Goal: Task Accomplishment & Management: Complete application form

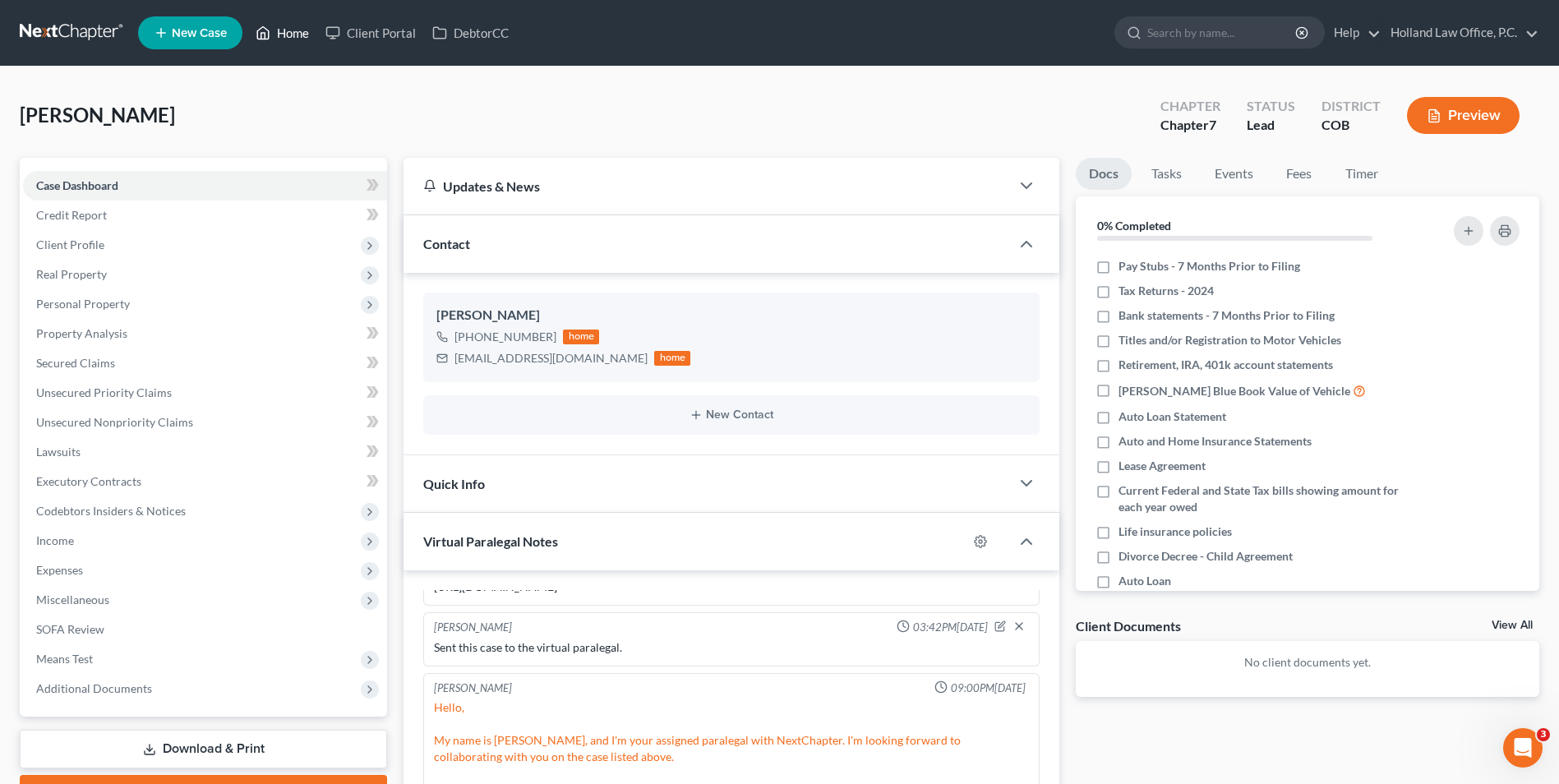
click at [266, 38] on polyline at bounding box center [263, 36] width 4 height 6
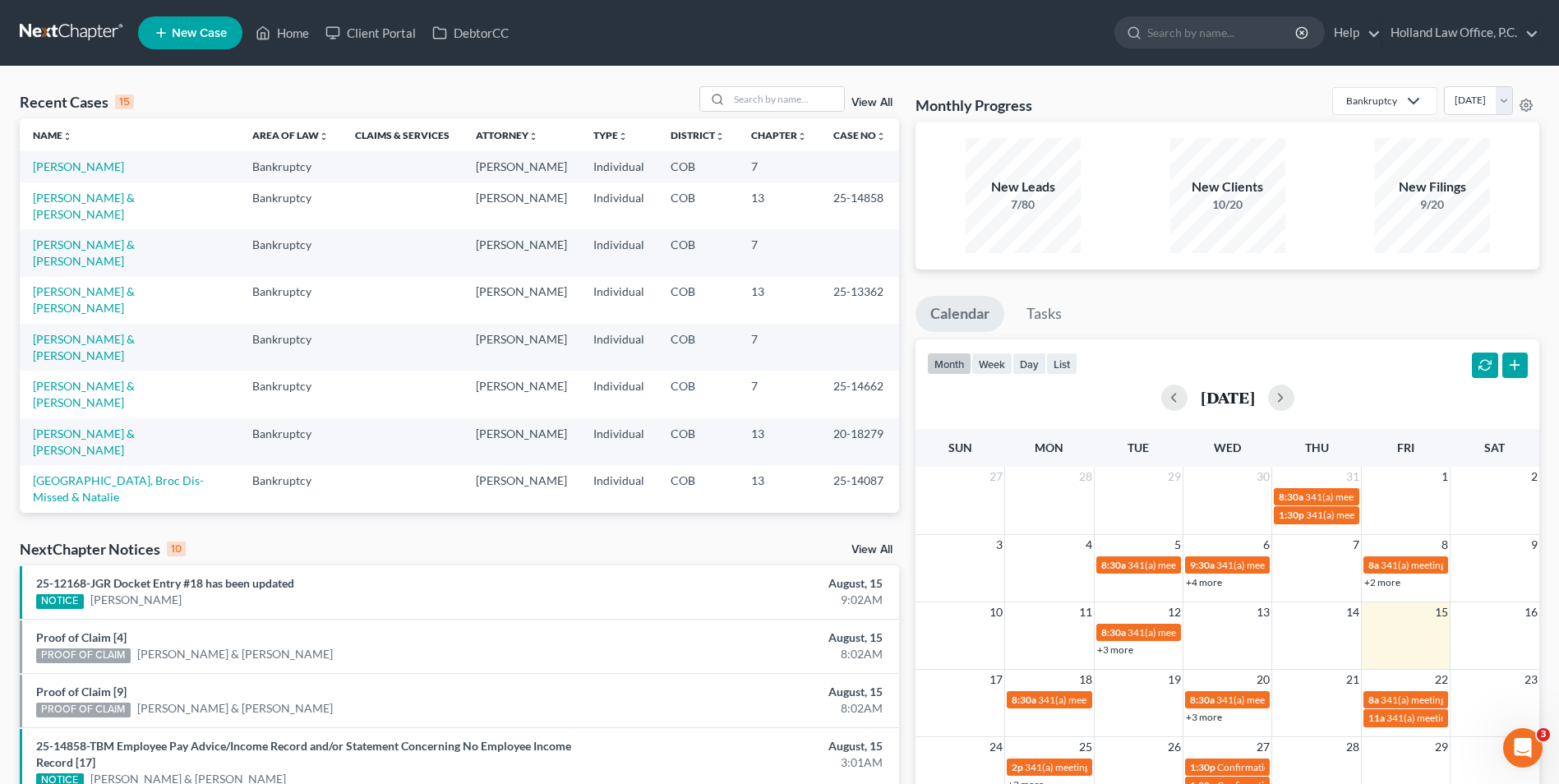
click at [756, 84] on div "Recent Cases 15 View All Name unfold_more expand_more expand_less Area of Law u…" at bounding box center [779, 634] width 1559 height 1135
click at [751, 87] on input "search" at bounding box center [786, 99] width 115 height 24
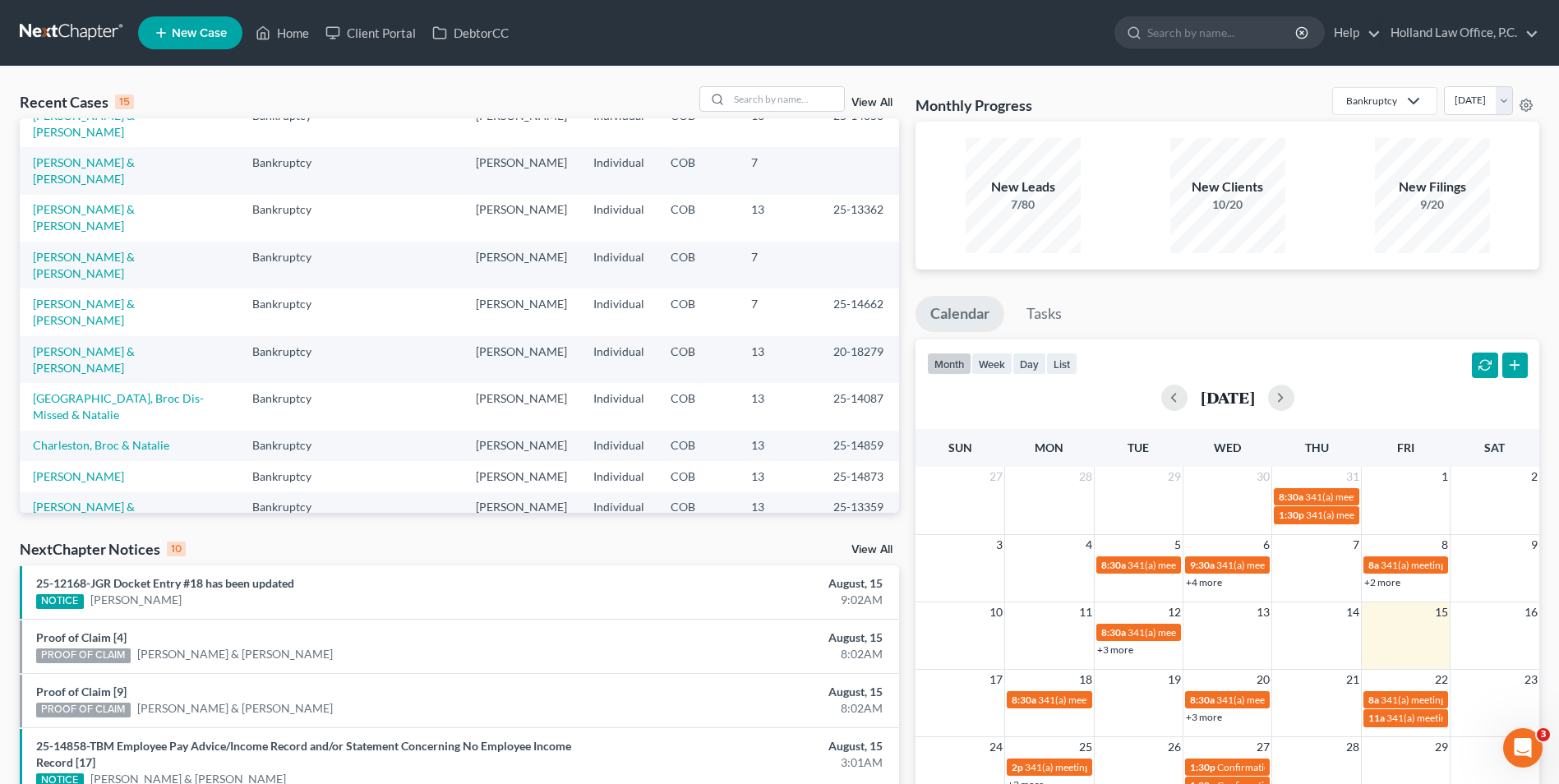
scroll to position [113, 0]
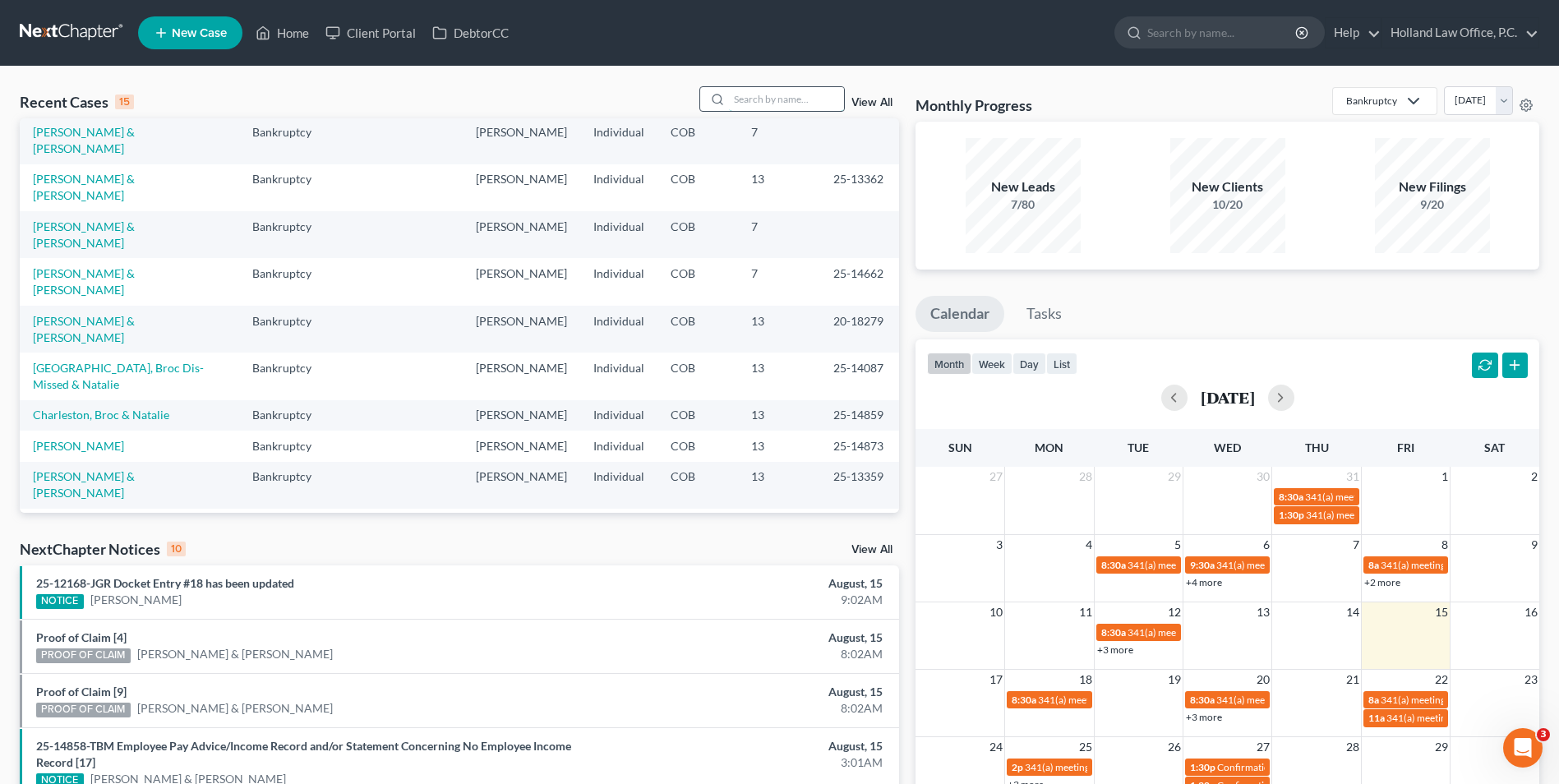
click at [764, 97] on input "search" at bounding box center [786, 99] width 115 height 24
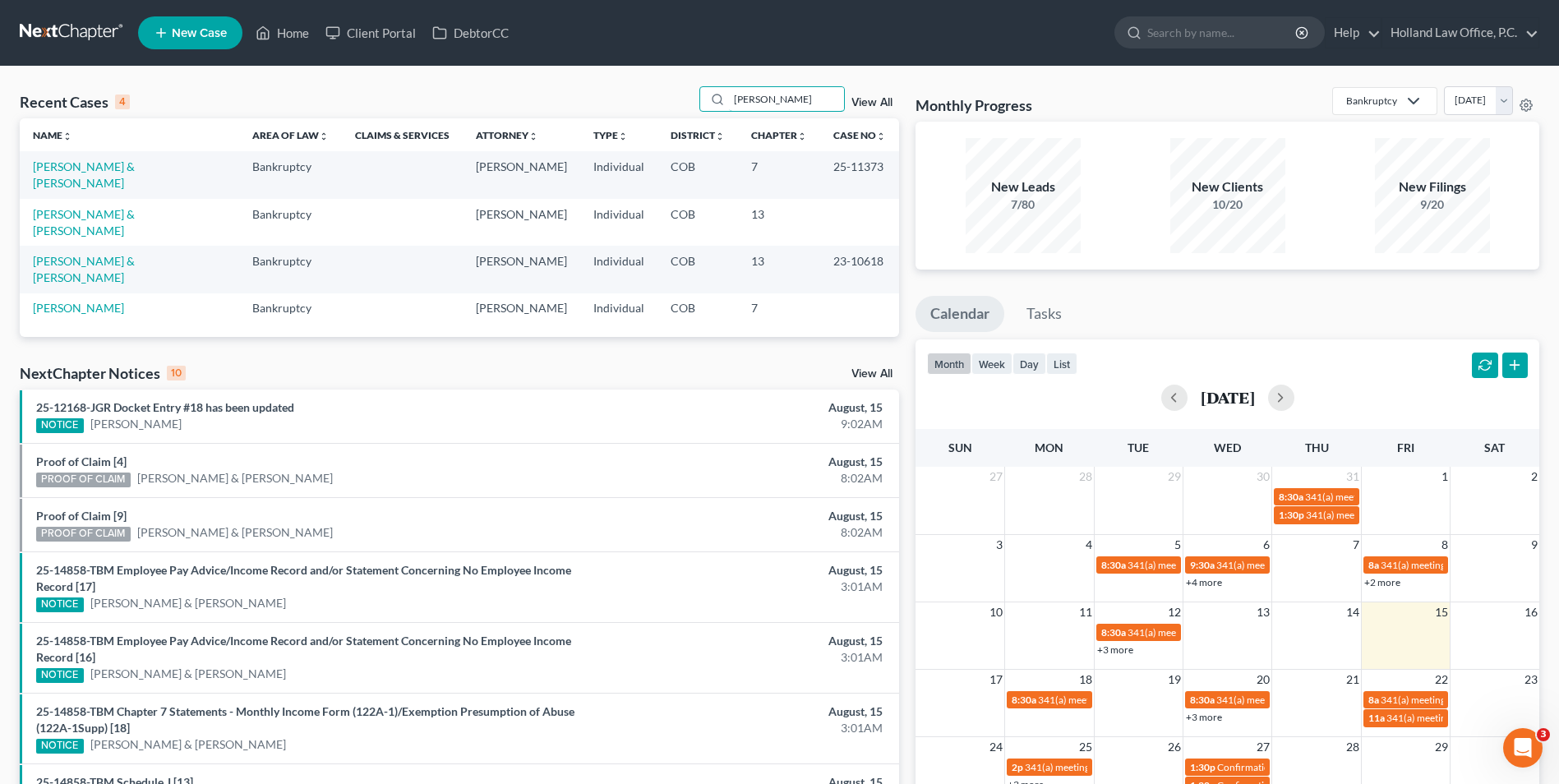
scroll to position [0, 0]
type input "randall"
click at [83, 207] on link "[PERSON_NAME] & [PERSON_NAME]" at bounding box center [84, 222] width 102 height 30
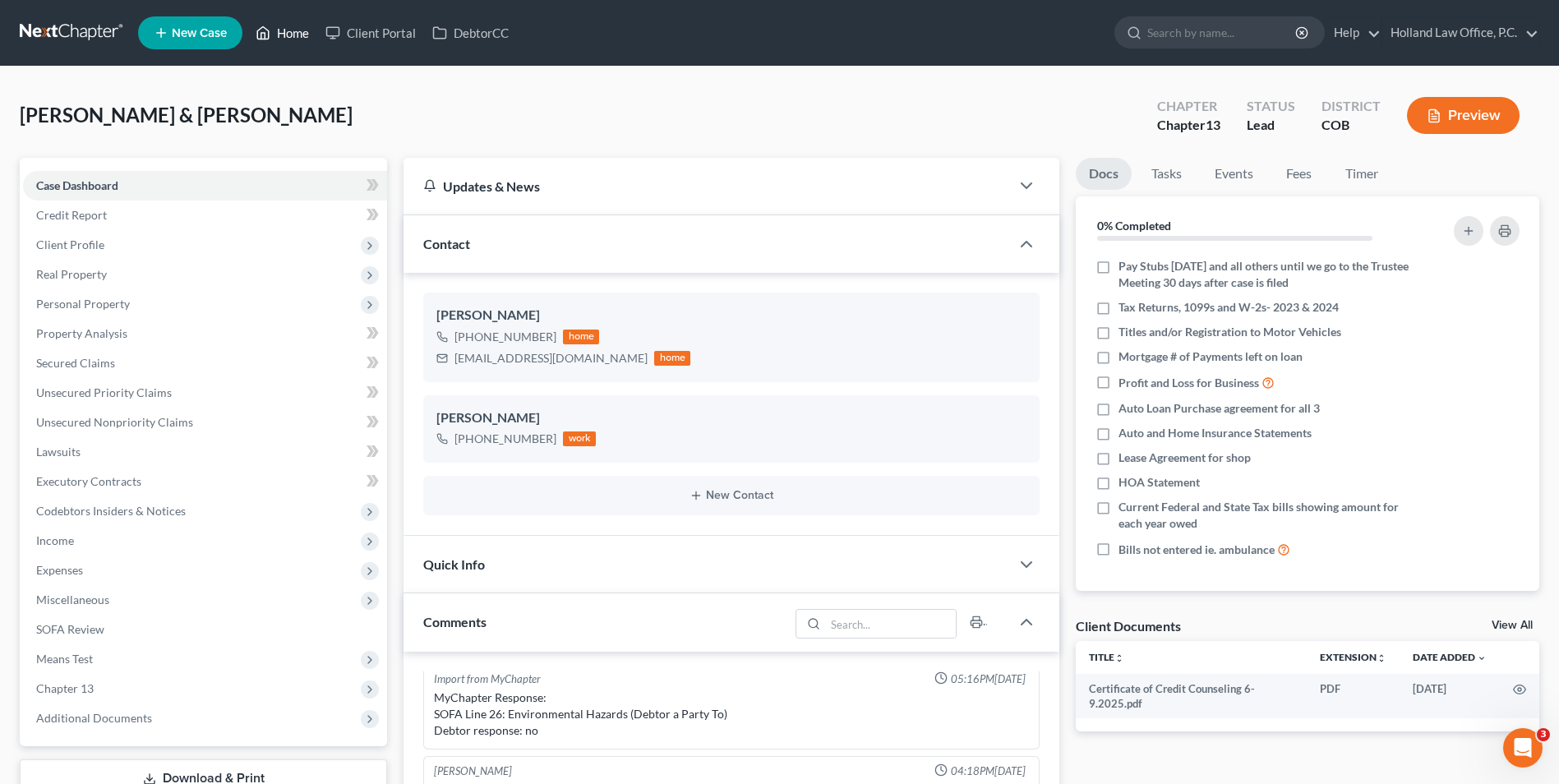
click at [293, 39] on link "Home" at bounding box center [282, 32] width 70 height 29
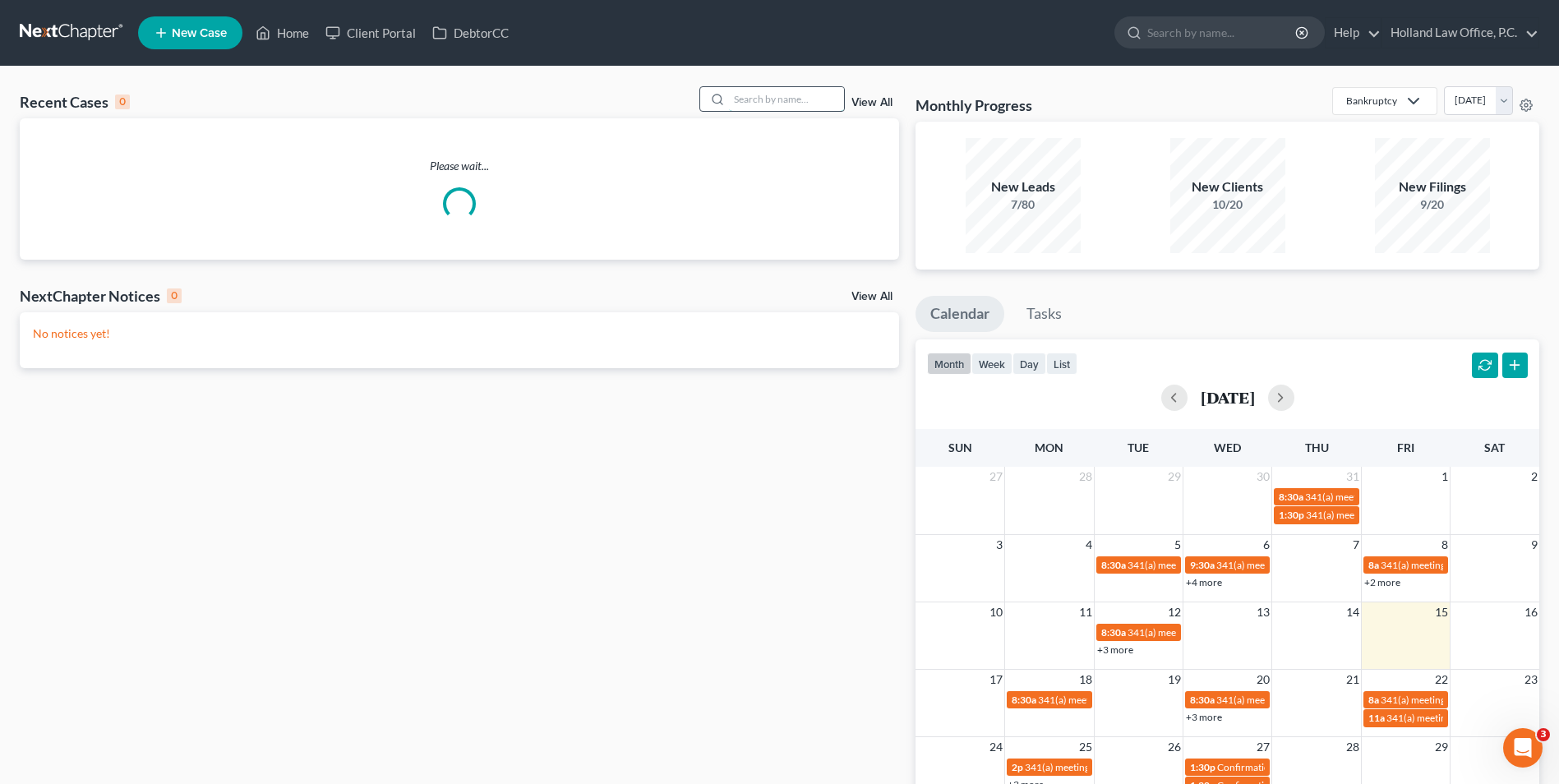
click at [762, 102] on input "search" at bounding box center [786, 99] width 115 height 24
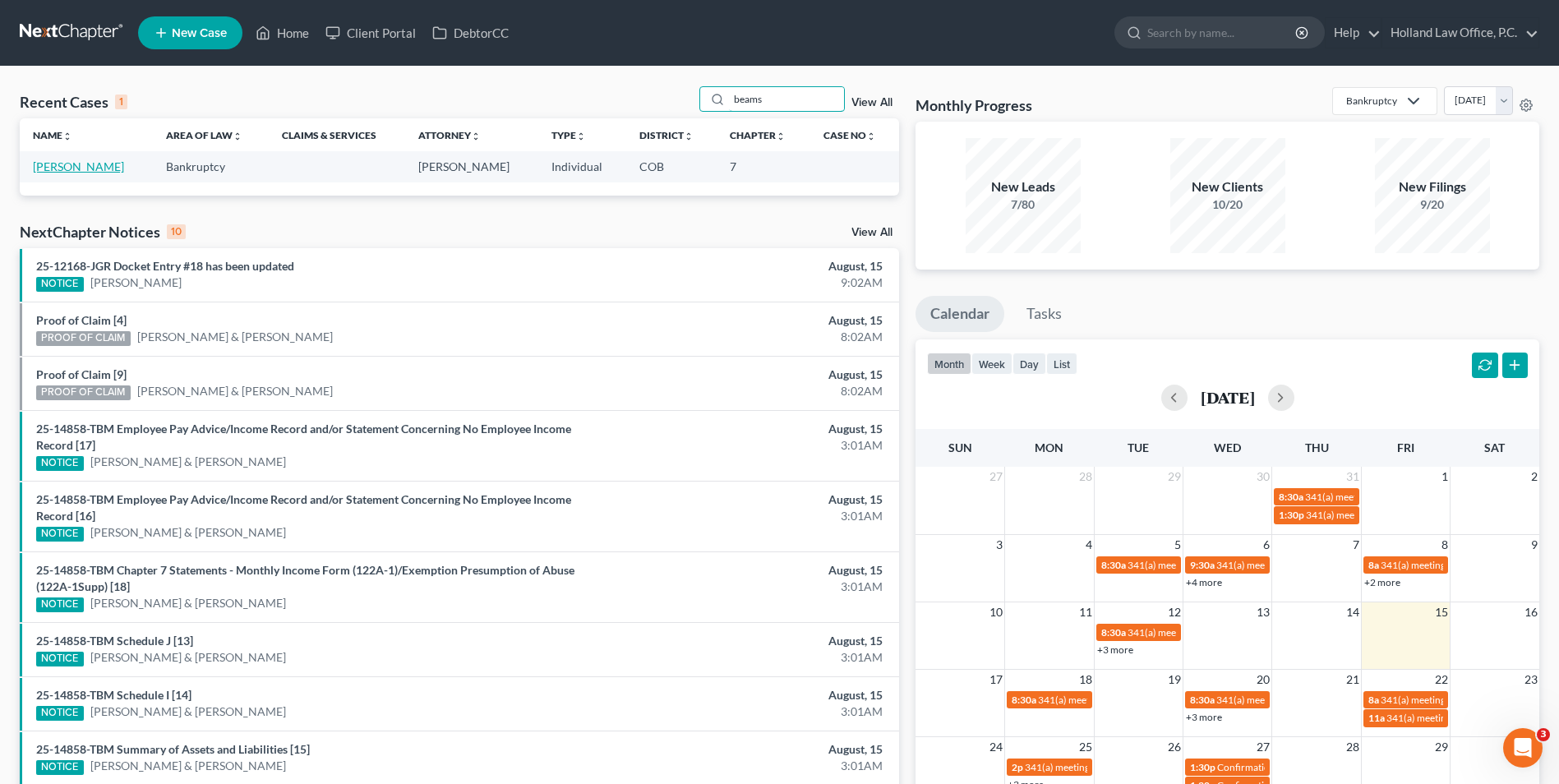
type input "beams"
click at [84, 171] on link "[PERSON_NAME]" at bounding box center [78, 166] width 92 height 14
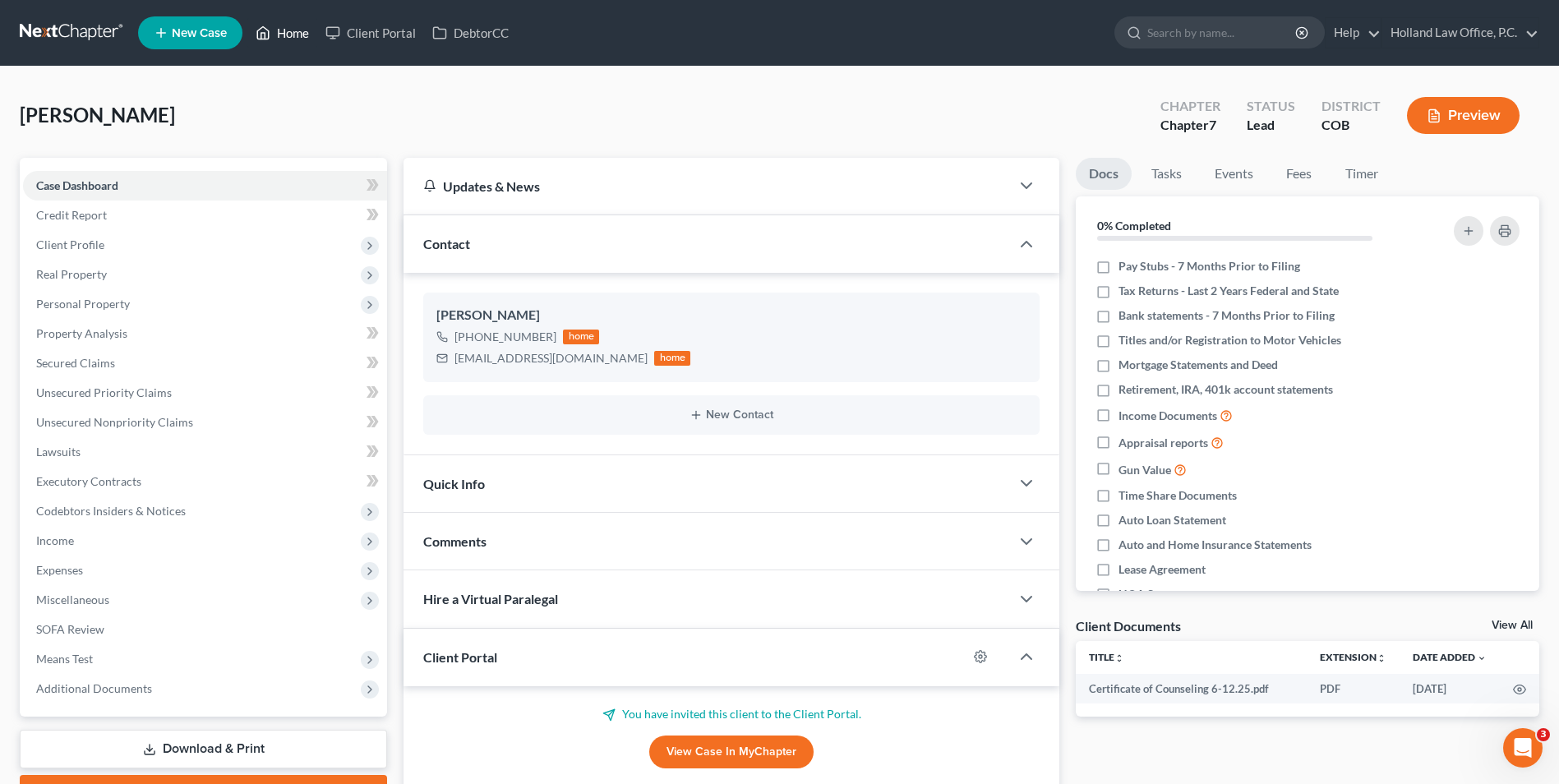
click at [291, 18] on link "Home" at bounding box center [282, 32] width 70 height 29
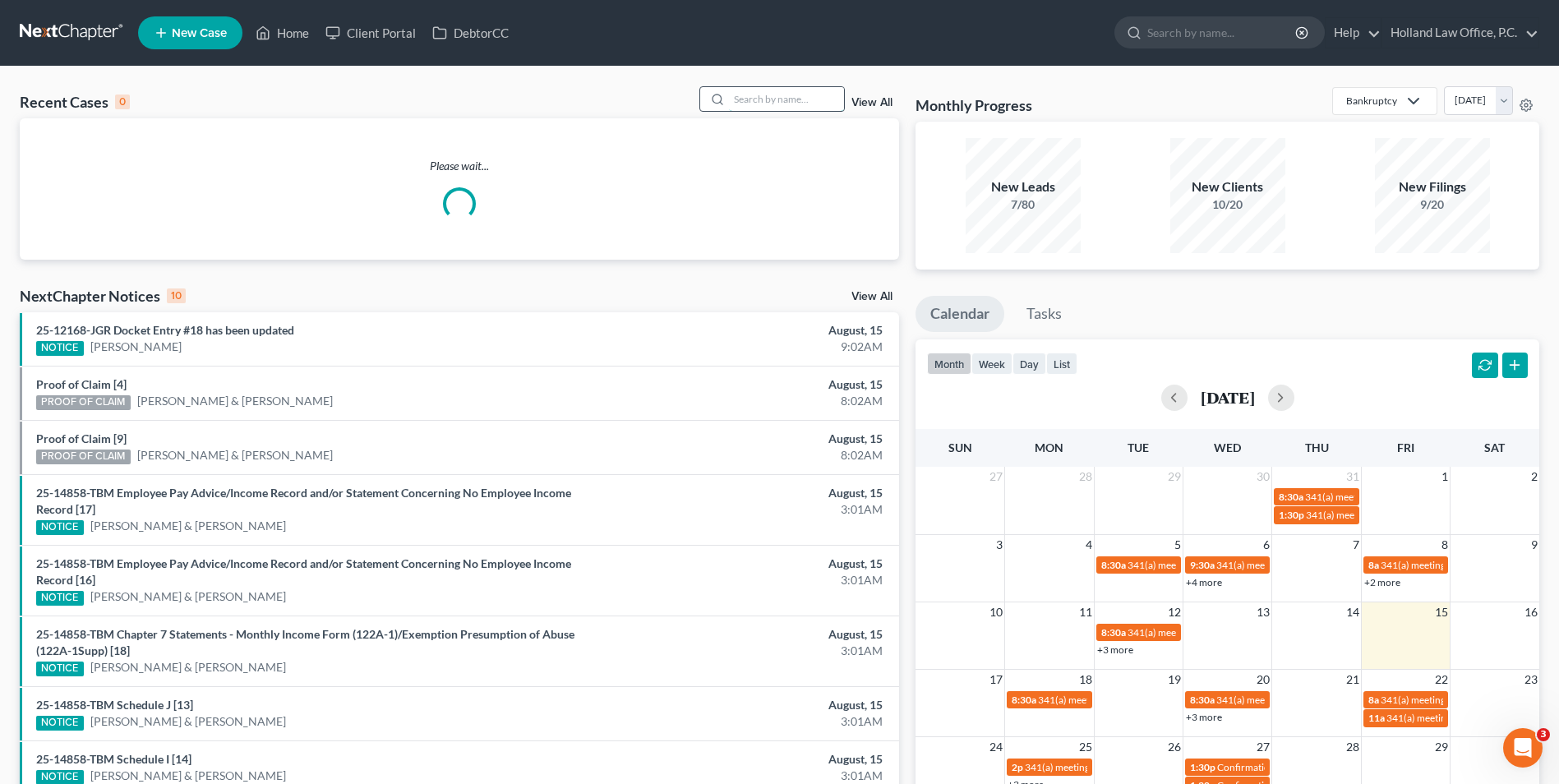
click at [742, 98] on input "search" at bounding box center [786, 99] width 115 height 24
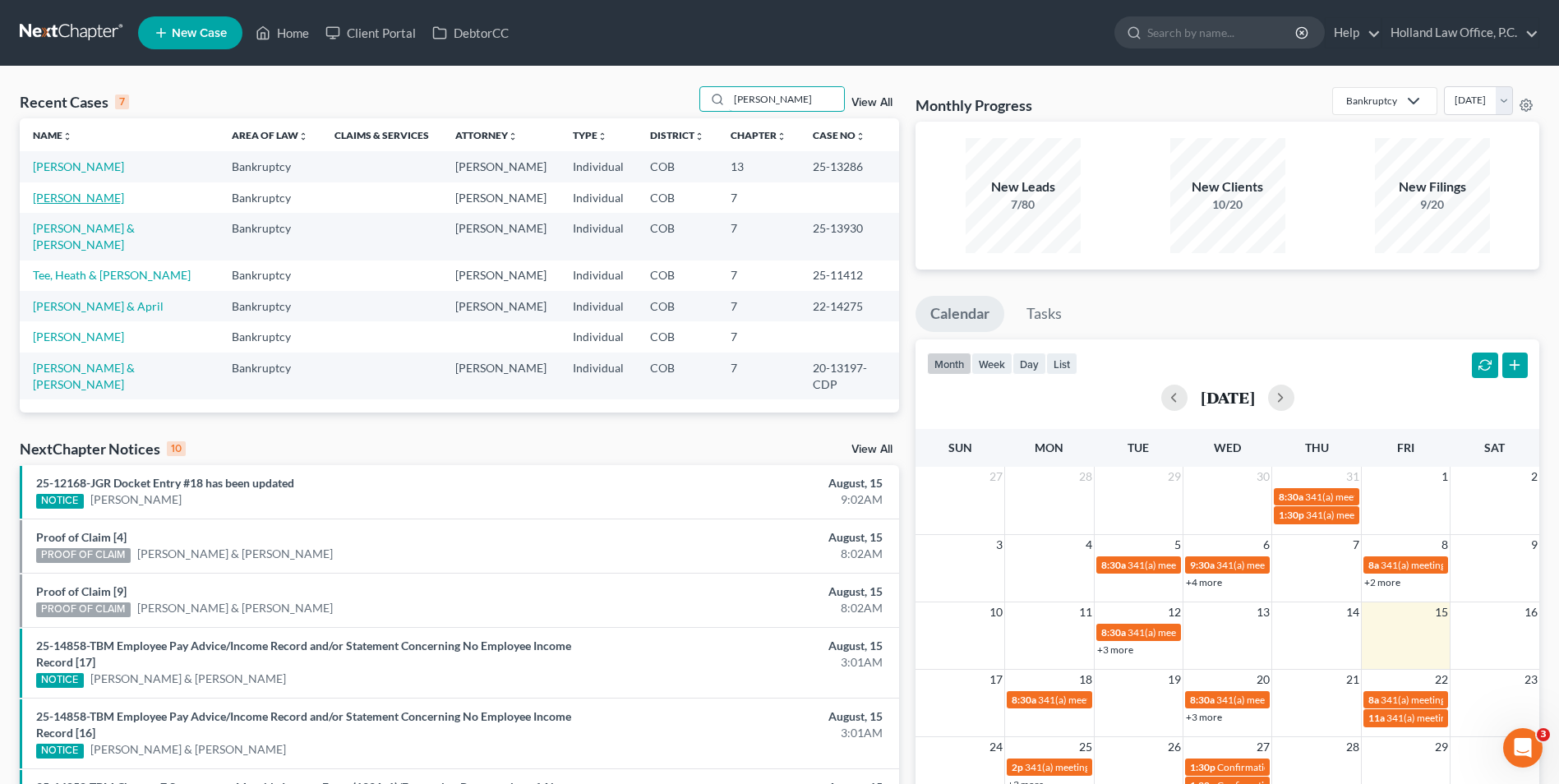
type input "nathan"
click at [76, 194] on link "[PERSON_NAME]" at bounding box center [78, 197] width 92 height 14
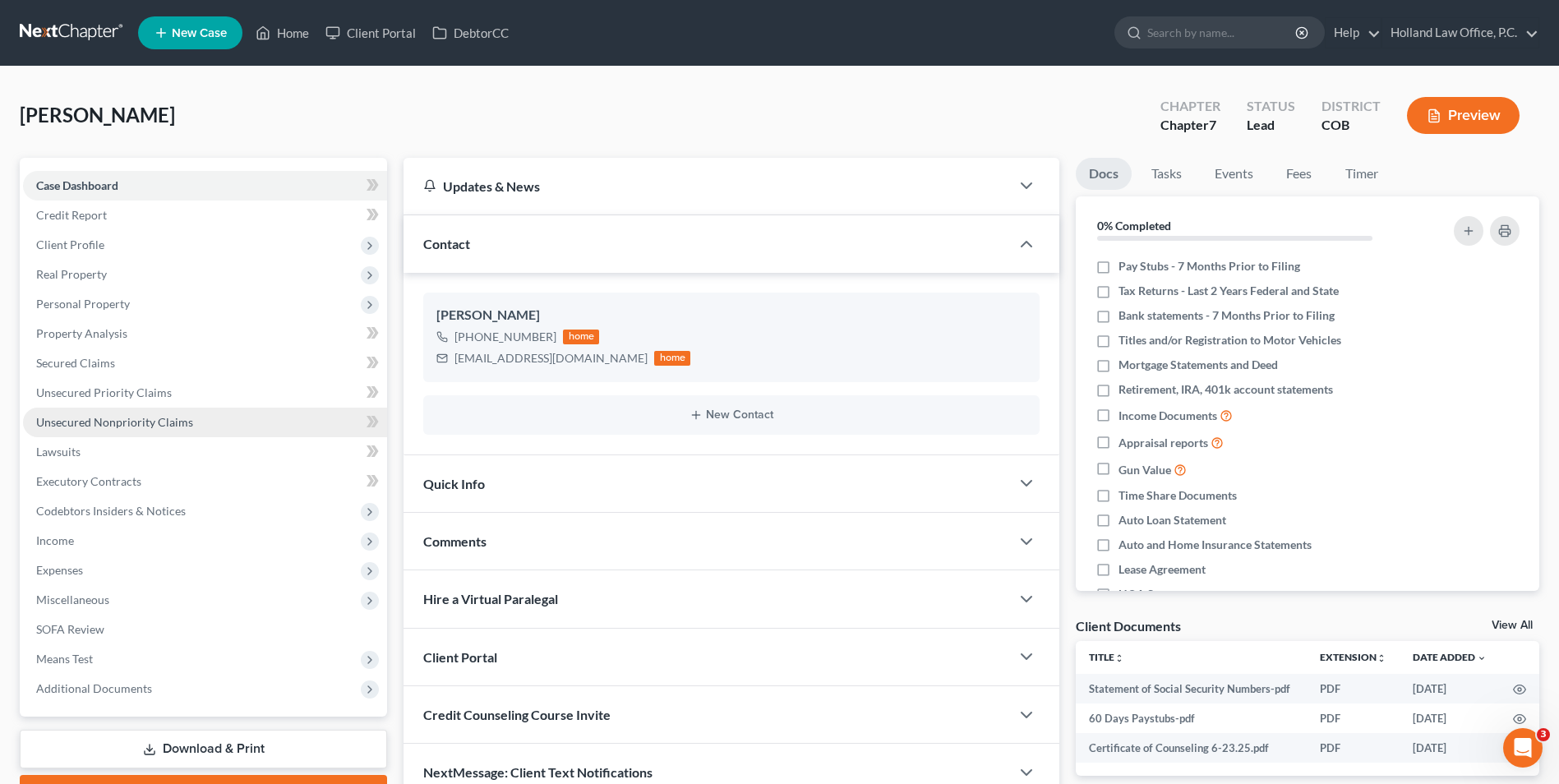
click at [113, 427] on span "Unsecured Nonpriority Claims" at bounding box center [115, 422] width 157 height 14
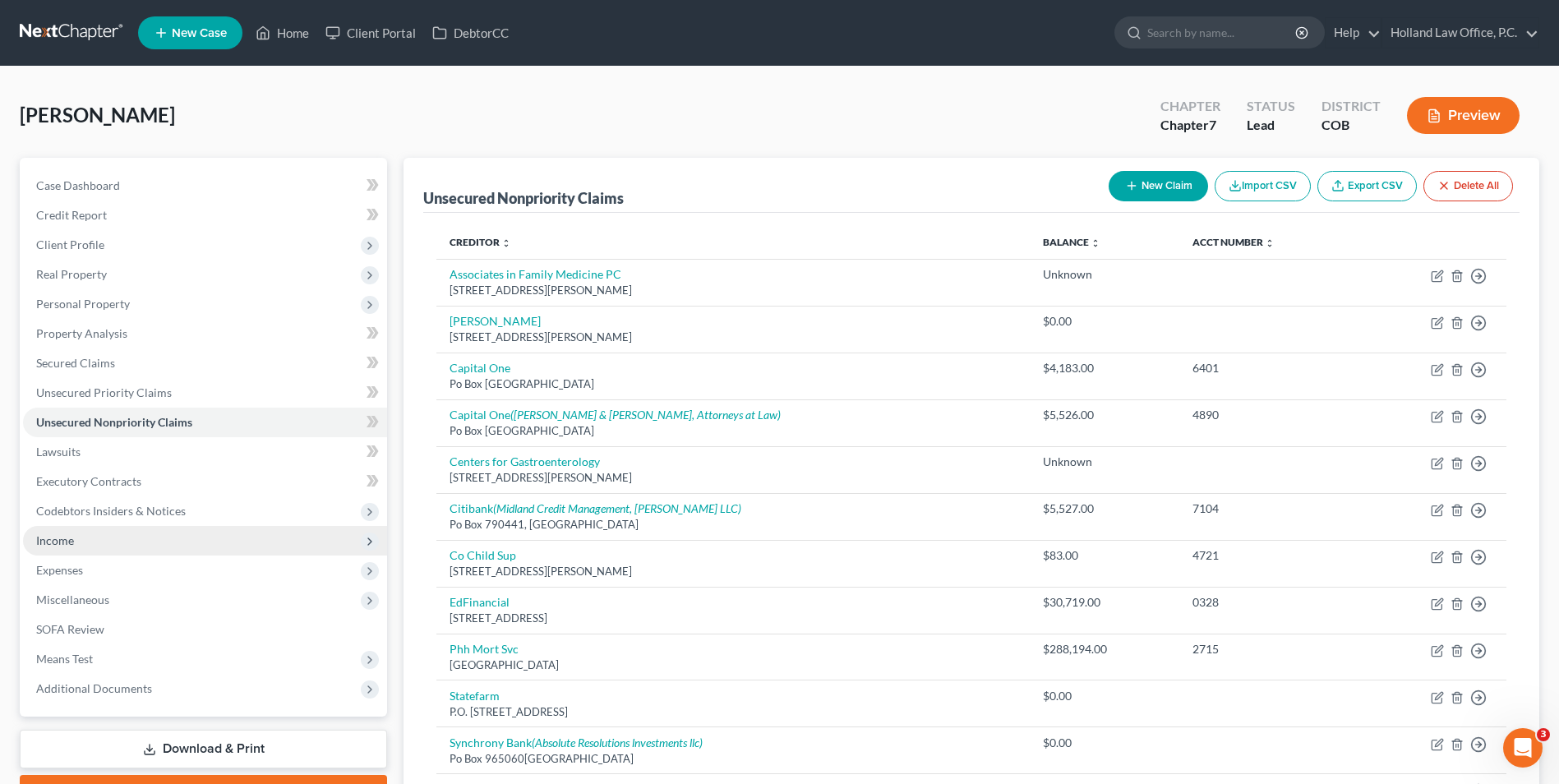
click at [52, 540] on span "Income" at bounding box center [55, 540] width 38 height 14
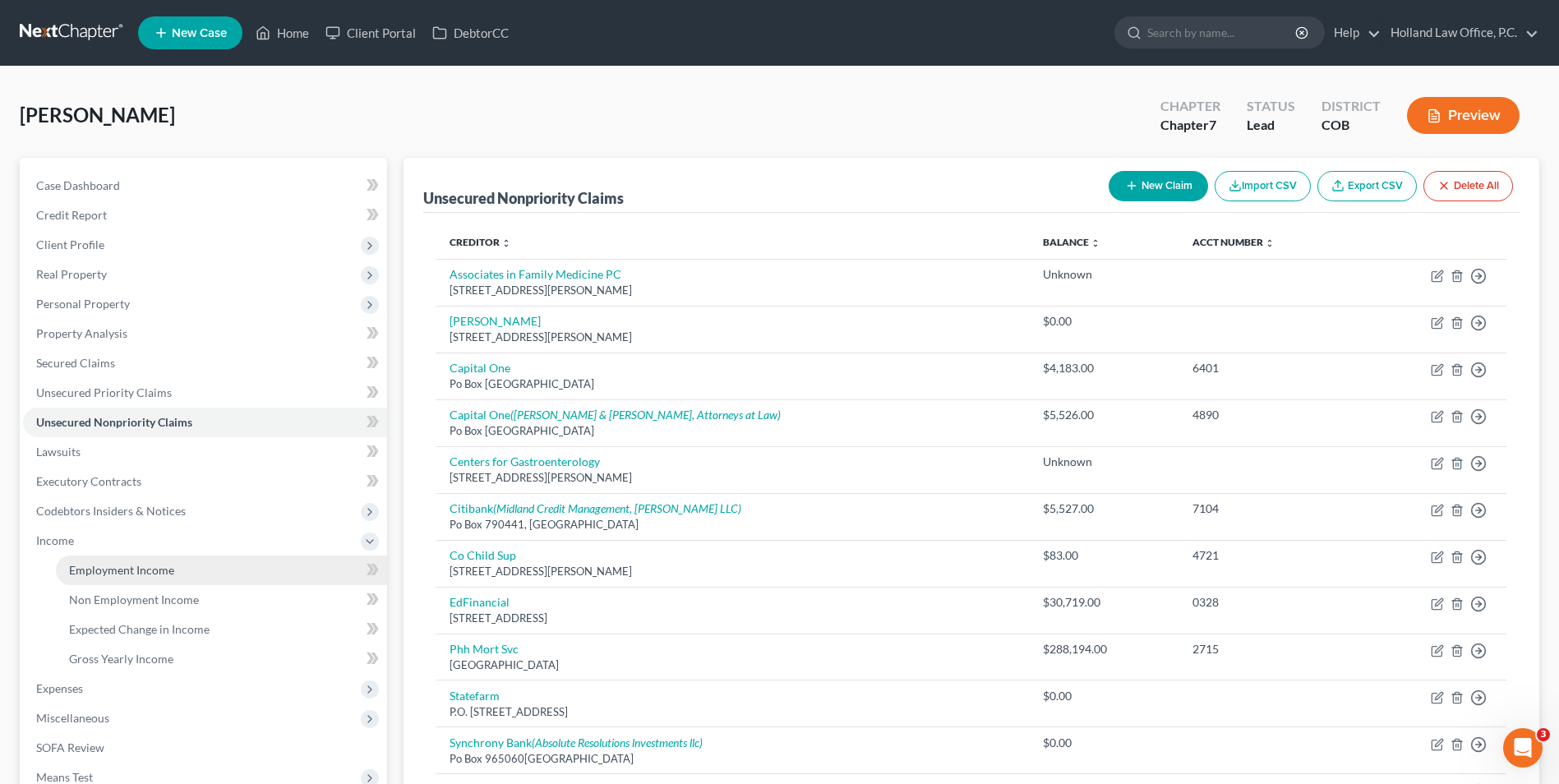
click at [134, 577] on link "Employment Income" at bounding box center [221, 570] width 331 height 29
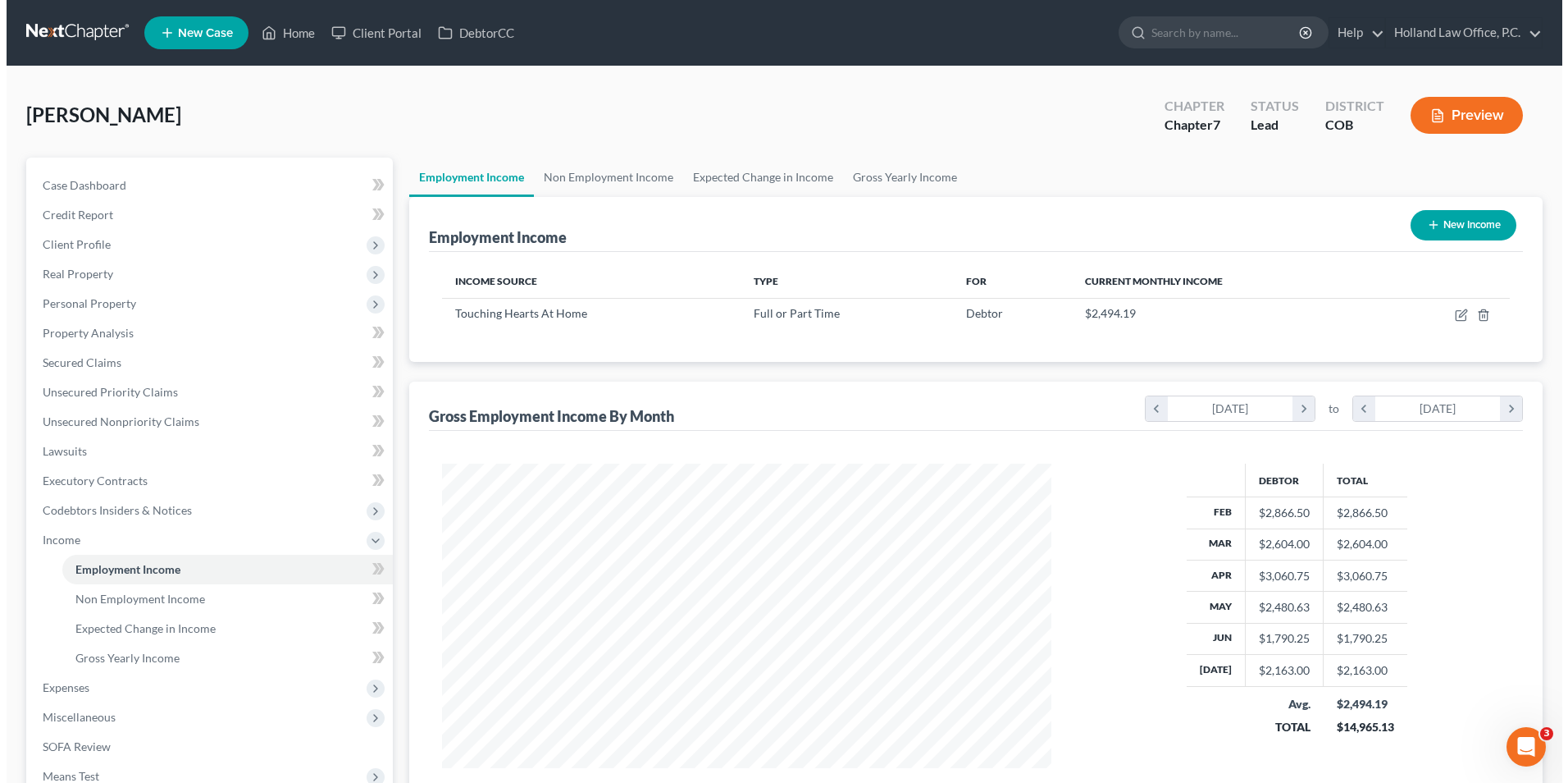
scroll to position [304, 642]
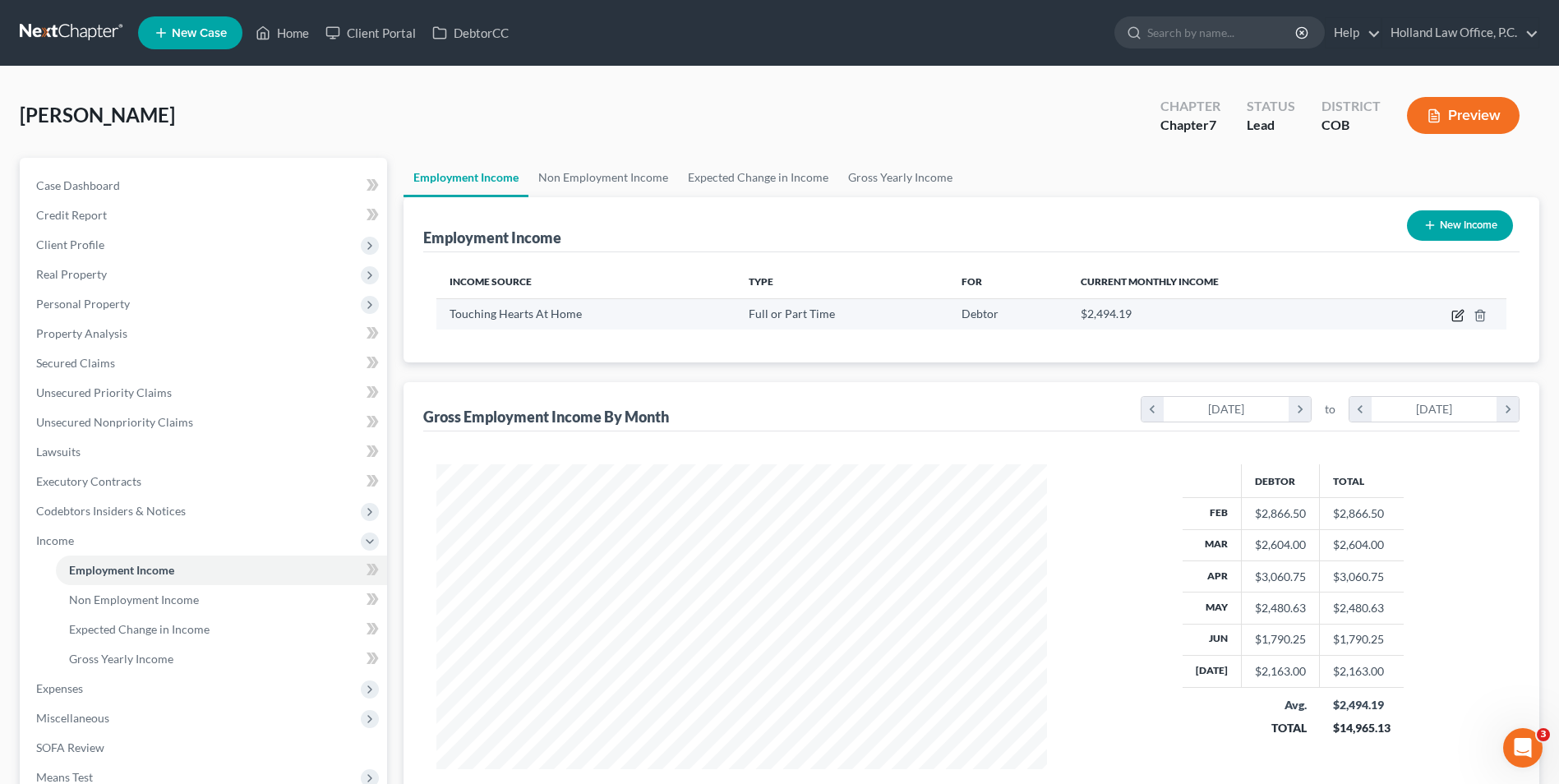
click at [1452, 312] on icon "button" at bounding box center [1457, 316] width 10 height 10
select select "0"
select select "5"
select select "1"
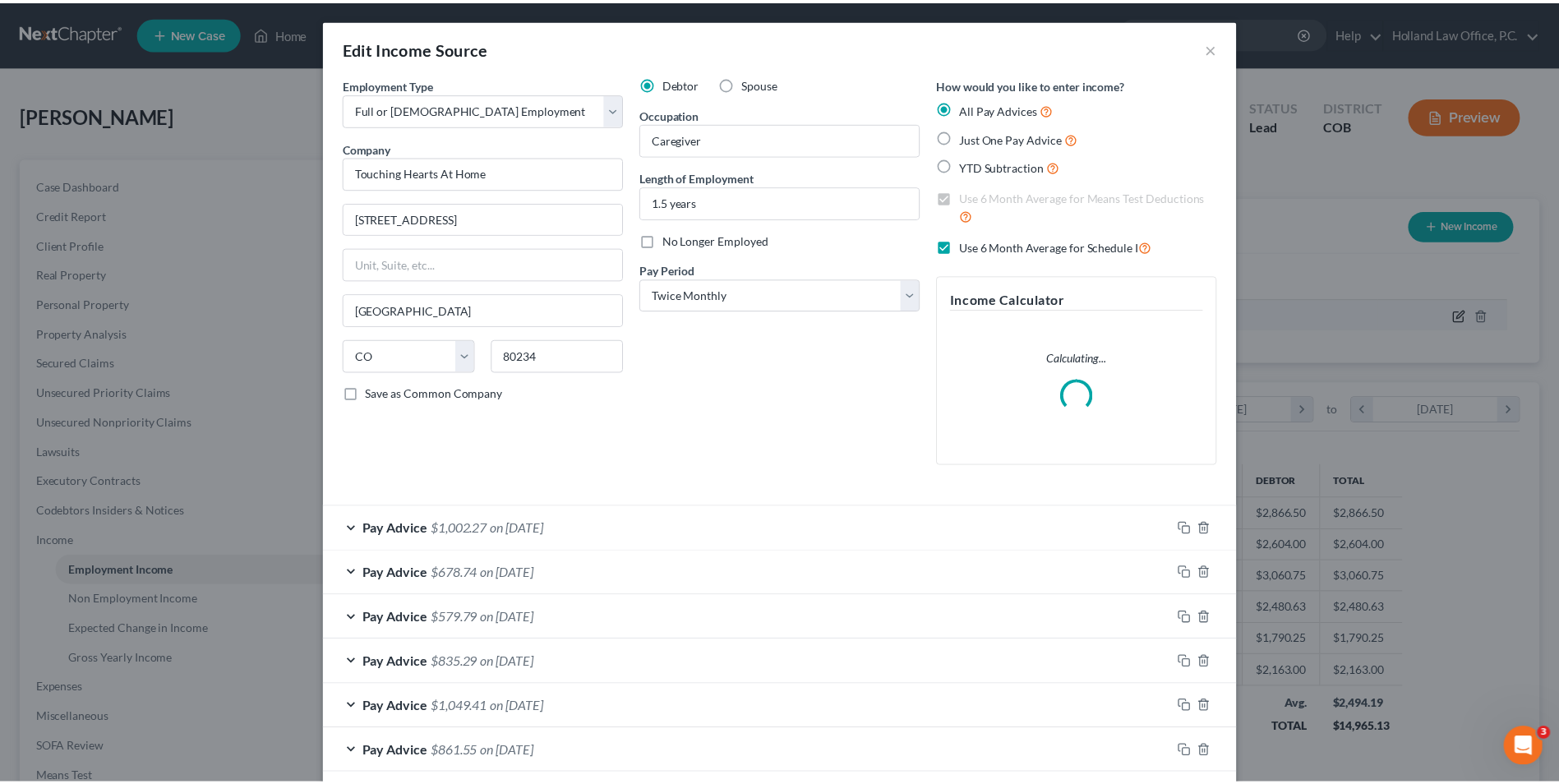
scroll to position [308, 649]
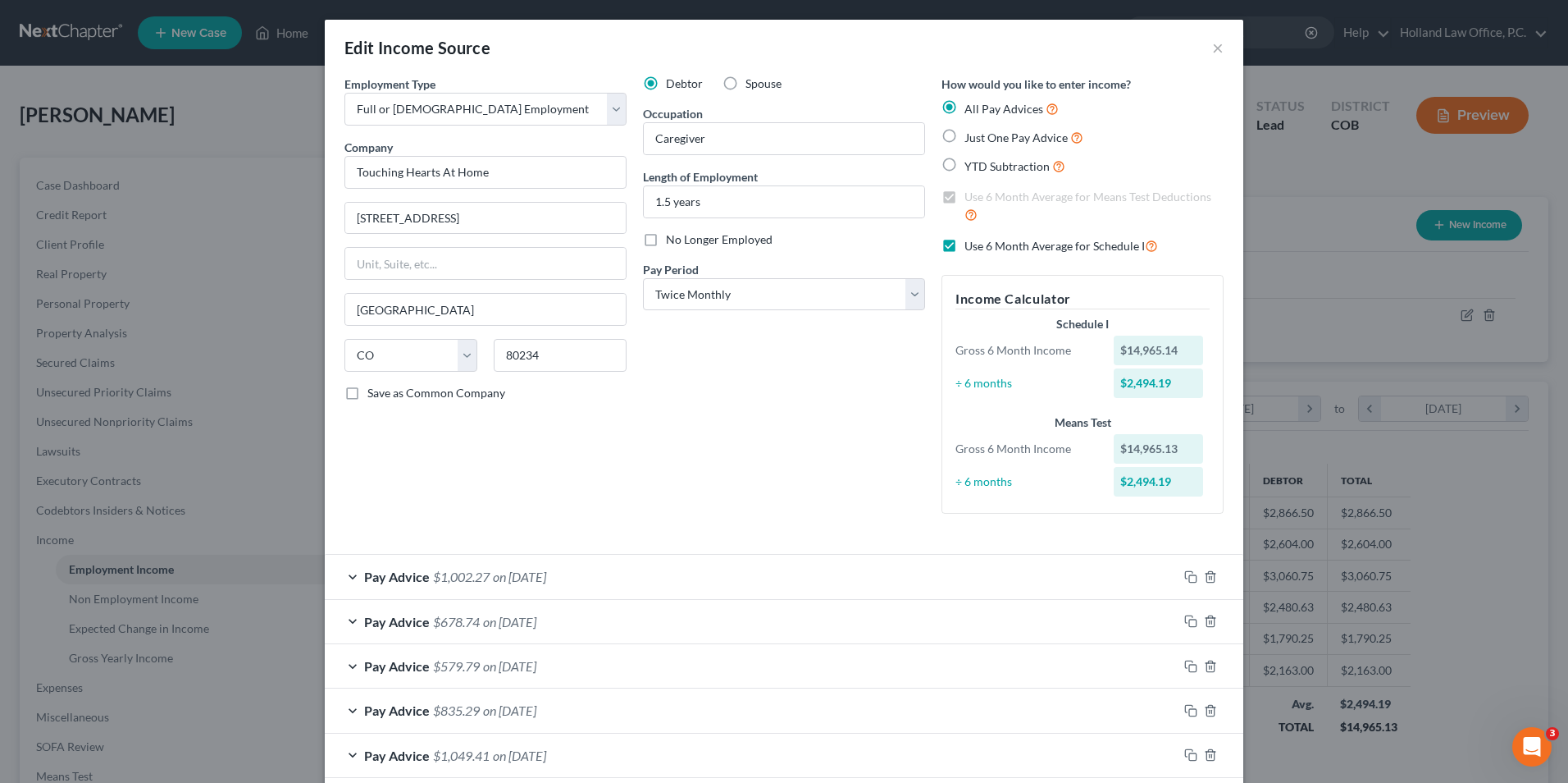
click at [1220, 49] on div "Edit Income Source ×" at bounding box center [784, 47] width 918 height 56
click at [1217, 49] on button "×" at bounding box center [1217, 48] width 12 height 20
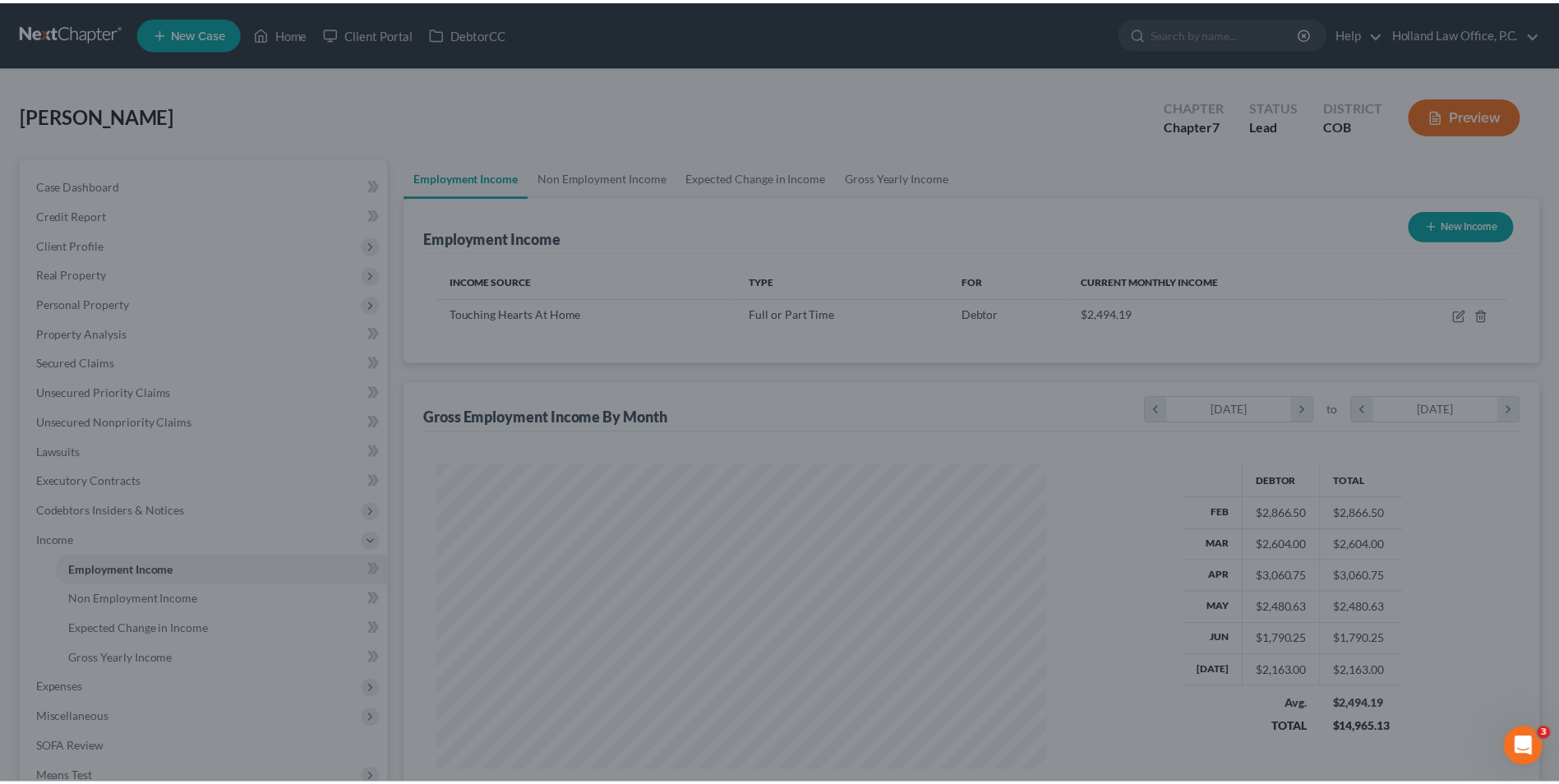
scroll to position [821304, 821375]
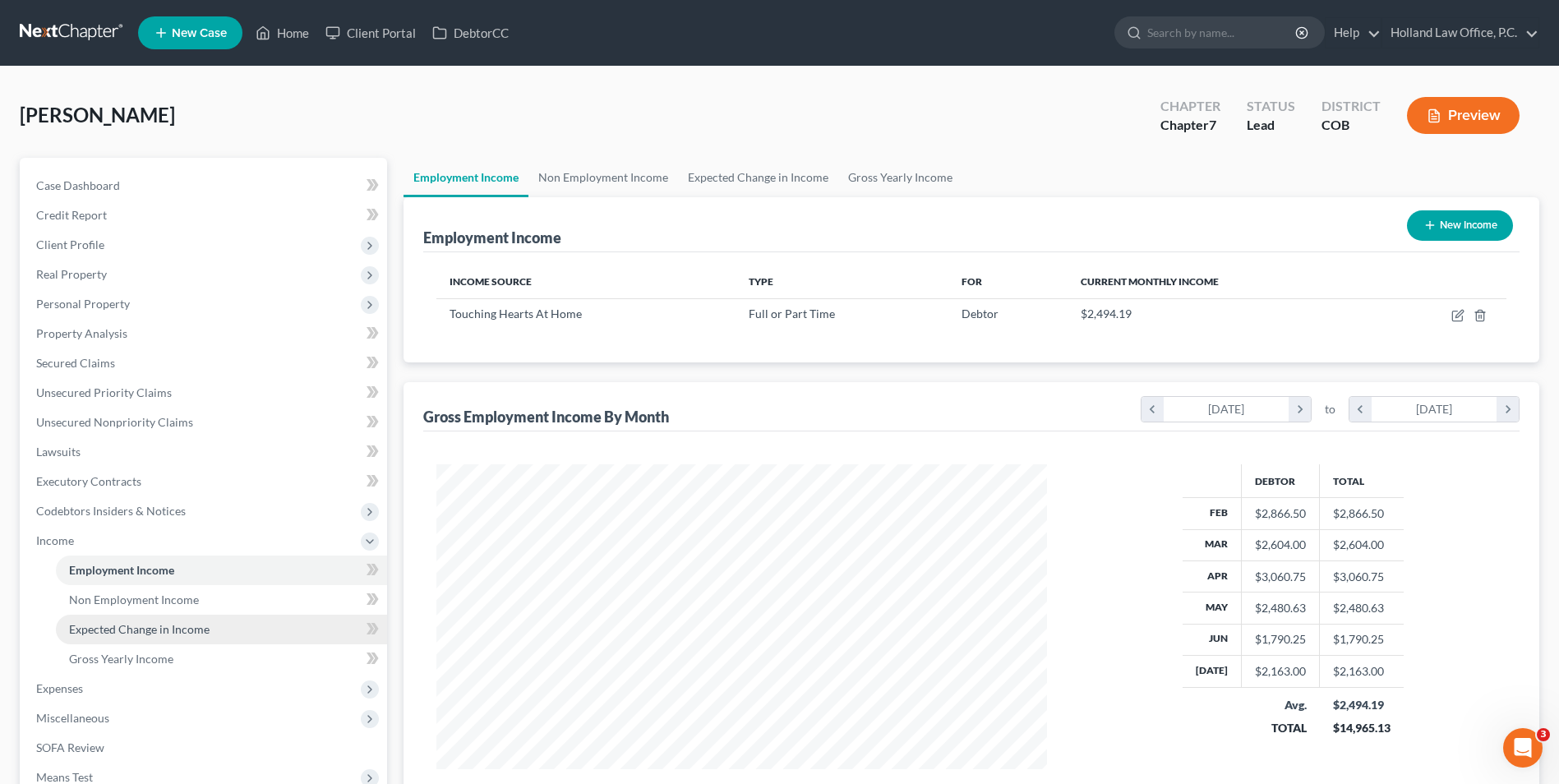
click at [154, 627] on span "Expected Change in Income" at bounding box center [140, 629] width 141 height 14
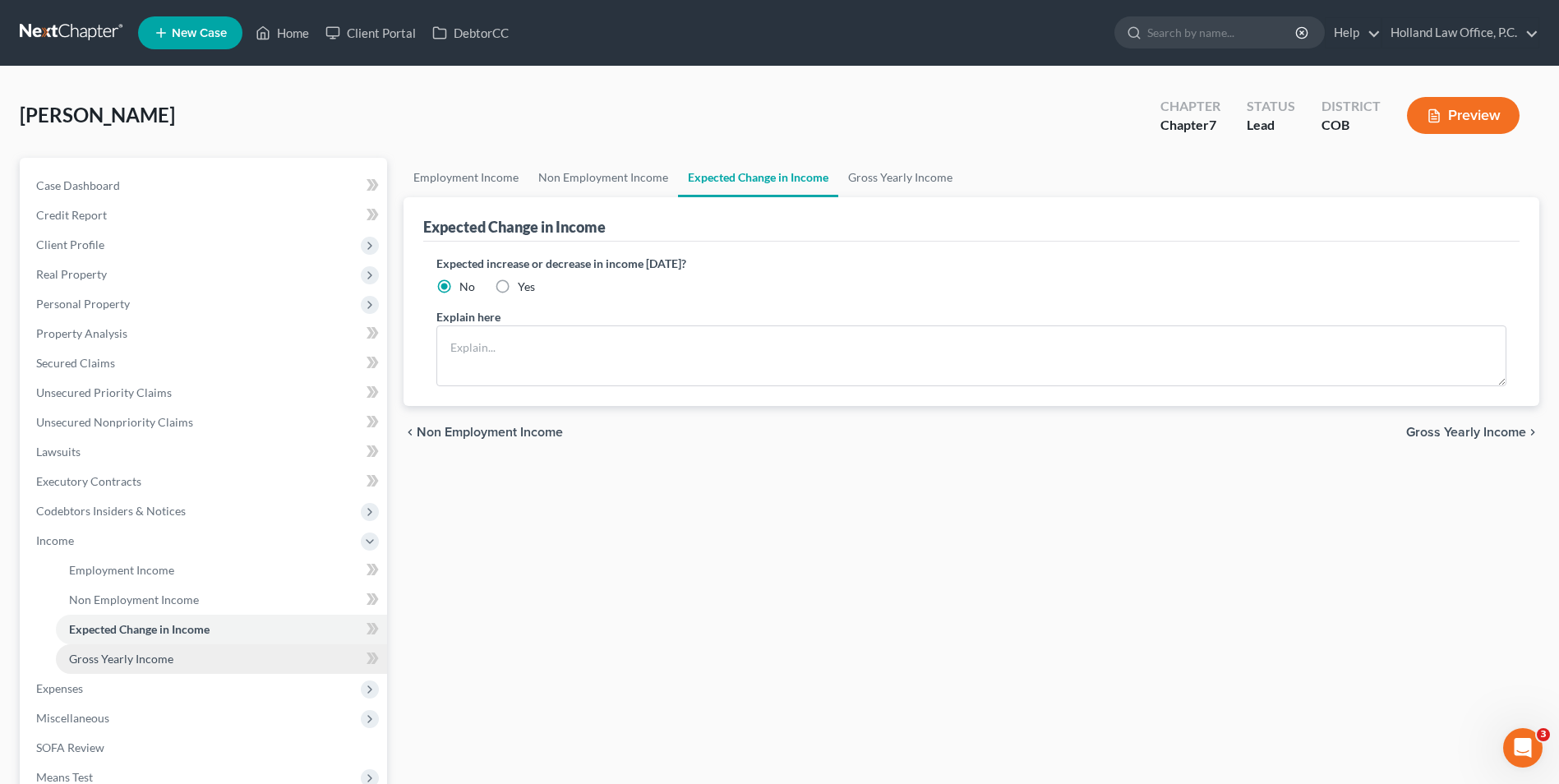
click at [144, 658] on span "Gross Yearly Income" at bounding box center [121, 659] width 104 height 14
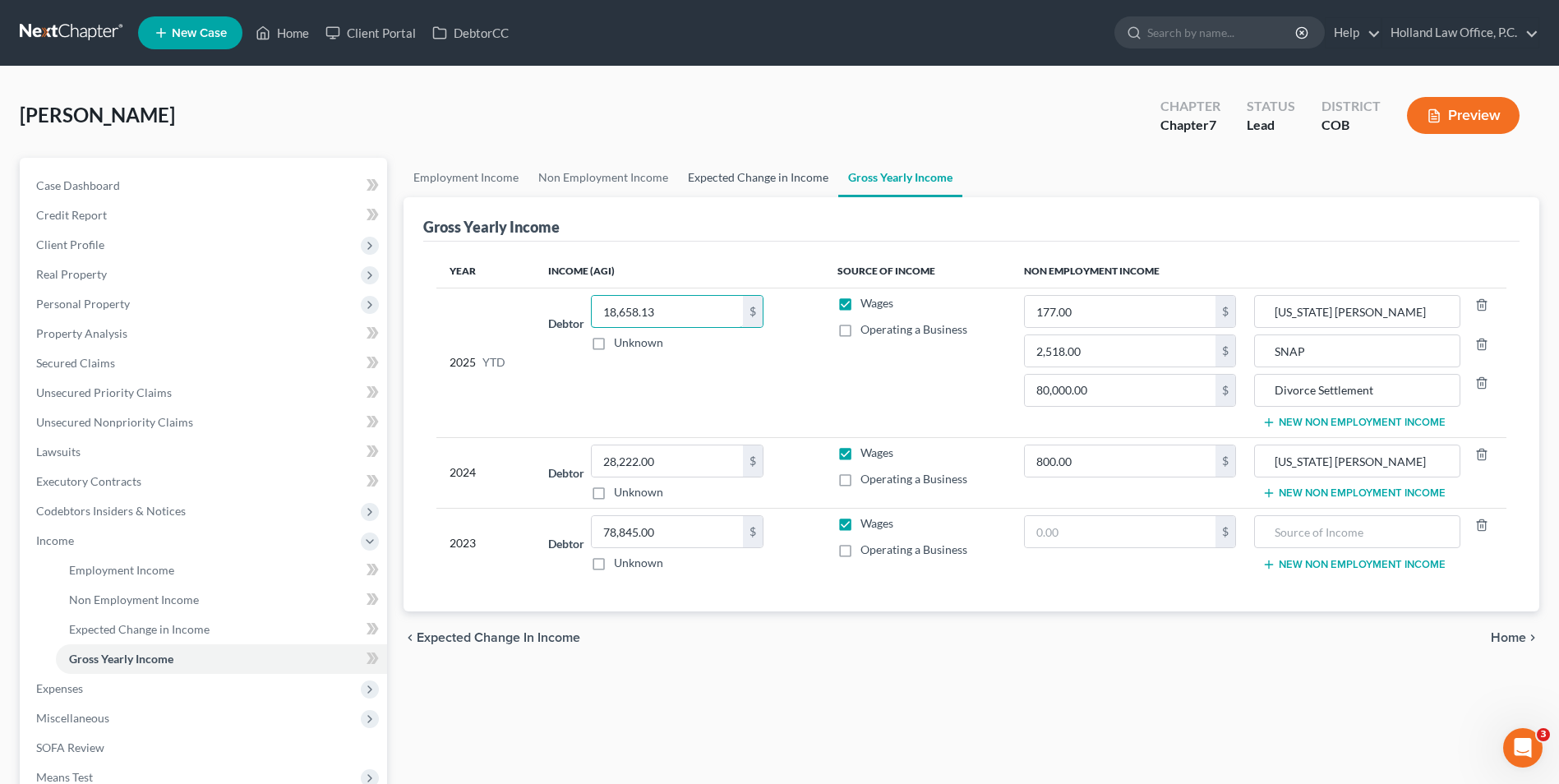
type input "18,658.13"
click at [744, 186] on link "Expected Change in Income" at bounding box center [759, 177] width 160 height 39
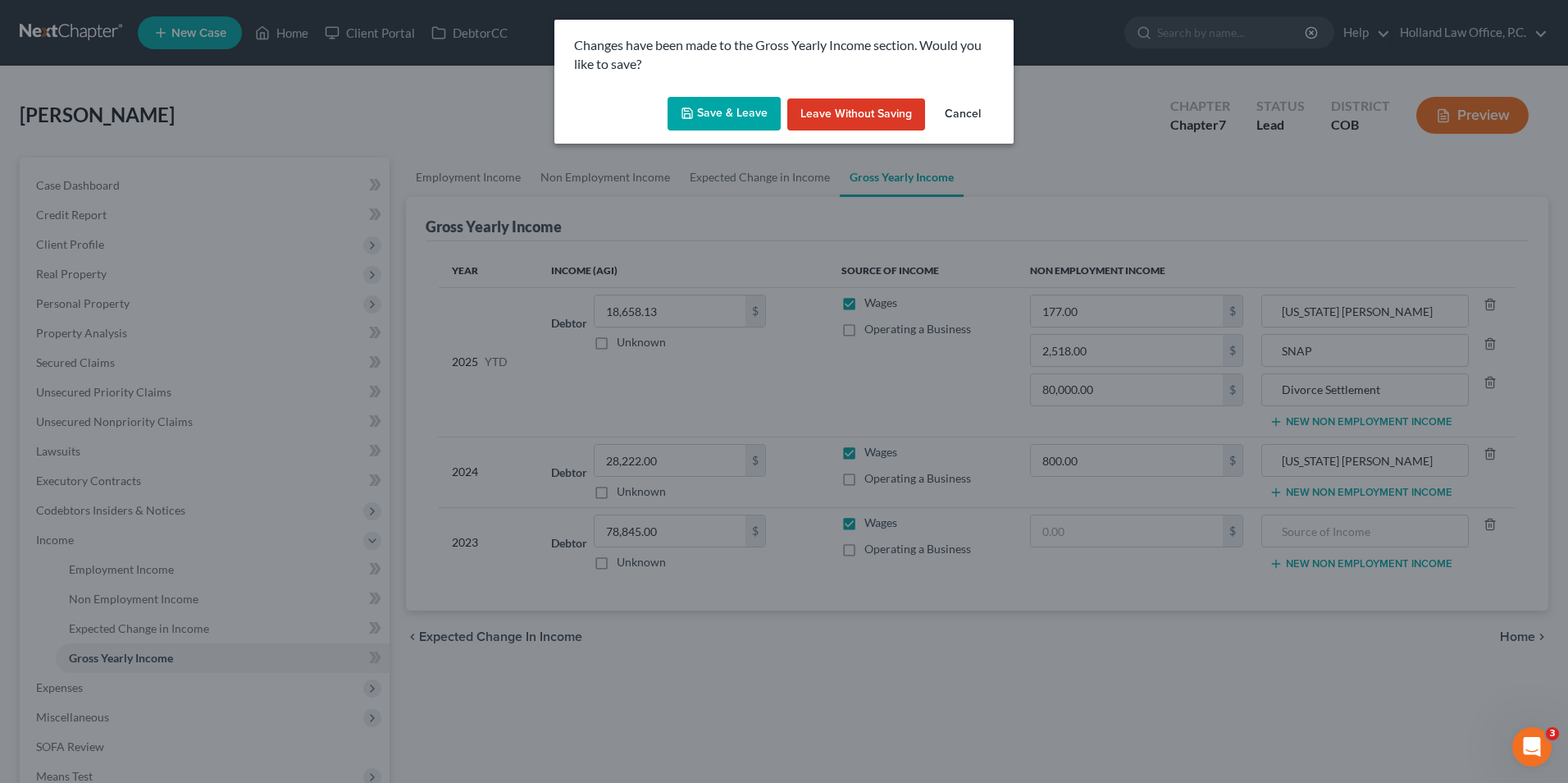
click at [698, 101] on button "Save & Leave" at bounding box center [724, 114] width 114 height 35
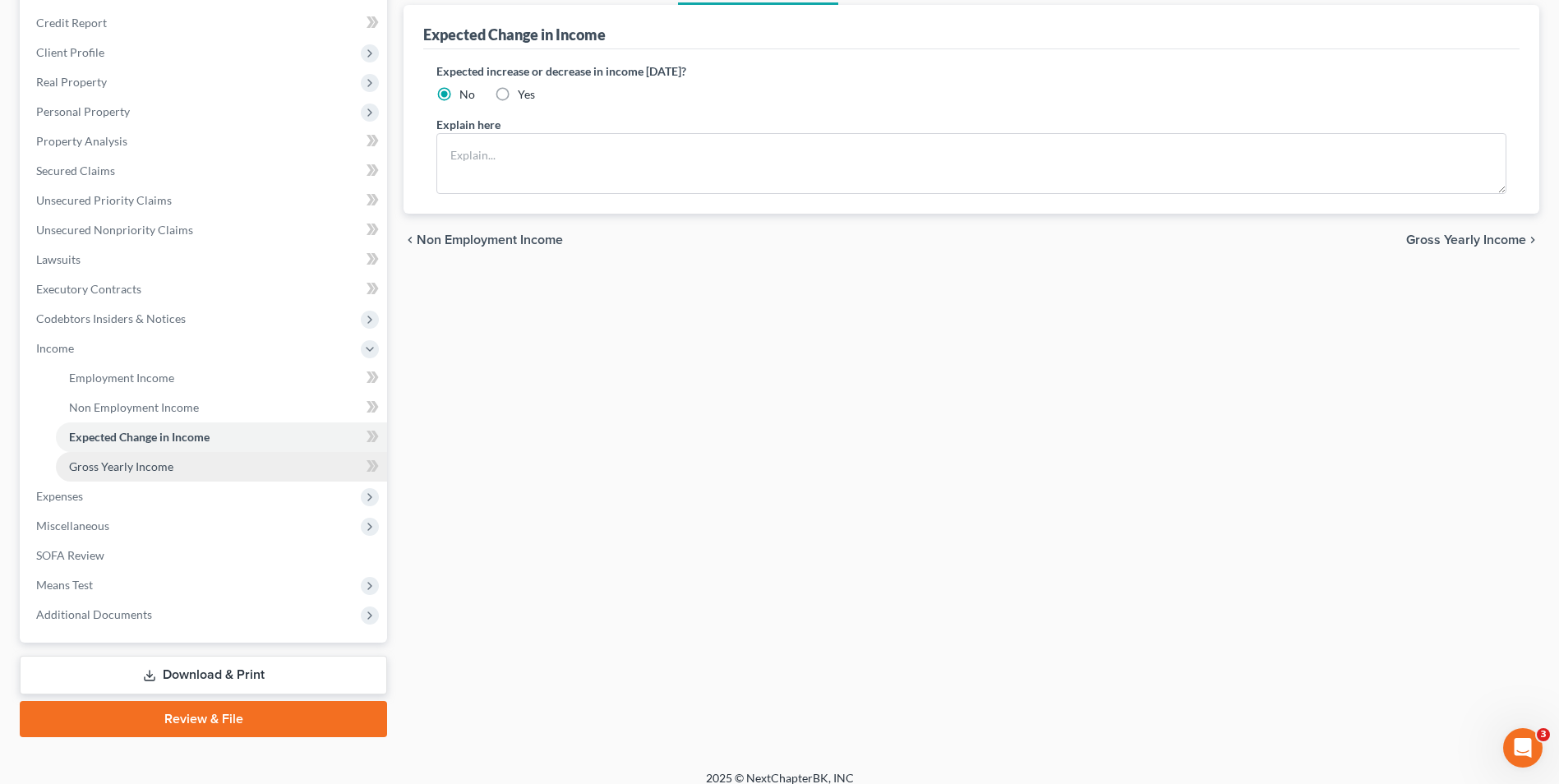
scroll to position [208, 0]
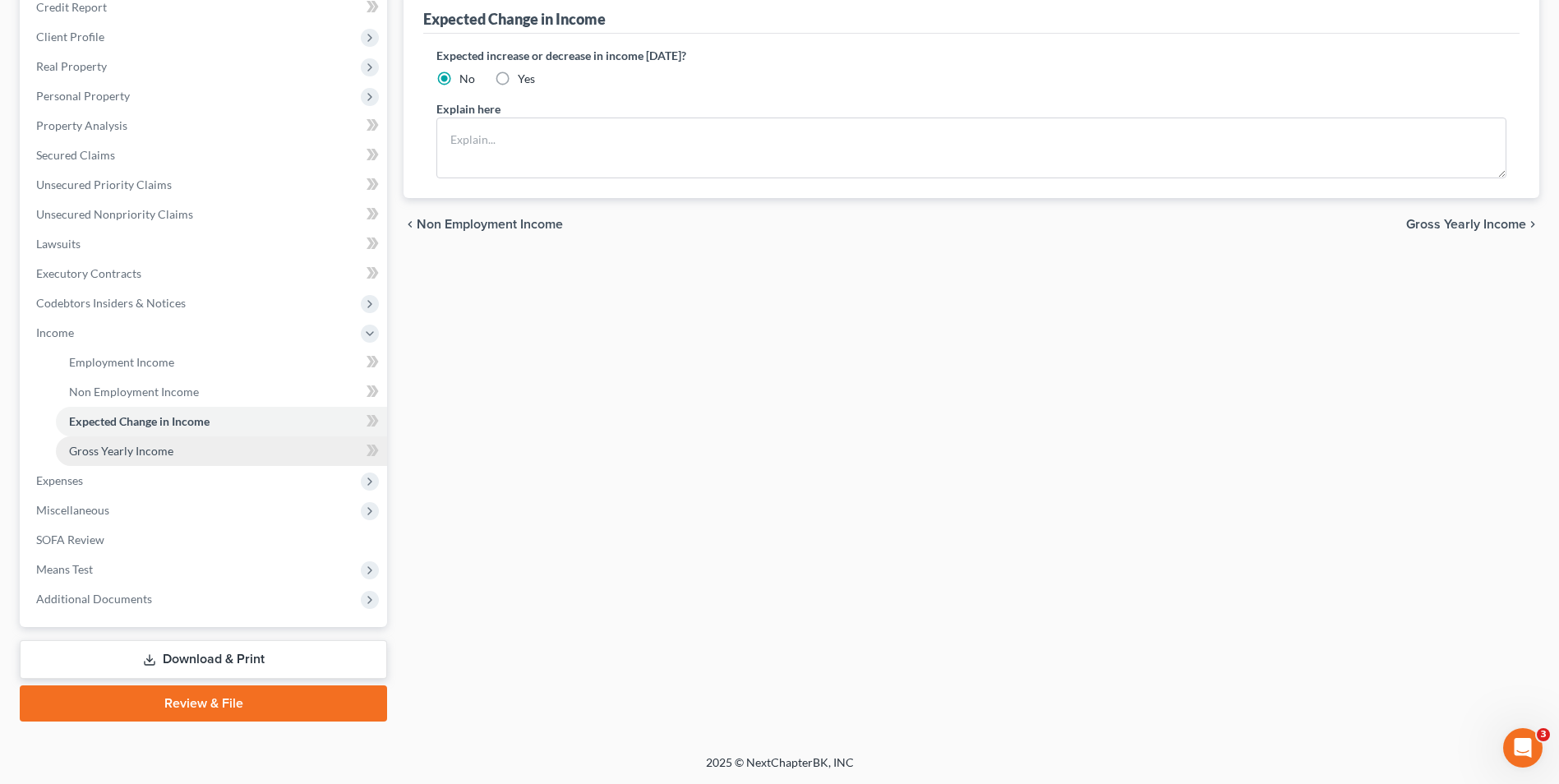
click at [127, 451] on span "Gross Yearly Income" at bounding box center [121, 451] width 104 height 14
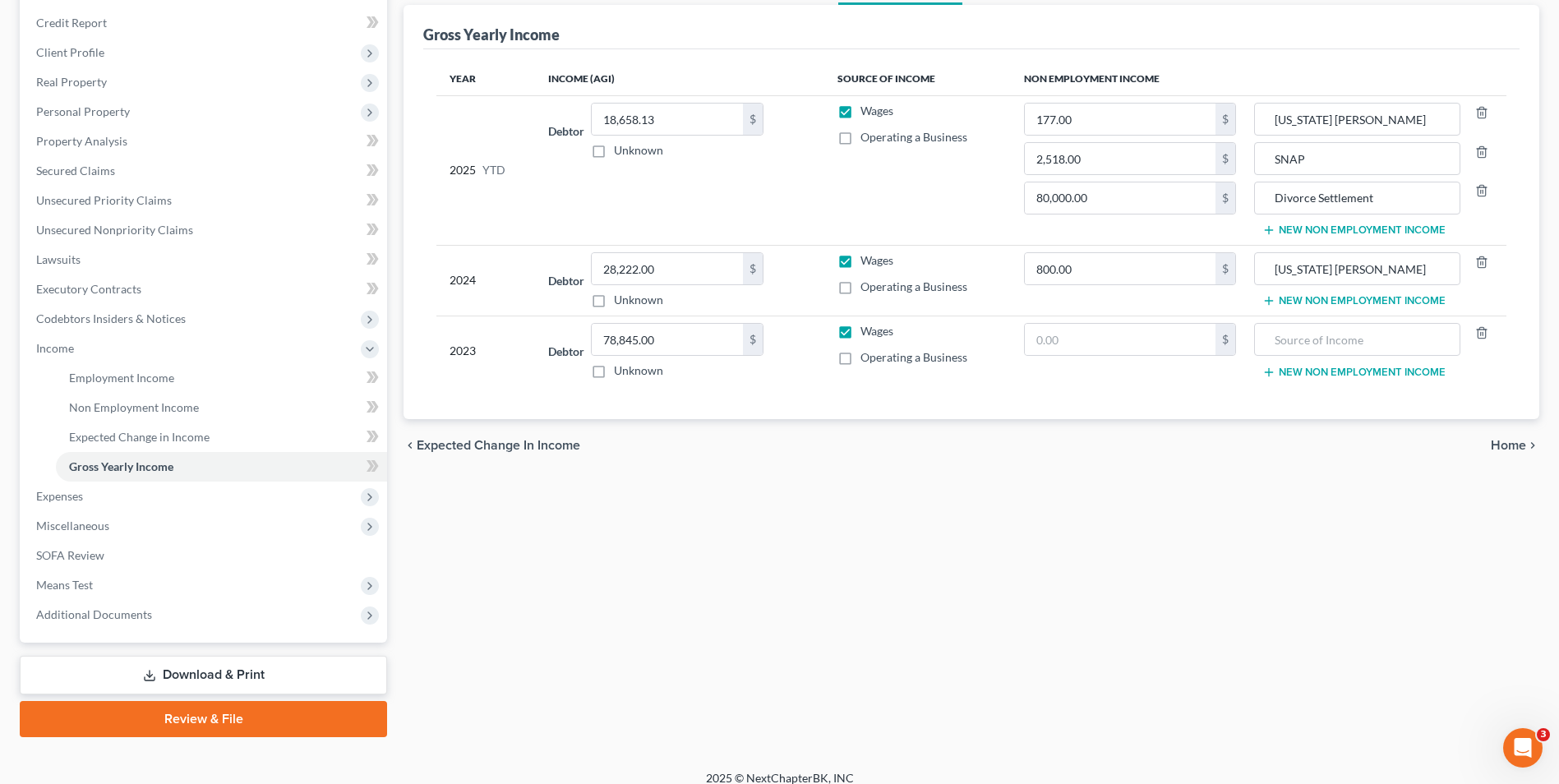
scroll to position [208, 0]
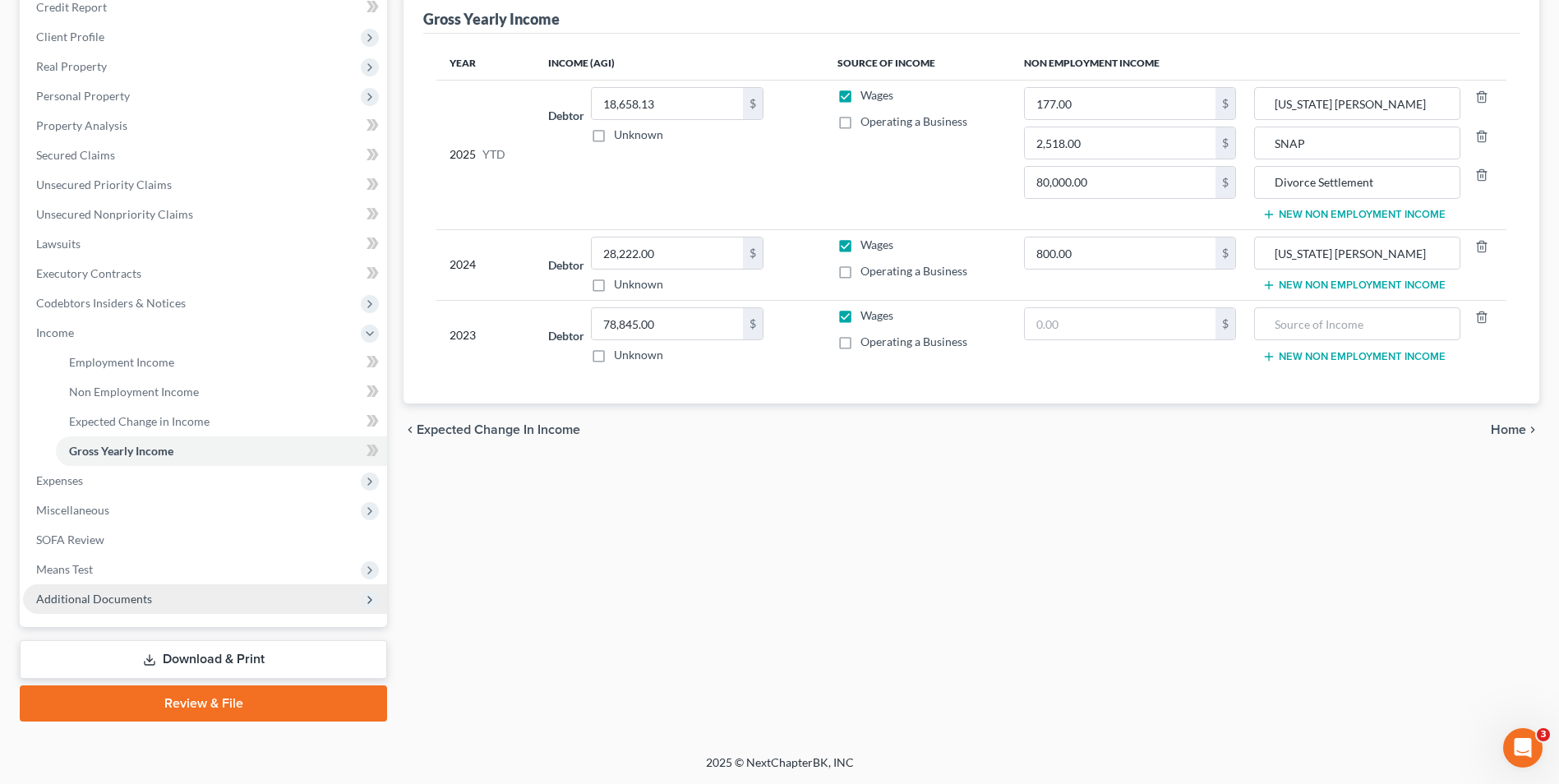
click at [203, 599] on span "Additional Documents" at bounding box center [205, 598] width 364 height 29
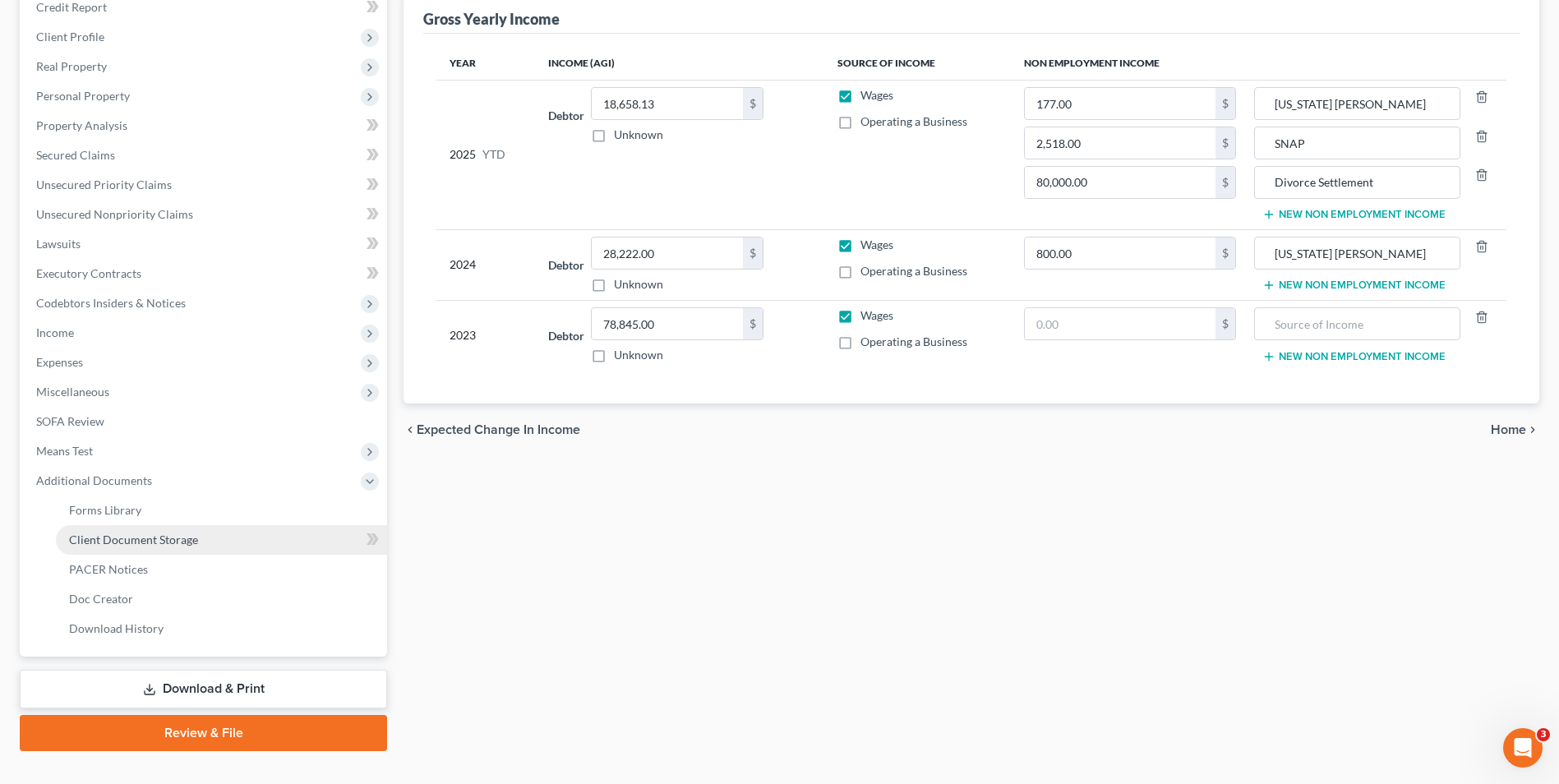
click at [146, 538] on span "Client Document Storage" at bounding box center [133, 540] width 129 height 14
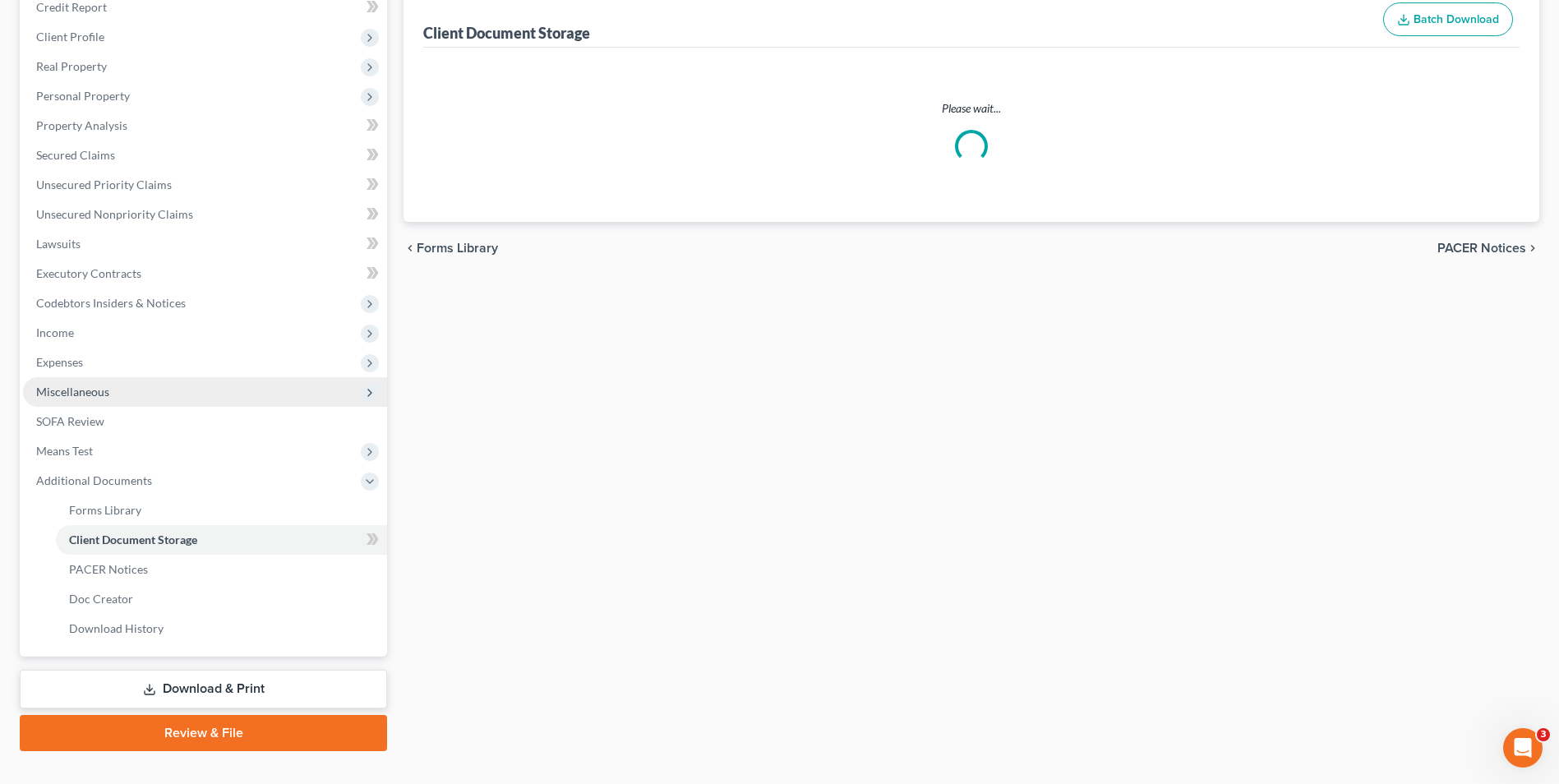
scroll to position [124, 0]
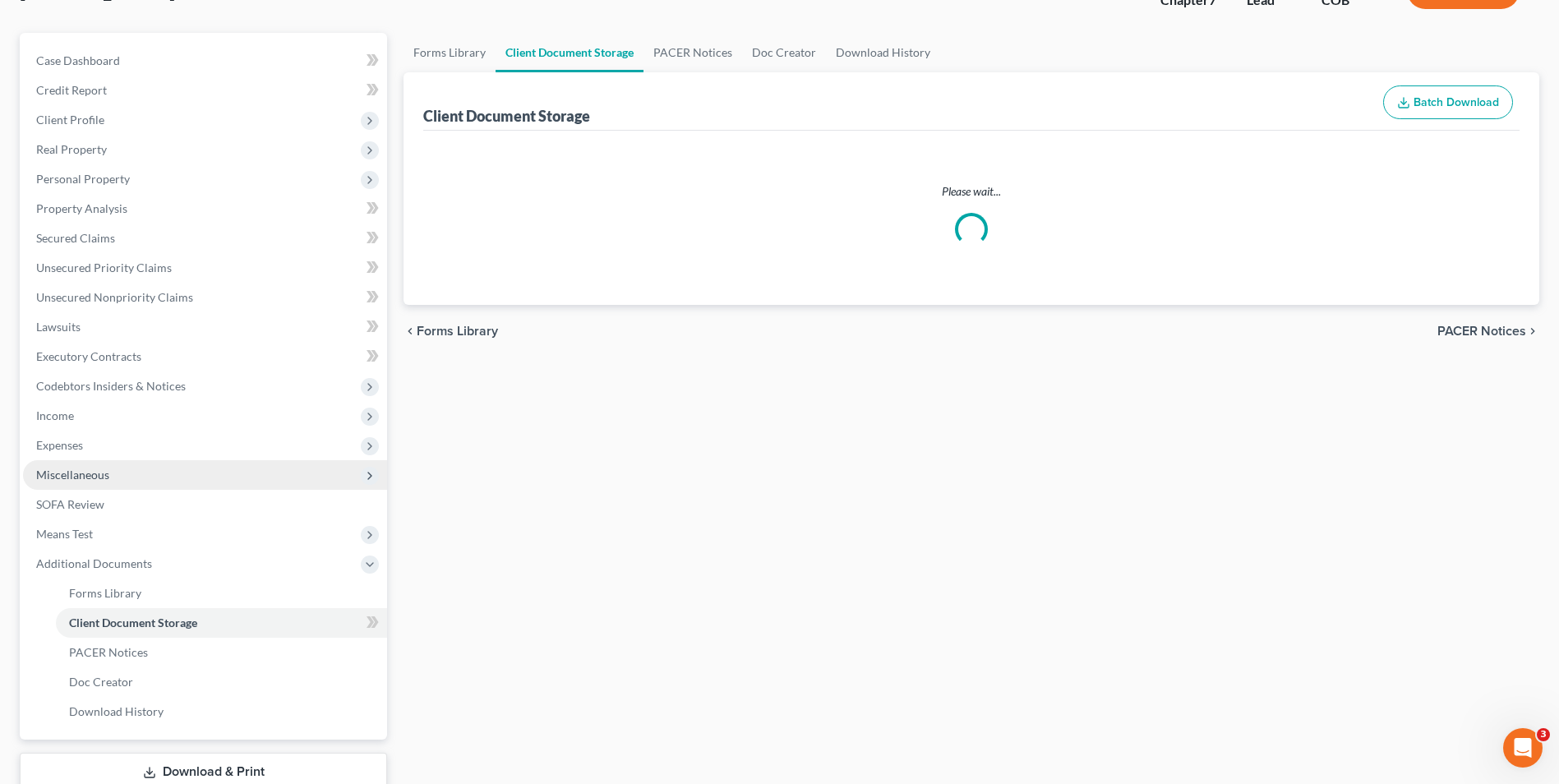
select select "5"
select select "28"
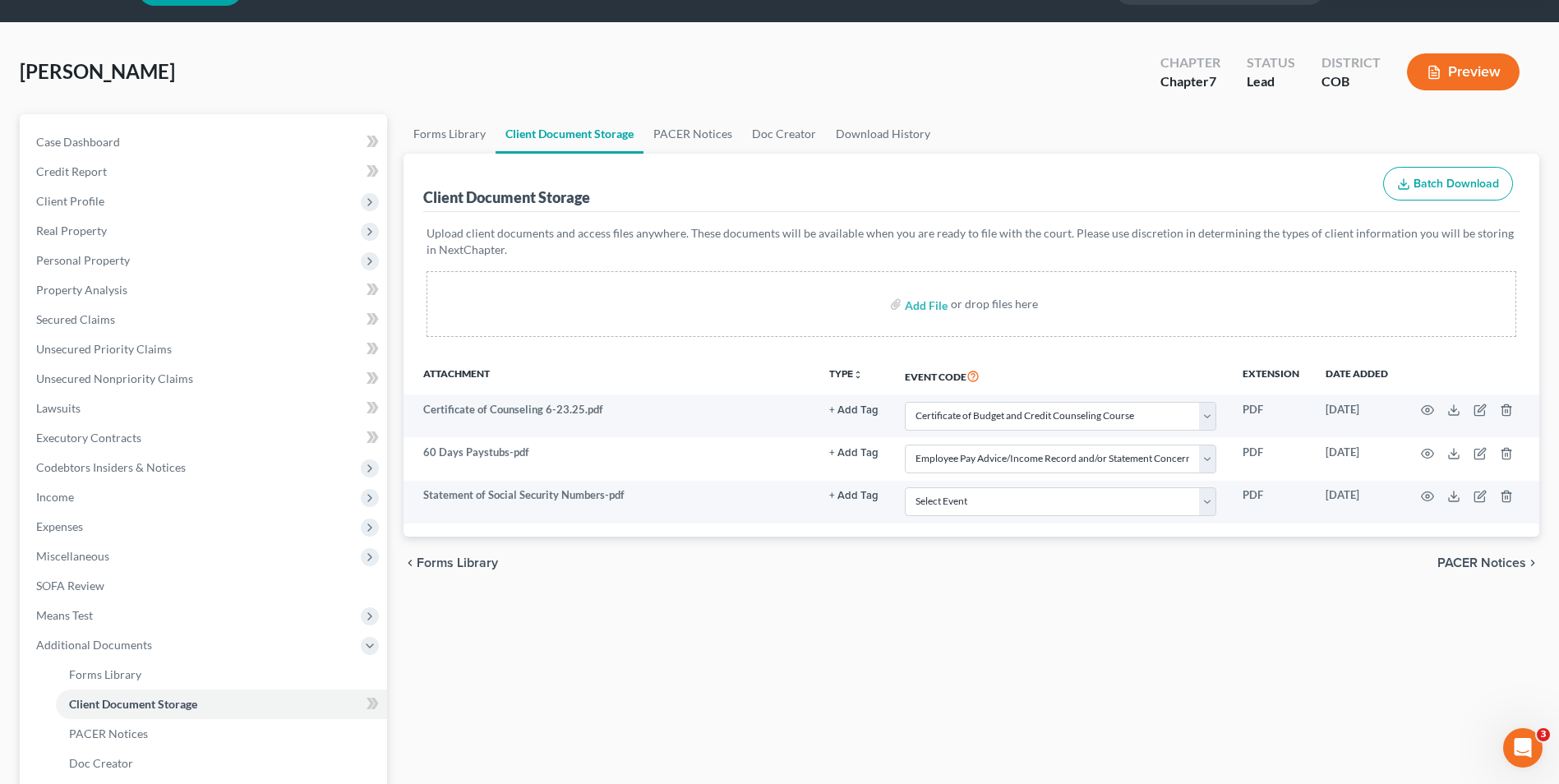
scroll to position [82, 0]
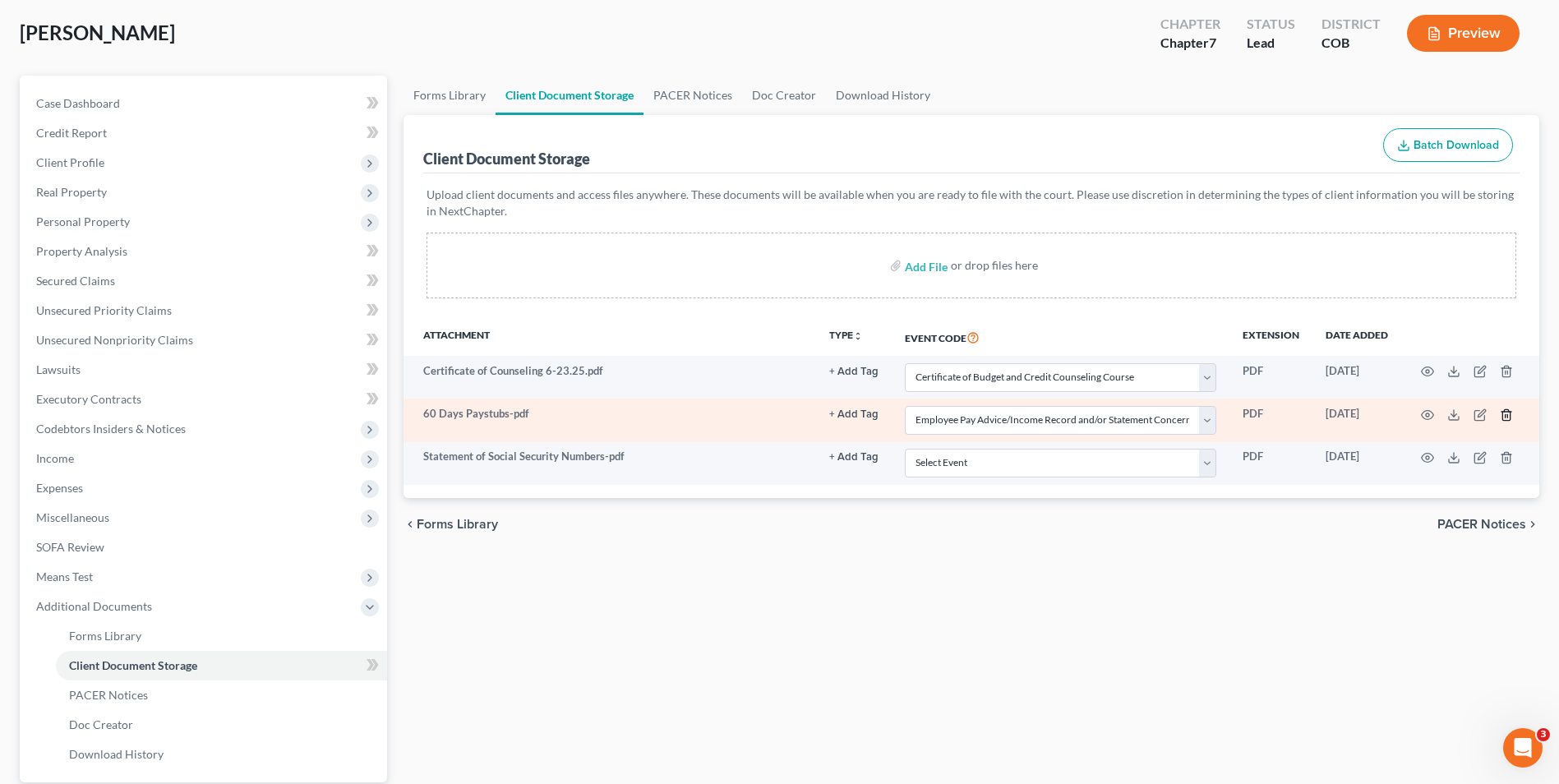
click at [1505, 416] on icon "button" at bounding box center [1507, 414] width 13 height 13
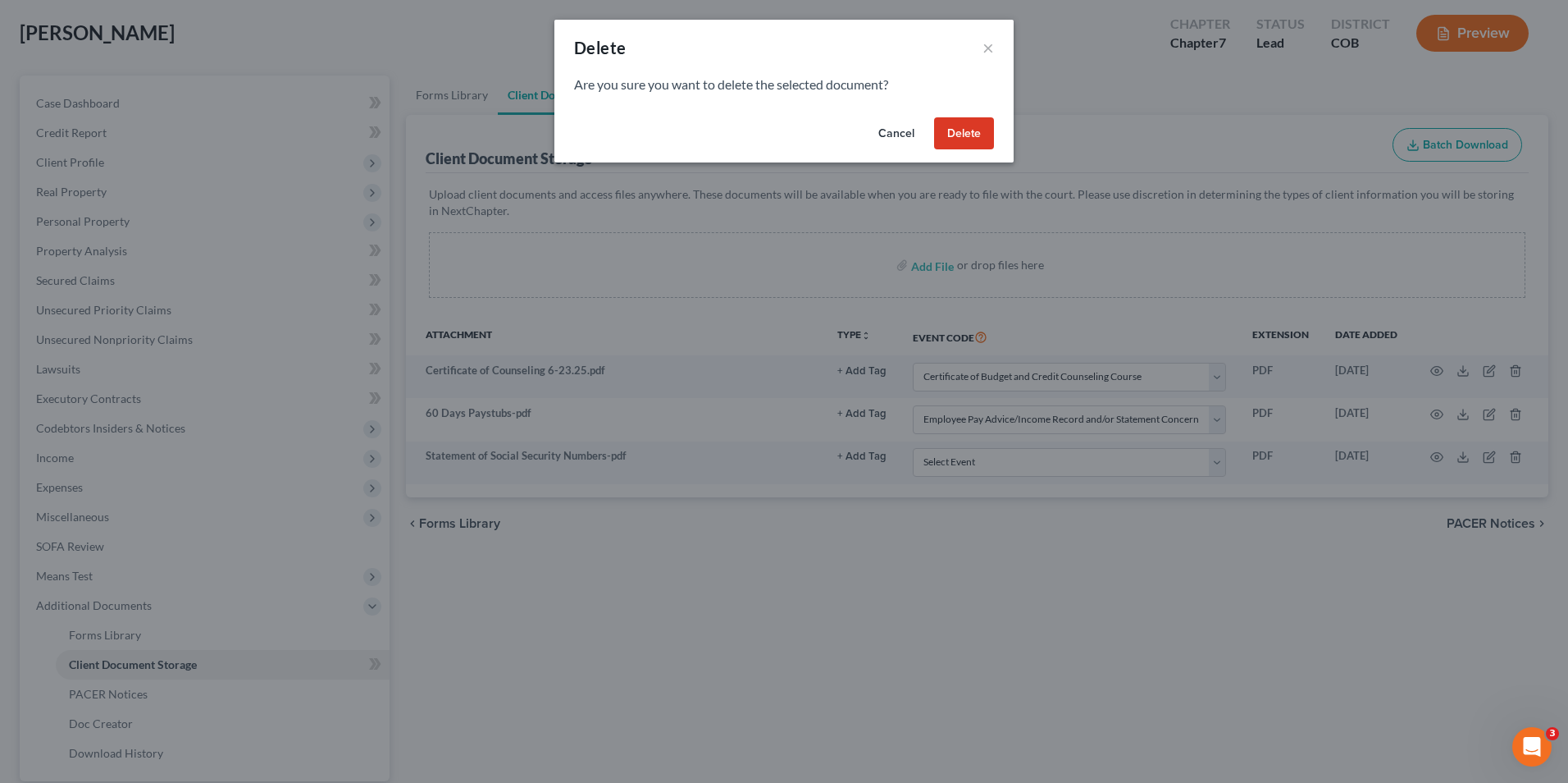
click at [973, 136] on button "Delete" at bounding box center [964, 133] width 59 height 33
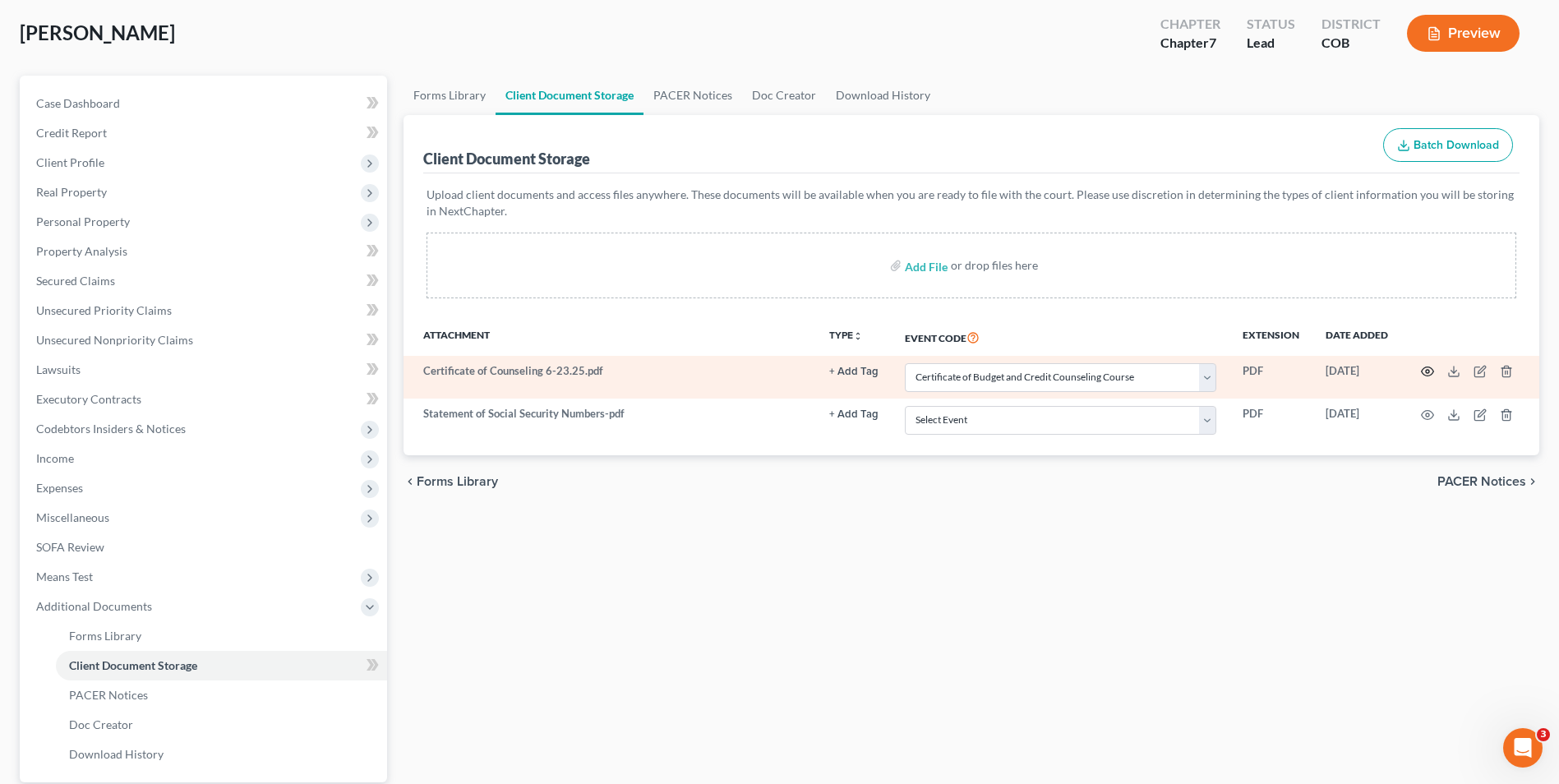
click at [1432, 371] on icon "button" at bounding box center [1427, 371] width 13 height 13
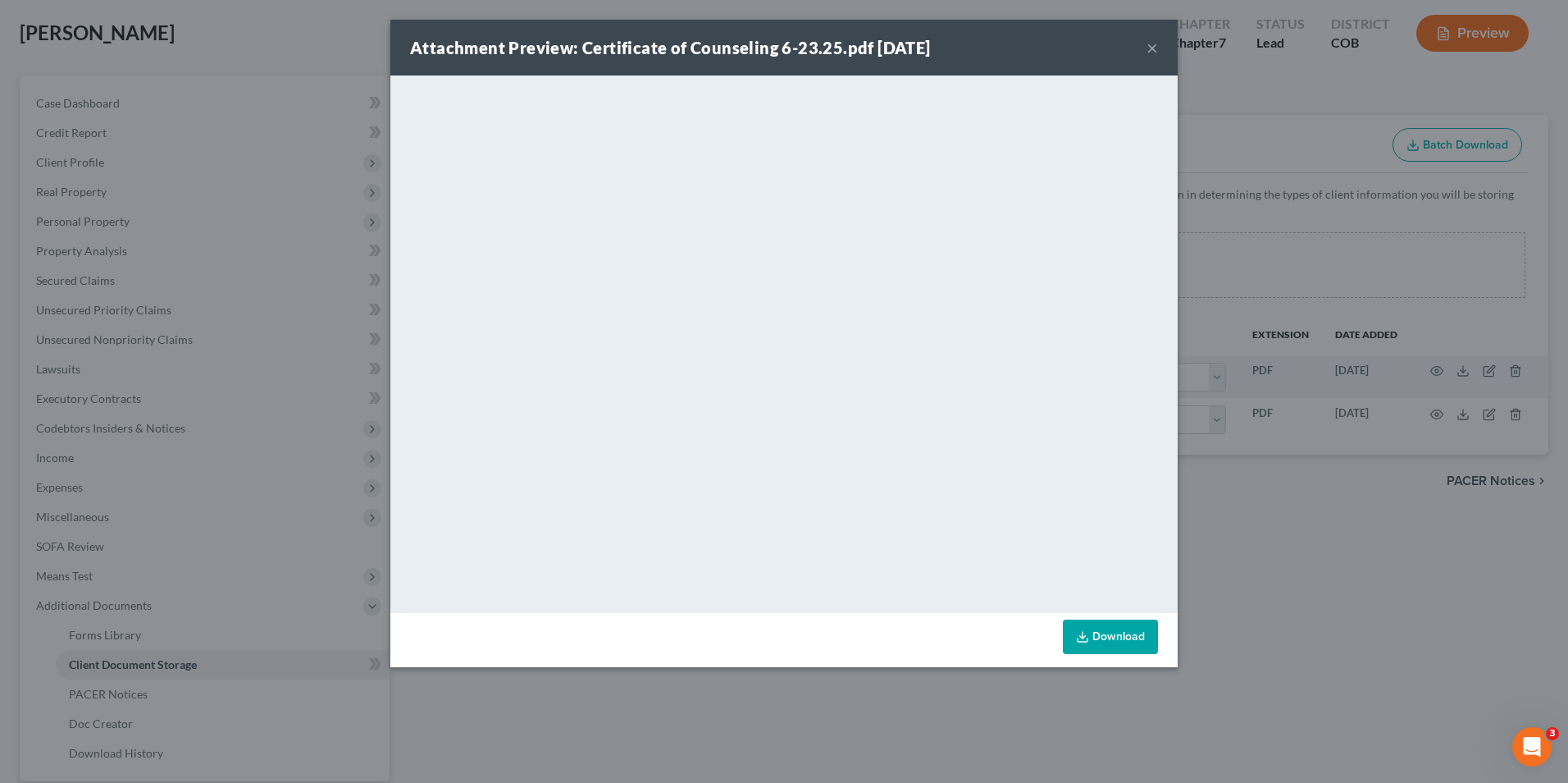
click at [1155, 49] on button "×" at bounding box center [1152, 48] width 12 height 20
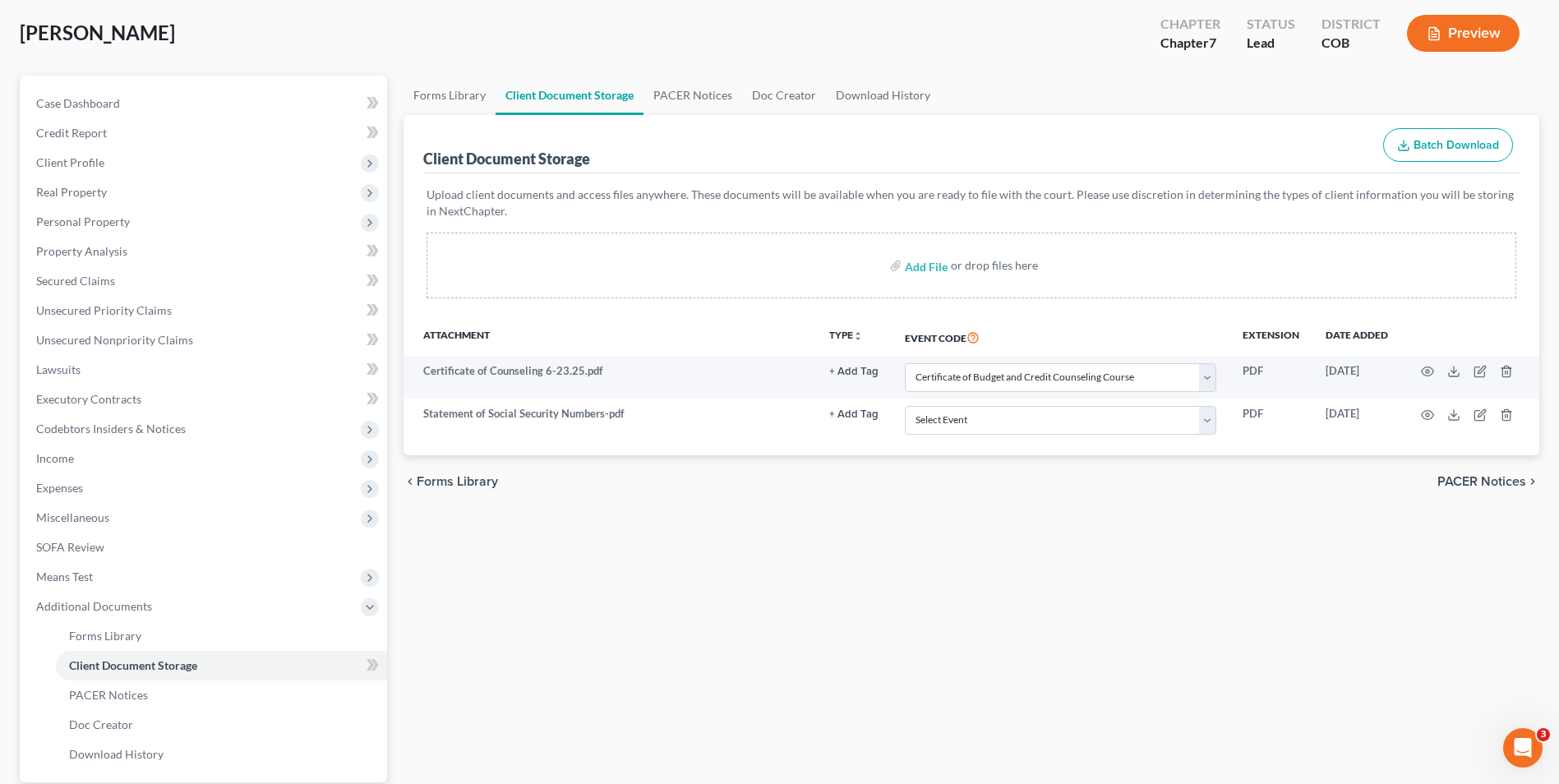
select select "5"
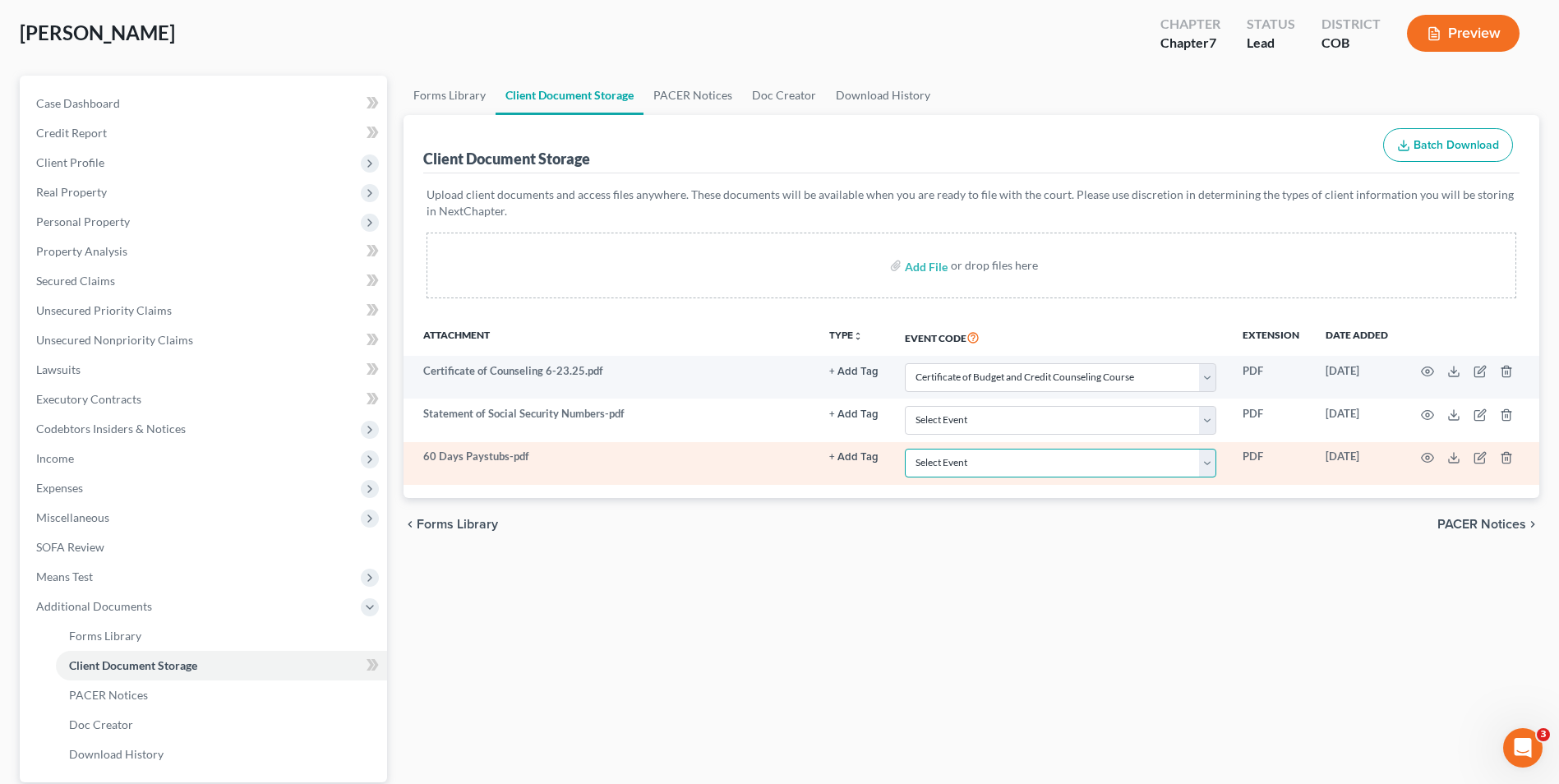
click at [1055, 469] on select "Select Event 1009-1.1 Notice of Amendments 20 Largest Unsecured Creditors Amend…" at bounding box center [1061, 463] width 311 height 28
select select "28"
click at [905, 449] on select "Select Event 1009-1.1 Notice of Amendments 20 Largest Unsecured Creditors Amend…" at bounding box center [1061, 463] width 311 height 28
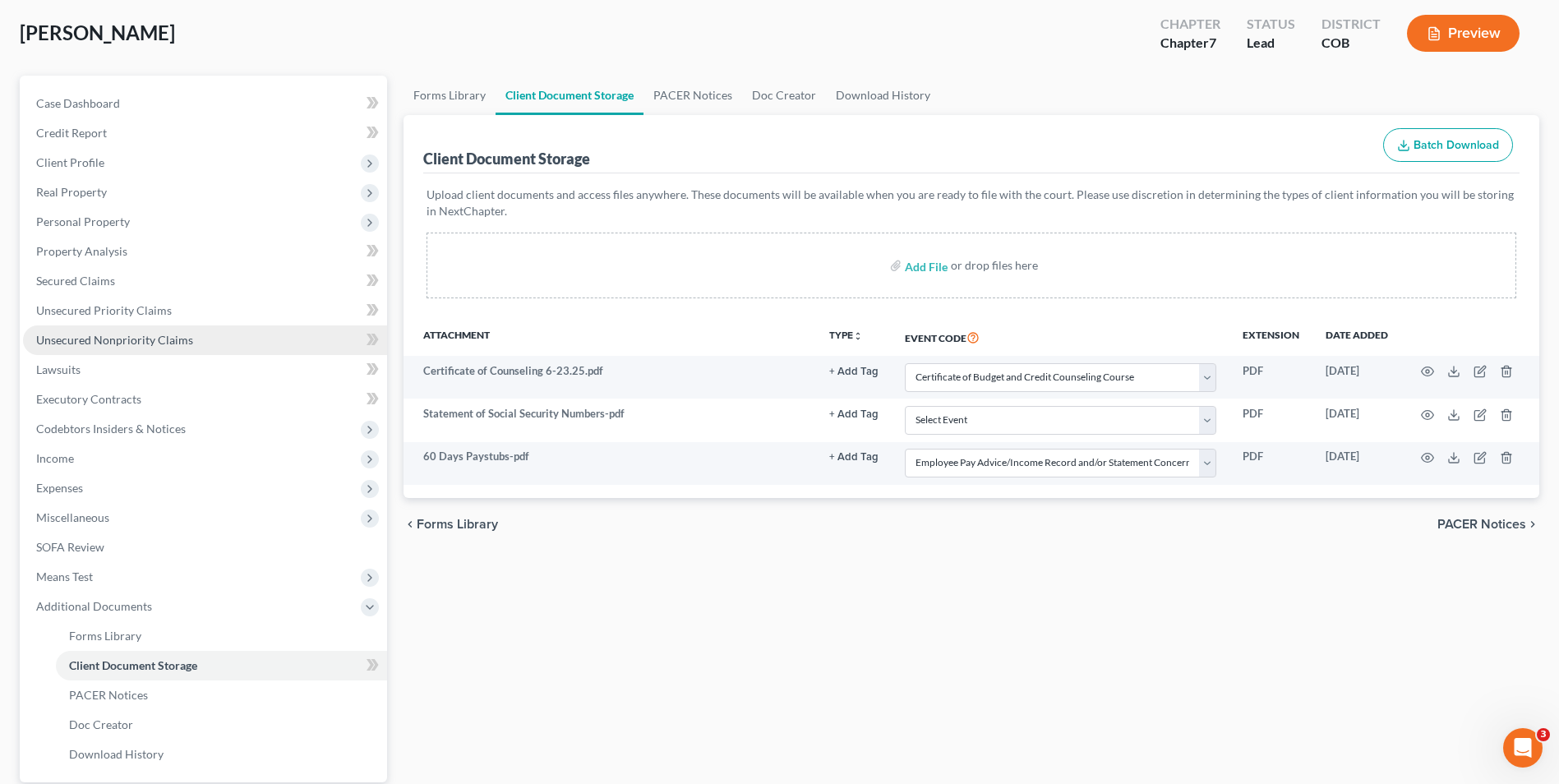
click at [119, 342] on span "Unsecured Nonpriority Claims" at bounding box center [115, 340] width 157 height 14
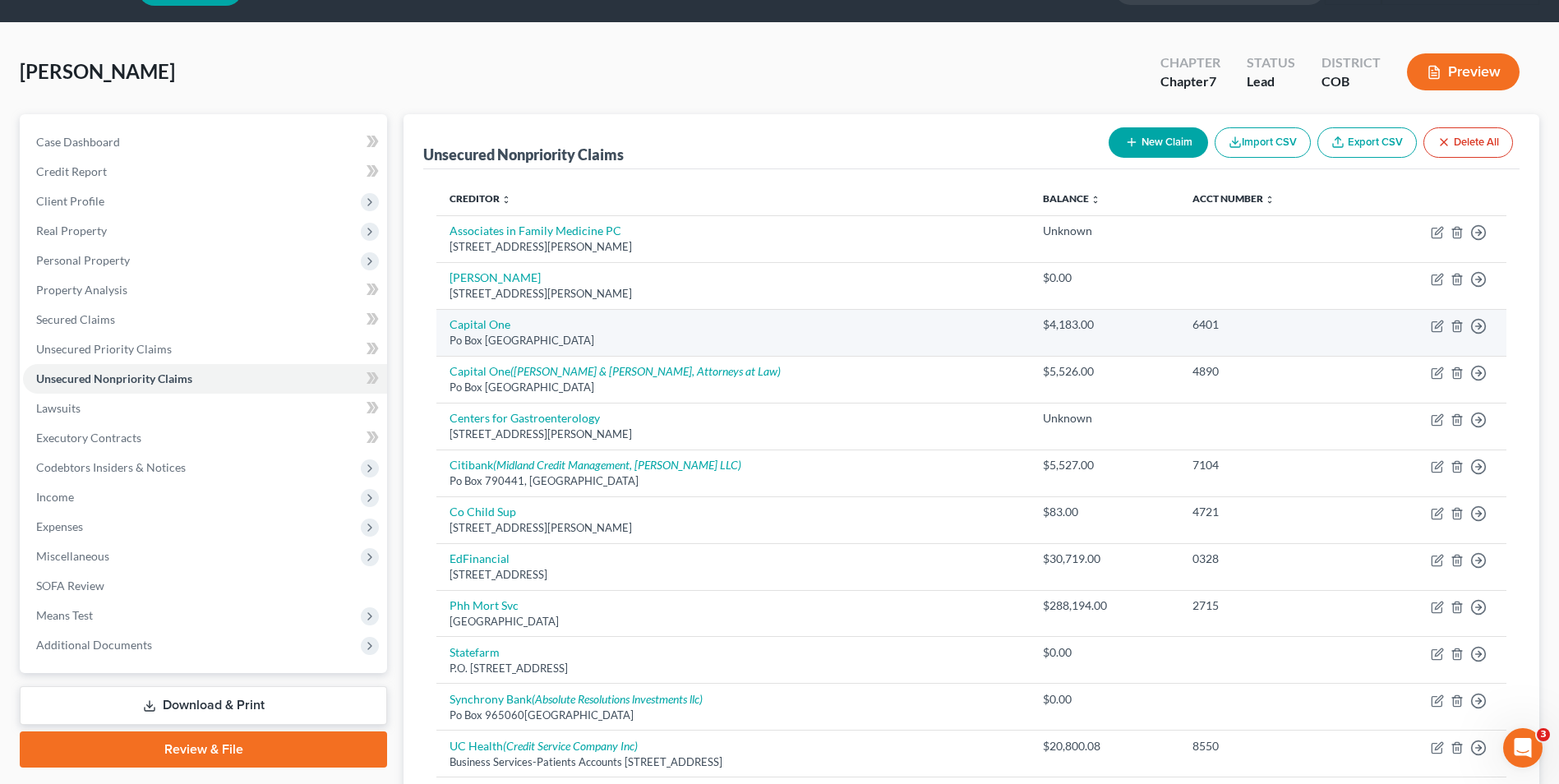
scroll to position [82, 0]
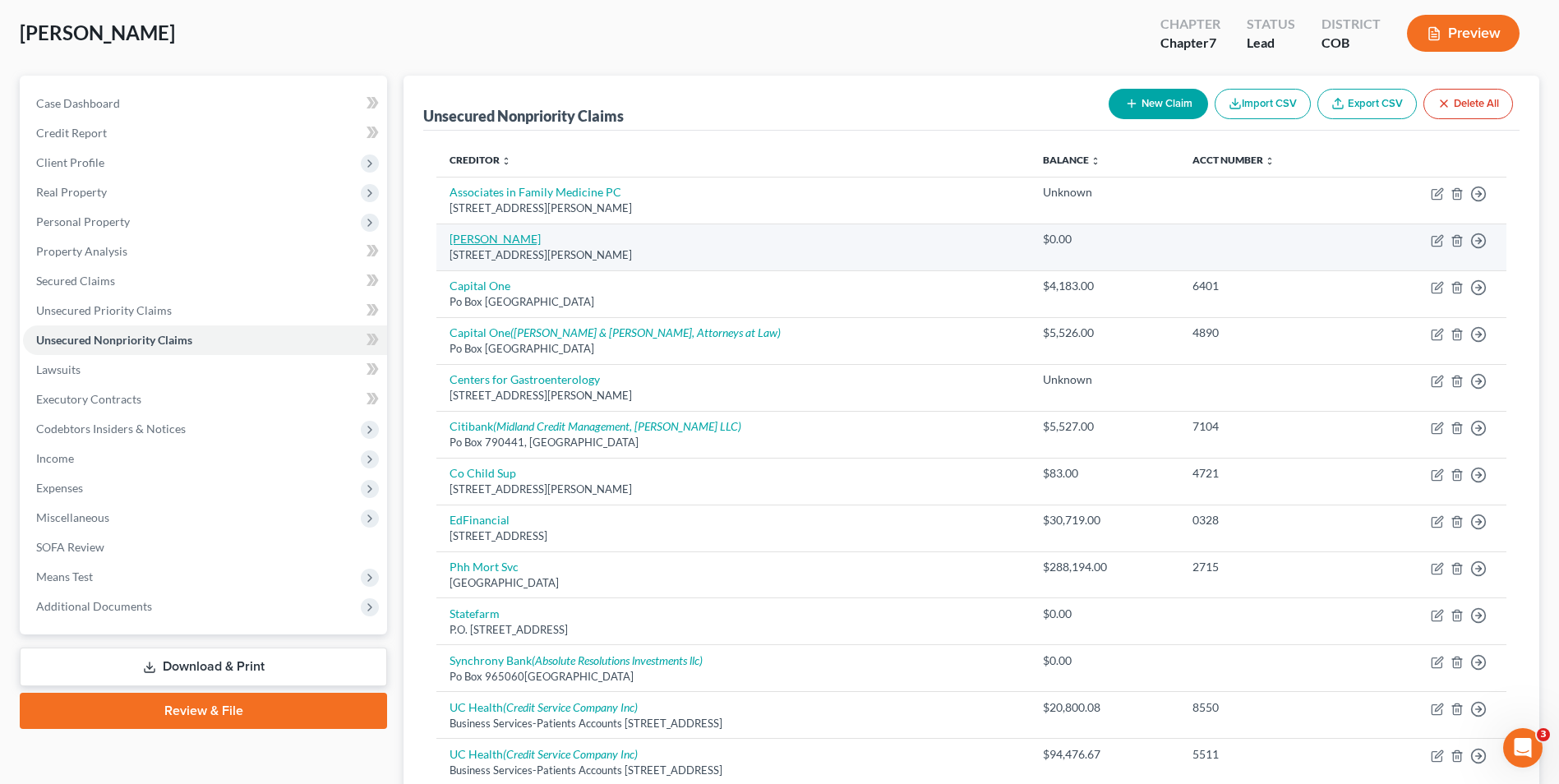
click at [505, 242] on link "[PERSON_NAME]" at bounding box center [495, 239] width 92 height 14
select select "5"
select select "14"
select select "0"
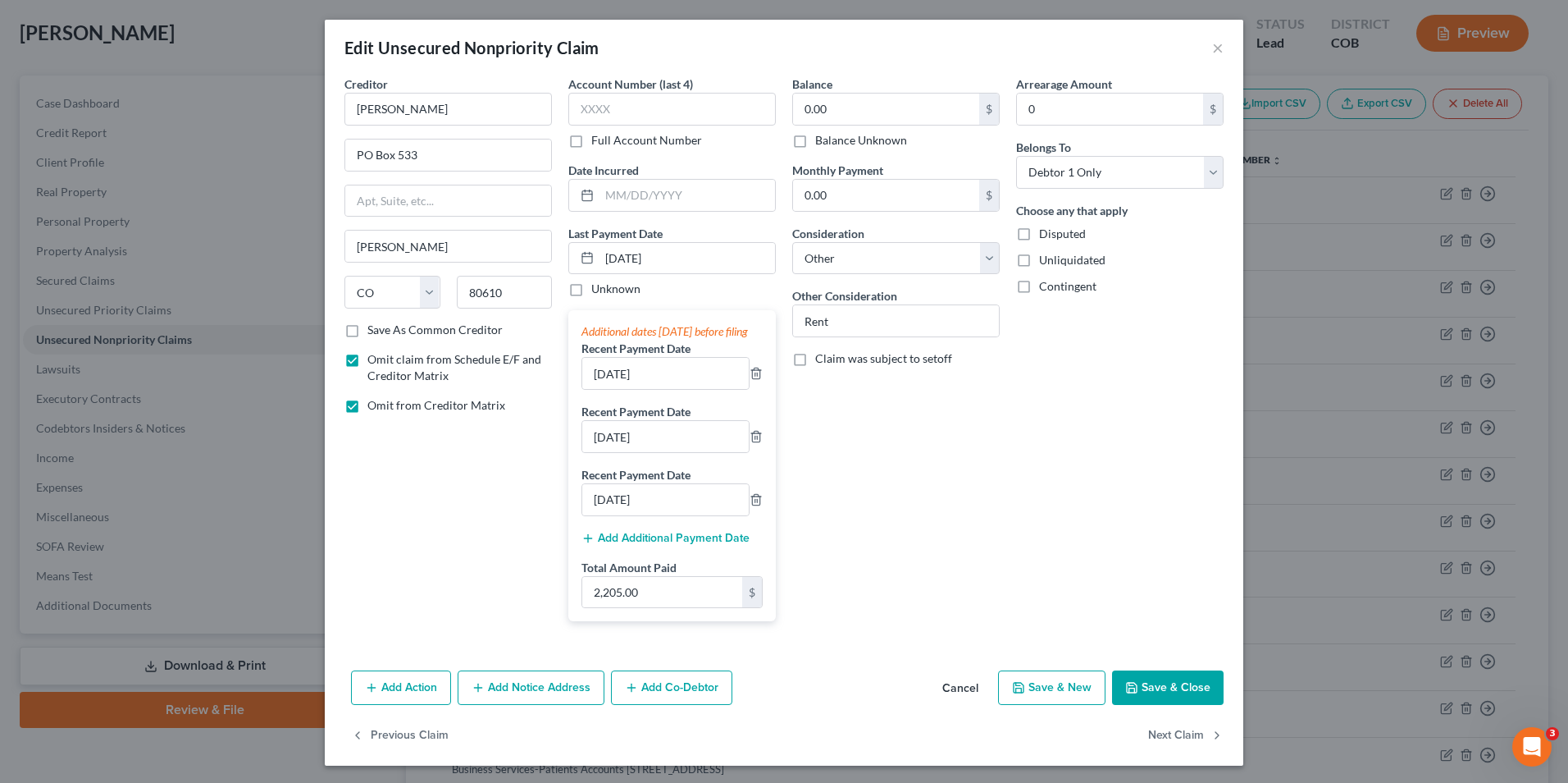
click at [1190, 700] on button "Save & Close" at bounding box center [1168, 687] width 112 height 35
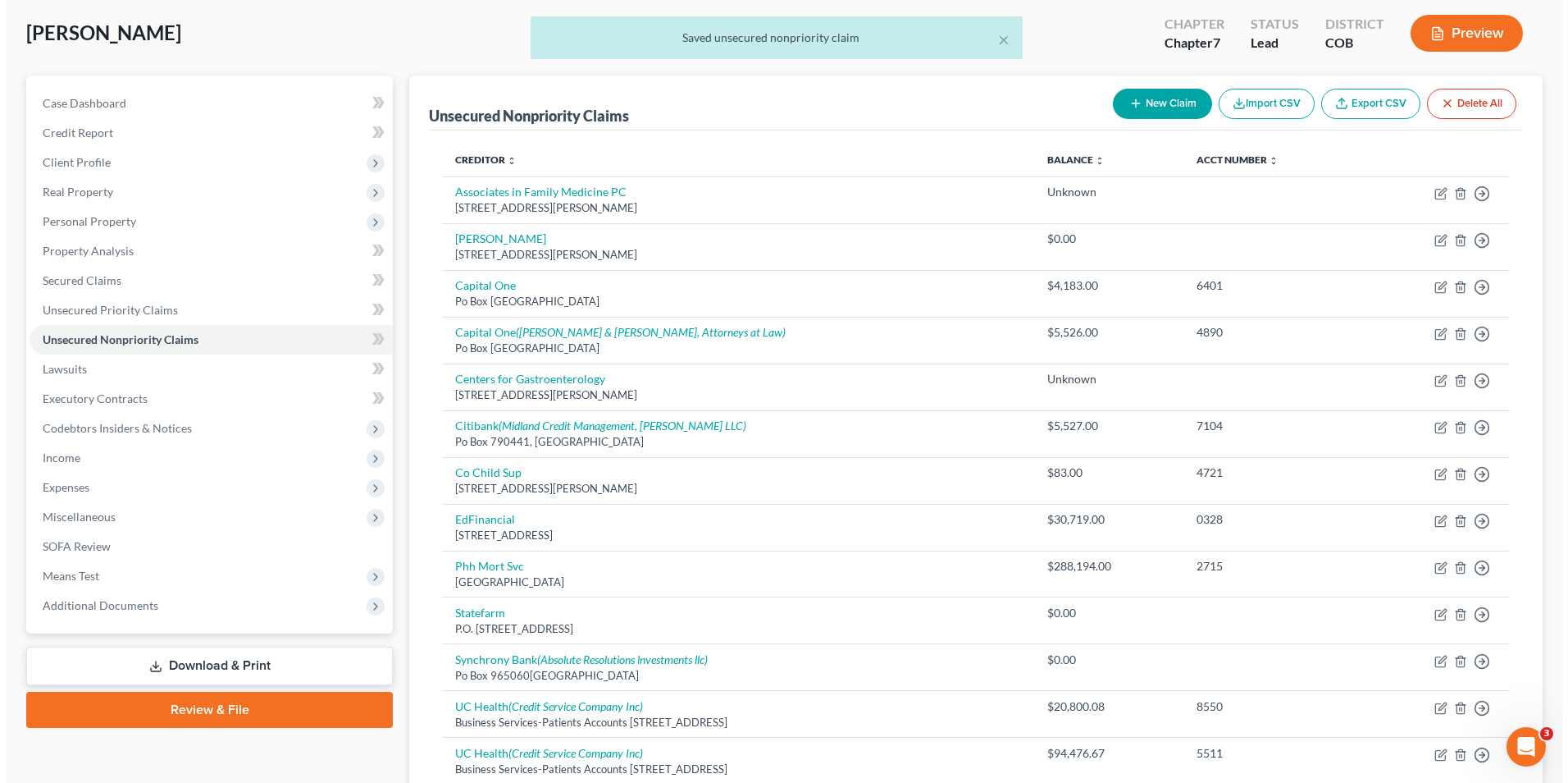
scroll to position [164, 0]
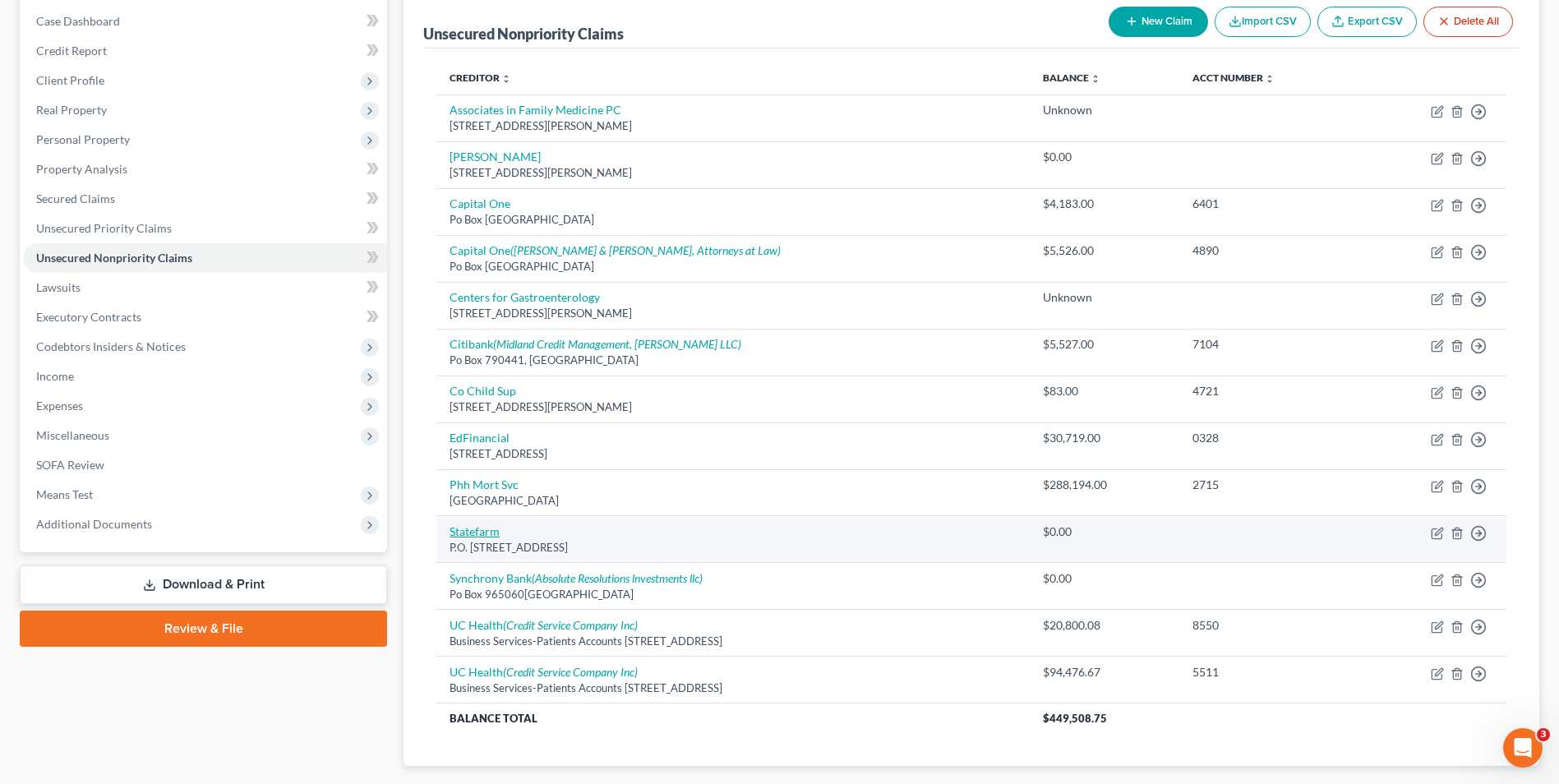
click at [479, 533] on link "Statefarm" at bounding box center [475, 532] width 50 height 14
select select "10"
select select "14"
select select "0"
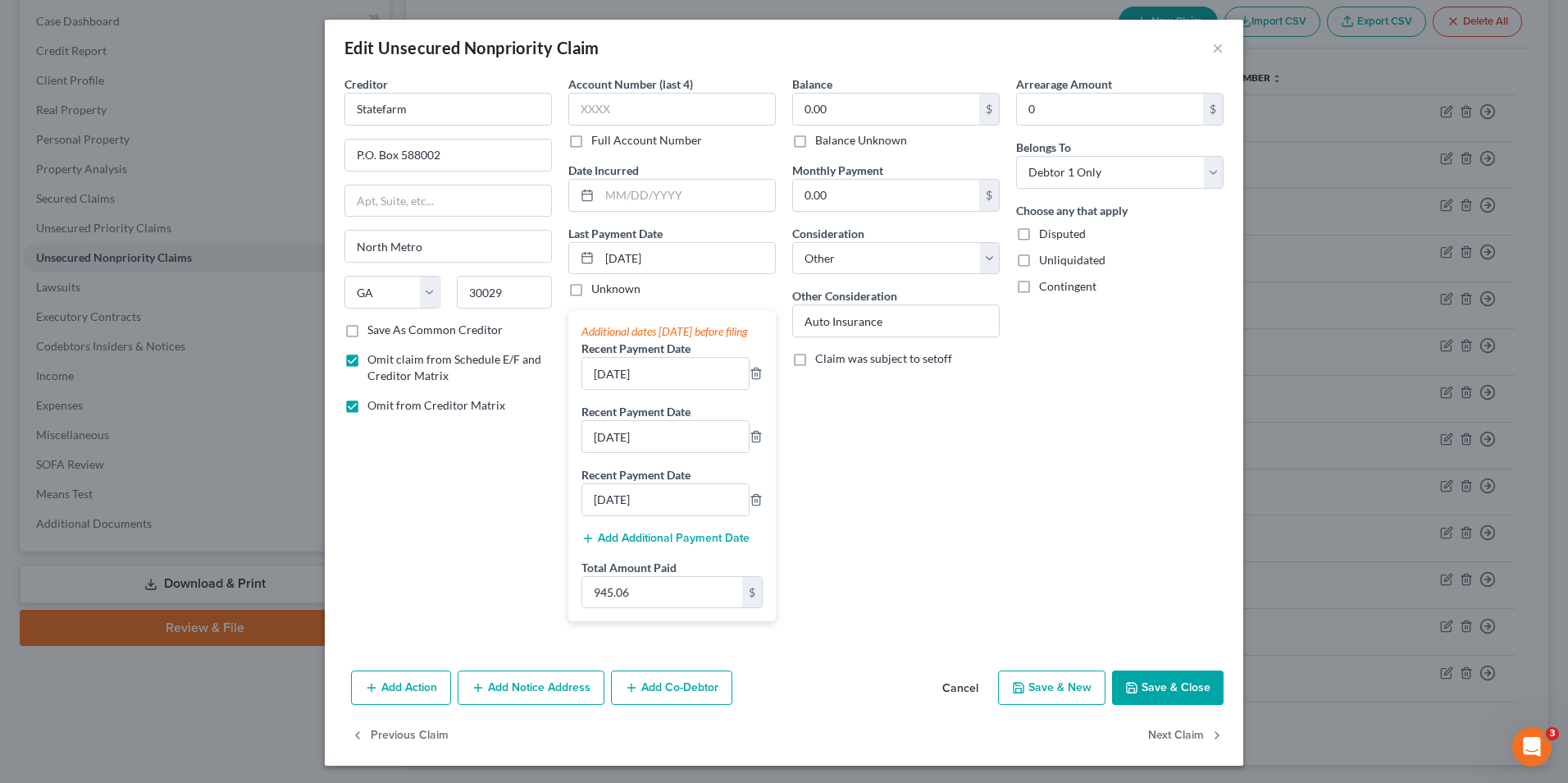
click at [1141, 705] on button "Save & Close" at bounding box center [1168, 687] width 112 height 35
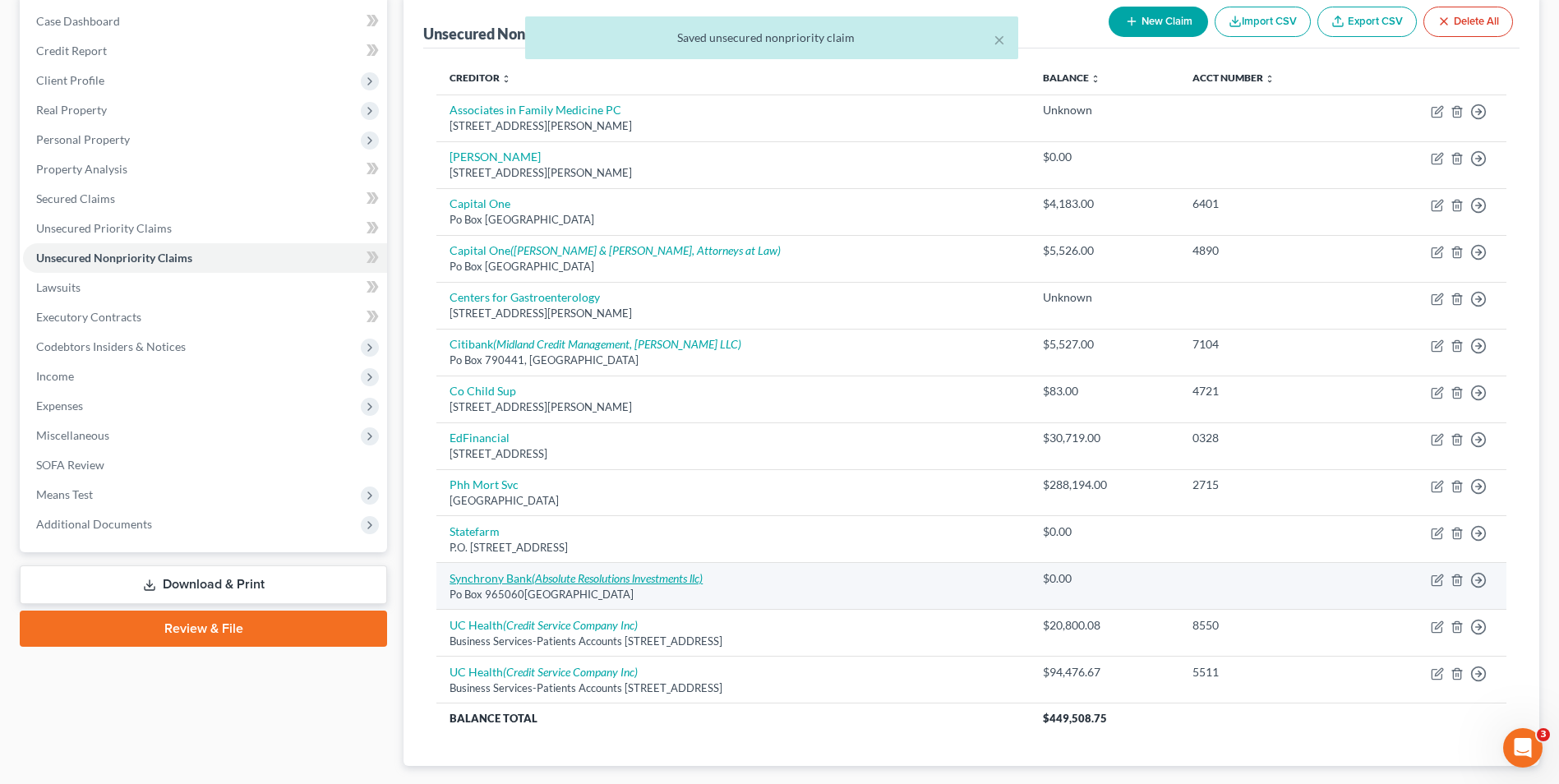
click at [477, 577] on link "Synchrony Bank (Absolute Resolutions lnvestments llc)" at bounding box center [576, 578] width 253 height 14
select select "9"
select select "0"
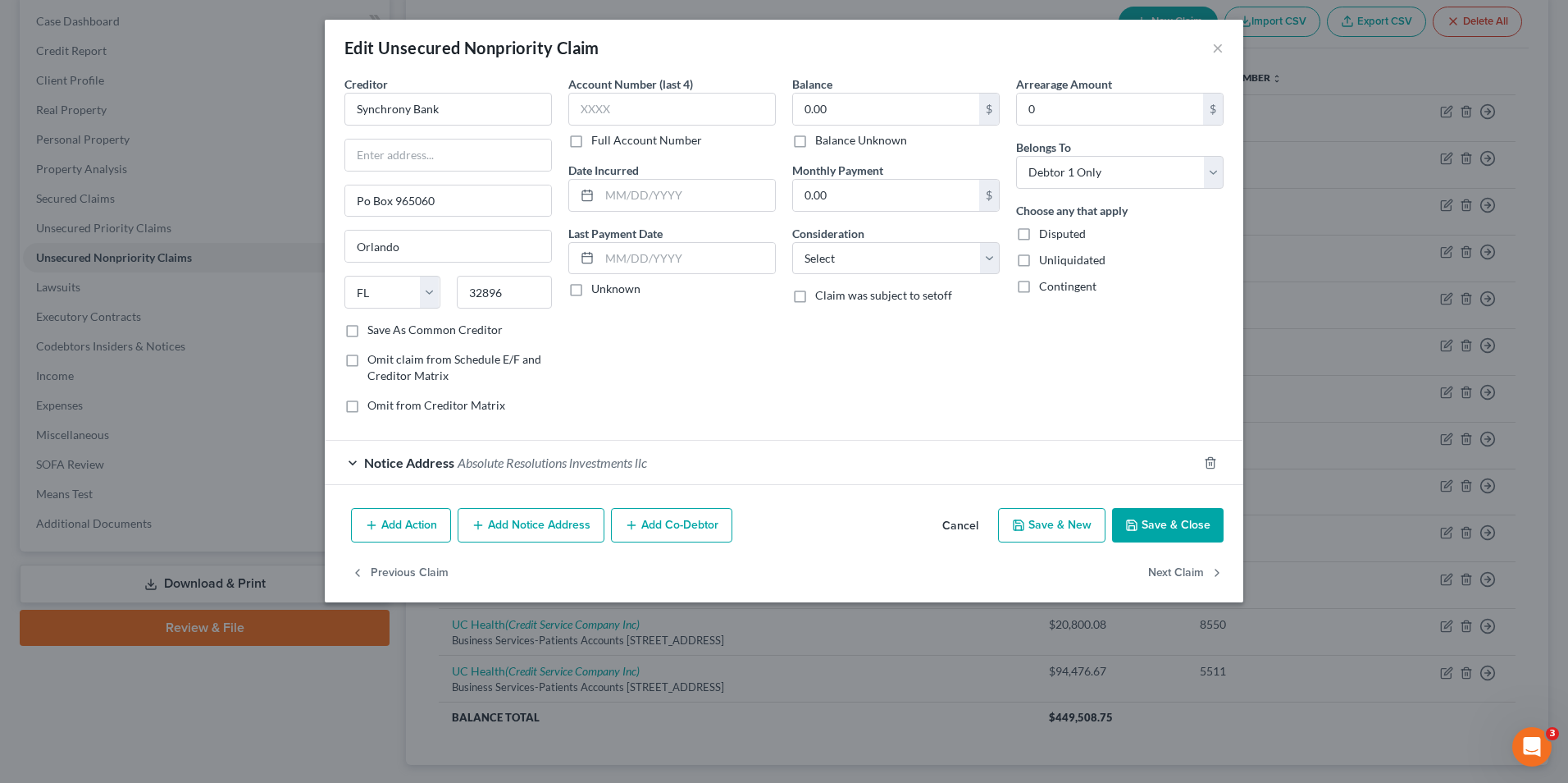
click at [556, 458] on span "Absolute Resolutions lnvestments llc" at bounding box center [553, 463] width 190 height 16
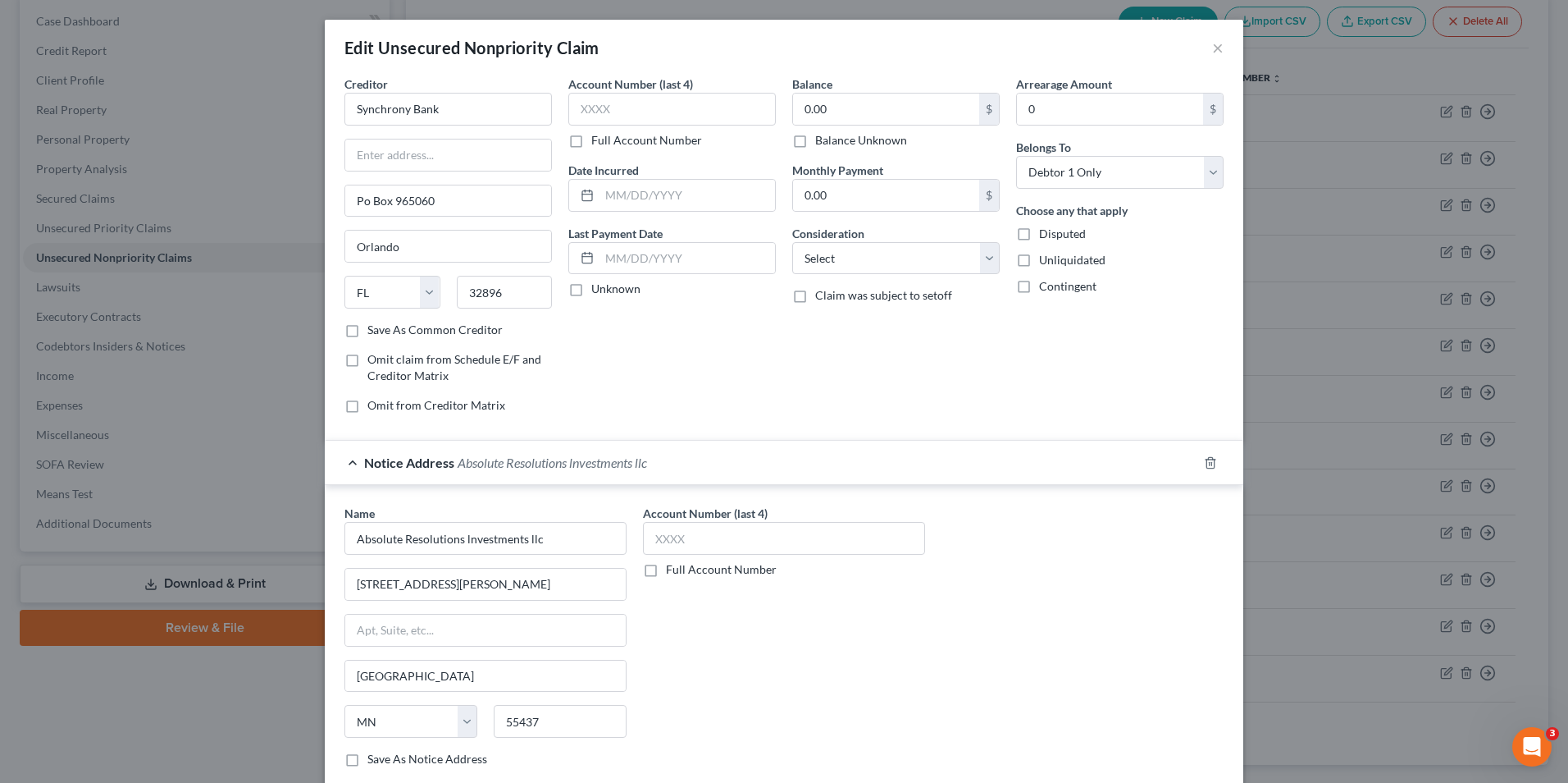
click at [838, 150] on div "Balance 0.00 $ Balance Unknown Balance Undetermined 0.00 $ Balance Unknown Mont…" at bounding box center [896, 251] width 224 height 352
click at [839, 144] on label "Balance Unknown" at bounding box center [862, 140] width 92 height 16
click at [832, 143] on input "Balance Unknown" at bounding box center [827, 138] width 11 height 11
checkbox input "true"
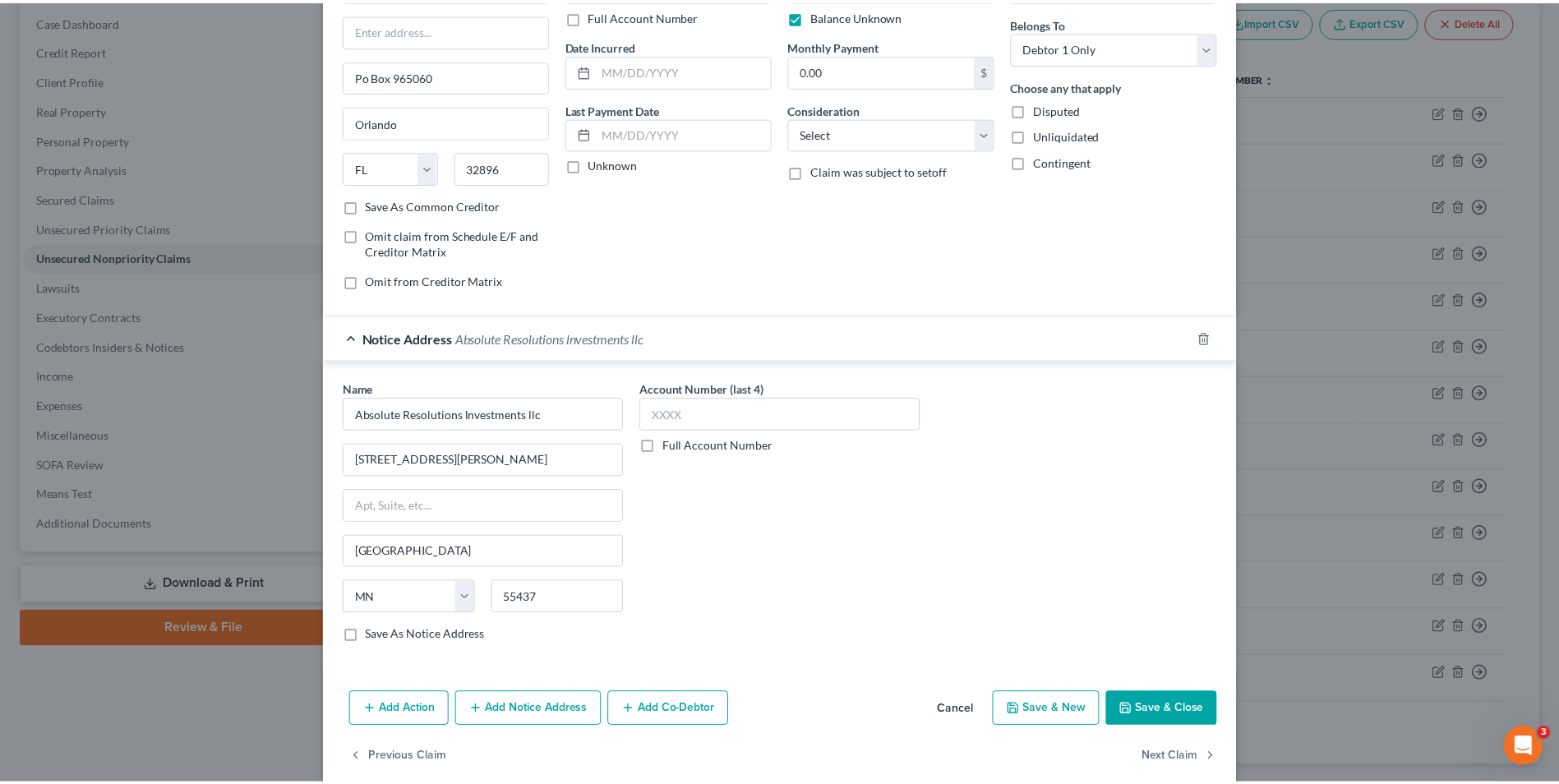
scroll to position [148, 0]
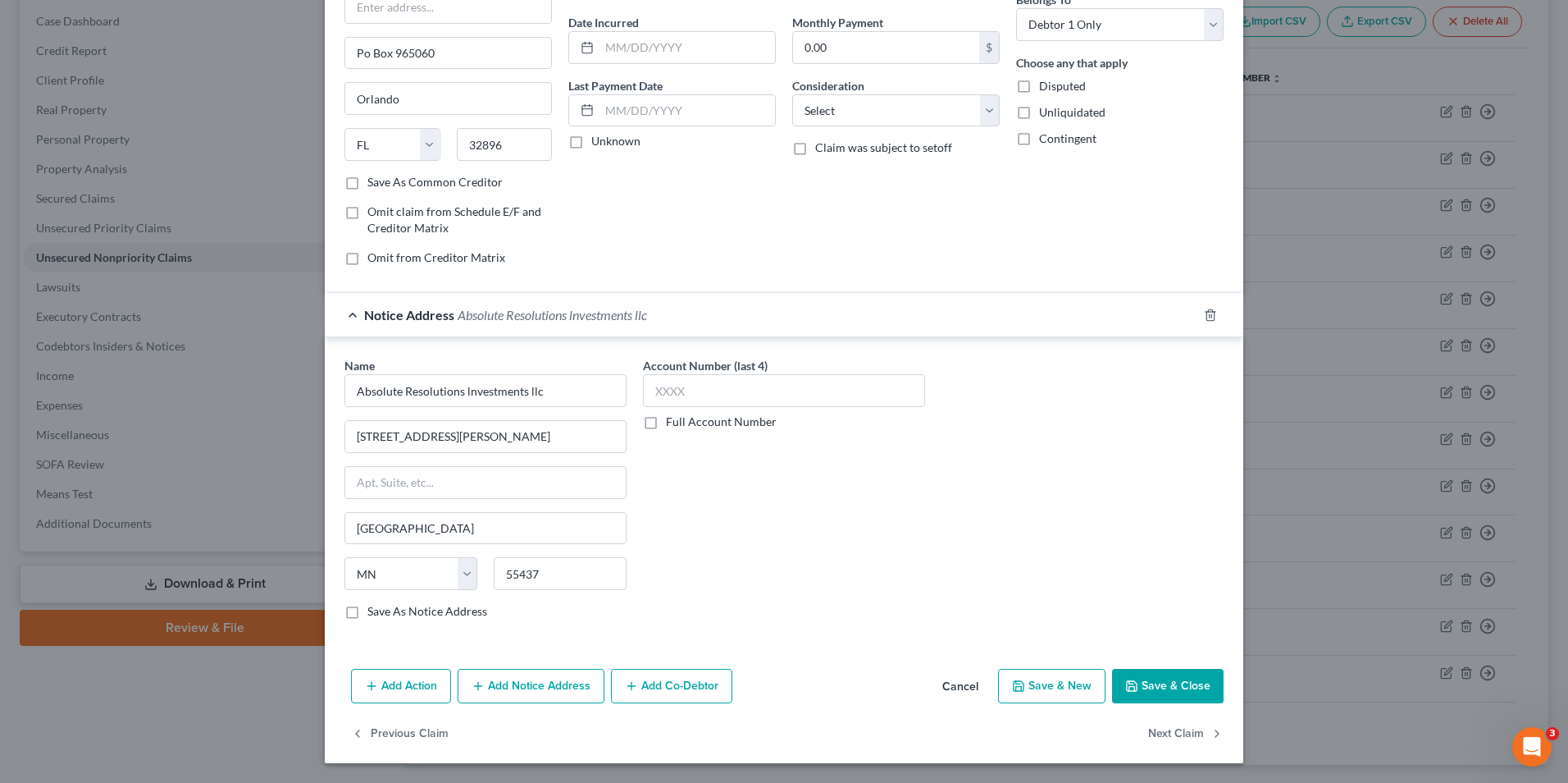
click at [1125, 695] on button "Save & Close" at bounding box center [1168, 685] width 112 height 35
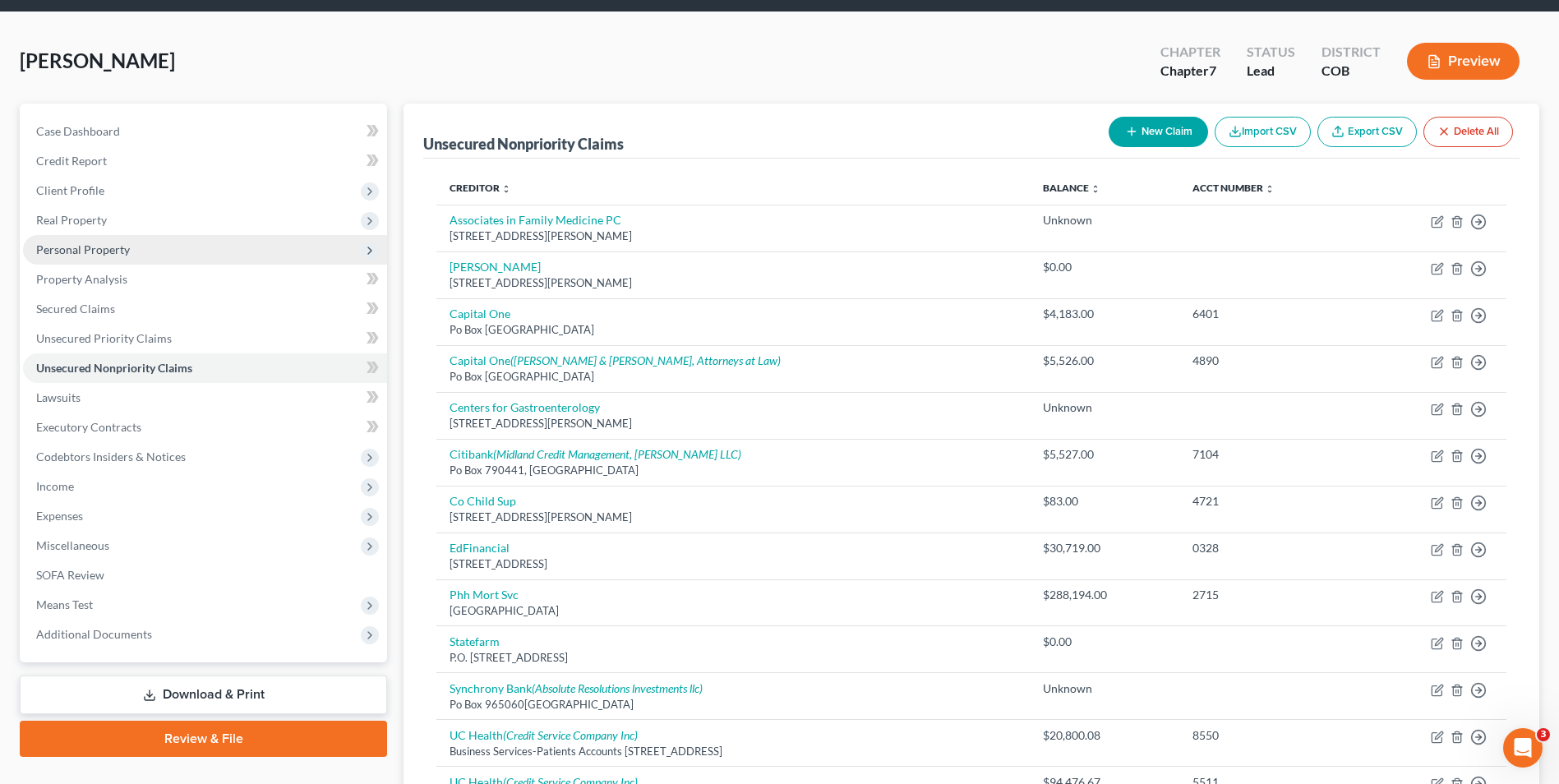
scroll to position [15, 0]
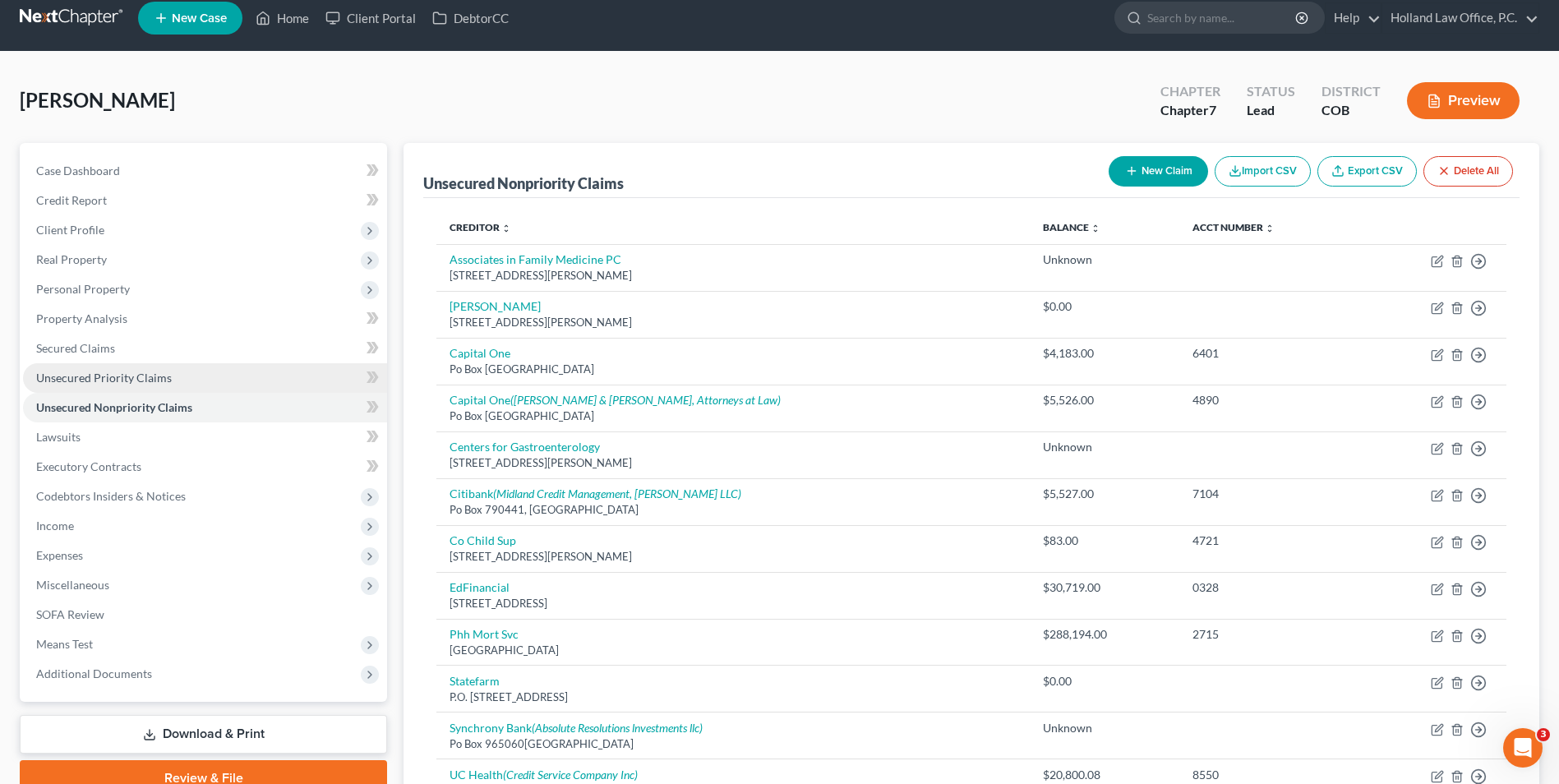
click at [106, 383] on span "Unsecured Priority Claims" at bounding box center [104, 378] width 136 height 14
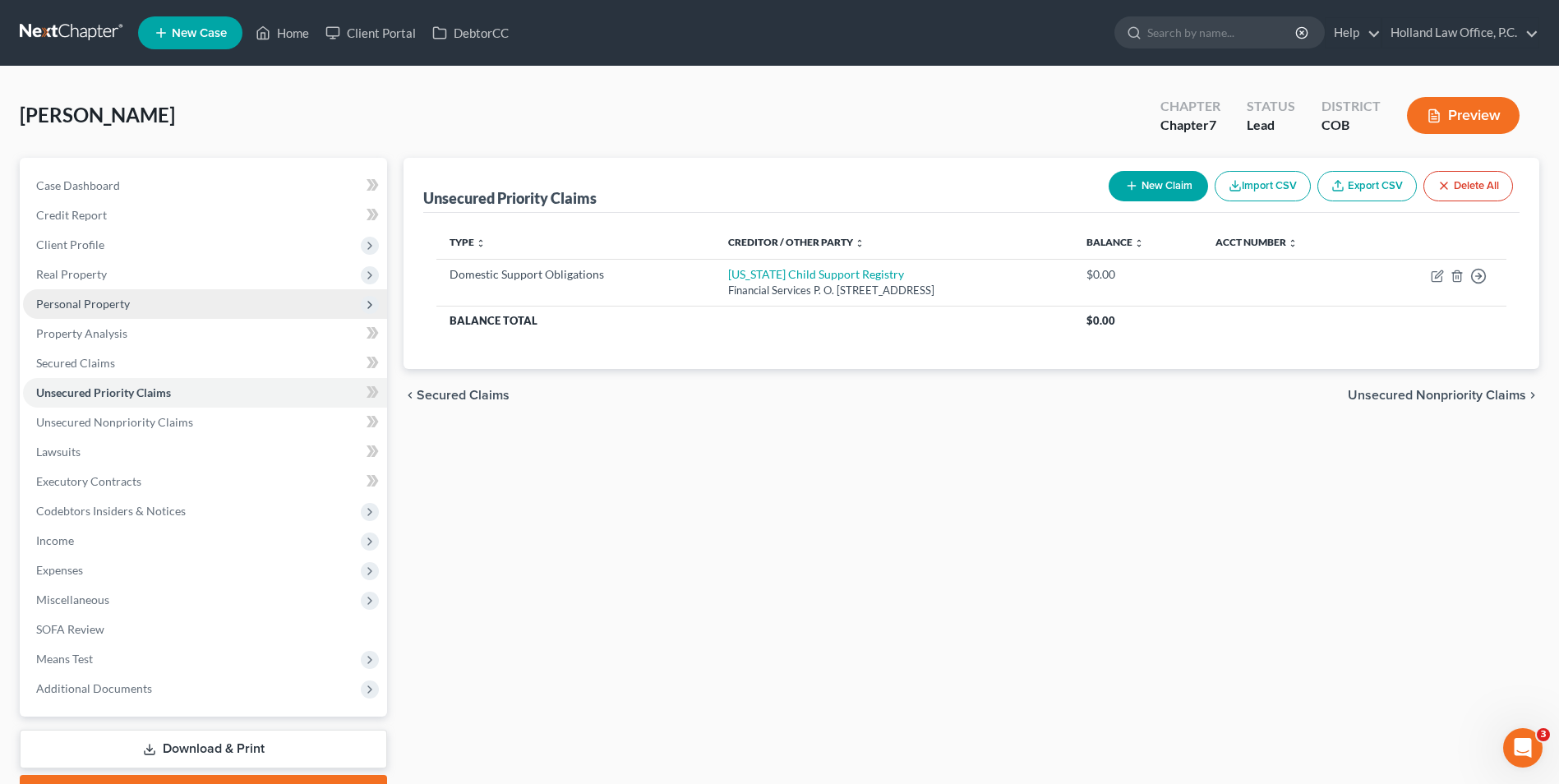
click at [127, 309] on span "Personal Property" at bounding box center [83, 304] width 93 height 14
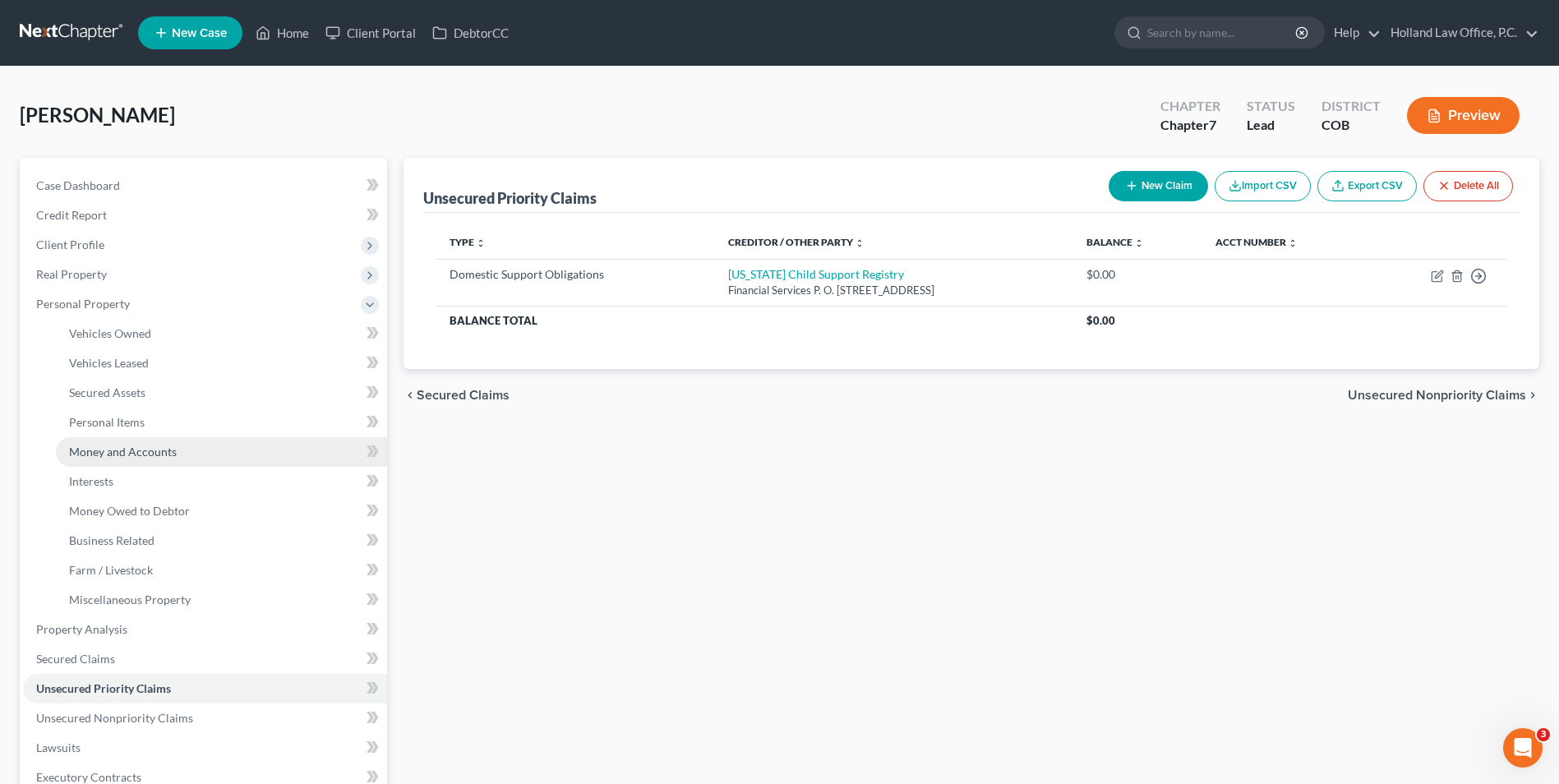
click at [129, 448] on span "Money and Accounts" at bounding box center [123, 452] width 108 height 14
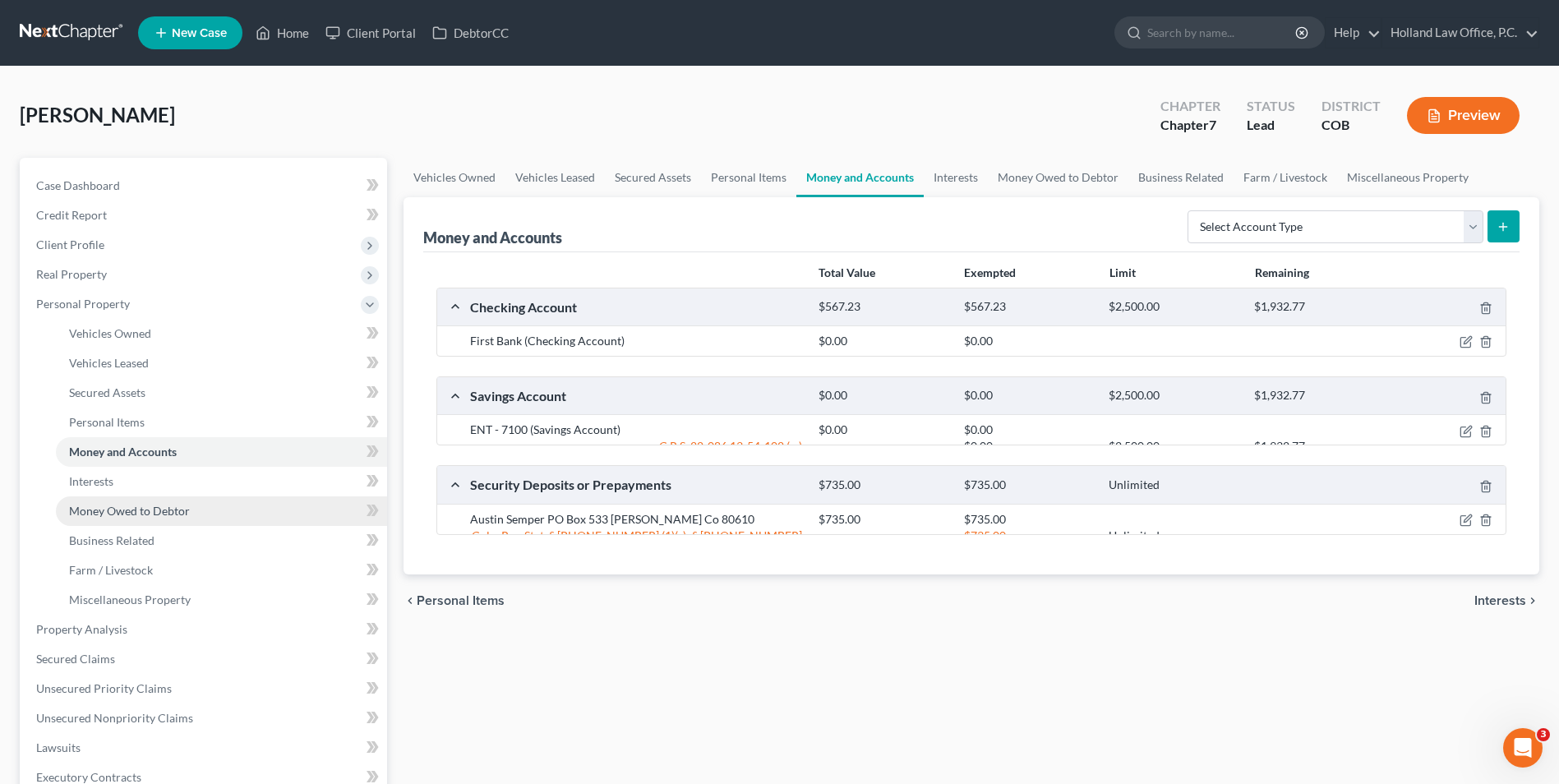
click at [114, 513] on span "Money Owed to Debtor" at bounding box center [130, 511] width 121 height 14
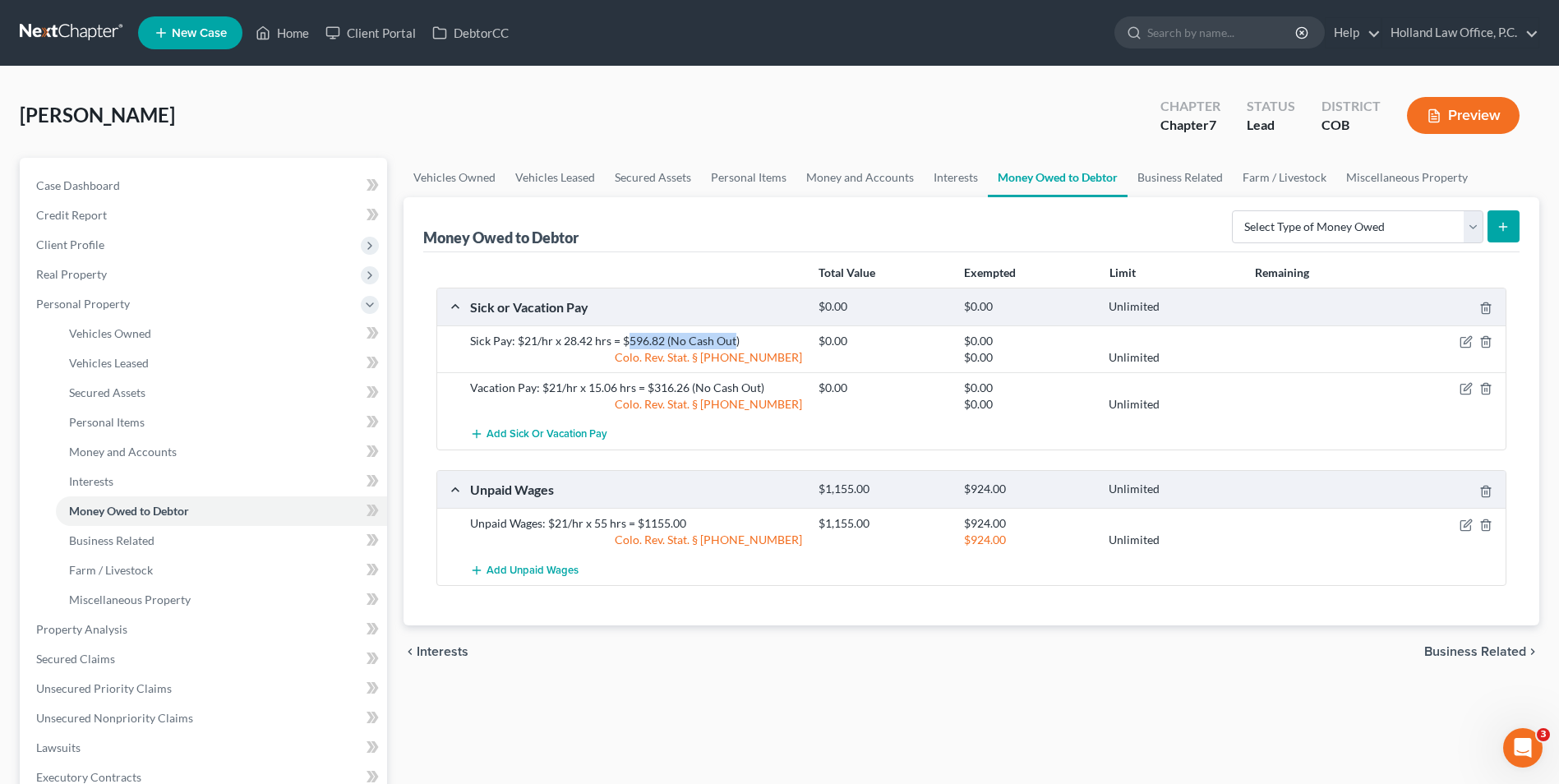
drag, startPoint x: 733, startPoint y: 337, endPoint x: 662, endPoint y: 340, distance: 71.1
click at [631, 340] on div "Sick Pay: $21/hr x 28.42 hrs = $596.82 (No Cash Out)" at bounding box center [636, 340] width 349 height 16
drag, startPoint x: 662, startPoint y: 340, endPoint x: 743, endPoint y: 343, distance: 81.1
click at [735, 344] on div "Sick Pay: $21/hr x 28.42 hrs = $596.82 (No Cash Out)" at bounding box center [636, 340] width 349 height 16
drag, startPoint x: 703, startPoint y: 336, endPoint x: 516, endPoint y: 342, distance: 187.1
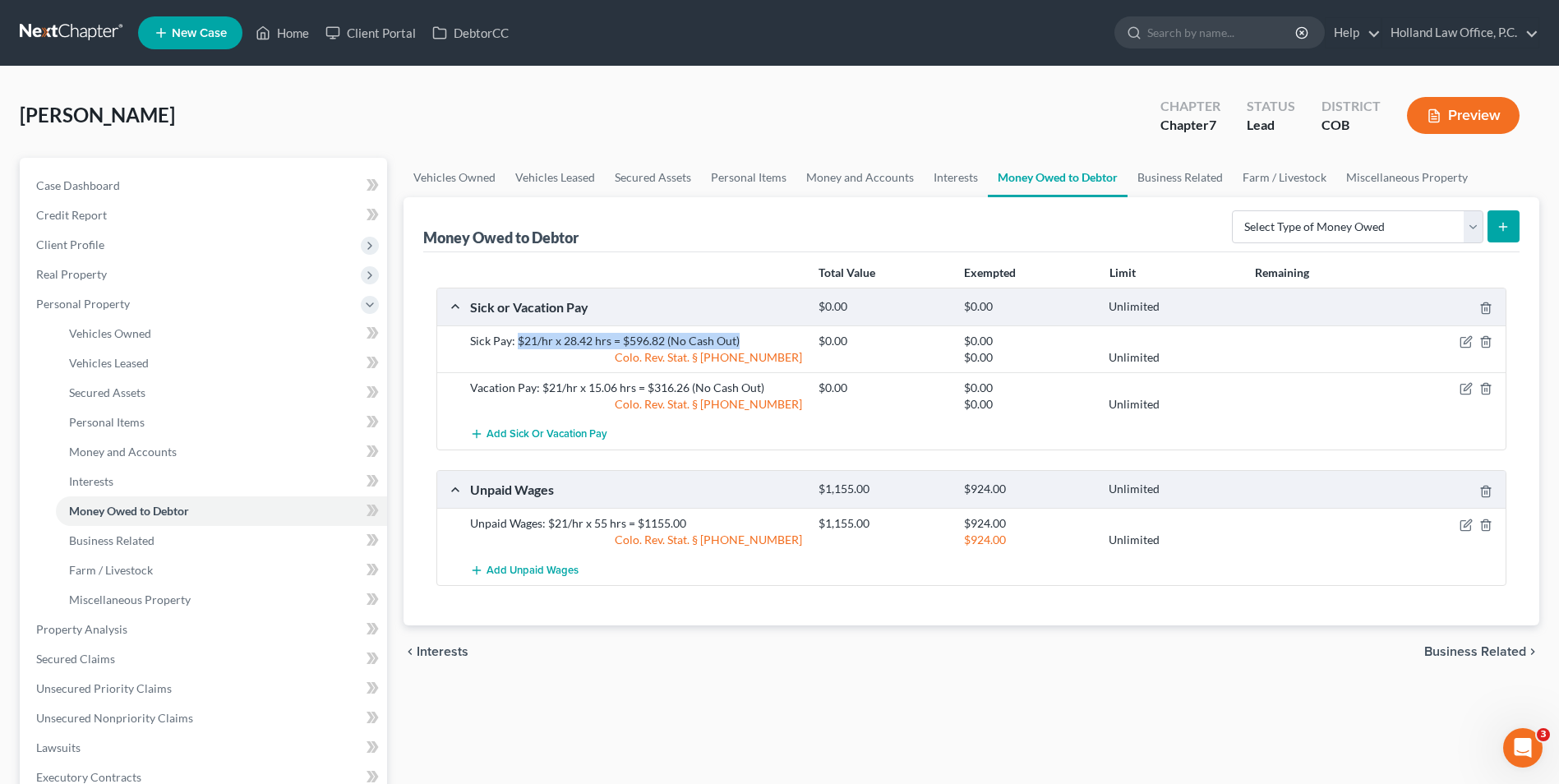
click at [516, 342] on div "Sick Pay: $21/hr x 28.42 hrs = $596.82 (No Cash Out)" at bounding box center [636, 340] width 349 height 16
copy div "$21/hr x 28.42 hrs = $596.82 (No Cash Out)"
drag, startPoint x: 743, startPoint y: 388, endPoint x: 540, endPoint y: 391, distance: 203.0
click at [540, 391] on div "Vacation Pay: $21/hr x 15.06 hrs = $316.26 (No Cash Out)" at bounding box center [636, 388] width 349 height 16
copy div "$21/hr x 15.06 hrs = $316.26 (No Cash Out)"
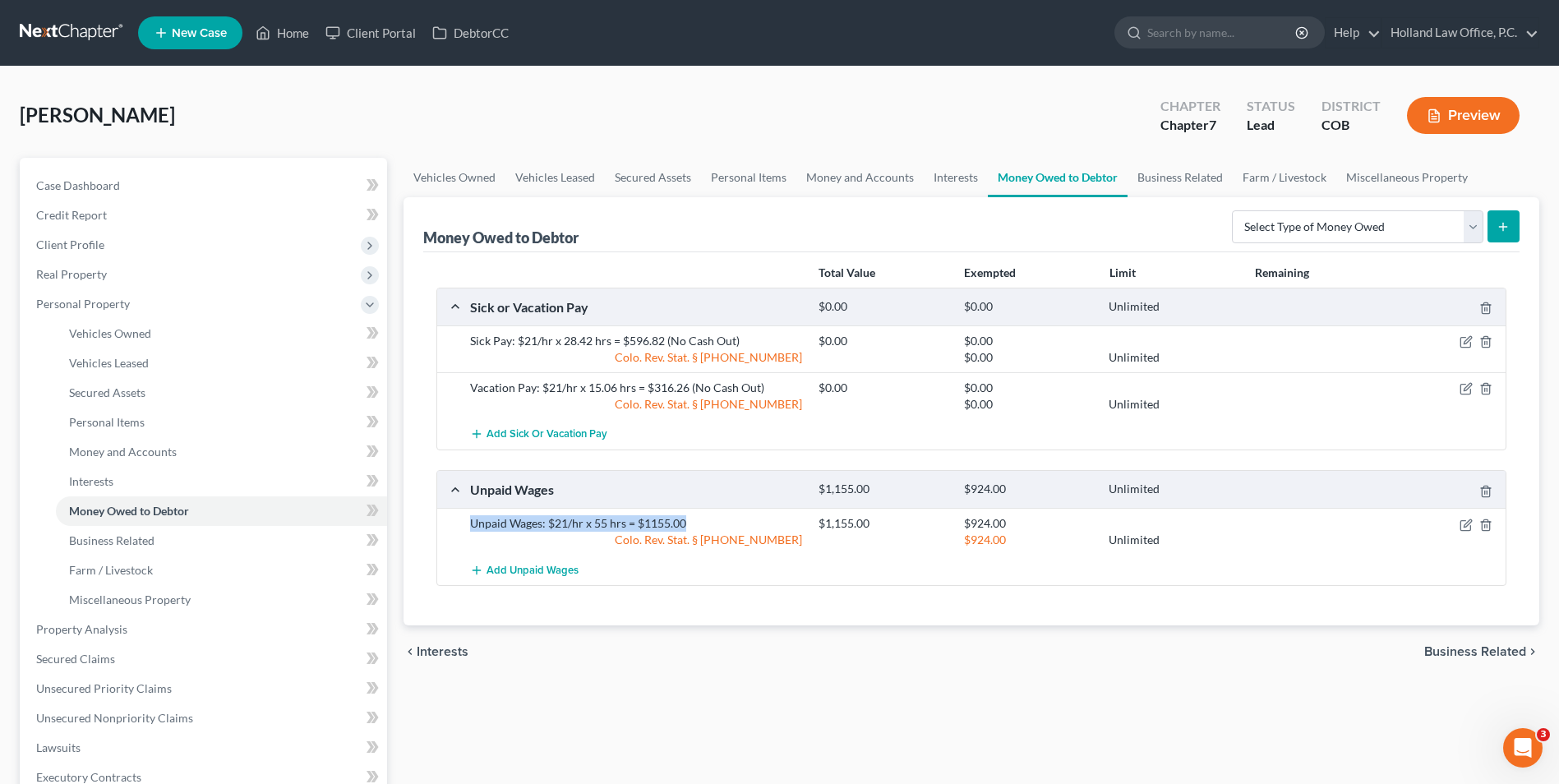
drag, startPoint x: 691, startPoint y: 526, endPoint x: 413, endPoint y: 492, distance: 280.1
click at [447, 524] on div "Unpaid Wages: $21/hr x 55 hrs = $1155.00 $1,155.00 $924.00 Colo. Rev. Stat. § 1…" at bounding box center [972, 531] width 1069 height 47
copy div "Unpaid Wages: $21/hr x 55 hrs = $1155.00"
click at [118, 450] on span "Money and Accounts" at bounding box center [123, 452] width 108 height 14
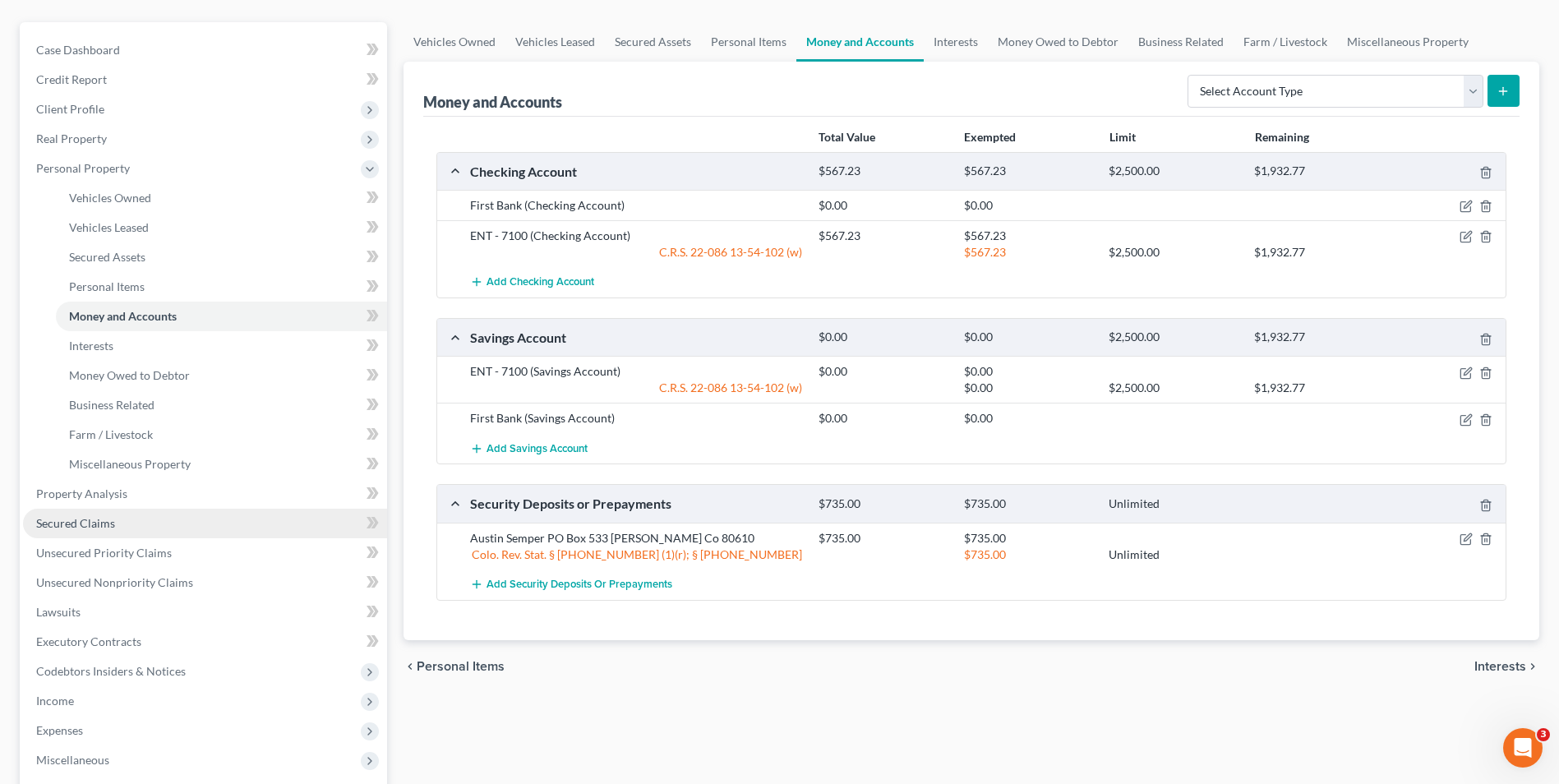
scroll to position [164, 0]
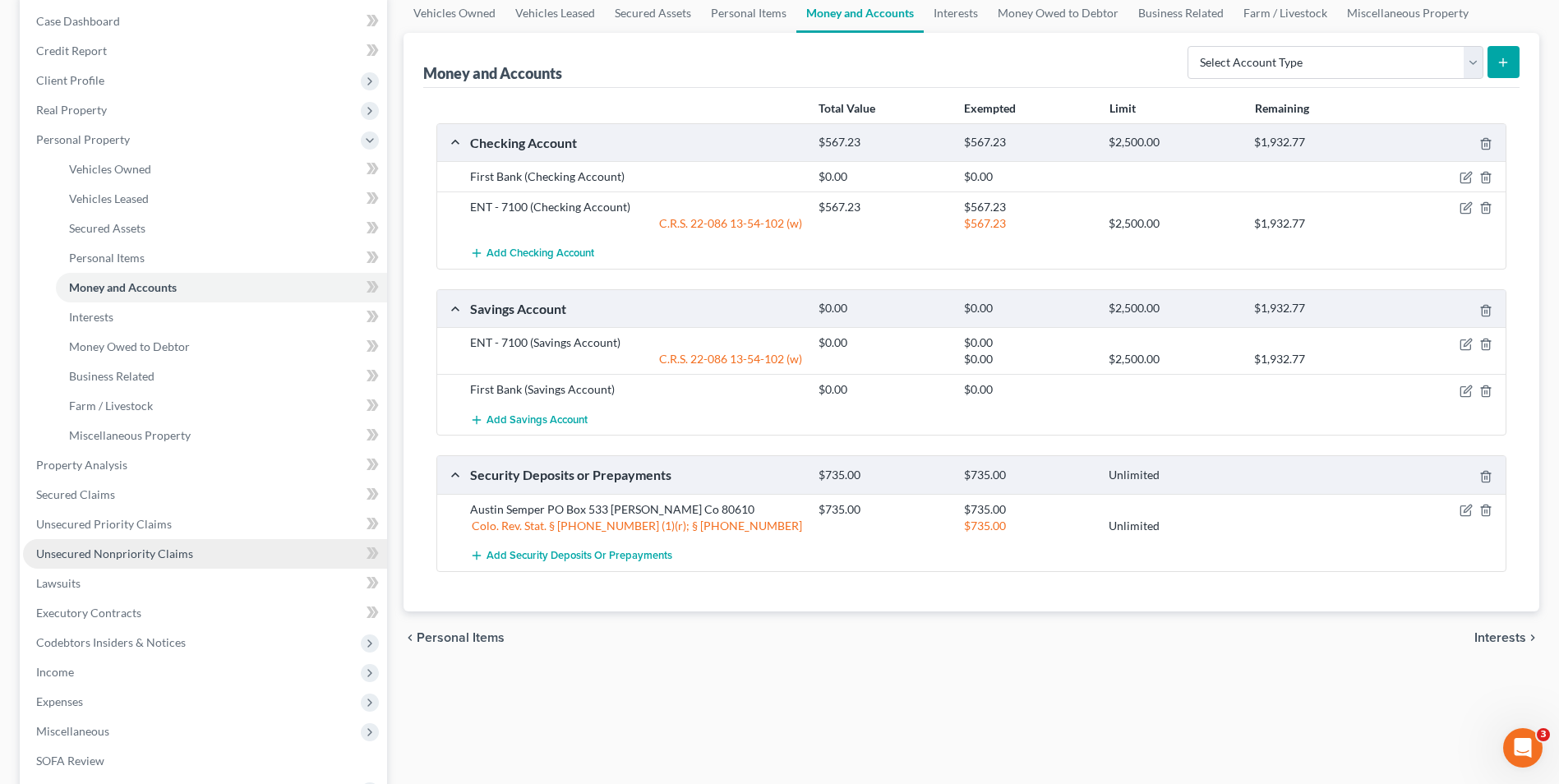
click at [137, 559] on span "Unsecured Nonpriority Claims" at bounding box center [115, 554] width 157 height 14
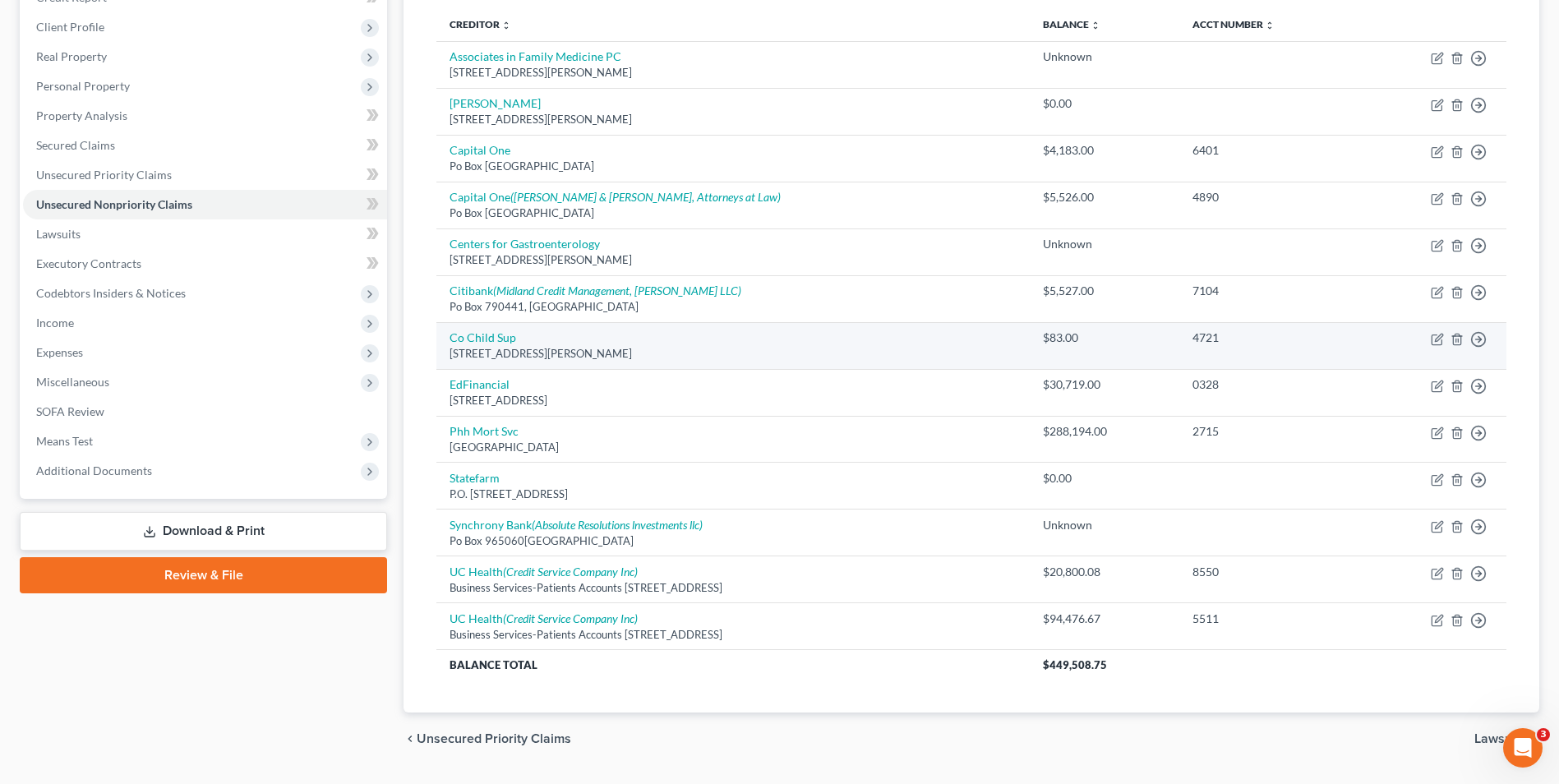
scroll to position [179, 0]
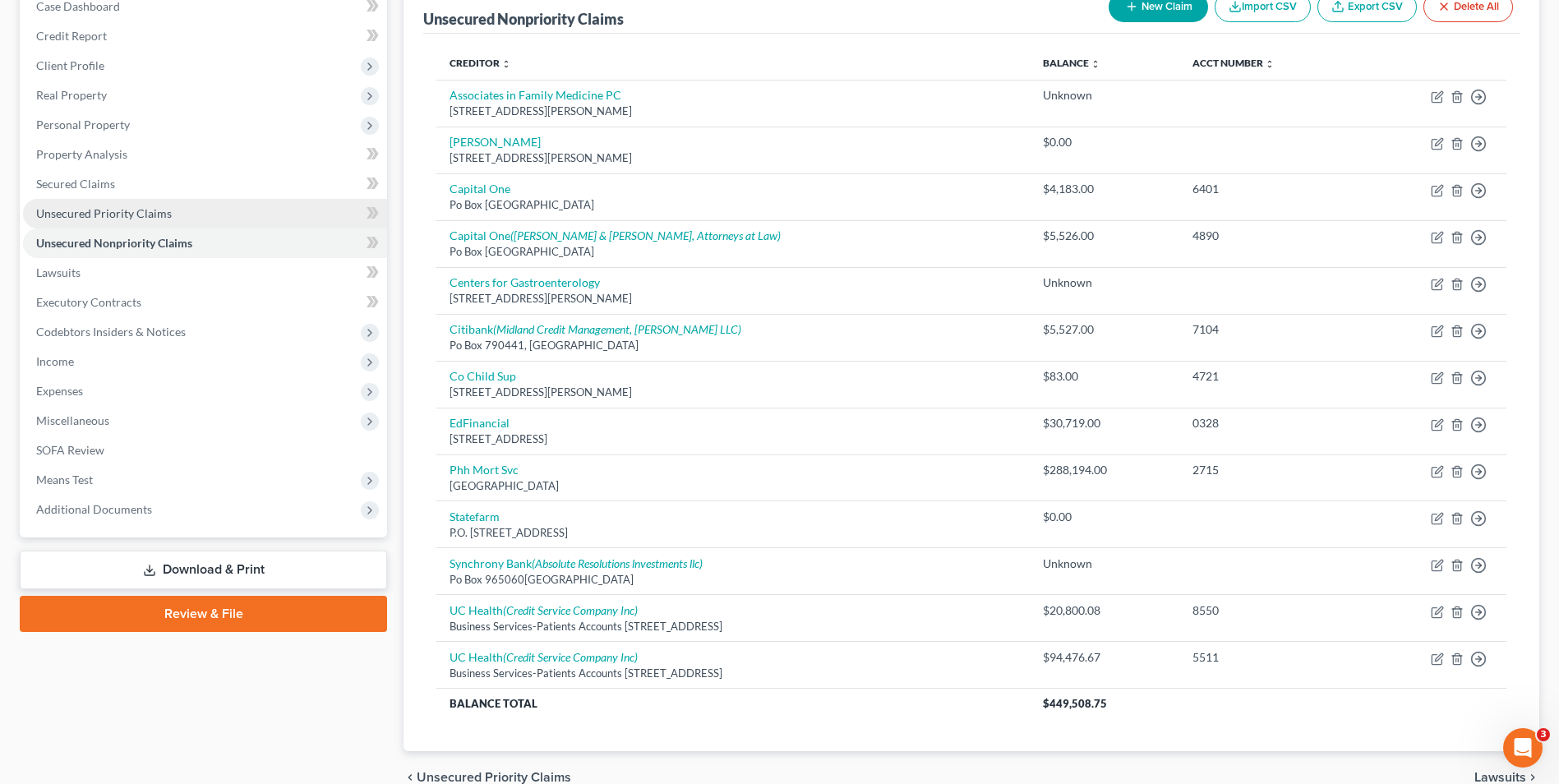
click at [111, 216] on span "Unsecured Priority Claims" at bounding box center [104, 213] width 136 height 14
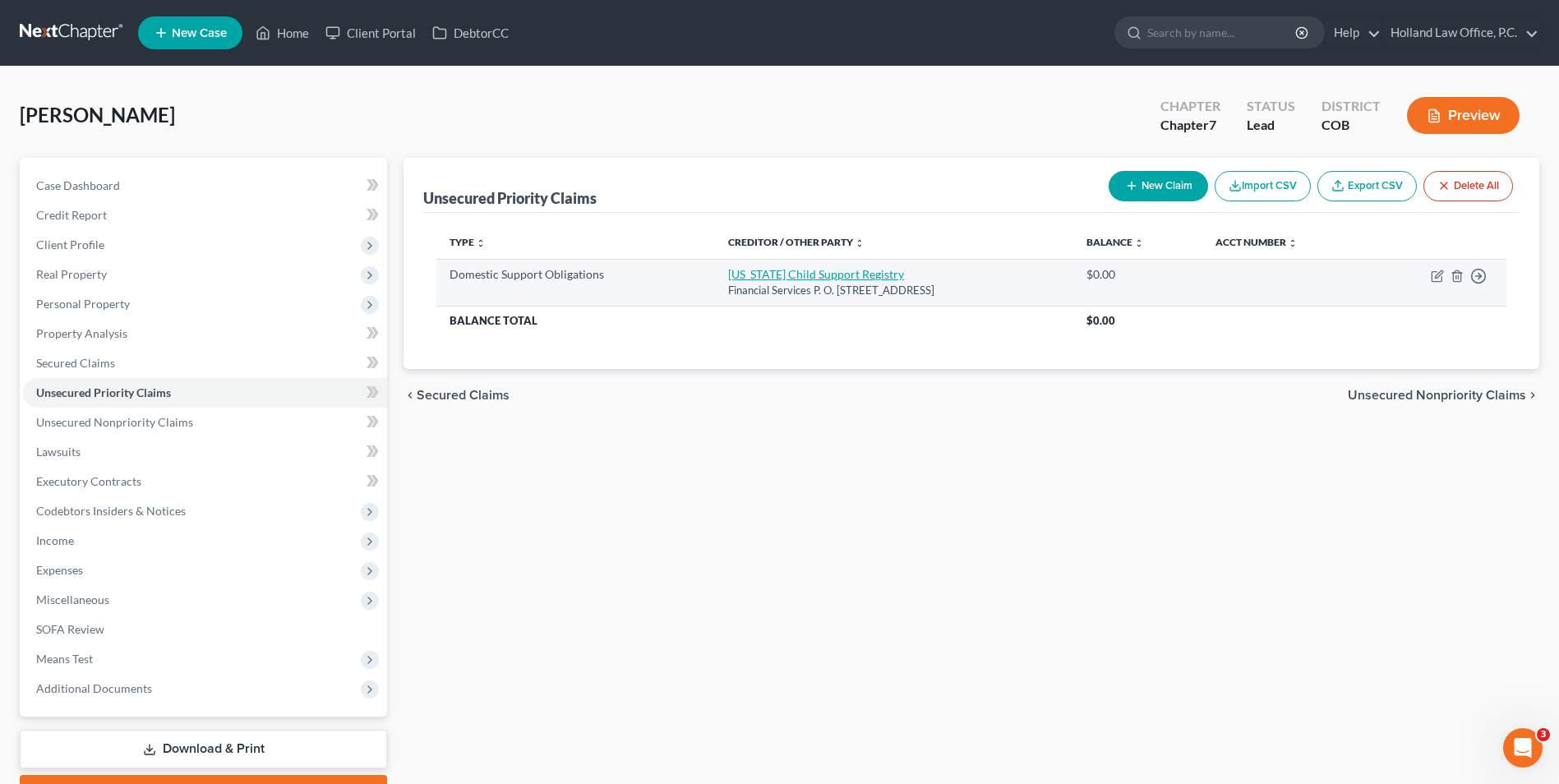
click at [772, 279] on link "Colorado Child Support Registry" at bounding box center [816, 274] width 176 height 14
select select "5"
select select "0"
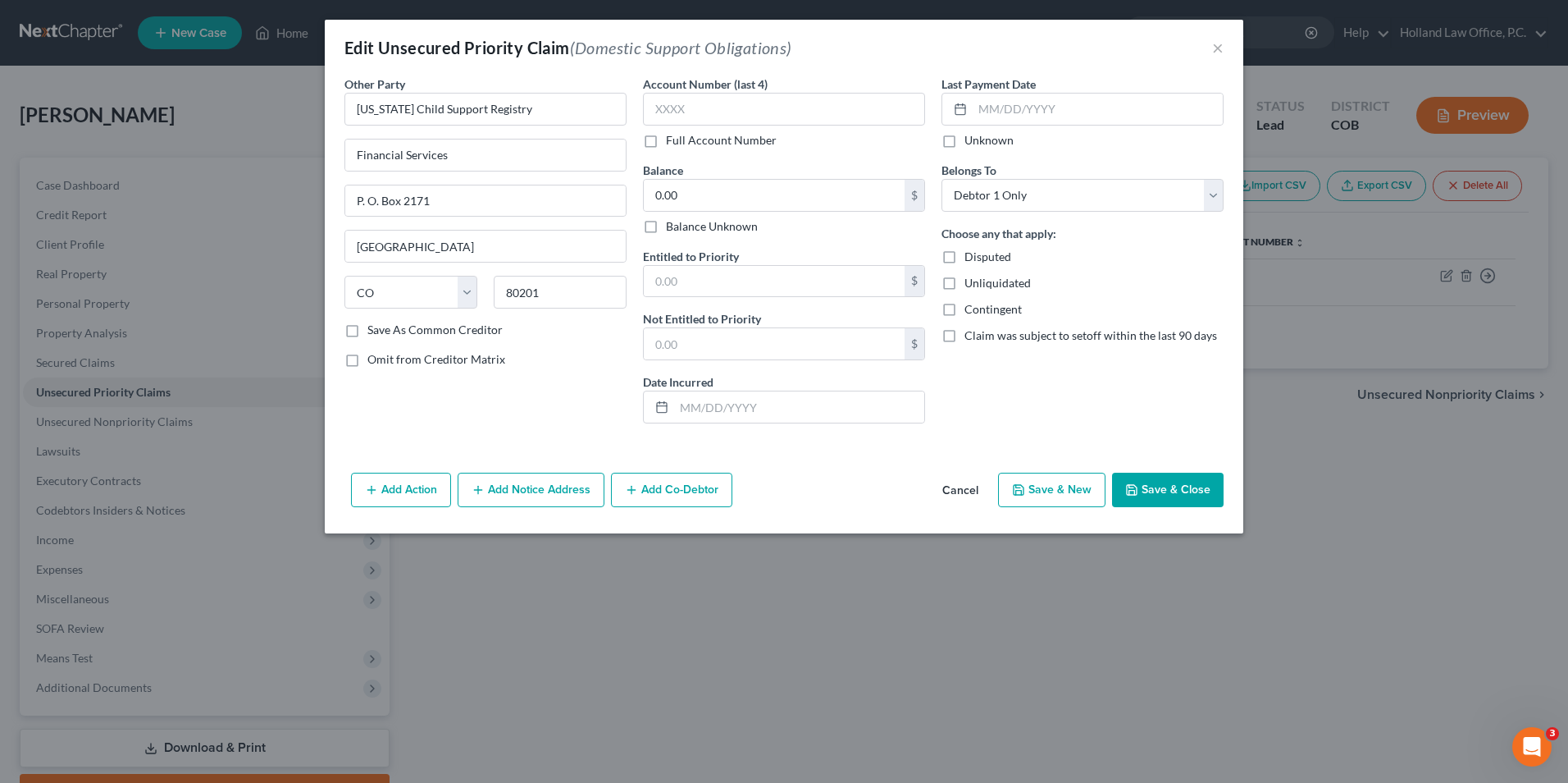
click at [1157, 494] on button "Save & Close" at bounding box center [1168, 489] width 112 height 35
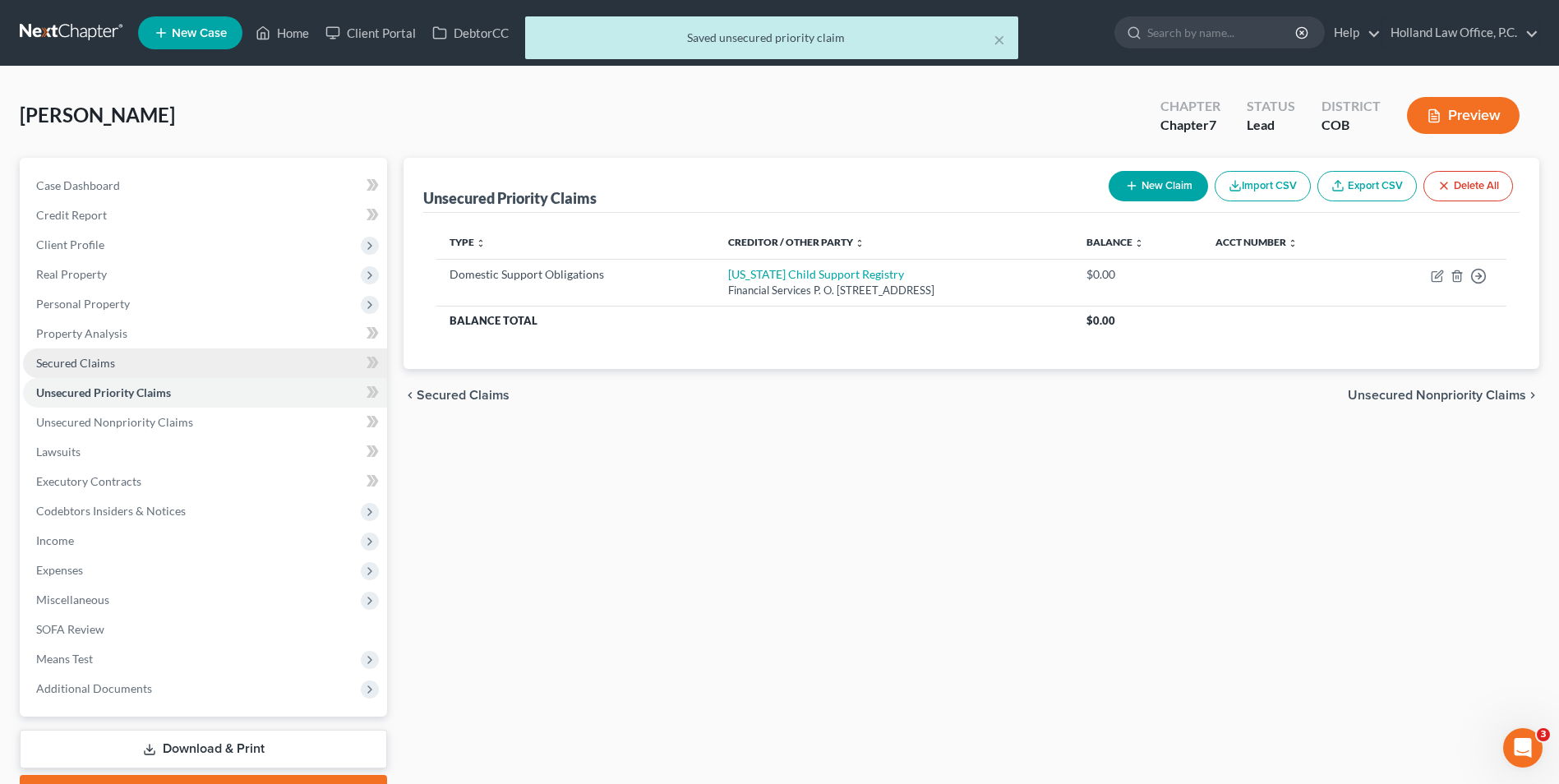
click at [142, 373] on link "Secured Claims" at bounding box center [205, 363] width 364 height 29
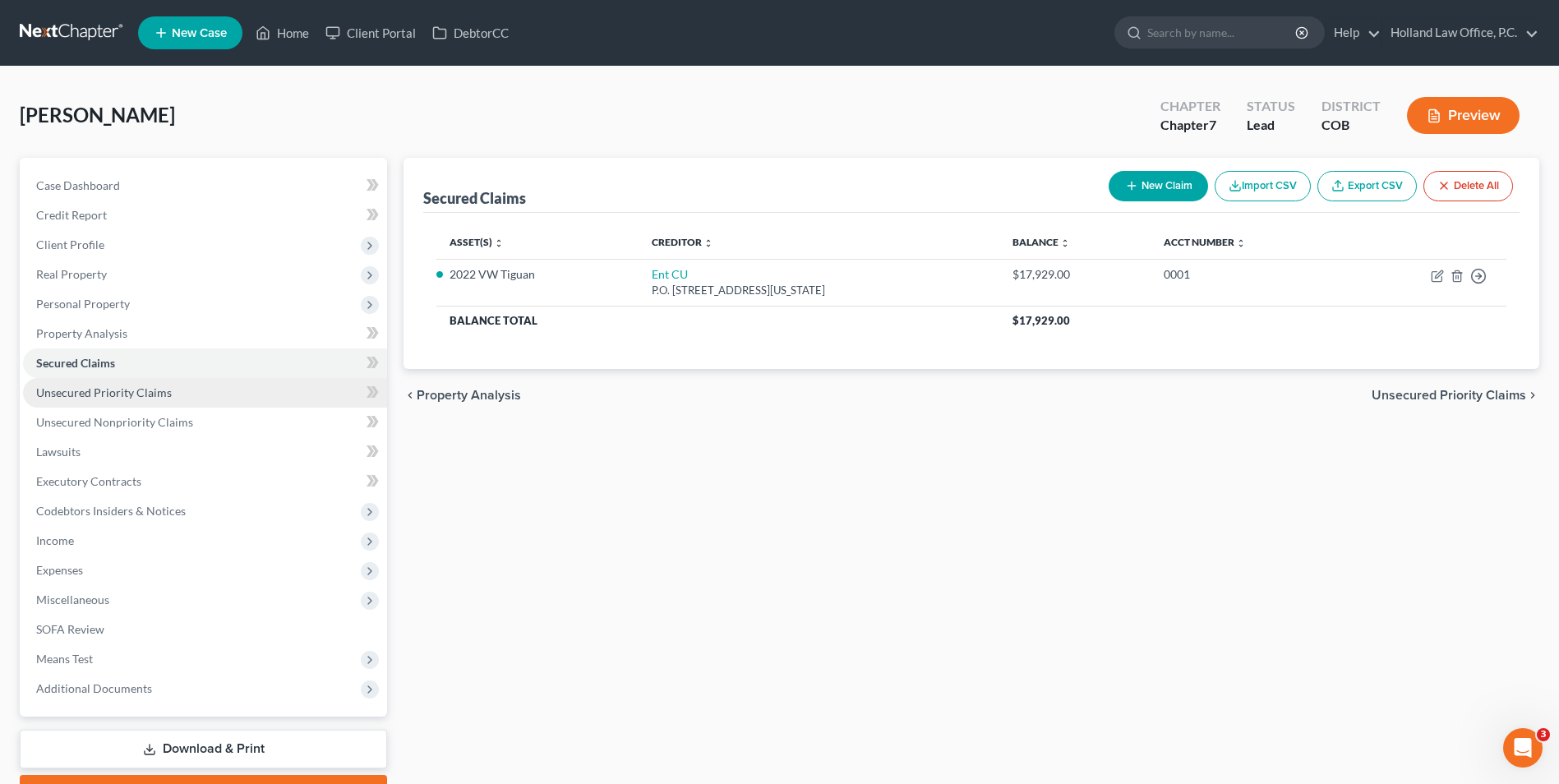
click at [159, 399] on link "Unsecured Priority Claims" at bounding box center [205, 392] width 364 height 29
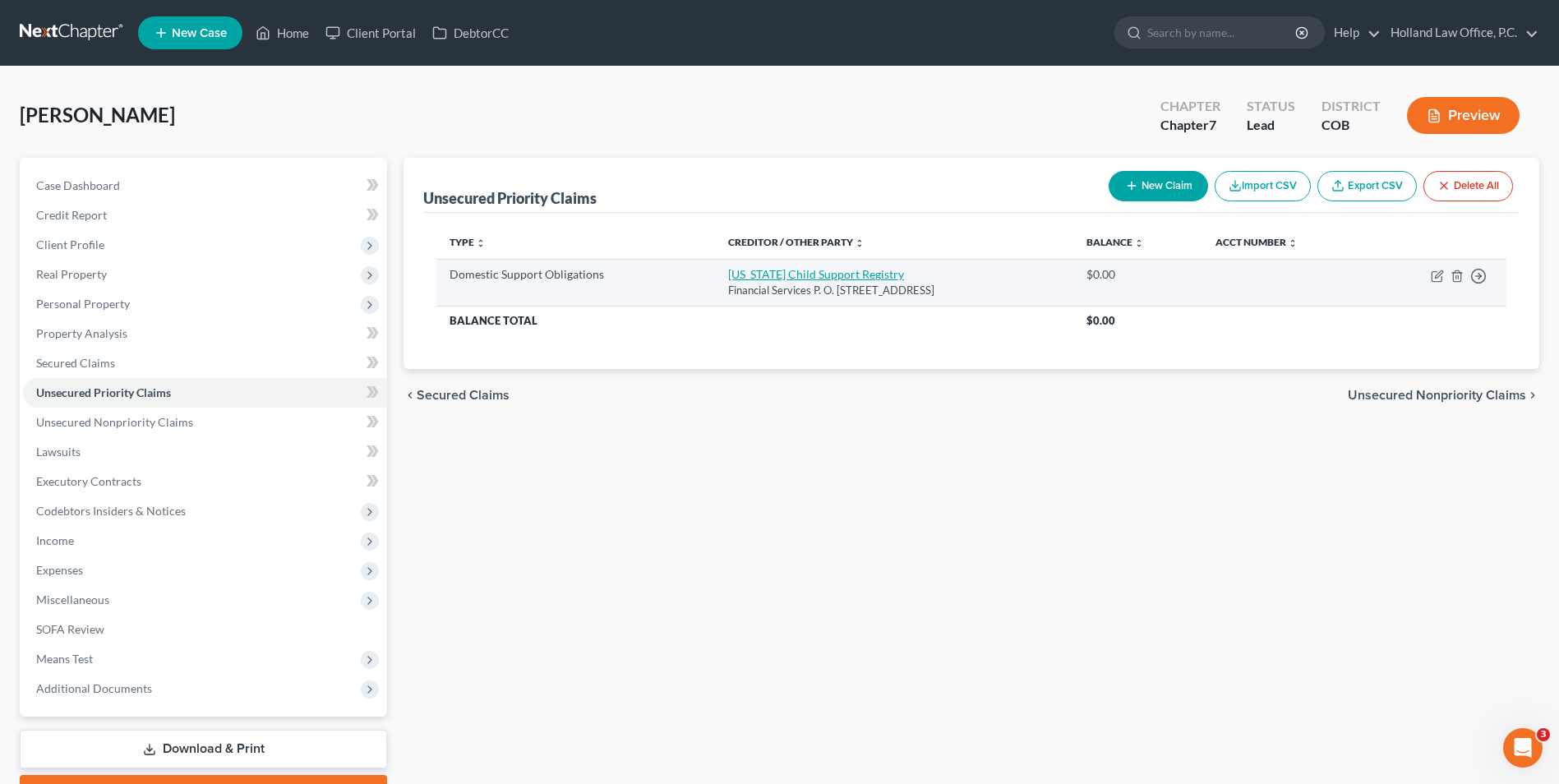
click at [818, 271] on link "Colorado Child Support Registry" at bounding box center [816, 274] width 176 height 14
select select "5"
select select "0"
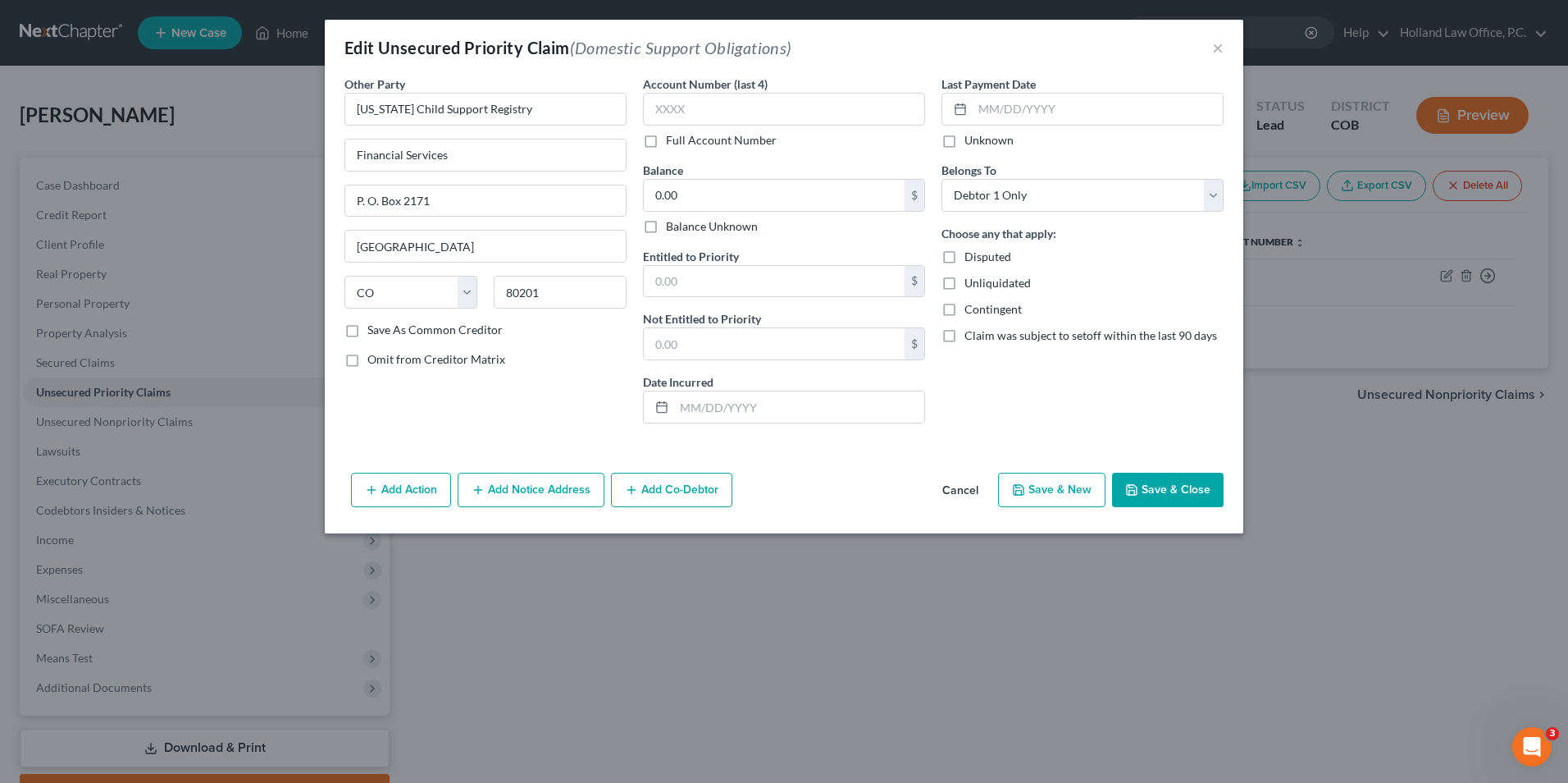
click at [1201, 494] on button "Save & Close" at bounding box center [1168, 489] width 112 height 35
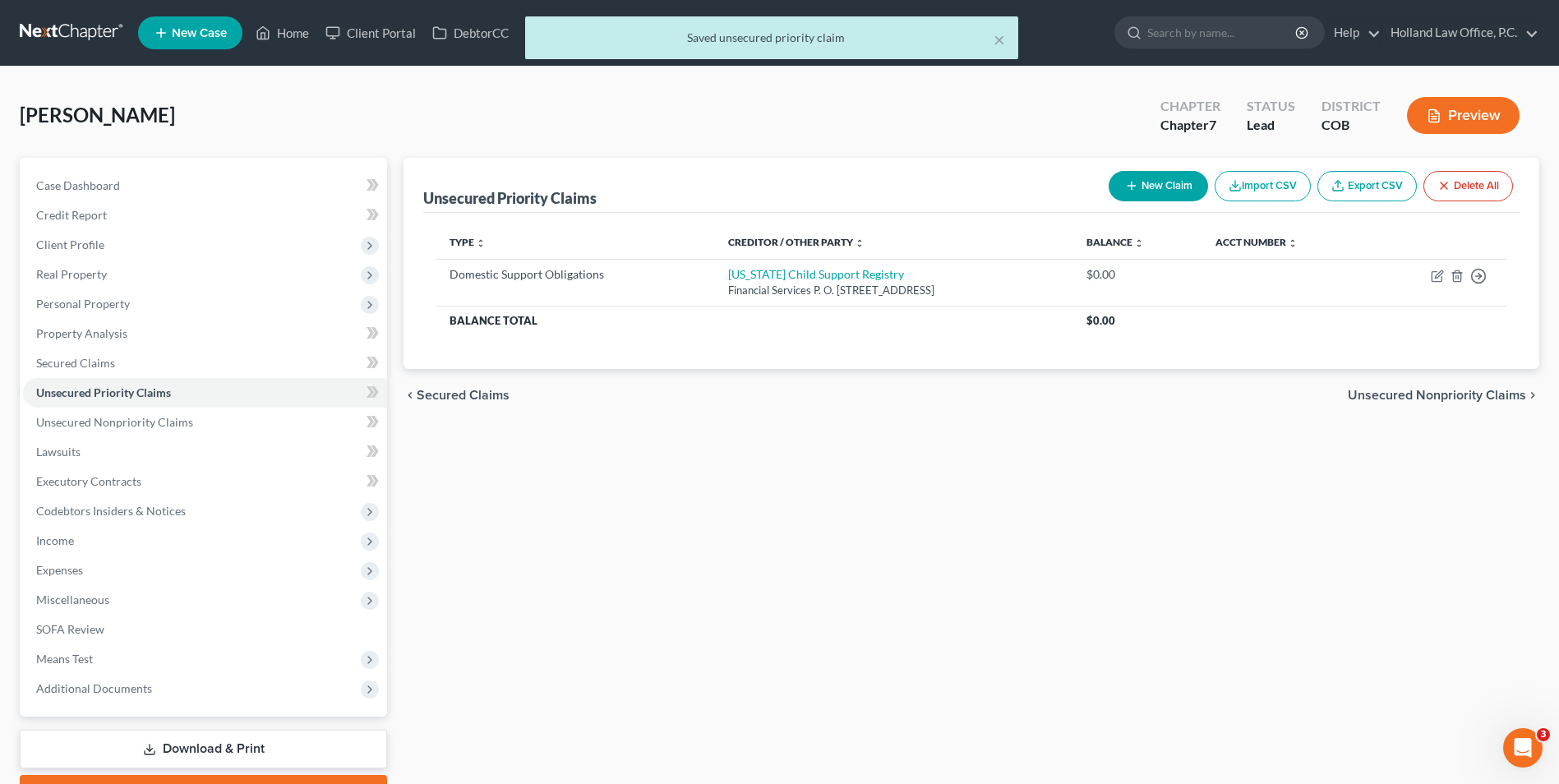
click at [277, 25] on div "× Saved unsecured priority claim" at bounding box center [771, 41] width 1559 height 51
drag, startPoint x: 319, startPoint y: 23, endPoint x: 307, endPoint y: 24, distance: 12.0
click at [317, 23] on div "× Saved unsecured priority claim" at bounding box center [771, 41] width 1559 height 51
click at [289, 27] on div "× Saved unsecured priority claim" at bounding box center [771, 41] width 1559 height 51
click at [285, 29] on div "× Saved unsecured priority claim" at bounding box center [771, 41] width 1559 height 51
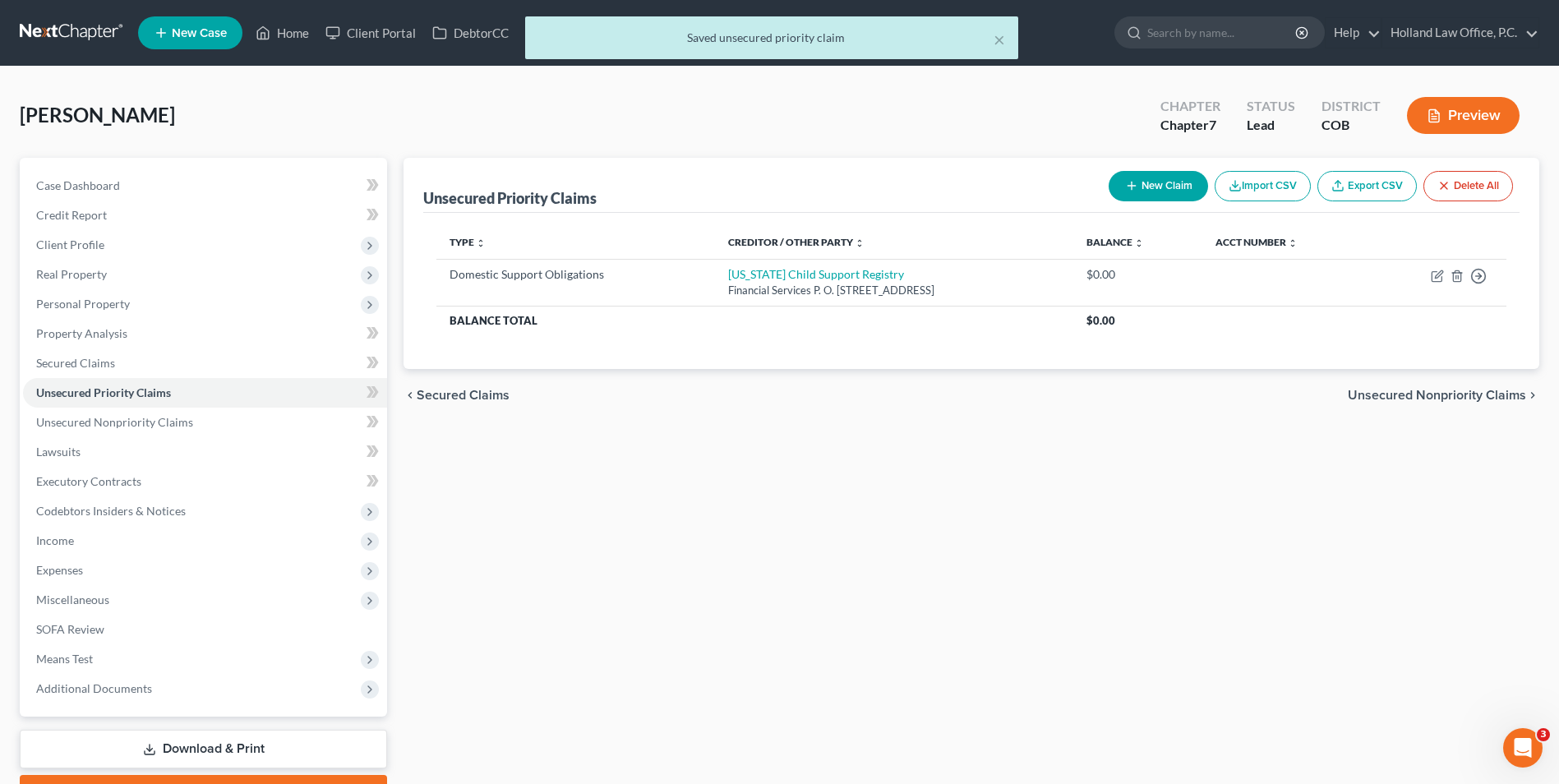
click at [279, 31] on div "× Saved unsecured priority claim" at bounding box center [771, 41] width 1559 height 51
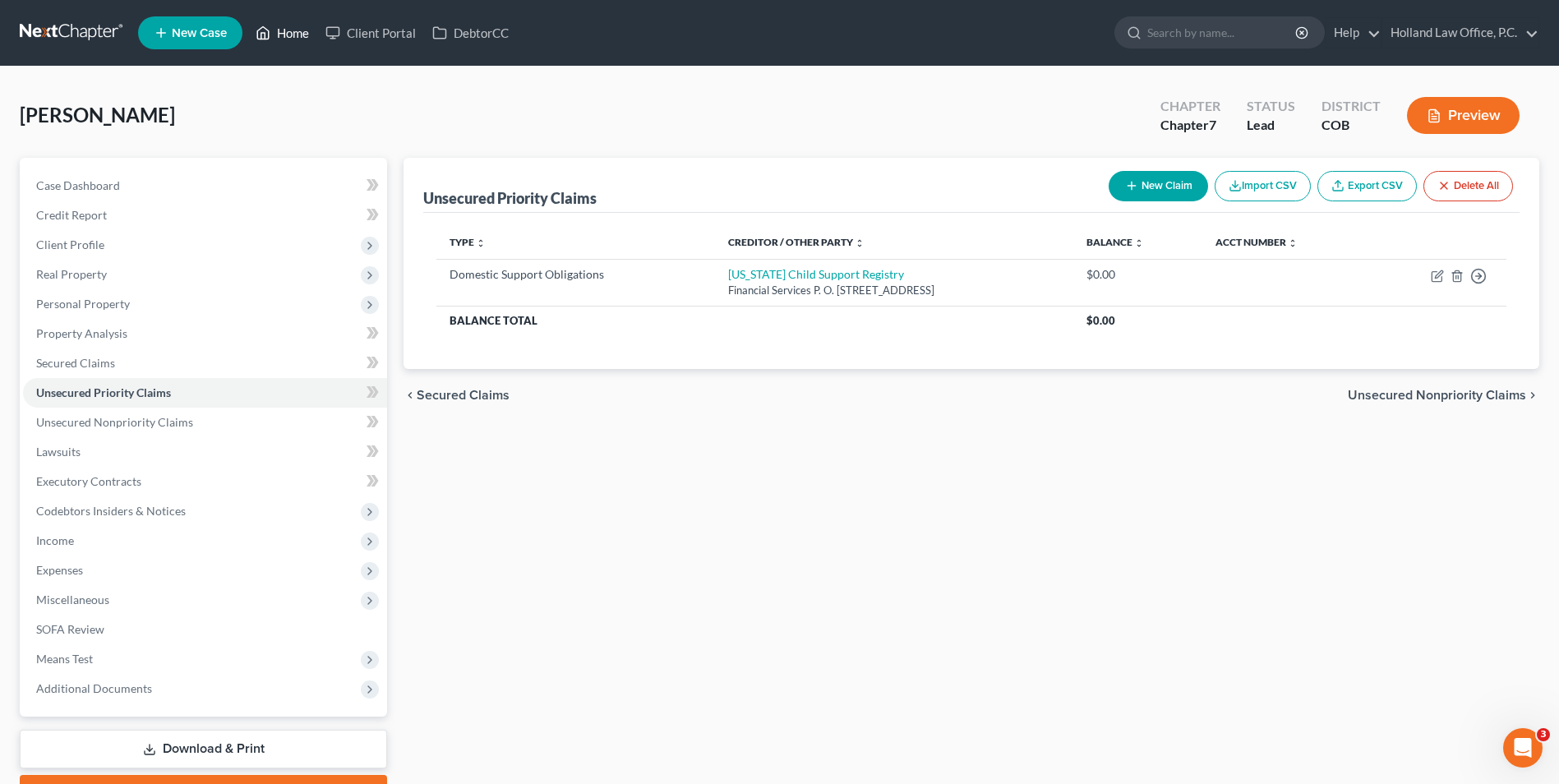
click at [266, 31] on icon at bounding box center [262, 33] width 15 height 20
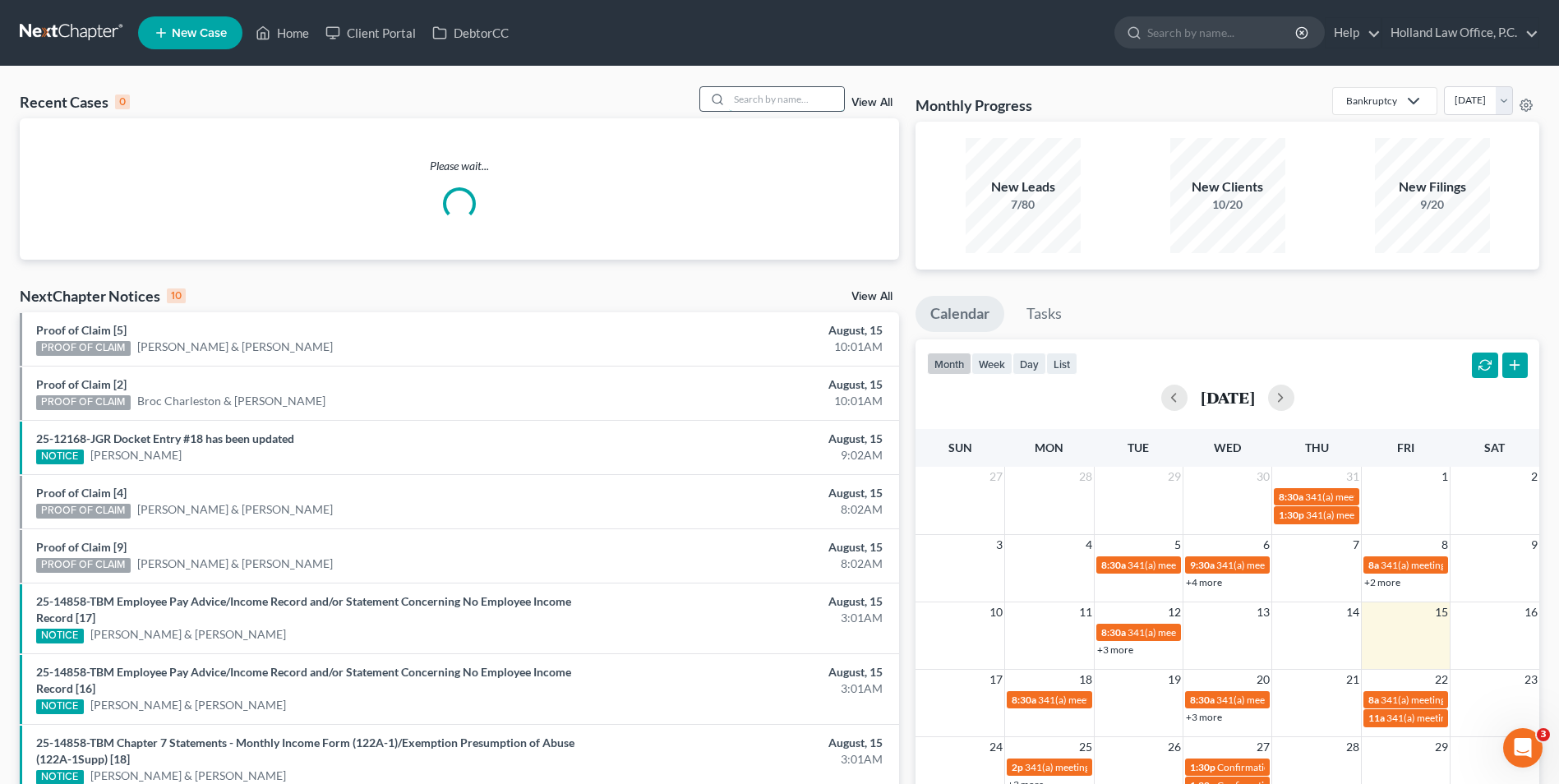
click at [764, 107] on input "search" at bounding box center [786, 99] width 115 height 24
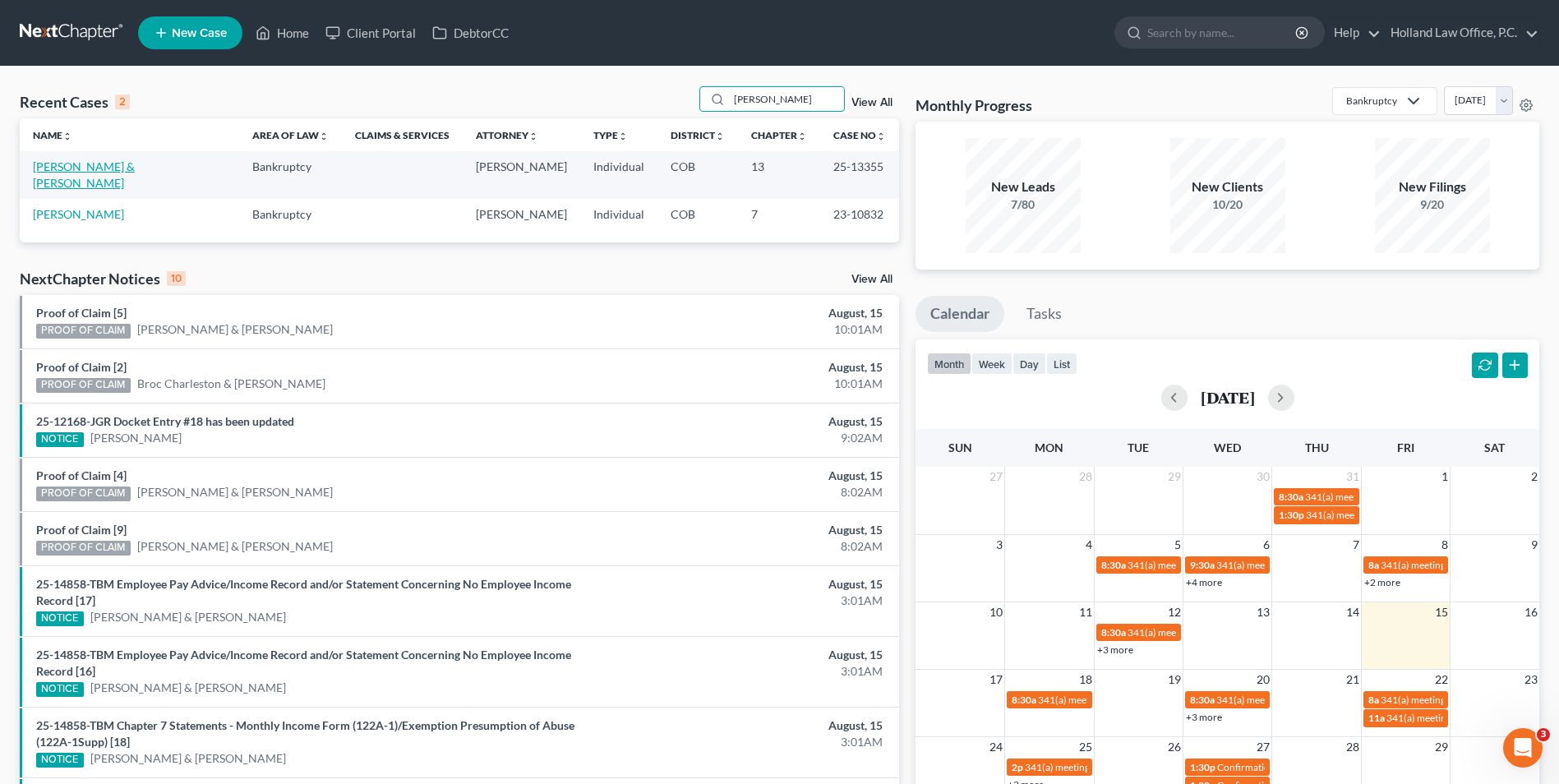
type input "leon"
click at [84, 171] on link "[PERSON_NAME] & [PERSON_NAME]" at bounding box center [84, 174] width 102 height 30
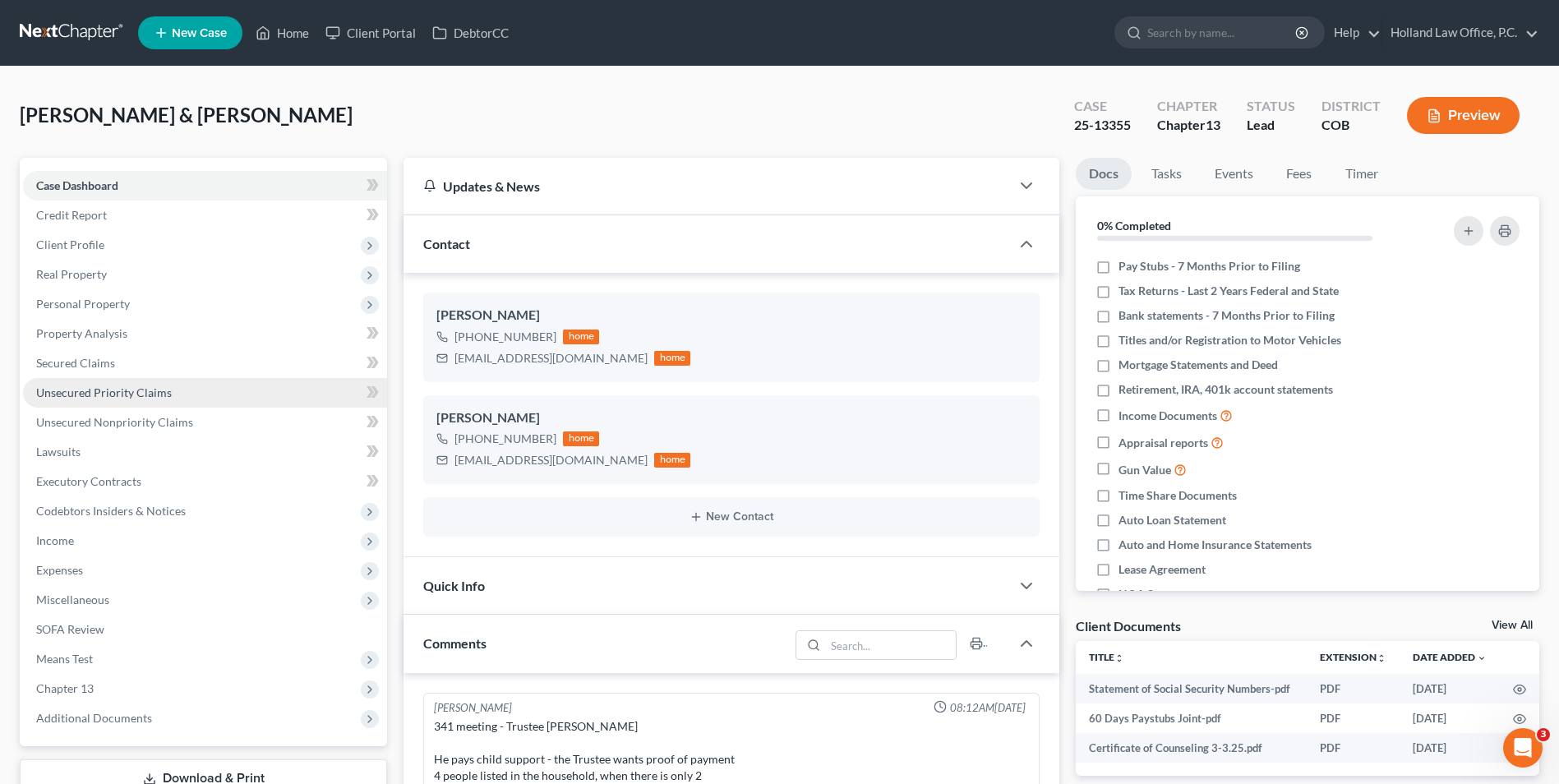
click at [143, 390] on span "Unsecured Priority Claims" at bounding box center [104, 393] width 136 height 14
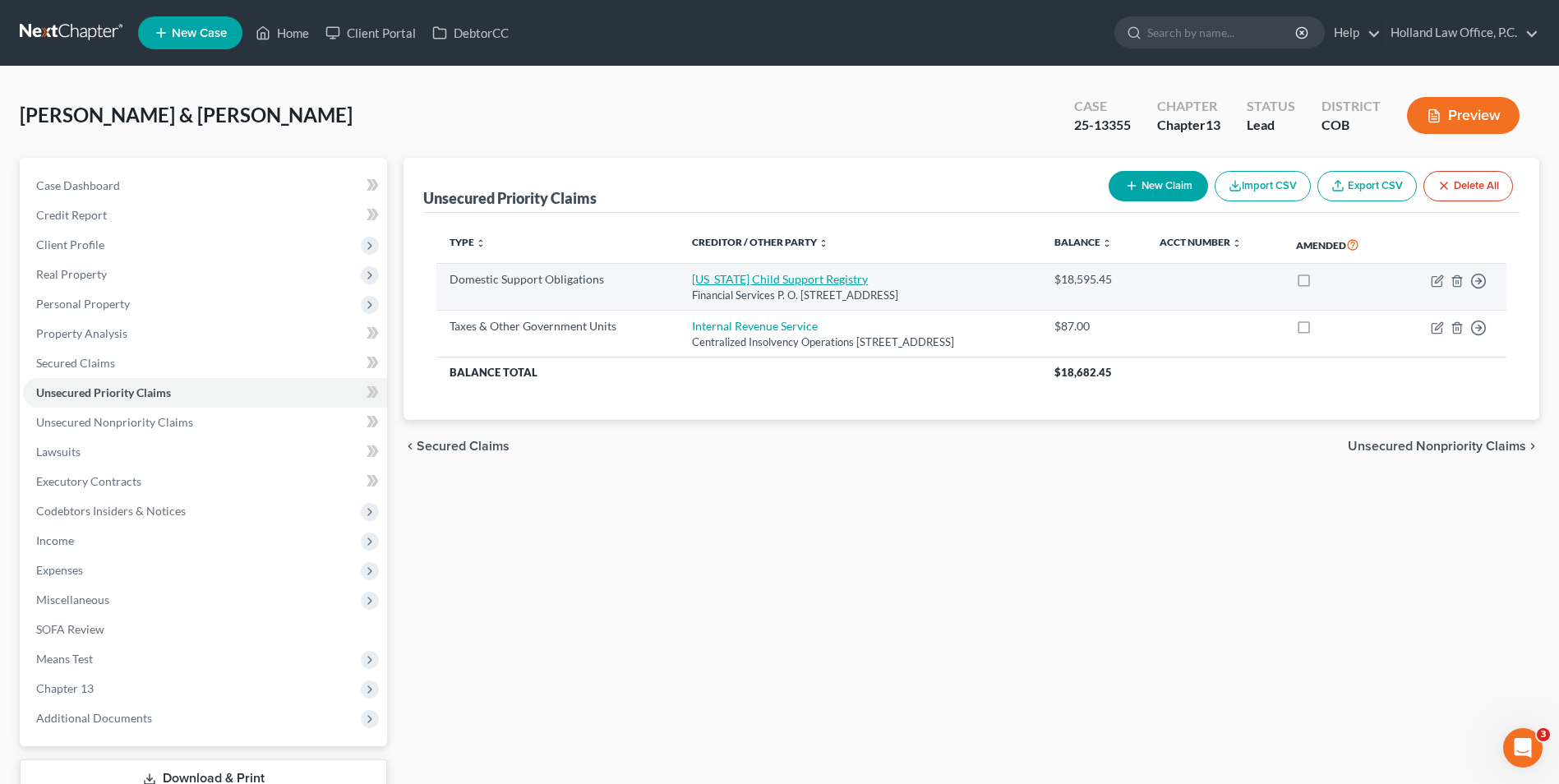
click at [766, 284] on link "Colorado Child Support Registry" at bounding box center [780, 279] width 176 height 14
select select "5"
select select "0"
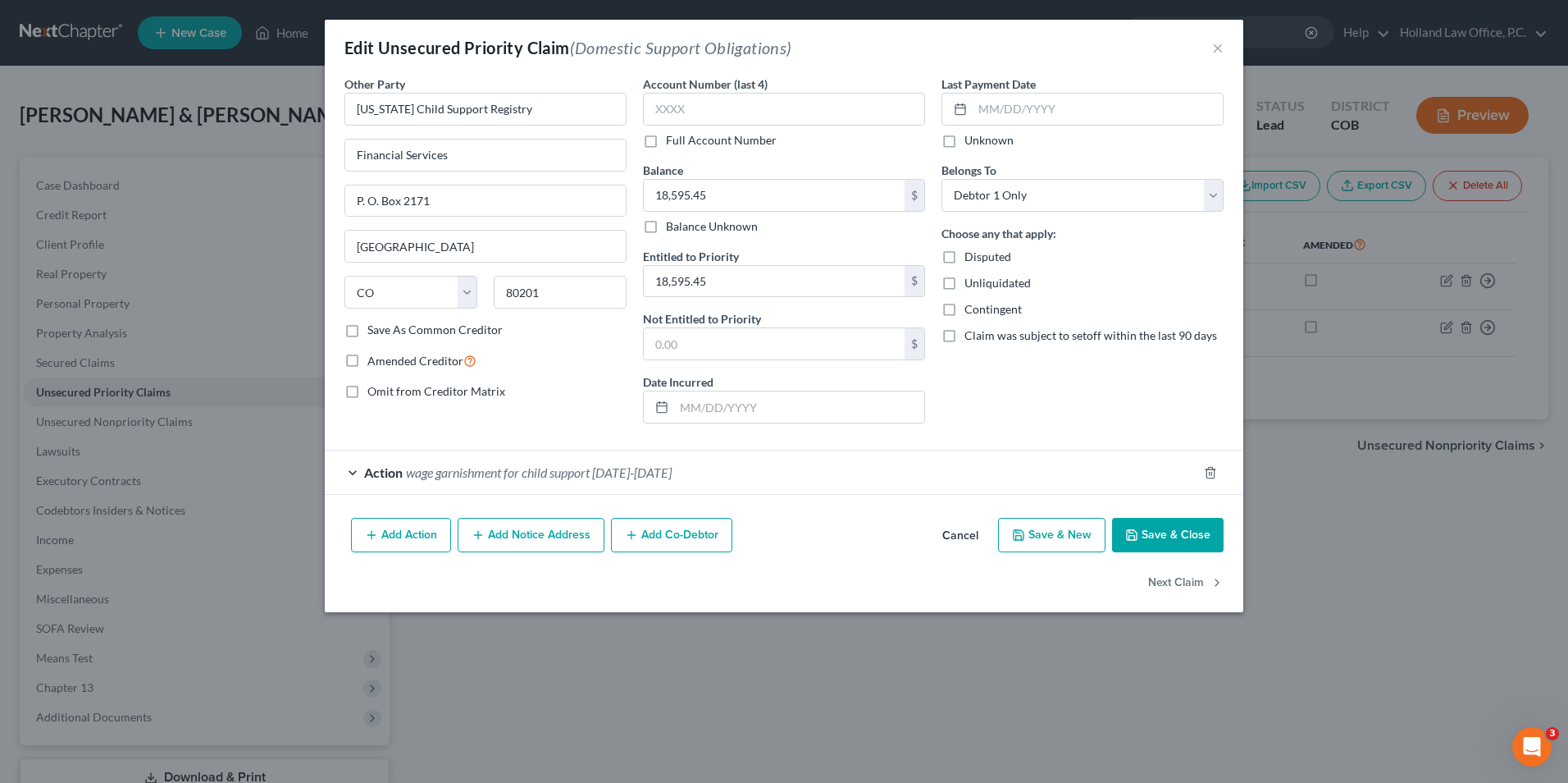
drag, startPoint x: 1191, startPoint y: 538, endPoint x: 963, endPoint y: 718, distance: 290.5
click at [1170, 584] on div "Edit Unsecured Priority Claim (Domestic Support Obligations) × Other Party * Co…" at bounding box center [784, 315] width 918 height 592
click at [1158, 553] on div "Add Action Add Notice Address Add Co-Debtor Cancel Save & New Save & Close" at bounding box center [784, 538] width 918 height 54
click at [1157, 544] on button "Save & Close" at bounding box center [1168, 534] width 112 height 35
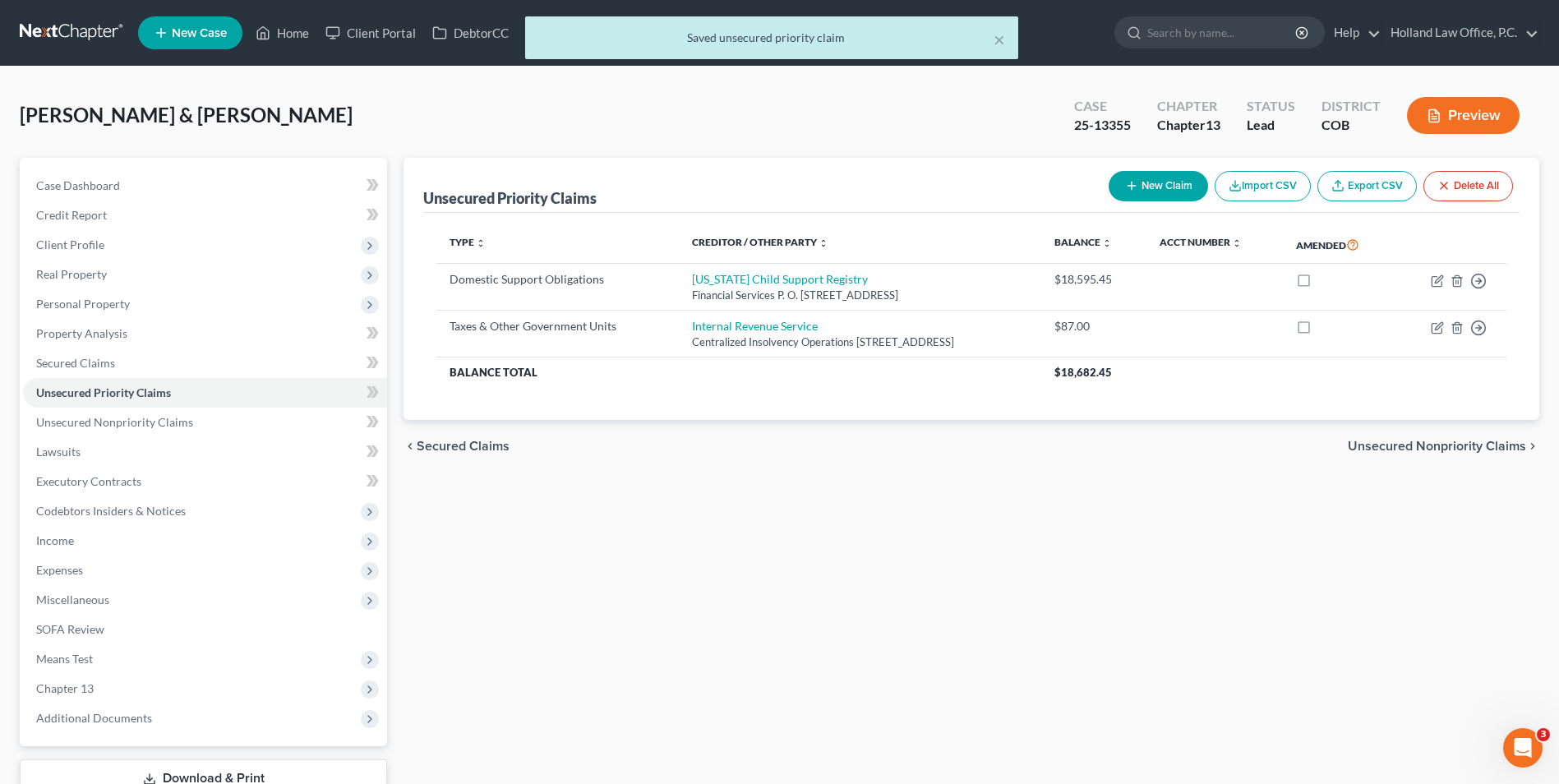
click at [297, 36] on div "× Saved unsecured priority claim" at bounding box center [771, 41] width 1559 height 51
click at [299, 29] on div "× Saved unsecured priority claim" at bounding box center [771, 41] width 1559 height 51
click at [281, 26] on div "× Saved unsecured priority claim" at bounding box center [771, 41] width 1559 height 51
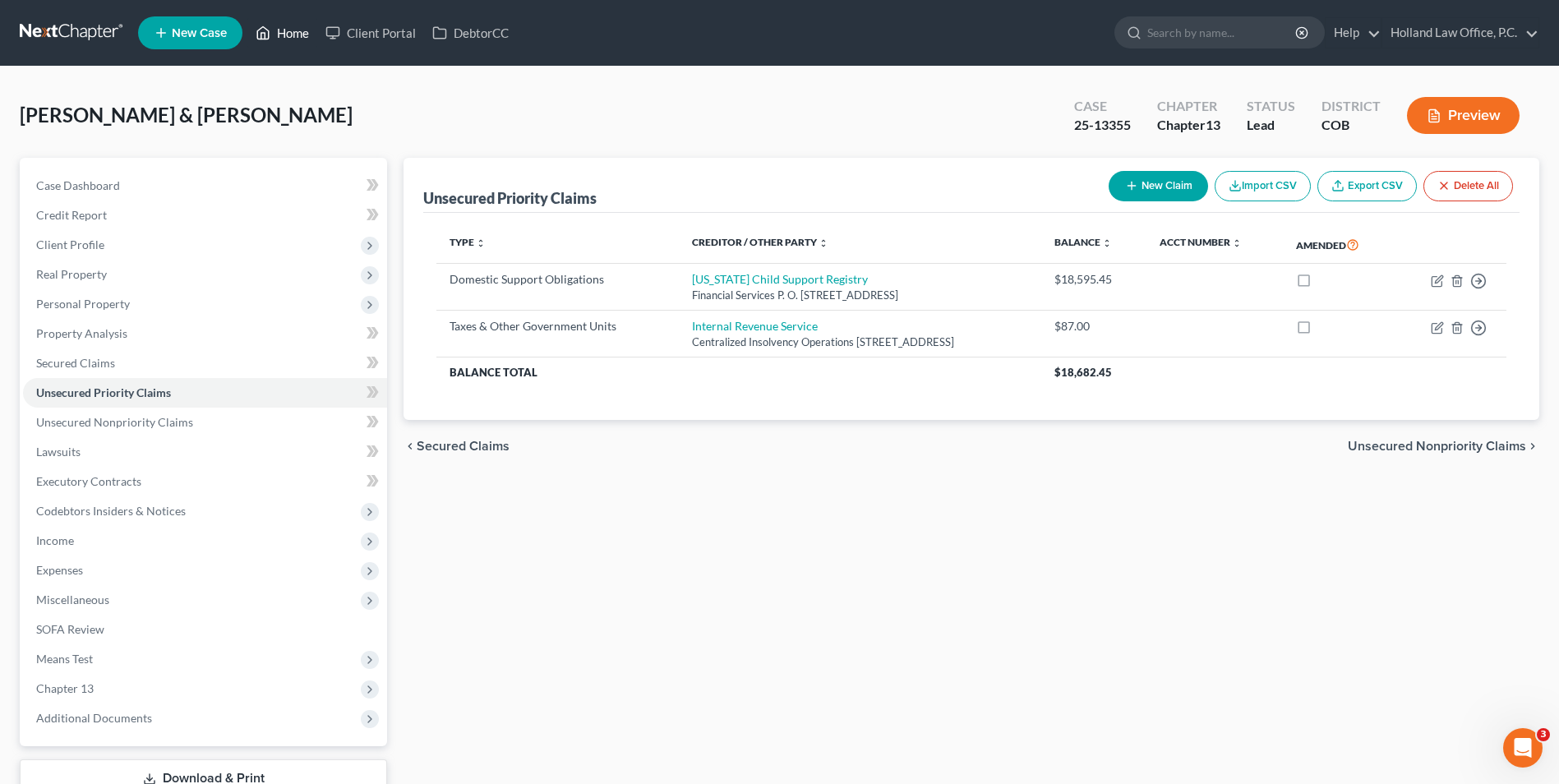
click at [264, 30] on icon at bounding box center [262, 33] width 15 height 20
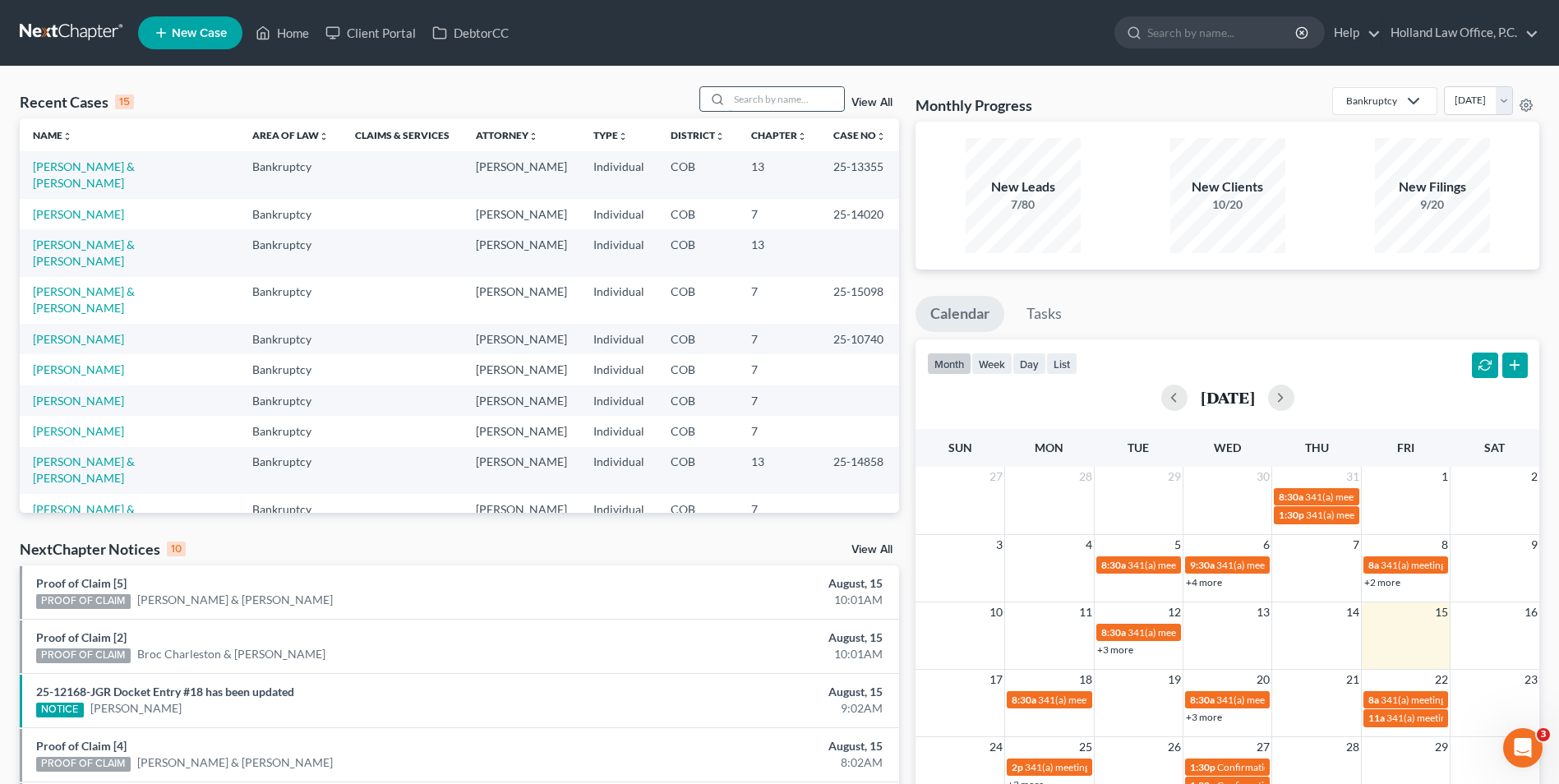
click at [789, 92] on input "search" at bounding box center [786, 99] width 115 height 24
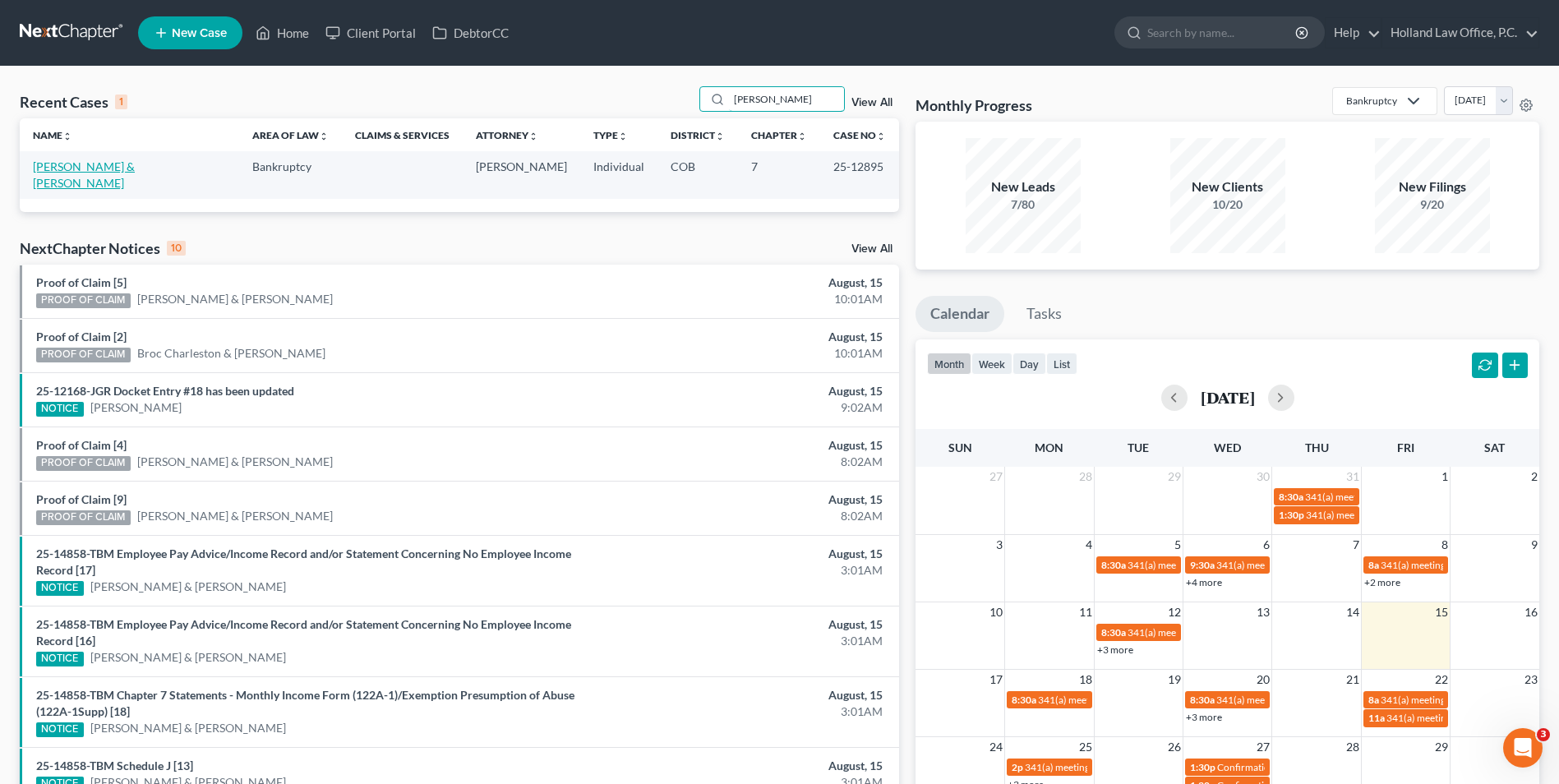
type input "deena"
click at [79, 167] on link "[PERSON_NAME] & [PERSON_NAME]" at bounding box center [84, 174] width 102 height 30
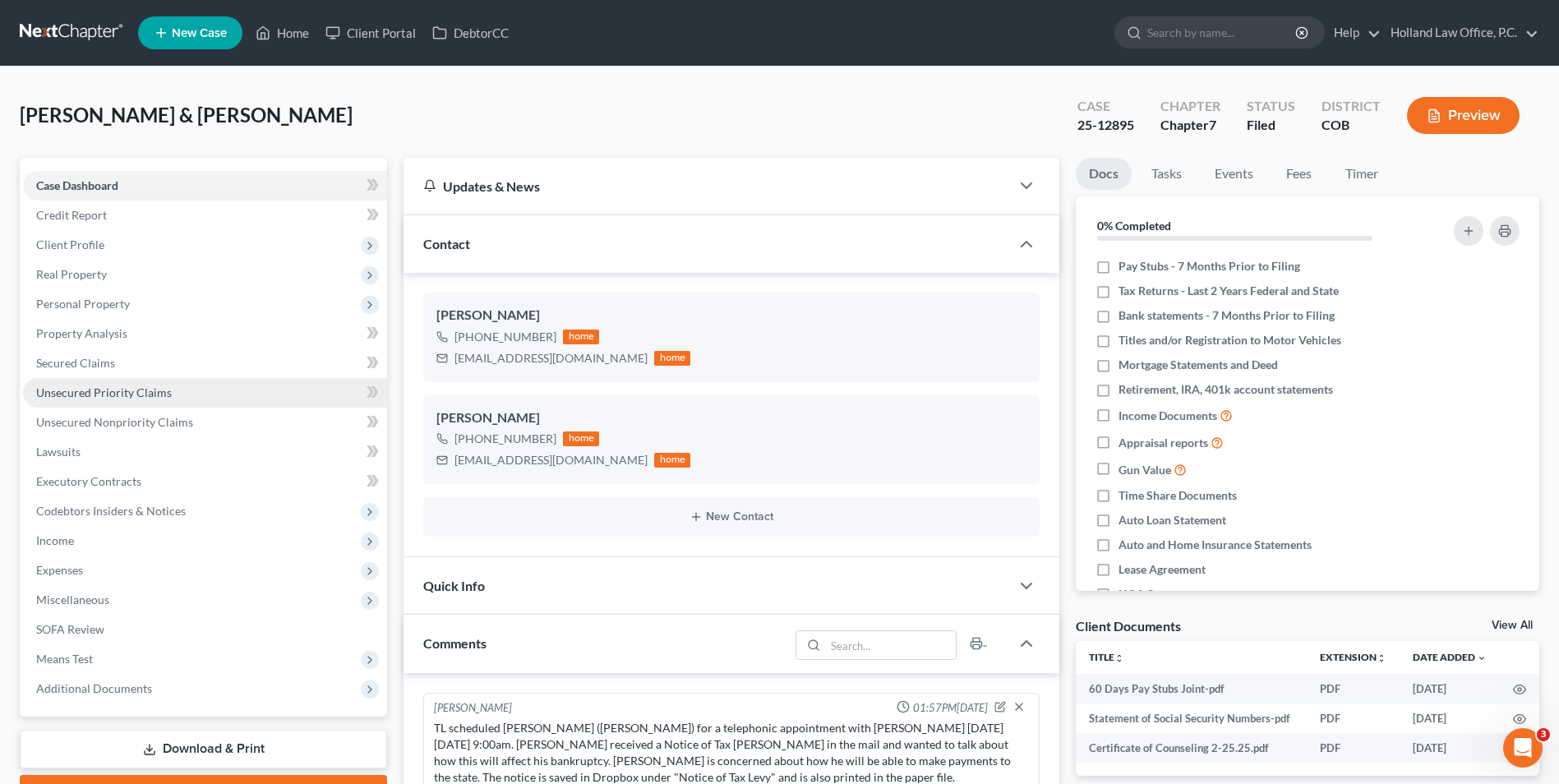
scroll to position [234, 0]
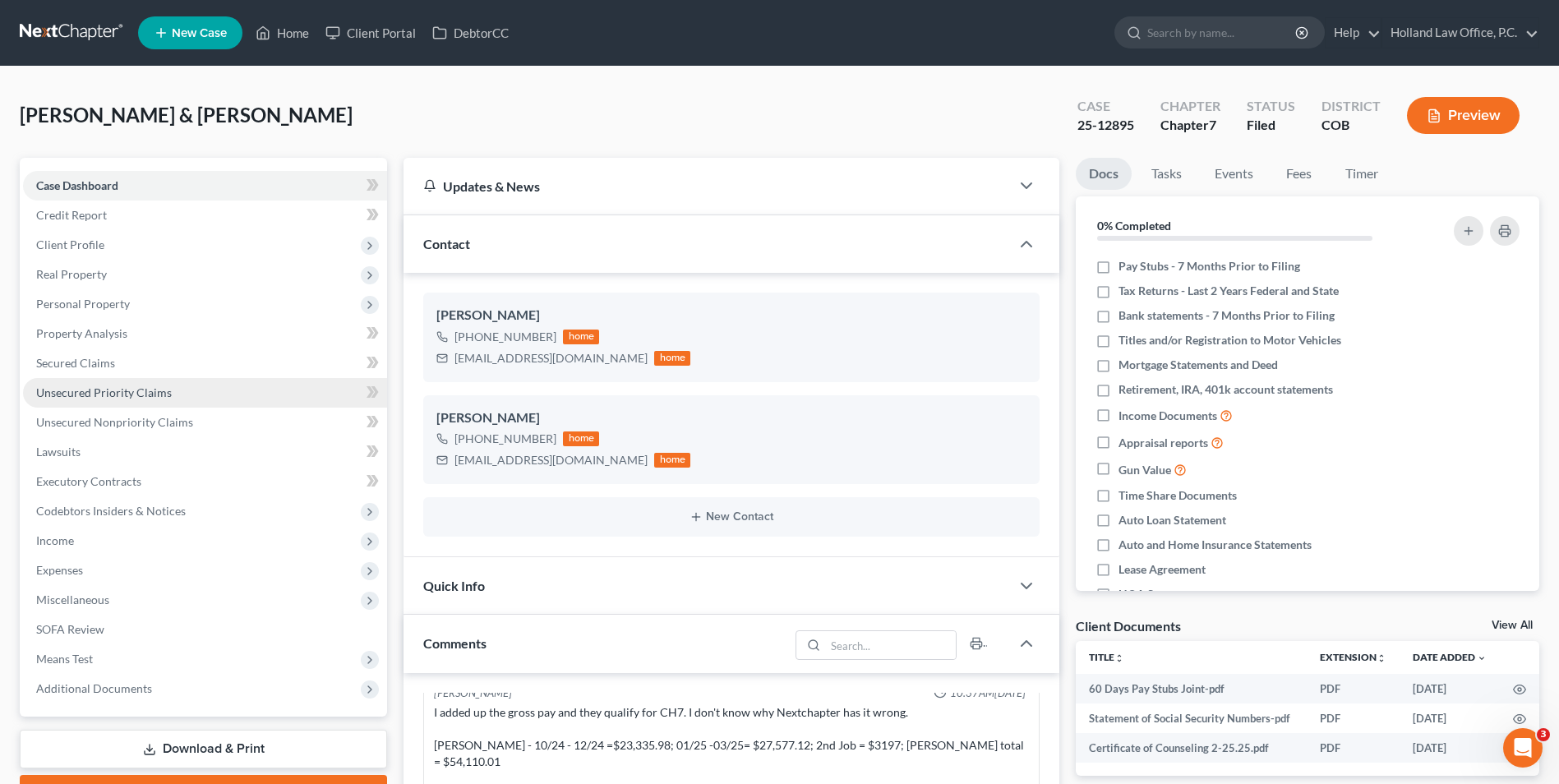
click at [141, 391] on span "Unsecured Priority Claims" at bounding box center [104, 393] width 136 height 14
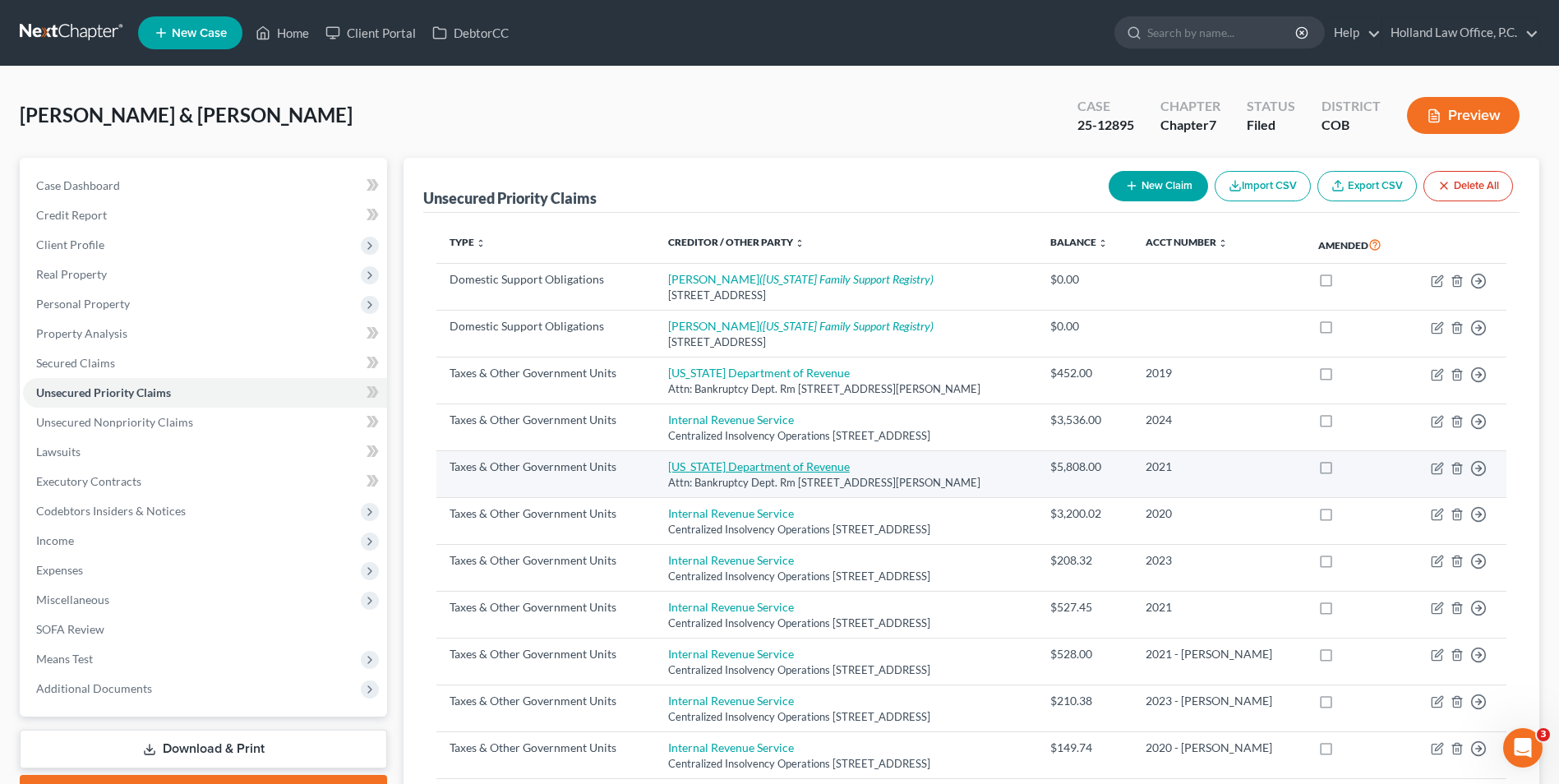
scroll to position [164, 0]
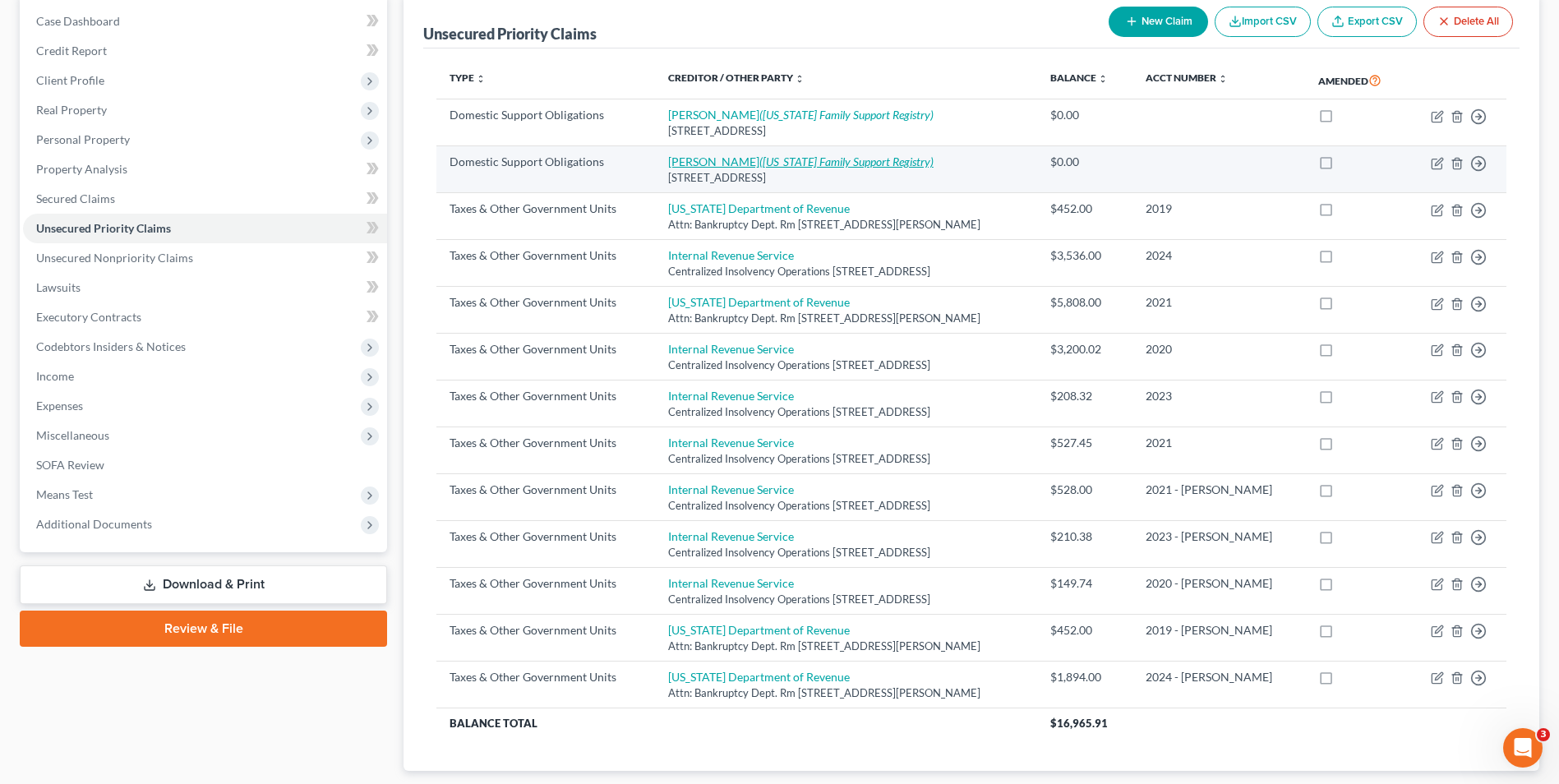
click at [824, 159] on icon "(Colorado Family Support Registry)" at bounding box center [847, 162] width 174 height 14
select select "5"
select select "0"
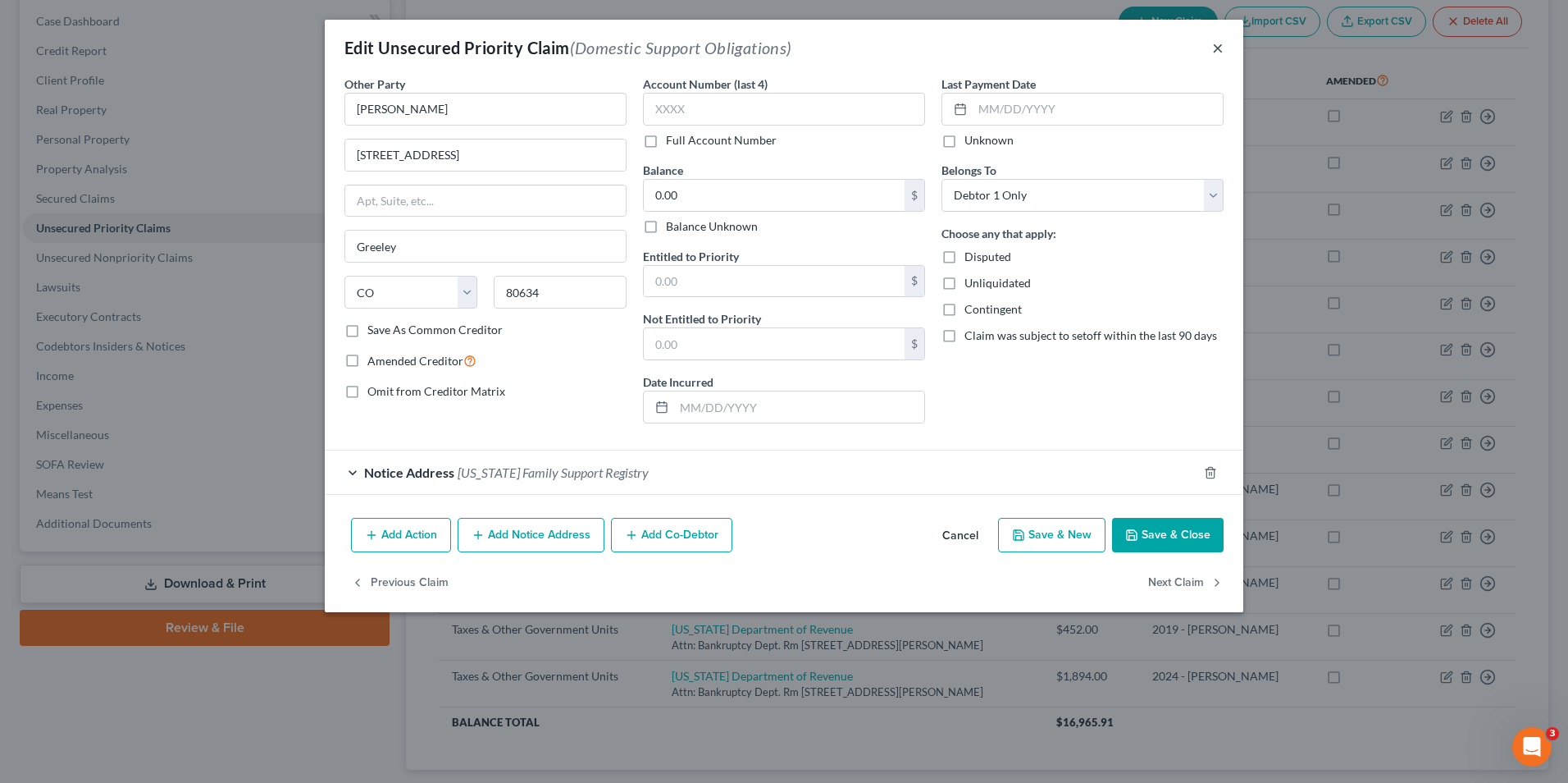
click at [1219, 48] on button "×" at bounding box center [1217, 48] width 12 height 20
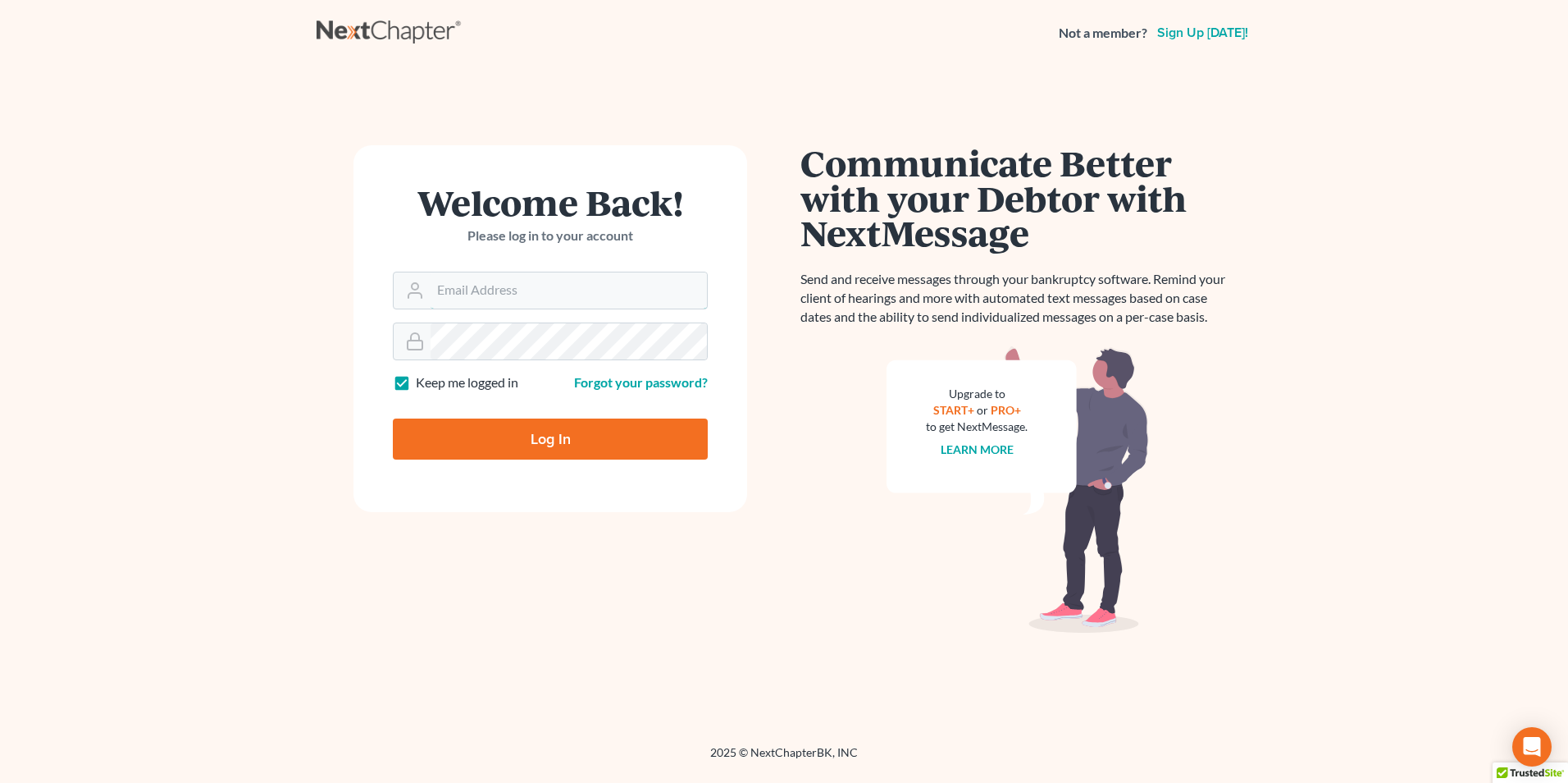
type input "[EMAIL_ADDRESS][DOMAIN_NAME]"
click at [504, 439] on input "Log In" at bounding box center [550, 439] width 315 height 41
type input "Thinking..."
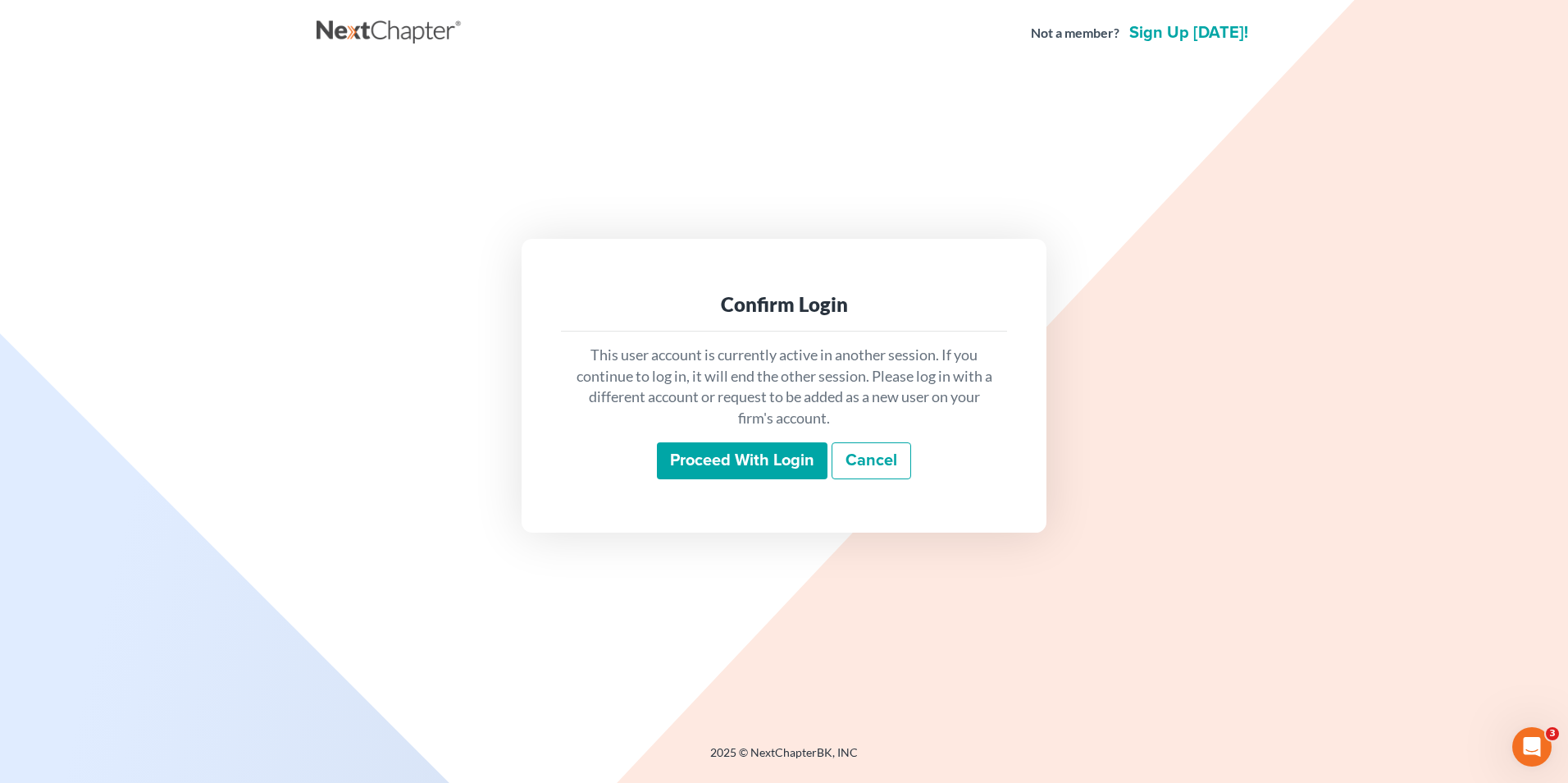
click at [745, 464] on input "Proceed with login" at bounding box center [742, 461] width 170 height 38
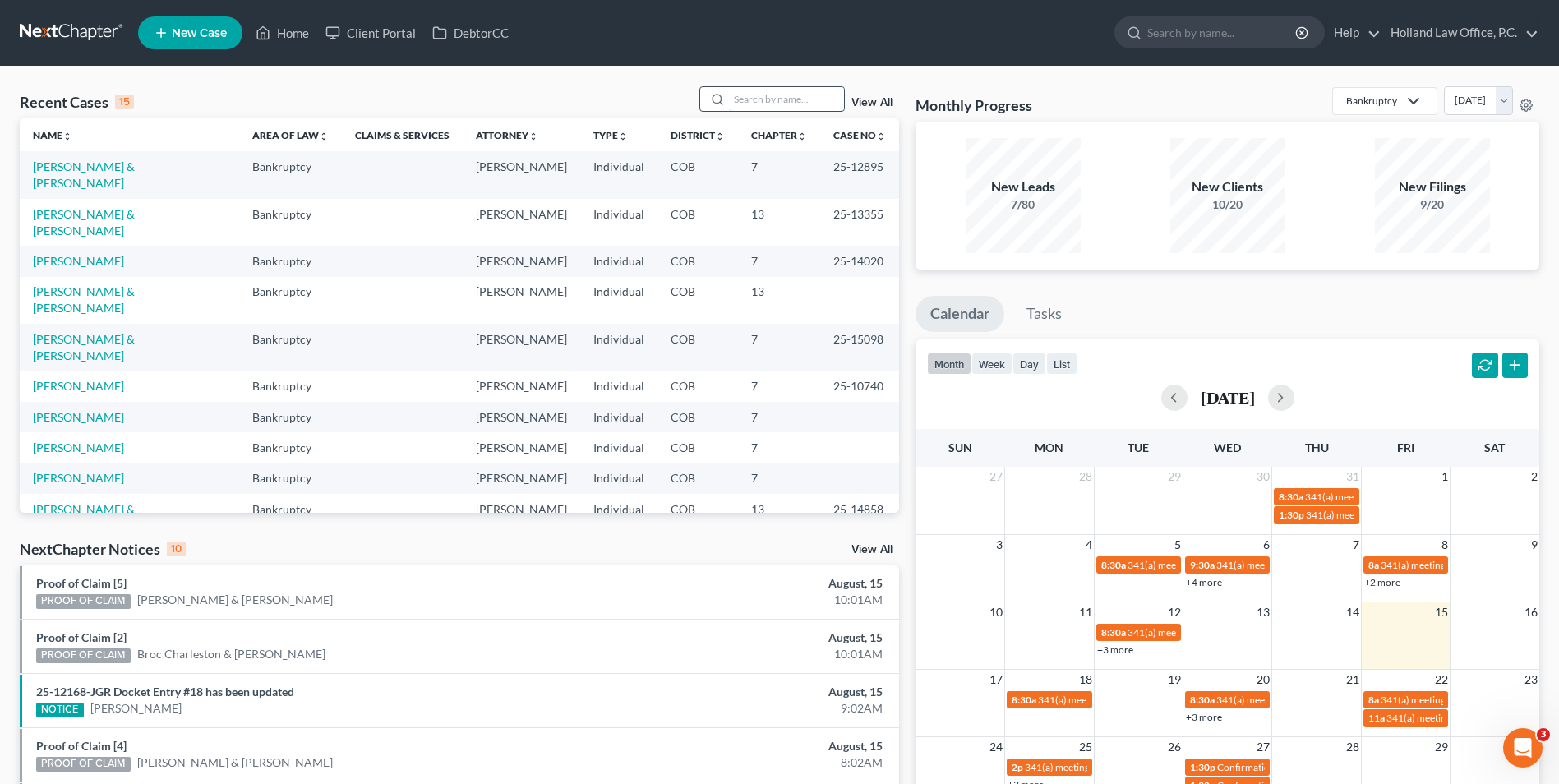
click at [766, 105] on input "search" at bounding box center [786, 99] width 115 height 24
click at [763, 105] on input "search" at bounding box center [786, 99] width 115 height 24
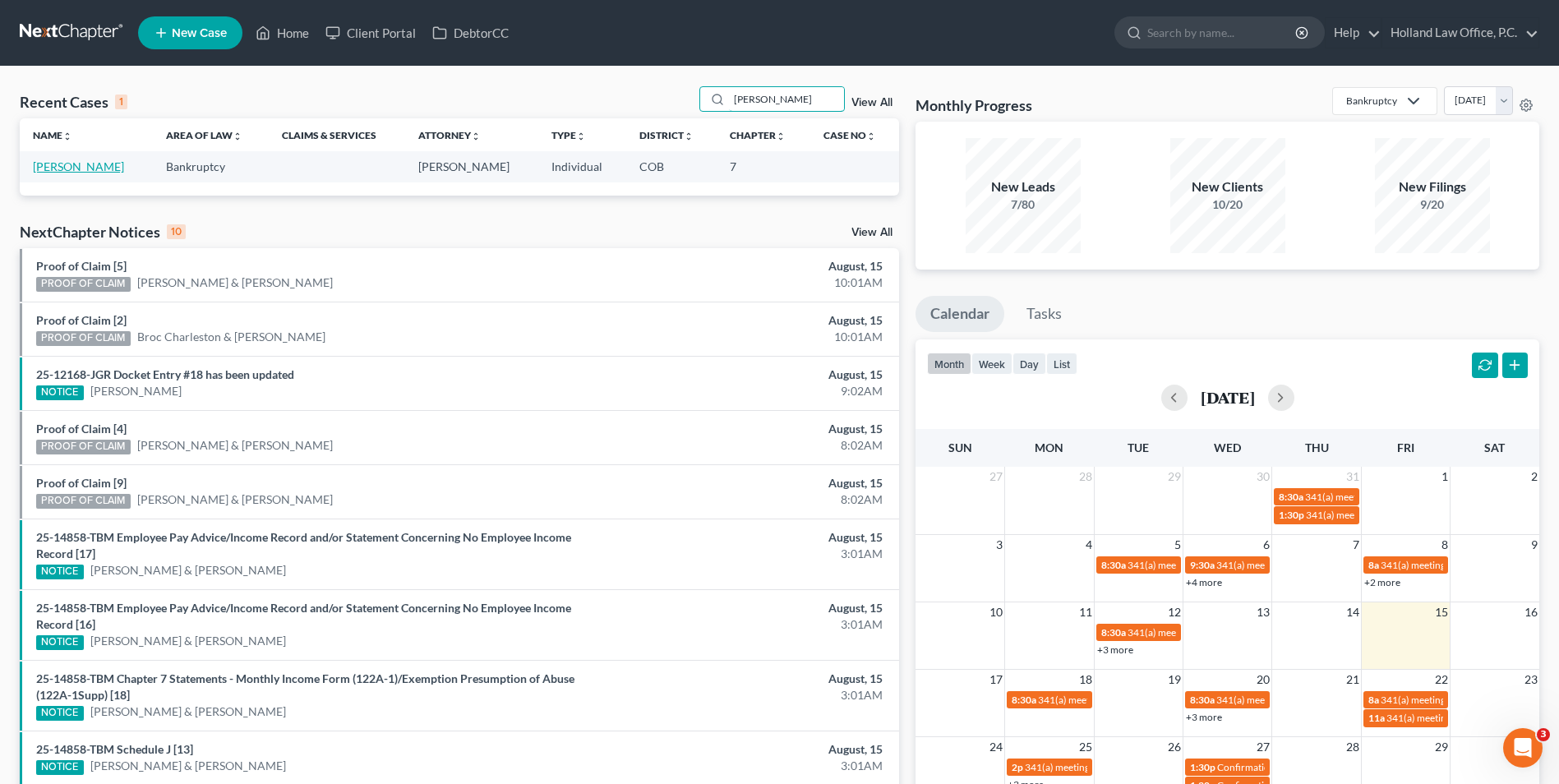
type input "[PERSON_NAME]"
click at [86, 162] on link "[PERSON_NAME]" at bounding box center [78, 166] width 92 height 14
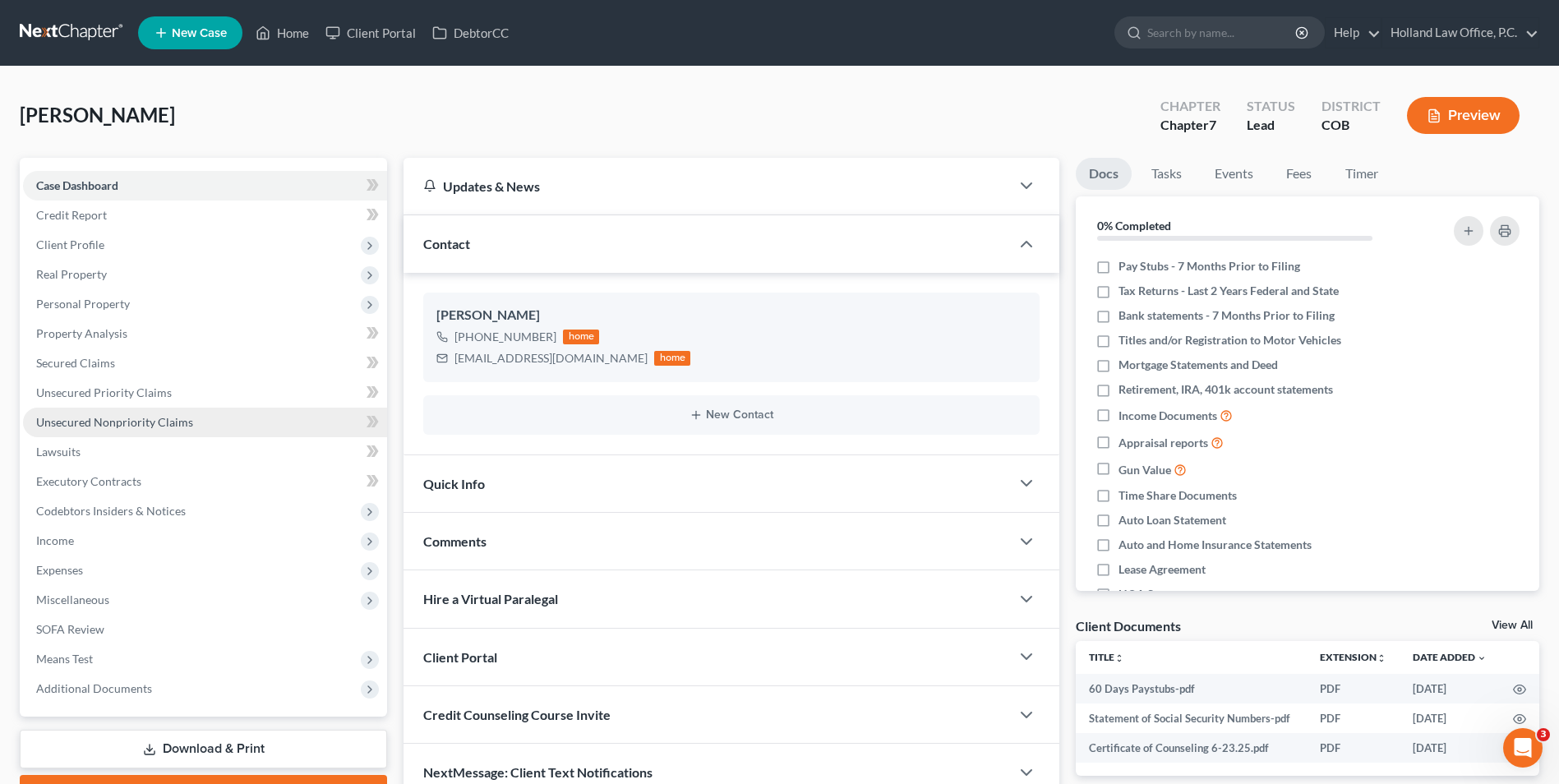
click at [129, 418] on span "Unsecured Nonpriority Claims" at bounding box center [115, 422] width 157 height 14
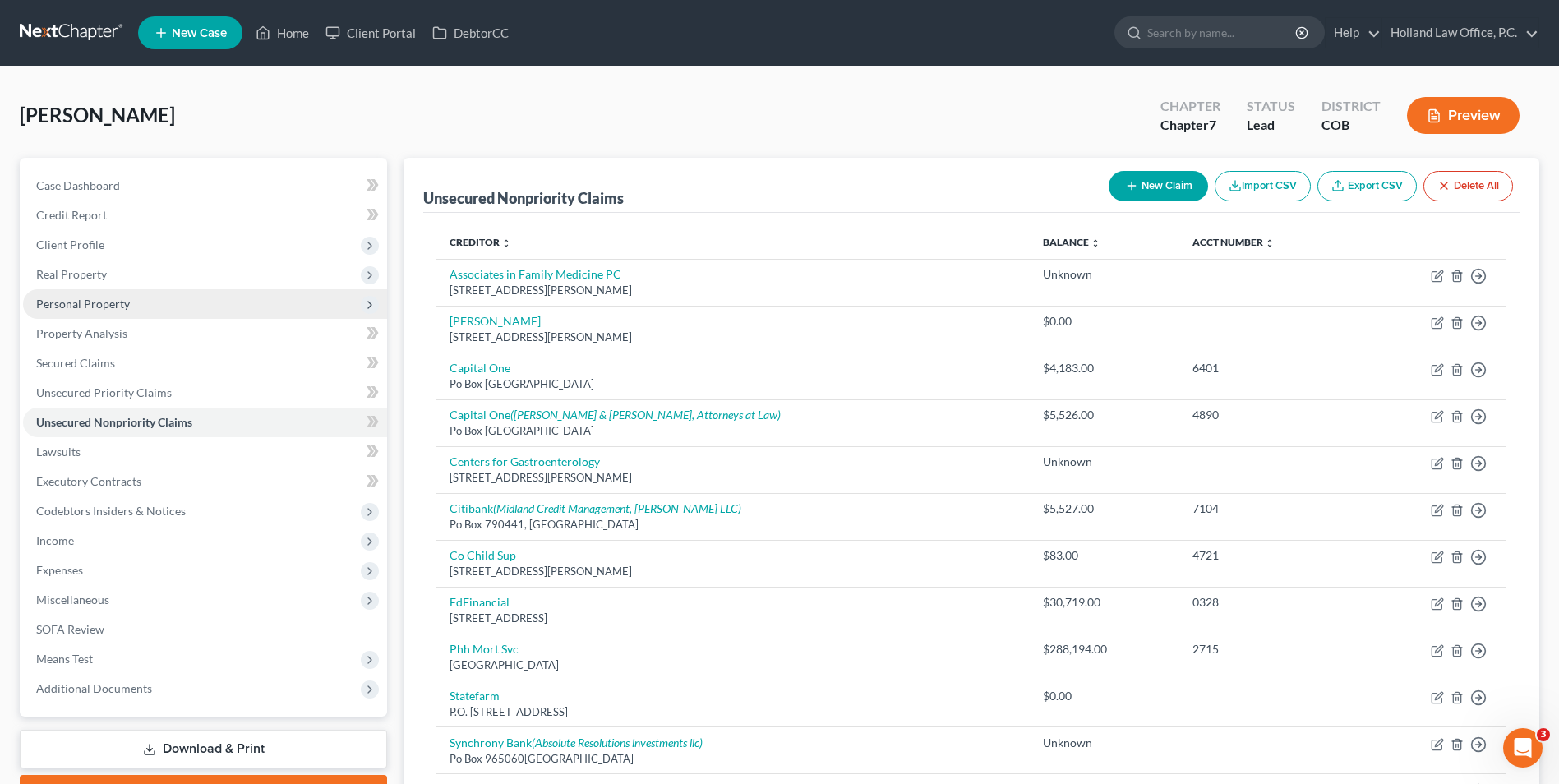
click at [110, 301] on span "Personal Property" at bounding box center [83, 304] width 93 height 14
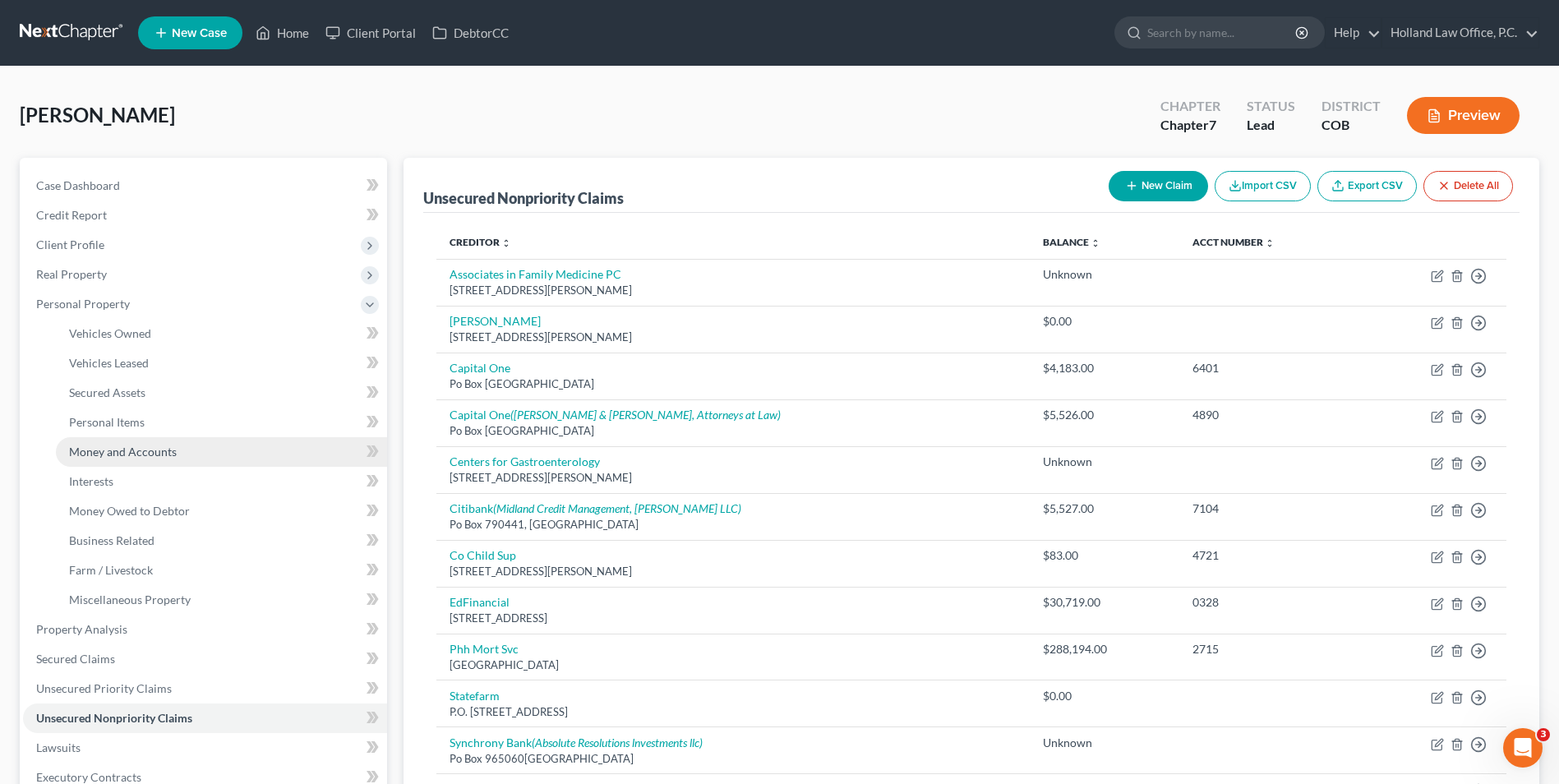
click at [138, 459] on link "Money and Accounts" at bounding box center [221, 452] width 331 height 29
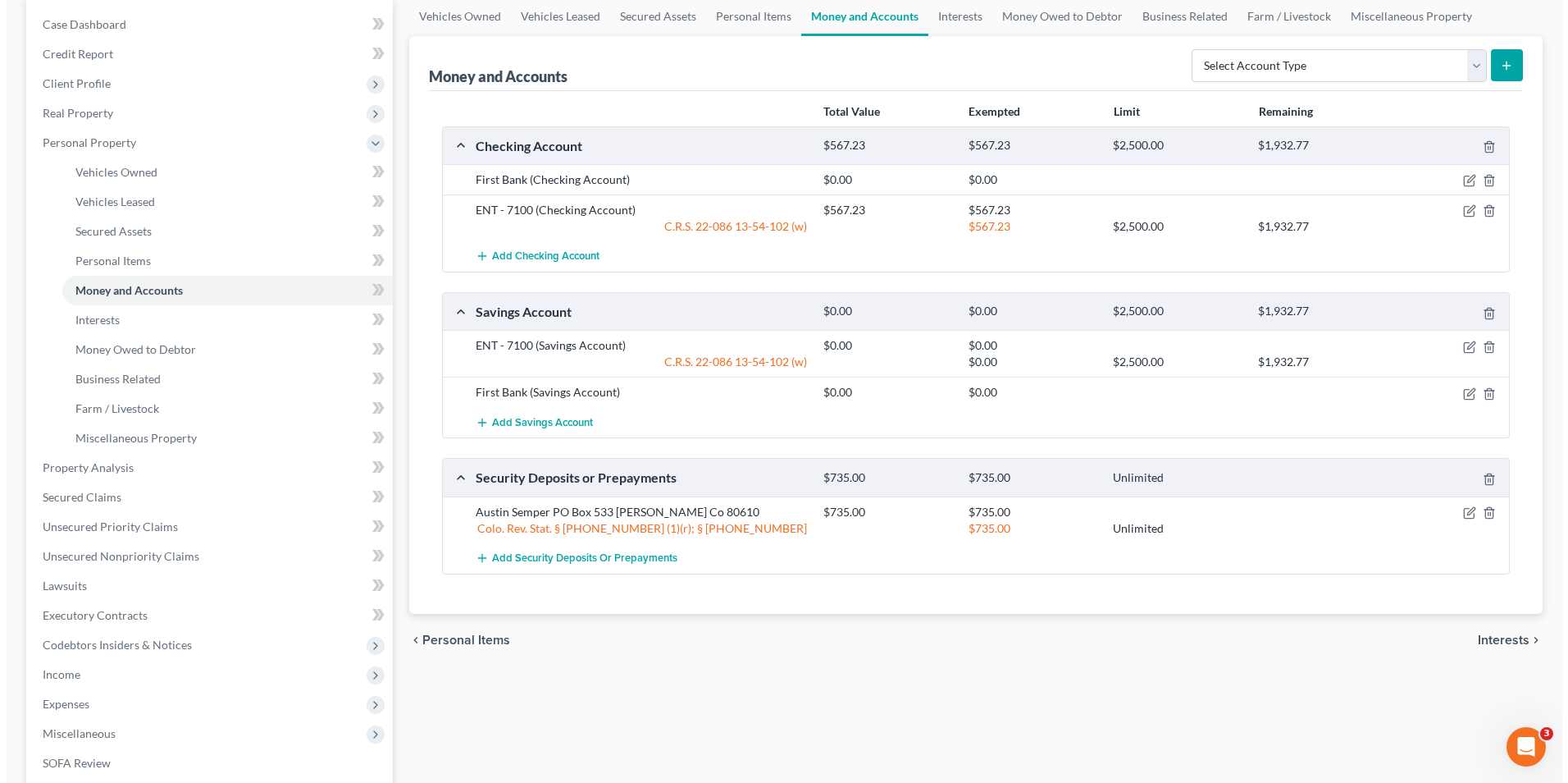
scroll to position [164, 0]
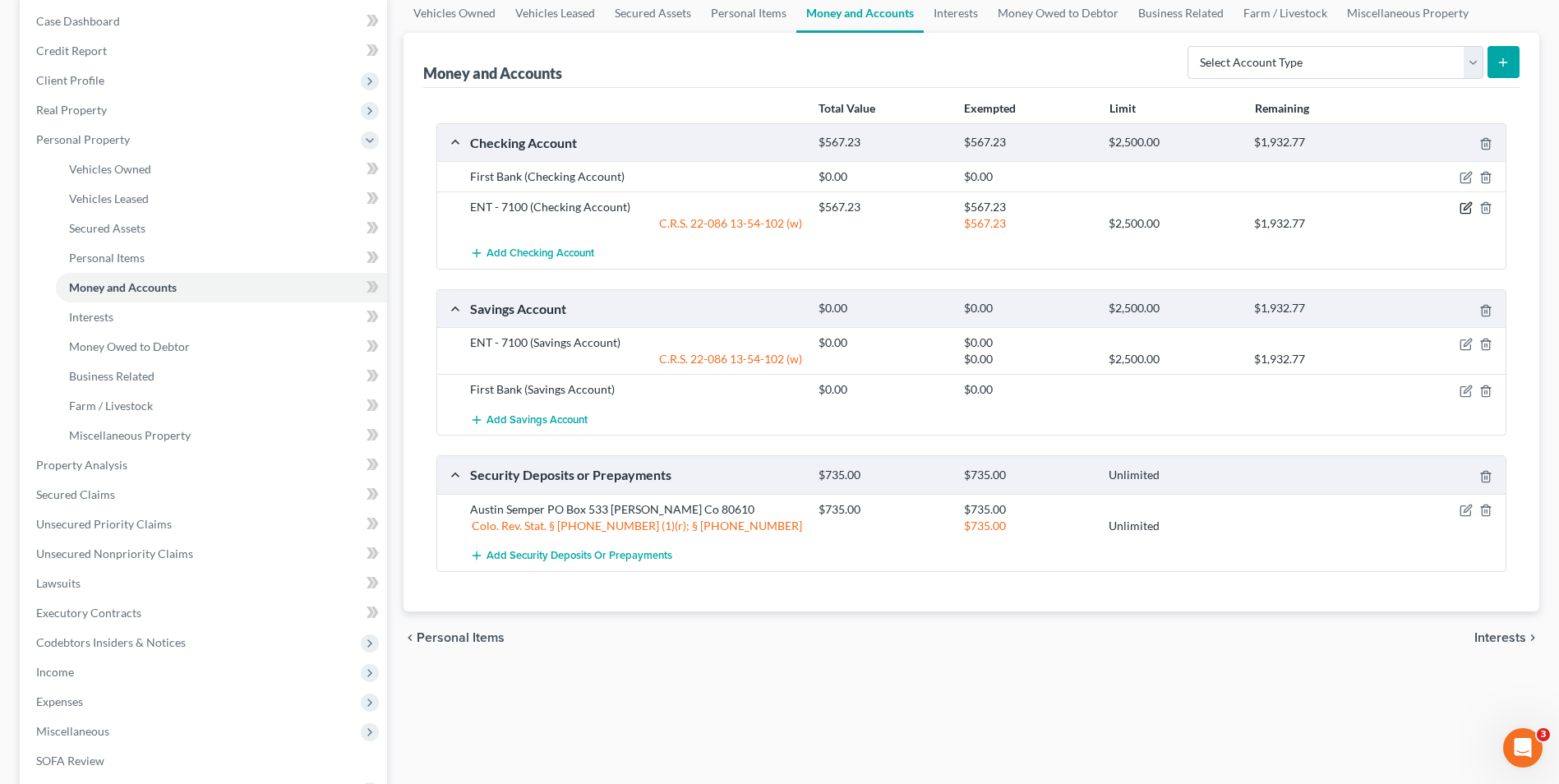
click at [1469, 207] on icon "button" at bounding box center [1467, 206] width 7 height 7
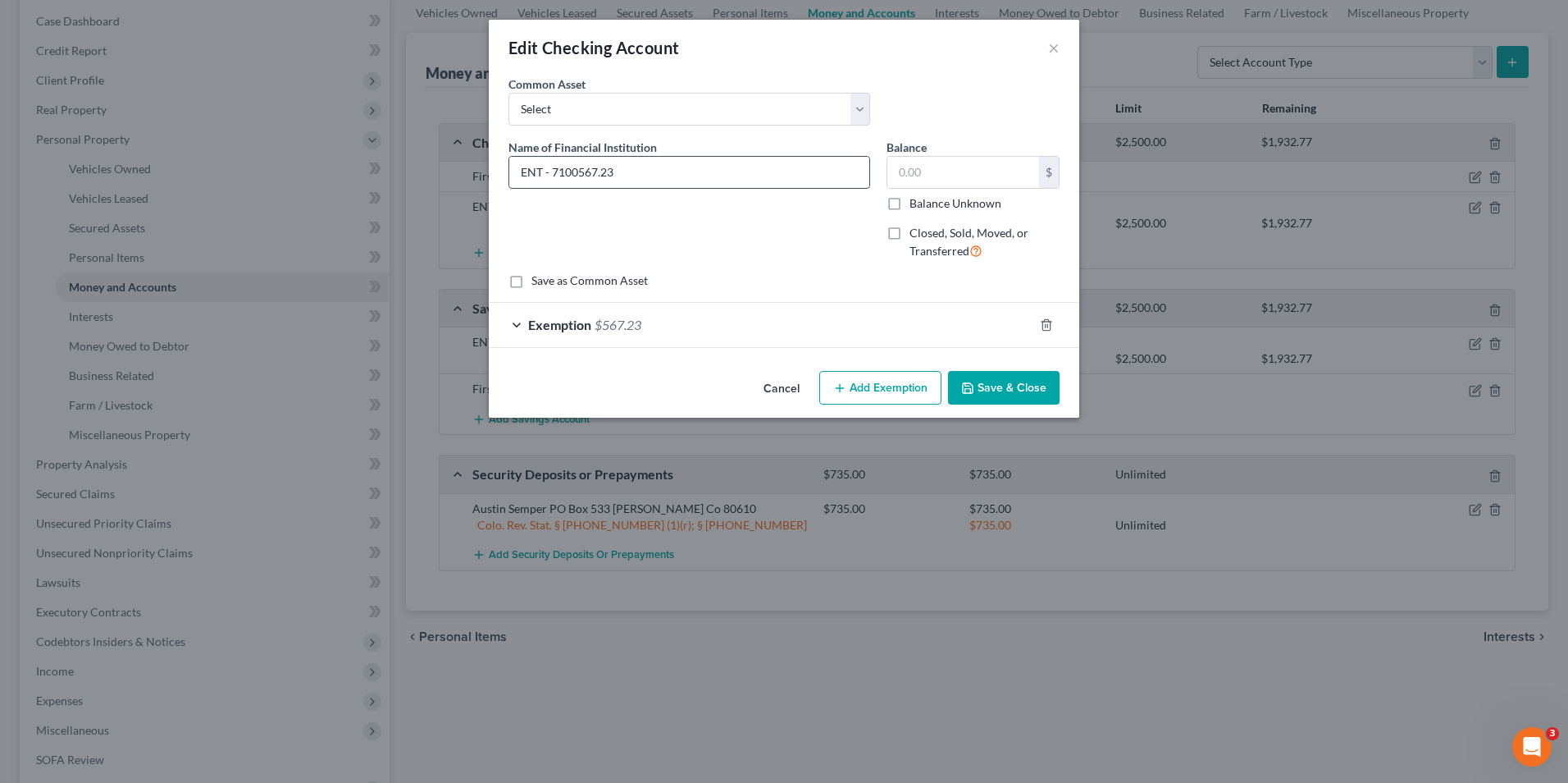
click at [626, 177] on input "ENT - 7100567.23" at bounding box center [689, 172] width 360 height 31
type input "ENT - 7100567.23"
click at [947, 180] on input "text" at bounding box center [963, 172] width 152 height 31
type input "50.94"
click at [645, 167] on input "ENT - 7100567.23" at bounding box center [689, 172] width 360 height 31
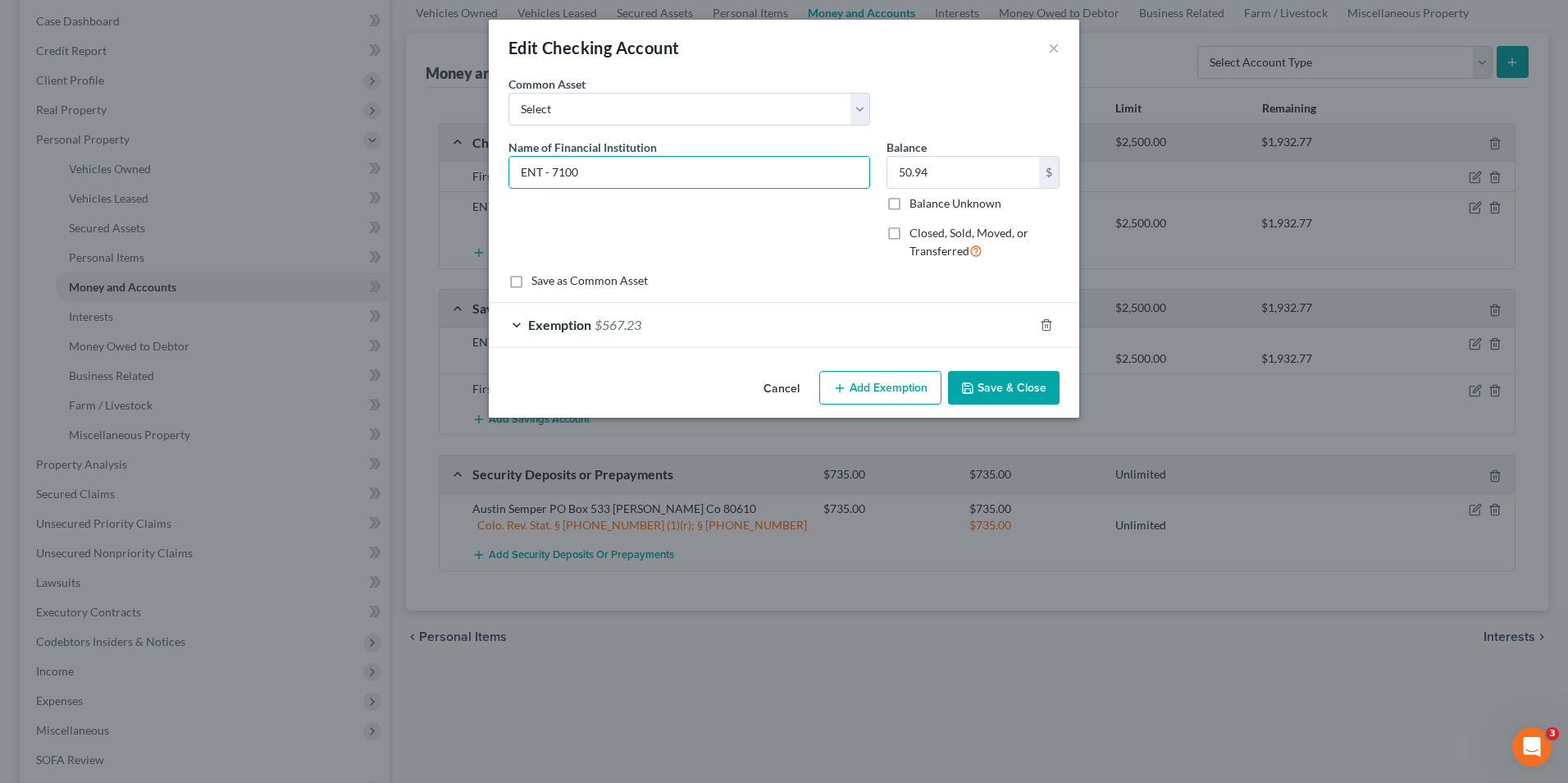
type input "ENT - 7100"
click at [997, 385] on button "Save & Close" at bounding box center [1005, 388] width 112 height 35
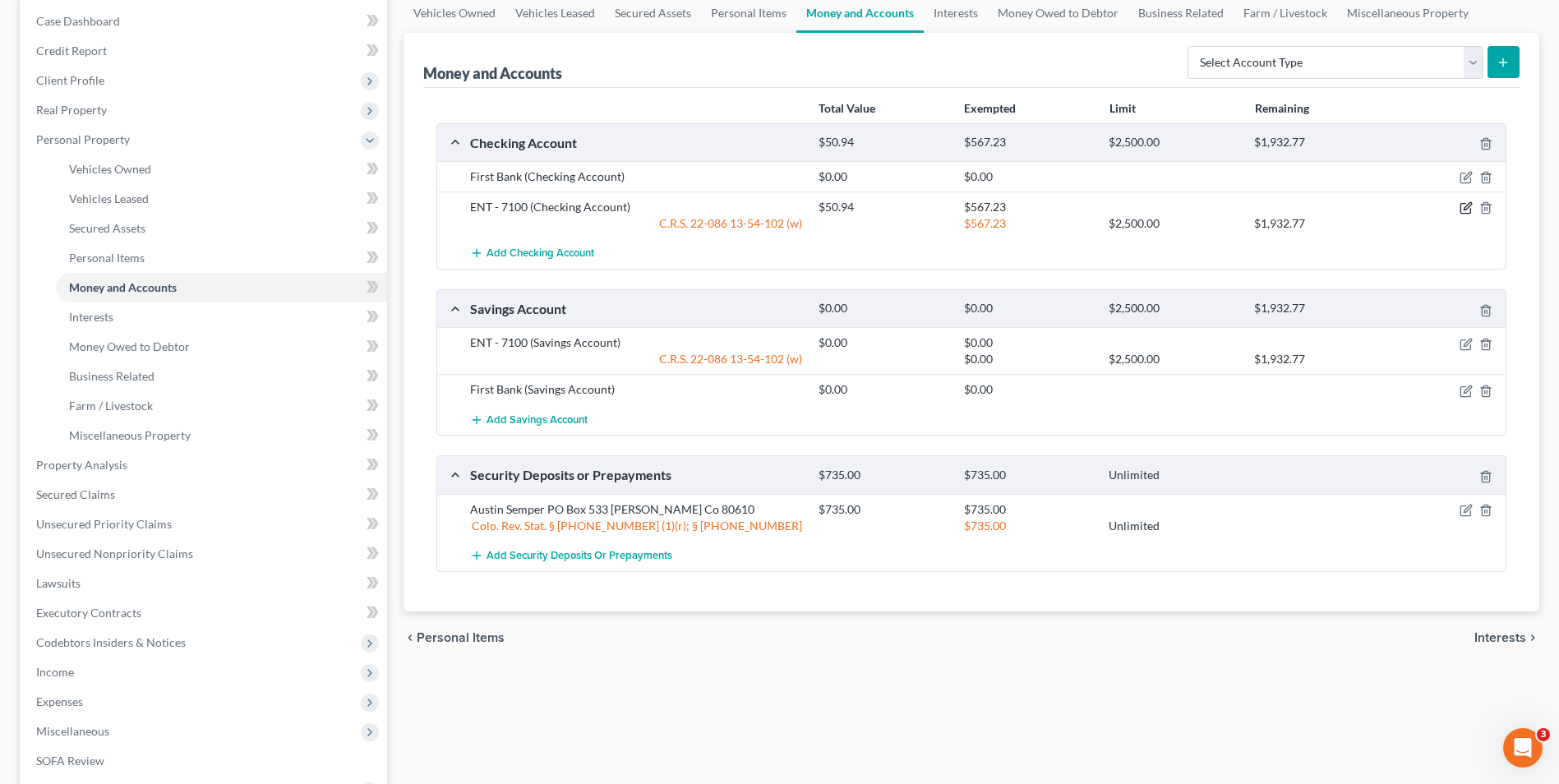
click at [1465, 209] on icon "button" at bounding box center [1467, 206] width 7 height 7
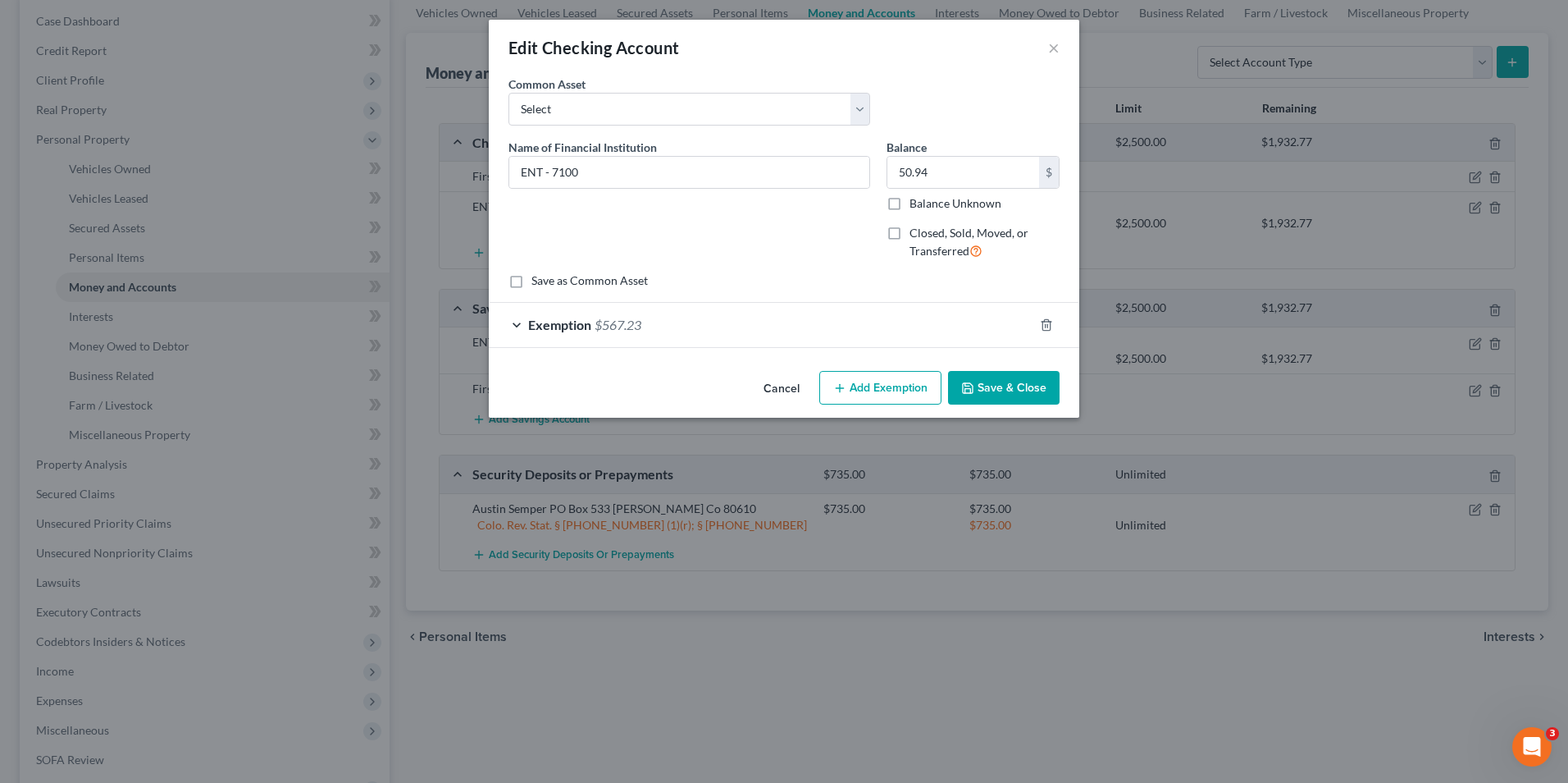
click at [749, 321] on div "Exemption $567.23" at bounding box center [761, 324] width 545 height 44
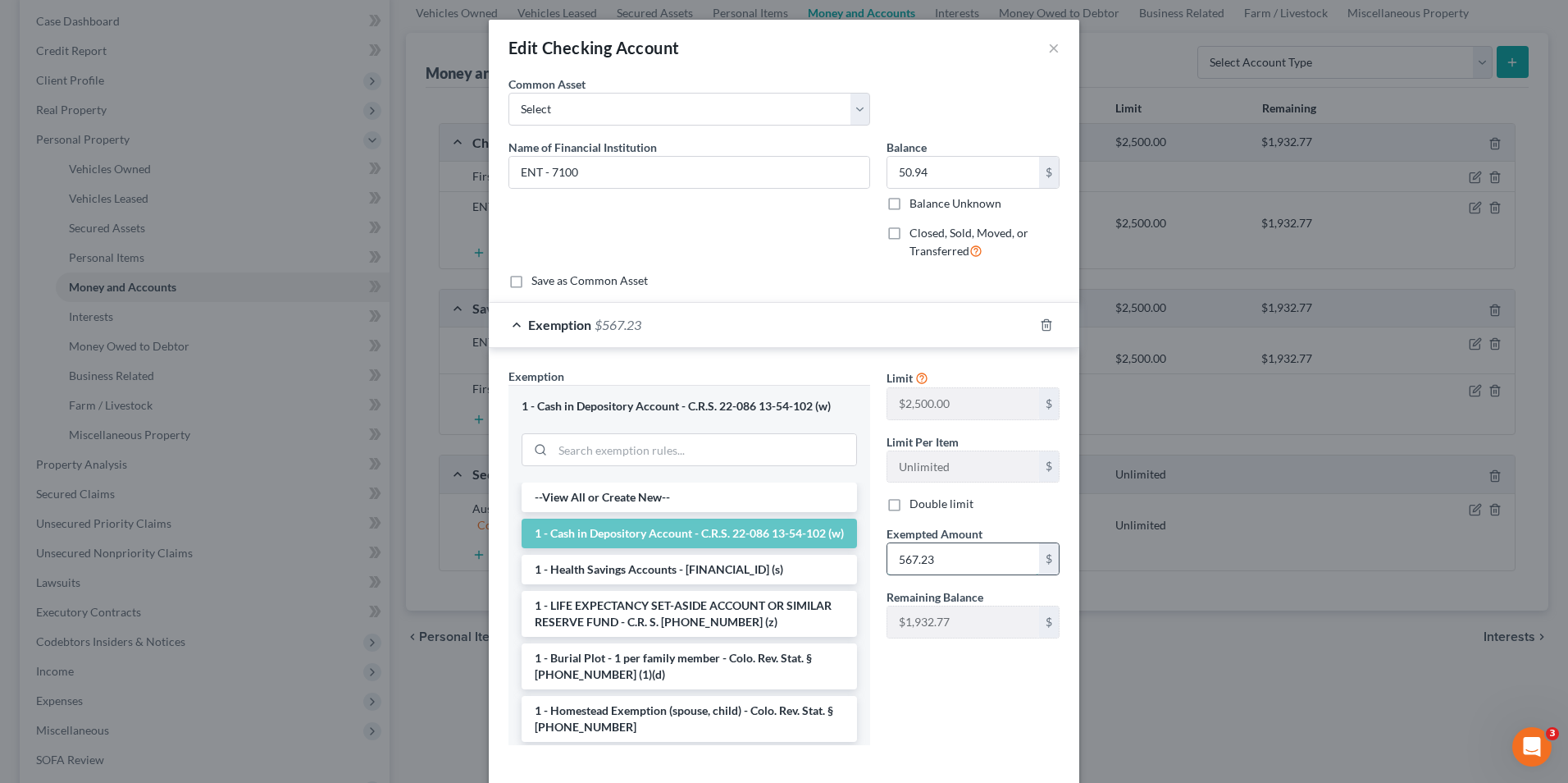
click at [955, 544] on input "567.23" at bounding box center [963, 558] width 152 height 31
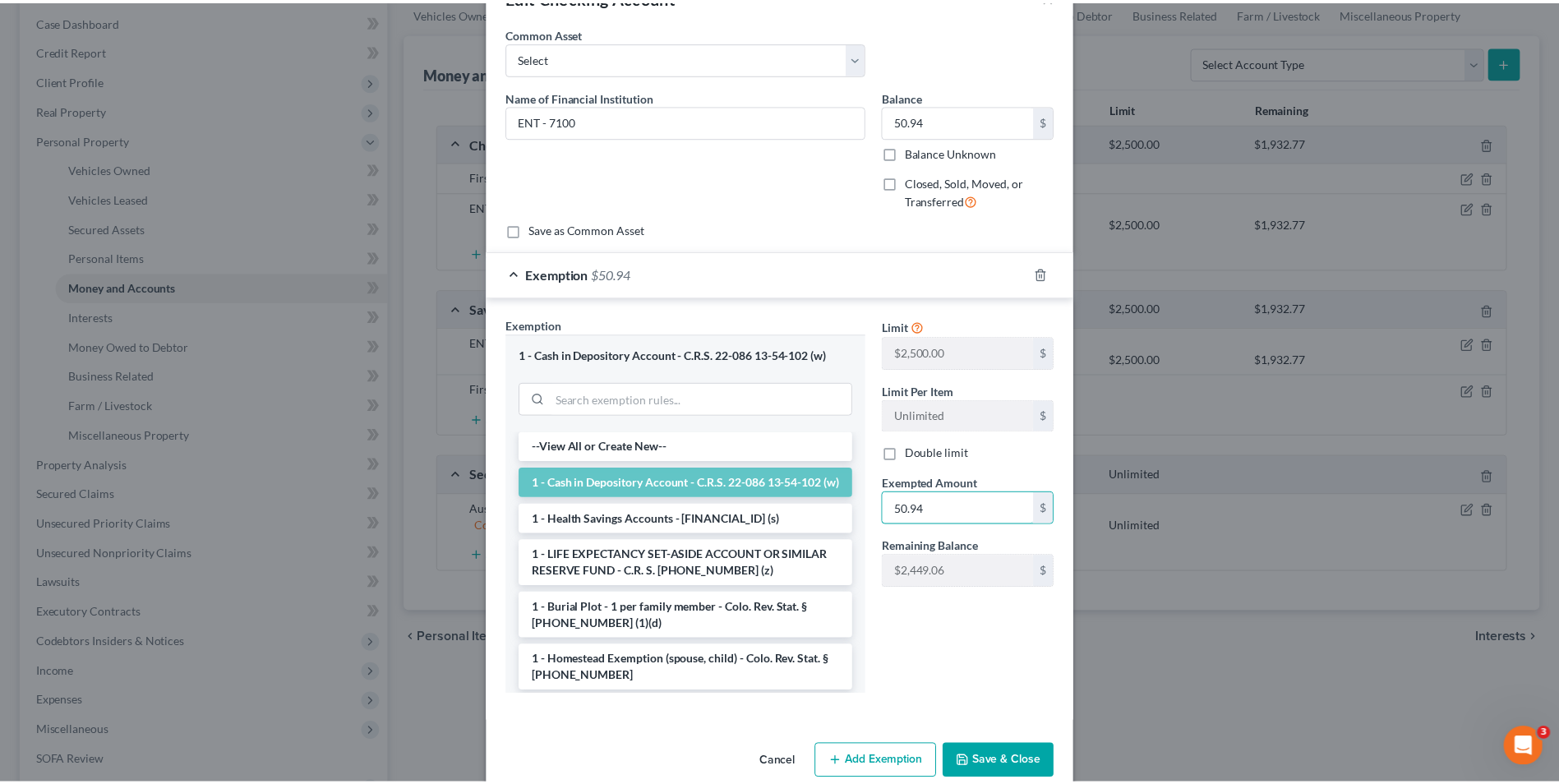
scroll to position [80, 0]
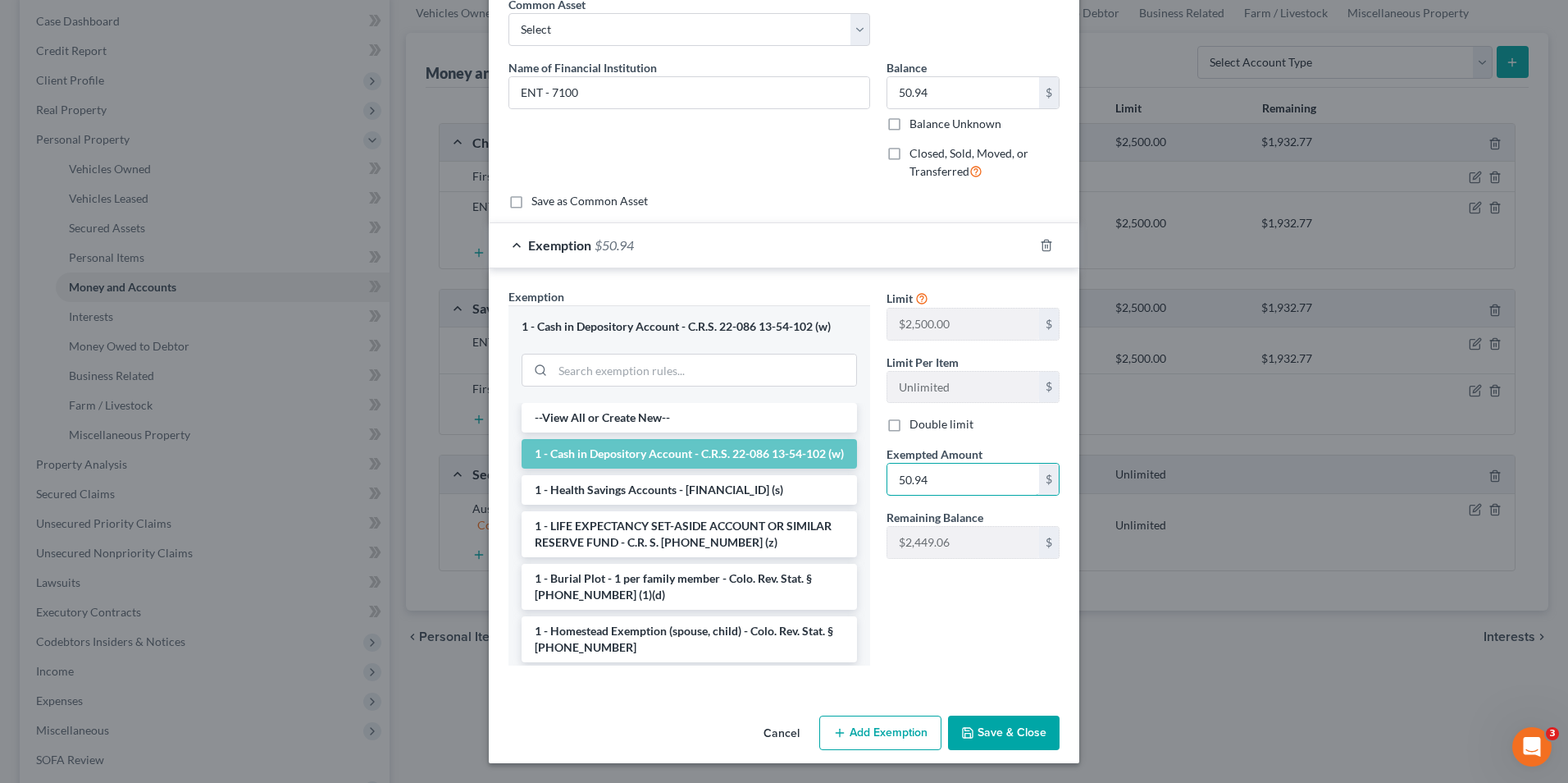
type input "50.94"
click at [1002, 724] on button "Save & Close" at bounding box center [1005, 732] width 112 height 35
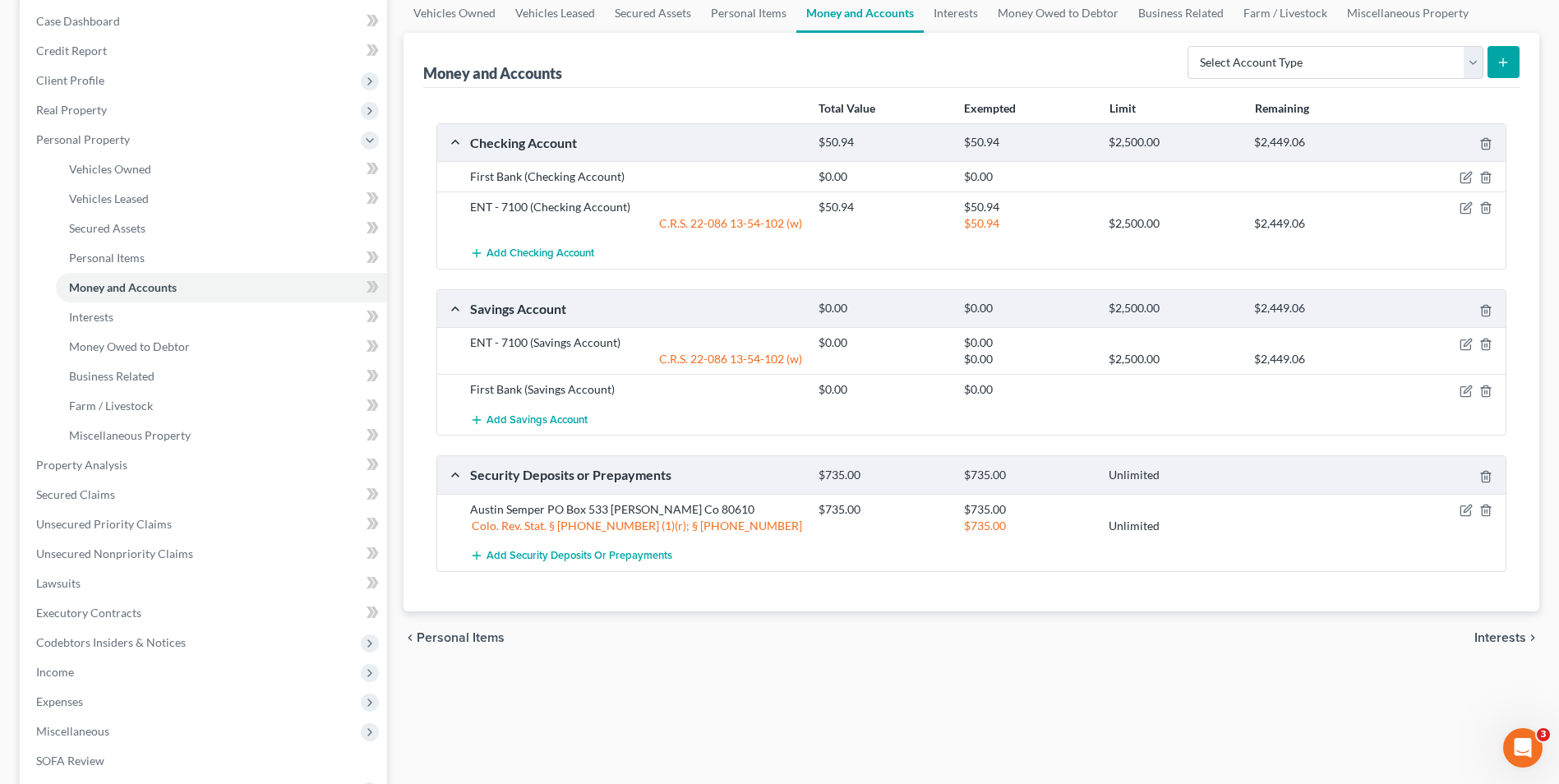
scroll to position [246, 0]
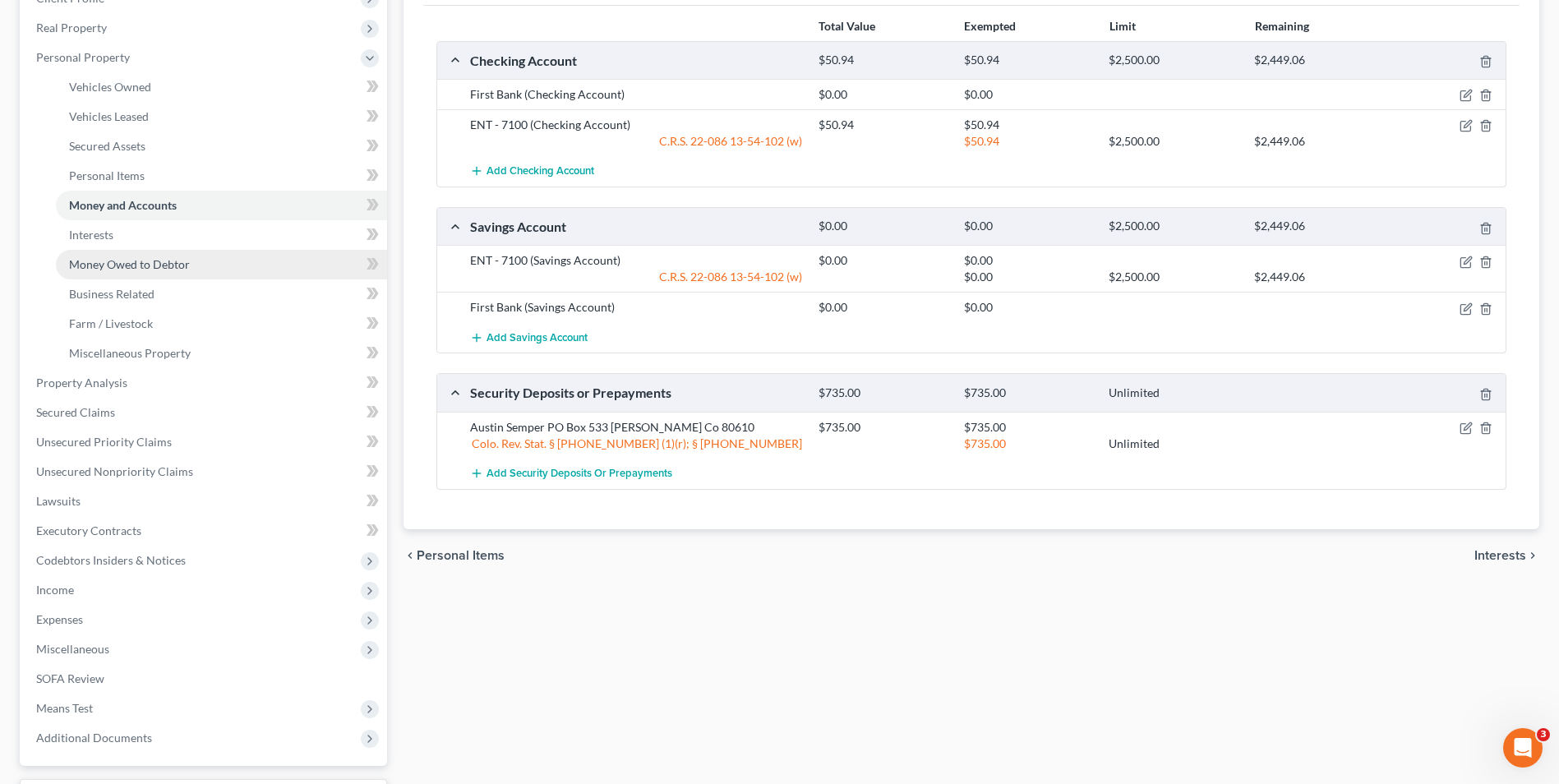
click at [110, 260] on span "Money Owed to Debtor" at bounding box center [130, 264] width 121 height 14
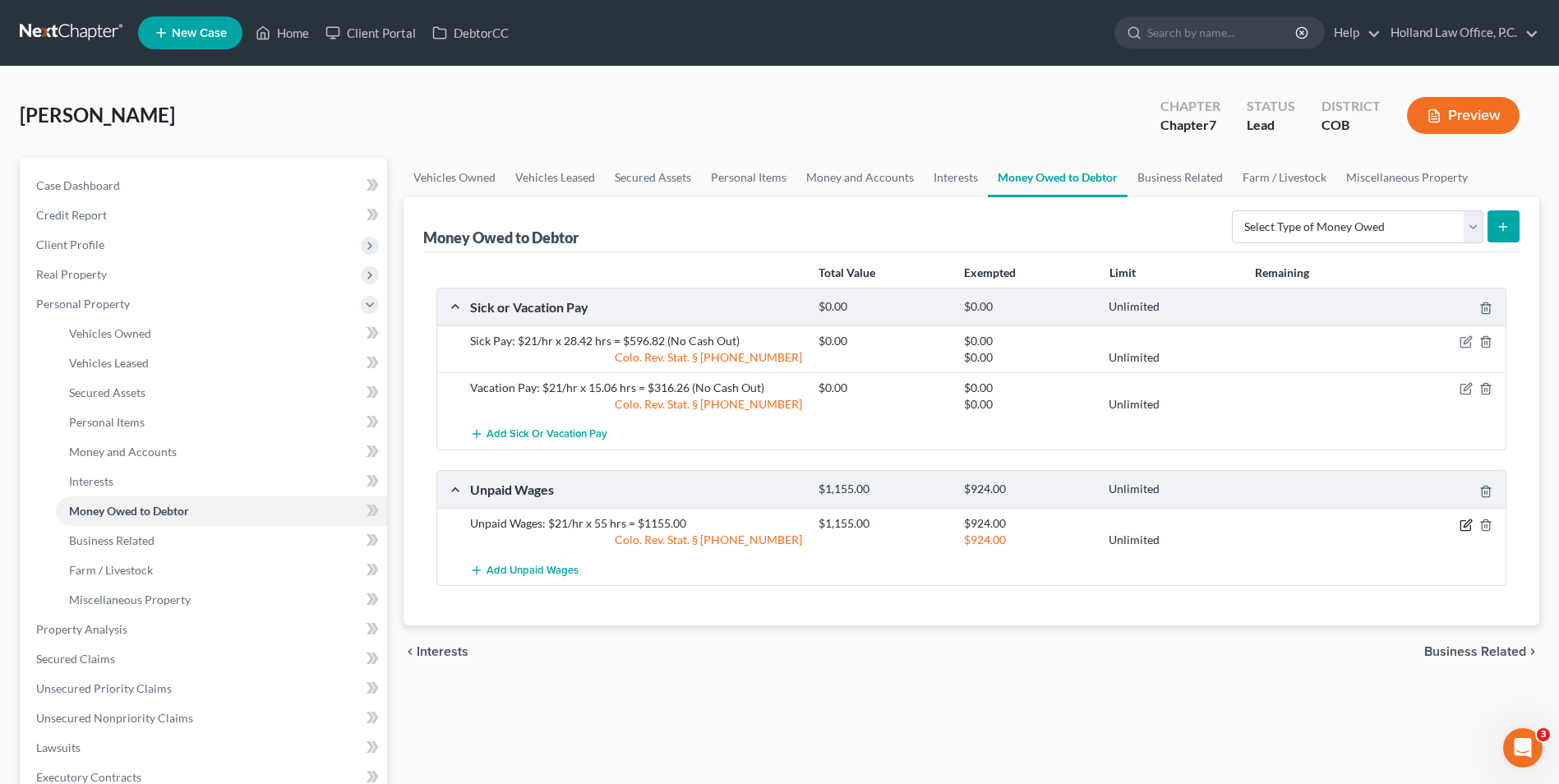
click at [1463, 526] on icon "button" at bounding box center [1467, 524] width 13 height 13
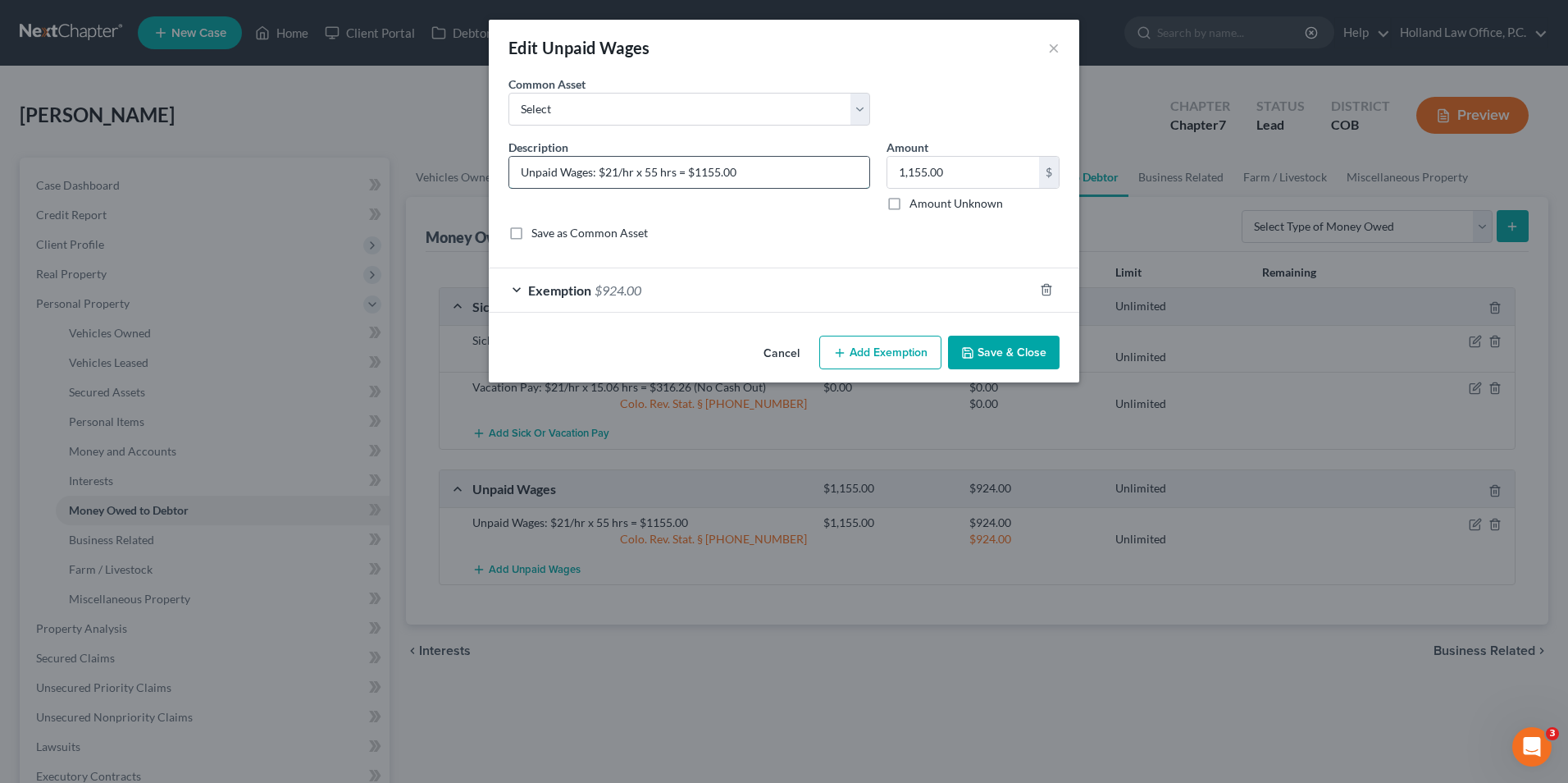
drag, startPoint x: 655, startPoint y: 173, endPoint x: 646, endPoint y: 175, distance: 9.2
click at [646, 175] on input "Unpaid Wages: $21/hr x 55 hrs = $1155.00" at bounding box center [689, 172] width 360 height 31
drag, startPoint x: 746, startPoint y: 181, endPoint x: 680, endPoint y: 185, distance: 66.1
click at [680, 185] on input "Unpaid Wages: $21/hr x hrs = $1155.00" at bounding box center [689, 172] width 360 height 31
click at [643, 174] on input "Unpaid Wages: $21/hr x hrs = $" at bounding box center [689, 172] width 360 height 31
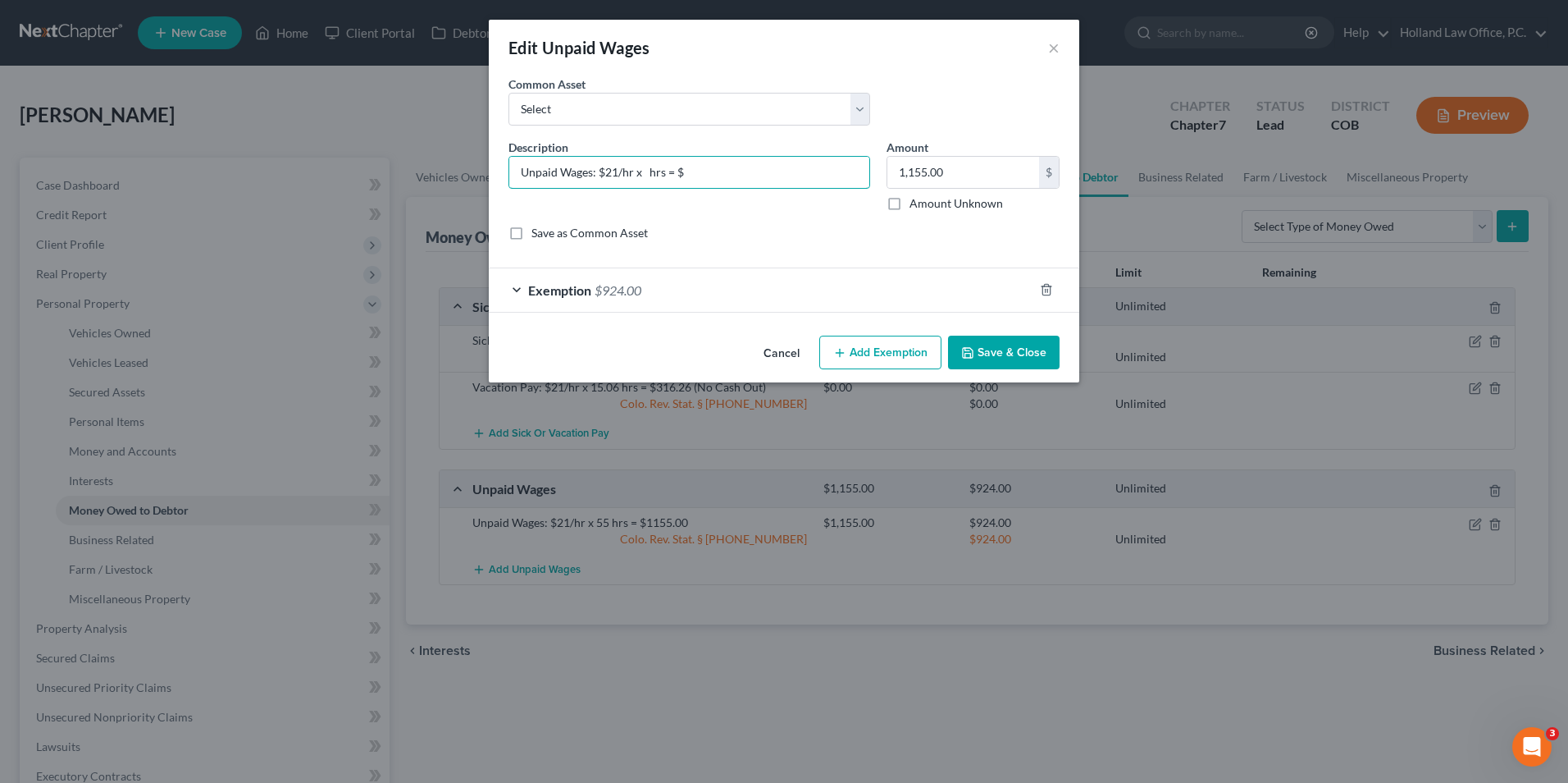
type input "Unpaid Wages: $21/hr x hrs = $"
click at [646, 175] on input "Unpaid Wages: $21/hr x hrs = $" at bounding box center [689, 172] width 360 height 31
click at [731, 292] on div "Exemption $924.00" at bounding box center [761, 289] width 545 height 44
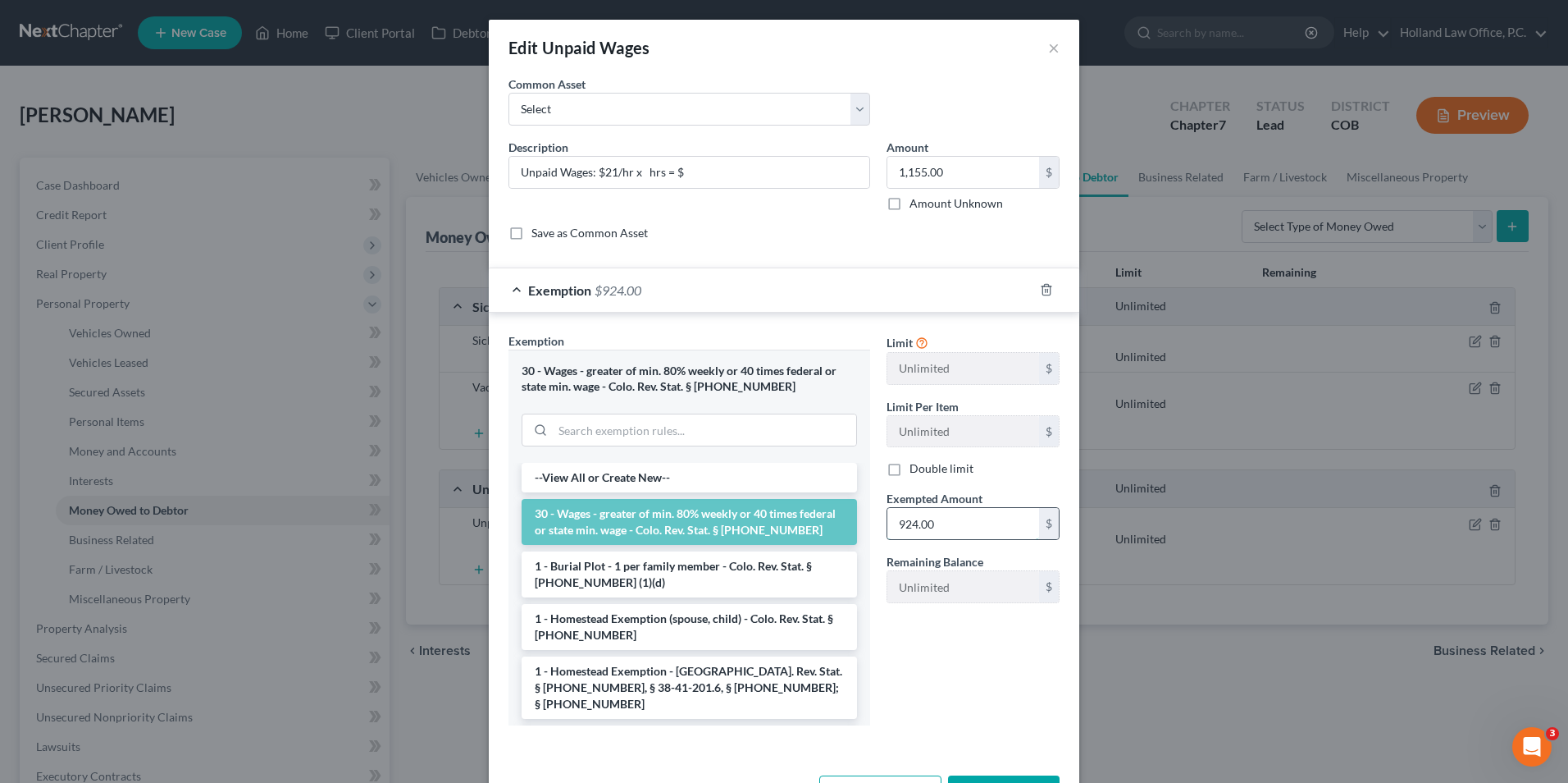
click at [922, 536] on input "924.00" at bounding box center [963, 523] width 152 height 31
click at [979, 177] on input "1,155.00" at bounding box center [963, 172] width 152 height 31
type input "0.00"
click at [957, 518] on input "text" at bounding box center [963, 523] width 152 height 31
type input "0.00"
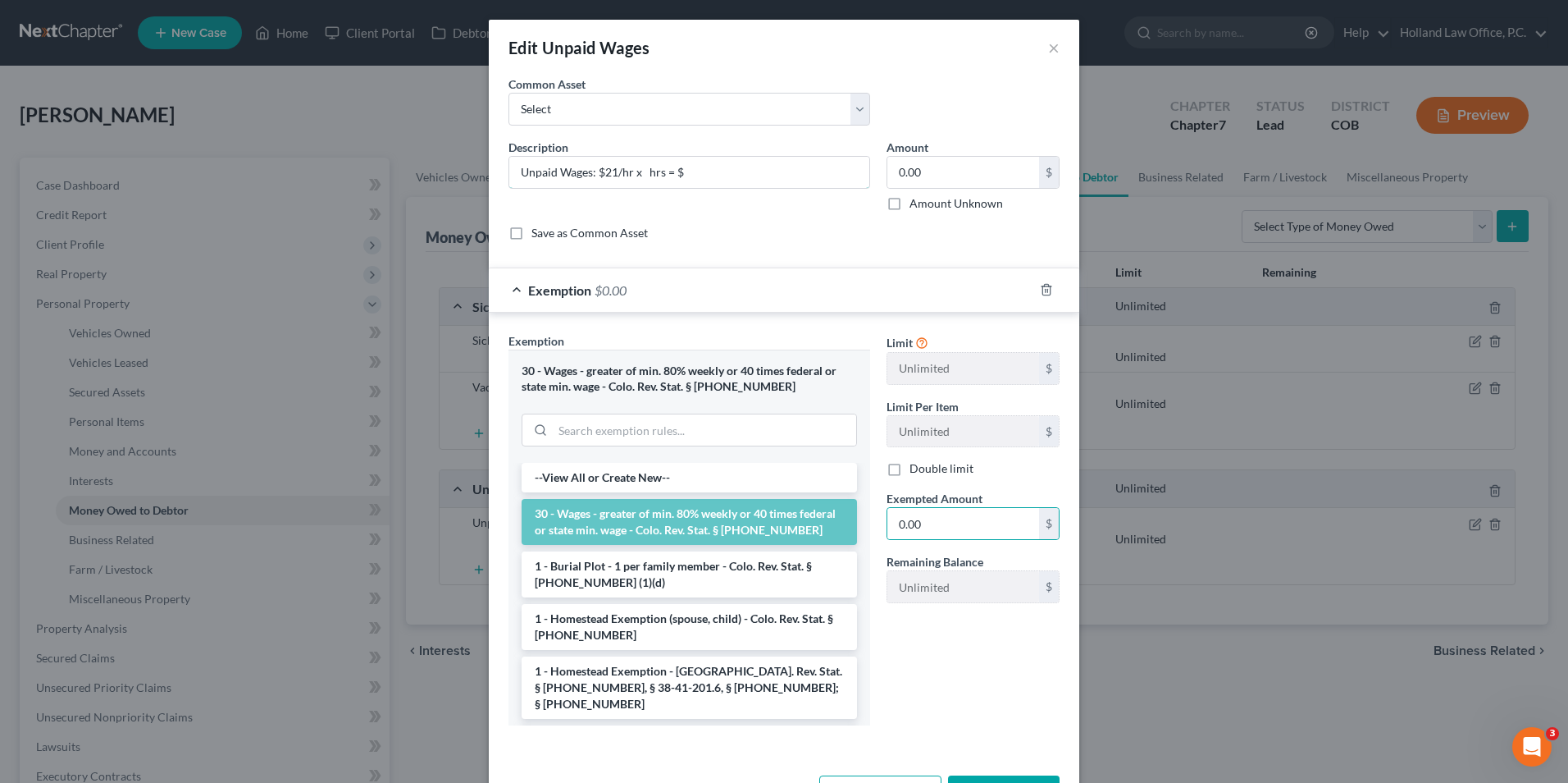
drag, startPoint x: 638, startPoint y: 172, endPoint x: 692, endPoint y: 202, distance: 61.8
click at [638, 172] on input "Unpaid Wages: $21/hr x hrs = $" at bounding box center [689, 172] width 360 height 31
click at [632, 171] on input "Unpaid Wages: $21/hr x hrs = $" at bounding box center [689, 172] width 360 height 31
click at [731, 172] on input "Unpaid Wages: $21/hr x 55 hrs = $" at bounding box center [689, 172] width 360 height 31
type input "Unpaid Wages: $21/hr x 55 hrs = $1155.00"
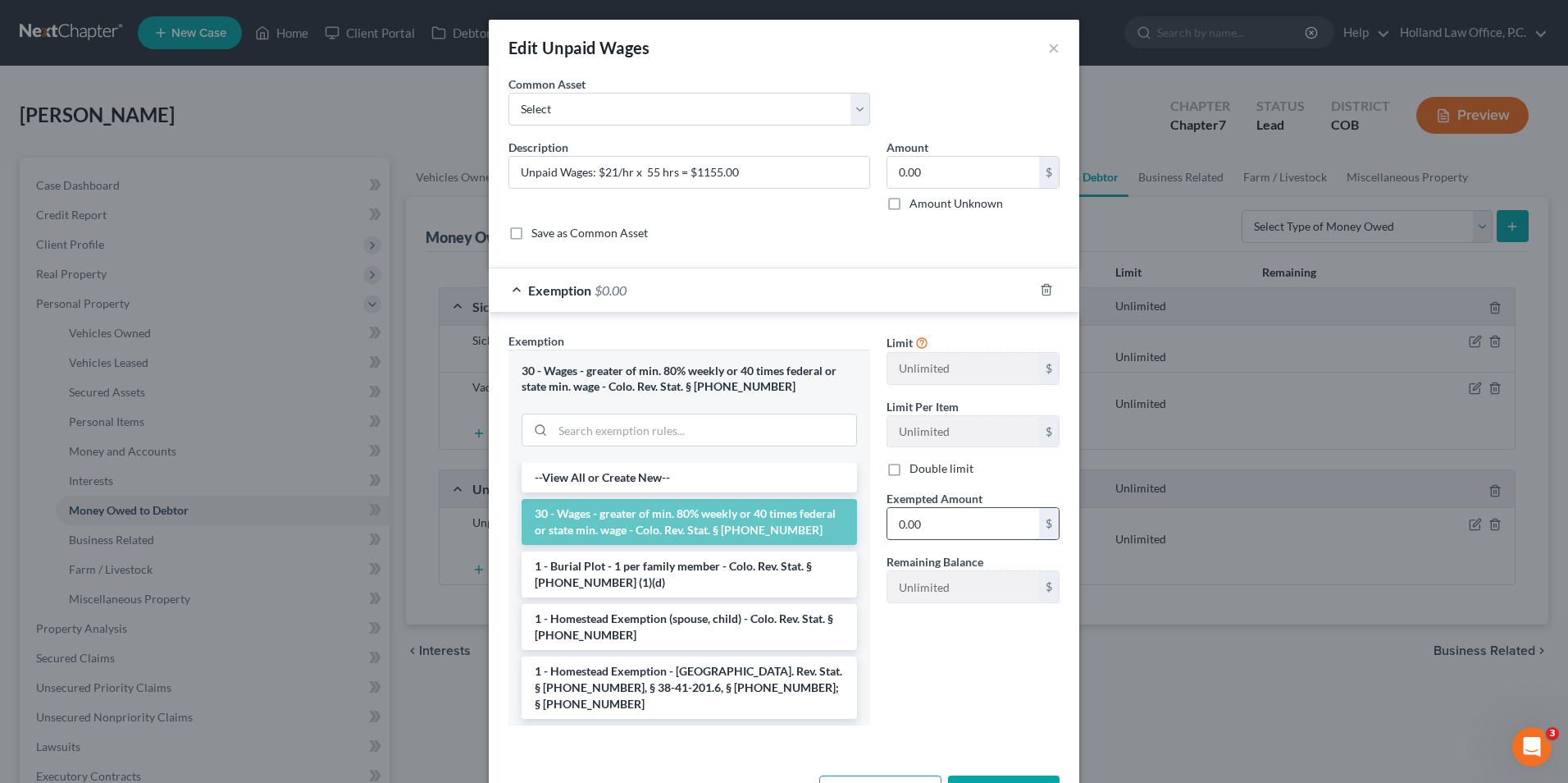
click at [937, 526] on input "0.00" at bounding box center [963, 523] width 152 height 31
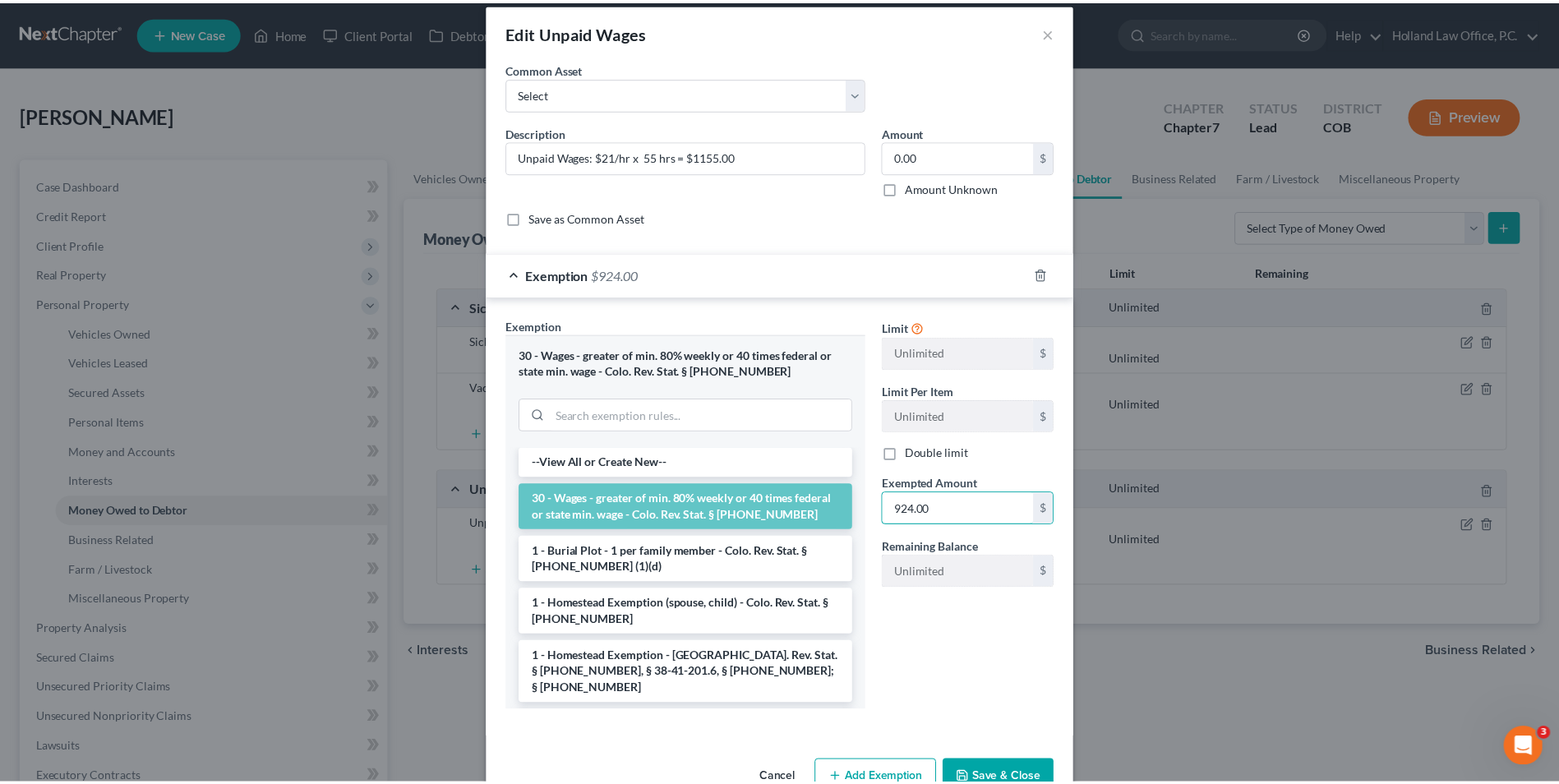
scroll to position [60, 0]
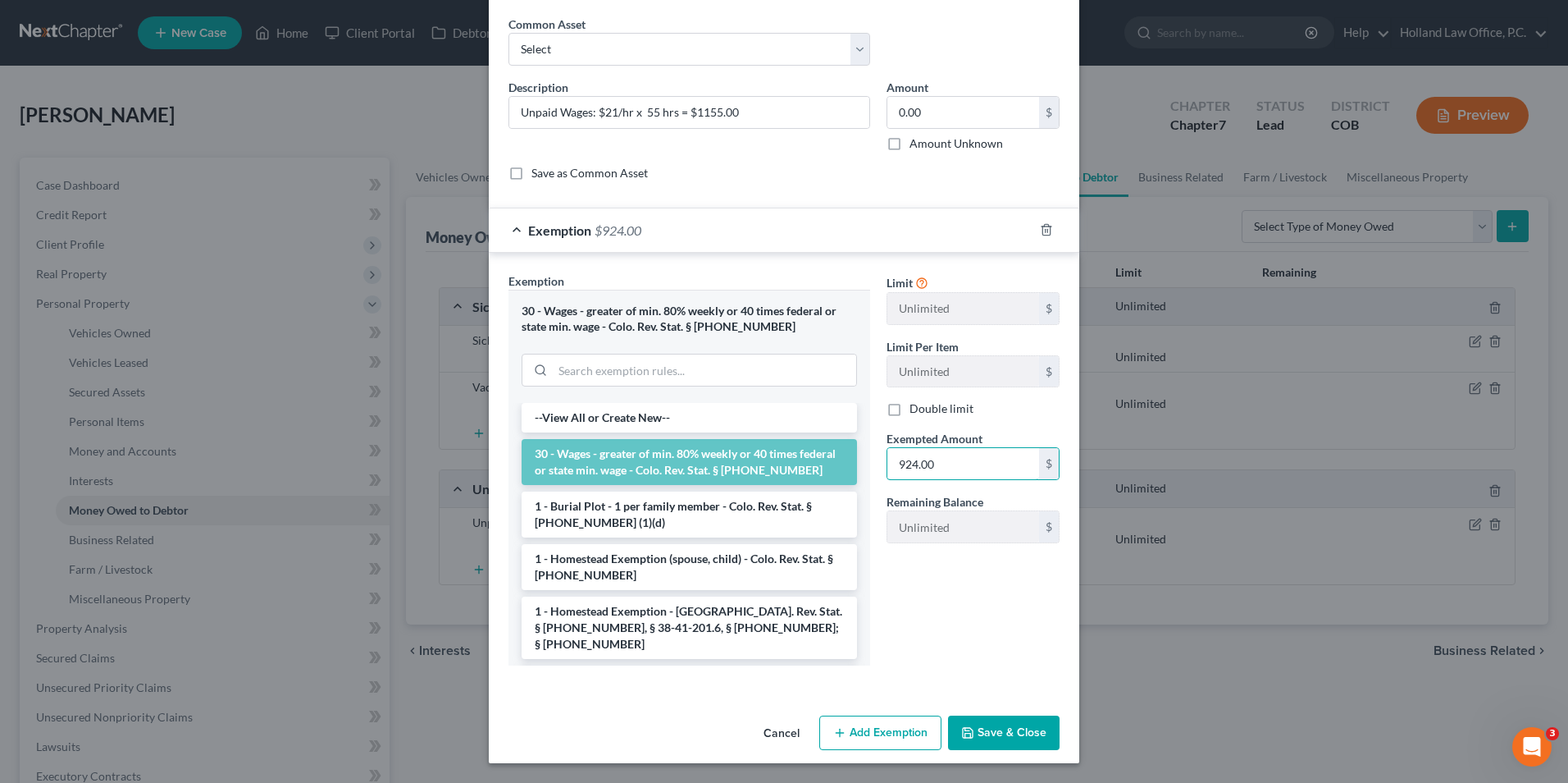
type input "924.00"
click at [975, 734] on button "Save & Close" at bounding box center [1005, 732] width 112 height 35
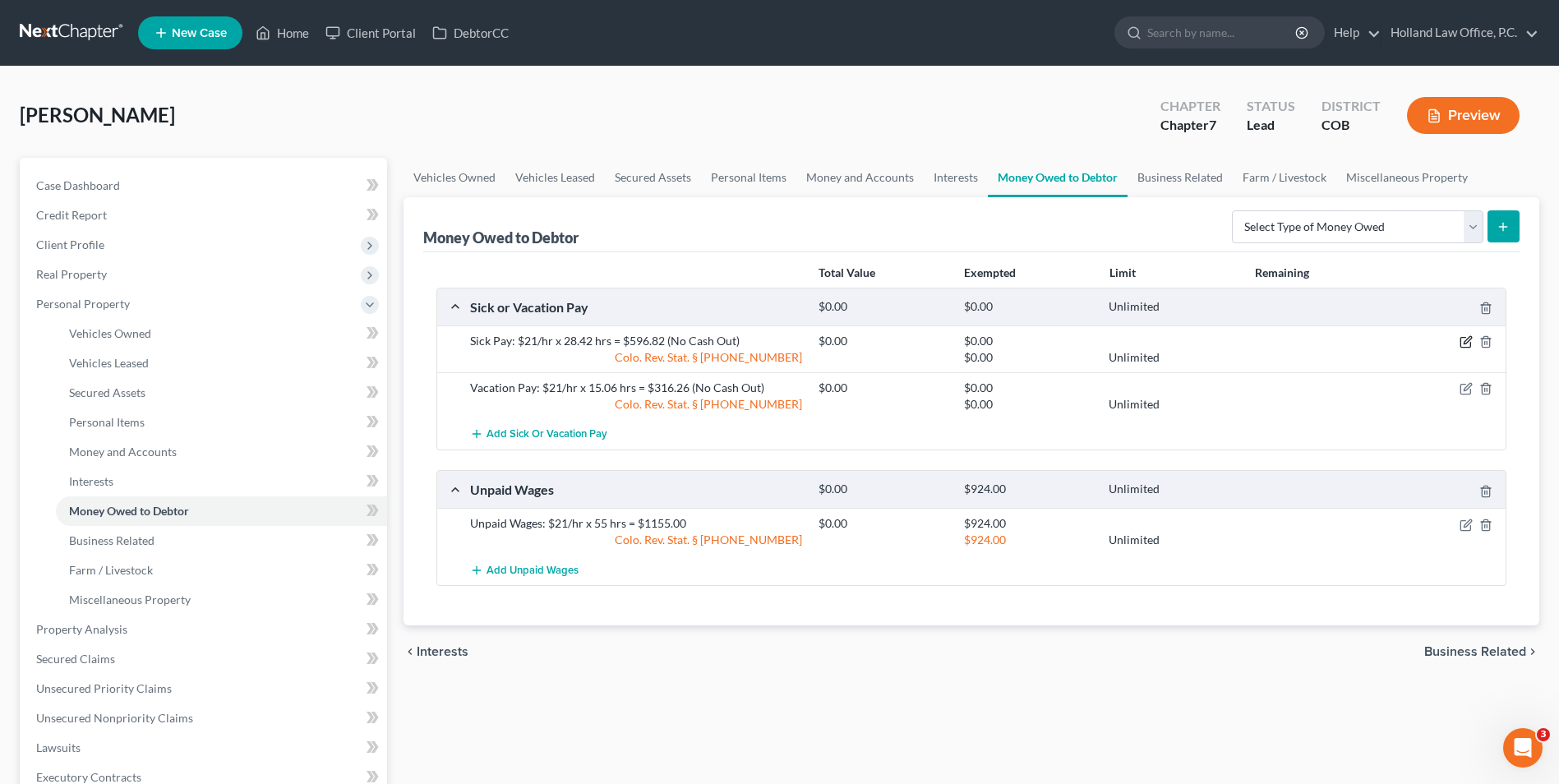
click at [1468, 341] on icon "button" at bounding box center [1467, 341] width 13 height 13
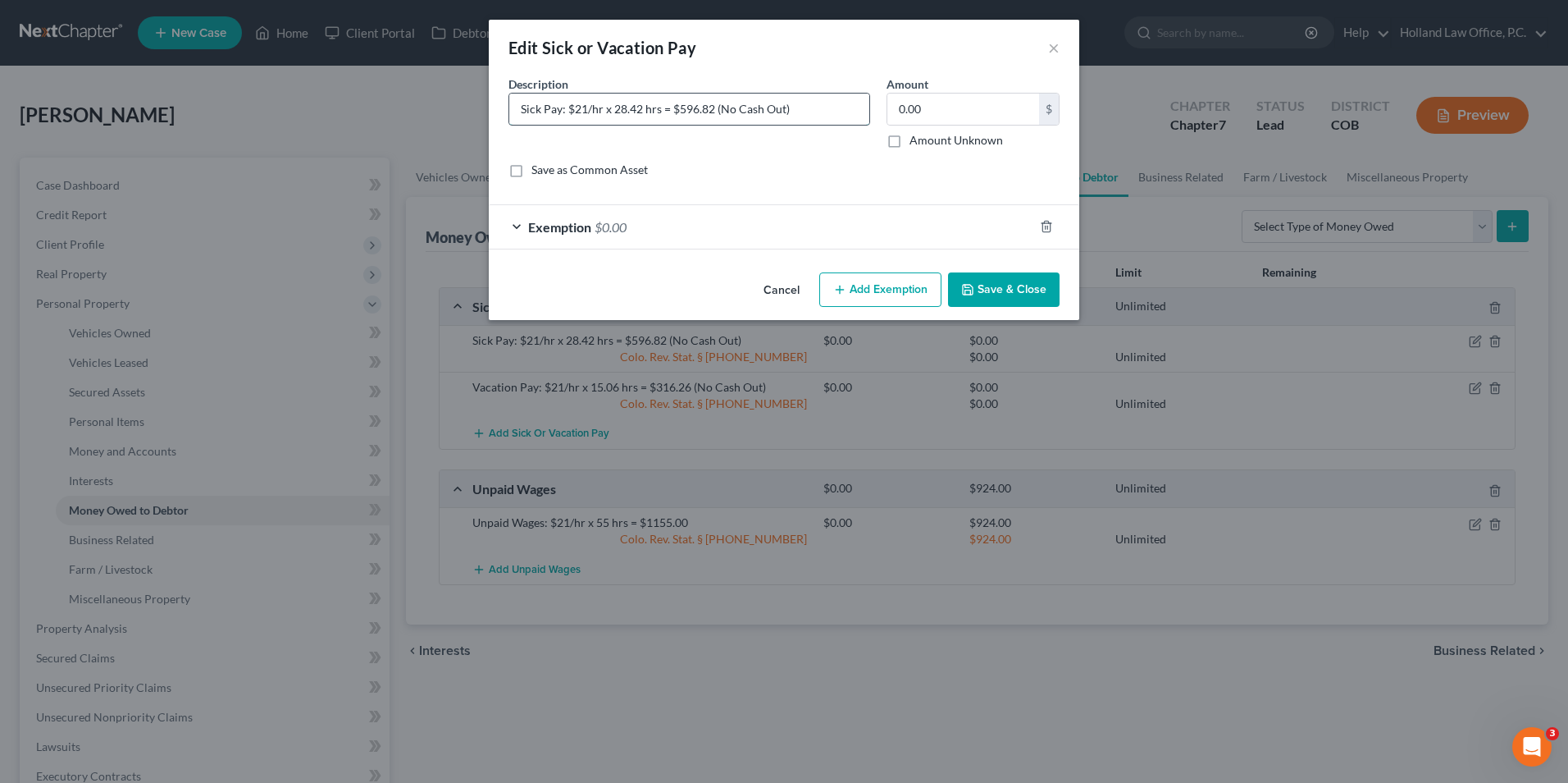
click at [630, 109] on input "Sick Pay: $21/hr x 28.42 hrs = $596.82 (No Cash Out)" at bounding box center [689, 108] width 360 height 31
drag, startPoint x: 639, startPoint y: 112, endPoint x: 615, endPoint y: 110, distance: 24.1
click at [615, 110] on input "Sick Pay: $21/hr x 28.42 hrs = $596.82 (No Cash Out)" at bounding box center [689, 108] width 360 height 31
drag, startPoint x: 680, startPoint y: 108, endPoint x: 716, endPoint y: 112, distance: 36.2
click at [716, 112] on input "Sick Pay: $21/hr x 29.68 hrs = $596.82 (No Cash Out)" at bounding box center [689, 108] width 360 height 31
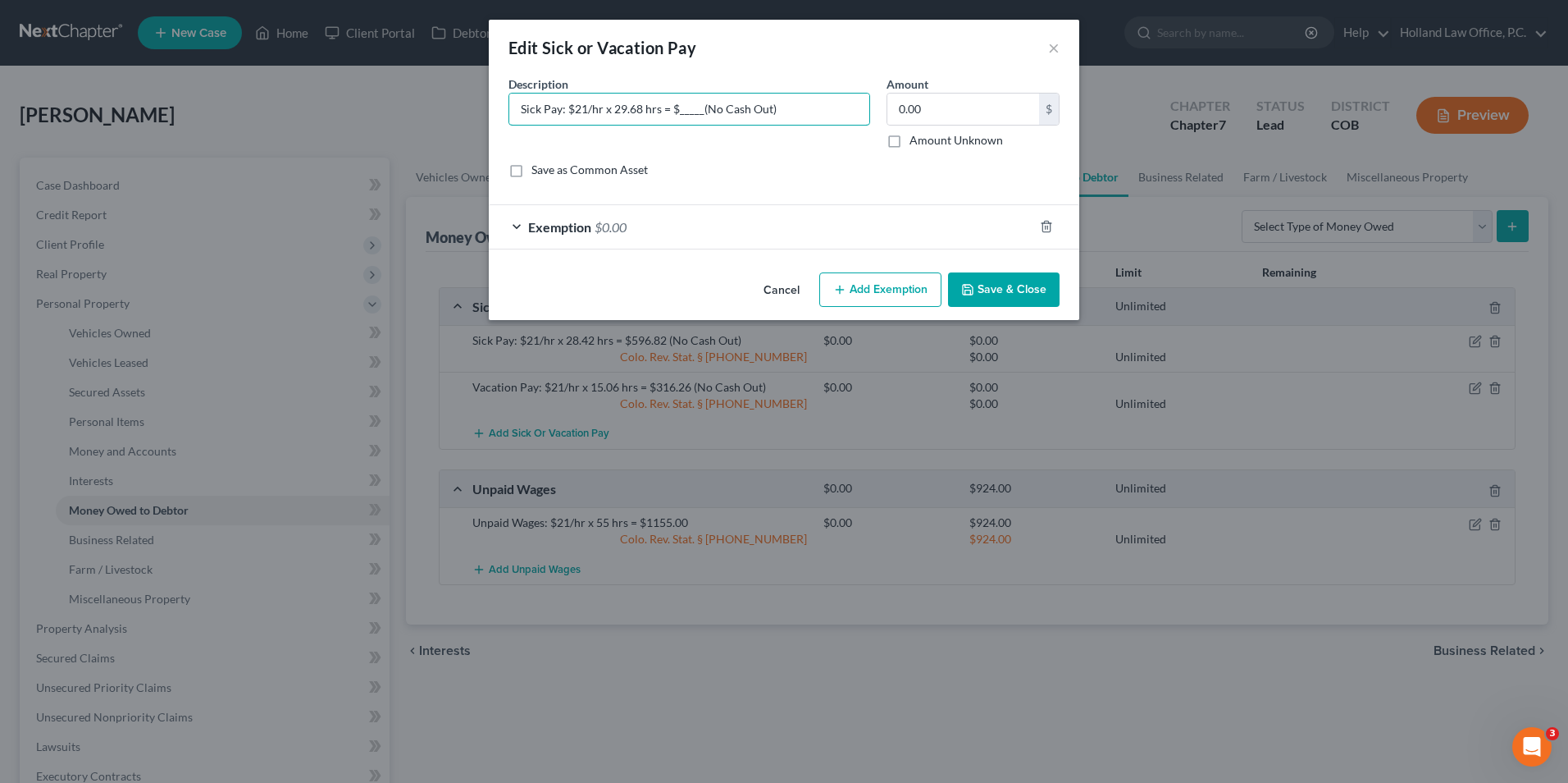
type input "Sick Pay: $21/hr x 29.68 hrs = $_____(No Cash Out)"
click at [1013, 290] on button "Save & Close" at bounding box center [1005, 289] width 112 height 35
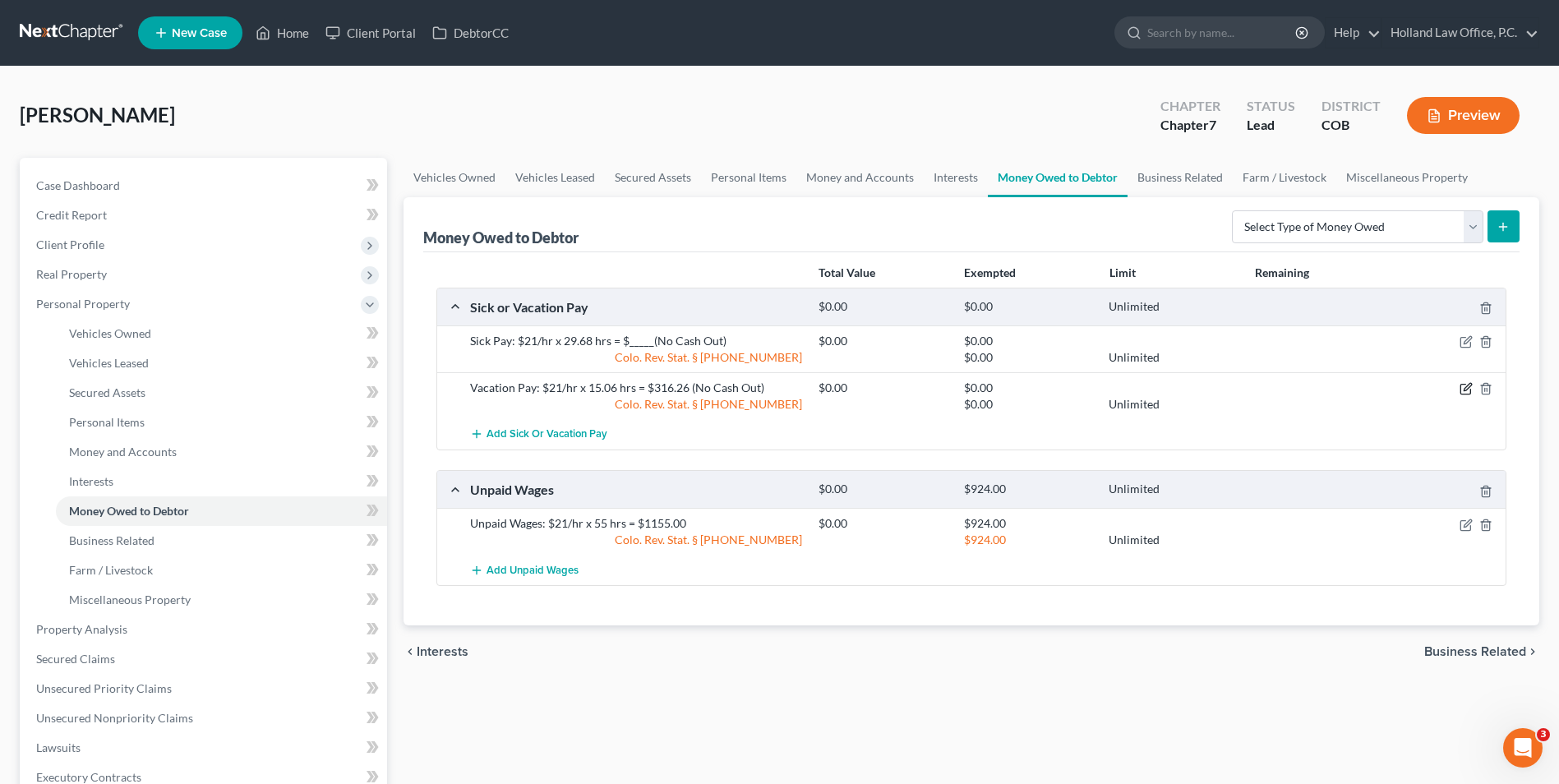
click at [1462, 386] on icon "button" at bounding box center [1467, 388] width 13 height 13
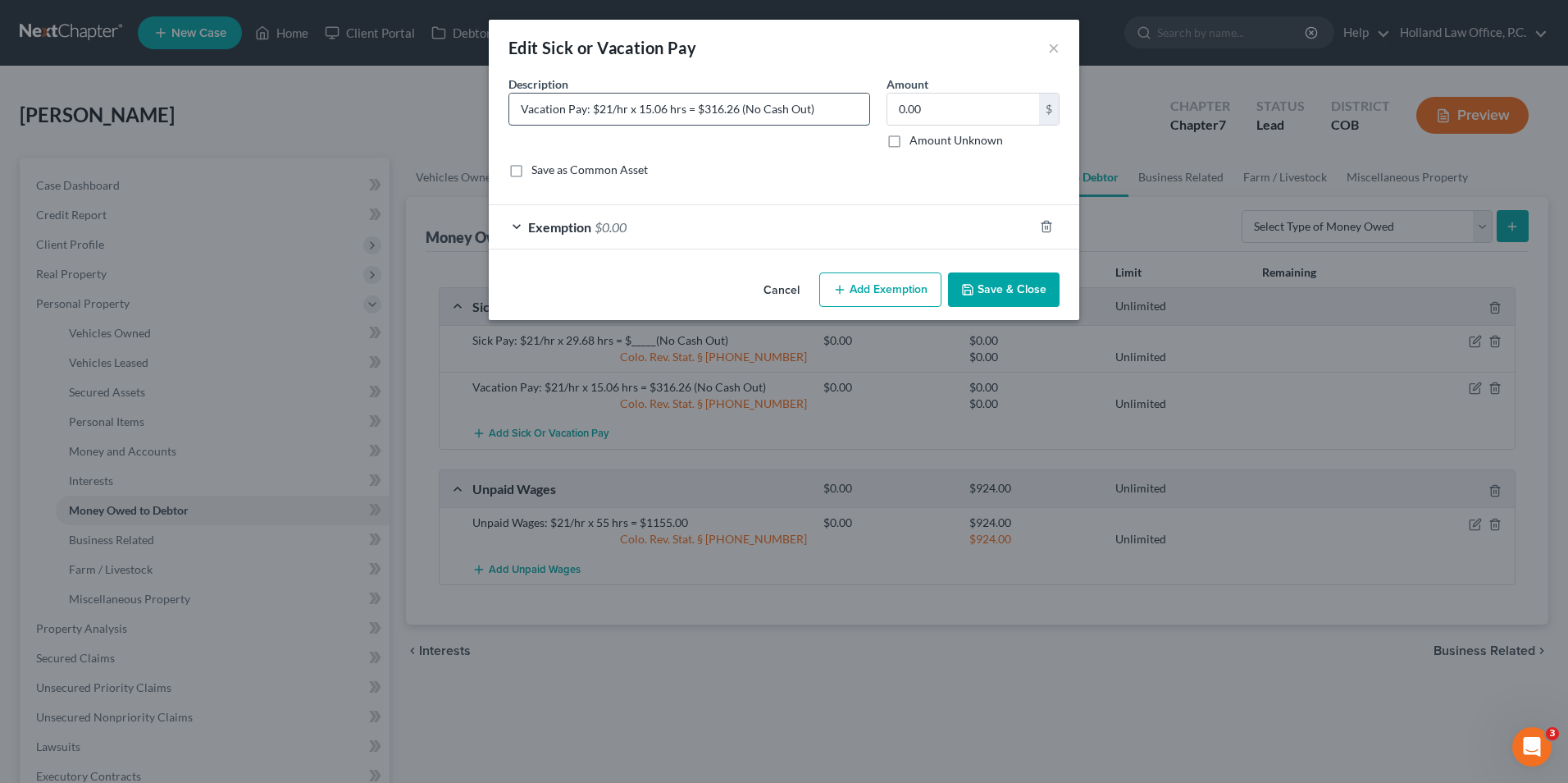
drag, startPoint x: 662, startPoint y: 109, endPoint x: 653, endPoint y: 110, distance: 9.1
click at [653, 110] on input "Vacation Pay: $21/hr x 15.06 hrs = $316.26 (No Cash Out)" at bounding box center [689, 108] width 360 height 31
drag, startPoint x: 701, startPoint y: 111, endPoint x: 734, endPoint y: 112, distance: 33.0
click at [737, 112] on input "Vacation Pay: $21/hr x 15.82 hrs = $316.26 (No Cash Out)" at bounding box center [689, 108] width 360 height 31
type input "Vacation Pay: $21/hr x 15.82 hrs = $332.22 (No Cash Out)"
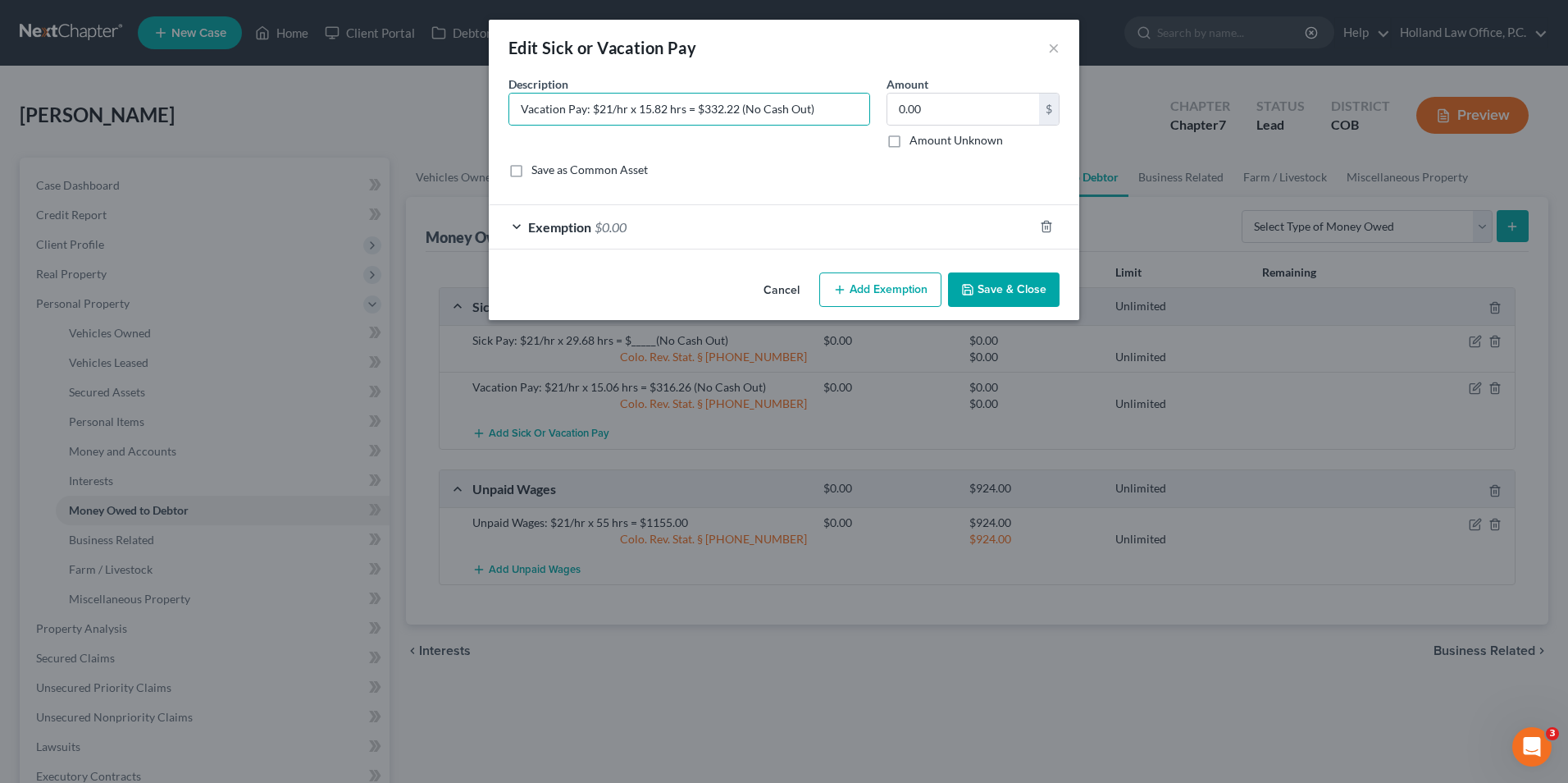
click at [988, 296] on button "Save & Close" at bounding box center [1005, 289] width 112 height 35
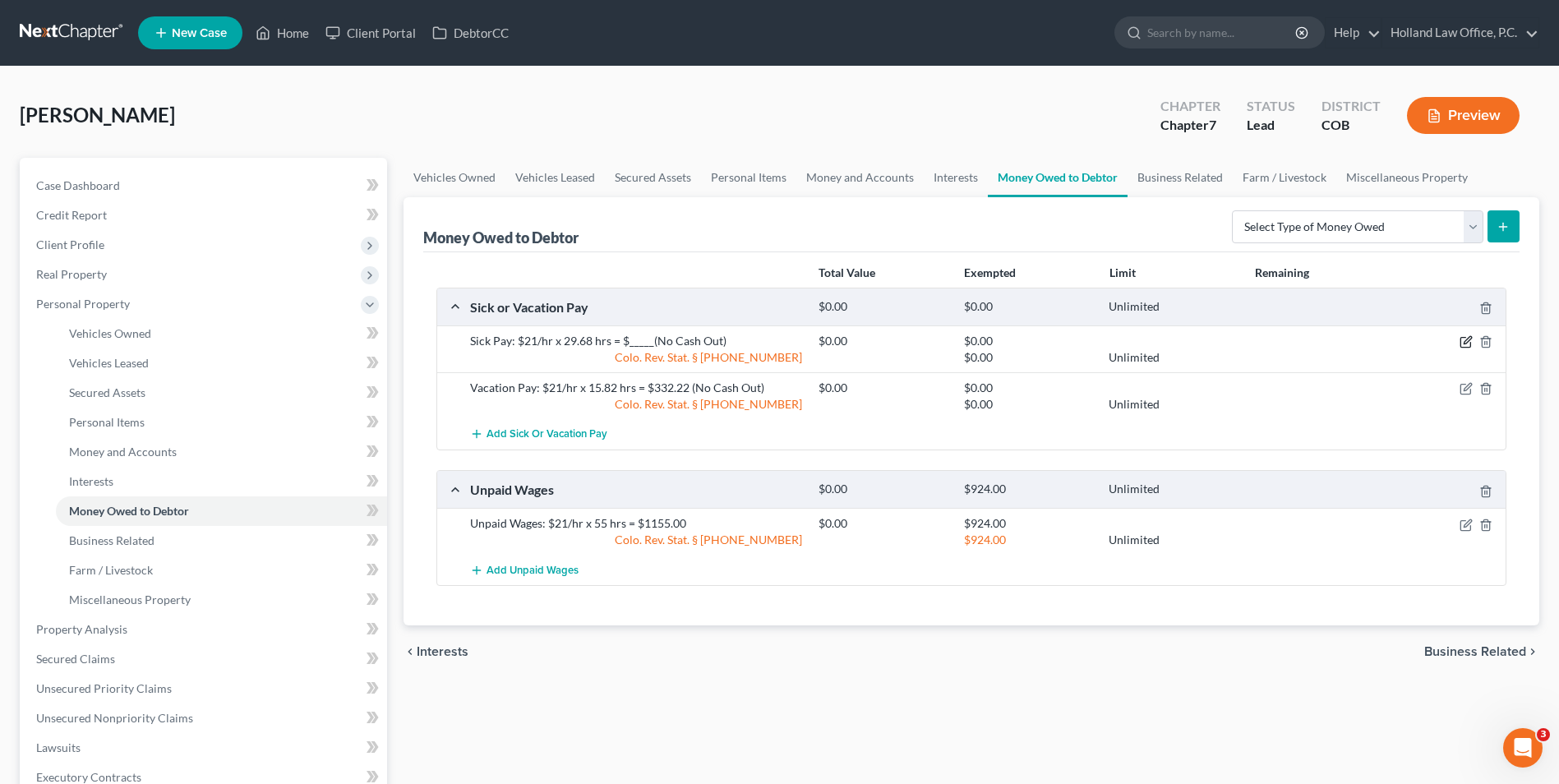
click at [1468, 342] on icon "button" at bounding box center [1467, 340] width 7 height 7
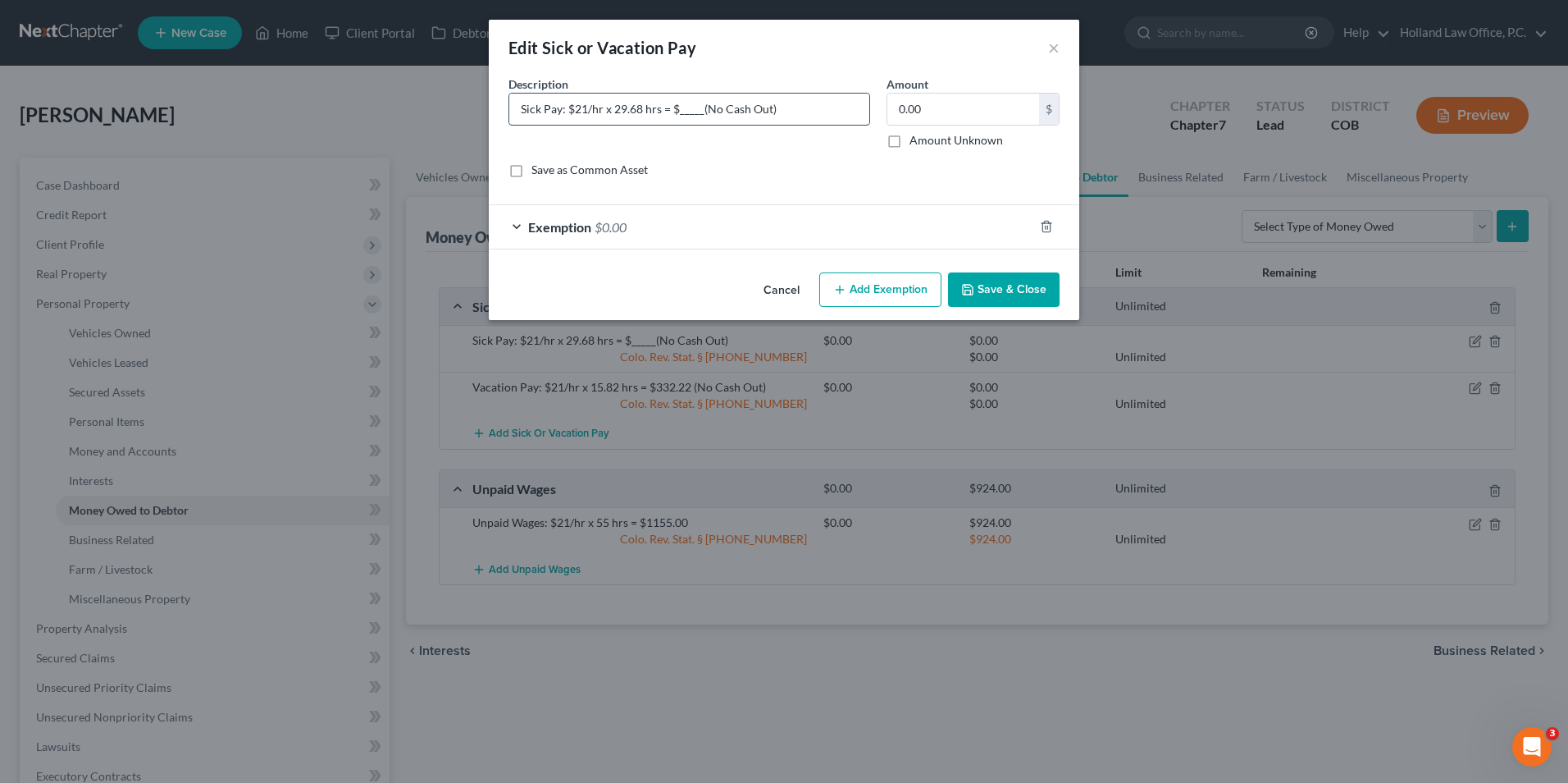
drag, startPoint x: 698, startPoint y: 113, endPoint x: 677, endPoint y: 113, distance: 21.0
click at [677, 113] on input "Sick Pay: $21/hr x 29.68 hrs = $_____(No Cash Out)" at bounding box center [689, 108] width 360 height 31
type input "Sick Pay: $21/hr x 29.68 hrs = $623.28 (No Cash Out)"
click at [1009, 288] on button "Save & Close" at bounding box center [1005, 289] width 112 height 35
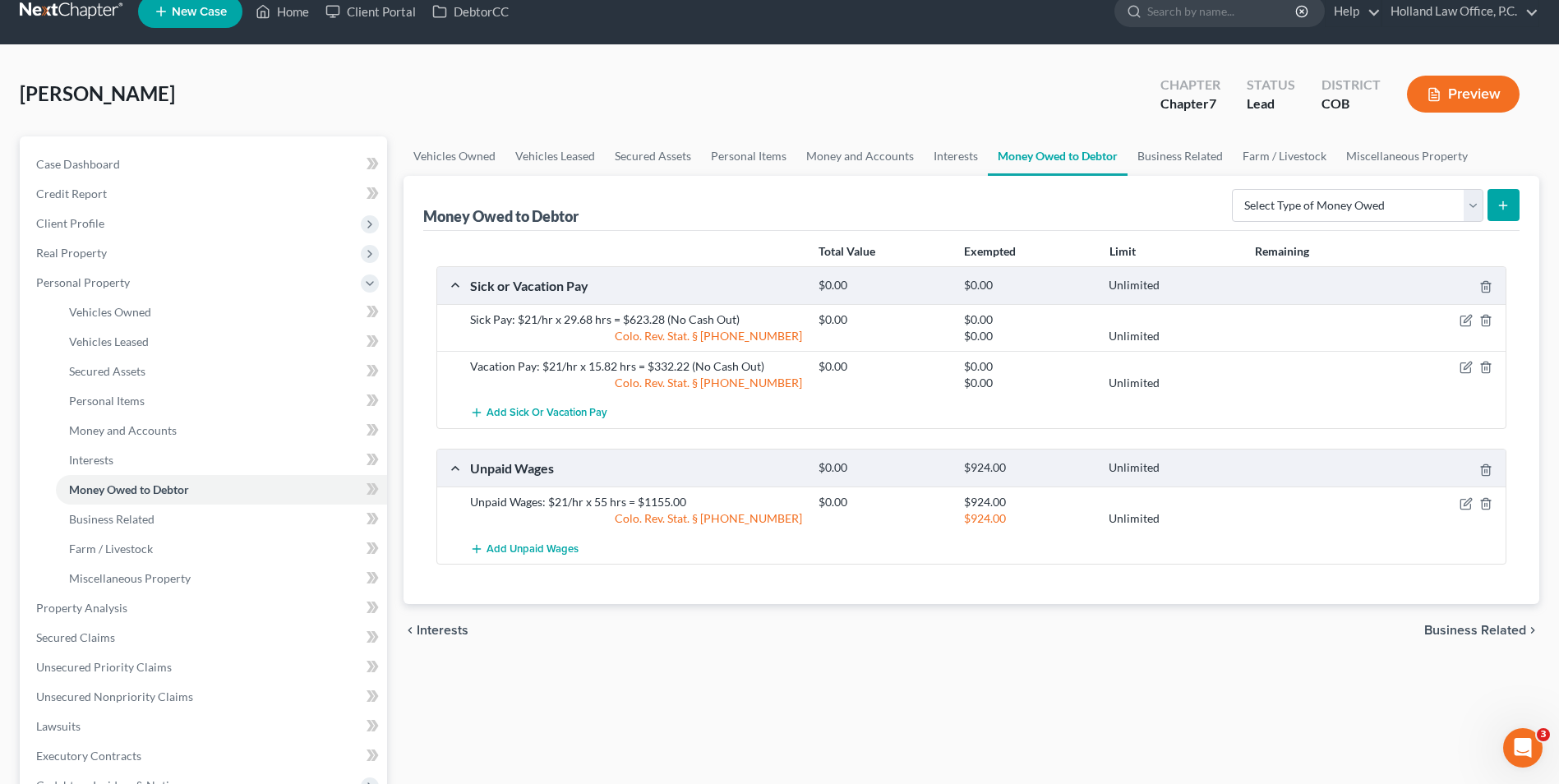
scroll to position [82, 0]
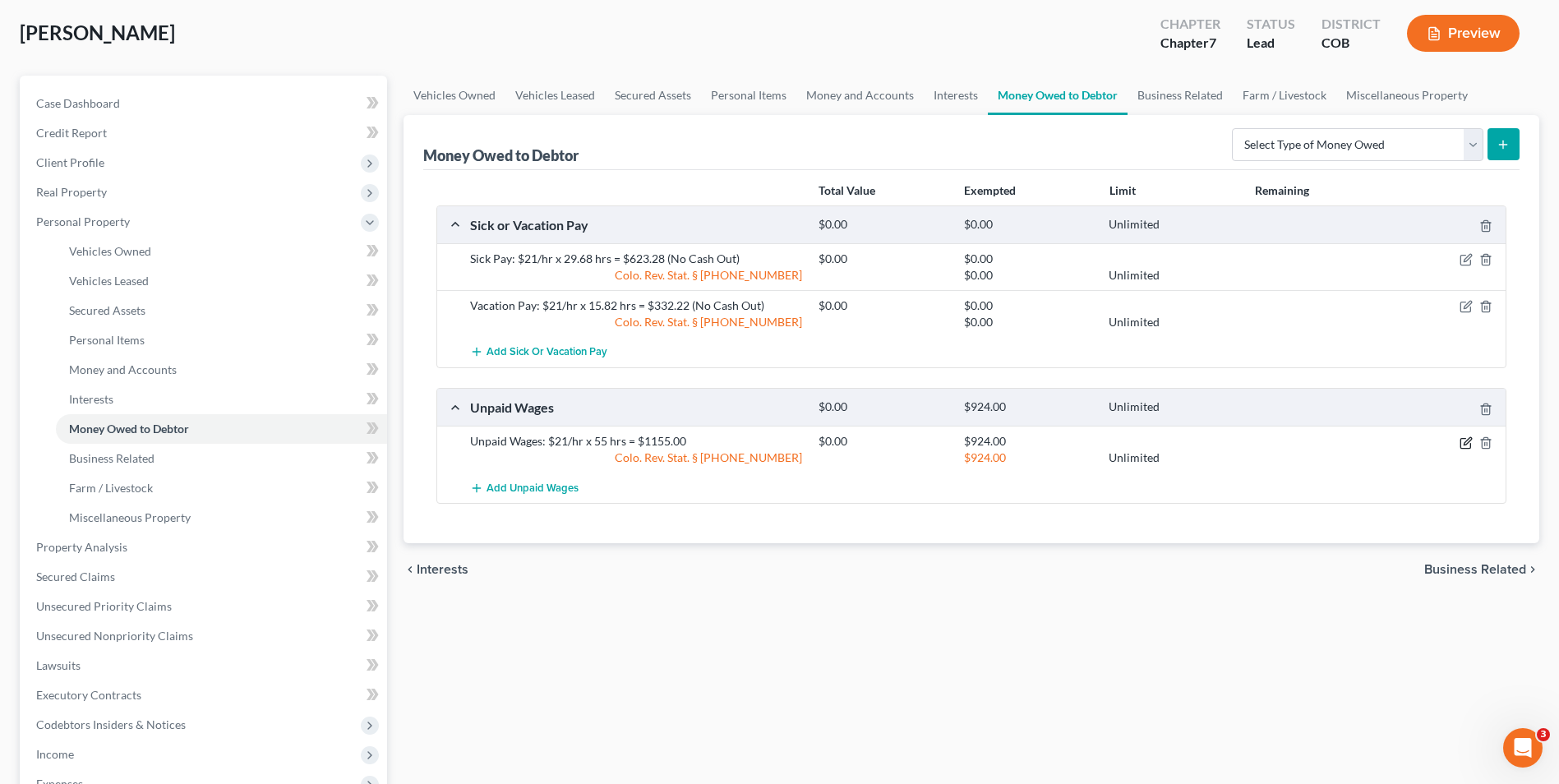
click at [1466, 442] on icon "button" at bounding box center [1467, 441] width 7 height 7
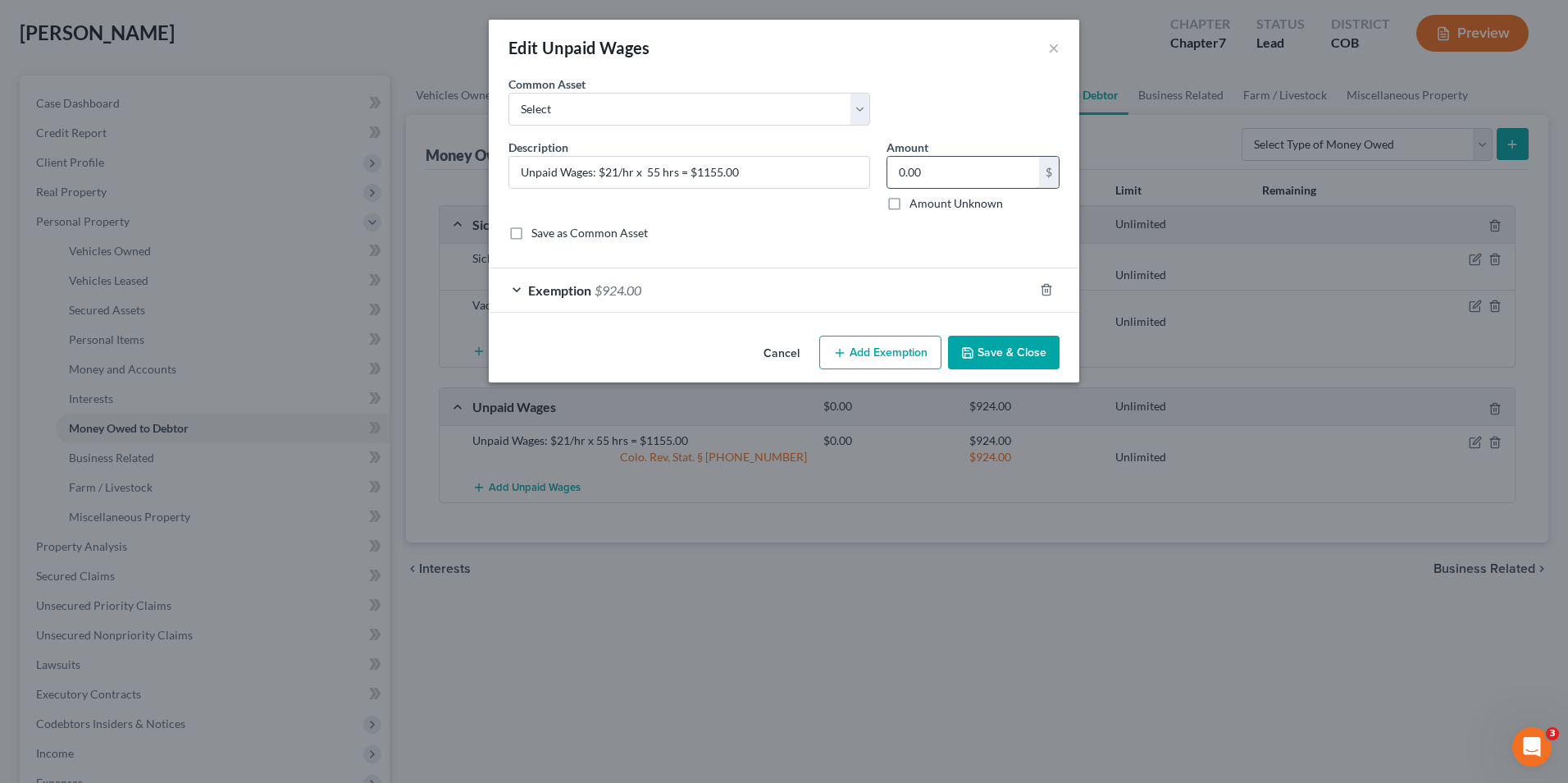
click at [950, 177] on input "0.00" at bounding box center [963, 172] width 152 height 31
type input "1,155.00"
click at [1022, 357] on button "Save & Close" at bounding box center [1005, 352] width 112 height 35
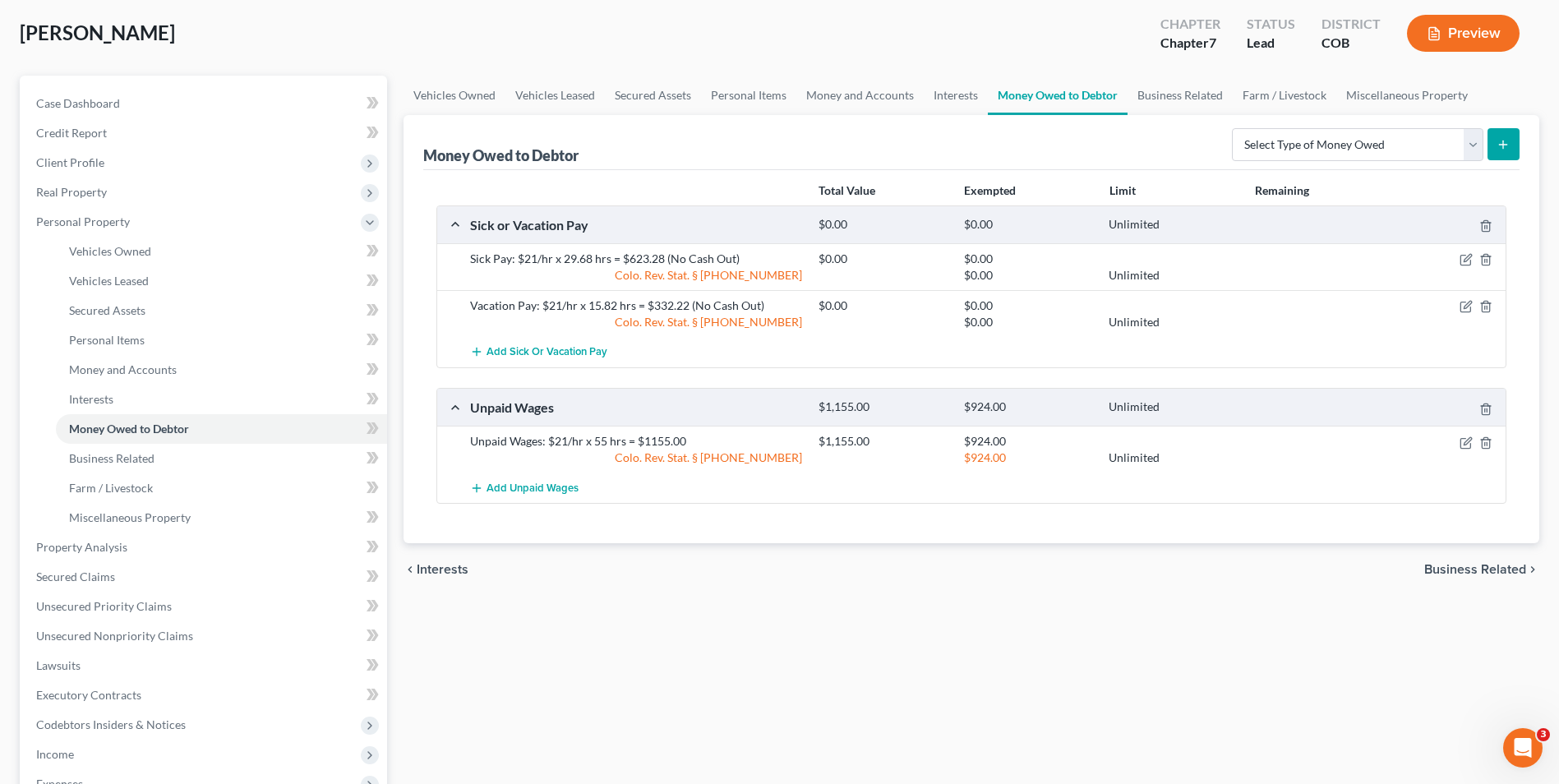
scroll to position [29, 0]
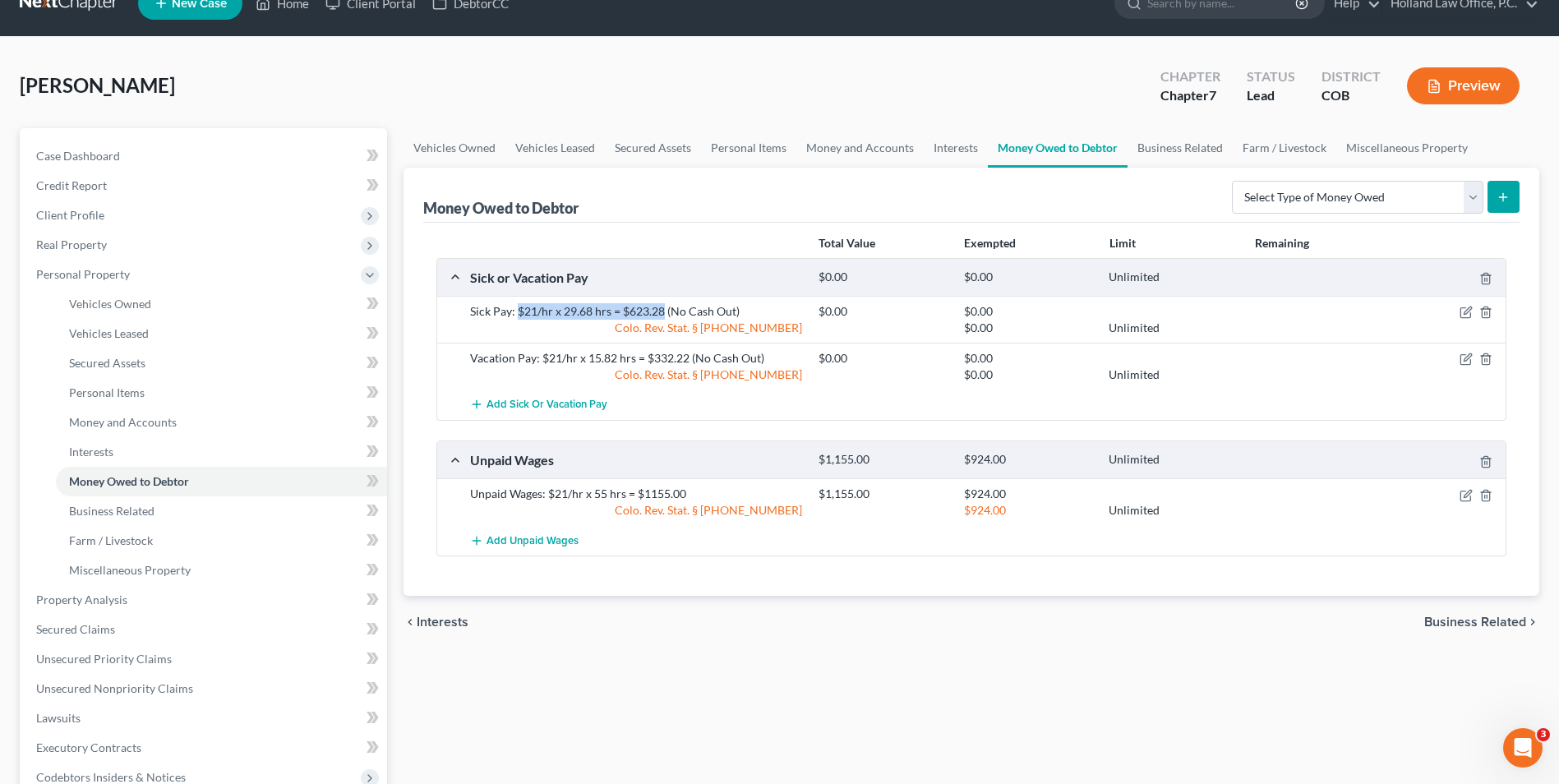
drag, startPoint x: 516, startPoint y: 315, endPoint x: 663, endPoint y: 307, distance: 147.2
click at [663, 307] on div "Sick Pay: $21/hr x 29.68 hrs = $623.28 (No Cash Out)" at bounding box center [636, 311] width 349 height 16
drag, startPoint x: 663, startPoint y: 307, endPoint x: 646, endPoint y: 309, distance: 17.1
copy div "$21/hr x 29.68 hrs = $623.28"
drag, startPoint x: 541, startPoint y: 356, endPoint x: 686, endPoint y: 359, distance: 145.0
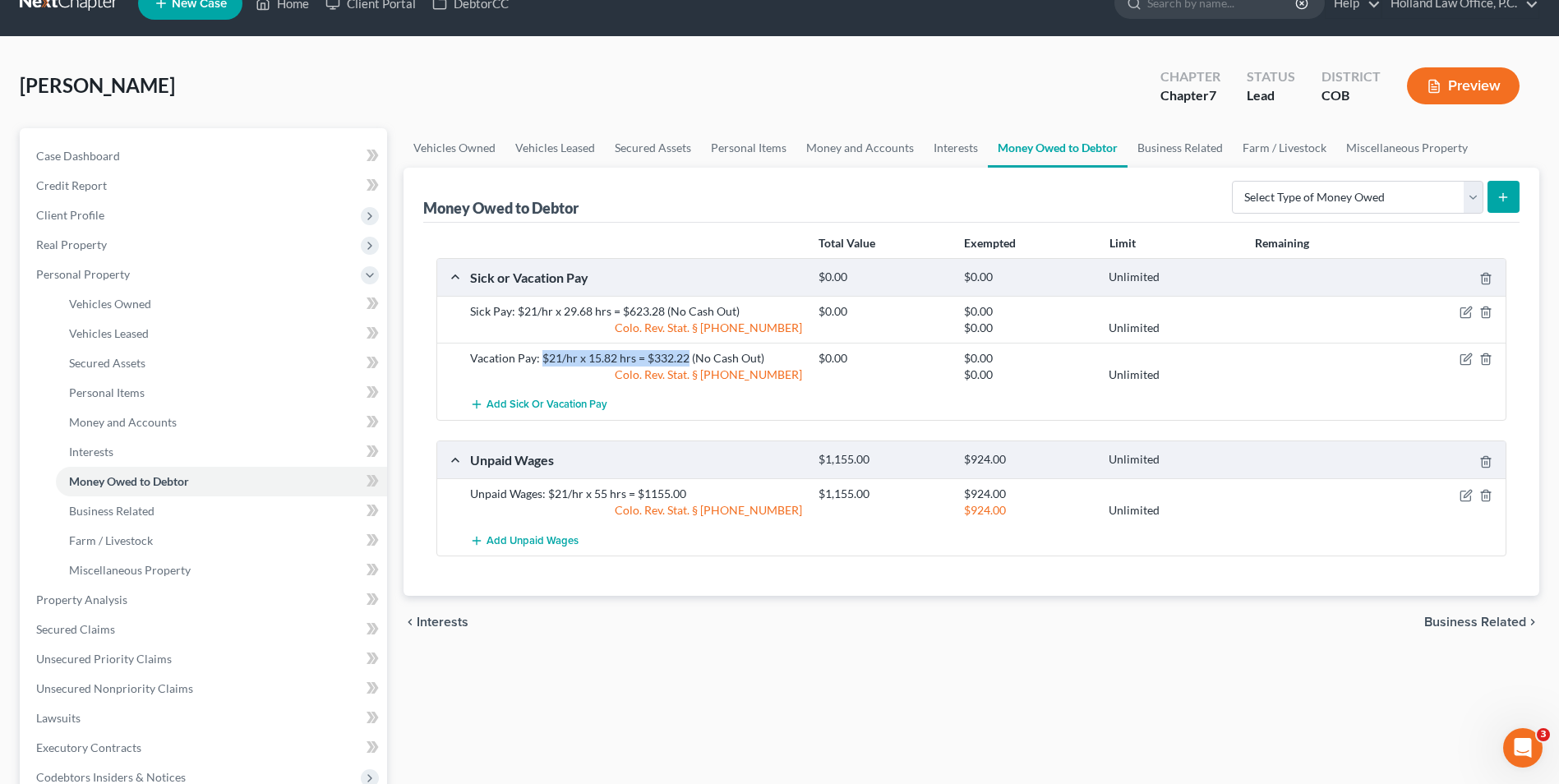
click at [687, 359] on div "Vacation Pay: $21/hr x 15.82 hrs = $332.22 (No Cash Out)" at bounding box center [636, 358] width 349 height 16
drag, startPoint x: 686, startPoint y: 359, endPoint x: 669, endPoint y: 359, distance: 17.0
copy div "$21/hr x 15.82 hrs = $332.22"
click at [158, 695] on link "Unsecured Nonpriority Claims" at bounding box center [205, 688] width 364 height 29
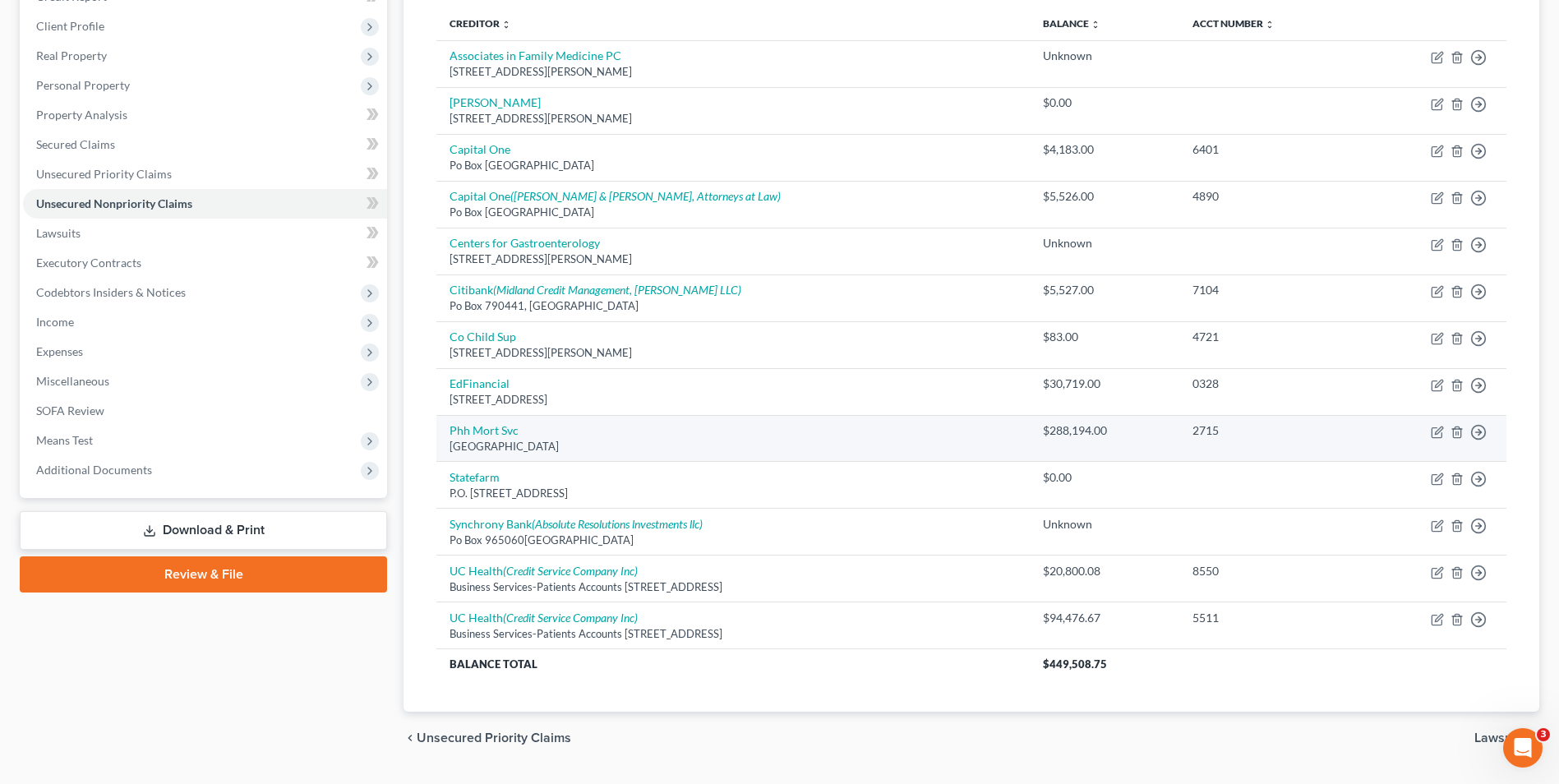
scroll to position [179, 0]
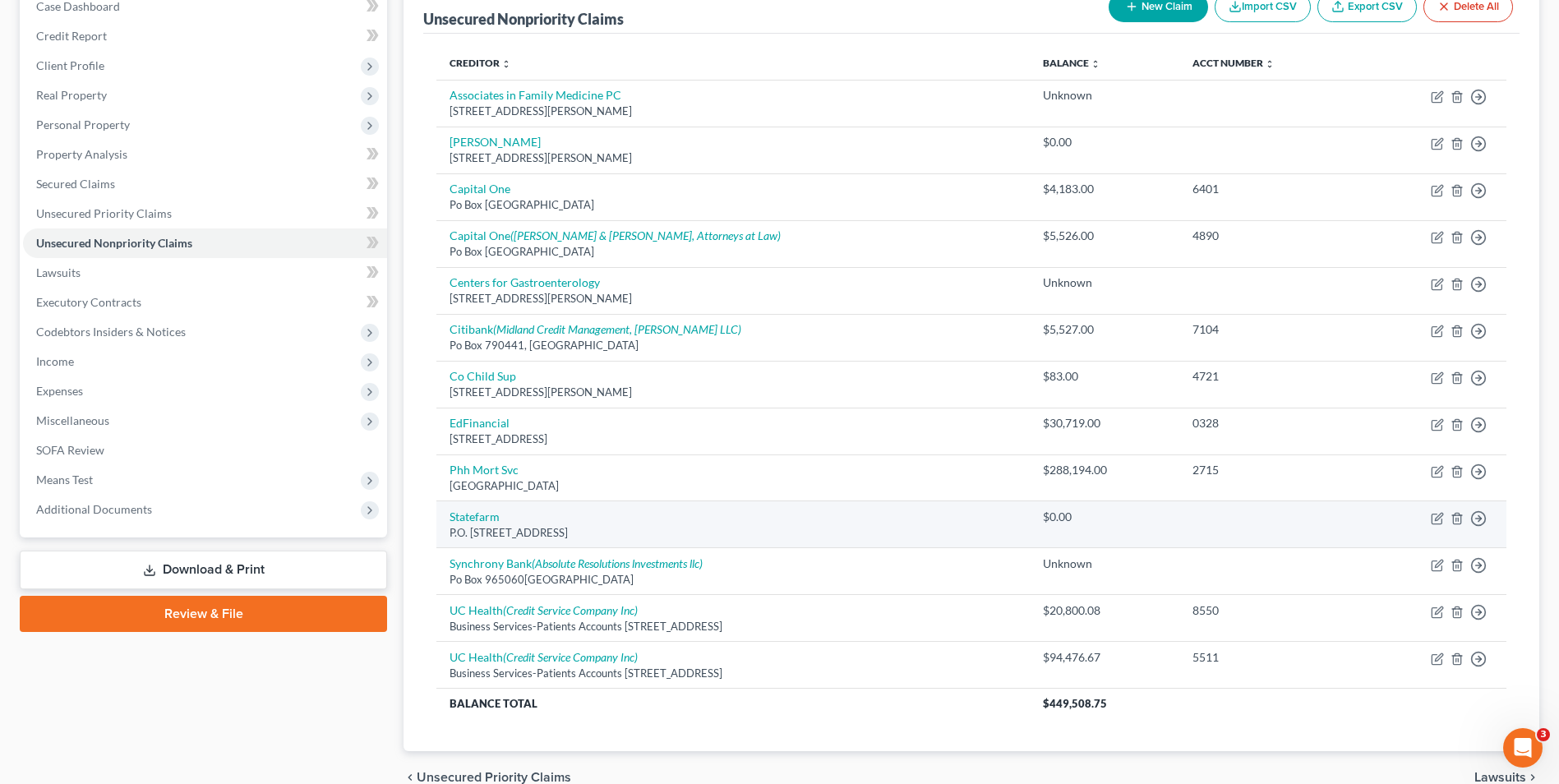
click at [479, 524] on td "Statefarm P.O. [STREET_ADDRESS]" at bounding box center [733, 524] width 592 height 47
click at [486, 515] on link "Statefarm" at bounding box center [475, 516] width 50 height 14
select select "10"
select select "14"
select select "0"
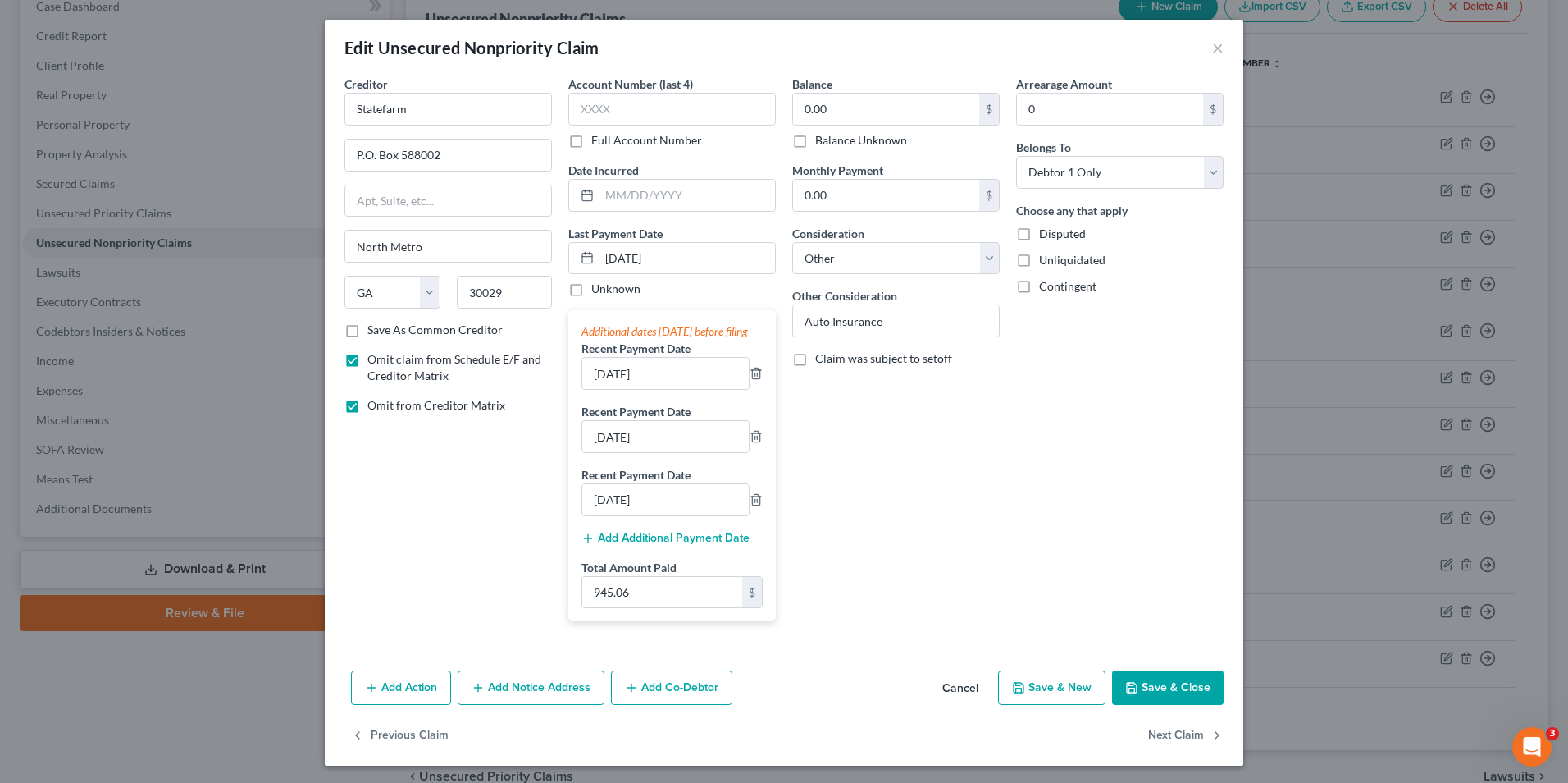
click at [1132, 694] on icon "button" at bounding box center [1131, 687] width 13 height 13
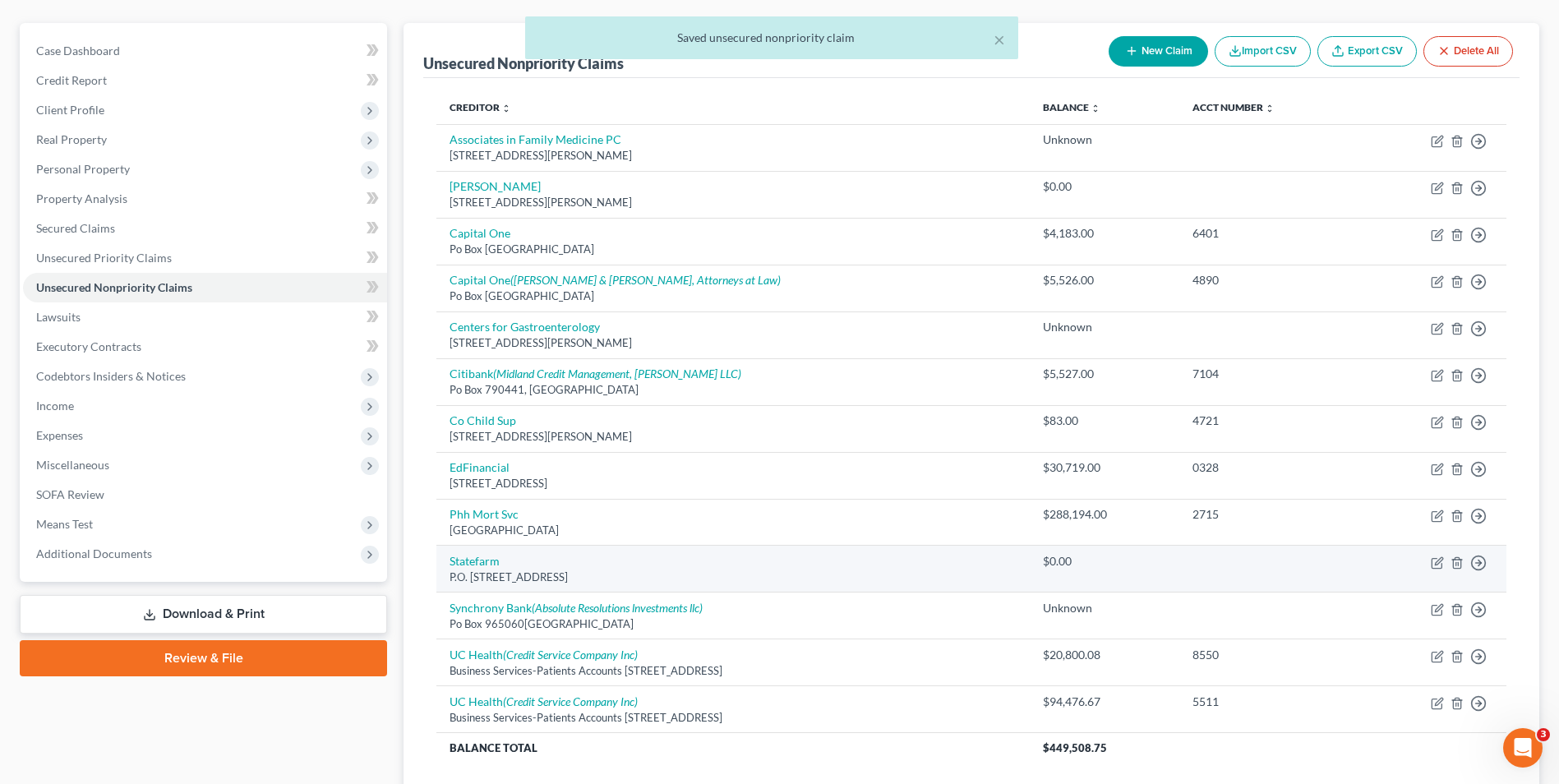
scroll to position [97, 0]
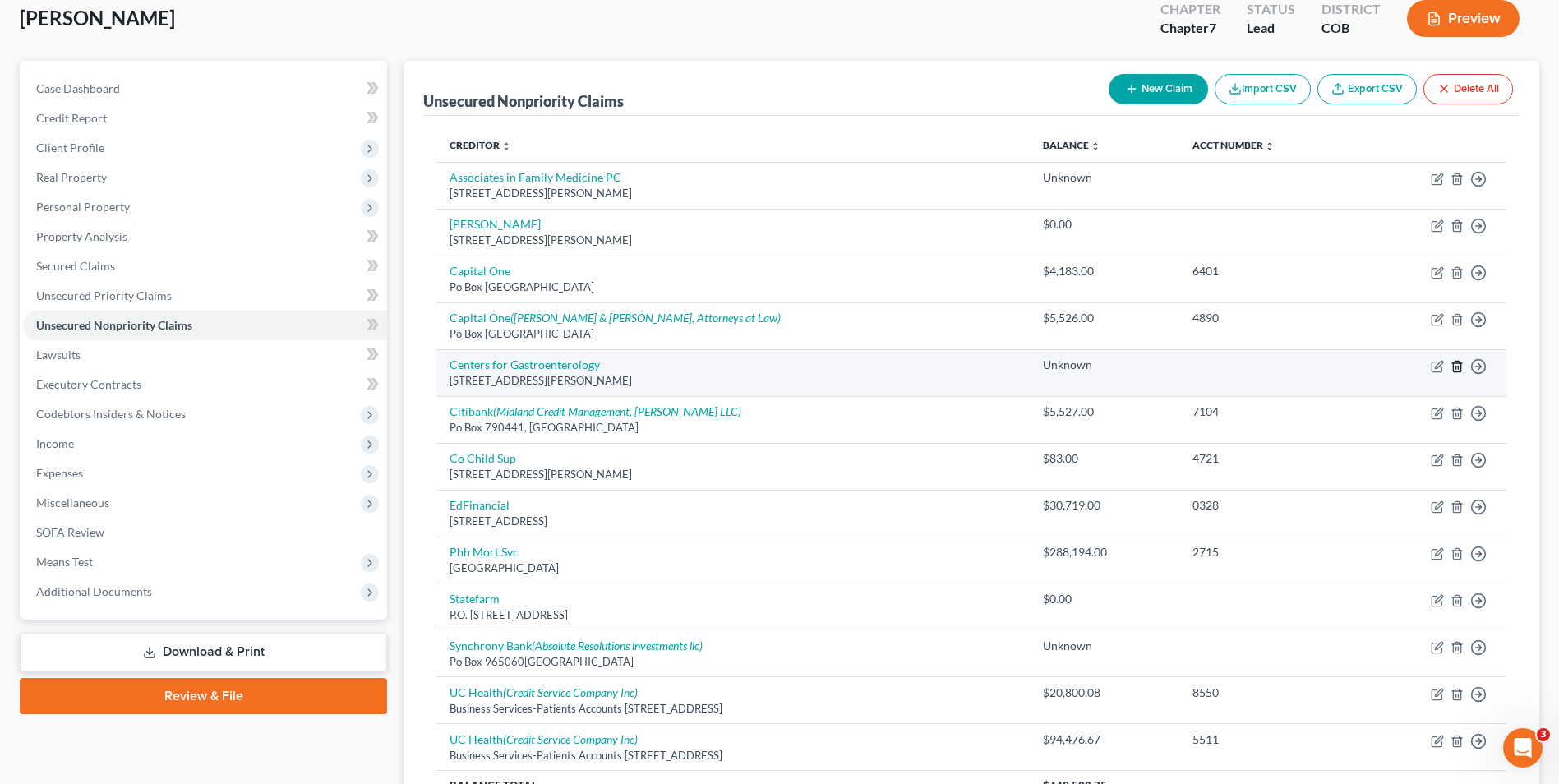
click at [1459, 367] on line "button" at bounding box center [1459, 367] width 0 height 4
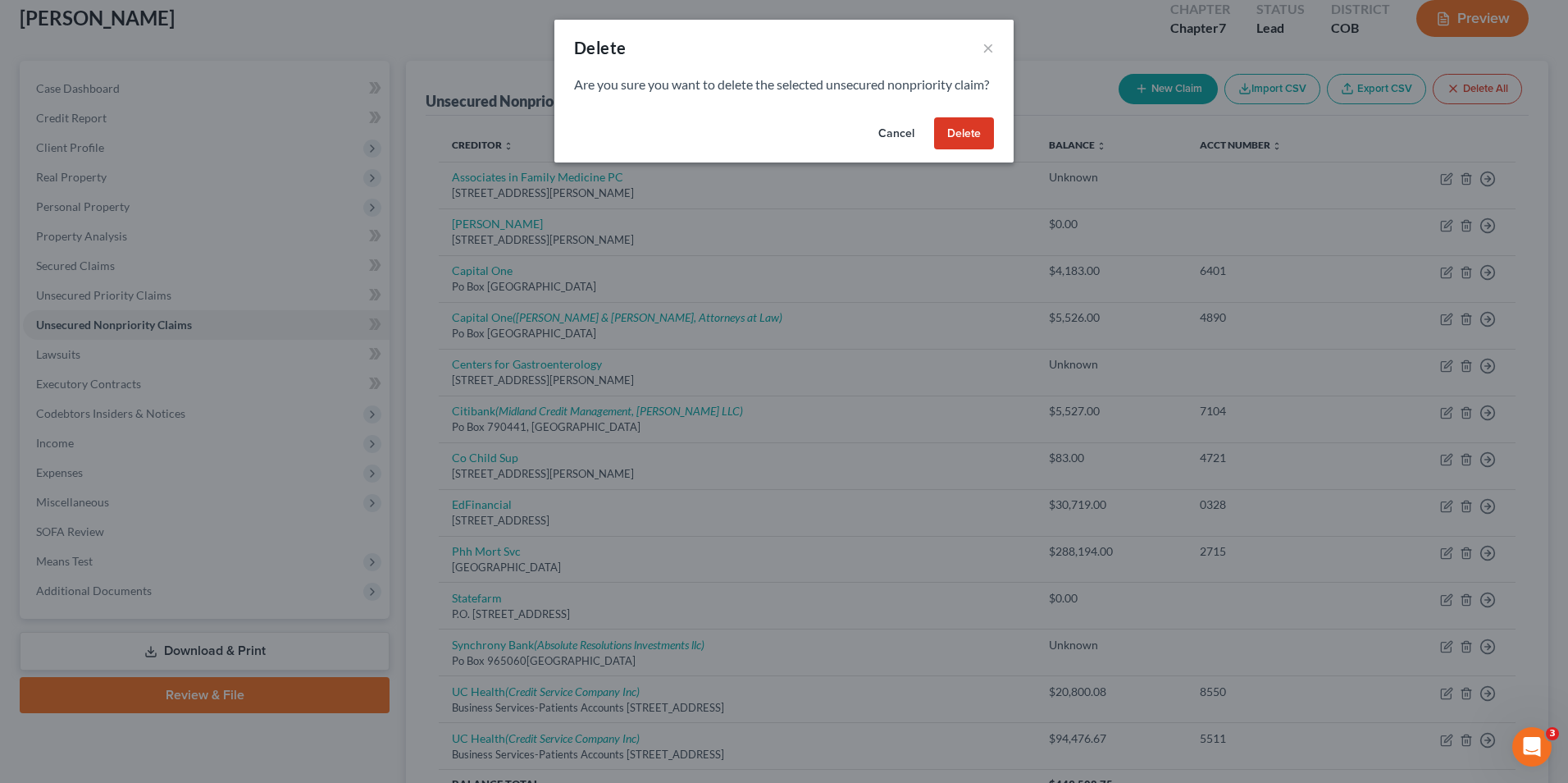
click at [977, 143] on button "Delete" at bounding box center [964, 133] width 59 height 33
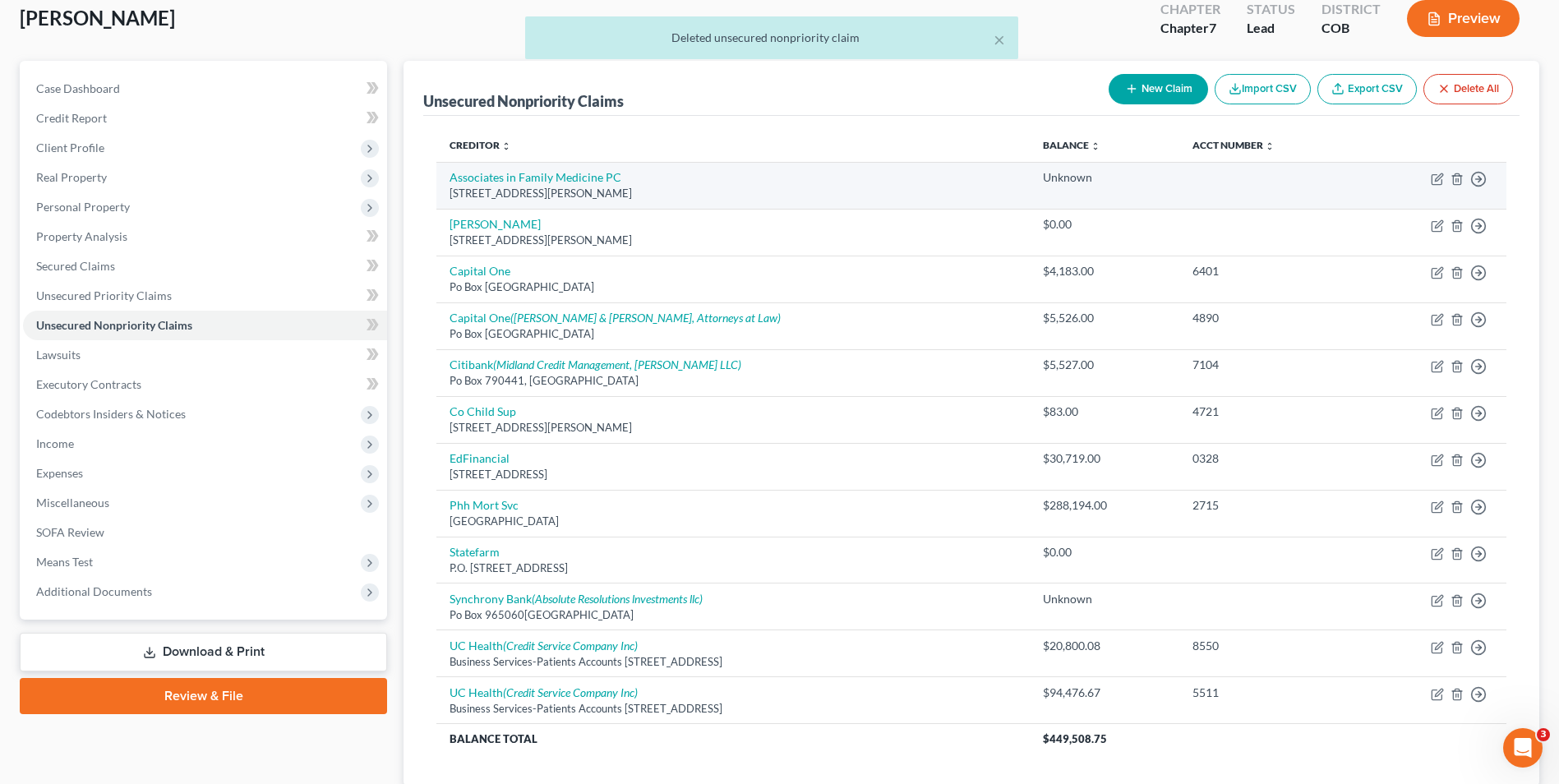
click at [1450, 174] on td "Move to D Move to E Move to G Move to Notice Only" at bounding box center [1433, 185] width 147 height 47
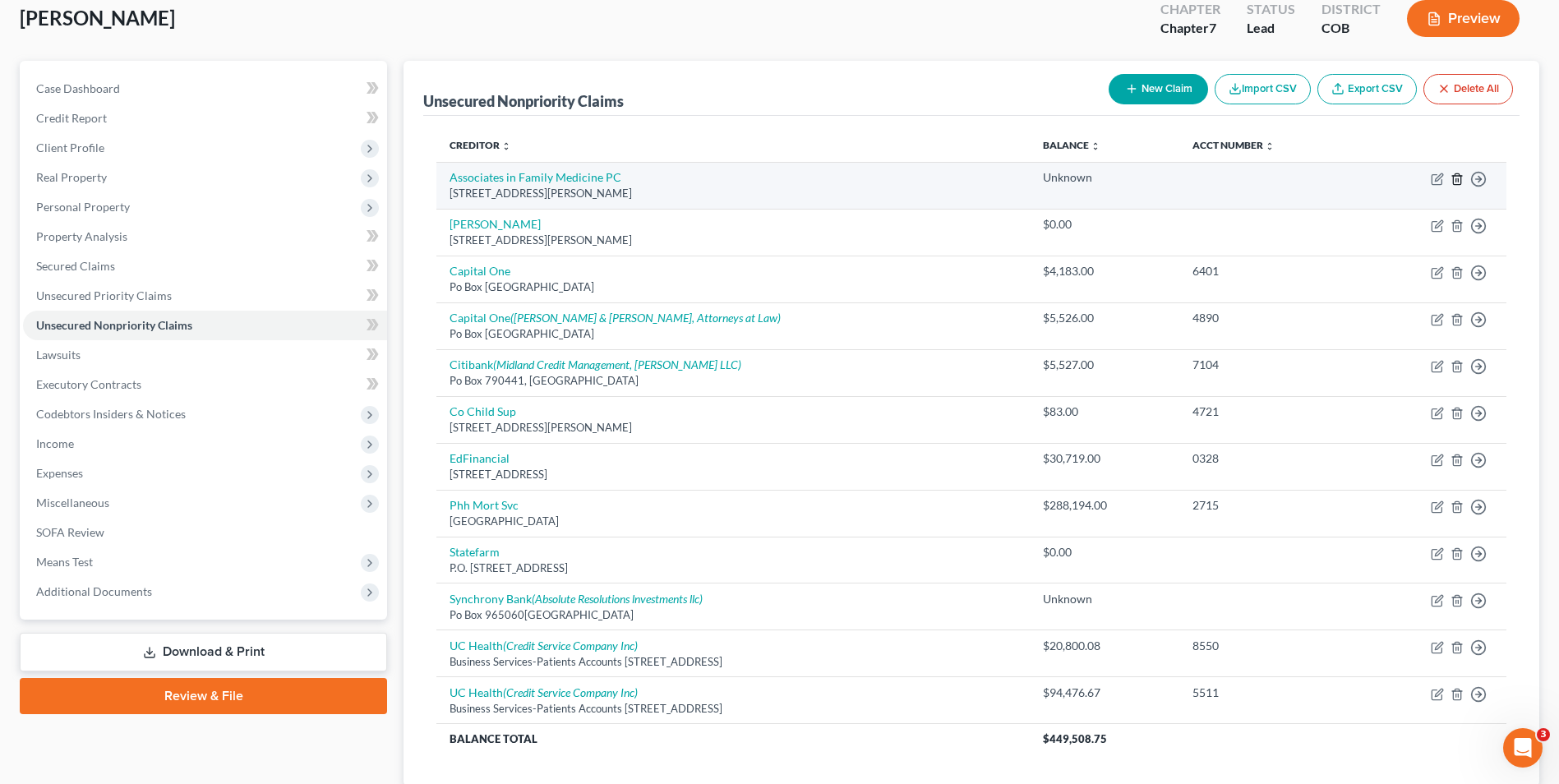
click at [1455, 178] on icon "button" at bounding box center [1457, 179] width 13 height 13
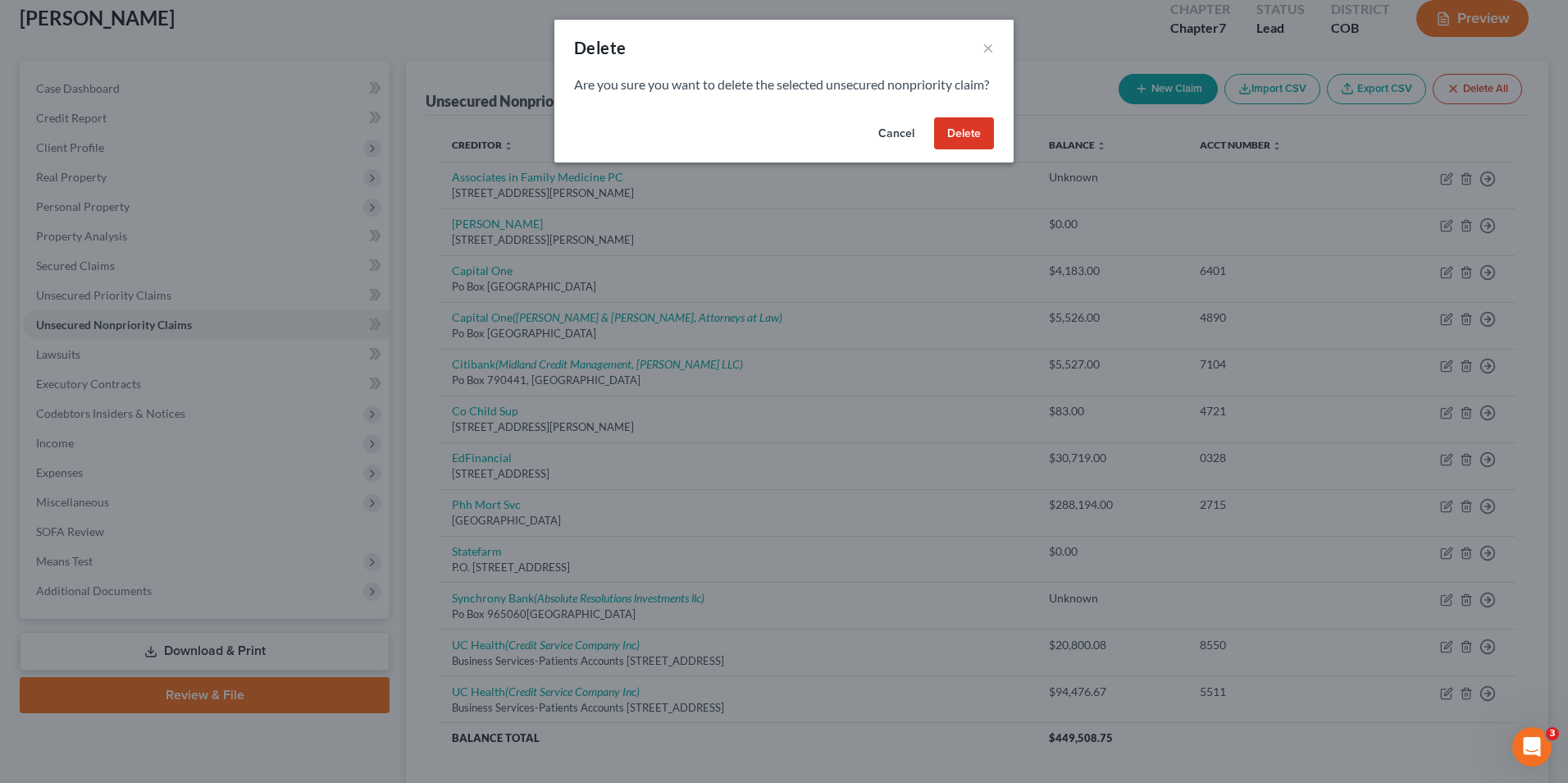
click at [972, 147] on button "Delete" at bounding box center [964, 133] width 59 height 33
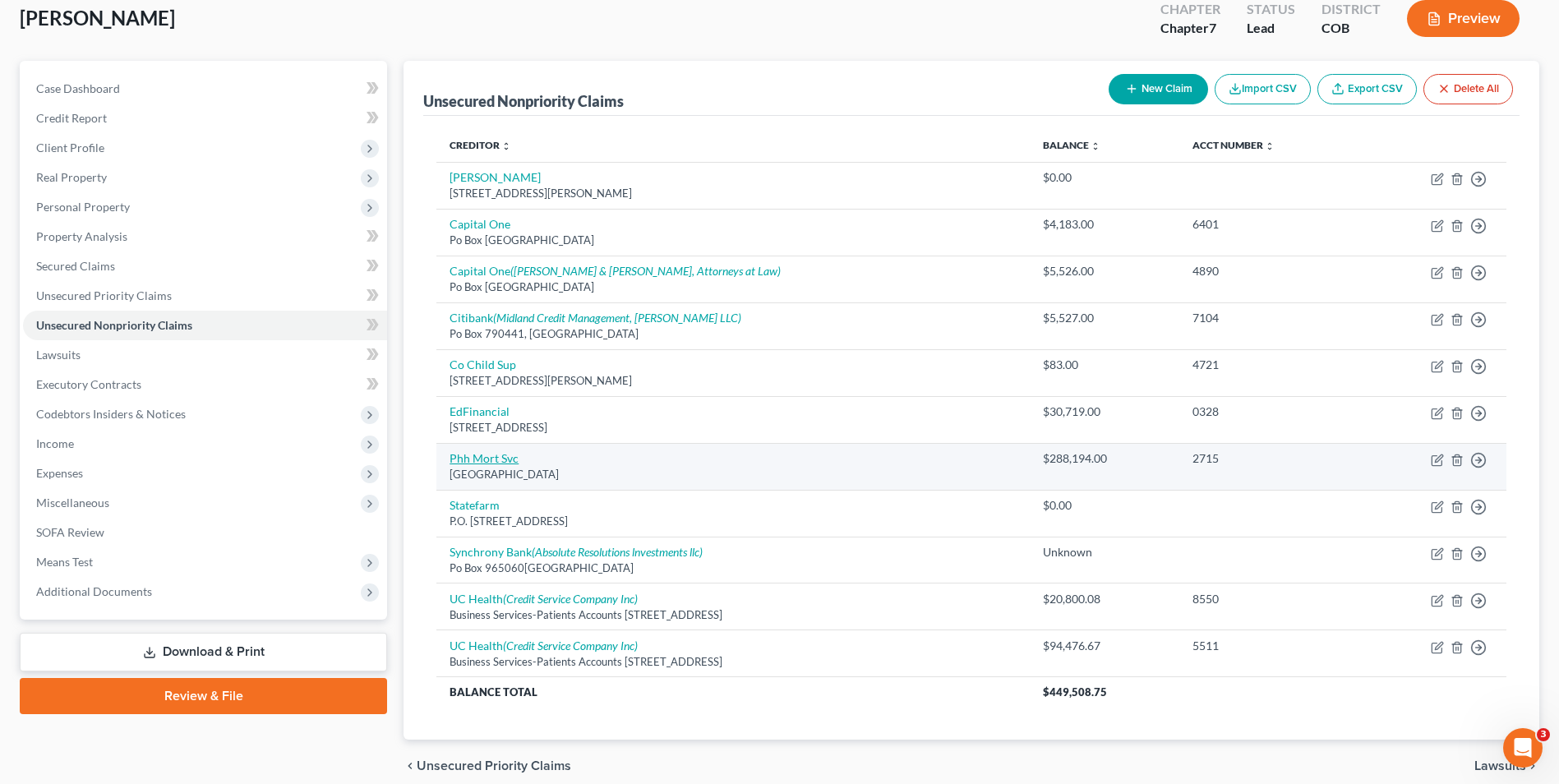
click at [500, 465] on link "Phh Mort Svc" at bounding box center [485, 458] width 69 height 14
select select "33"
select select "0"
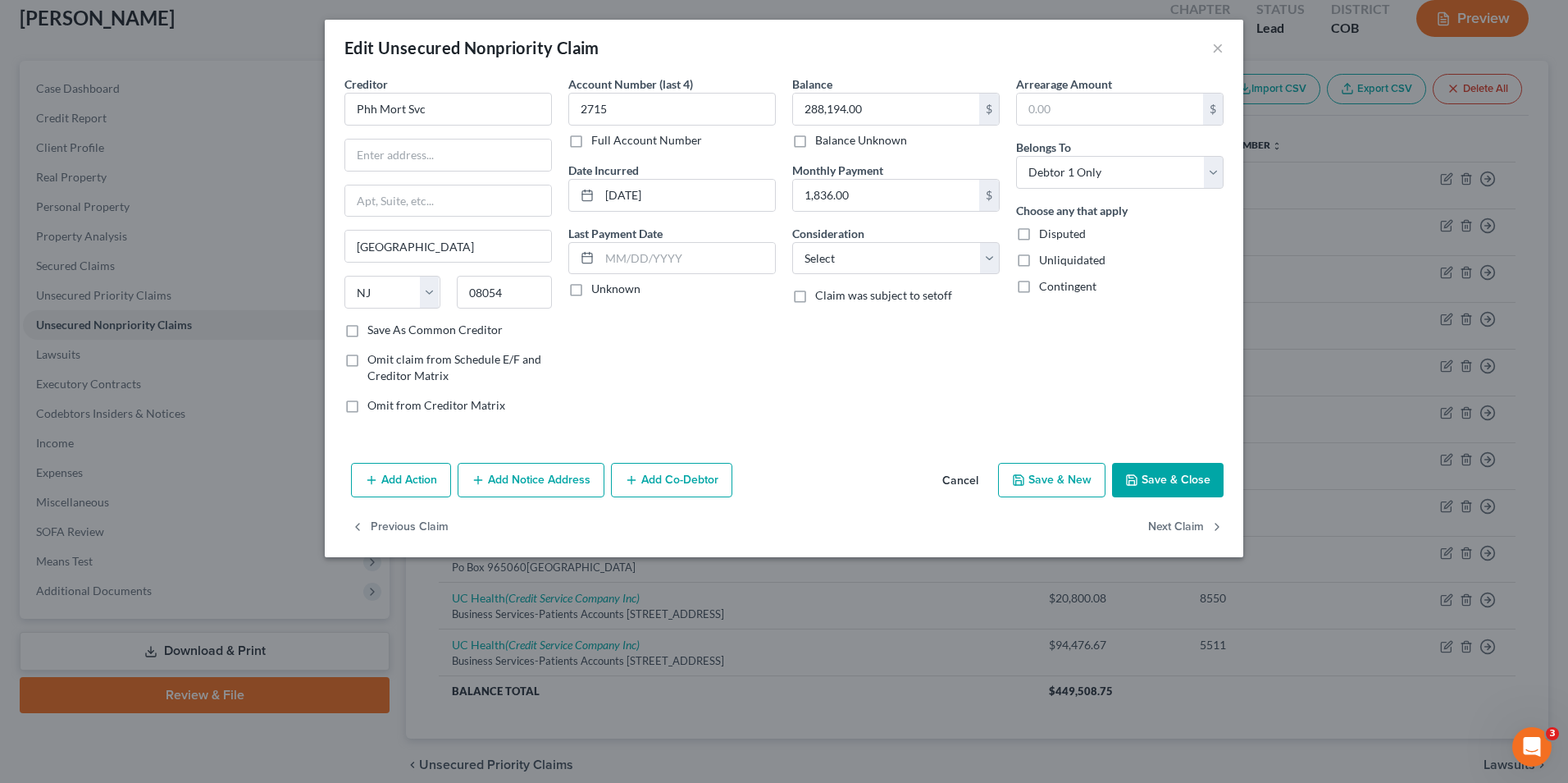
click at [1160, 471] on button "Save & Close" at bounding box center [1168, 479] width 112 height 35
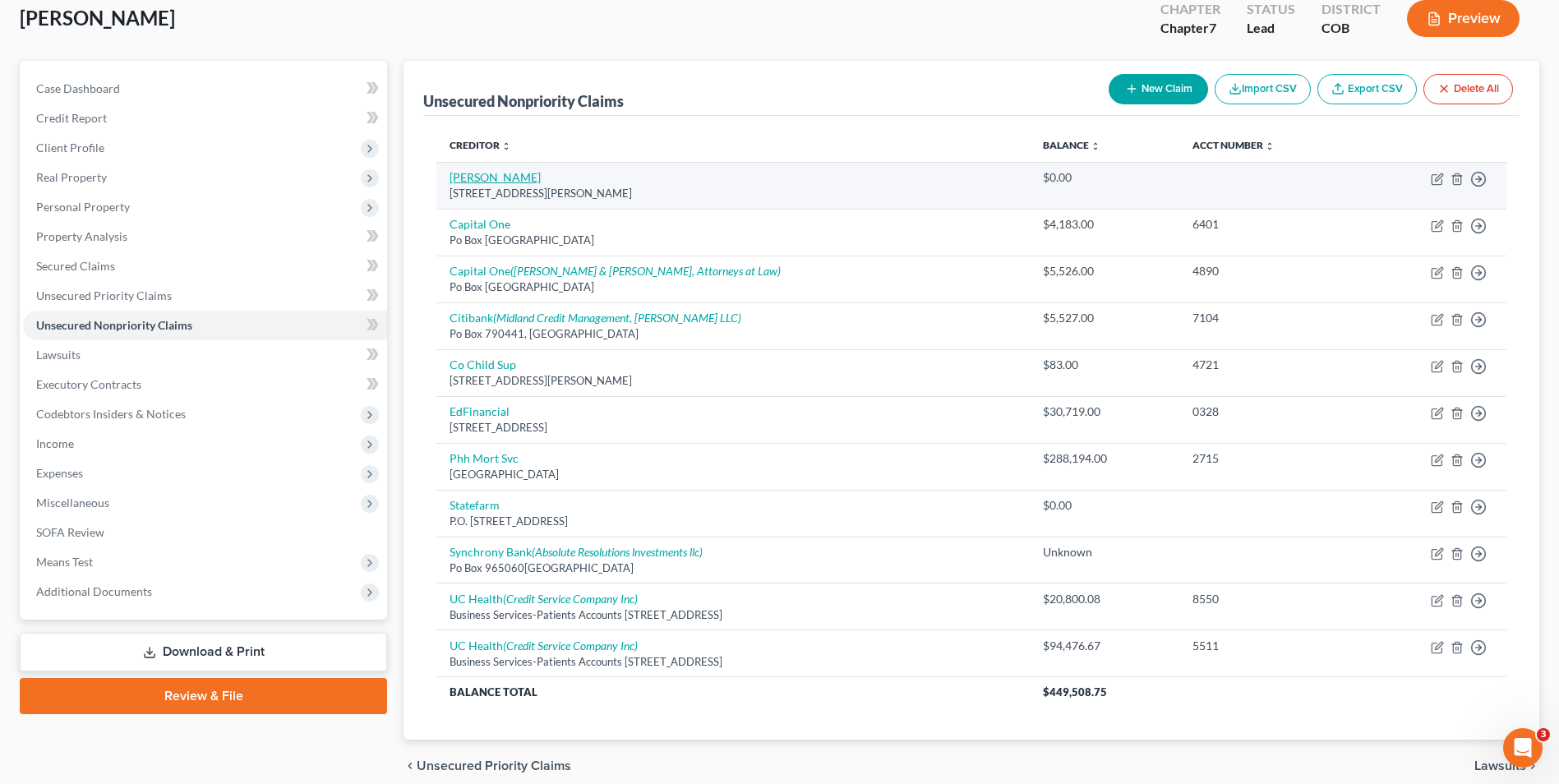
click at [479, 179] on link "[PERSON_NAME]" at bounding box center [495, 177] width 92 height 14
select select "5"
select select "14"
select select "0"
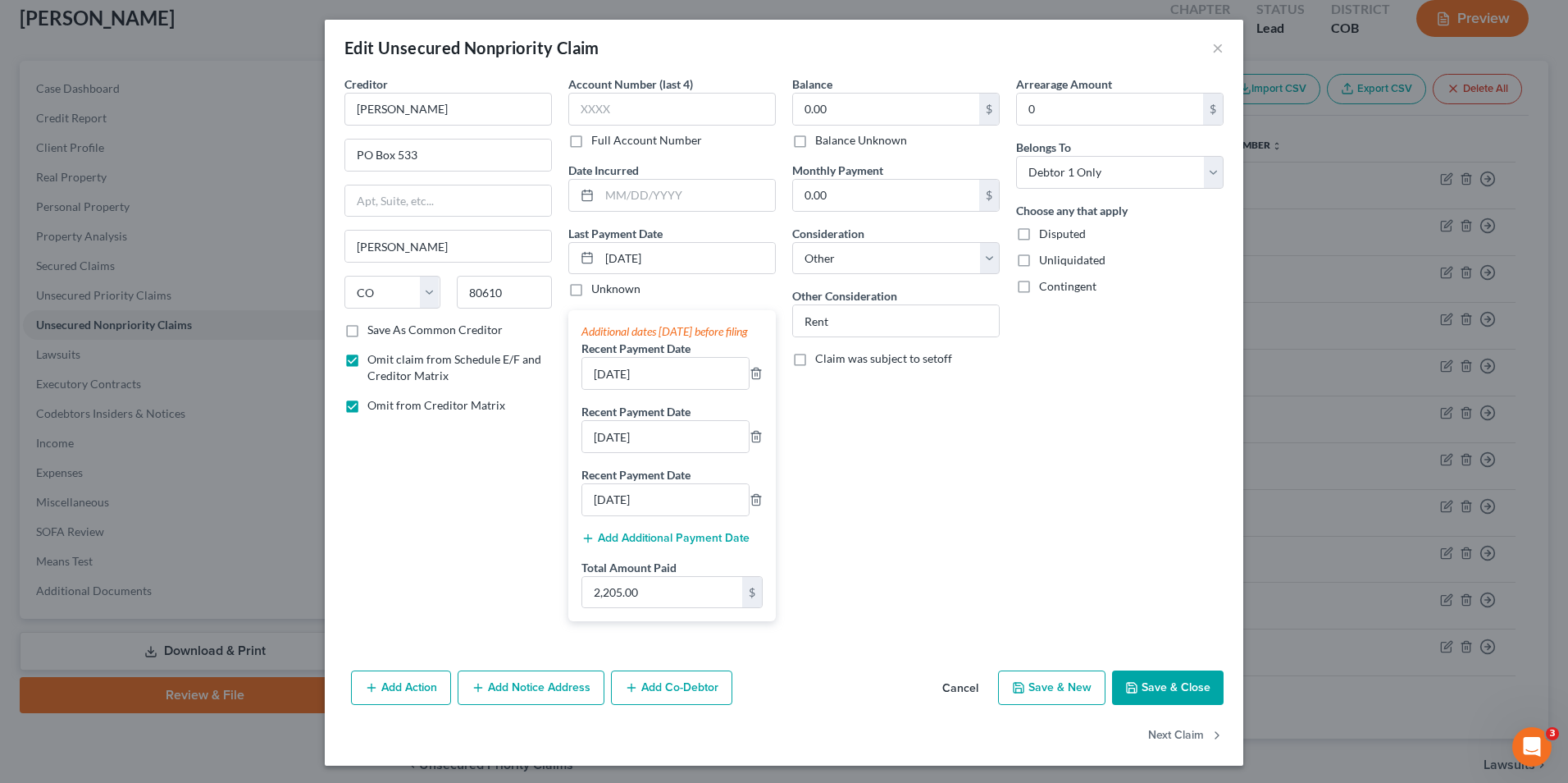
click at [1160, 705] on button "Save & Close" at bounding box center [1168, 687] width 112 height 35
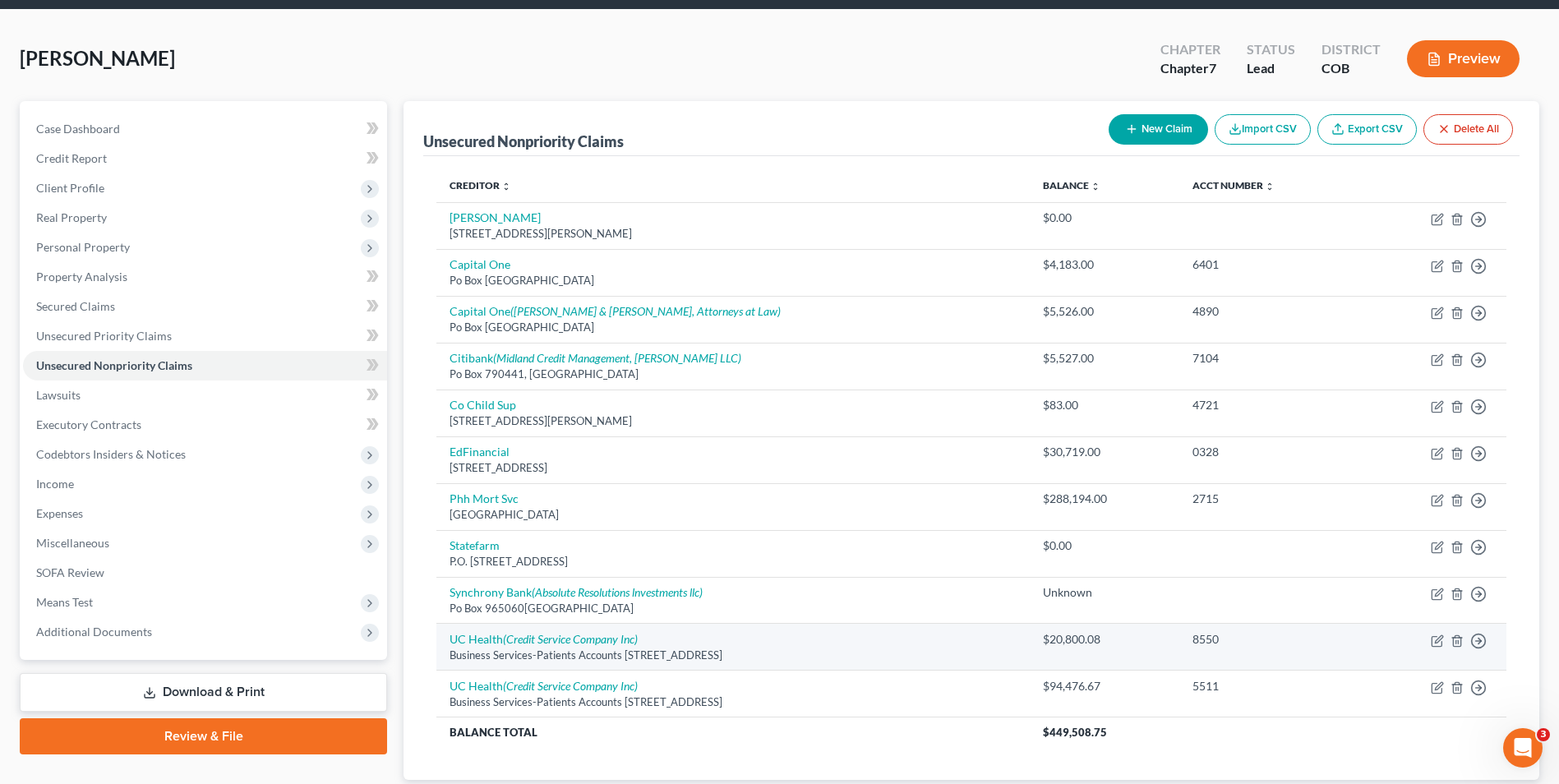
scroll to position [85, 0]
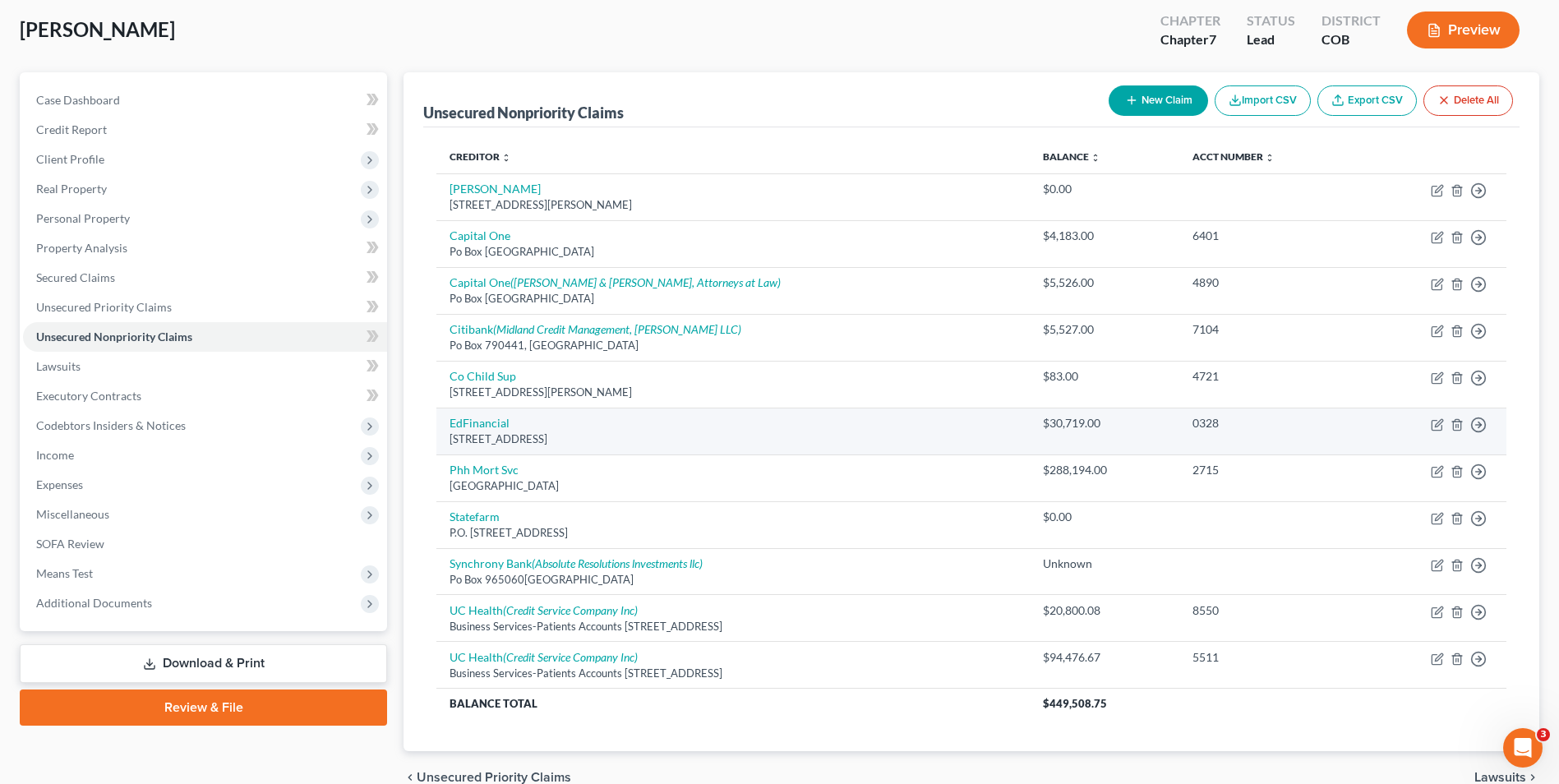
click at [479, 430] on td "EdFinancial [STREET_ADDRESS]" at bounding box center [733, 430] width 592 height 47
click at [477, 425] on link "EdFinancial" at bounding box center [479, 423] width 60 height 14
select select "44"
select select "17"
select select "0"
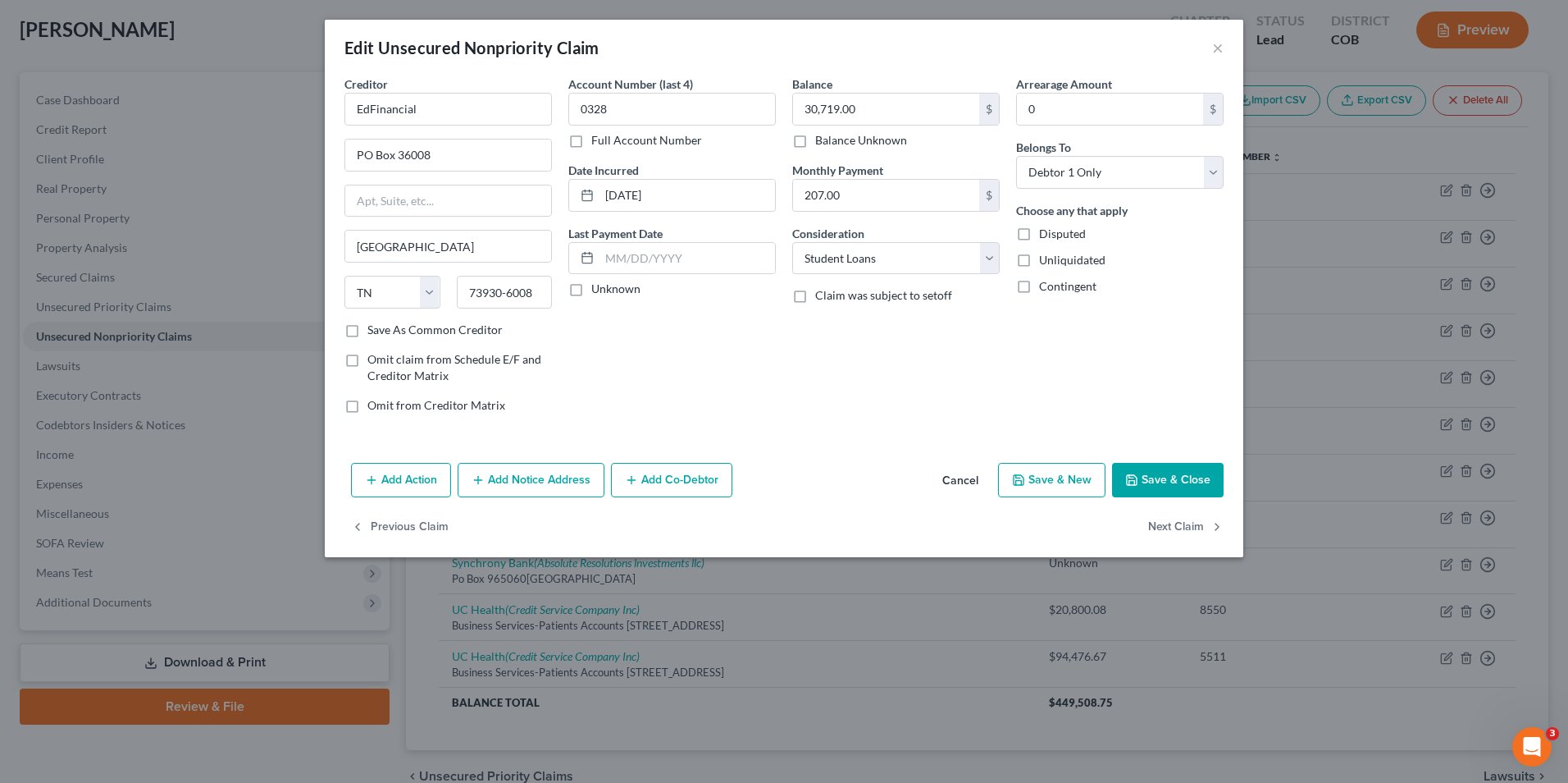
click at [1151, 478] on button "Save & Close" at bounding box center [1168, 479] width 112 height 35
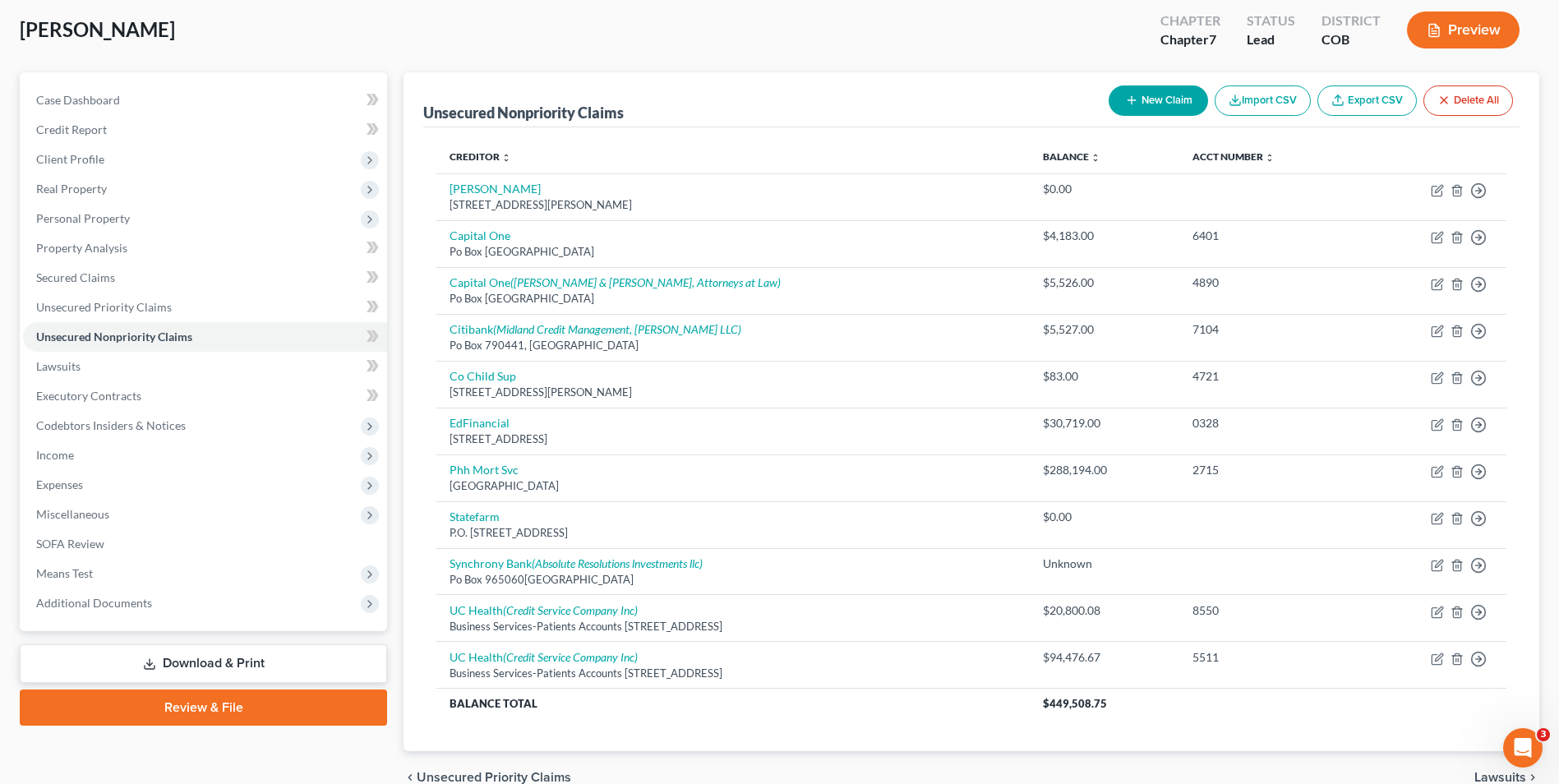
click at [1123, 44] on div "[PERSON_NAME] Upgraded Chapter Chapter 7 Status Lead District COB Preview" at bounding box center [779, 36] width 1520 height 71
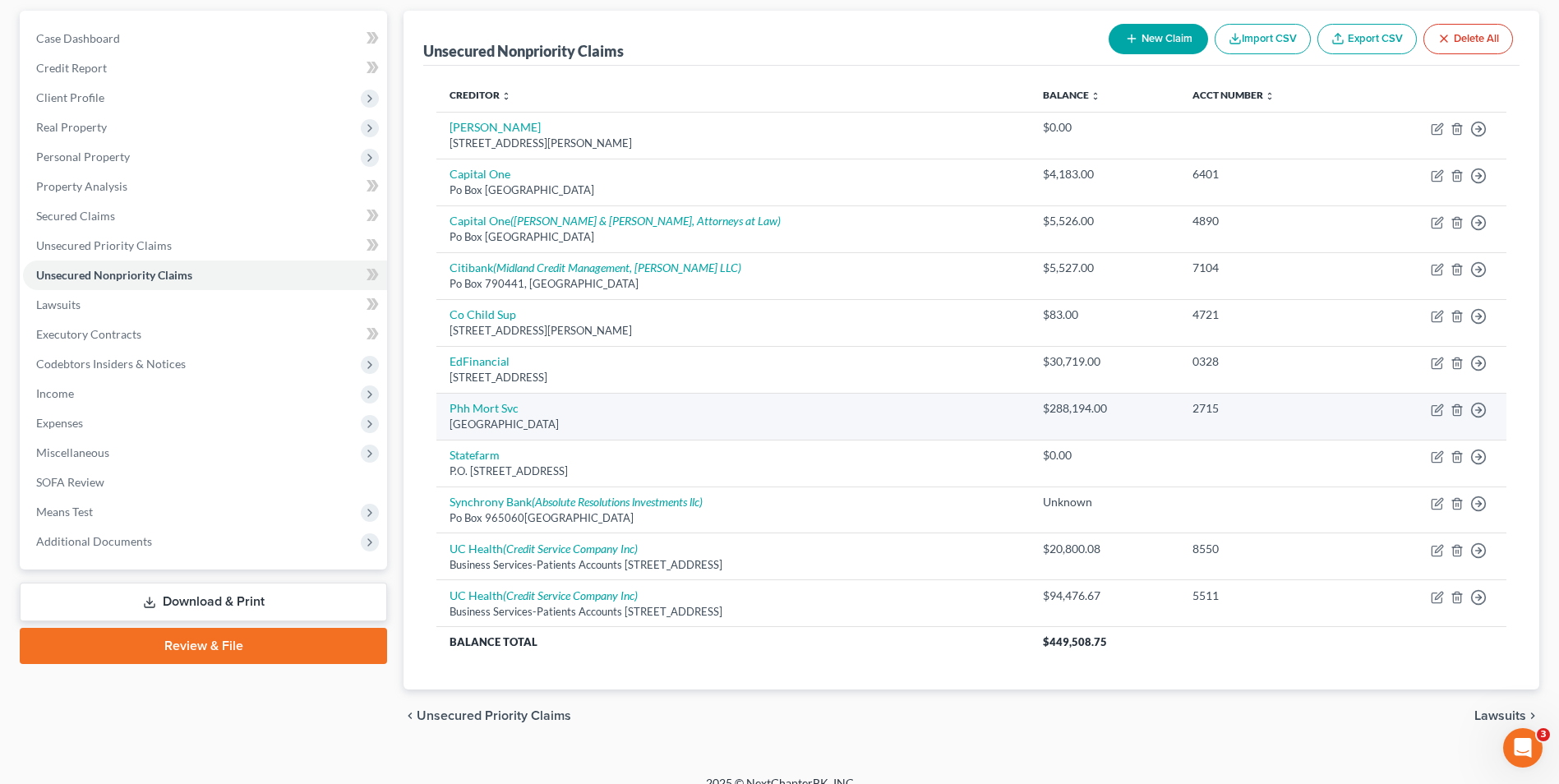
scroll to position [168, 0]
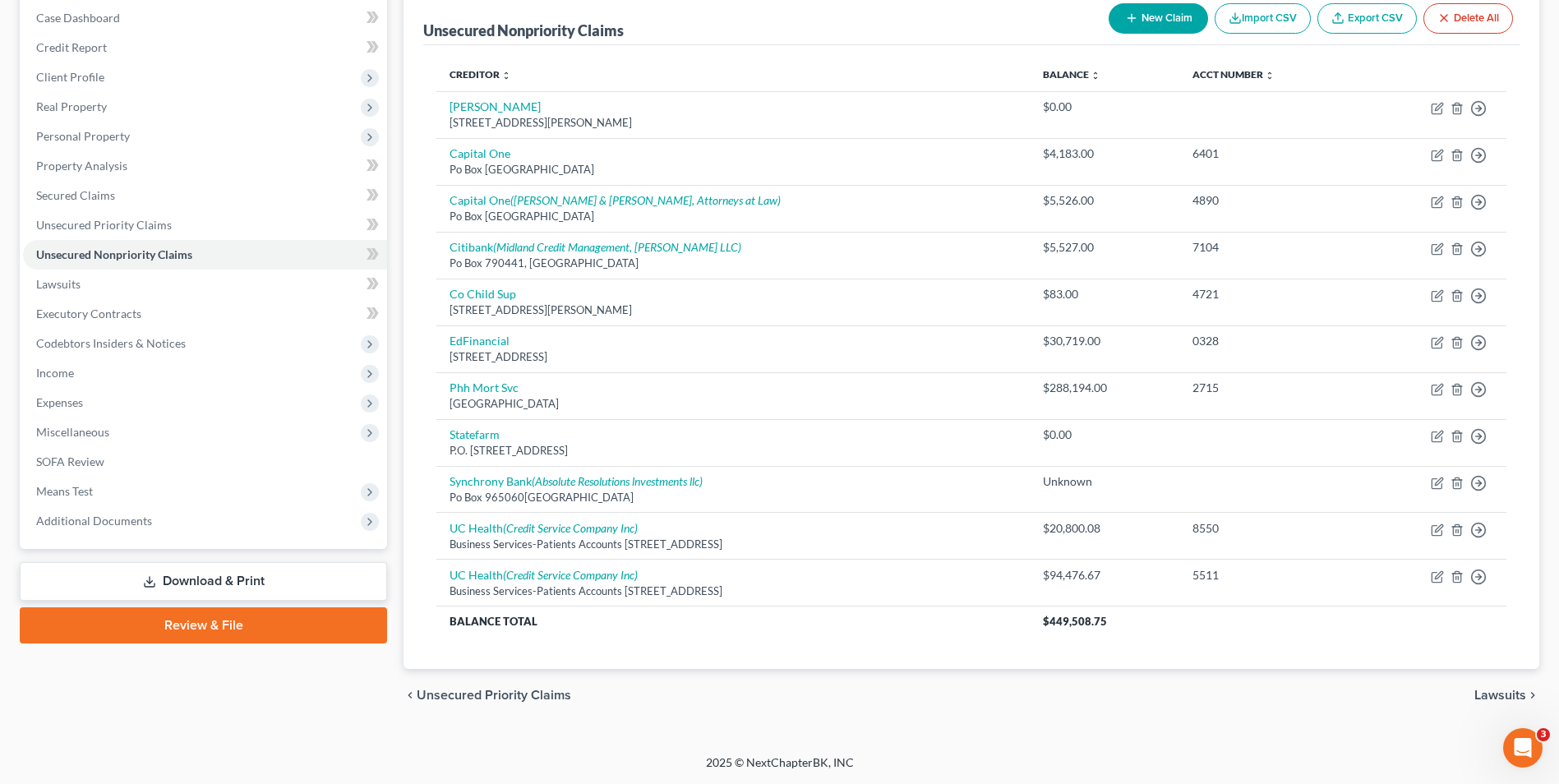
click at [240, 584] on link "Download & Print" at bounding box center [203, 580] width 367 height 38
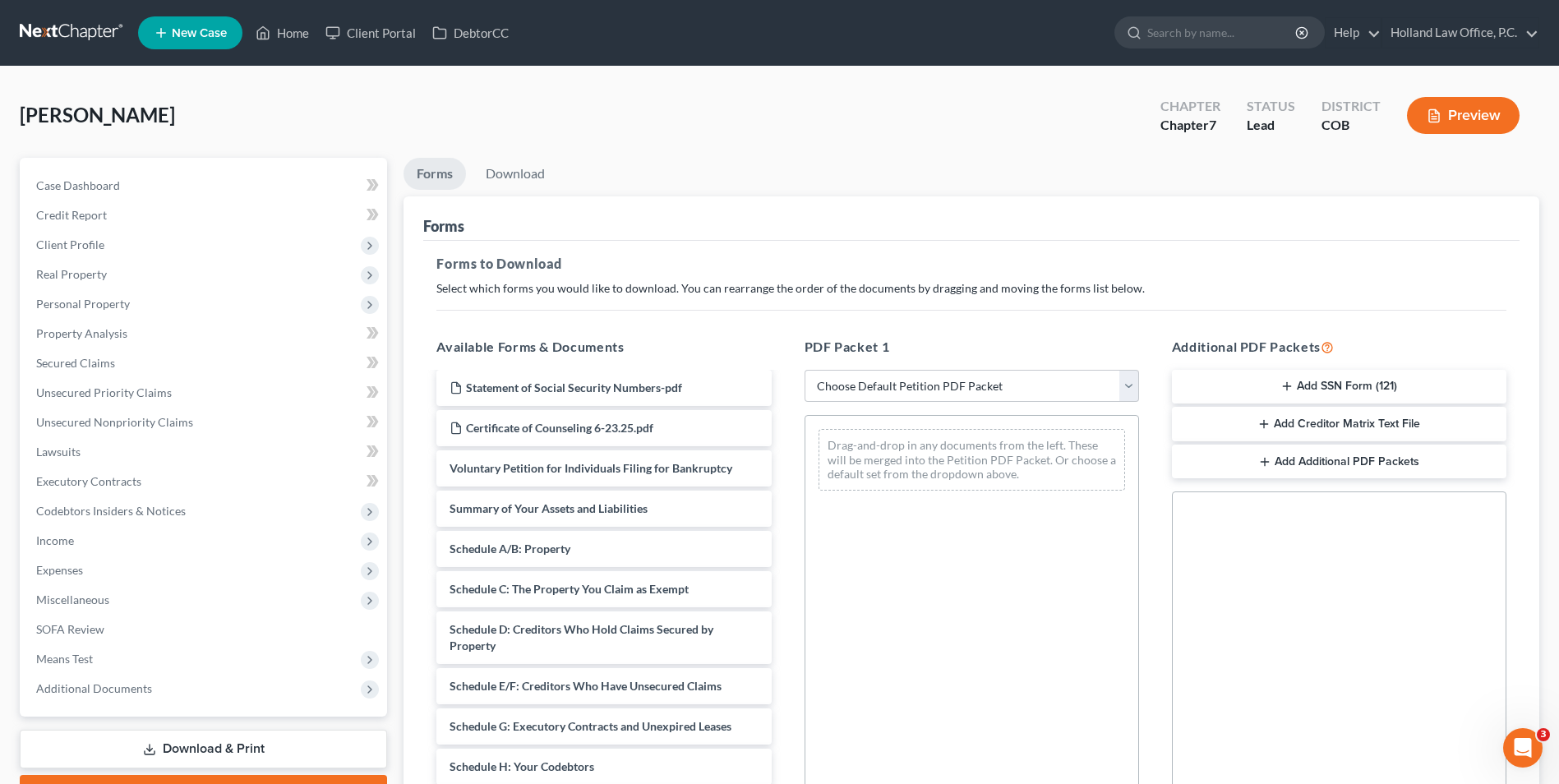
scroll to position [82, 0]
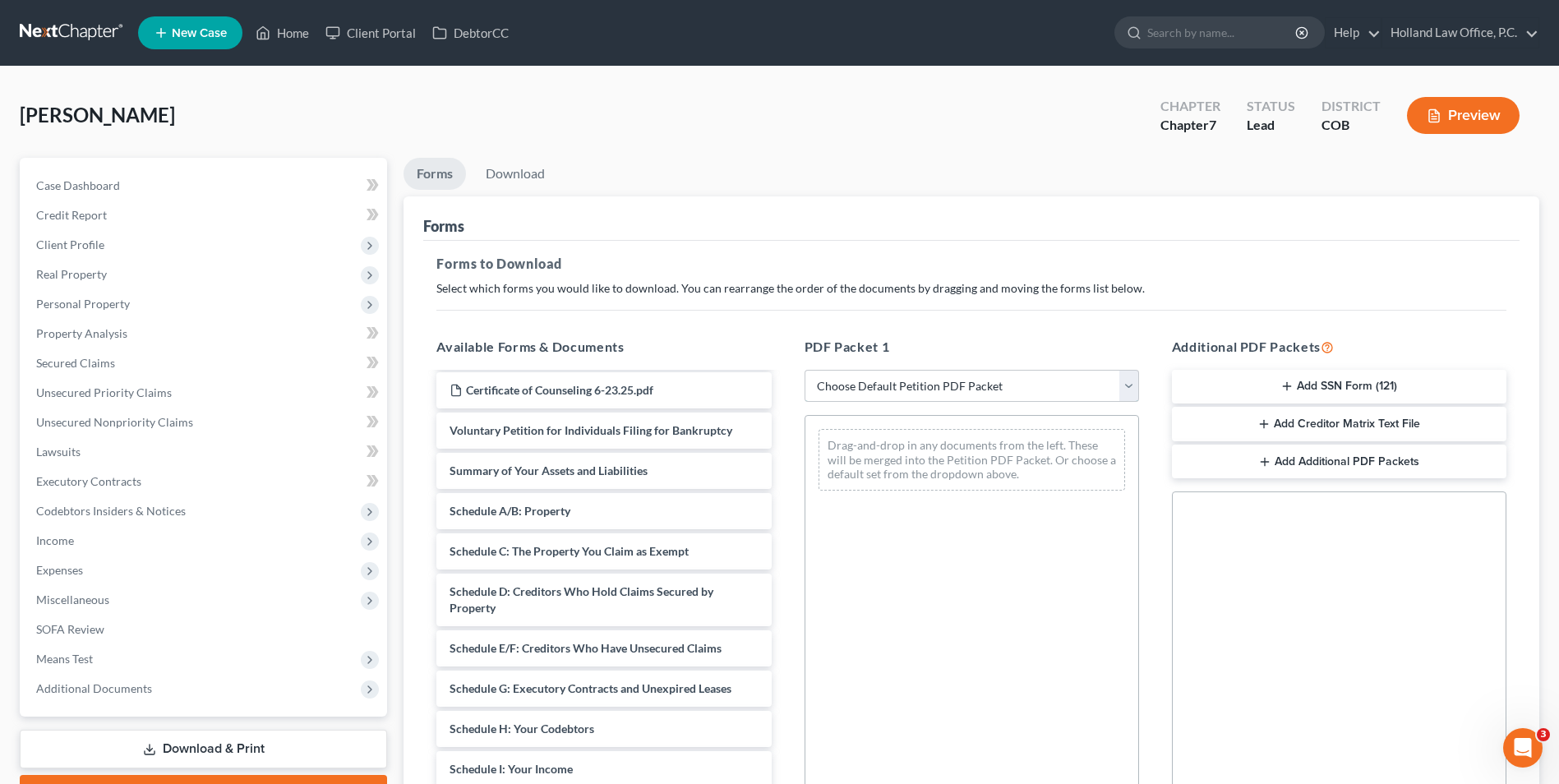
click at [1009, 396] on select "Choose Default Petition PDF Packet Complete Bankruptcy Petition (all forms and …" at bounding box center [972, 386] width 334 height 33
select select "6"
click at [805, 370] on select "Choose Default Petition PDF Packet Complete Bankruptcy Petition (all forms and …" at bounding box center [972, 386] width 334 height 33
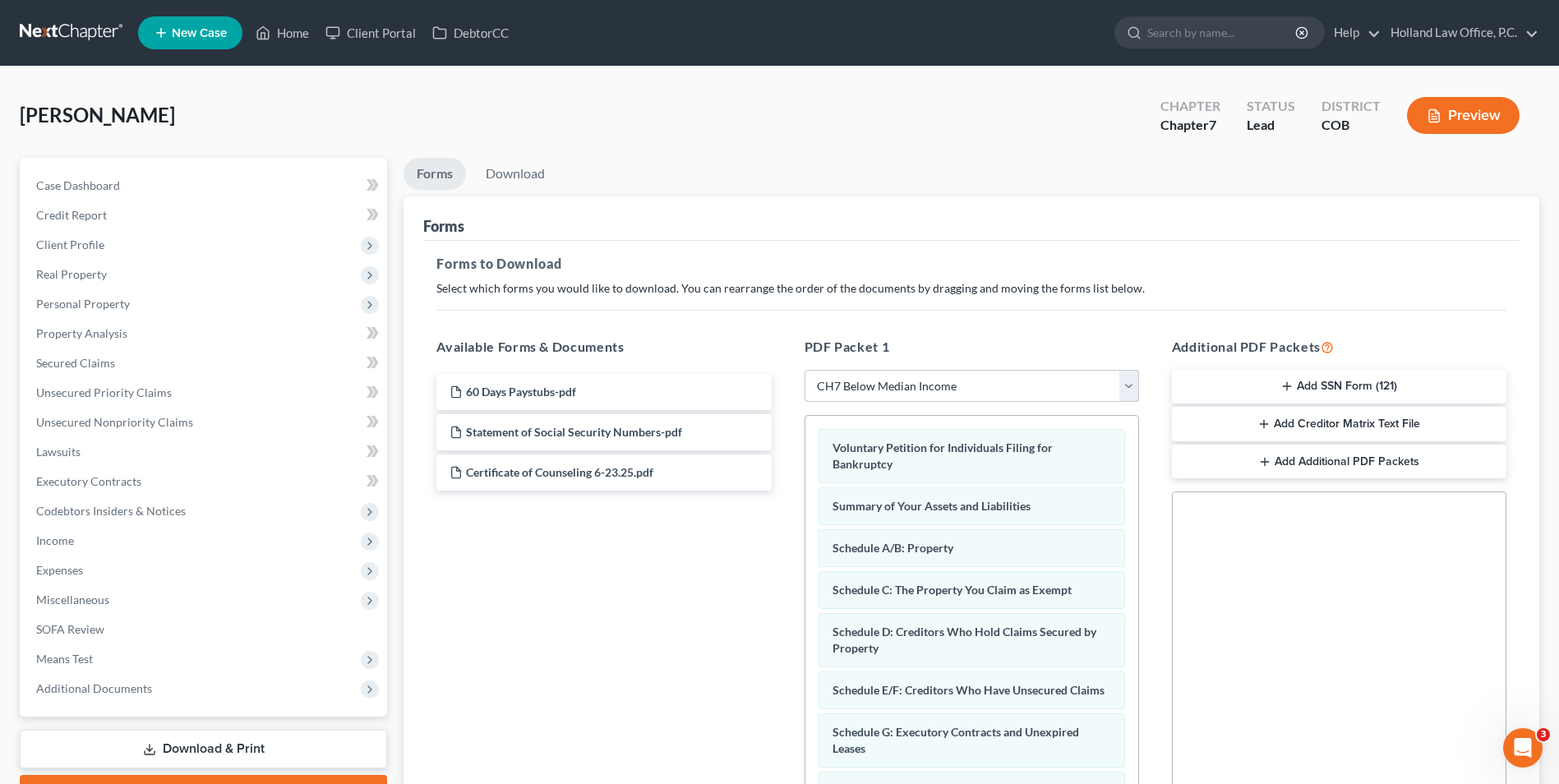
scroll to position [0, 0]
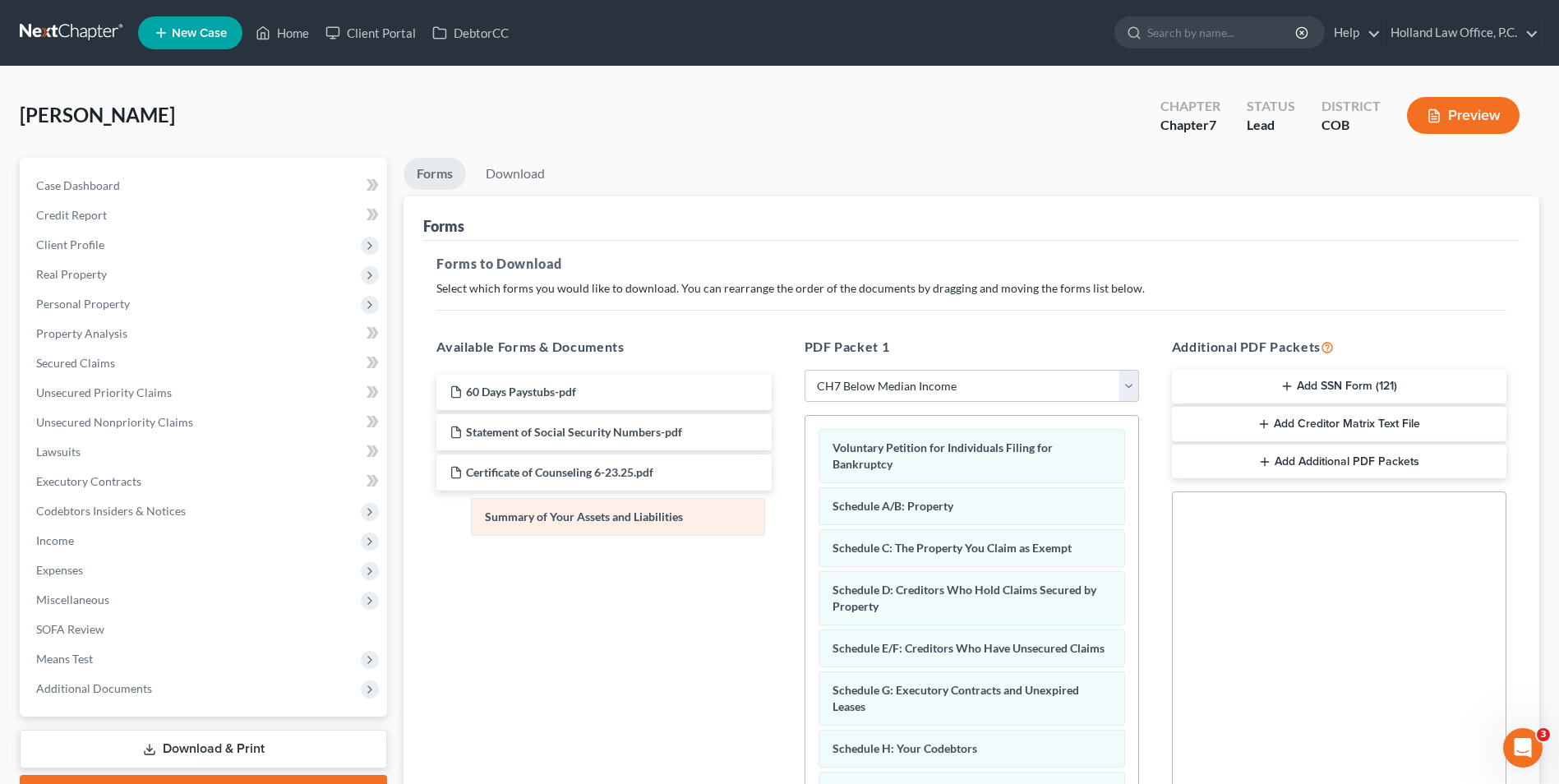
drag, startPoint x: 934, startPoint y: 500, endPoint x: 492, endPoint y: 514, distance: 442.2
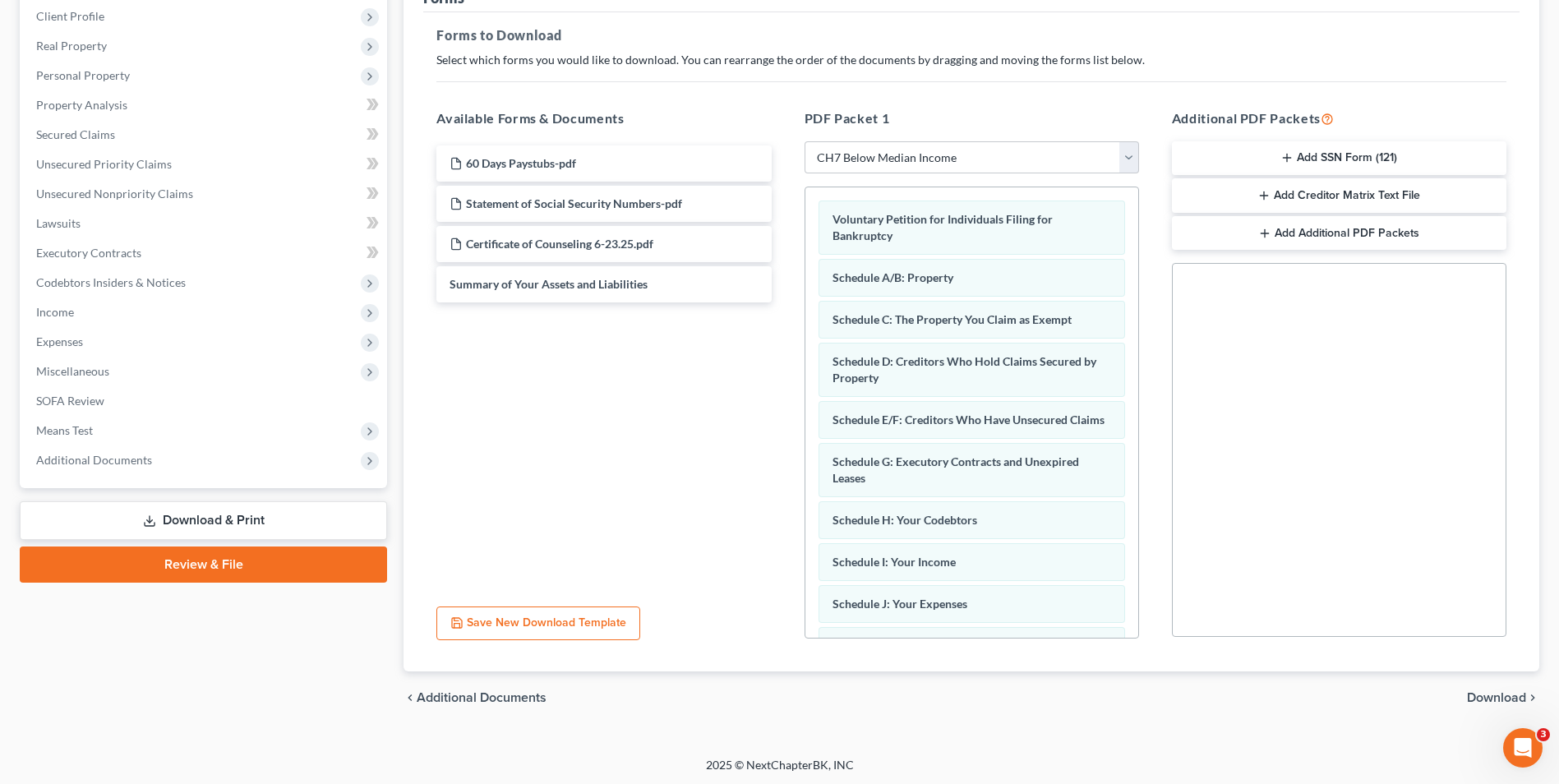
scroll to position [231, 0]
click at [1506, 684] on div "chevron_left Additional Documents Download chevron_right" at bounding box center [971, 694] width 1136 height 52
click at [1504, 689] on span "Download" at bounding box center [1497, 695] width 60 height 13
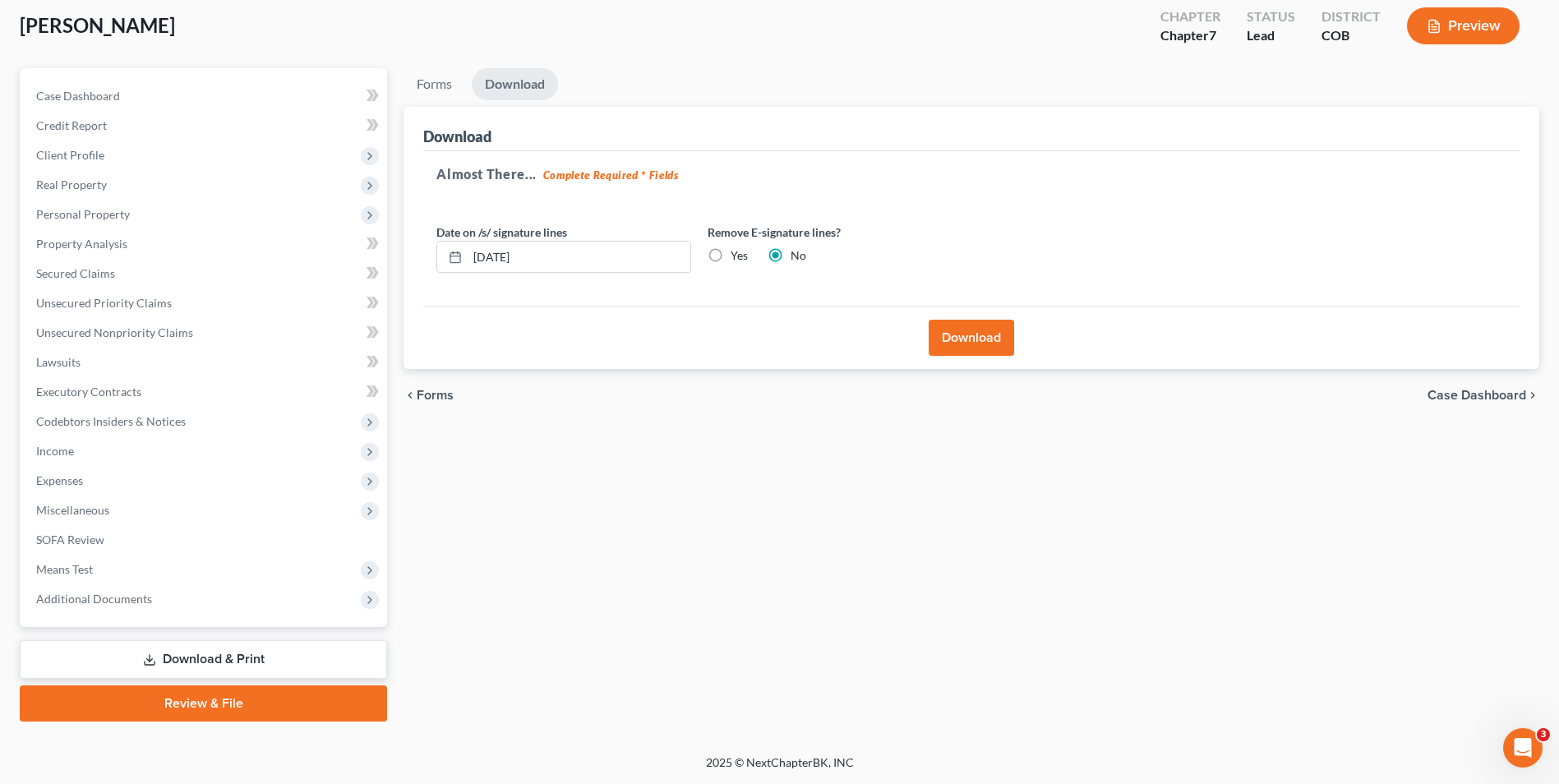
scroll to position [90, 0]
click at [731, 253] on label "Yes" at bounding box center [739, 255] width 17 height 16
click at [737, 253] on input "Yes" at bounding box center [743, 252] width 11 height 11
radio input "true"
radio input "false"
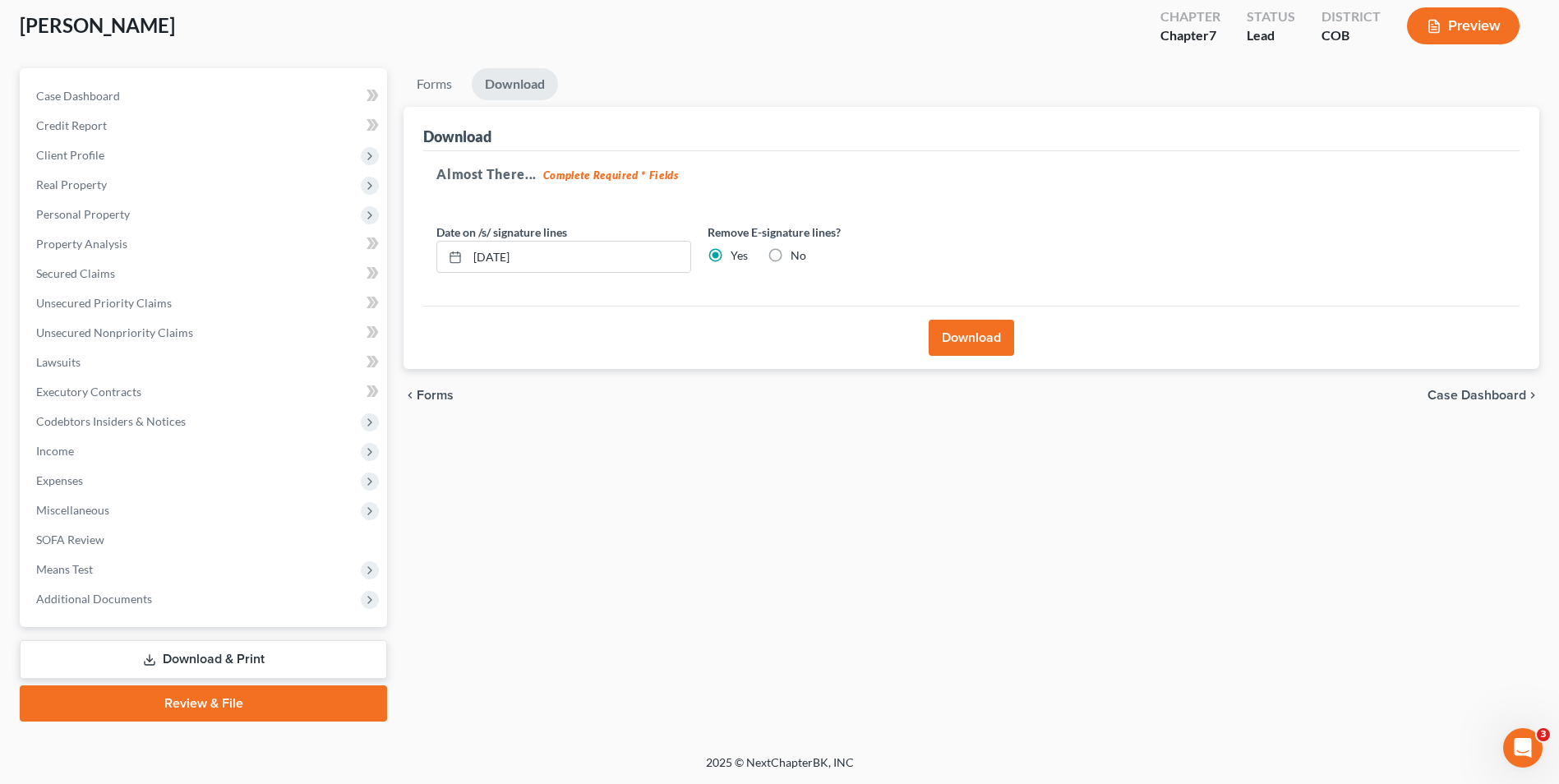
click at [960, 331] on button "Download" at bounding box center [971, 338] width 85 height 36
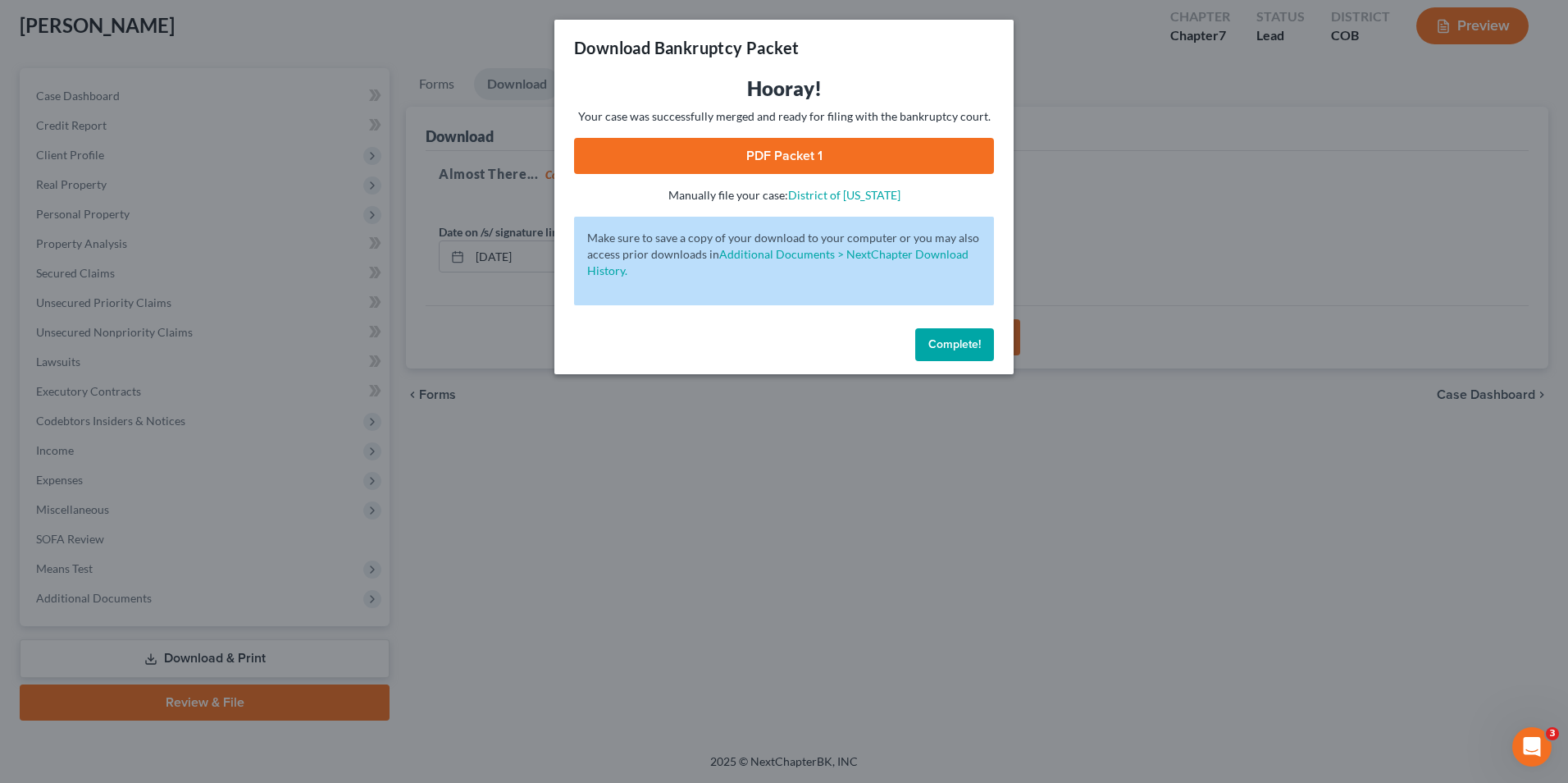
click at [748, 155] on link "PDF Packet 1" at bounding box center [784, 155] width 420 height 36
click at [953, 345] on span "Complete!" at bounding box center [954, 344] width 52 height 14
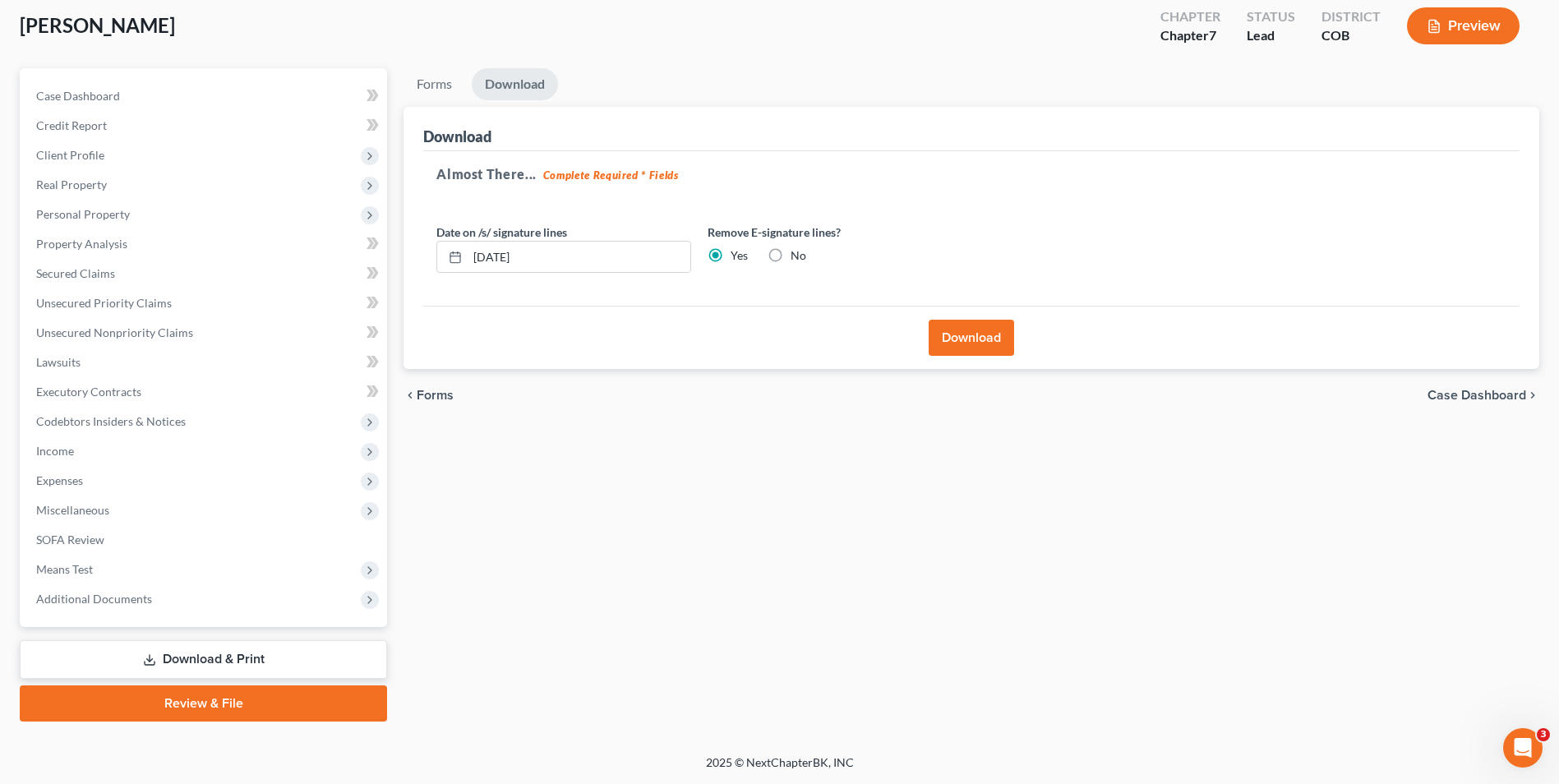
scroll to position [0, 0]
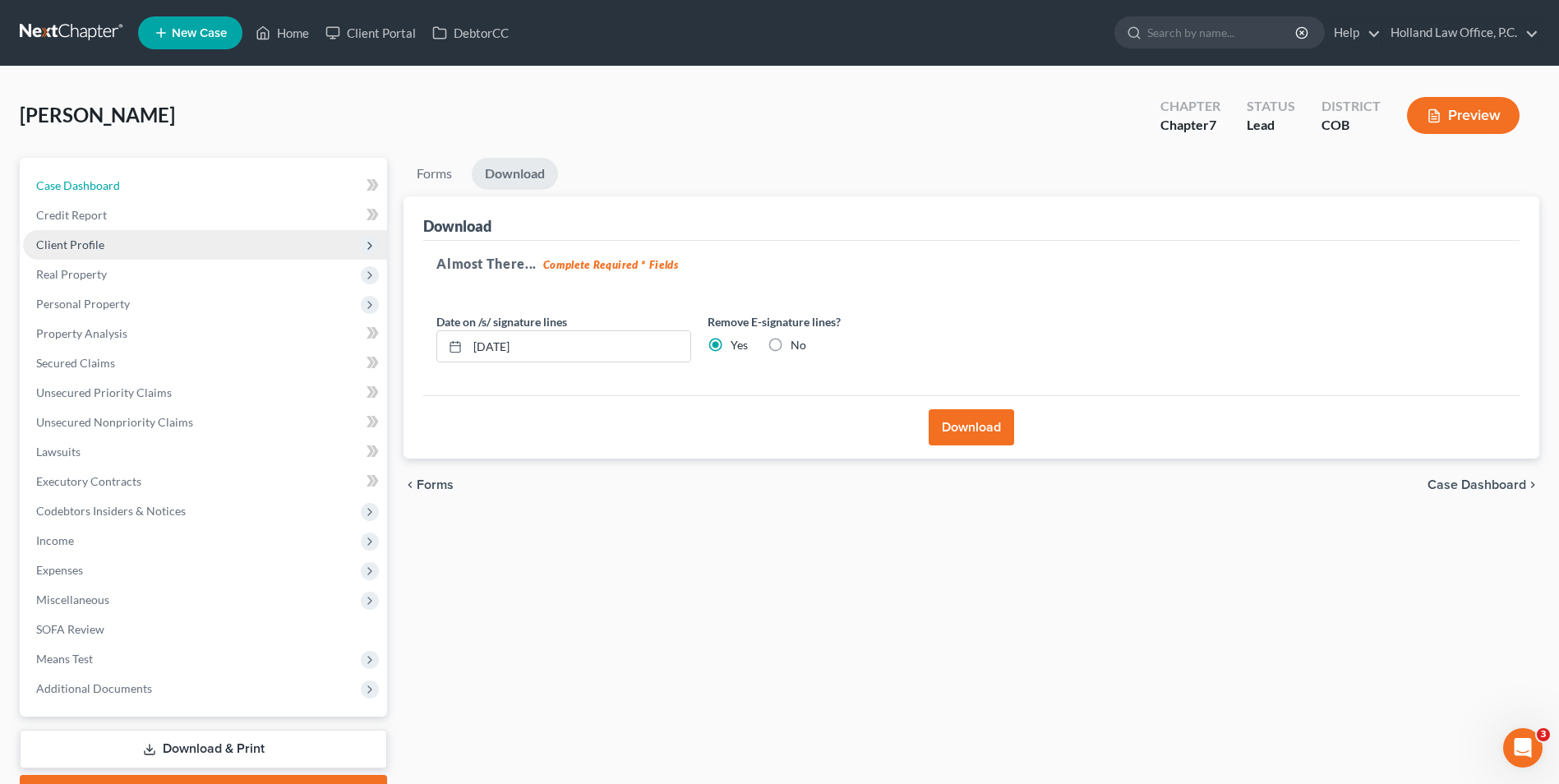
drag, startPoint x: 207, startPoint y: 175, endPoint x: 170, endPoint y: 235, distance: 70.5
click at [206, 177] on link "Case Dashboard" at bounding box center [205, 185] width 364 height 29
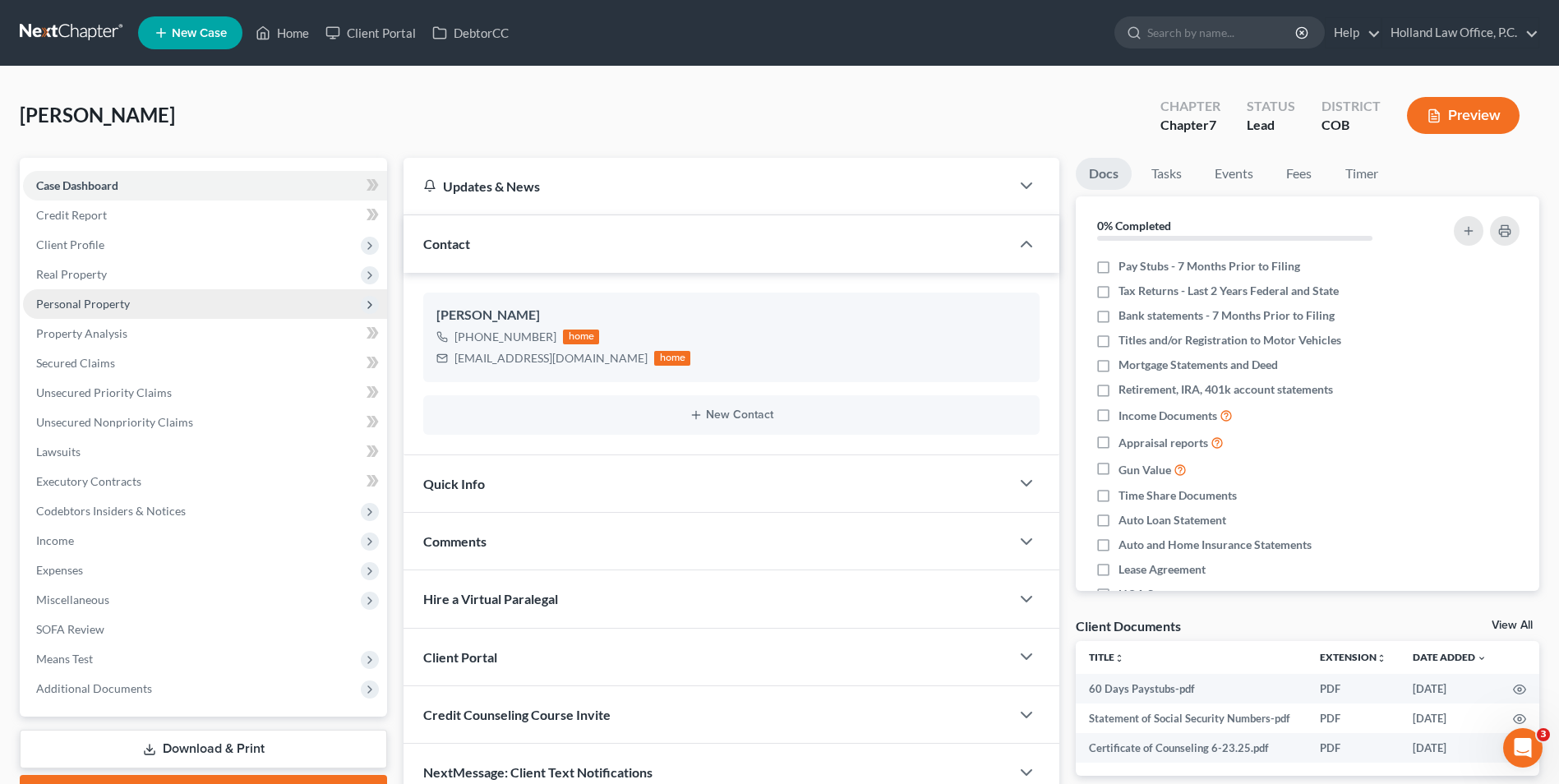
click at [181, 309] on span "Personal Property" at bounding box center [205, 303] width 364 height 29
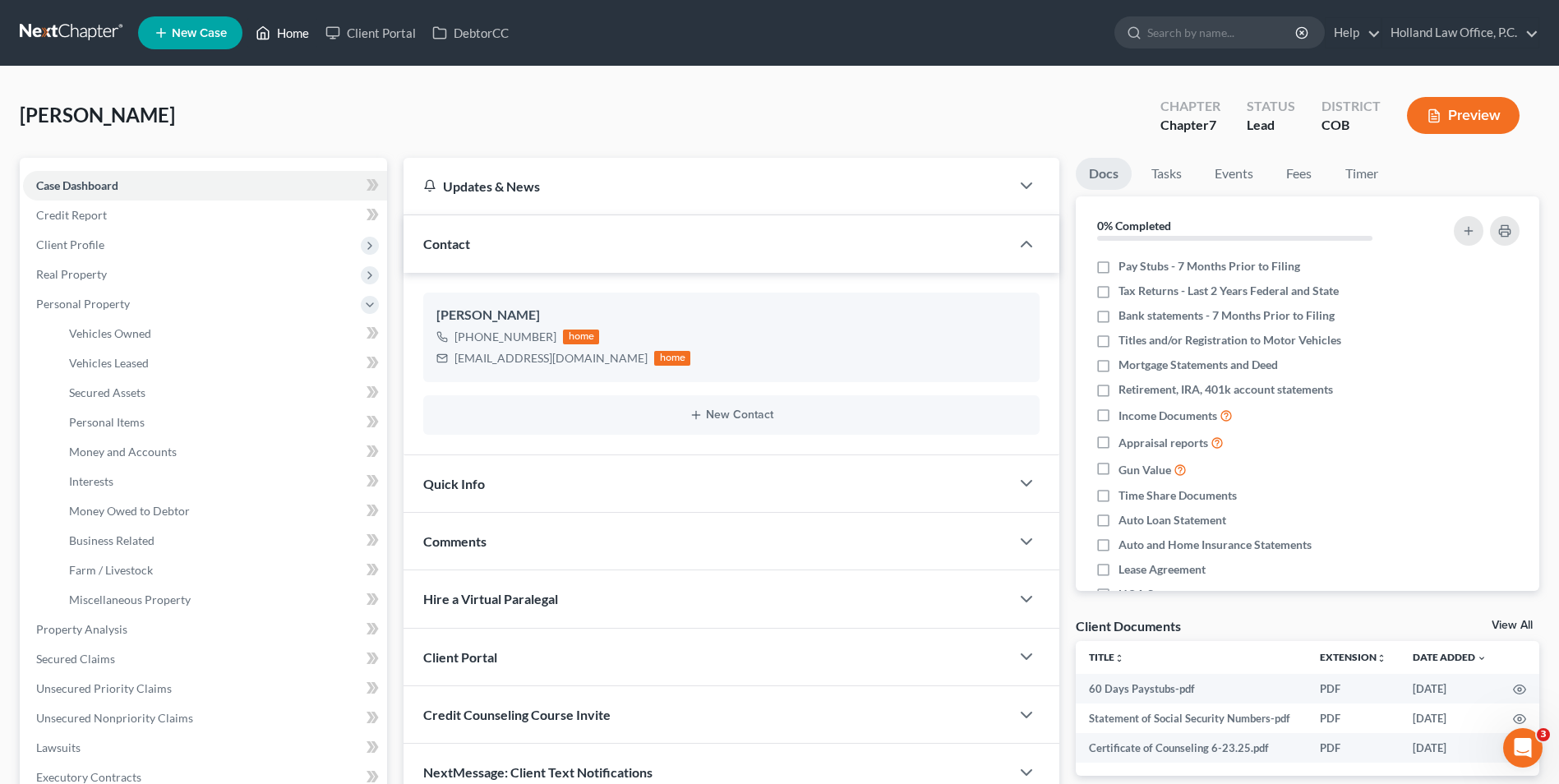
click at [285, 33] on link "Home" at bounding box center [282, 32] width 70 height 29
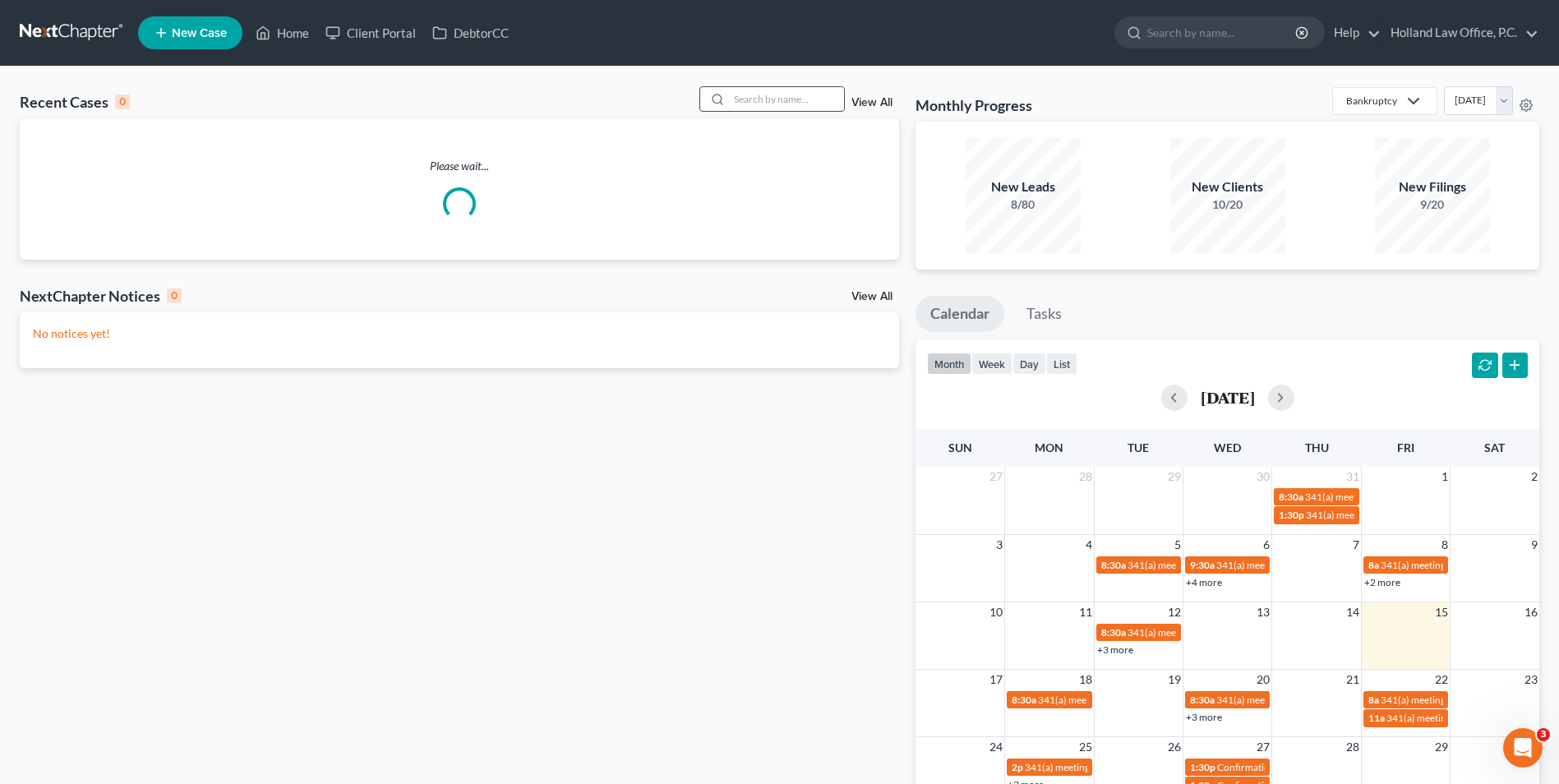
click at [816, 95] on input "search" at bounding box center [786, 99] width 115 height 24
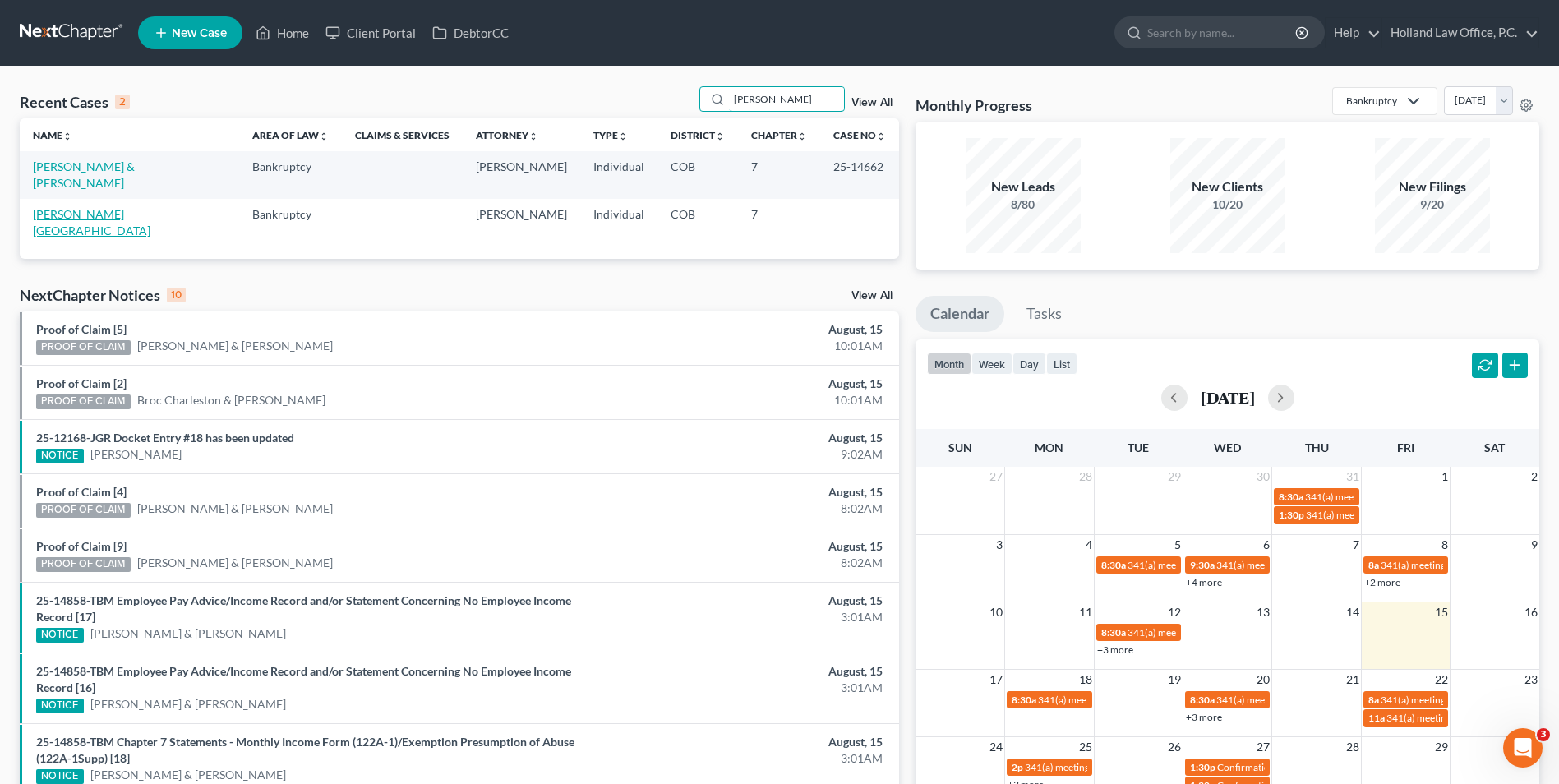
type input "[PERSON_NAME]"
click at [72, 207] on link "[PERSON_NAME][GEOGRAPHIC_DATA]" at bounding box center [92, 222] width 117 height 30
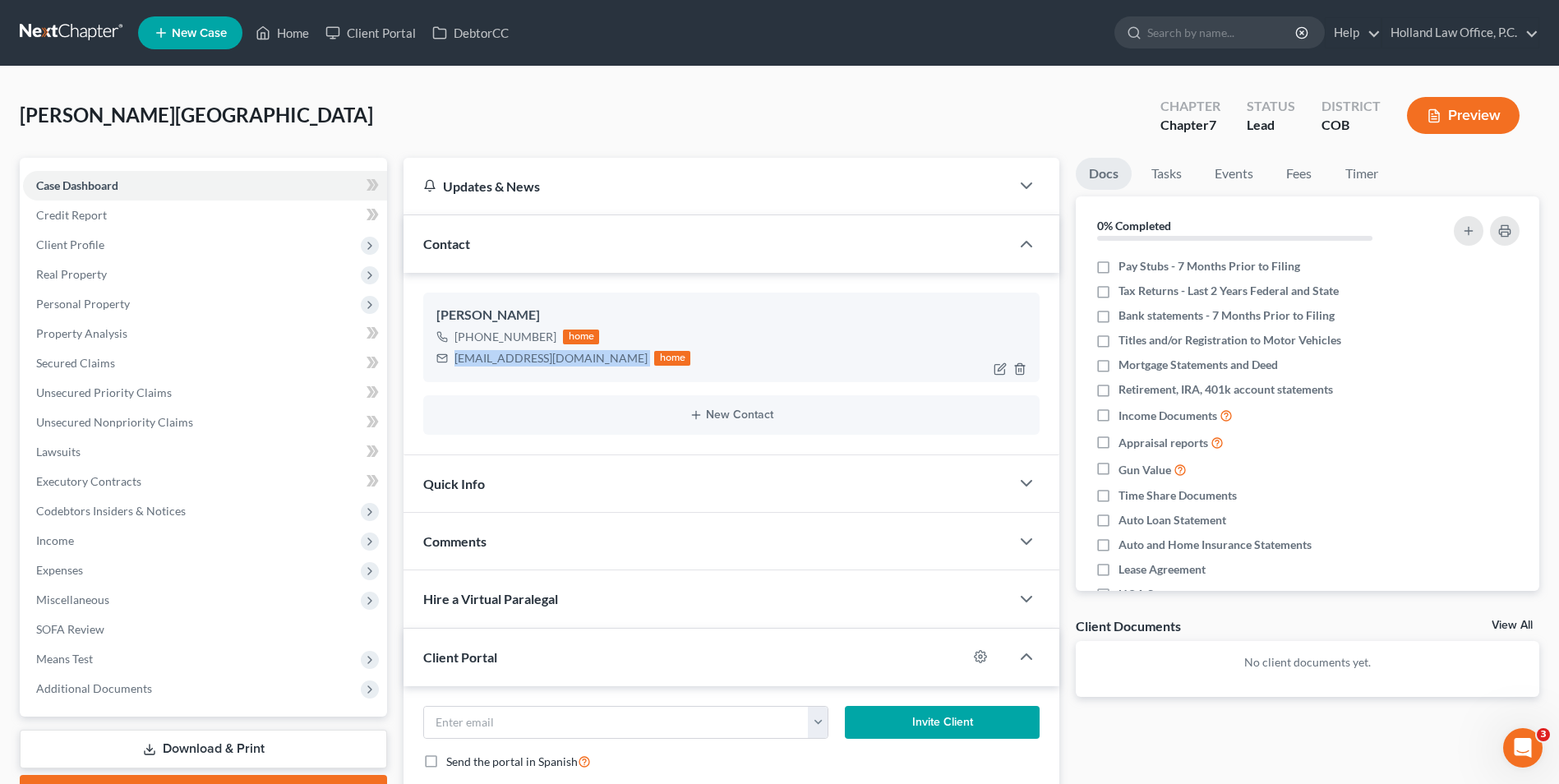
drag, startPoint x: 567, startPoint y: 353, endPoint x: 454, endPoint y: 364, distance: 113.5
click at [454, 364] on div "[EMAIL_ADDRESS][DOMAIN_NAME] home" at bounding box center [564, 358] width 254 height 21
drag, startPoint x: 470, startPoint y: 364, endPoint x: 552, endPoint y: 356, distance: 82.4
click at [310, 40] on link "Home" at bounding box center [282, 32] width 70 height 29
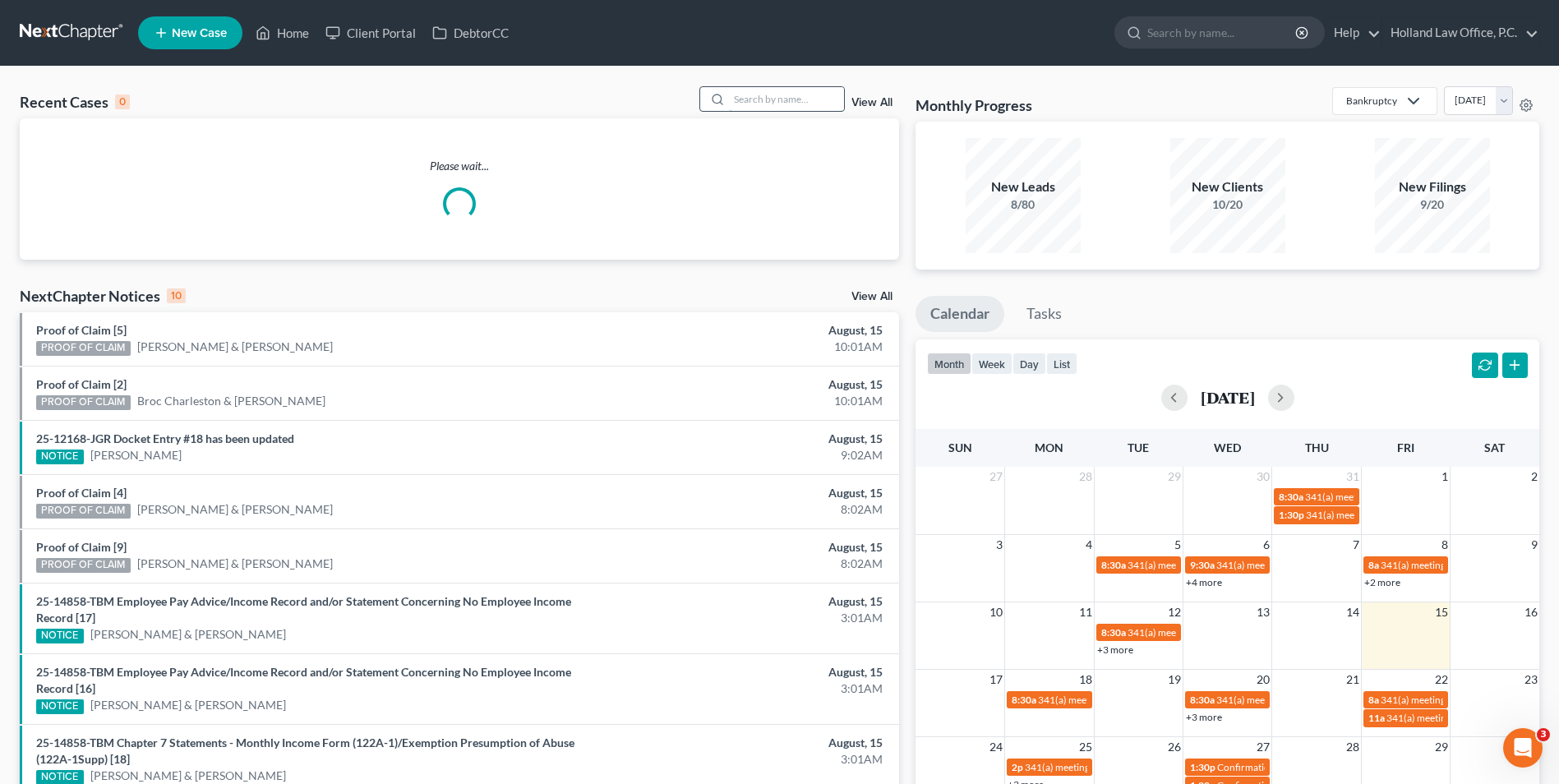
click at [785, 94] on input "search" at bounding box center [786, 99] width 115 height 24
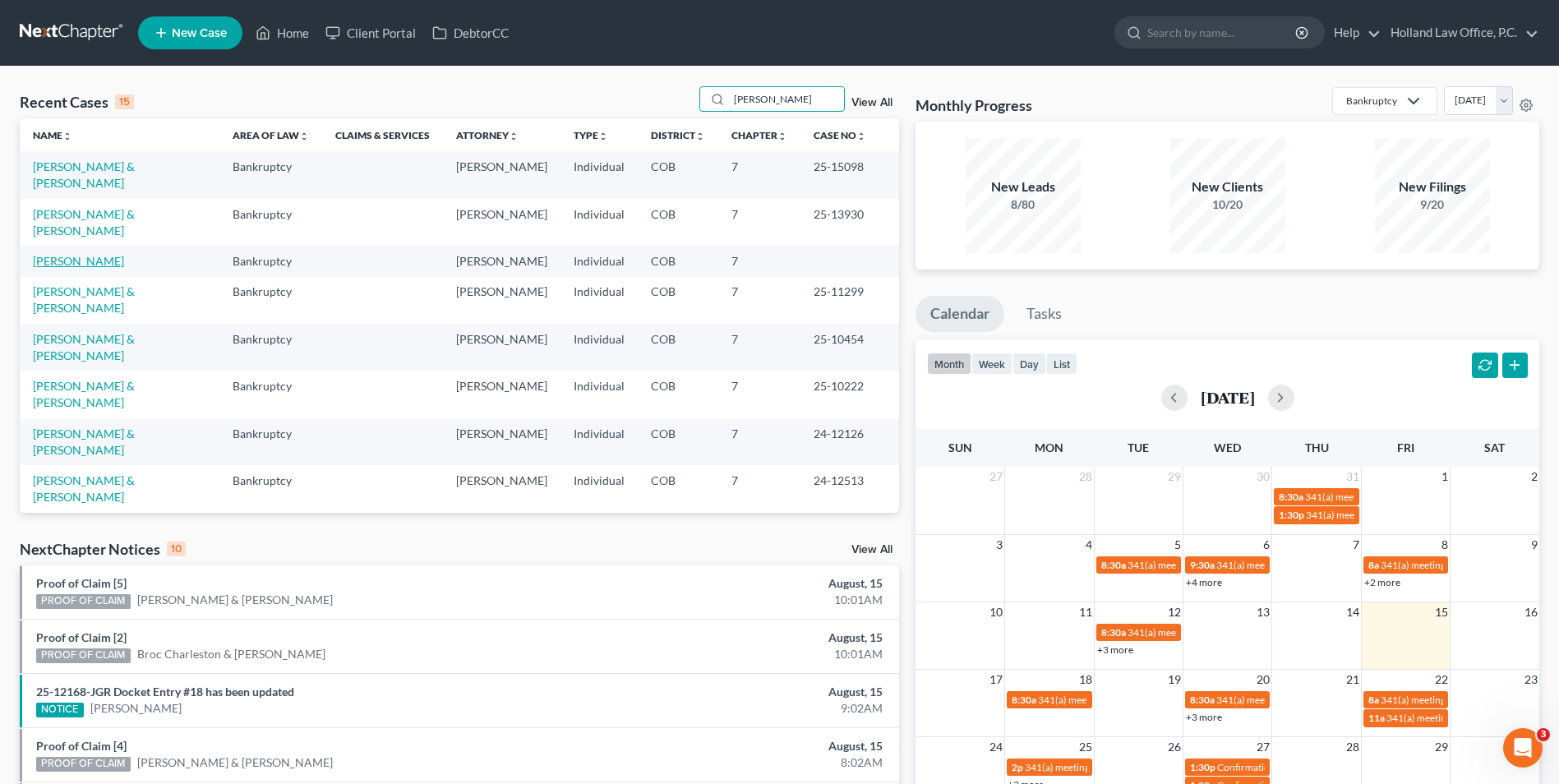
type input "[PERSON_NAME]"
click at [66, 261] on link "[PERSON_NAME]" at bounding box center [78, 261] width 92 height 14
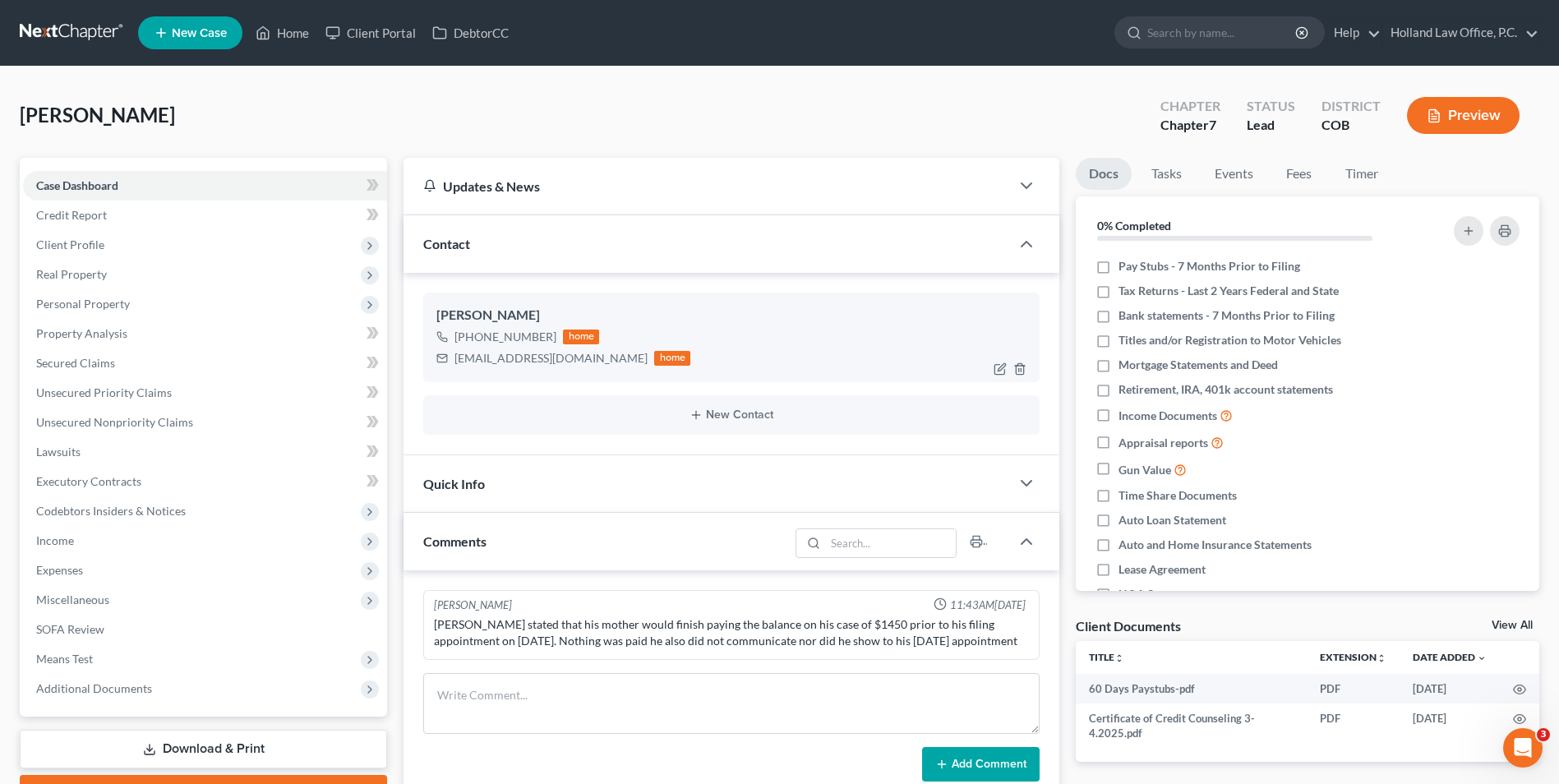
click at [563, 362] on div "[EMAIL_ADDRESS][DOMAIN_NAME]" at bounding box center [550, 358] width 193 height 16
drag, startPoint x: 566, startPoint y: 362, endPoint x: 446, endPoint y: 357, distance: 120.1
click at [446, 357] on div "[EMAIL_ADDRESS][DOMAIN_NAME] home" at bounding box center [564, 358] width 254 height 21
drag, startPoint x: 447, startPoint y: 357, endPoint x: 489, endPoint y: 359, distance: 42.0
copy div "[EMAIL_ADDRESS][DOMAIN_NAME]"
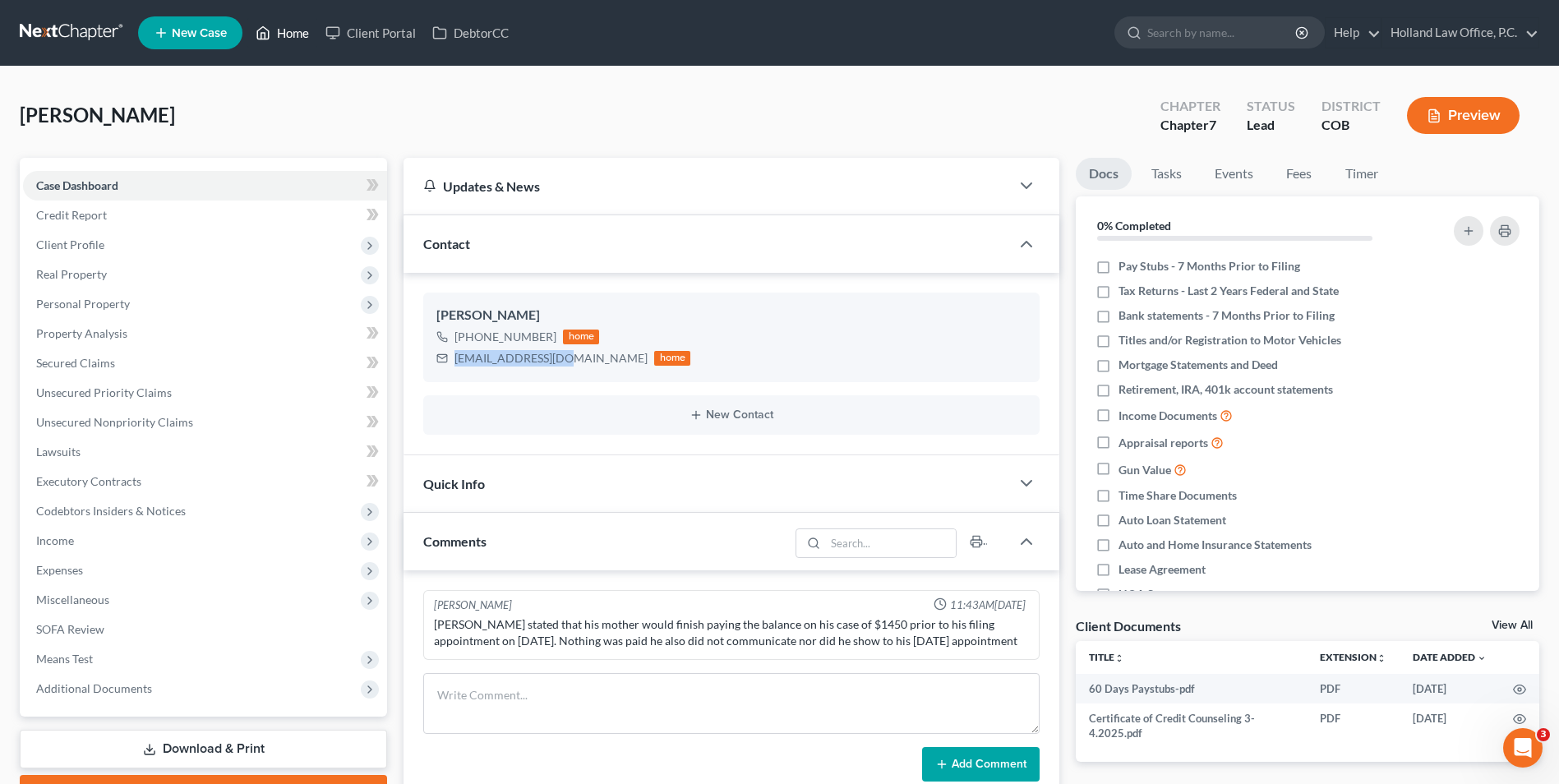
click at [261, 25] on icon at bounding box center [262, 33] width 15 height 20
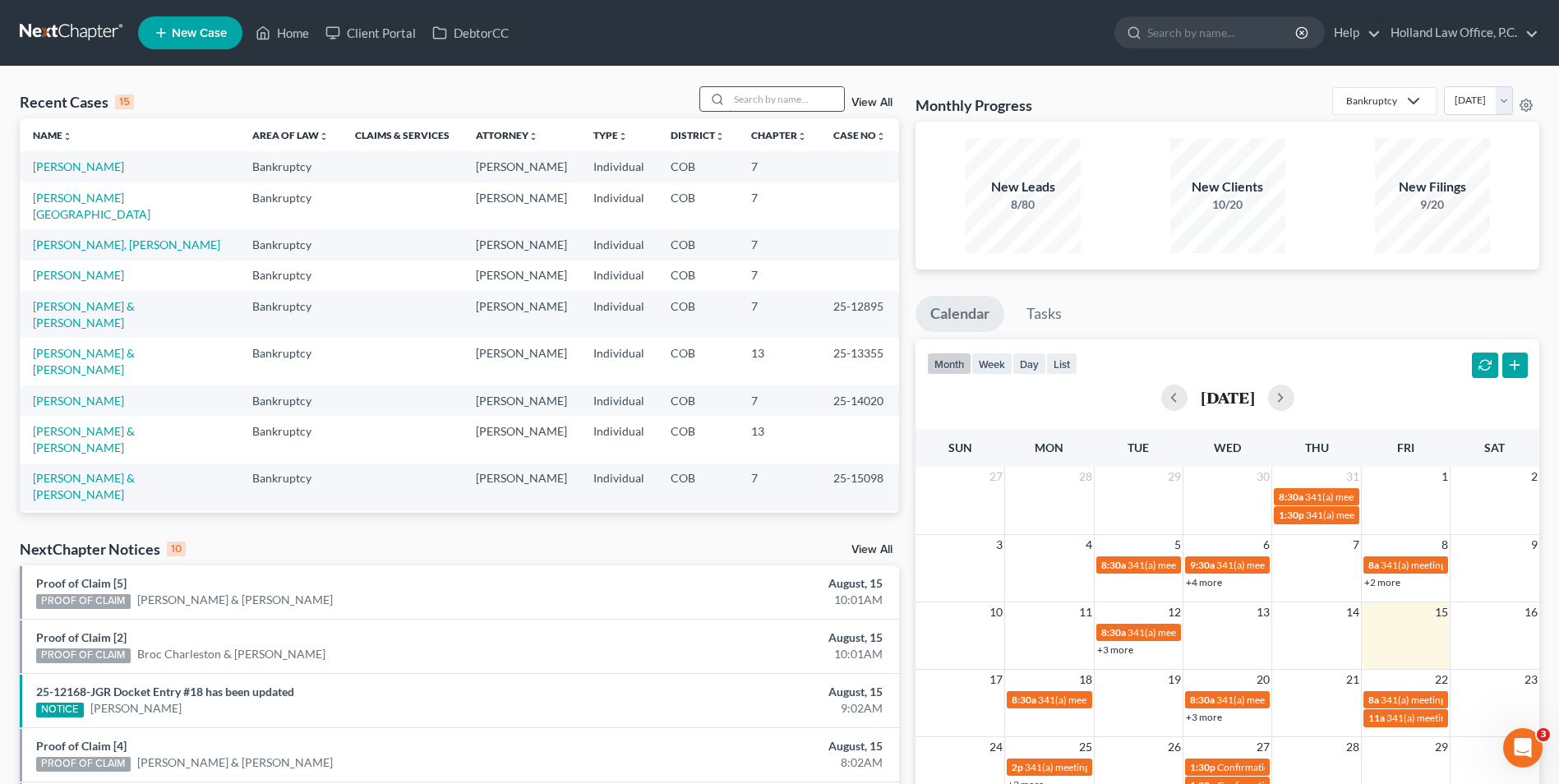
click at [761, 92] on input "search" at bounding box center [786, 99] width 115 height 24
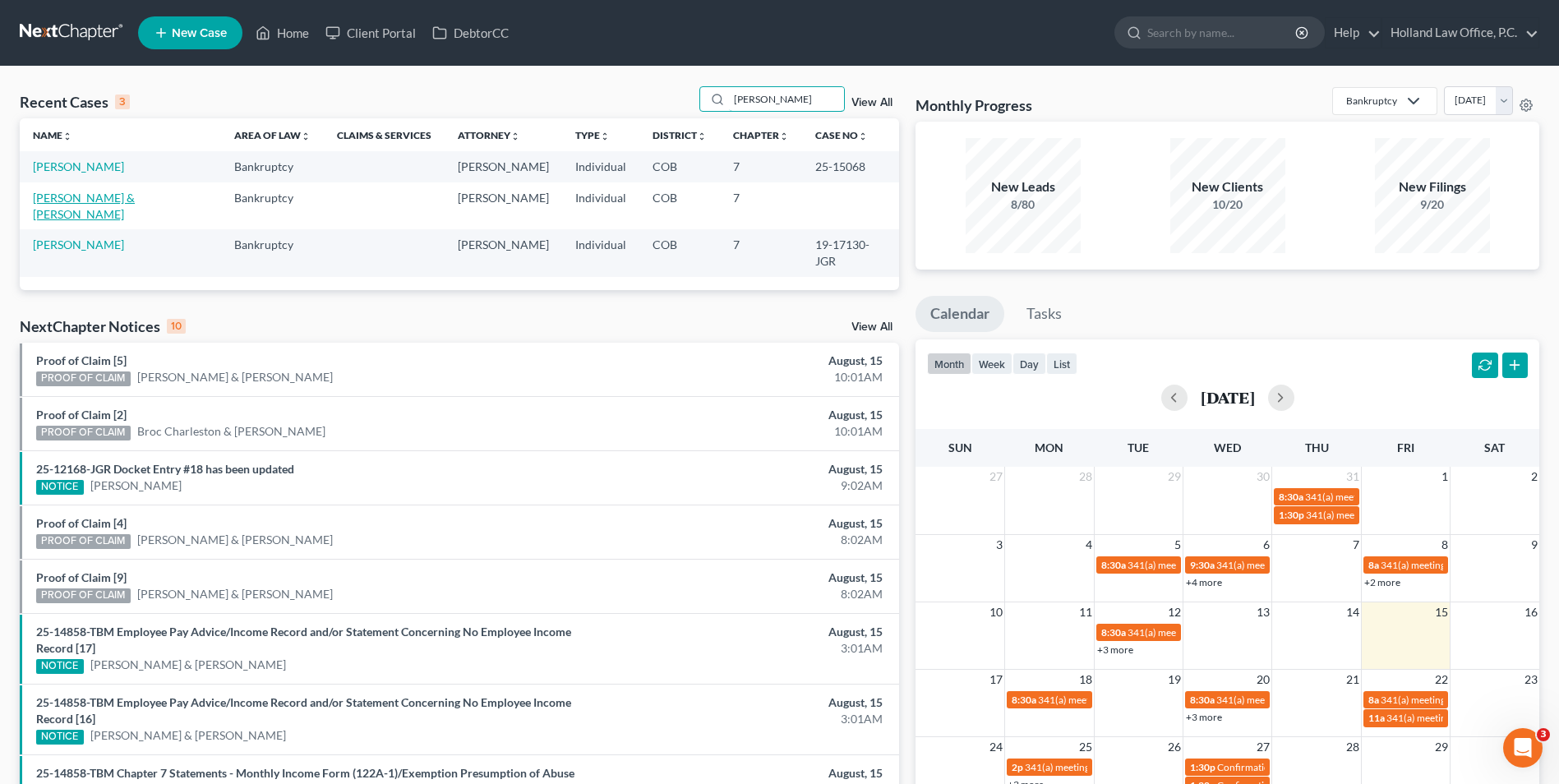
type input "[PERSON_NAME]"
click at [100, 197] on link "[PERSON_NAME] & [PERSON_NAME]" at bounding box center [84, 205] width 102 height 30
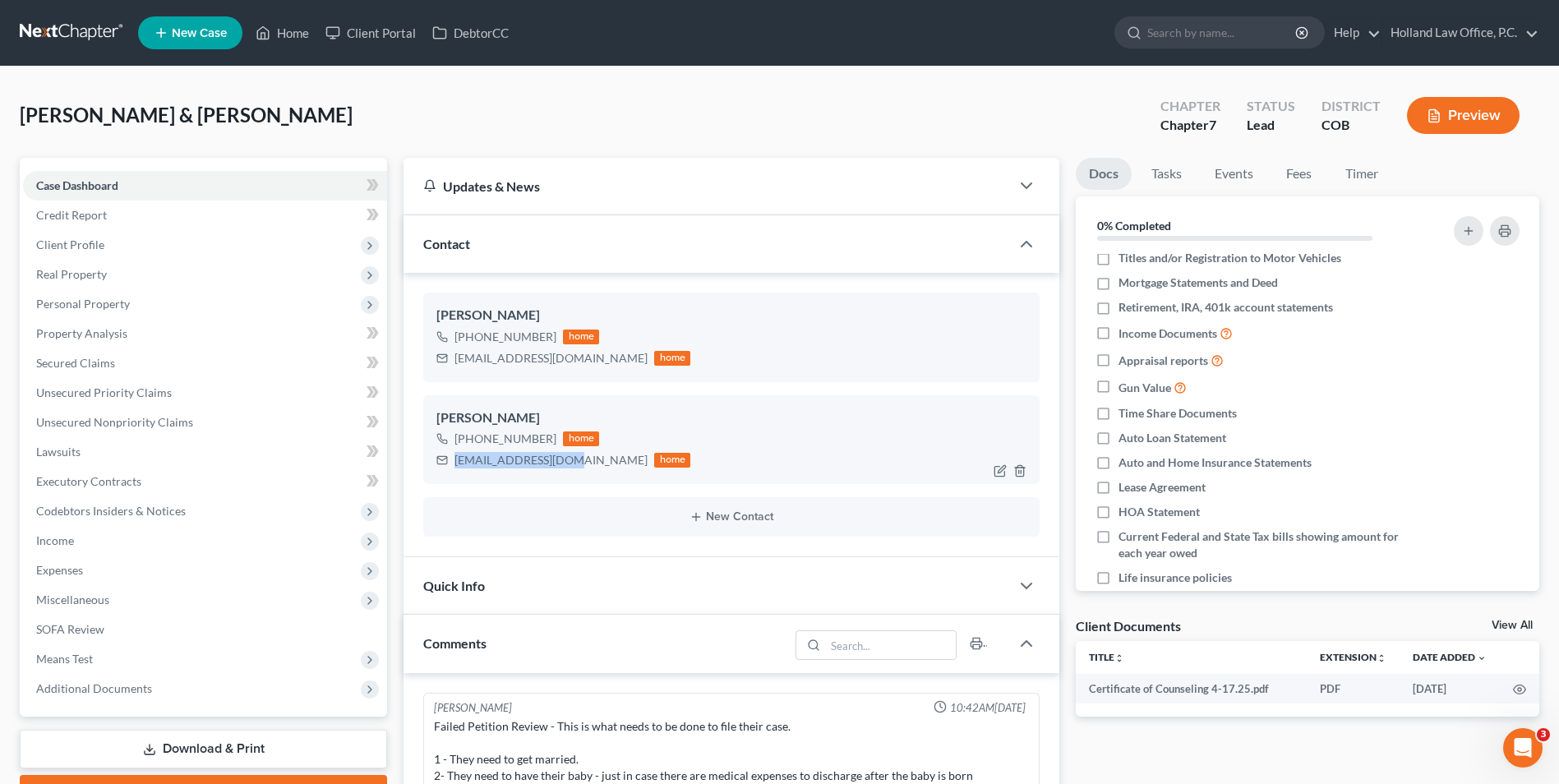
drag, startPoint x: 563, startPoint y: 463, endPoint x: 434, endPoint y: 467, distance: 129.1
click at [434, 467] on div "[PERSON_NAME] [PHONE_NUMBER] home [EMAIL_ADDRESS][DOMAIN_NAME] home" at bounding box center [731, 440] width 616 height 89
drag, startPoint x: 503, startPoint y: 448, endPoint x: 501, endPoint y: 460, distance: 12.2
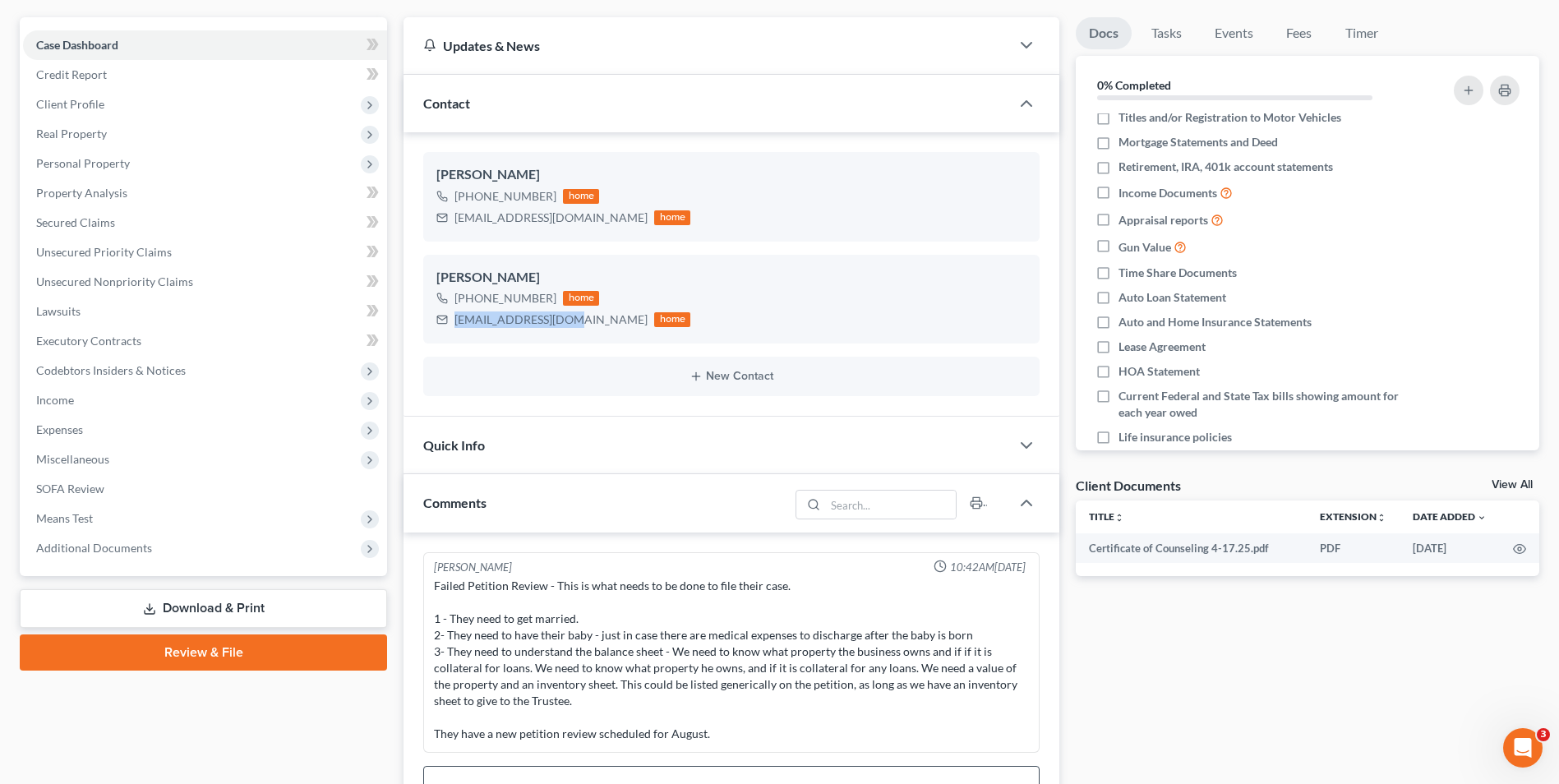
scroll to position [164, 0]
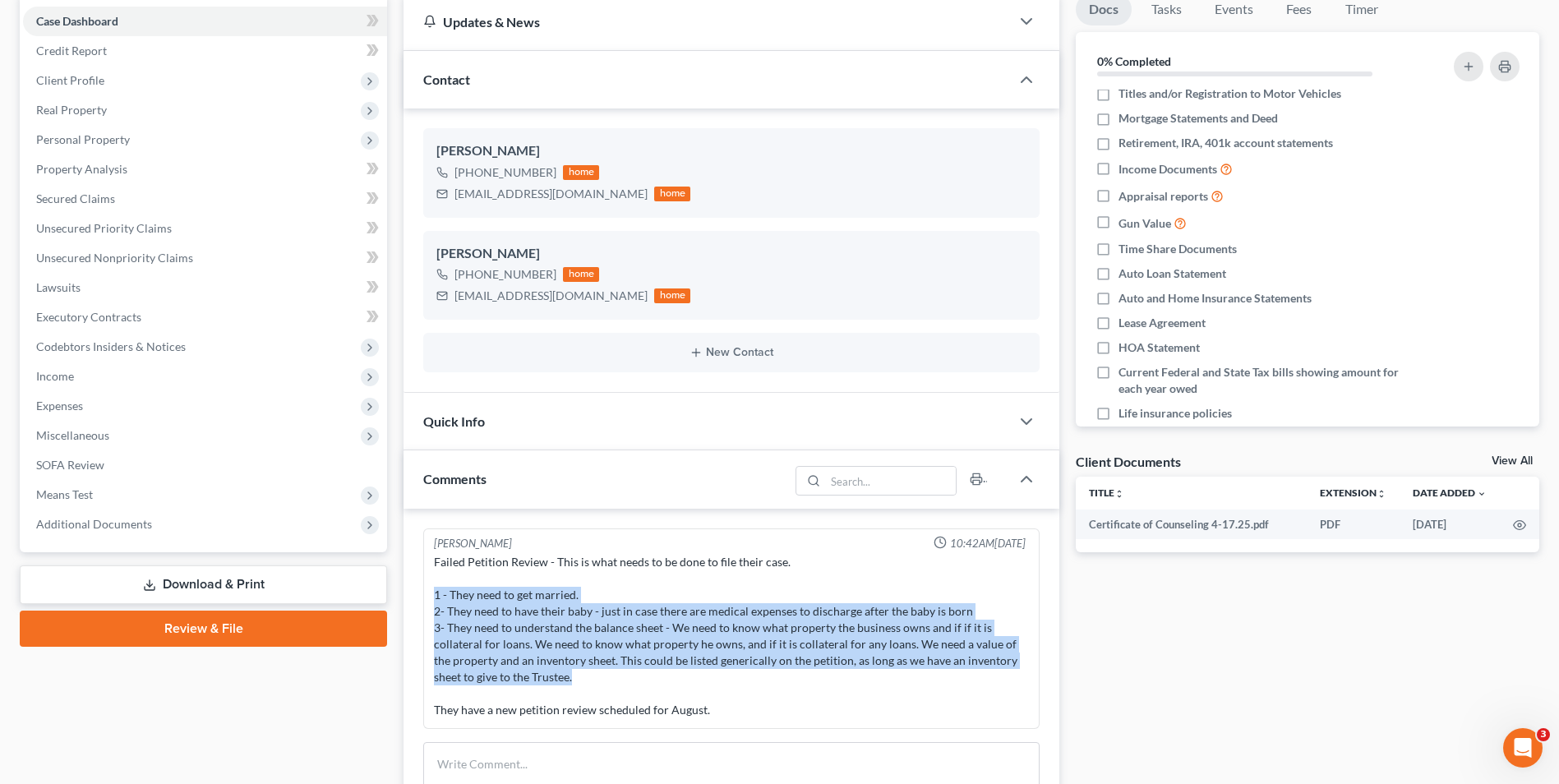
drag, startPoint x: 571, startPoint y: 677, endPoint x: 414, endPoint y: 589, distance: 180.0
click at [409, 593] on div "[PERSON_NAME] 10:42AM[DATE] Failed Petition Review - This is what needs to be d…" at bounding box center [732, 690] width 656 height 363
copy div "1 - They need to get married. 2- They need to have their baby - just in case th…"
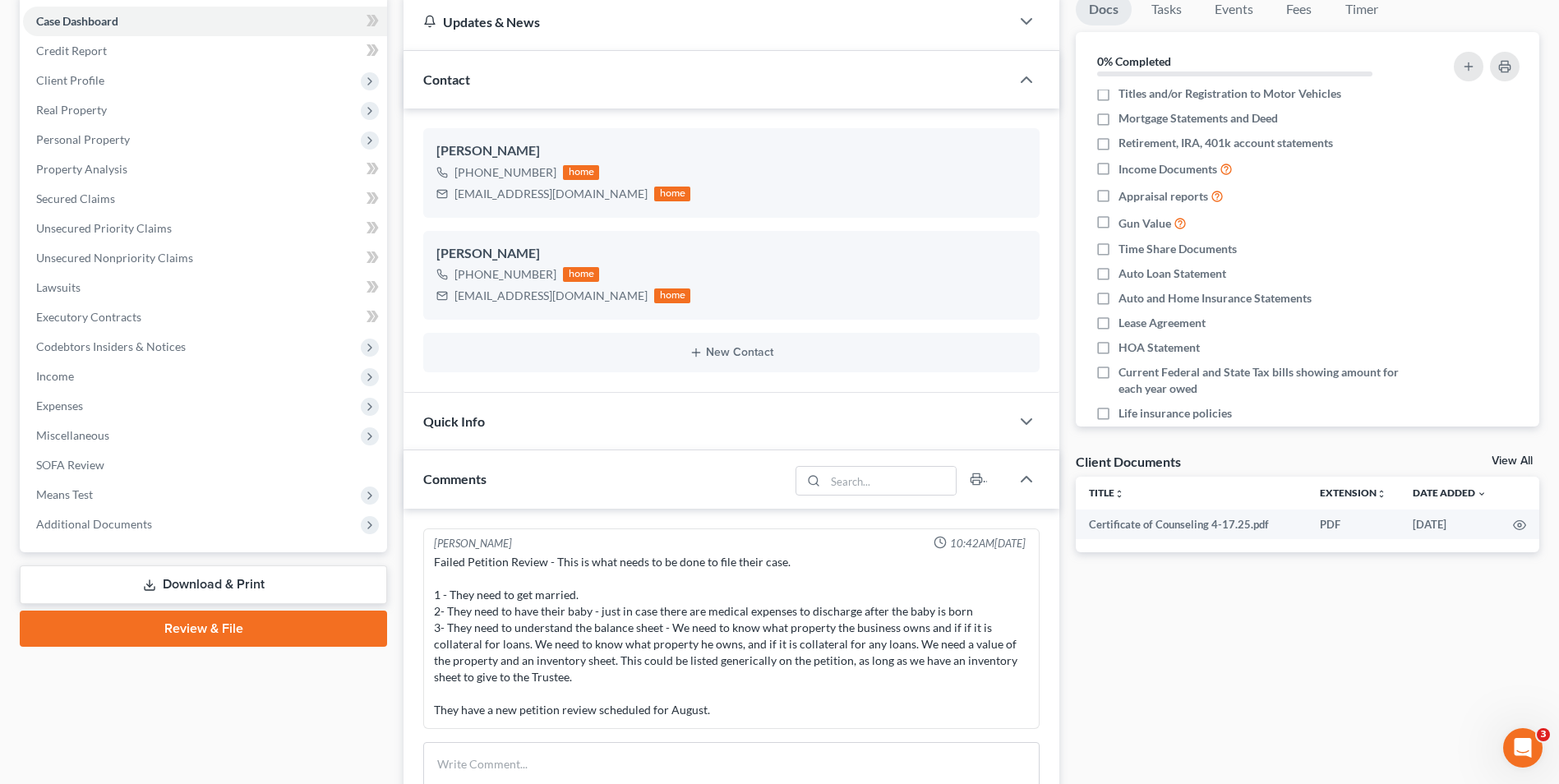
click at [1058, 167] on div "[PERSON_NAME] [PHONE_NUMBER] home [EMAIL_ADDRESS][DOMAIN_NAME] home [PERSON_NAM…" at bounding box center [732, 251] width 656 height 284
drag, startPoint x: 550, startPoint y: 276, endPoint x: 472, endPoint y: 280, distance: 78.1
click at [472, 280] on div "[PHONE_NUMBER]" at bounding box center [505, 274] width 102 height 16
drag, startPoint x: 482, startPoint y: 279, endPoint x: 517, endPoint y: 276, distance: 35.1
copy div "[PHONE_NUMBER]"
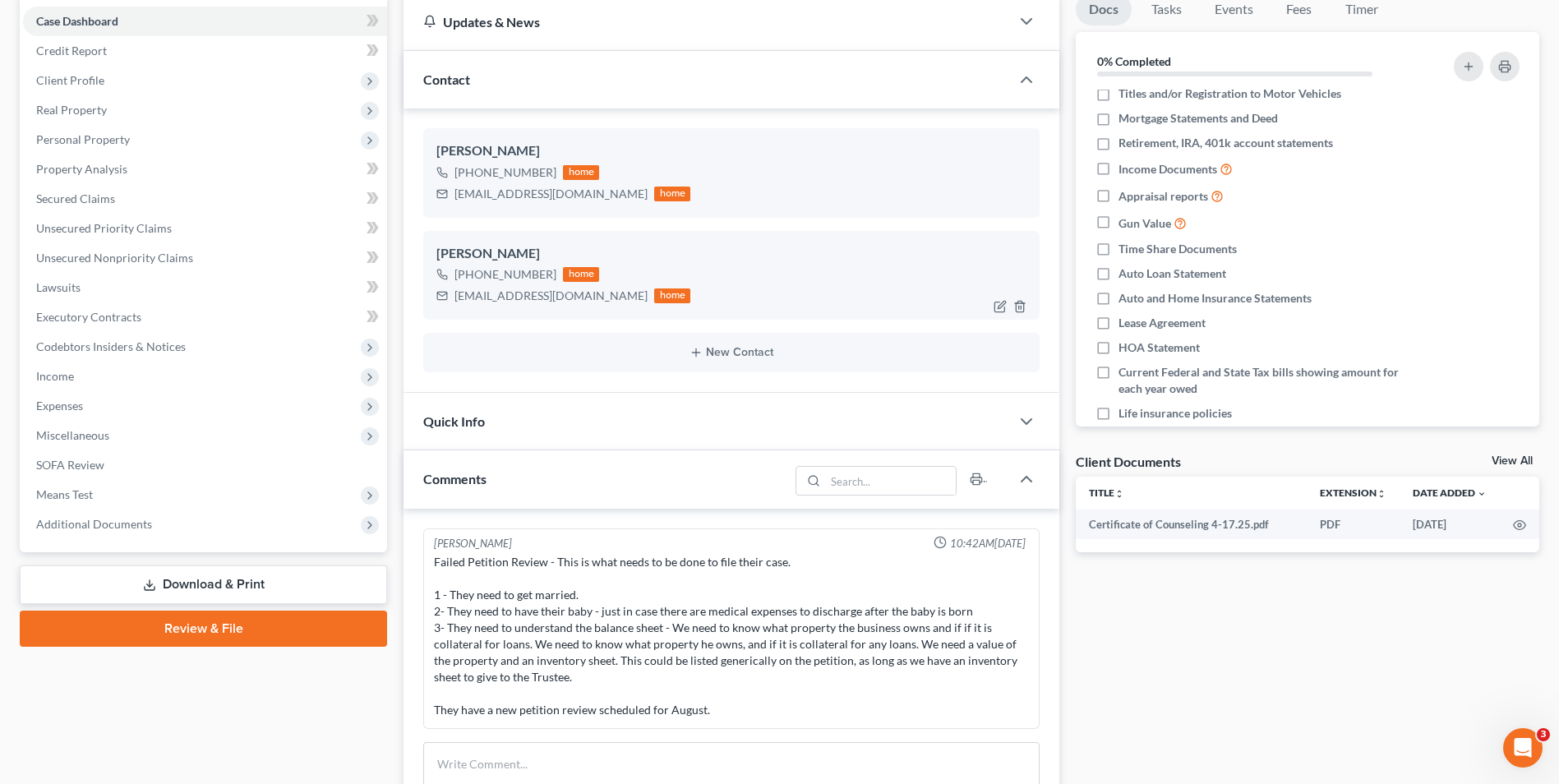
click at [532, 284] on div "[PHONE_NUMBER] home" at bounding box center [564, 275] width 254 height 21
drag, startPoint x: 549, startPoint y: 275, endPoint x: 471, endPoint y: 281, distance: 78.2
click at [471, 281] on div "[PHONE_NUMBER]" at bounding box center [505, 274] width 102 height 16
drag, startPoint x: 471, startPoint y: 281, endPoint x: 502, endPoint y: 278, distance: 31.1
copy div "[PHONE_NUMBER]"
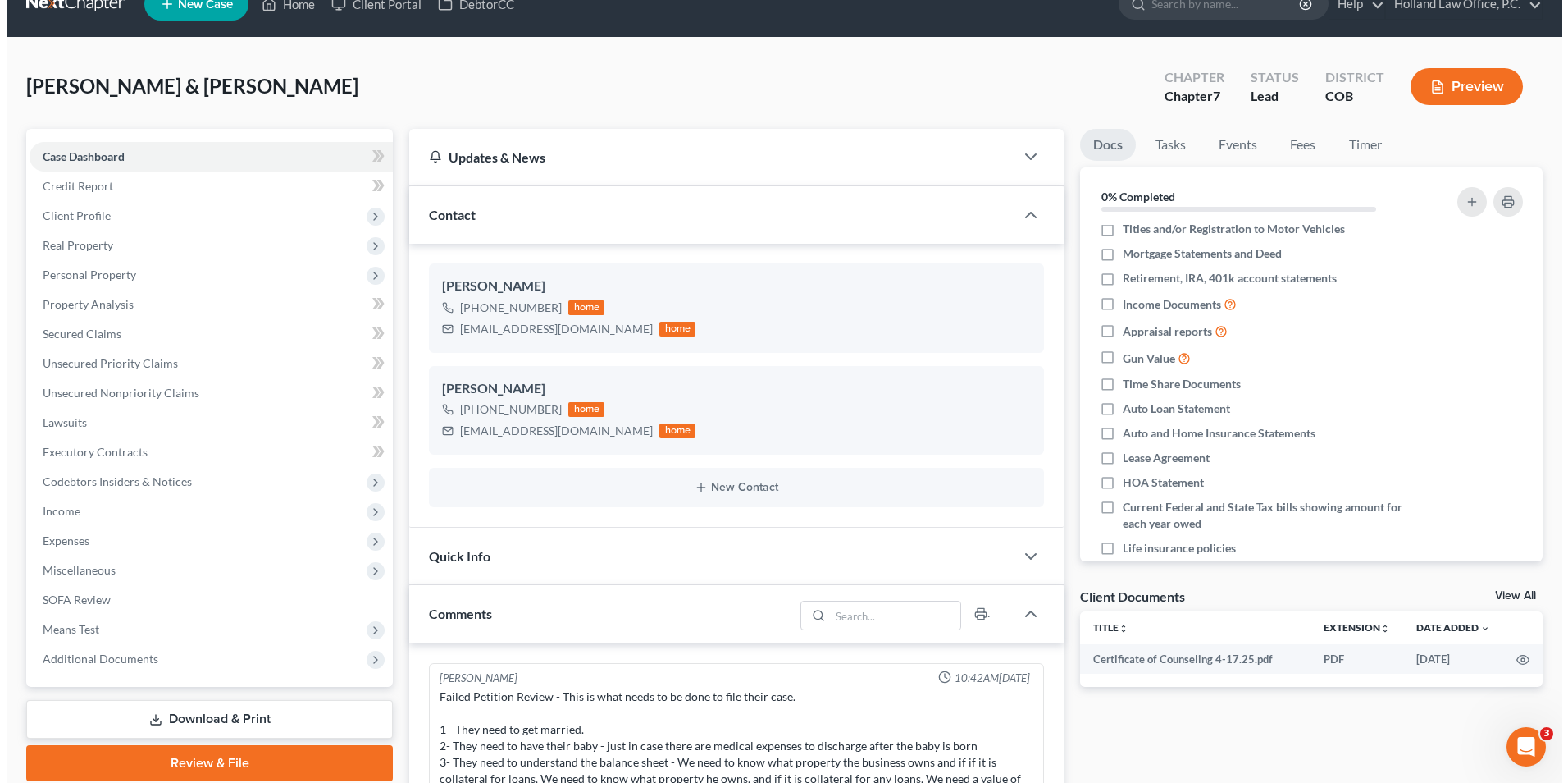
scroll to position [0, 0]
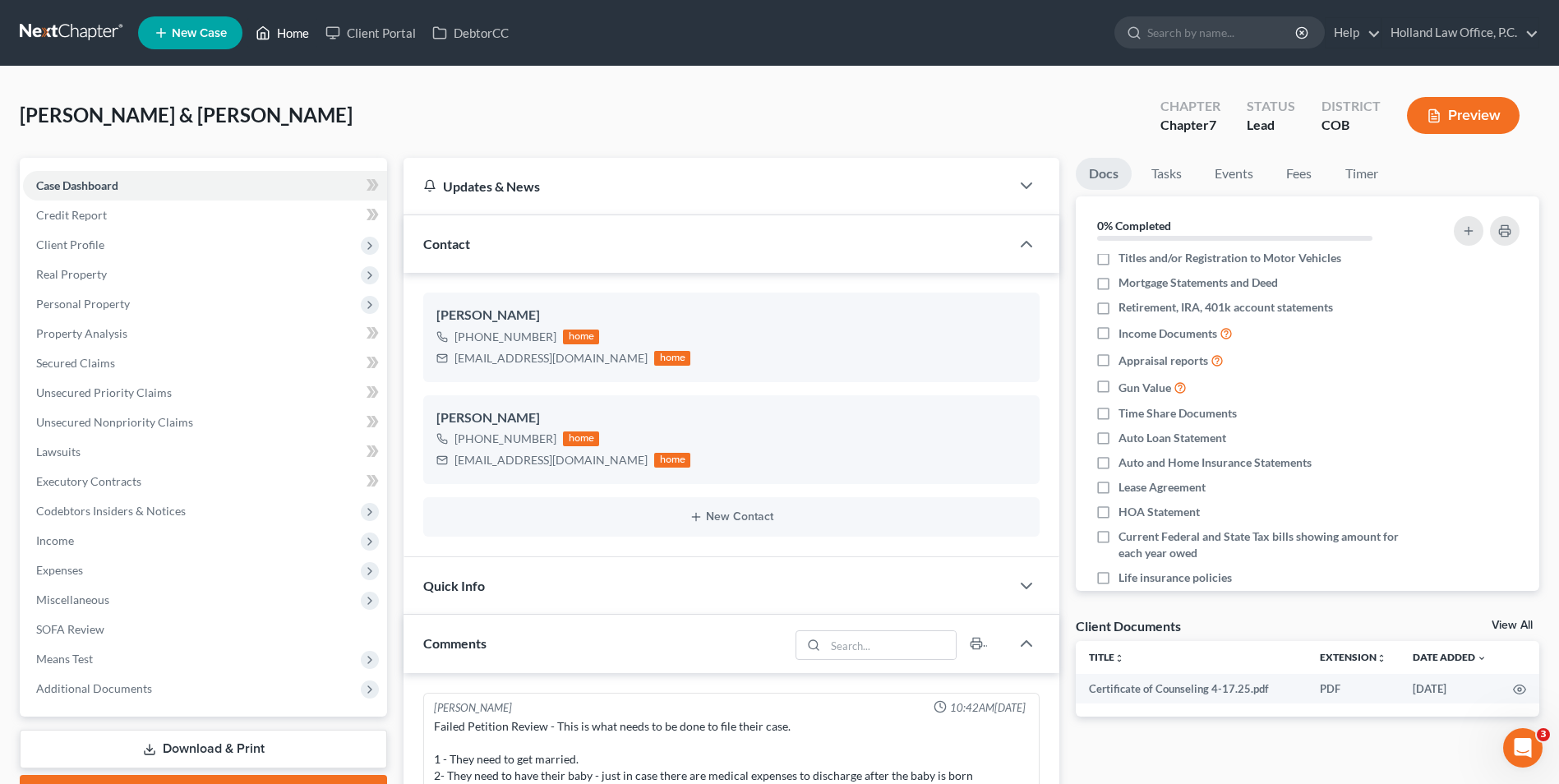
click at [294, 34] on link "Home" at bounding box center [282, 32] width 70 height 29
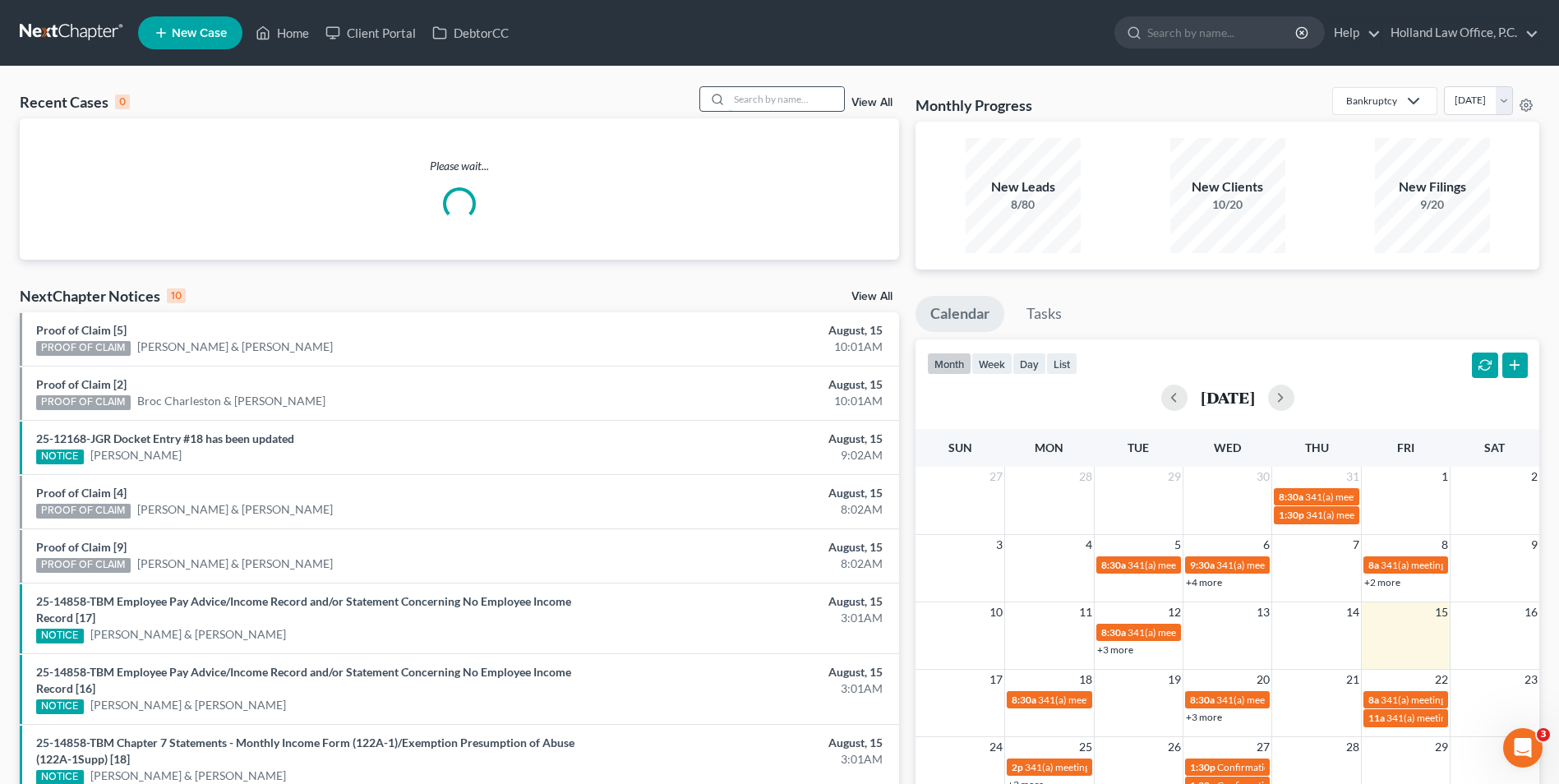
click at [746, 104] on input "search" at bounding box center [786, 99] width 115 height 24
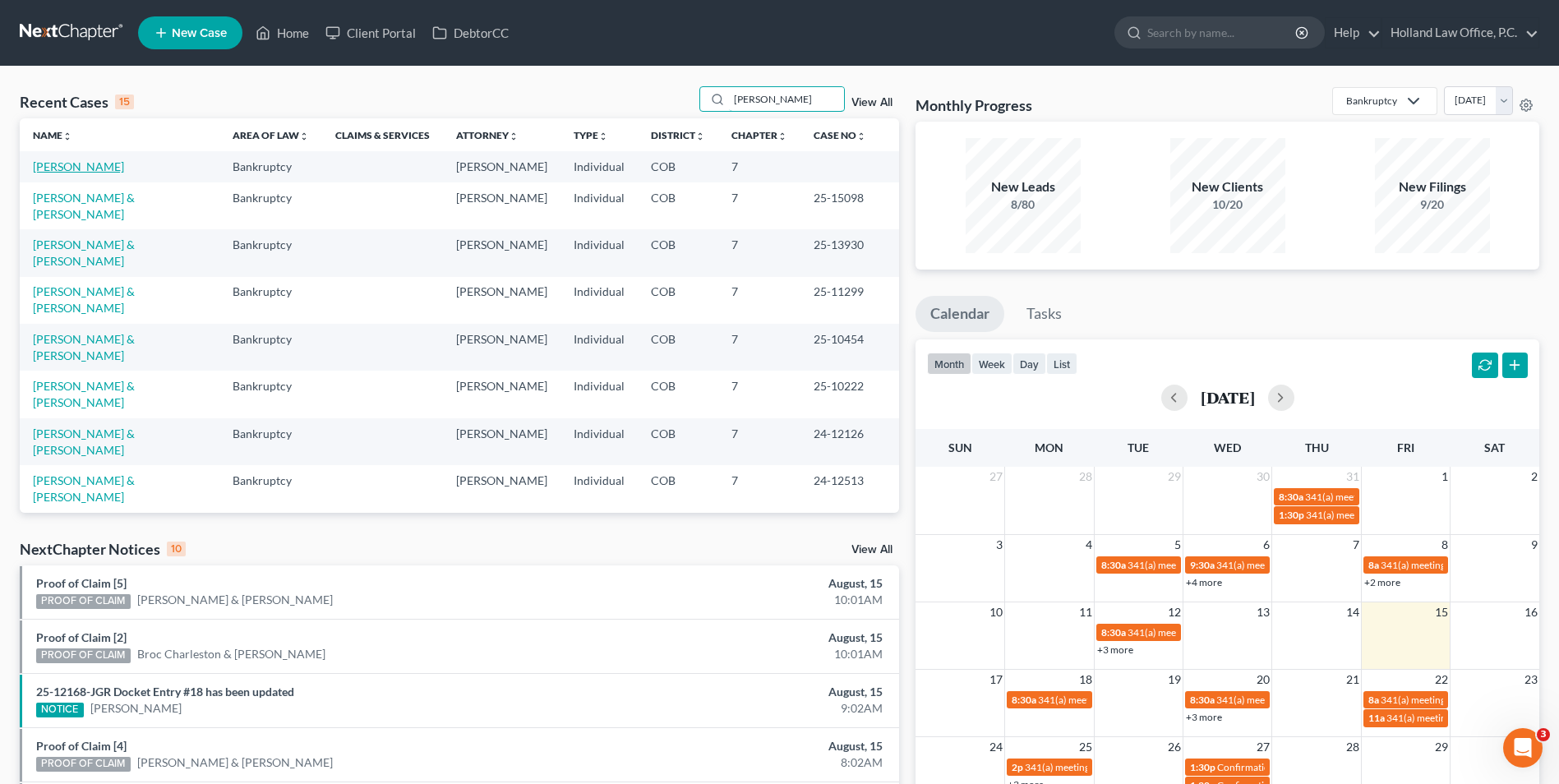
type input "[PERSON_NAME]"
click at [68, 172] on link "[PERSON_NAME]" at bounding box center [78, 166] width 92 height 14
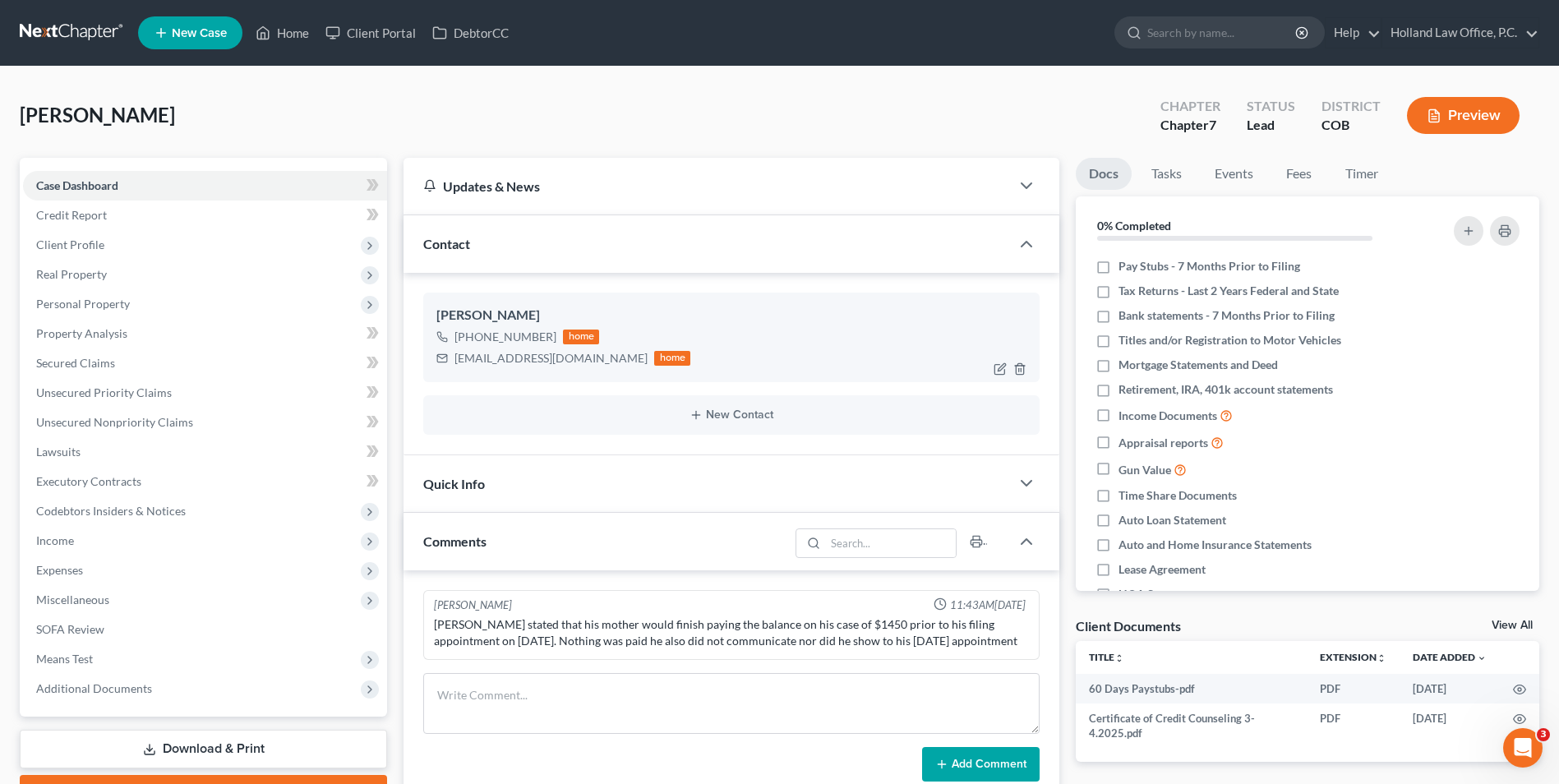
drag, startPoint x: 550, startPoint y: 338, endPoint x: 472, endPoint y: 340, distance: 78.0
click at [472, 340] on div "[PHONE_NUMBER]" at bounding box center [505, 337] width 102 height 16
drag, startPoint x: 472, startPoint y: 340, endPoint x: 499, endPoint y: 338, distance: 27.1
copy div "[PHONE_NUMBER]"
click at [278, 32] on link "Home" at bounding box center [282, 32] width 70 height 29
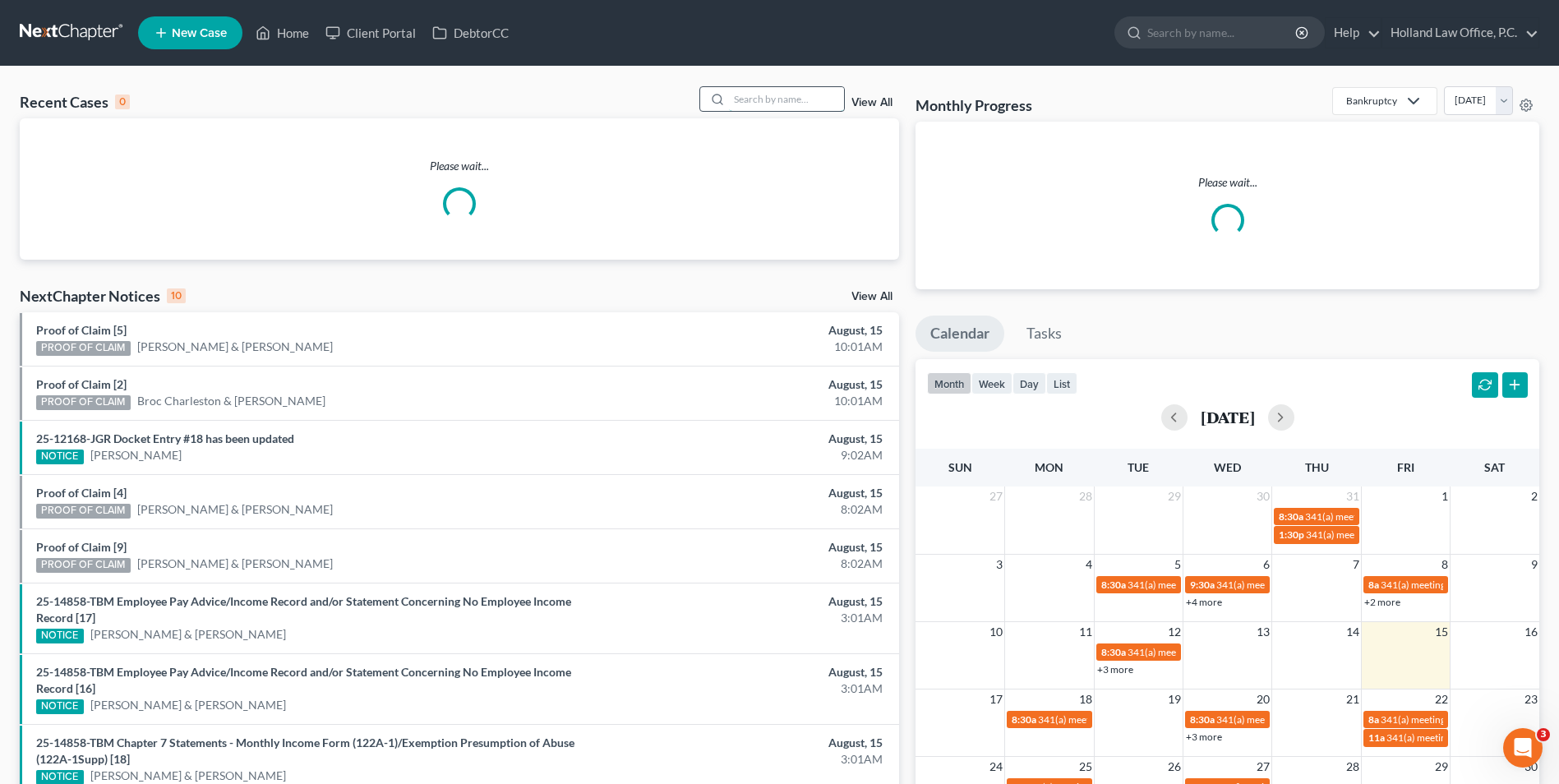
click at [763, 101] on input "search" at bounding box center [786, 99] width 115 height 24
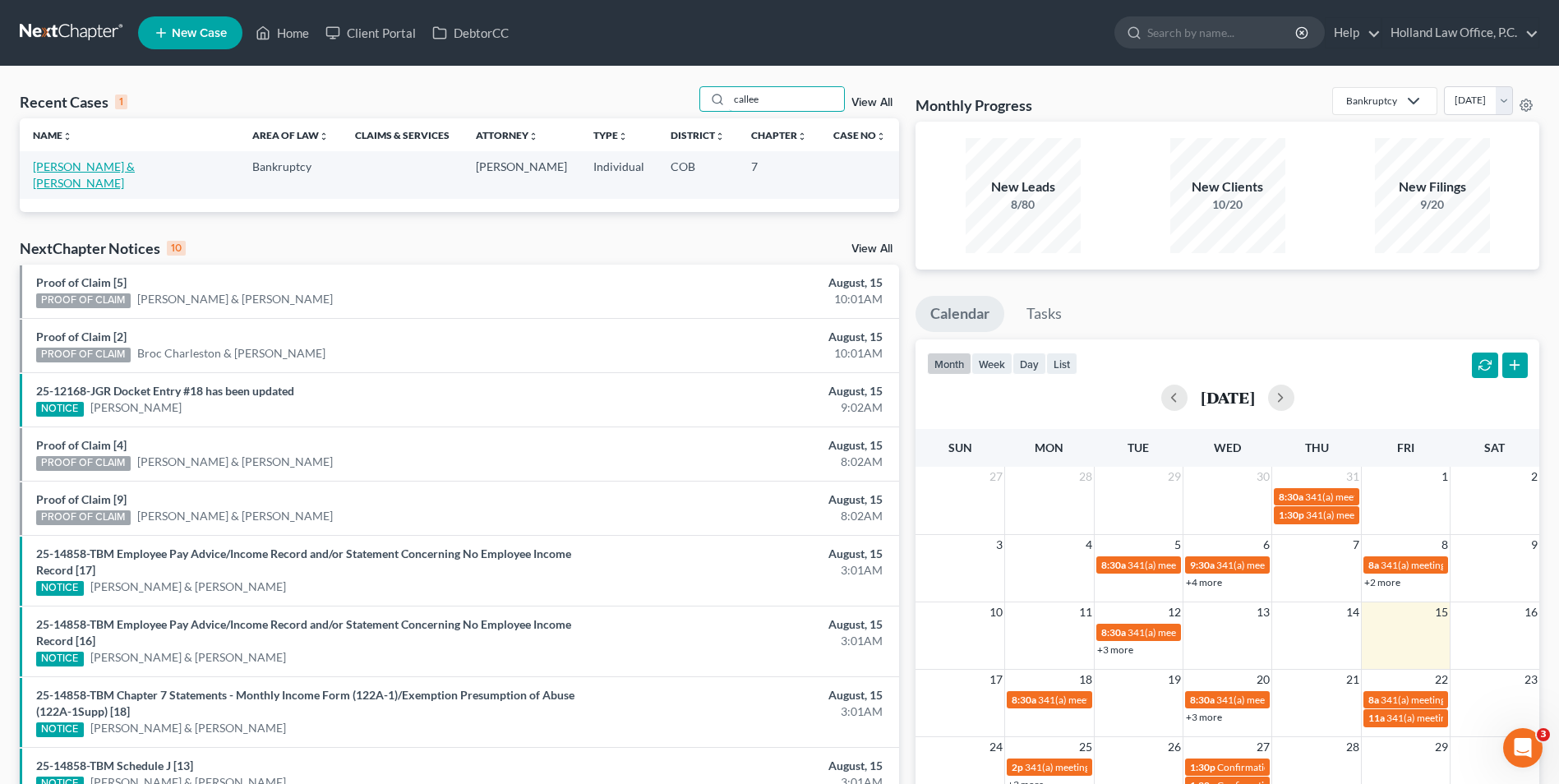
type input "callee"
click at [64, 169] on link "[PERSON_NAME] & [PERSON_NAME]" at bounding box center [84, 174] width 102 height 30
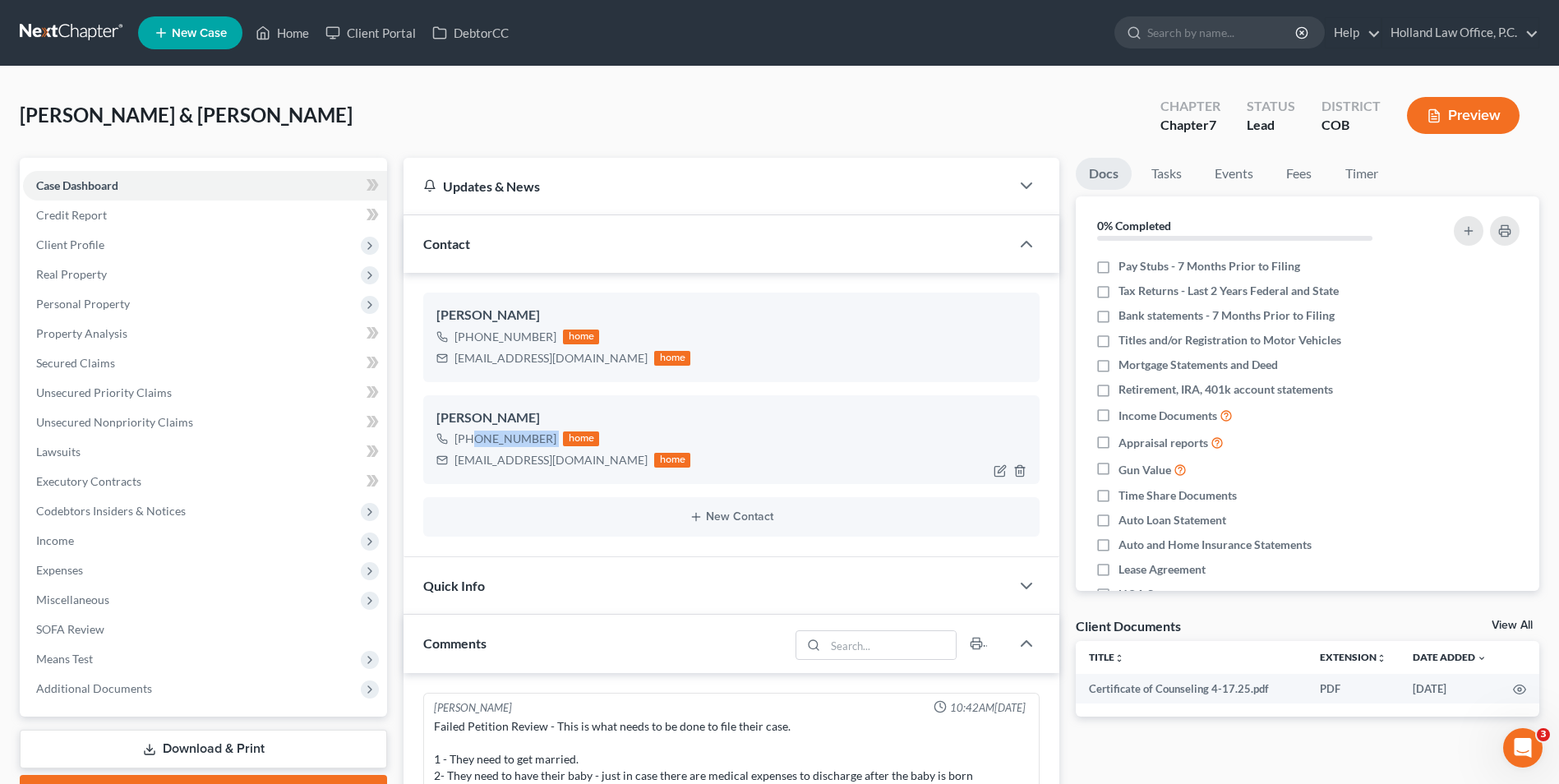
drag, startPoint x: 534, startPoint y: 441, endPoint x: 472, endPoint y: 442, distance: 62.0
click at [472, 442] on div "[PHONE_NUMBER] home" at bounding box center [564, 439] width 254 height 21
drag, startPoint x: 478, startPoint y: 441, endPoint x: 495, endPoint y: 441, distance: 17.0
copy div "[PHONE_NUMBER]"
click at [319, 28] on ul "New Case Home Client Portal DebtorCC - No Result - See all results Or Press Ent…" at bounding box center [839, 33] width 1402 height 43
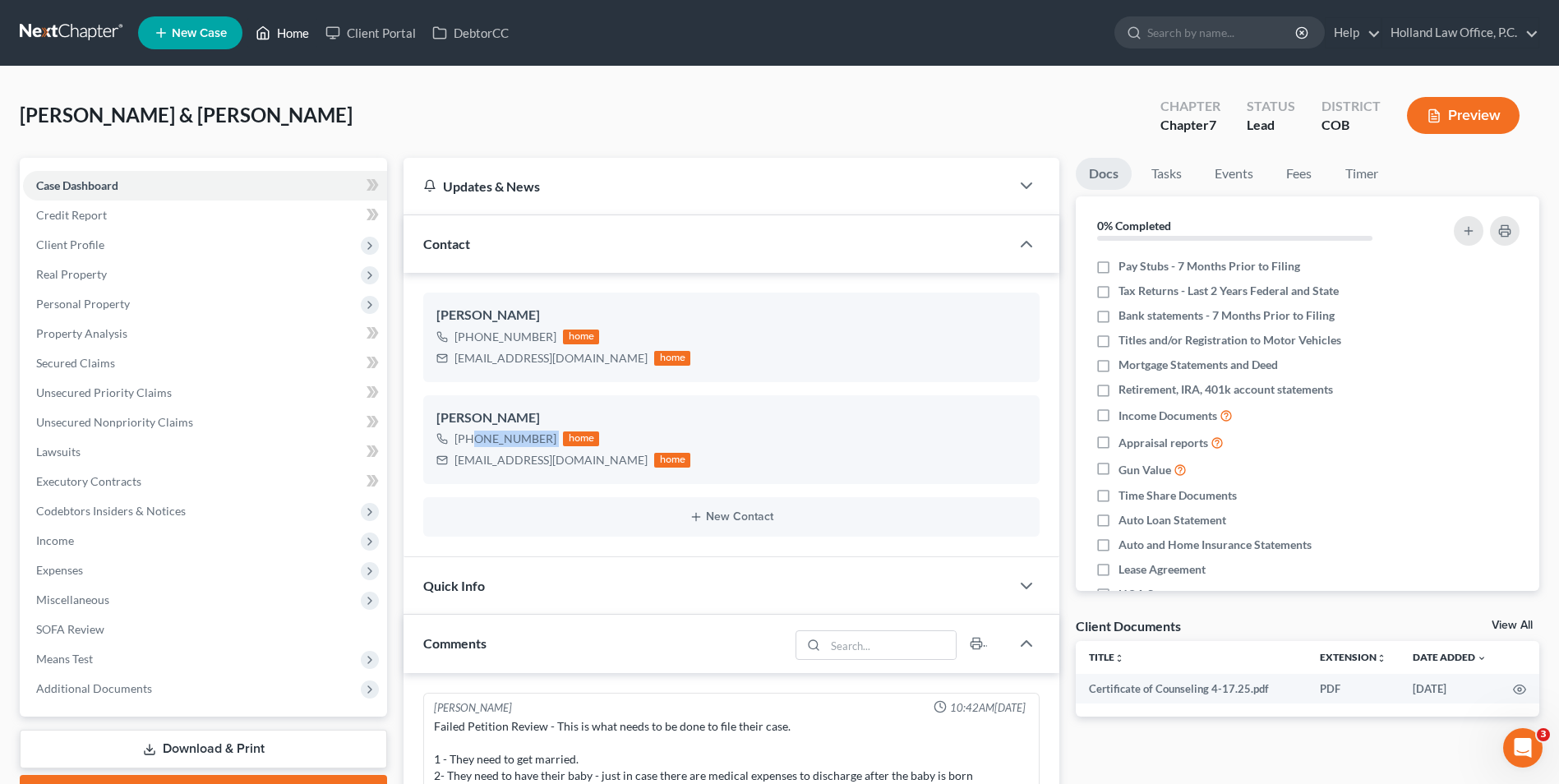
click at [277, 29] on link "Home" at bounding box center [282, 32] width 70 height 29
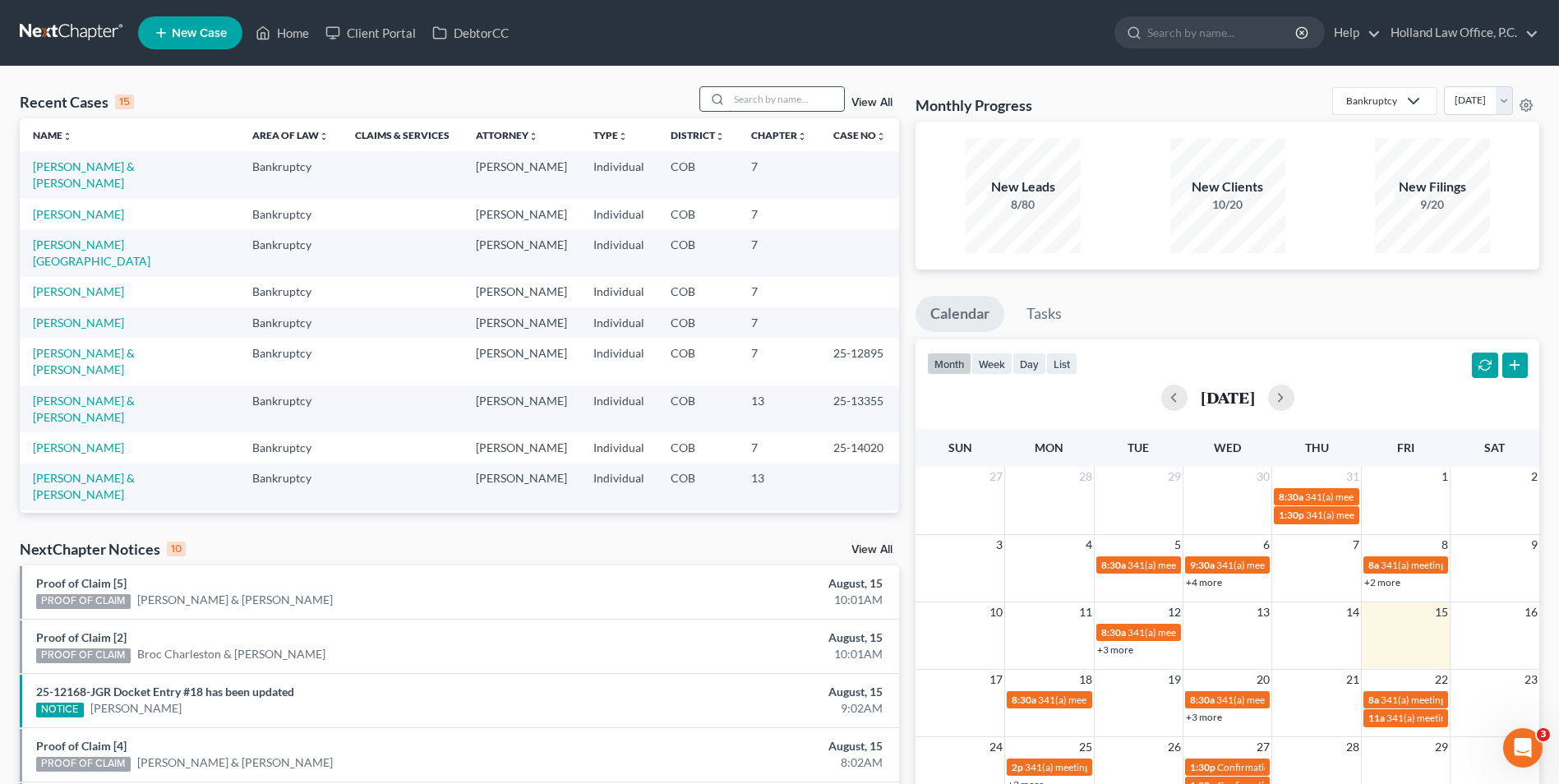
click at [790, 100] on input "search" at bounding box center [786, 99] width 115 height 24
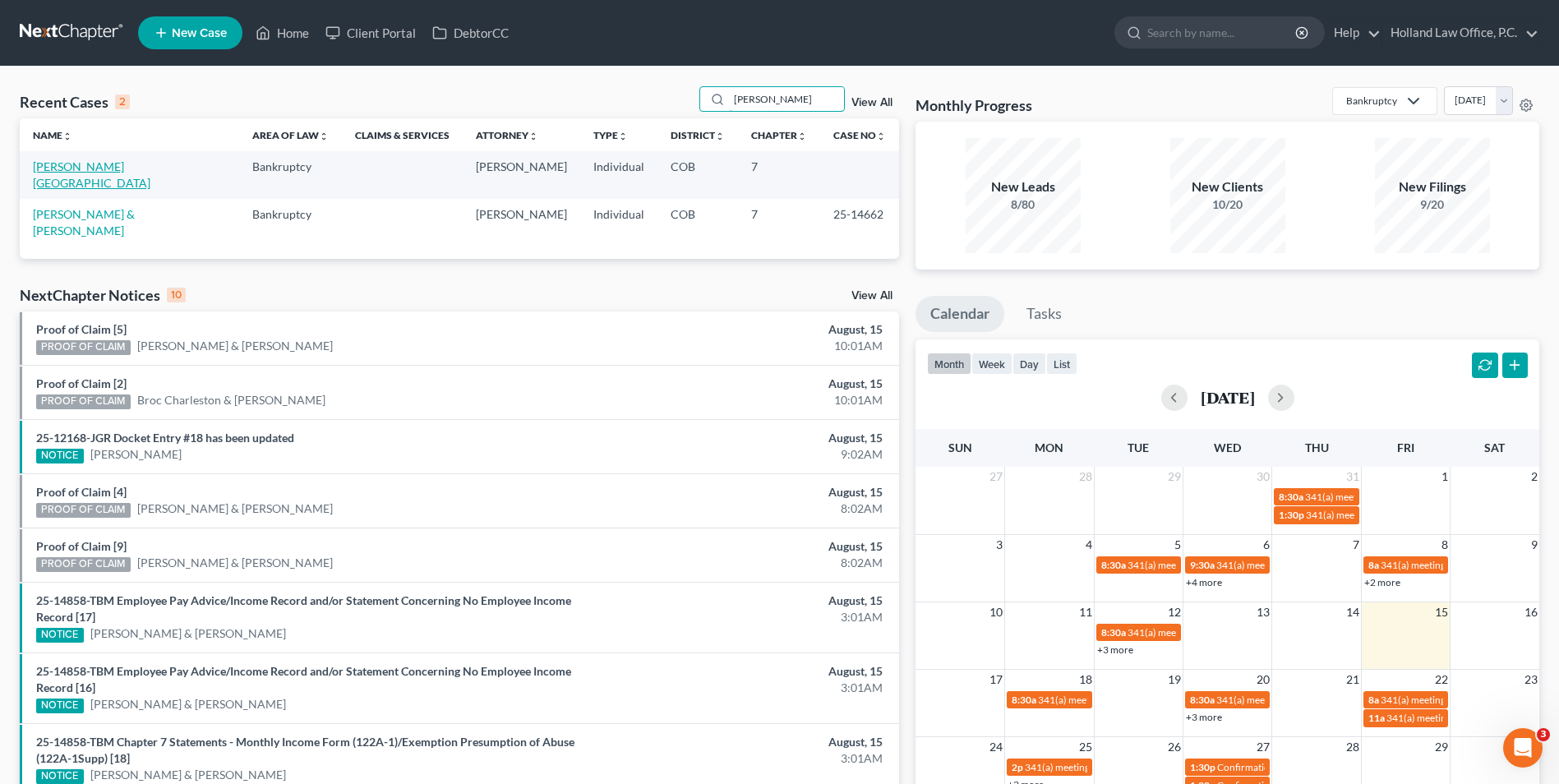
type input "[PERSON_NAME]"
click at [93, 169] on link "[PERSON_NAME][GEOGRAPHIC_DATA]" at bounding box center [92, 174] width 117 height 30
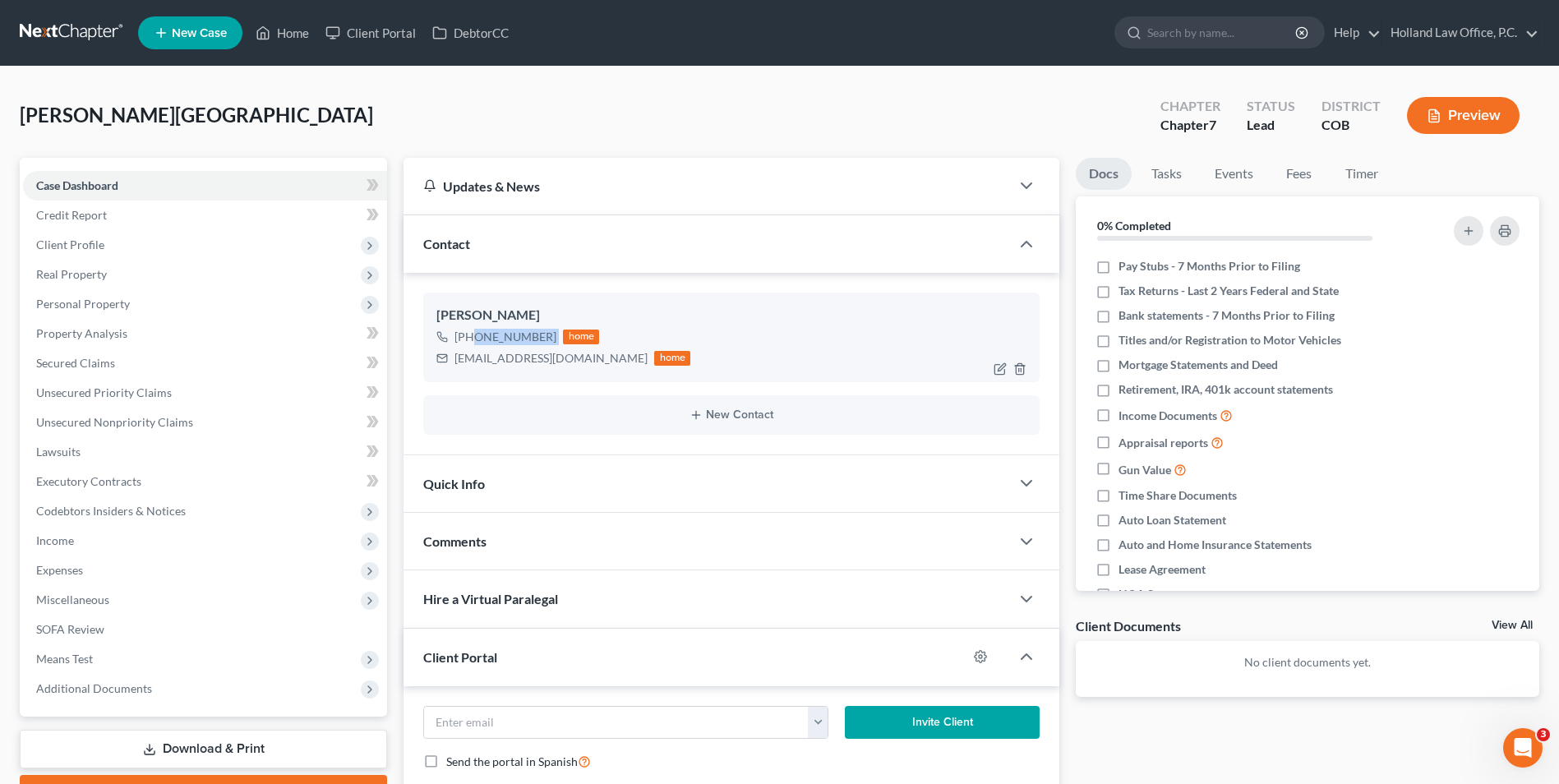
drag, startPoint x: 532, startPoint y: 342, endPoint x: 470, endPoint y: 346, distance: 62.1
click at [470, 346] on div "[PHONE_NUMBER] home" at bounding box center [564, 337] width 254 height 21
drag, startPoint x: 471, startPoint y: 345, endPoint x: 530, endPoint y: 336, distance: 59.7
copy div "[PHONE_NUMBER]"
click at [285, 36] on link "Home" at bounding box center [282, 32] width 70 height 29
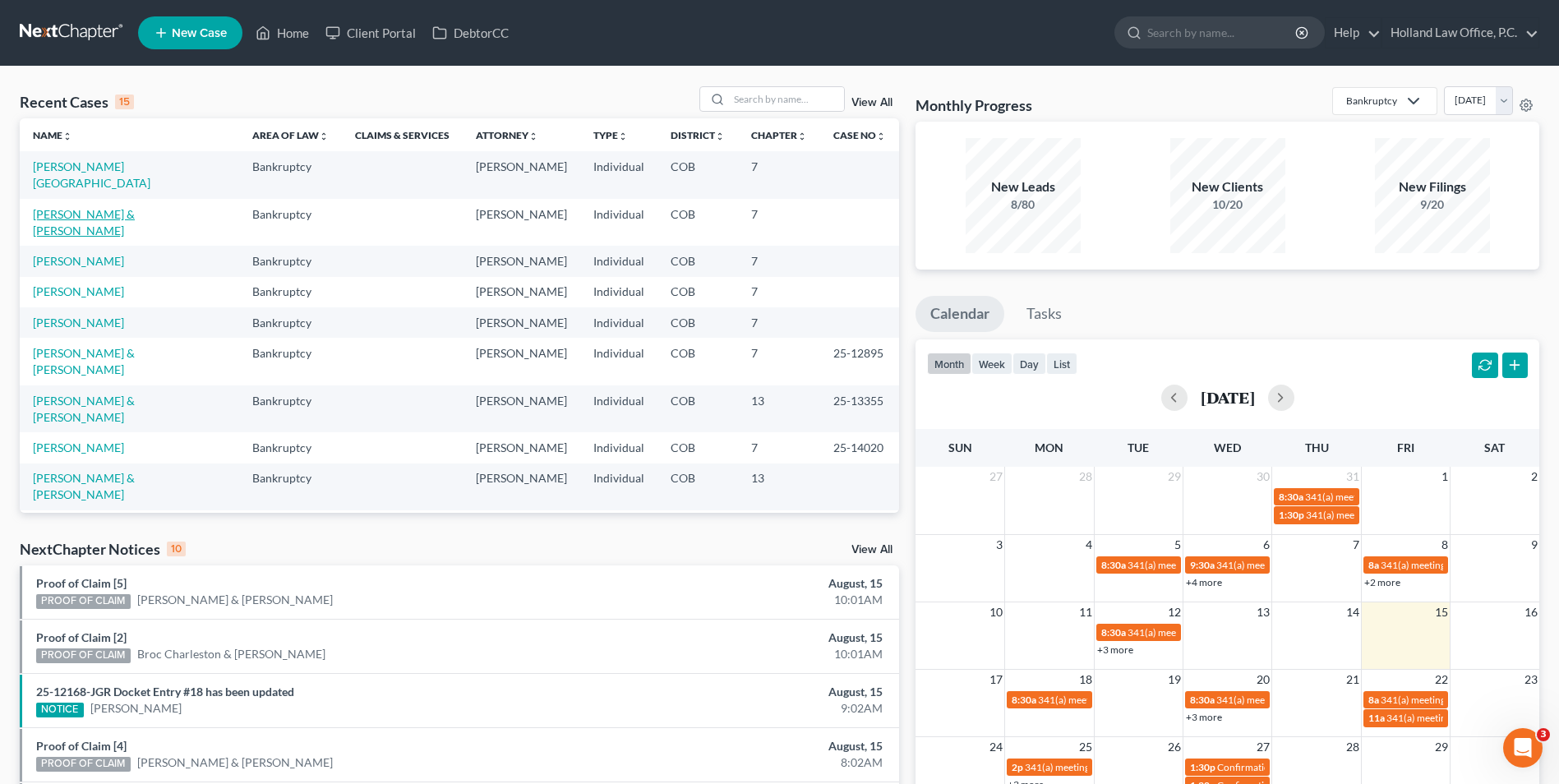
click at [95, 207] on link "[PERSON_NAME] & [PERSON_NAME]" at bounding box center [84, 222] width 102 height 30
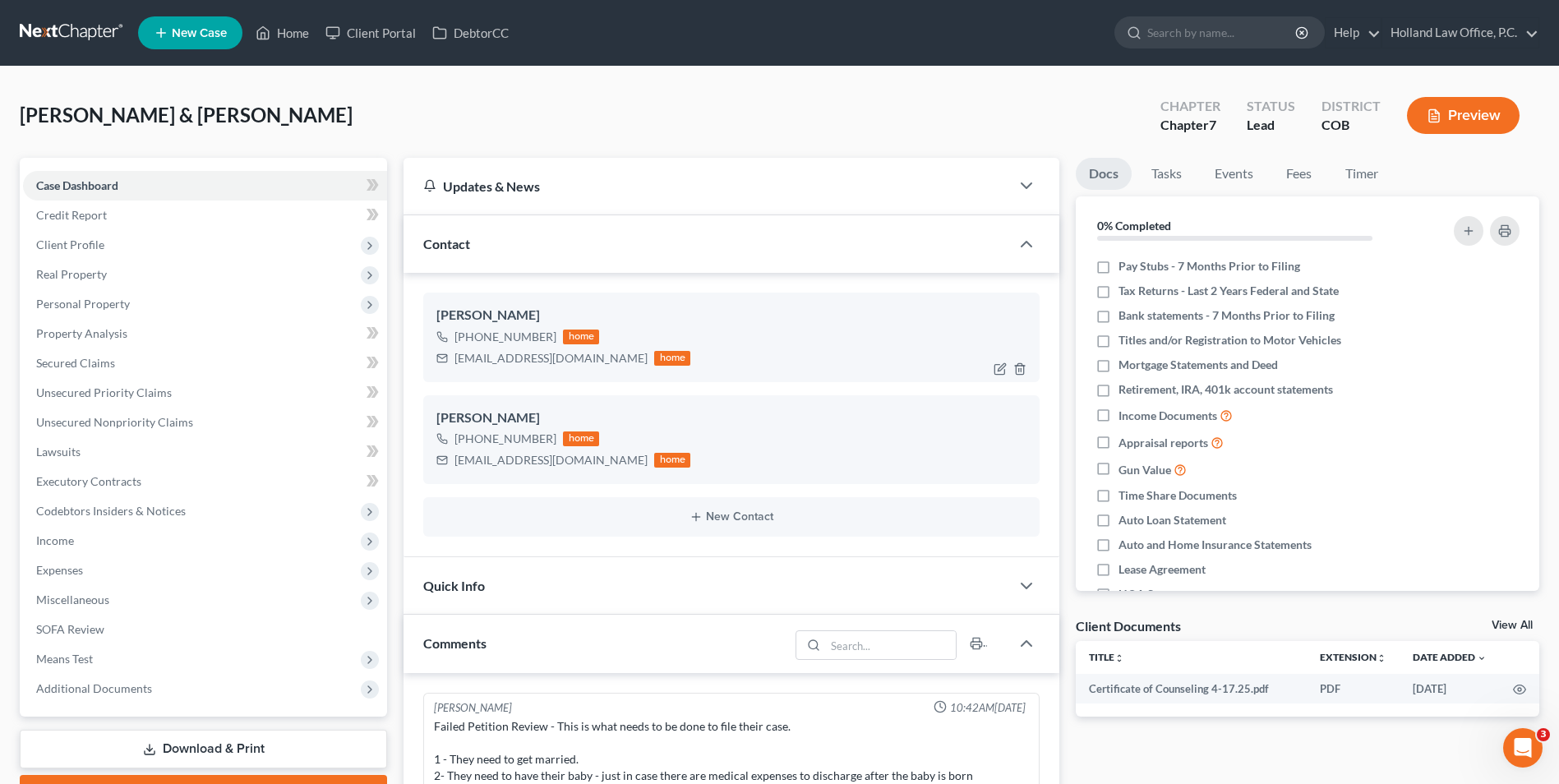
drag, startPoint x: 550, startPoint y: 334, endPoint x: 470, endPoint y: 337, distance: 80.1
click at [470, 337] on div "[PHONE_NUMBER] home" at bounding box center [564, 337] width 254 height 21
copy div "[PHONE_NUMBER]"
drag, startPoint x: 547, startPoint y: 360, endPoint x: 477, endPoint y: 366, distance: 70.3
click at [452, 372] on div "[PERSON_NAME] [PHONE_NUMBER] home [EMAIL_ADDRESS][DOMAIN_NAME] home" at bounding box center [731, 337] width 616 height 89
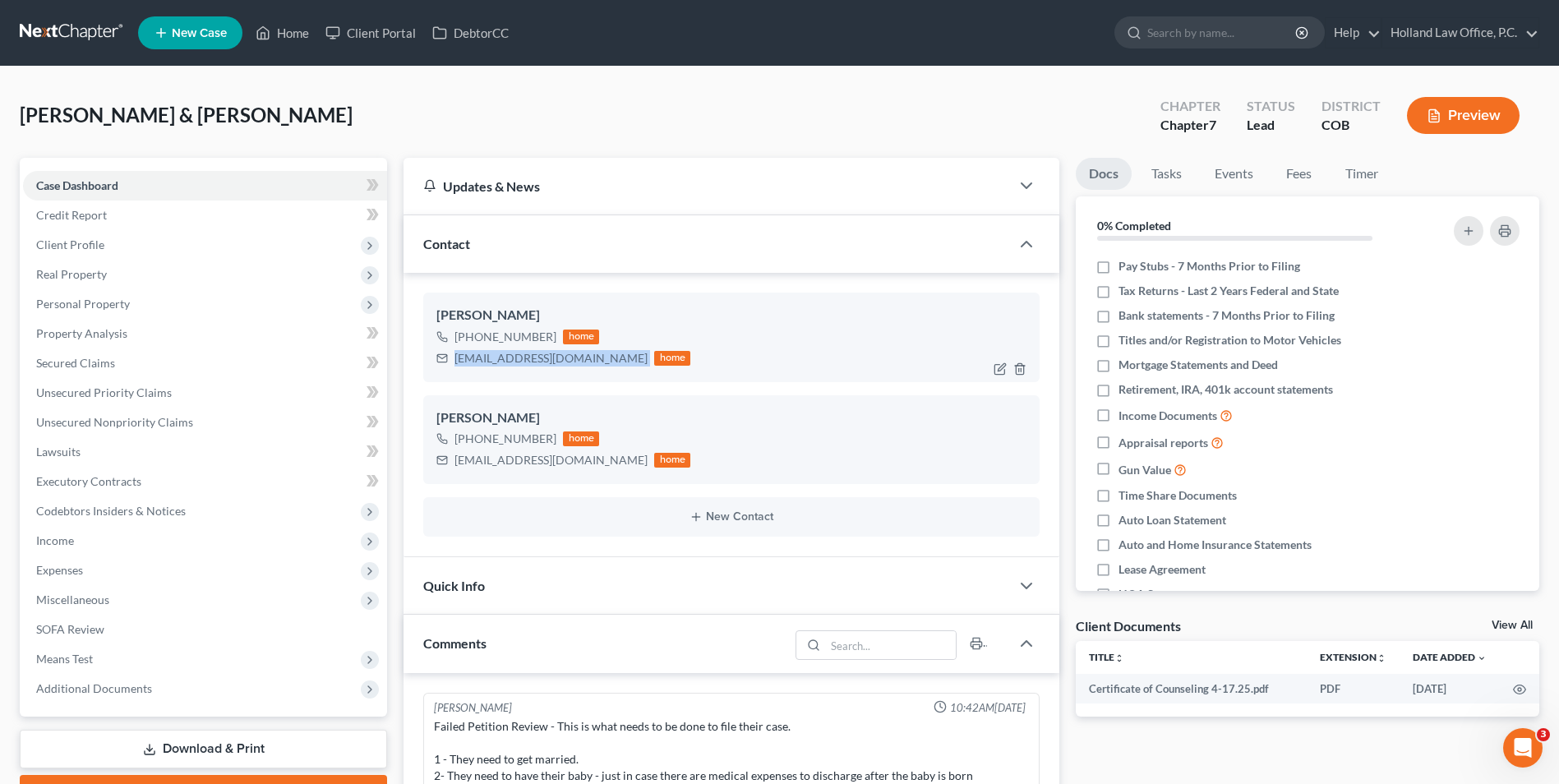
drag, startPoint x: 477, startPoint y: 366, endPoint x: 517, endPoint y: 363, distance: 40.1
drag, startPoint x: 550, startPoint y: 335, endPoint x: 471, endPoint y: 346, distance: 79.8
click at [471, 346] on div "[PHONE_NUMBER] home" at bounding box center [564, 337] width 254 height 21
click at [279, 28] on link "Home" at bounding box center [282, 32] width 70 height 29
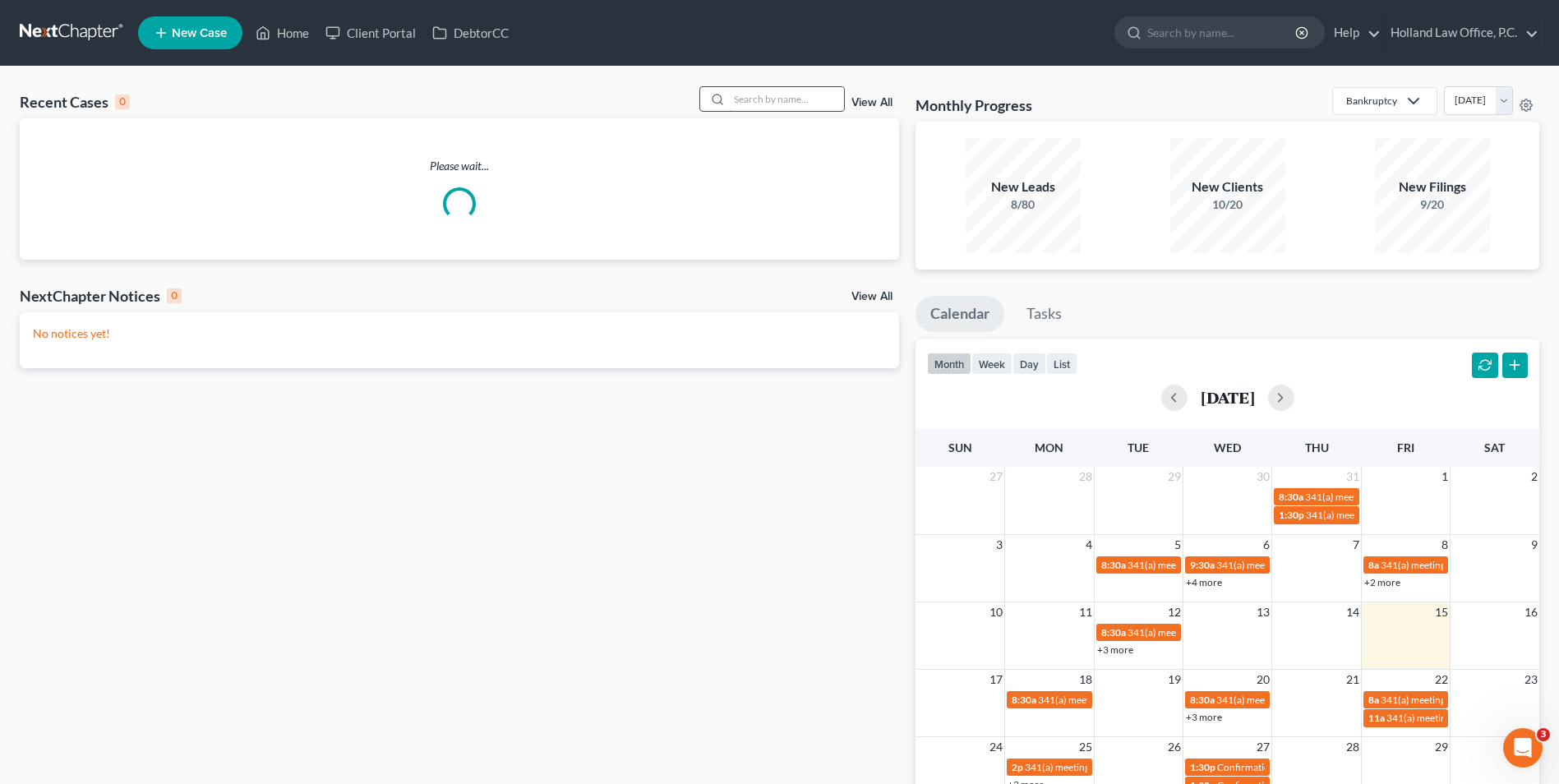
click at [735, 97] on input "search" at bounding box center [786, 99] width 115 height 24
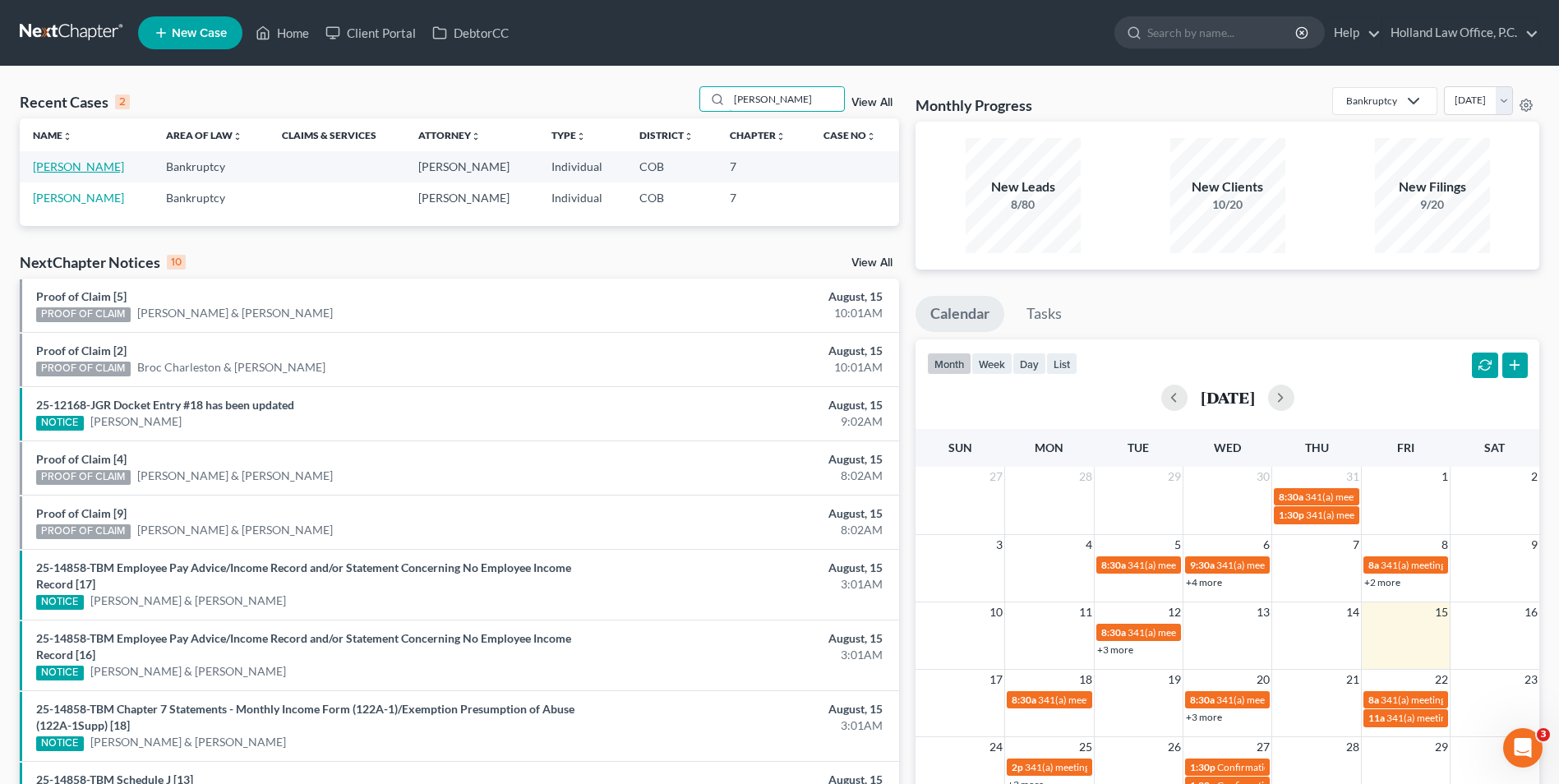
type input "[PERSON_NAME]"
click at [85, 164] on link "[PERSON_NAME]" at bounding box center [78, 166] width 92 height 14
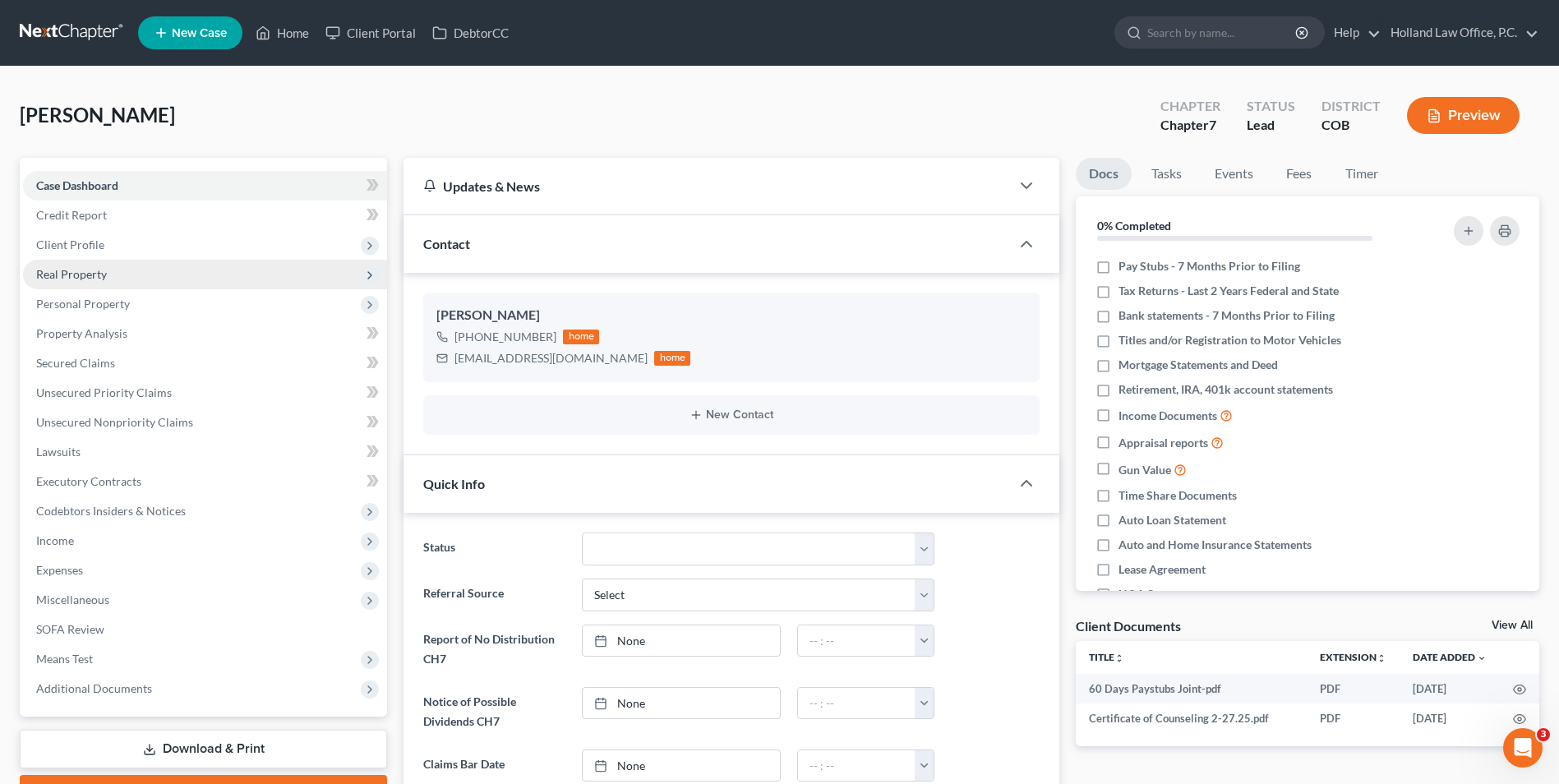
click at [98, 273] on span "Real Property" at bounding box center [71, 274] width 70 height 14
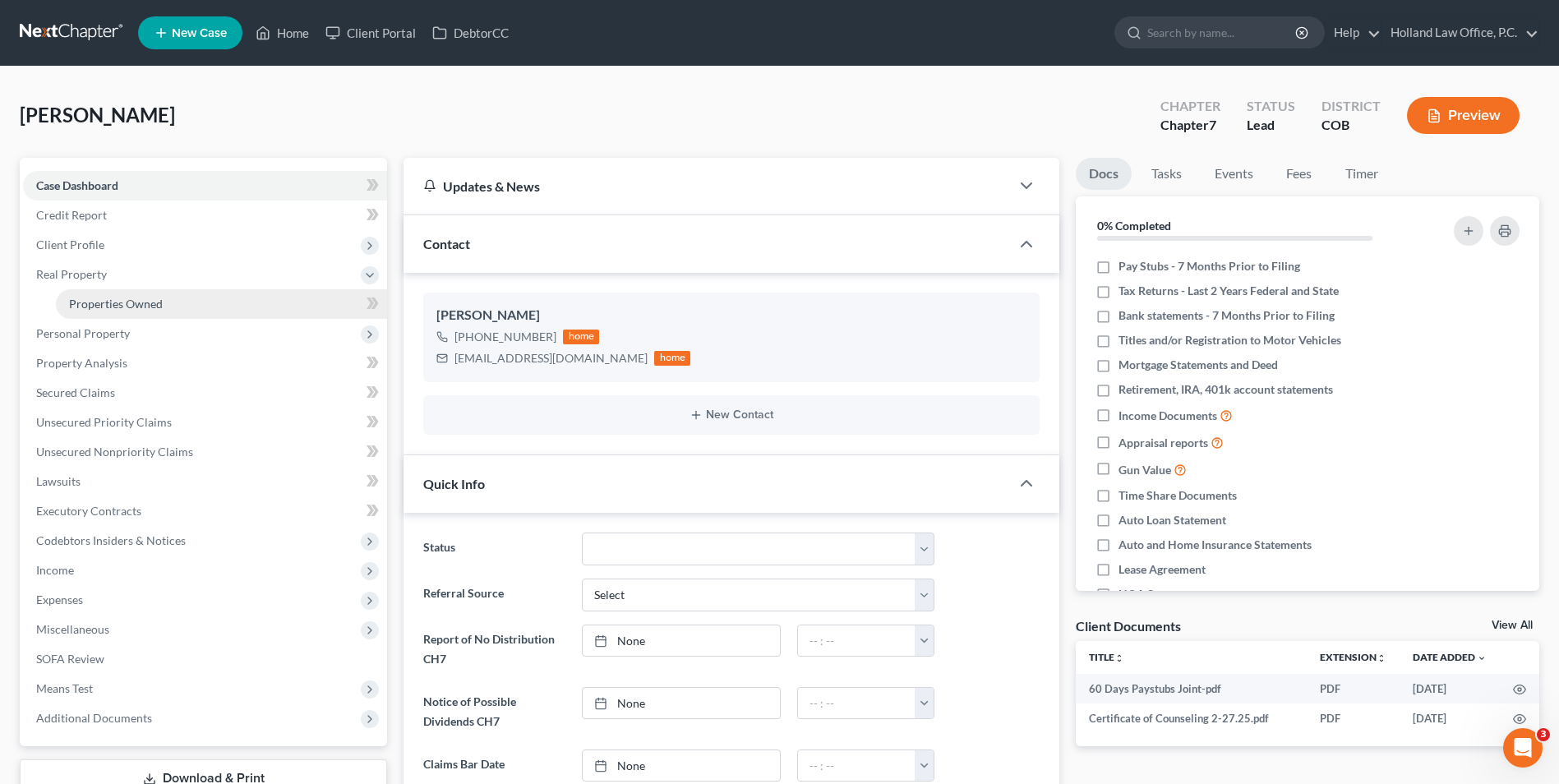
click at [122, 297] on span "Properties Owned" at bounding box center [116, 304] width 93 height 14
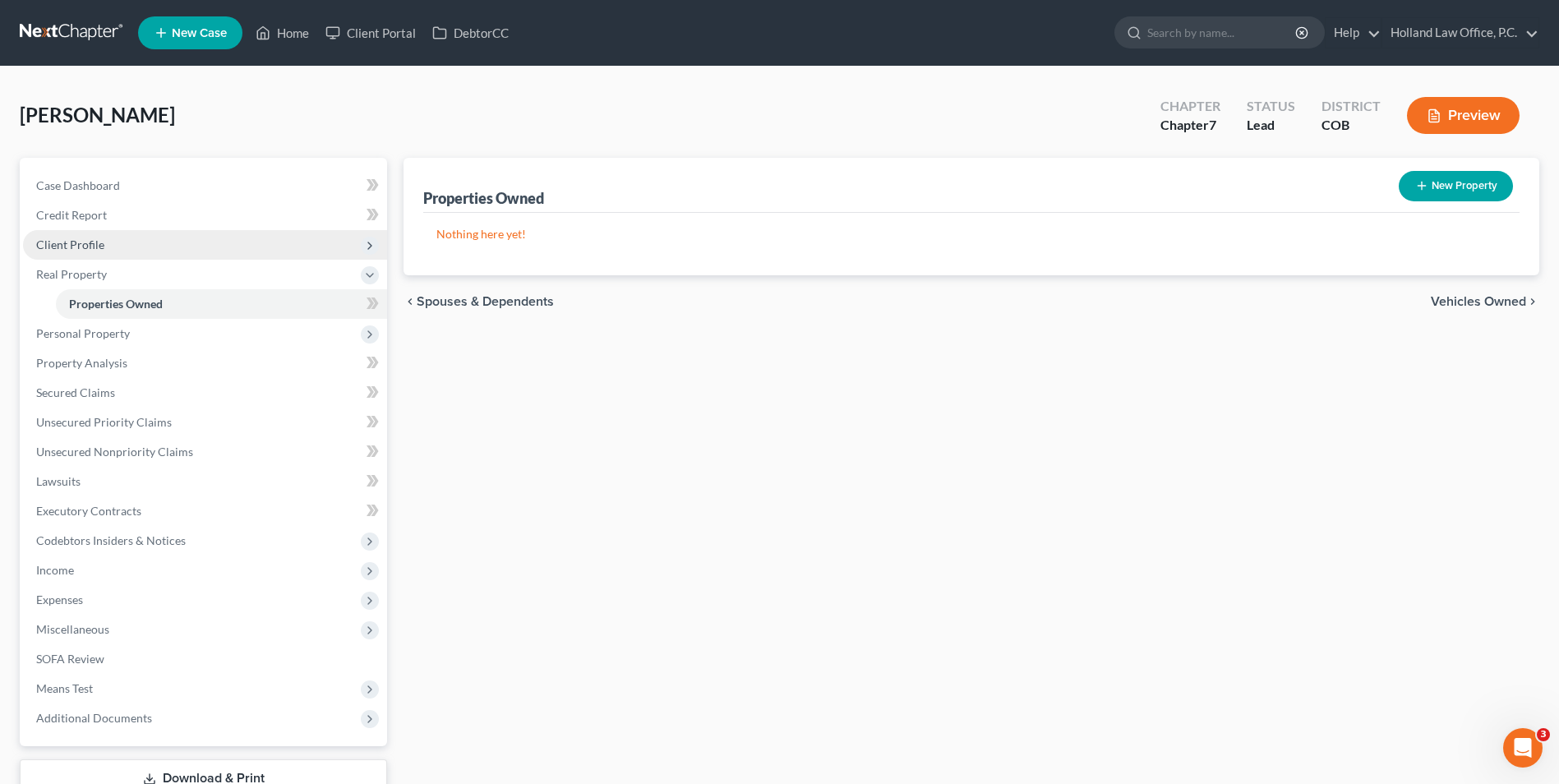
click at [110, 244] on span "Client Profile" at bounding box center [205, 244] width 364 height 29
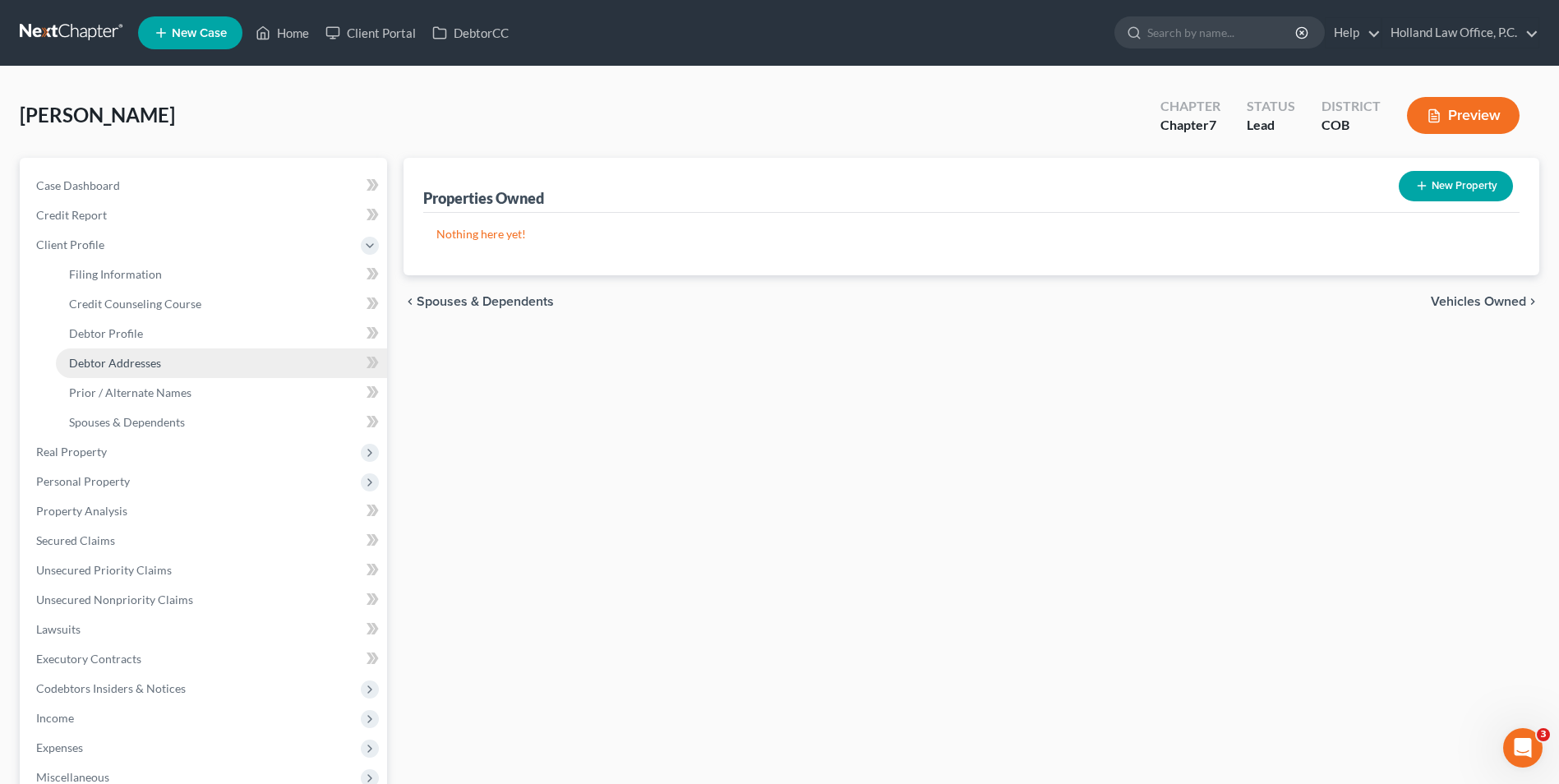
click at [152, 354] on link "Debtor Addresses" at bounding box center [221, 363] width 331 height 29
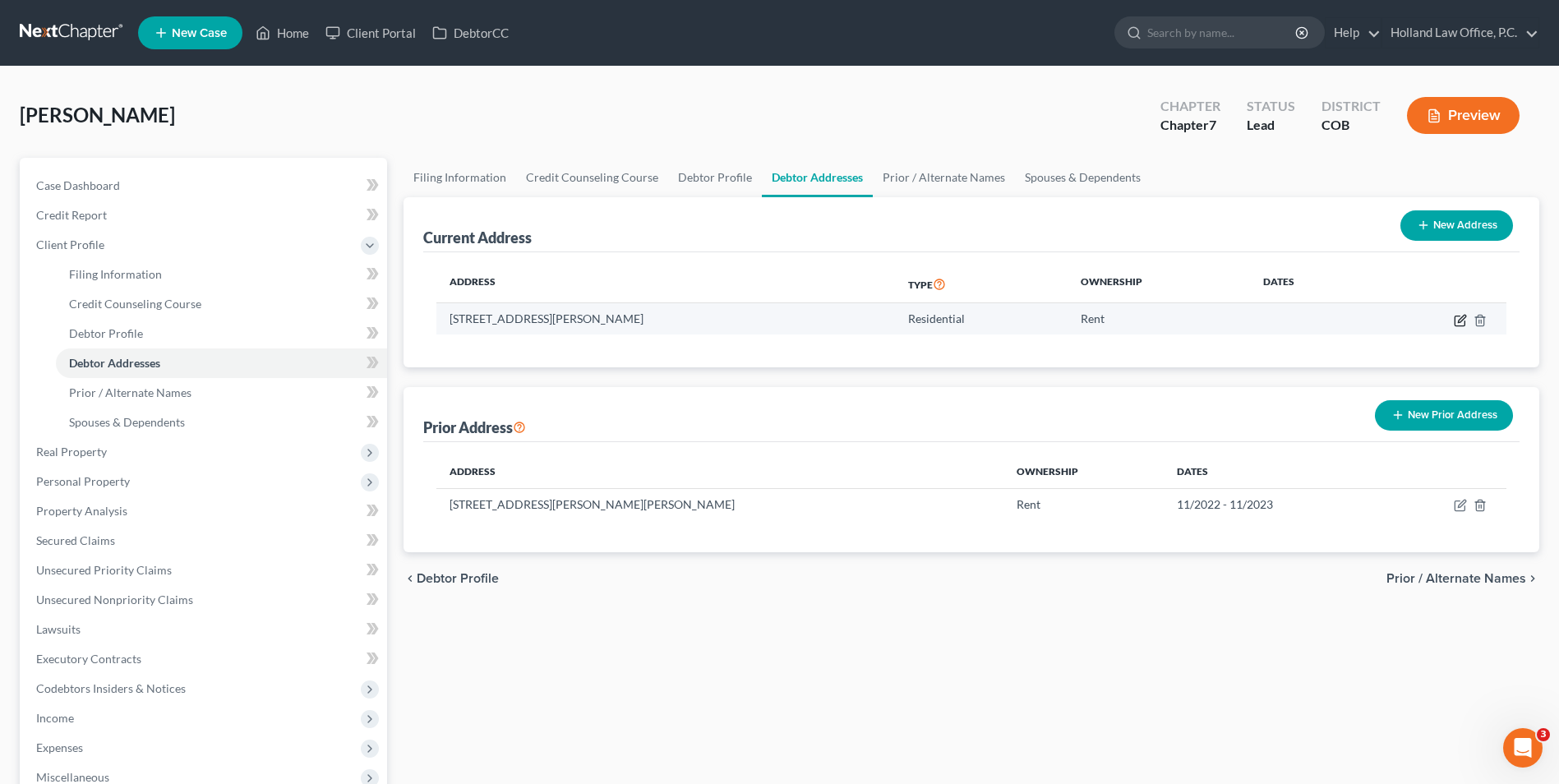
click at [1465, 319] on icon "button" at bounding box center [1460, 320] width 13 height 13
select select "5"
select select "35"
select select "0"
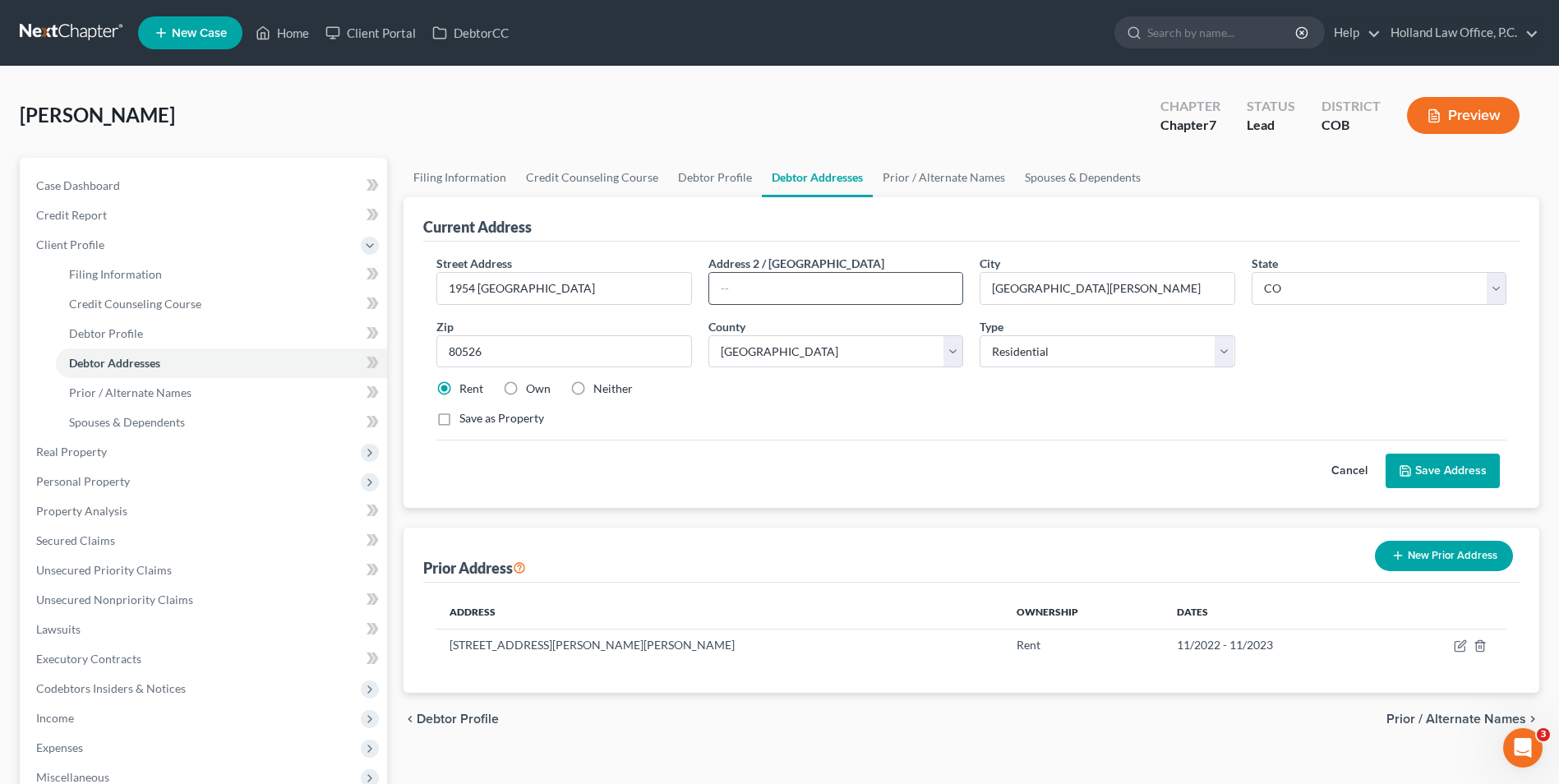
click at [786, 273] on input "text" at bounding box center [836, 288] width 253 height 31
type input "#1"
click at [1432, 468] on button "Save Address" at bounding box center [1442, 470] width 114 height 35
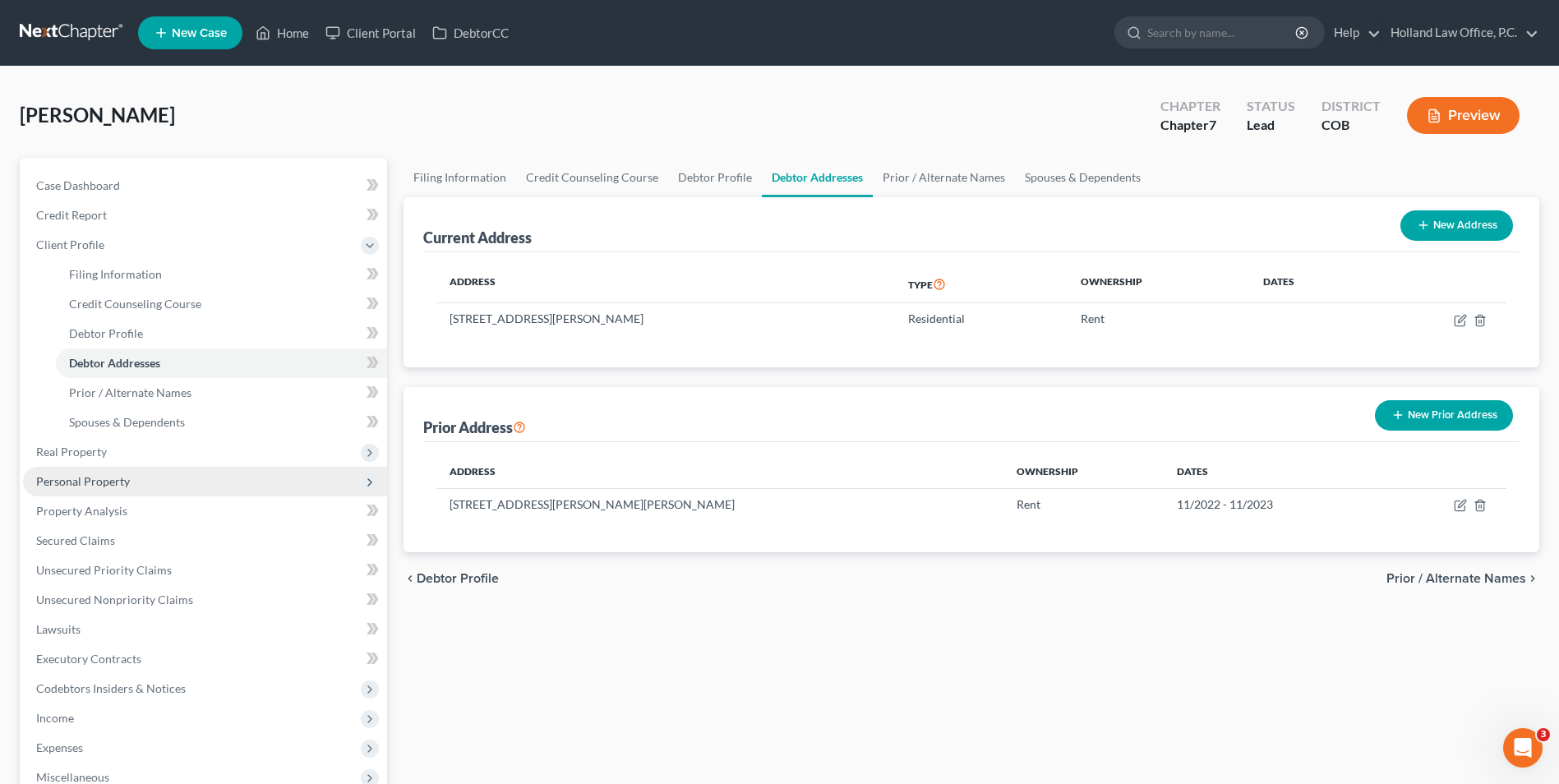
click at [137, 481] on span "Personal Property" at bounding box center [205, 481] width 364 height 29
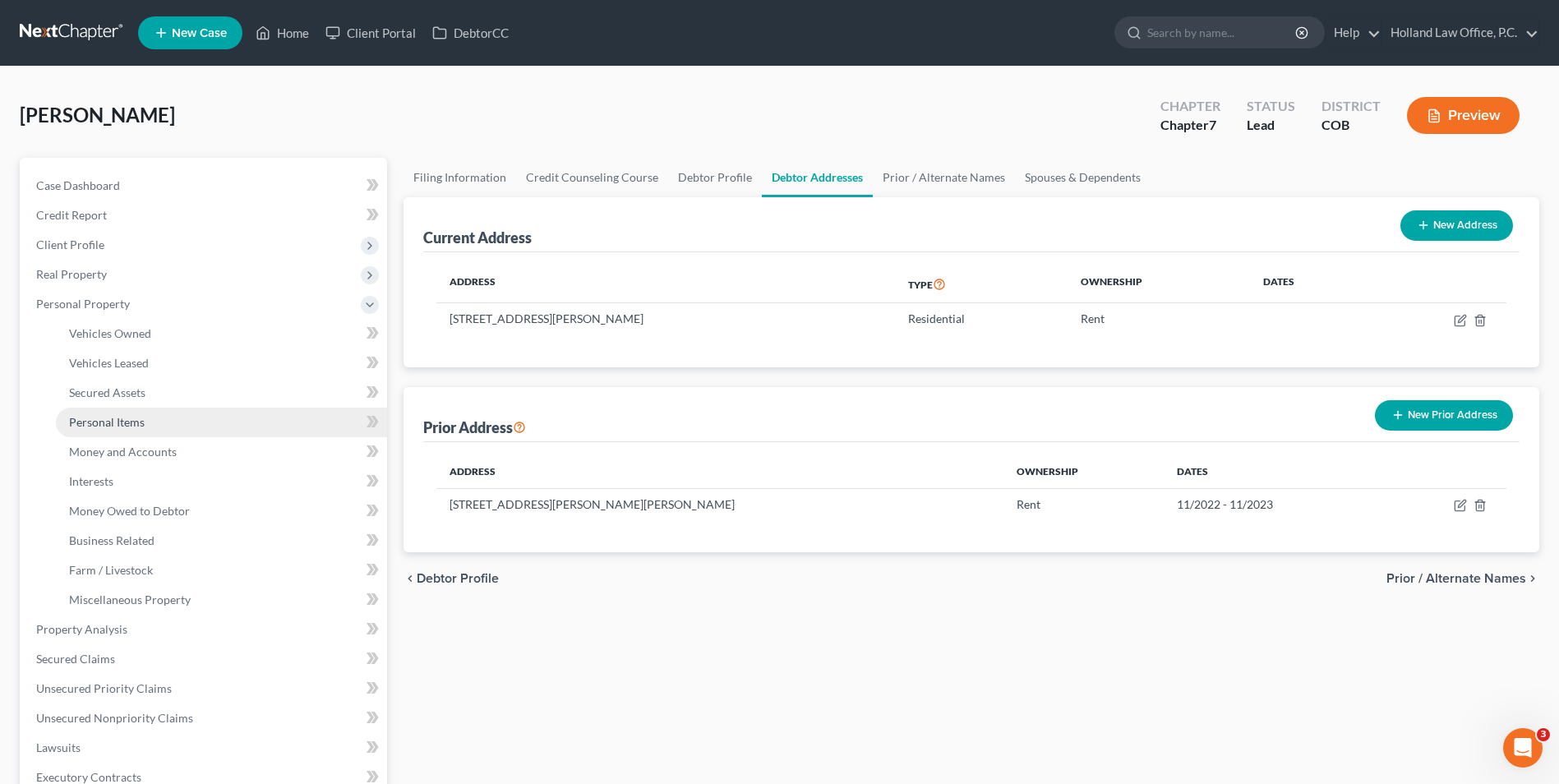
click at [131, 419] on span "Personal Items" at bounding box center [107, 422] width 76 height 14
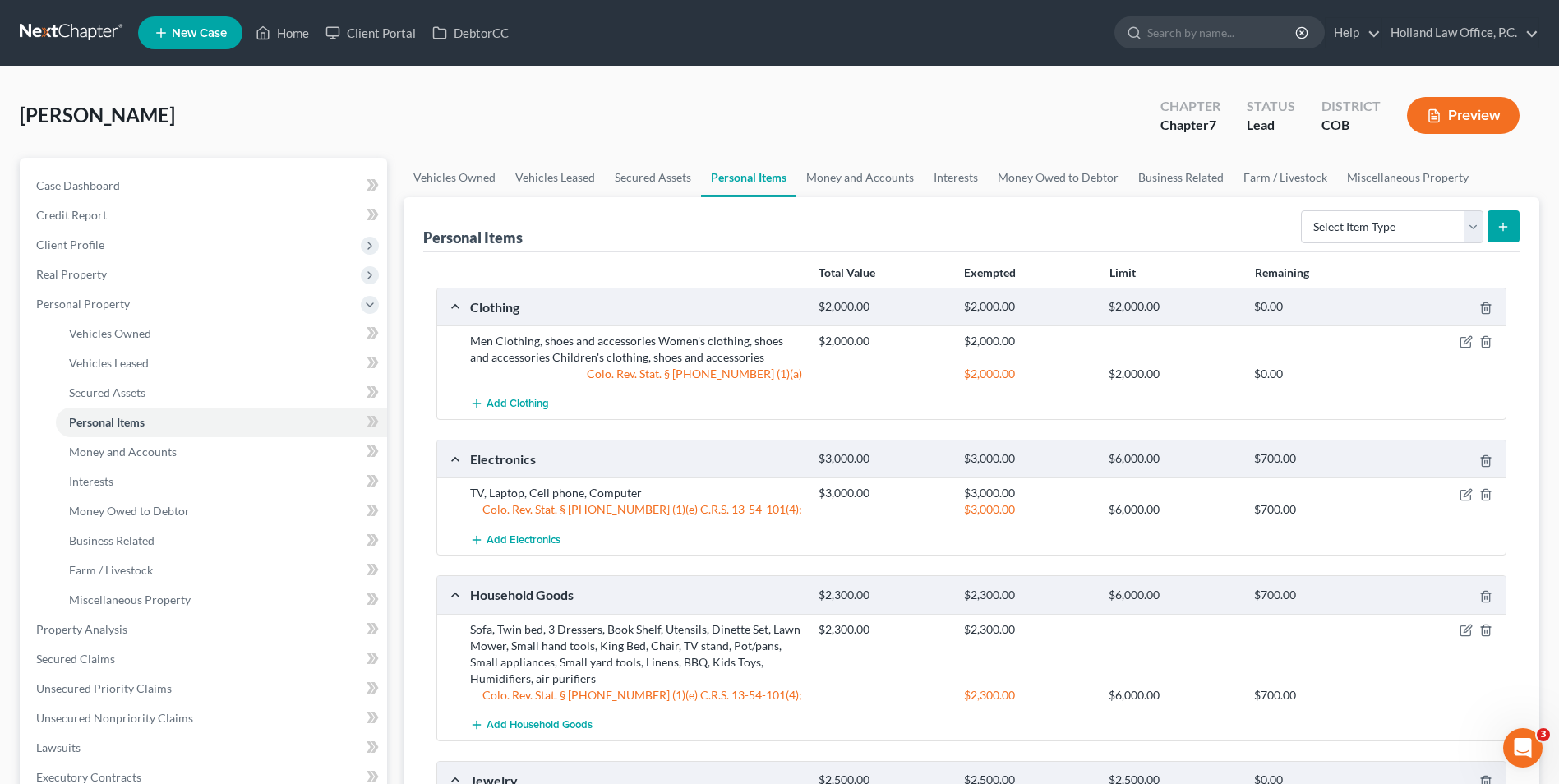
click at [1464, 501] on div "$3,000.00 $6,000.00 $700.00" at bounding box center [1159, 509] width 697 height 16
click at [1467, 494] on icon "button" at bounding box center [1467, 494] width 13 height 13
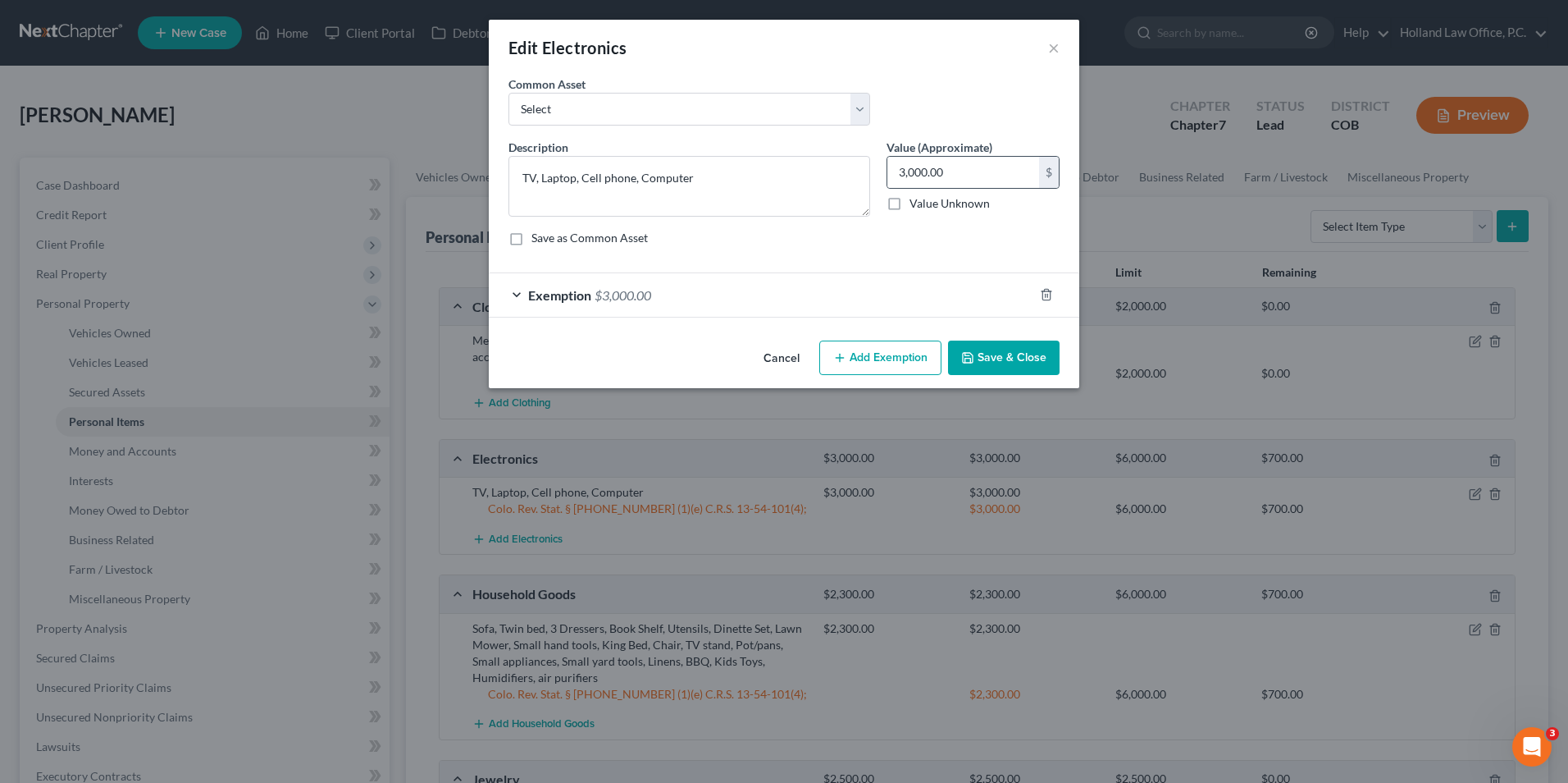
click at [927, 156] on div "3,000.00 $" at bounding box center [973, 172] width 173 height 33
click at [926, 166] on input "3,000.00" at bounding box center [963, 172] width 152 height 31
type input "1,700.00"
drag, startPoint x: 656, startPoint y: 283, endPoint x: 823, endPoint y: 357, distance: 182.7
click at [656, 284] on div "Exemption $3,000.00" at bounding box center [761, 295] width 545 height 44
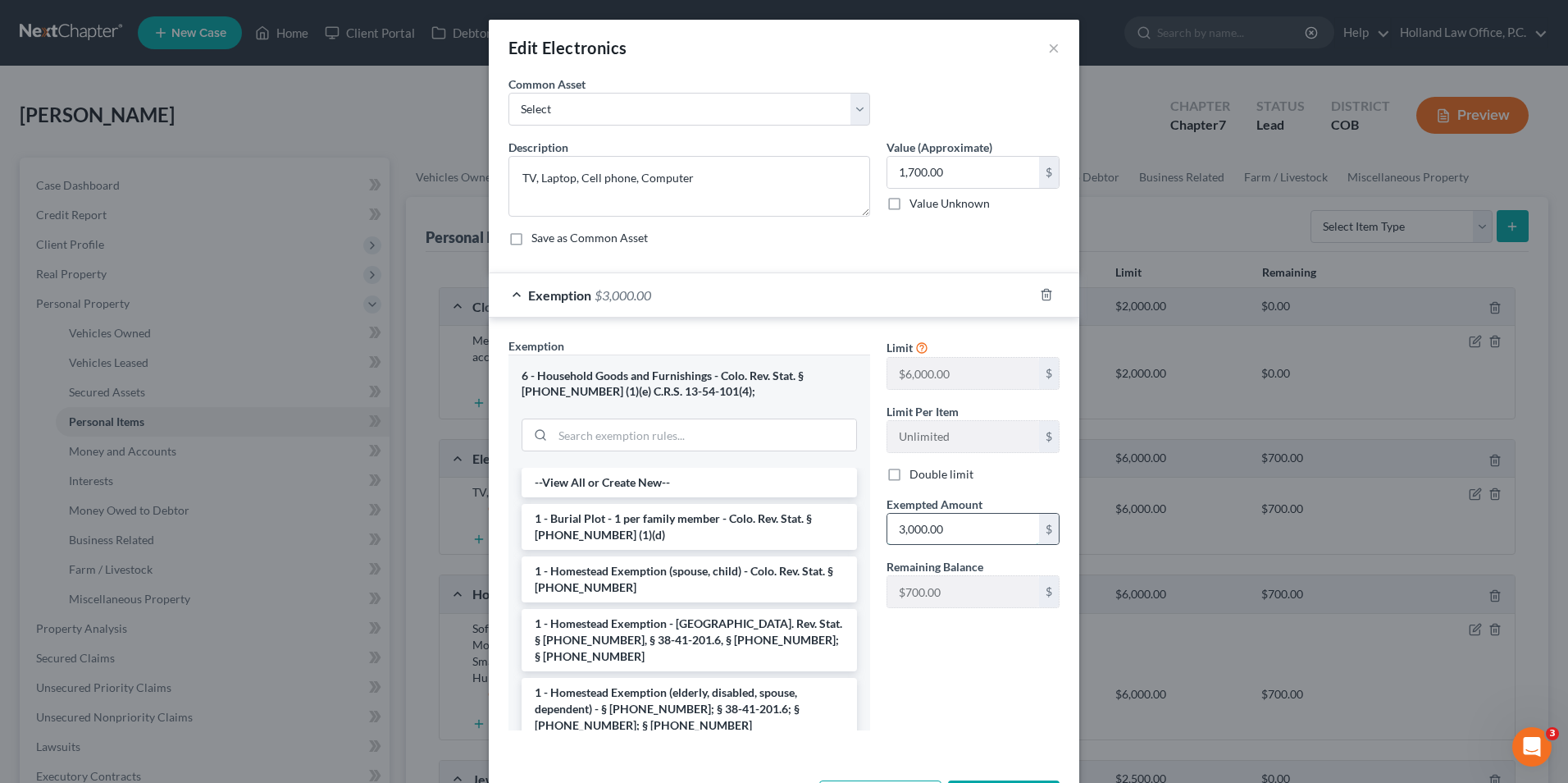
click at [949, 534] on input "3,000.00" at bounding box center [963, 529] width 152 height 31
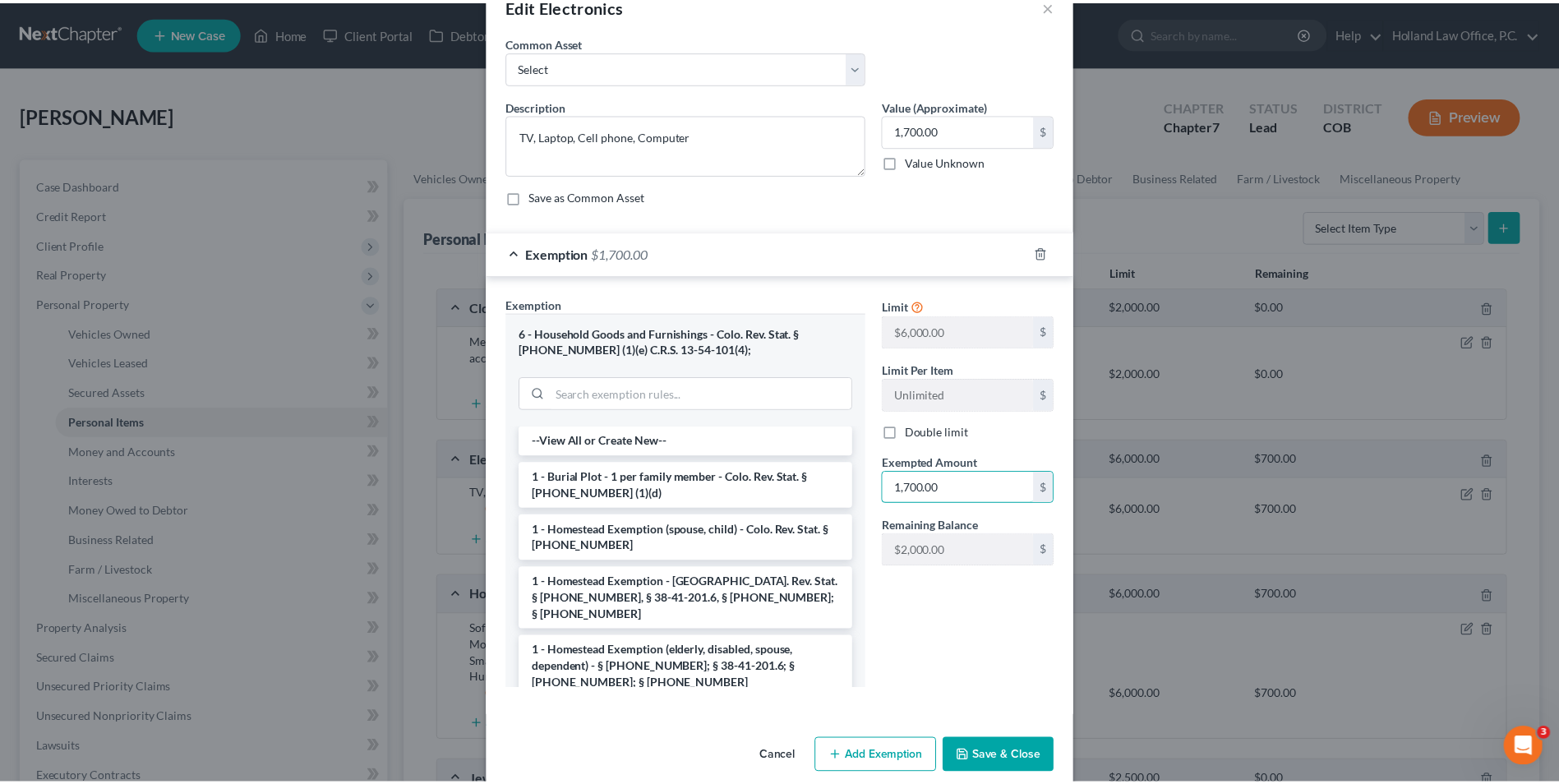
scroll to position [65, 0]
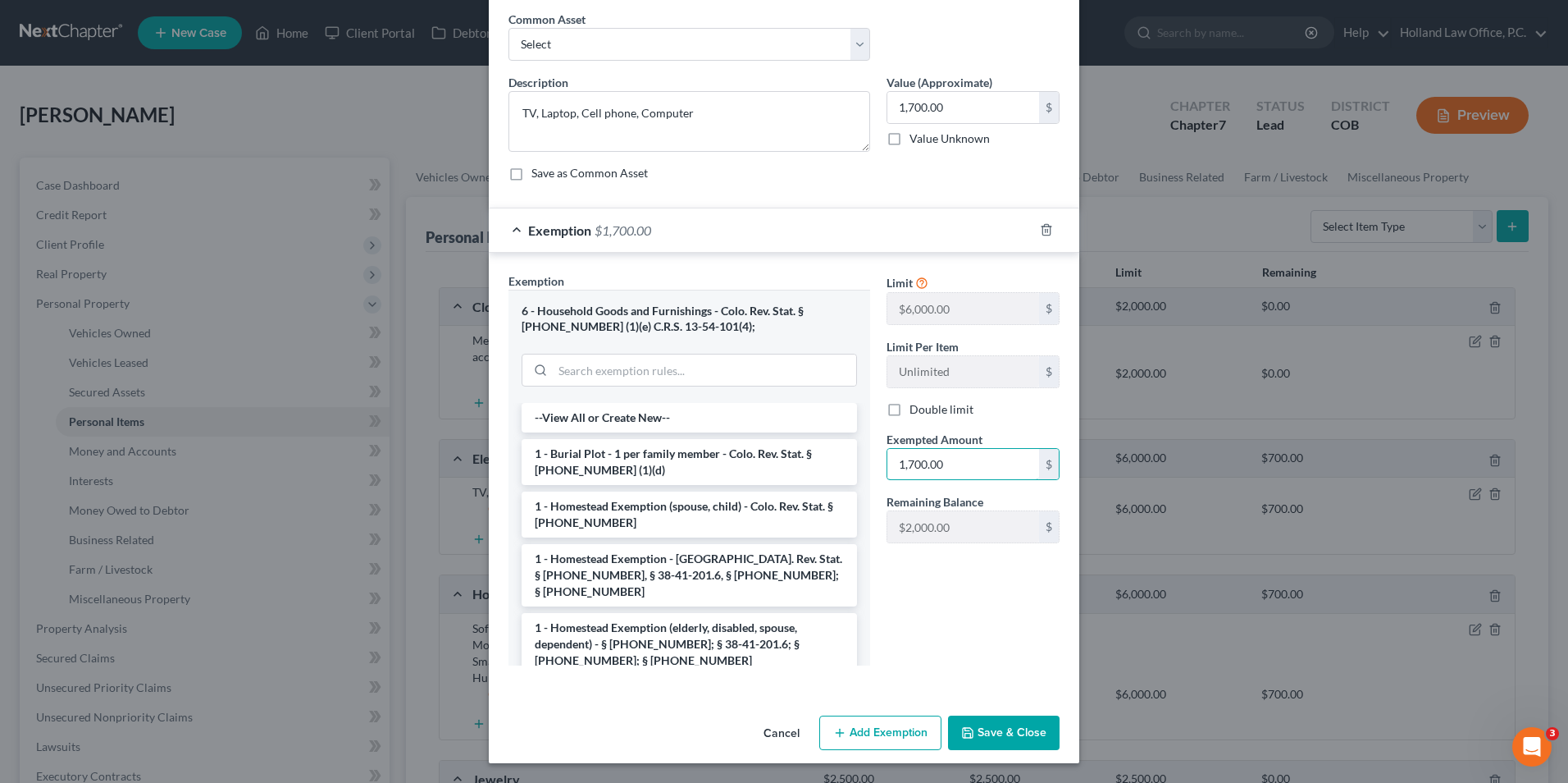
type input "1,700.00"
click at [1000, 724] on button "Save & Close" at bounding box center [1005, 732] width 112 height 35
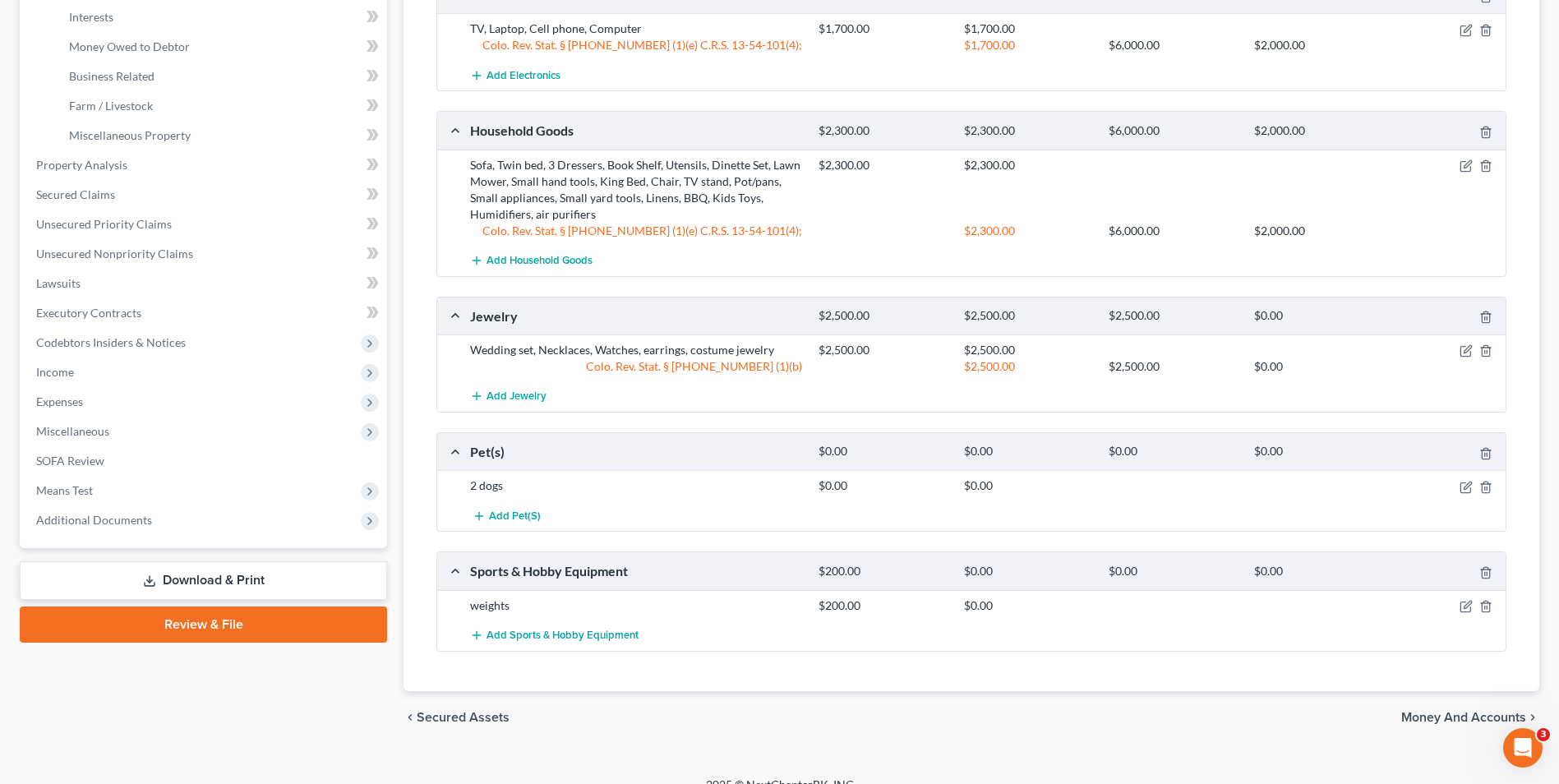
scroll to position [486, 0]
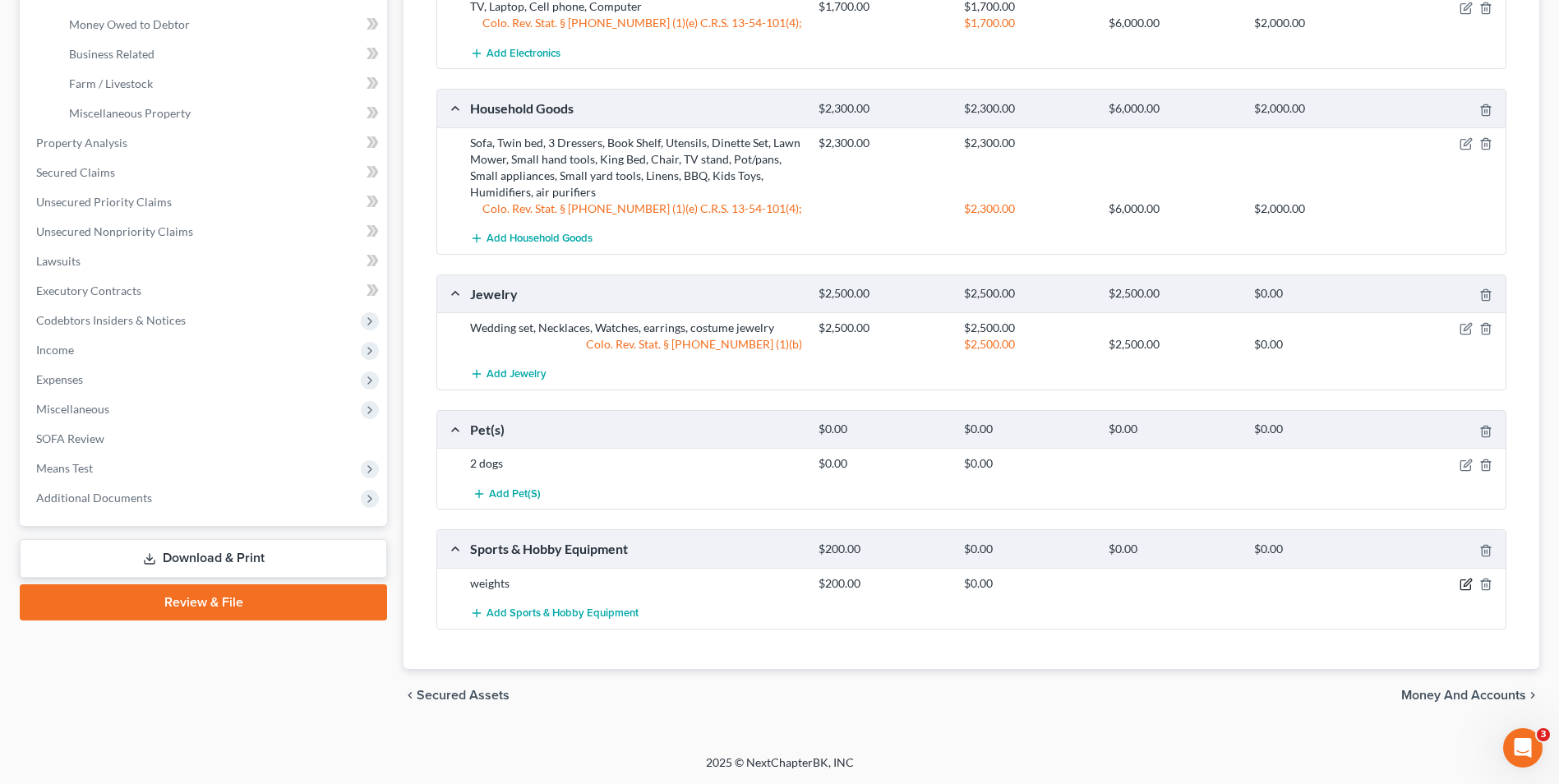
click at [1467, 580] on icon "button" at bounding box center [1467, 584] width 13 height 13
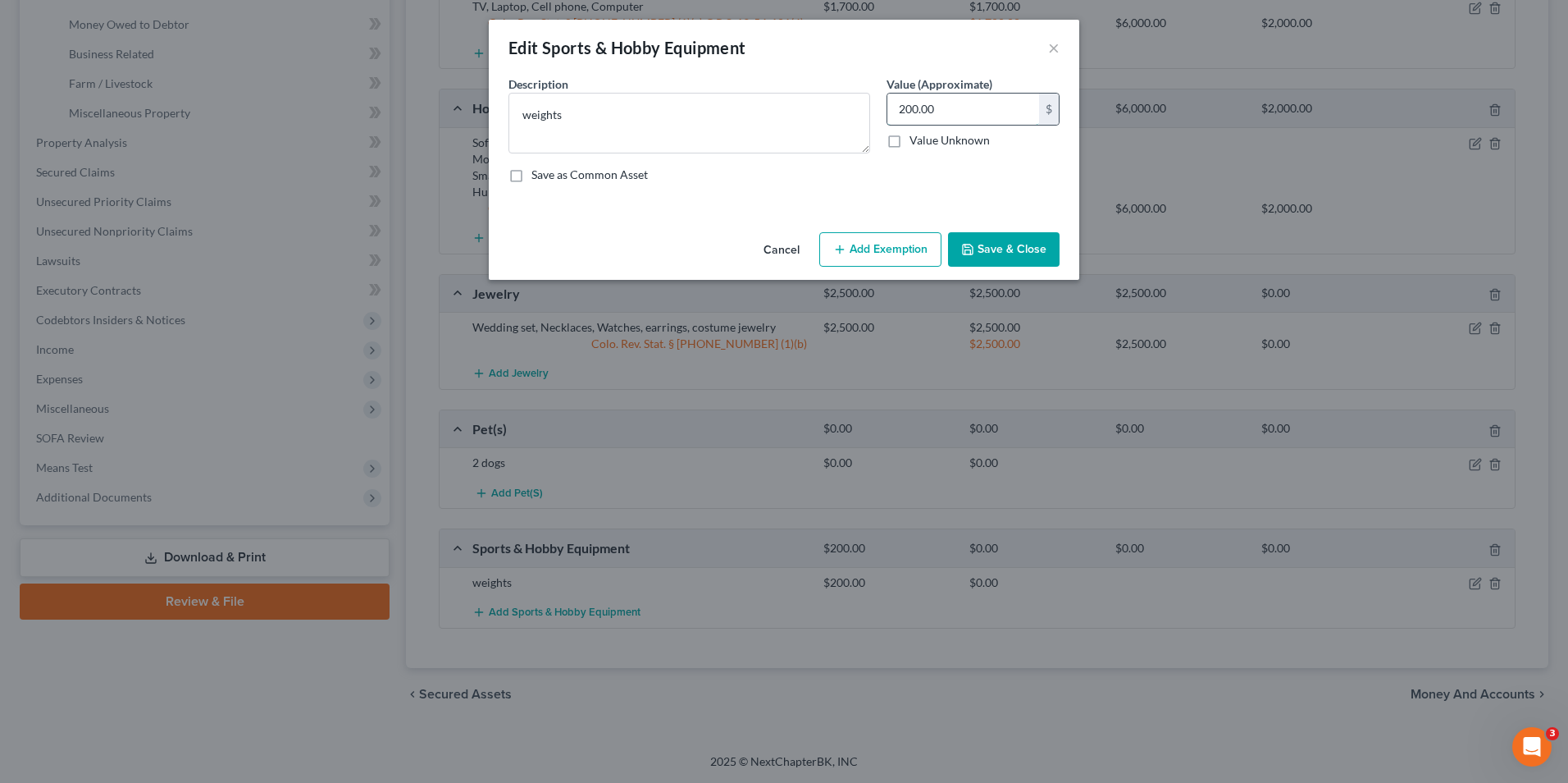
click at [937, 99] on input "200.00" at bounding box center [963, 108] width 152 height 31
type input "100.00"
click at [977, 245] on button "Save & Close" at bounding box center [1005, 249] width 112 height 35
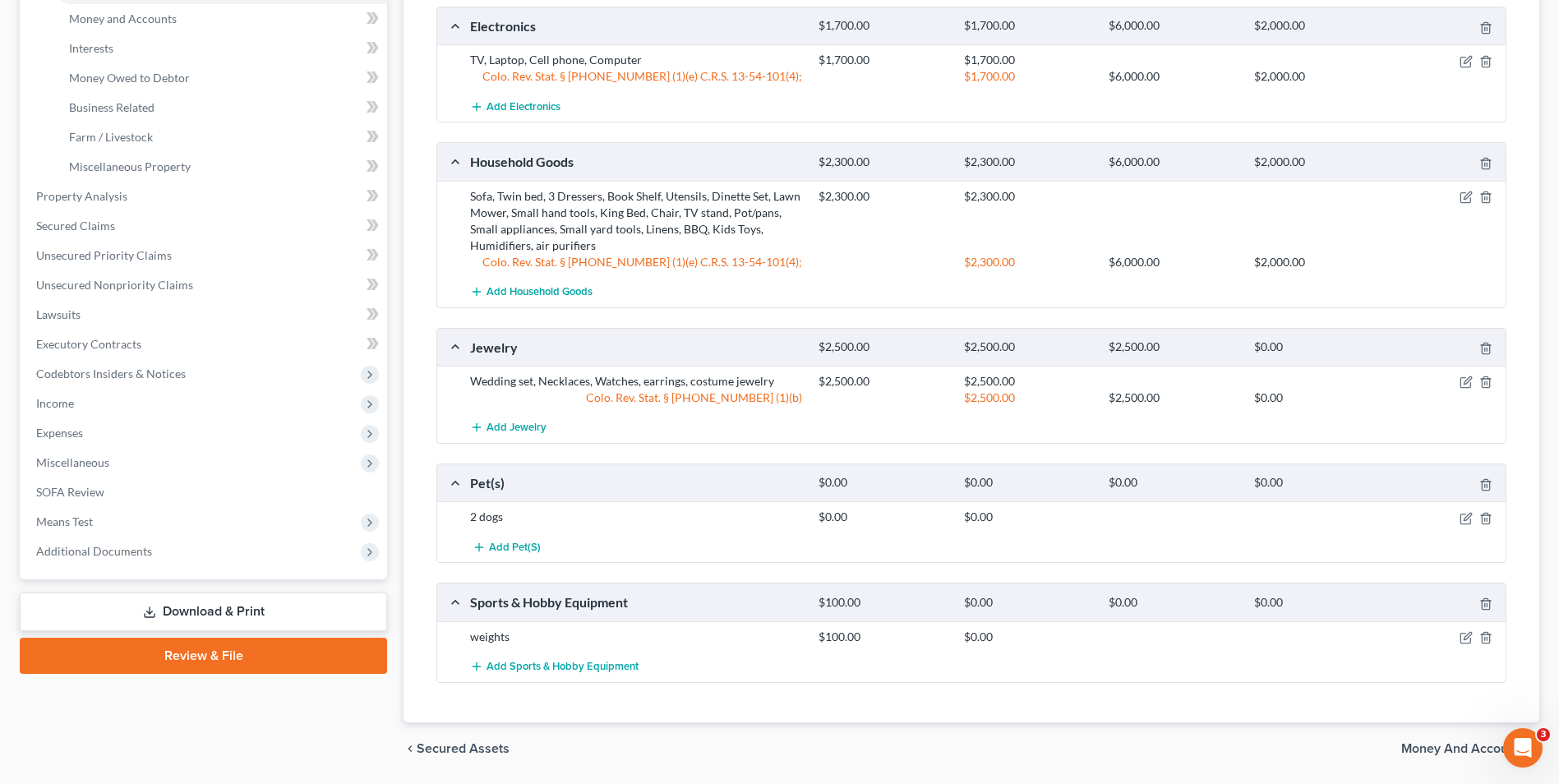
scroll to position [404, 0]
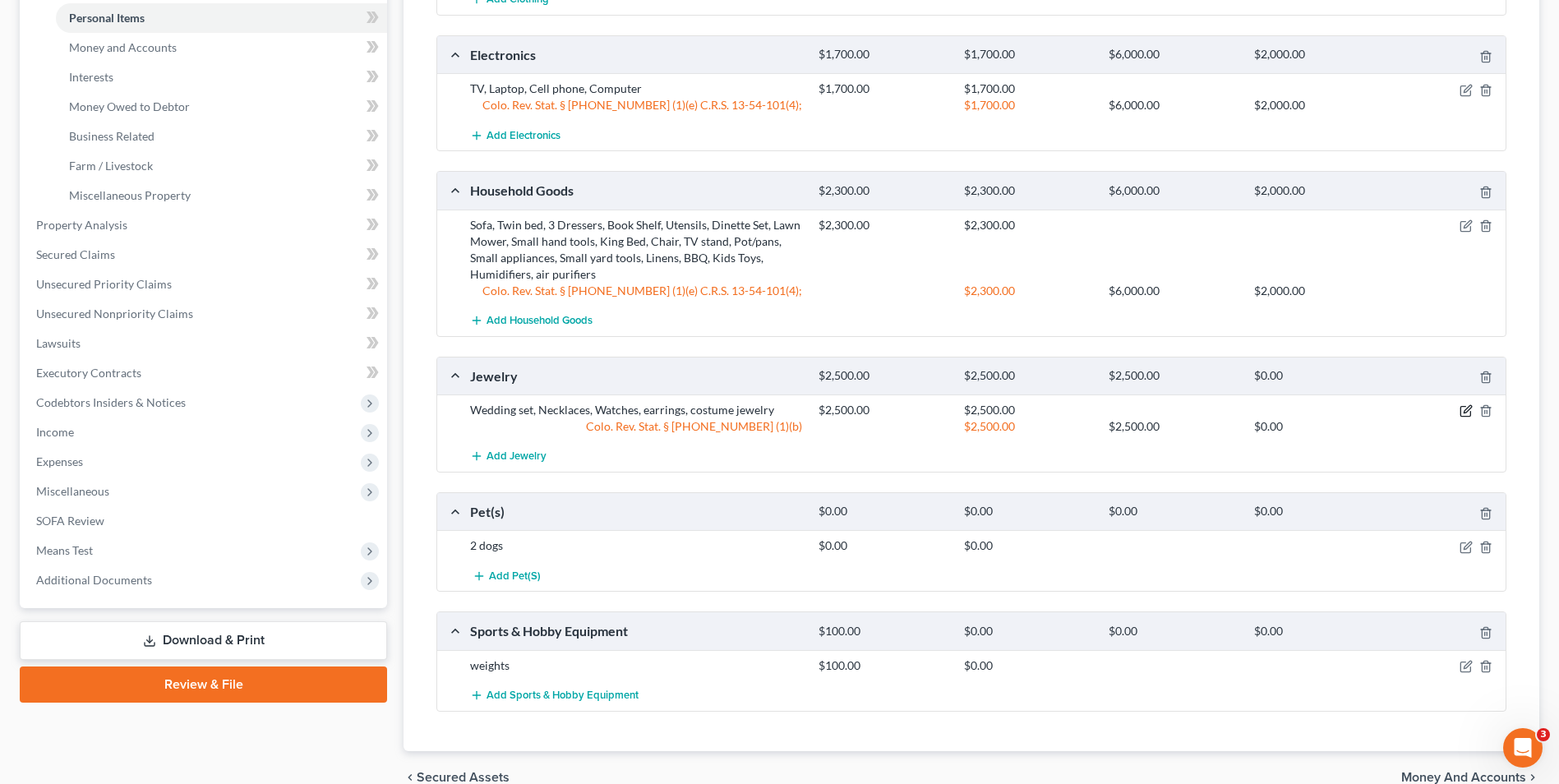
click at [1464, 412] on icon "button" at bounding box center [1467, 411] width 13 height 13
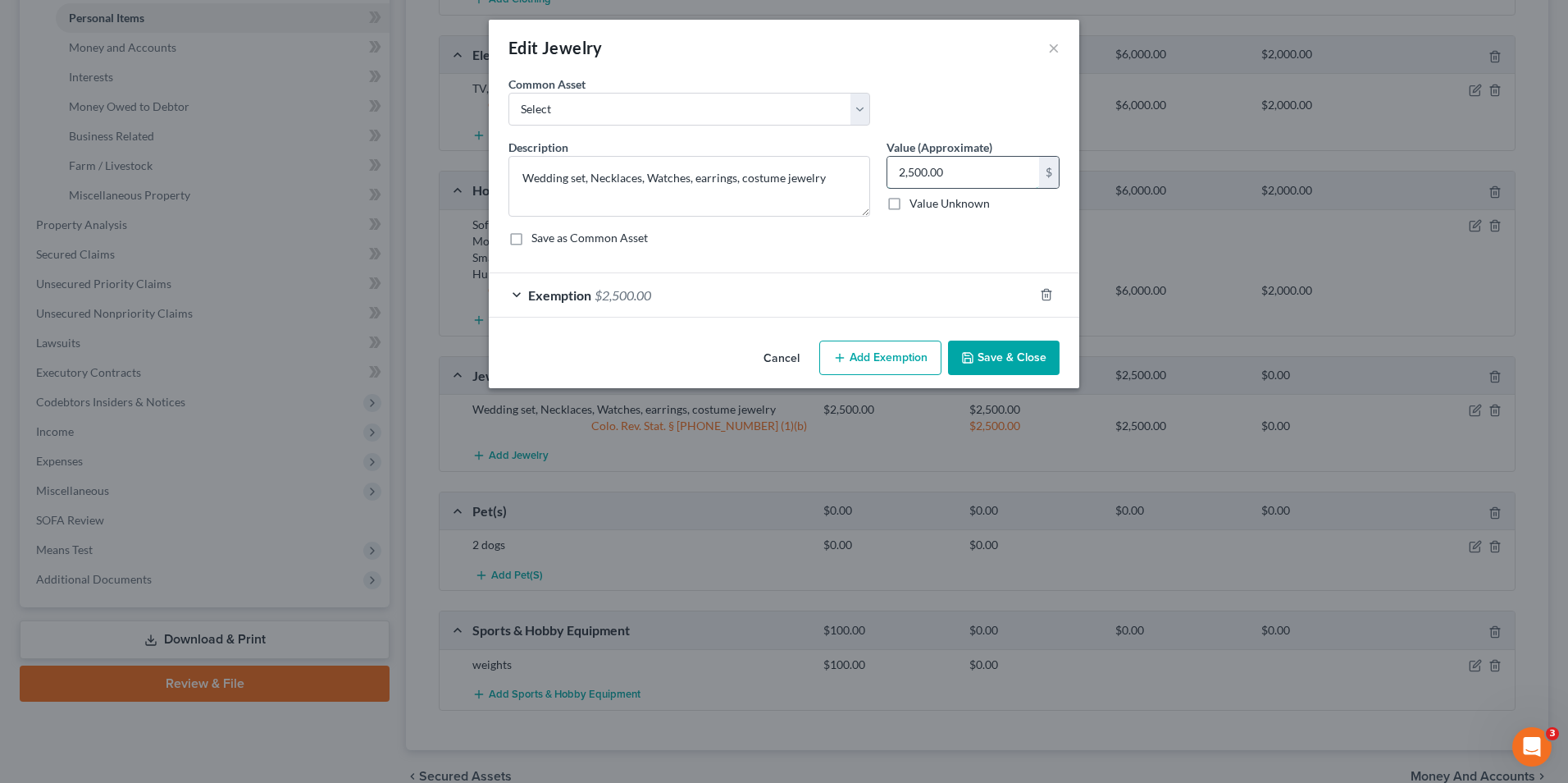
click at [965, 165] on input "2,500.00" at bounding box center [963, 172] width 152 height 31
type input "1,800.00"
click at [745, 297] on div "Exemption $2,500.00" at bounding box center [761, 295] width 545 height 44
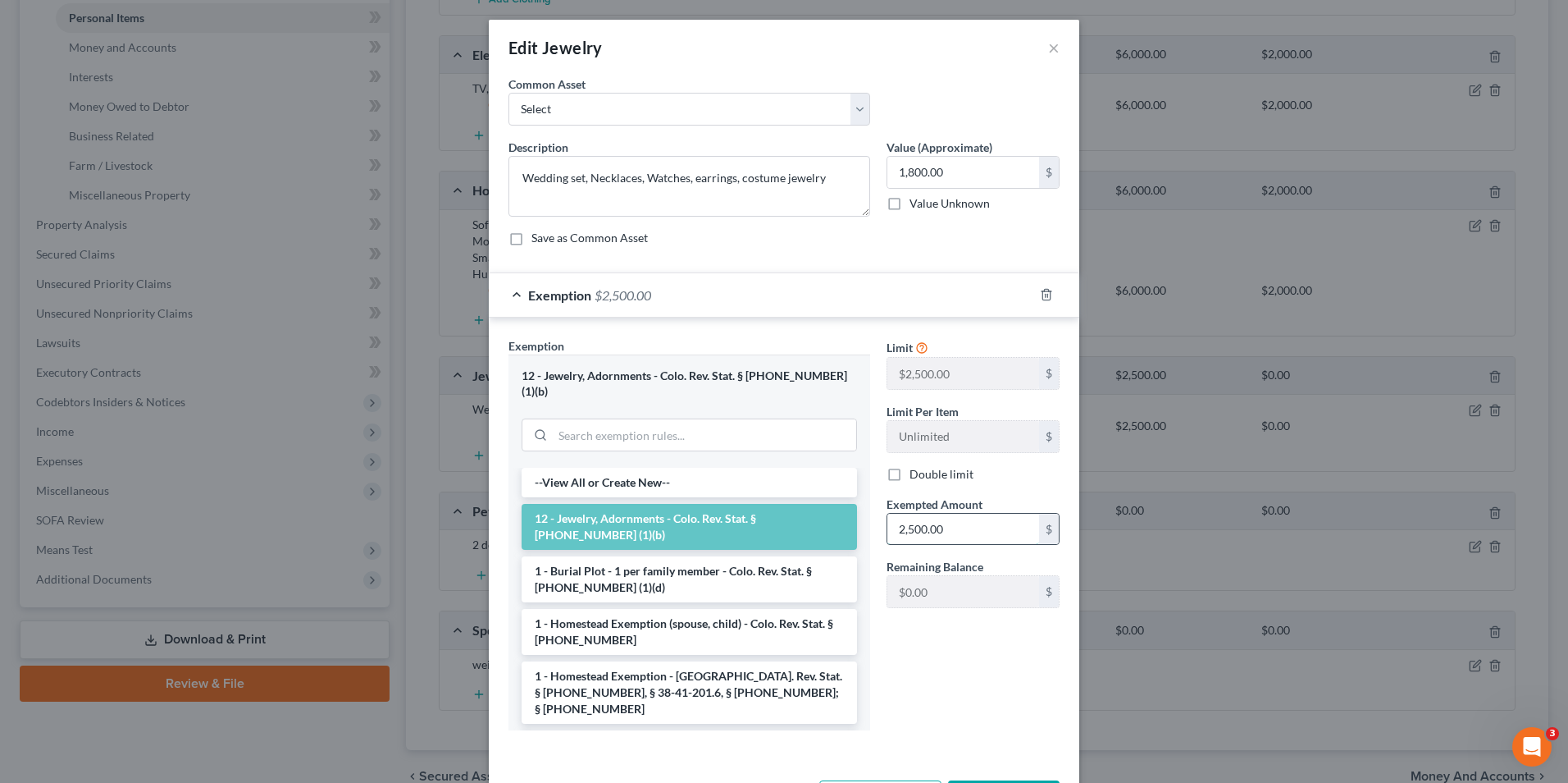
click at [948, 525] on input "2,500.00" at bounding box center [963, 529] width 152 height 31
type input "1,800.00"
click at [1034, 780] on button "Save & Close" at bounding box center [1005, 797] width 112 height 35
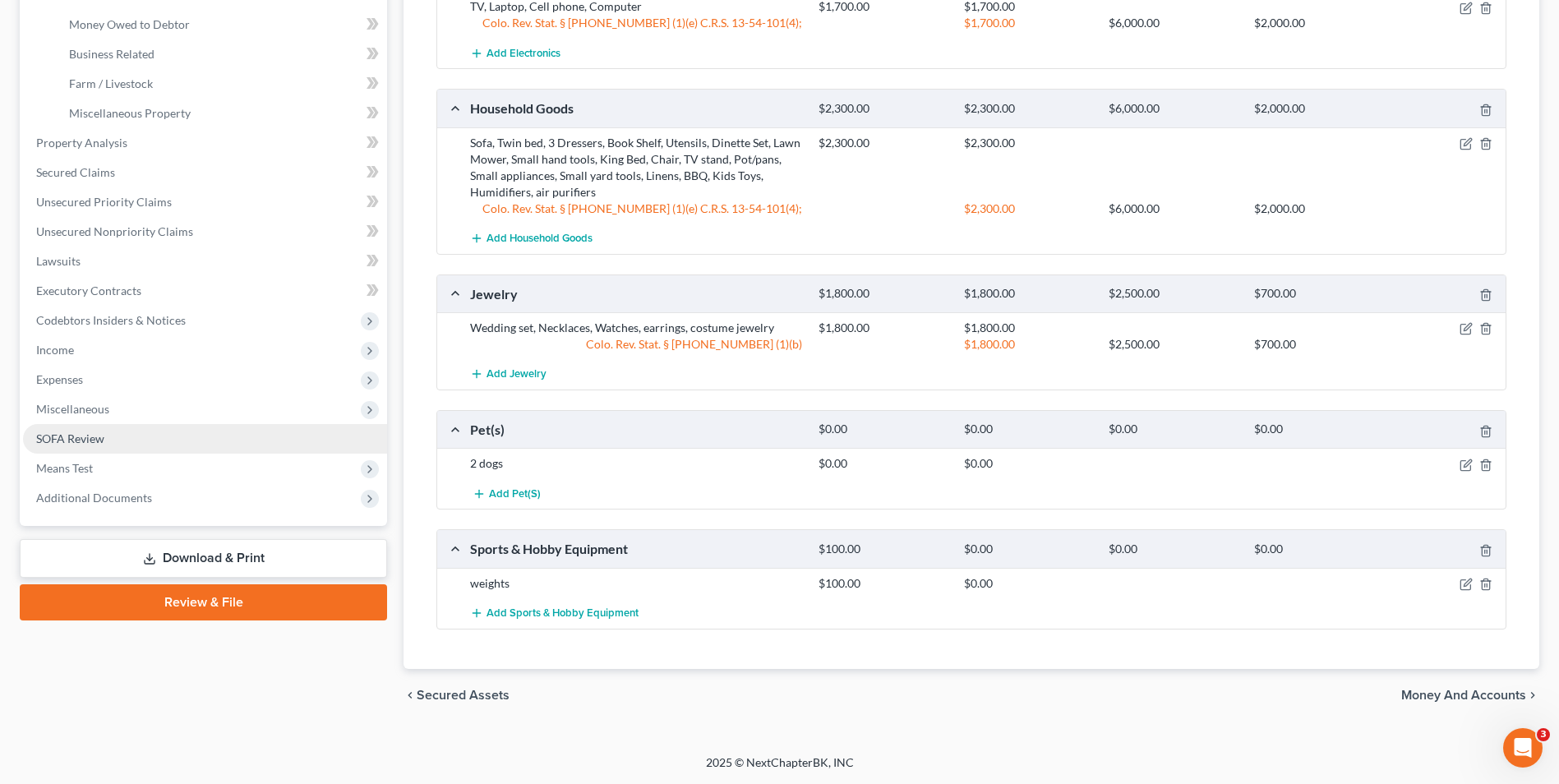
click at [57, 425] on link "SOFA Review" at bounding box center [205, 438] width 364 height 29
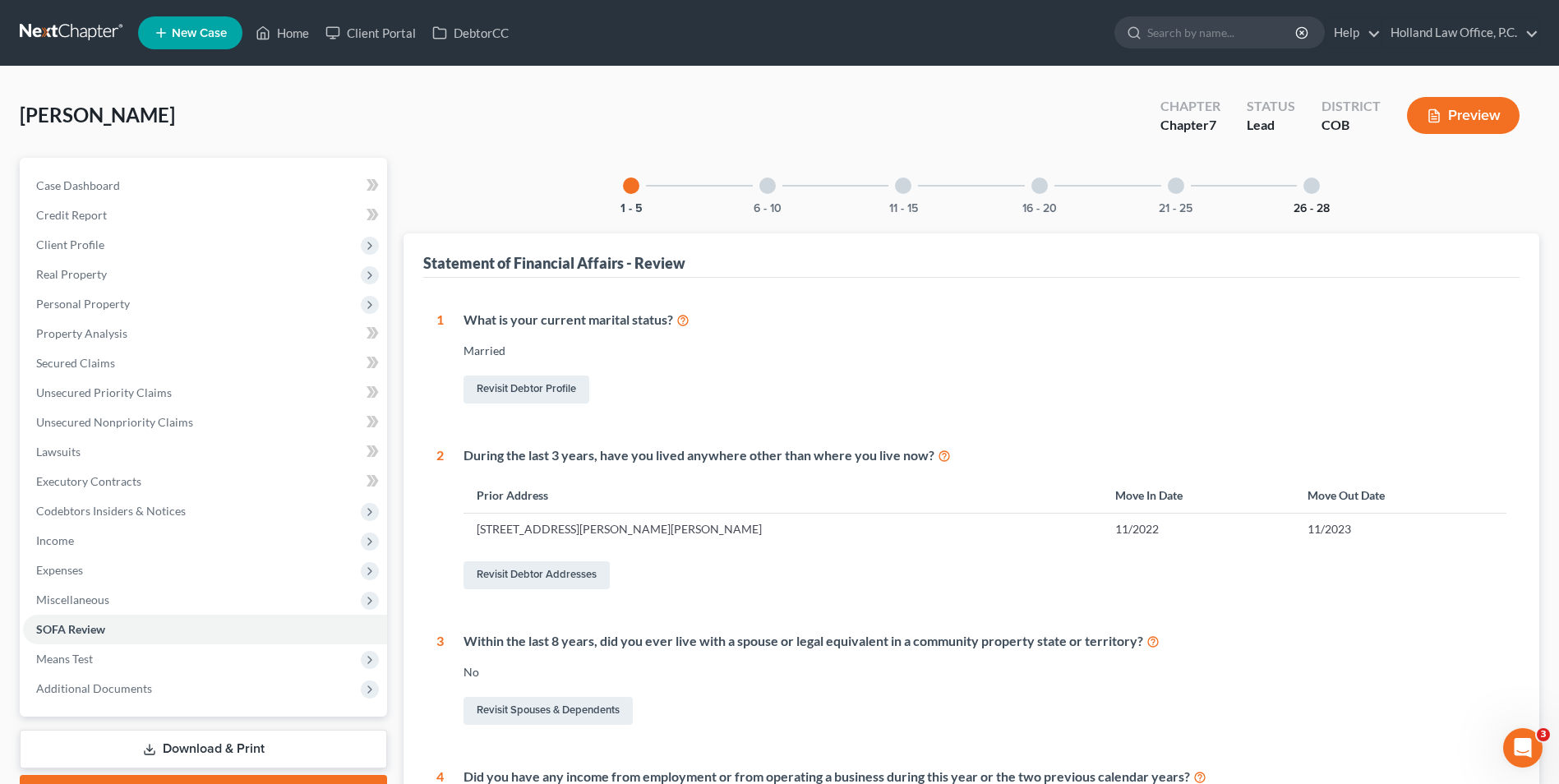
click at [1298, 203] on button "26 - 28" at bounding box center [1312, 208] width 36 height 12
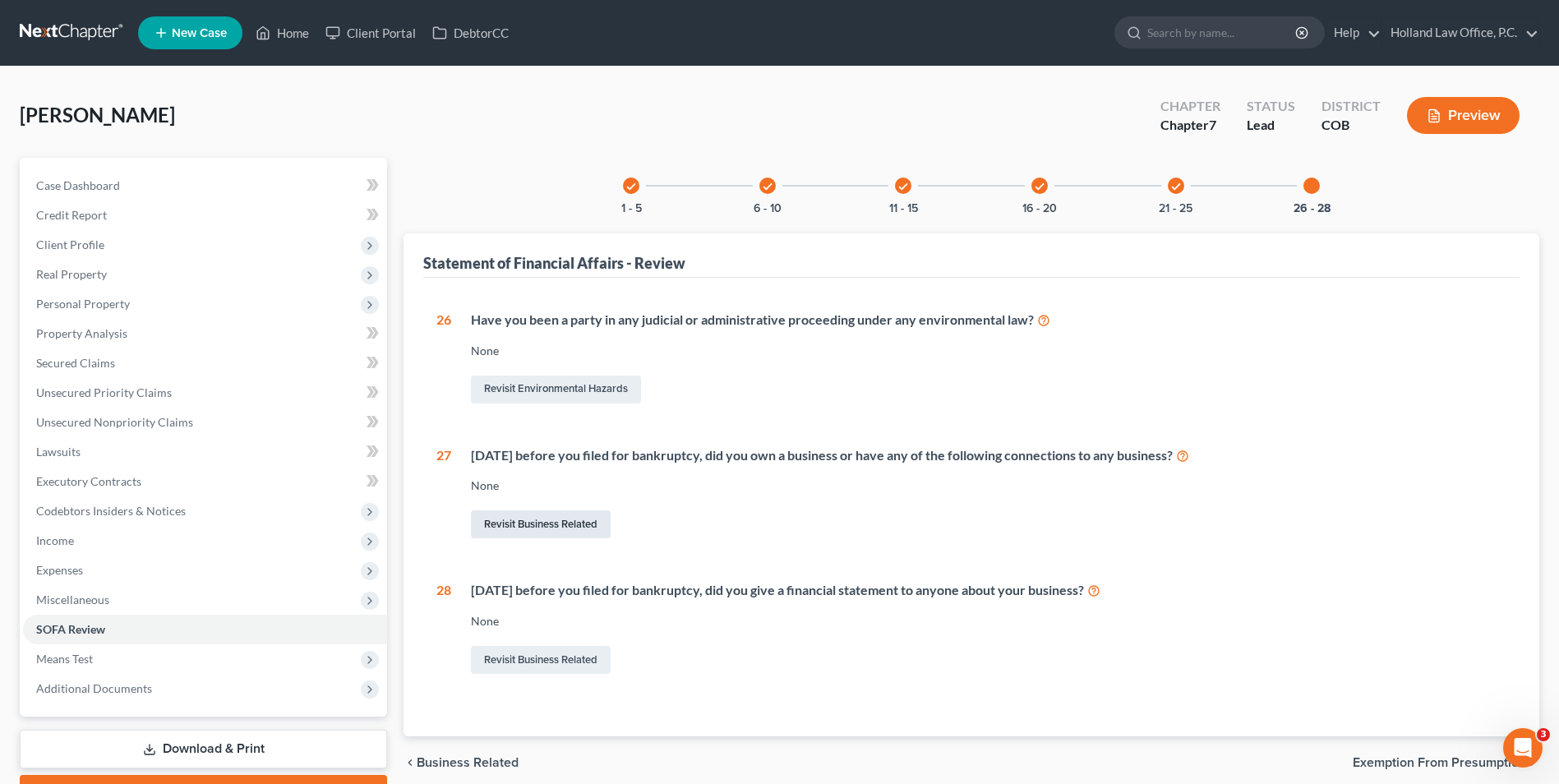
click at [567, 520] on link "Revisit Business Related" at bounding box center [541, 524] width 140 height 28
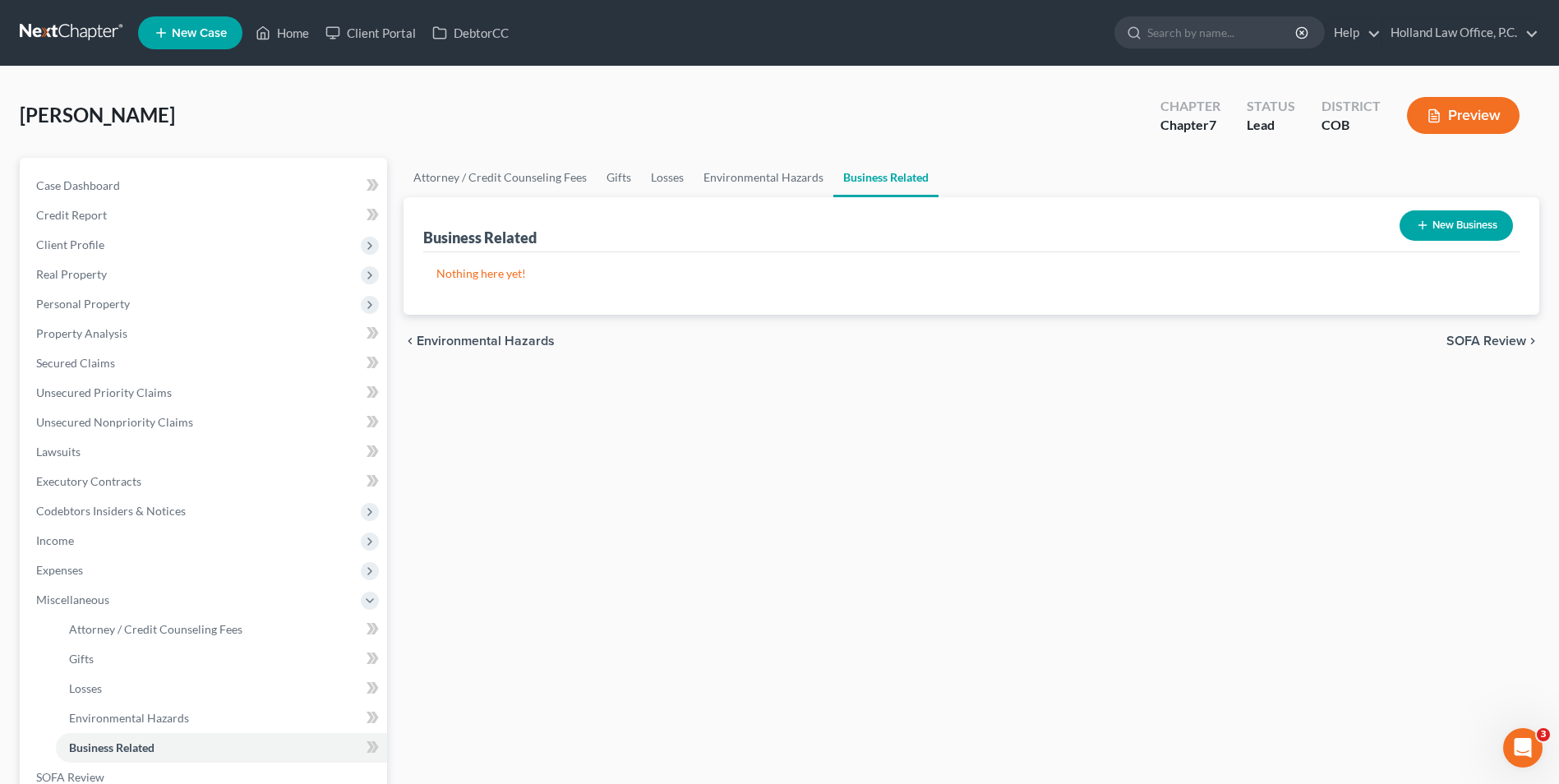
click at [1487, 226] on button "New Business" at bounding box center [1457, 226] width 114 height 30
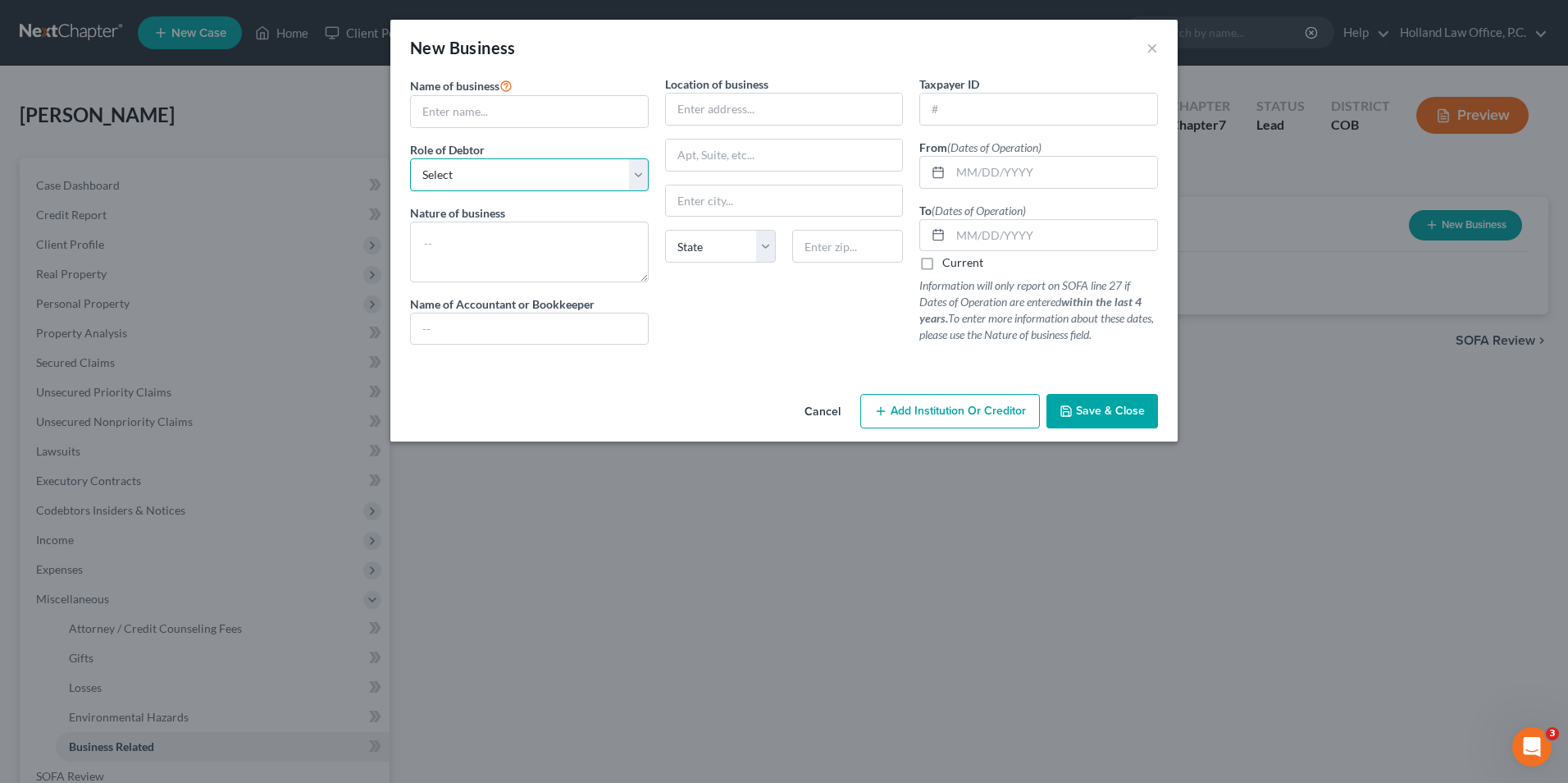
click at [495, 179] on select "Select A member of a limited liability company (LLC) or limited liability partn…" at bounding box center [529, 174] width 239 height 33
select select "member"
click at [410, 158] on select "Select A member of a limited liability company (LLC) or limited liability partn…" at bounding box center [529, 174] width 239 height 33
click at [542, 119] on input "text" at bounding box center [529, 111] width 237 height 31
type input "New Mom, No Worries LLC"
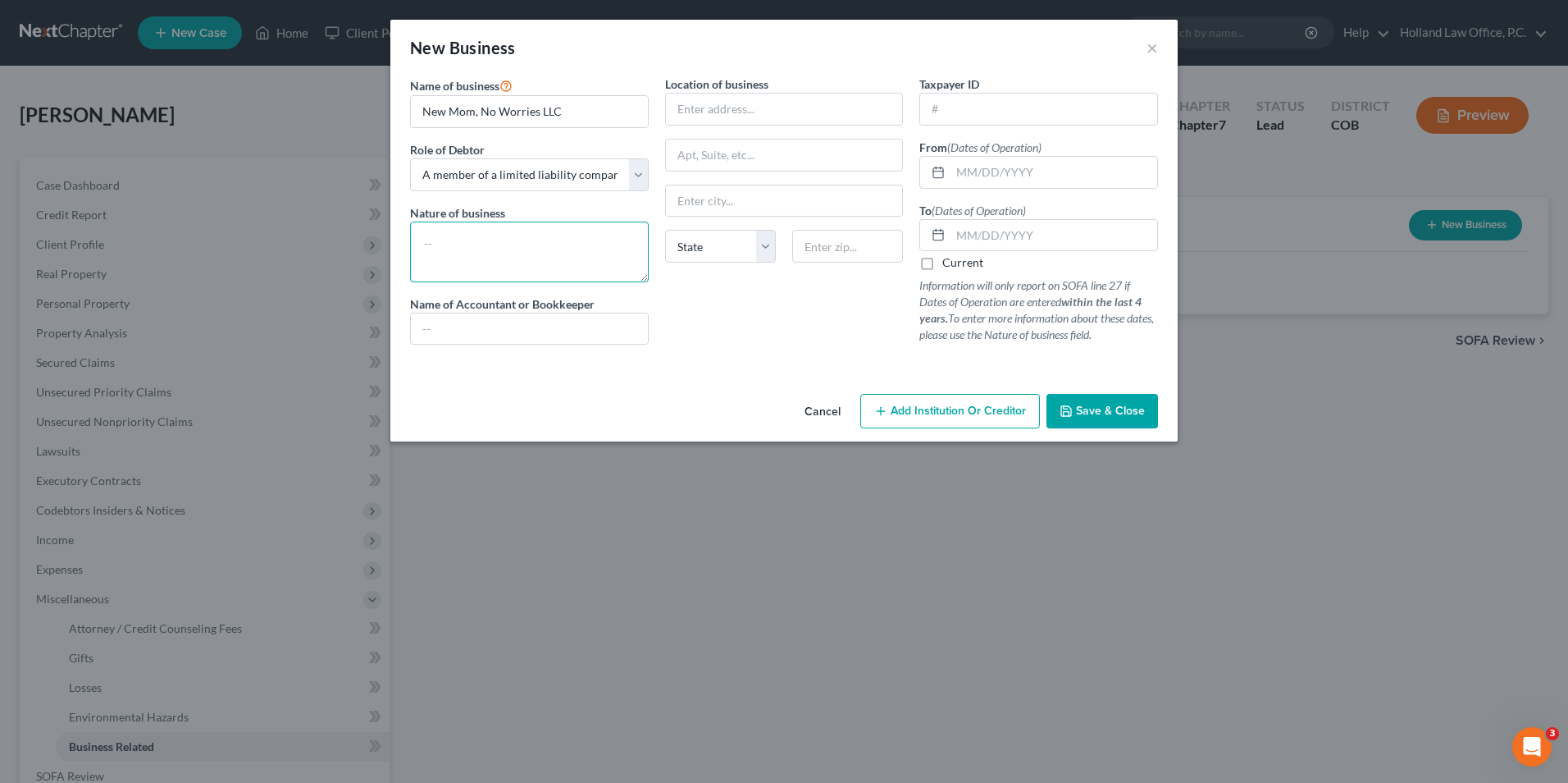
click at [514, 253] on textarea at bounding box center [529, 252] width 239 height 60
type textarea "Parenting classes"
click at [817, 101] on input "text" at bounding box center [784, 108] width 237 height 31
type input "[STREET_ADDRESS]"
type input "[GEOGRAPHIC_DATA][PERSON_NAME]"
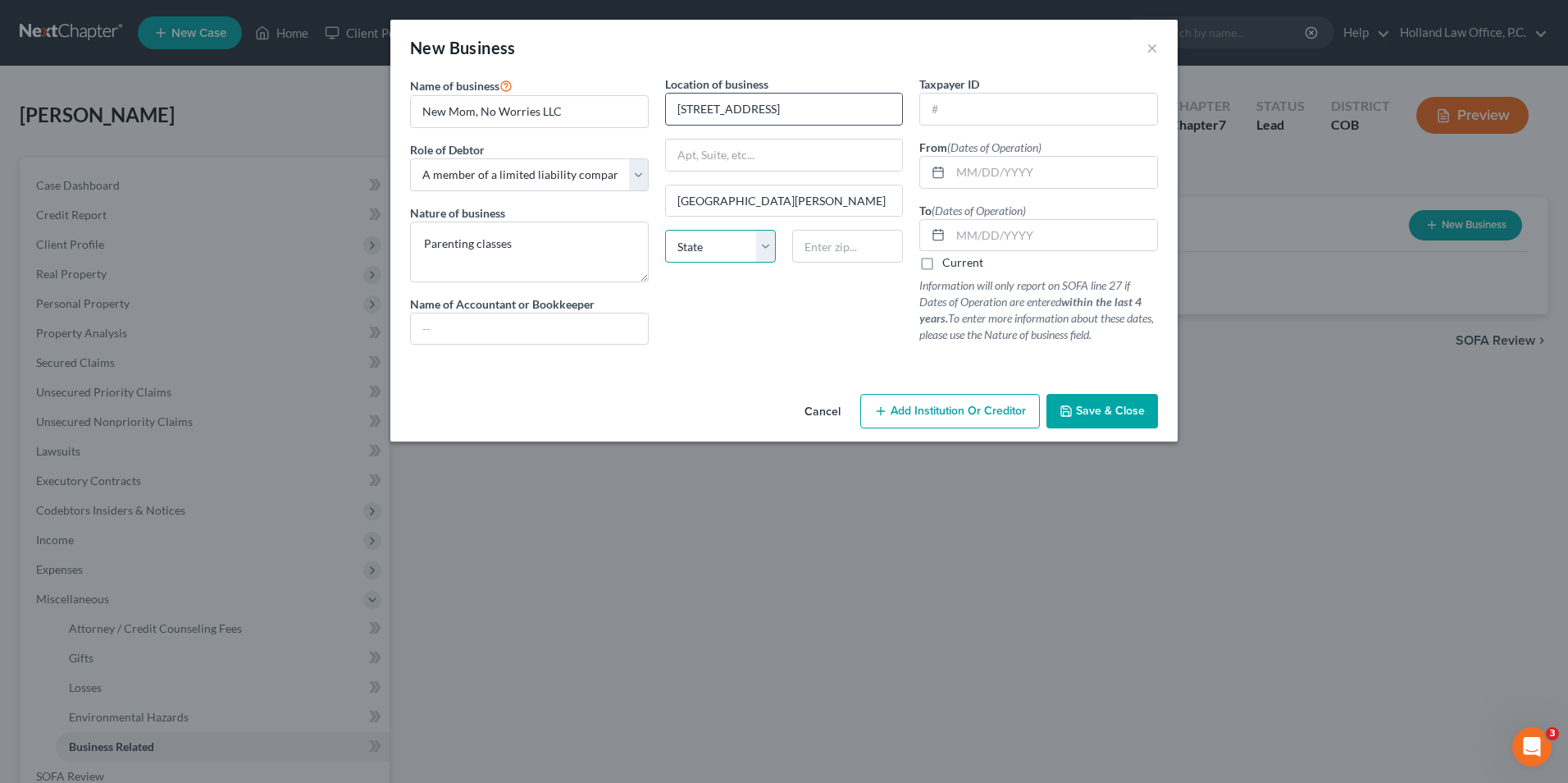
select select "5"
type input "80526"
click at [1091, 413] on span "Save & Close" at bounding box center [1111, 411] width 69 height 14
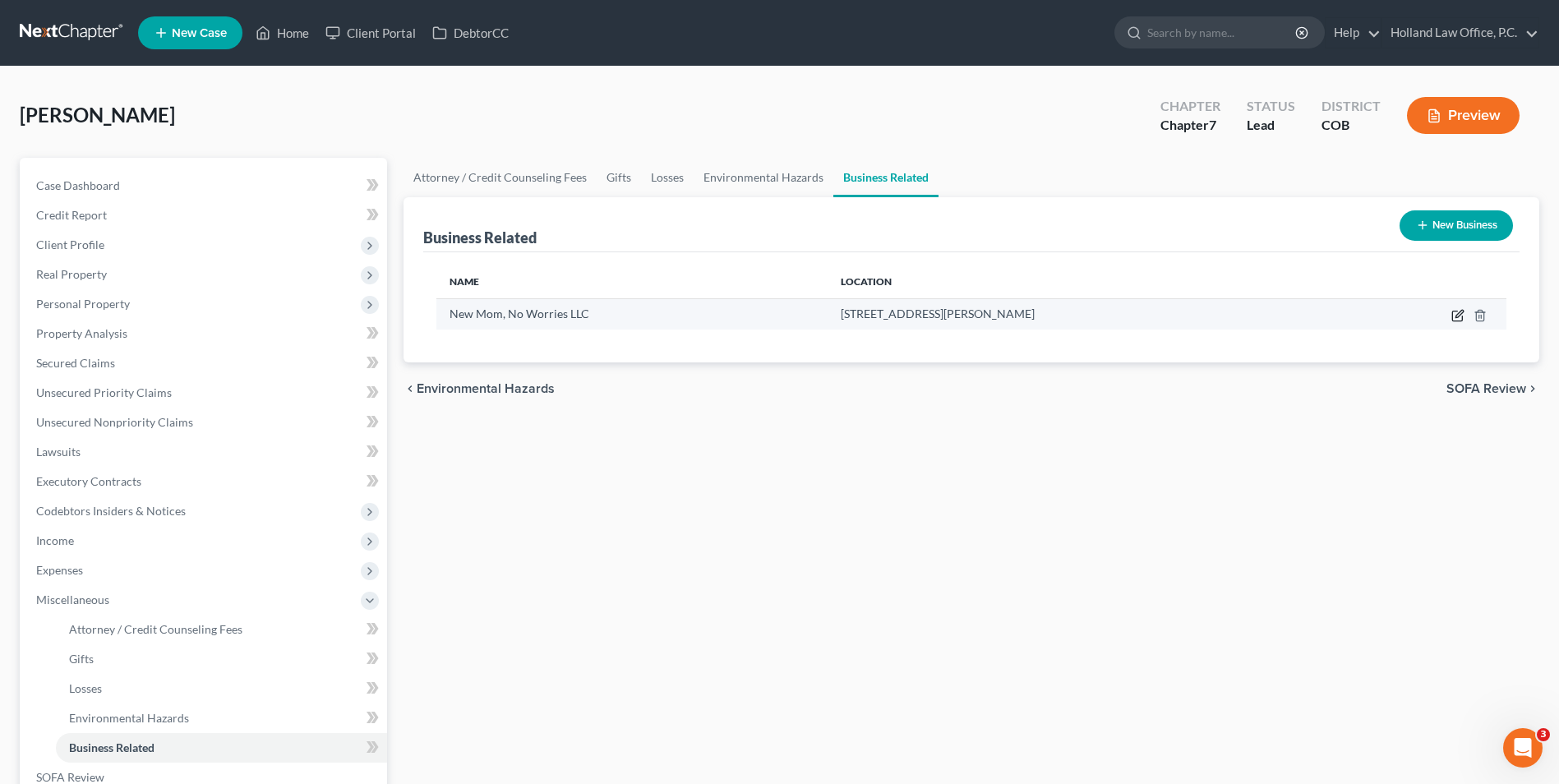
click at [1459, 310] on icon "button" at bounding box center [1458, 316] width 13 height 13
select select "member"
select select "5"
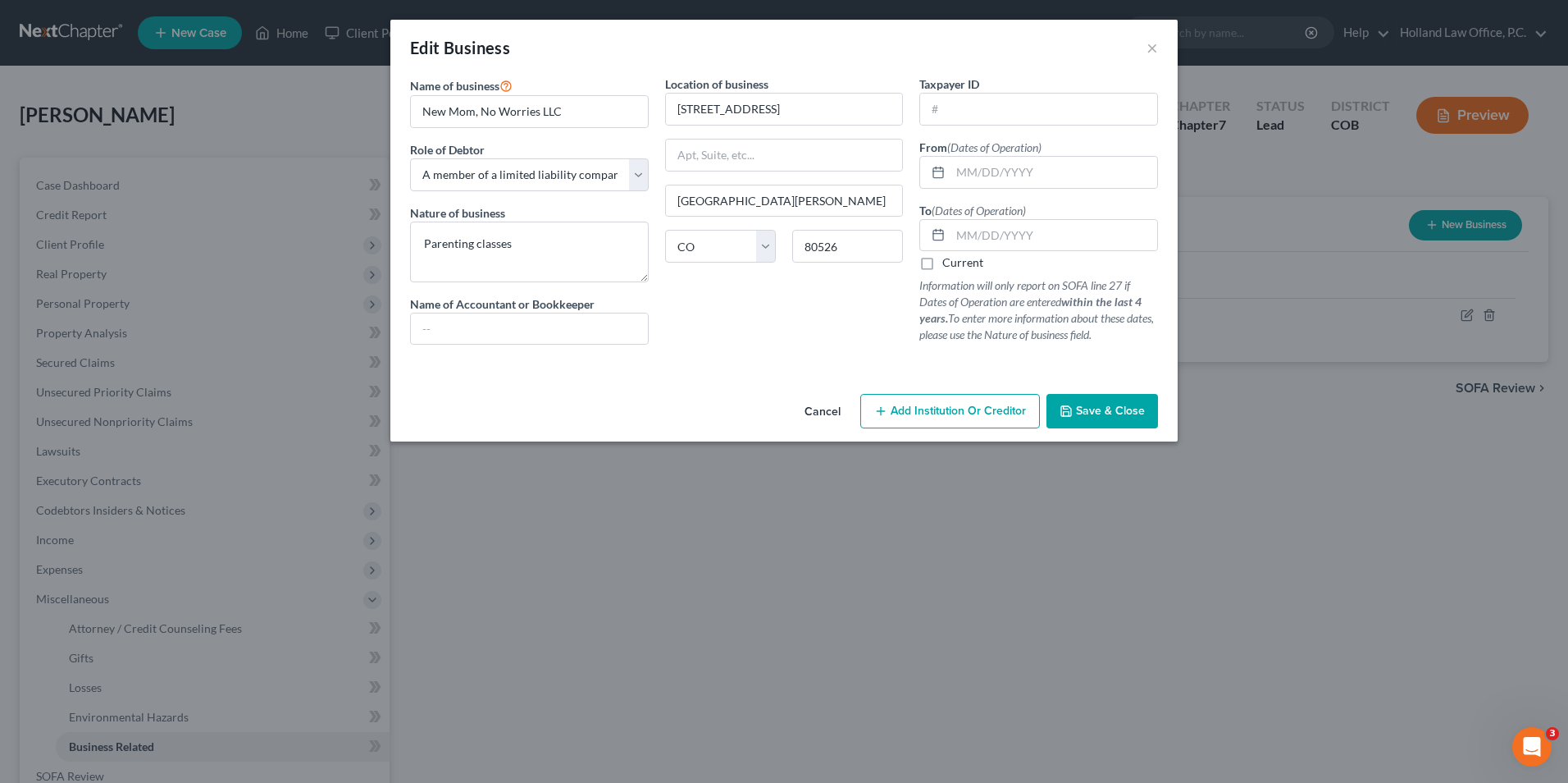
click at [1120, 400] on button "Save & Close" at bounding box center [1102, 411] width 112 height 35
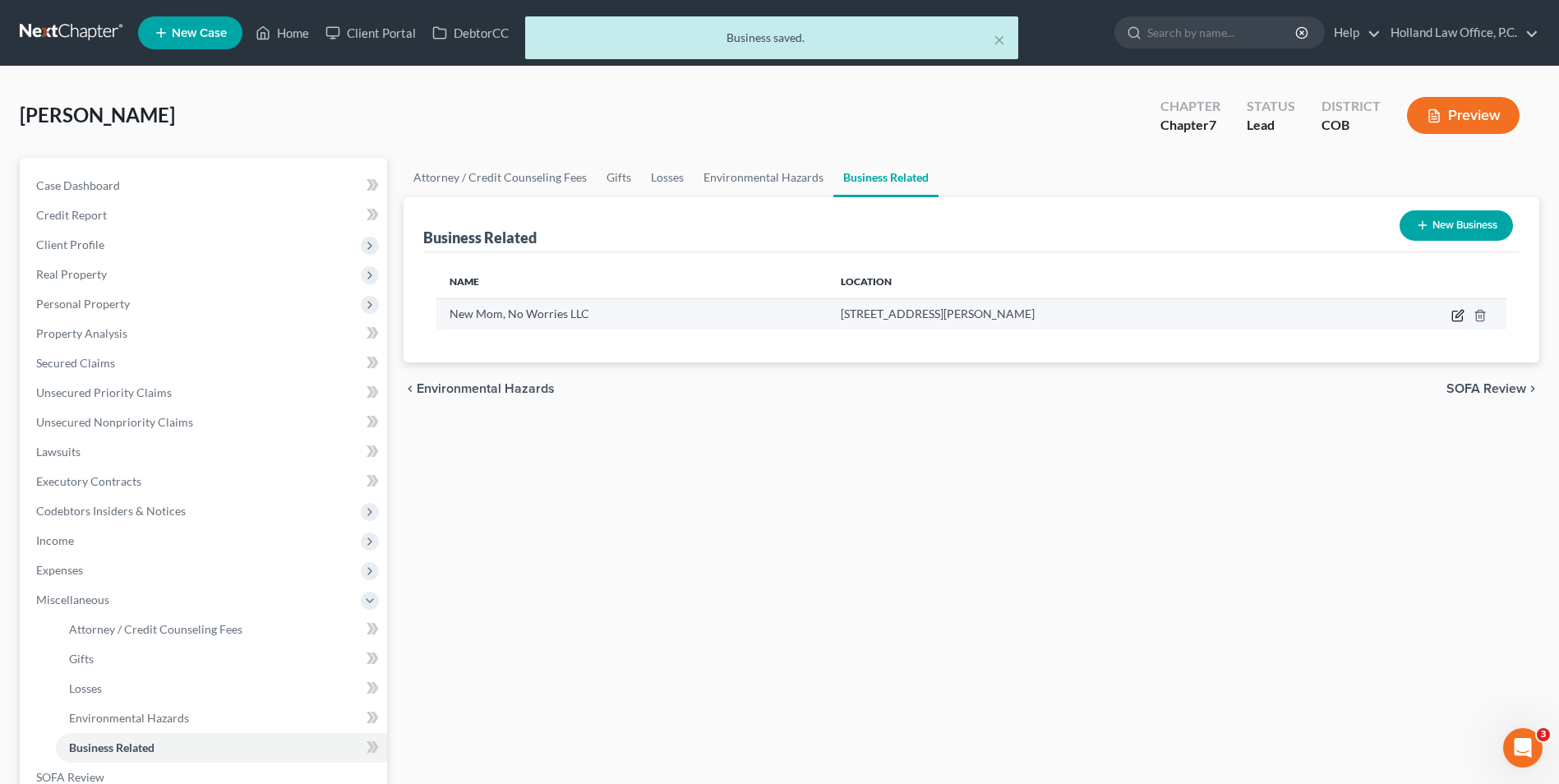
click at [1460, 312] on icon "button" at bounding box center [1459, 313] width 7 height 7
select select "member"
select select "5"
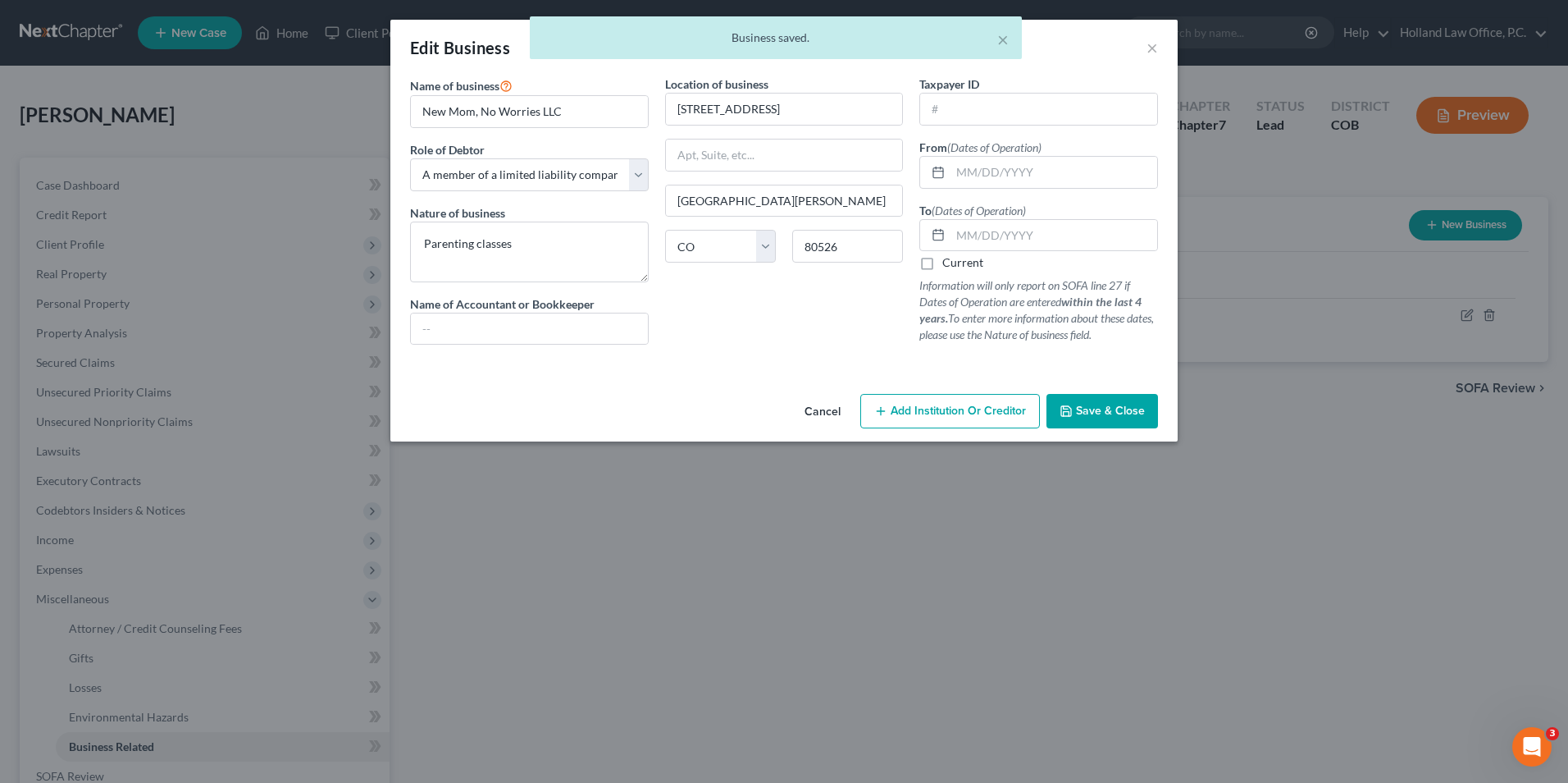
click at [946, 261] on label "Current" at bounding box center [963, 263] width 41 height 16
click at [949, 261] on input "Current" at bounding box center [954, 260] width 11 height 11
checkbox input "true"
click at [1097, 417] on span "Save & Close" at bounding box center [1111, 411] width 69 height 14
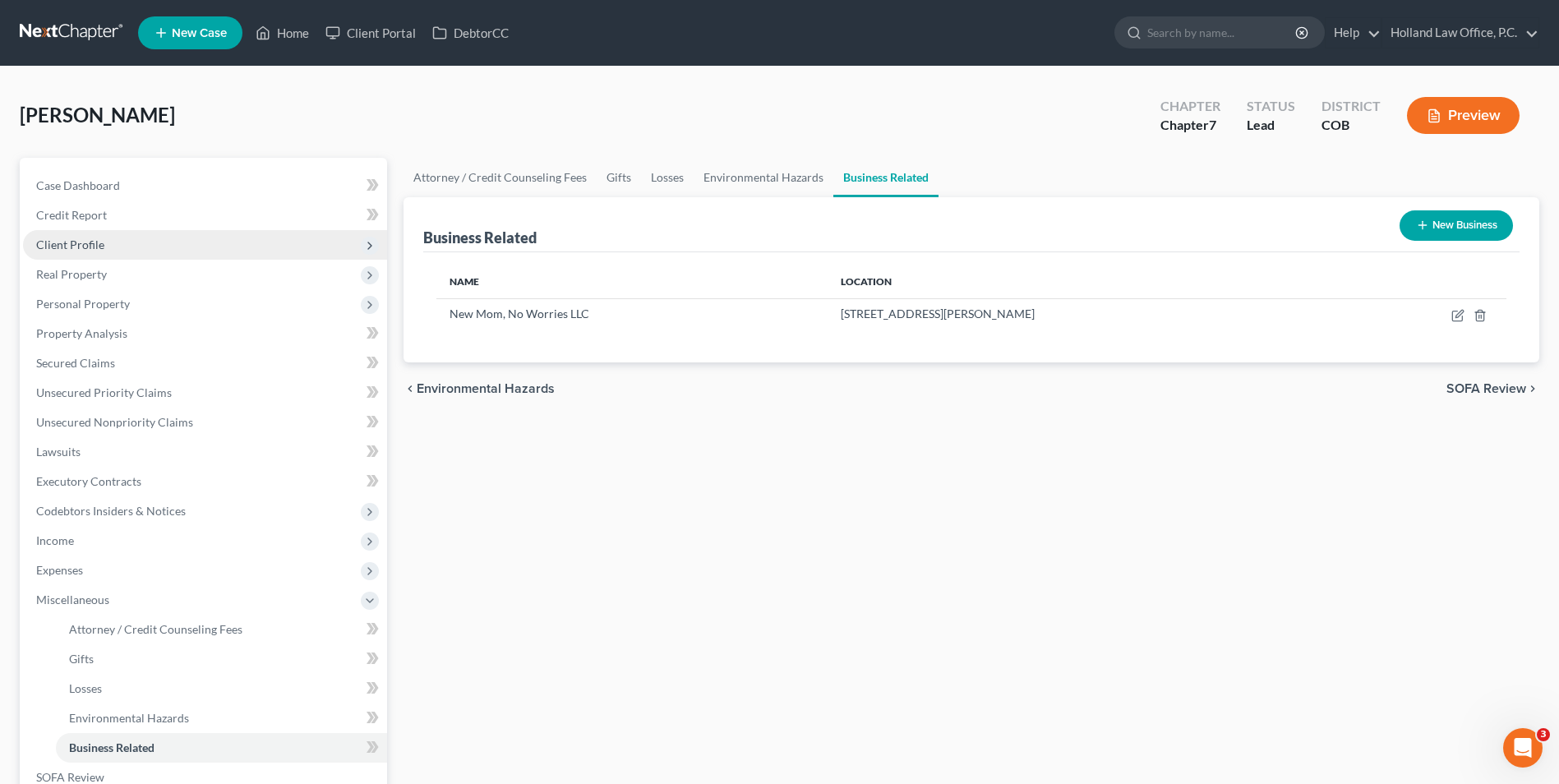
click at [103, 244] on span "Client Profile" at bounding box center [205, 244] width 364 height 29
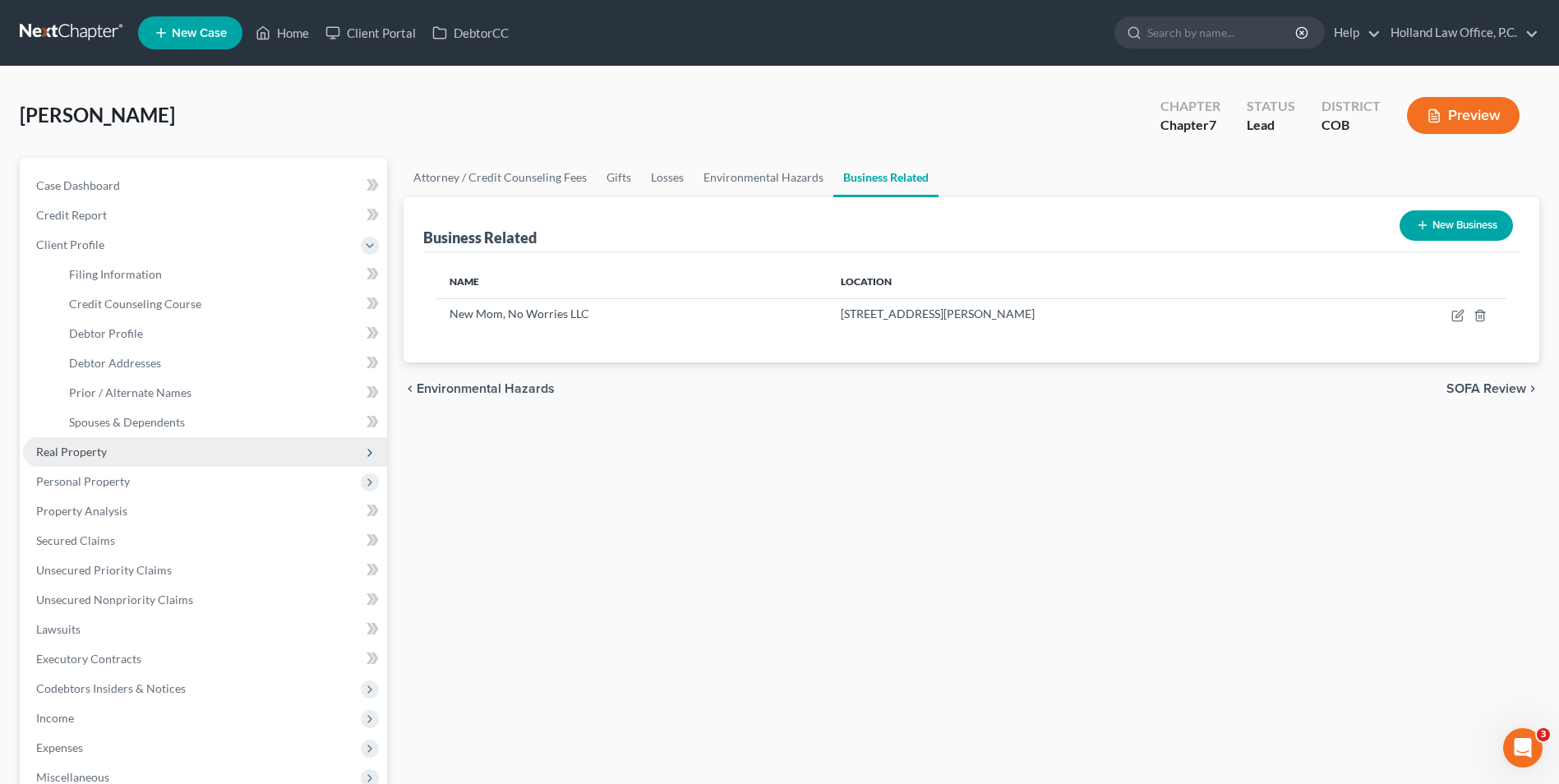
click at [110, 452] on span "Real Property" at bounding box center [205, 452] width 364 height 29
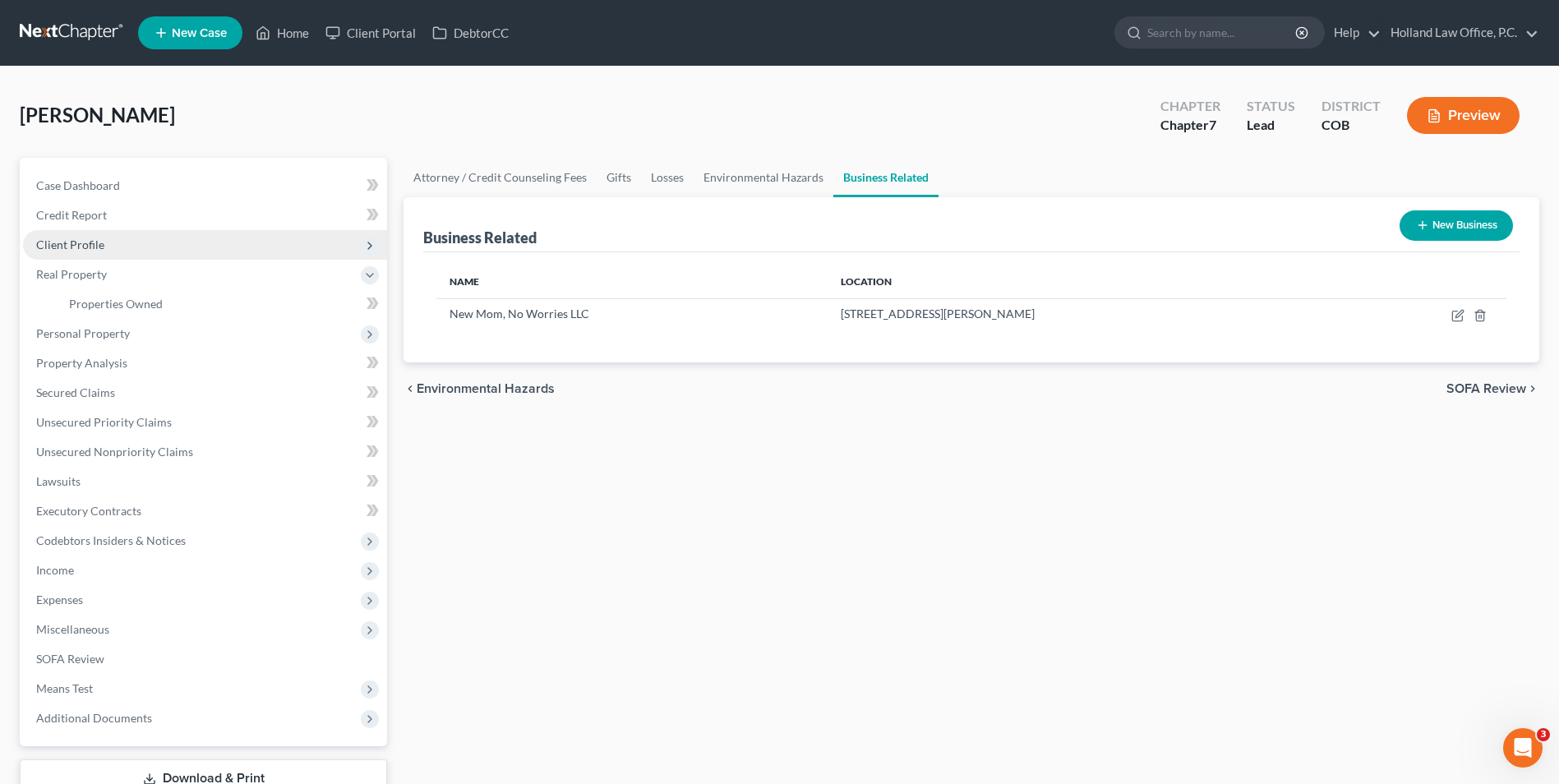
click at [81, 250] on span "Client Profile" at bounding box center [70, 244] width 68 height 14
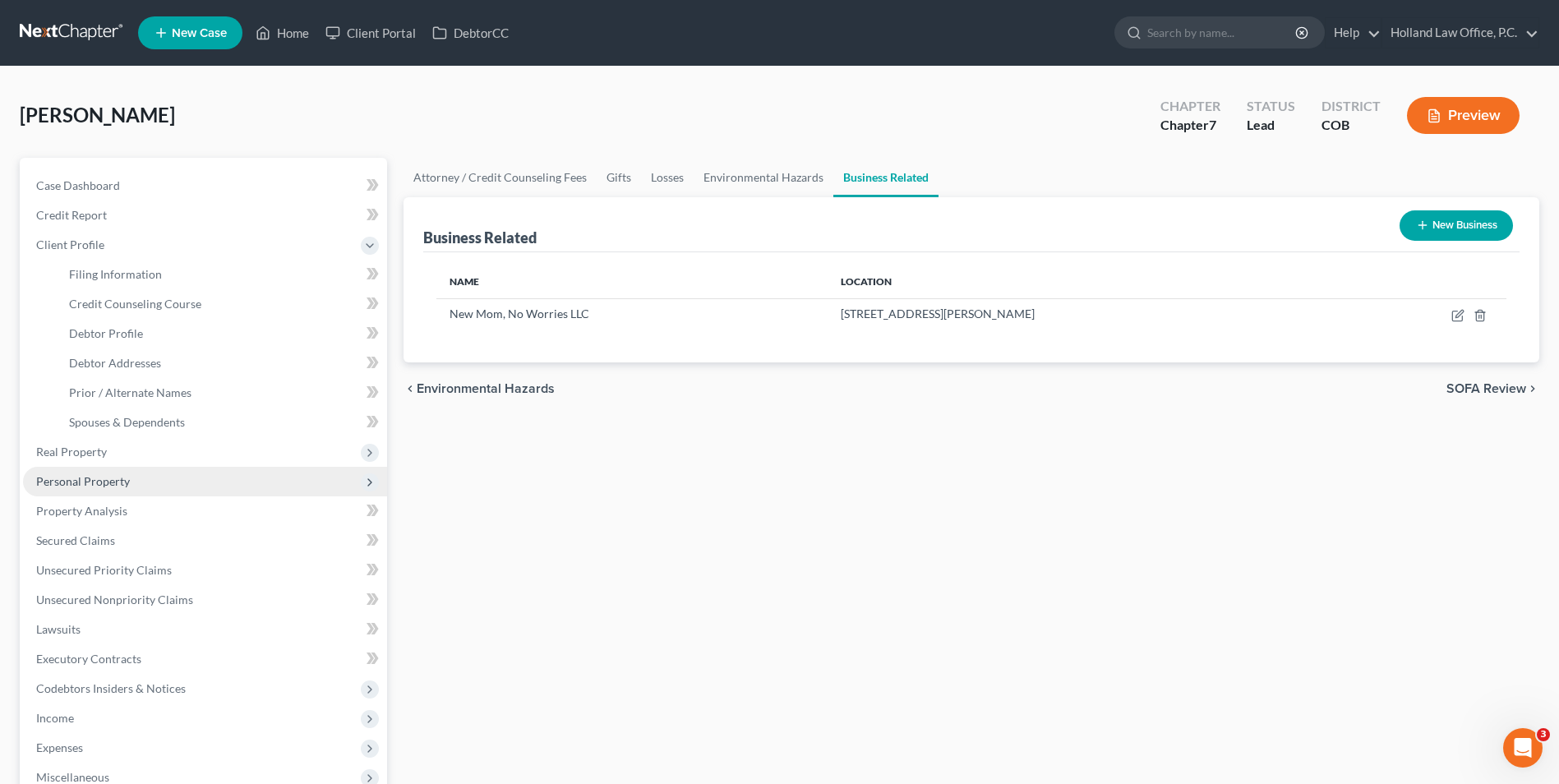
click at [119, 480] on span "Personal Property" at bounding box center [83, 481] width 93 height 14
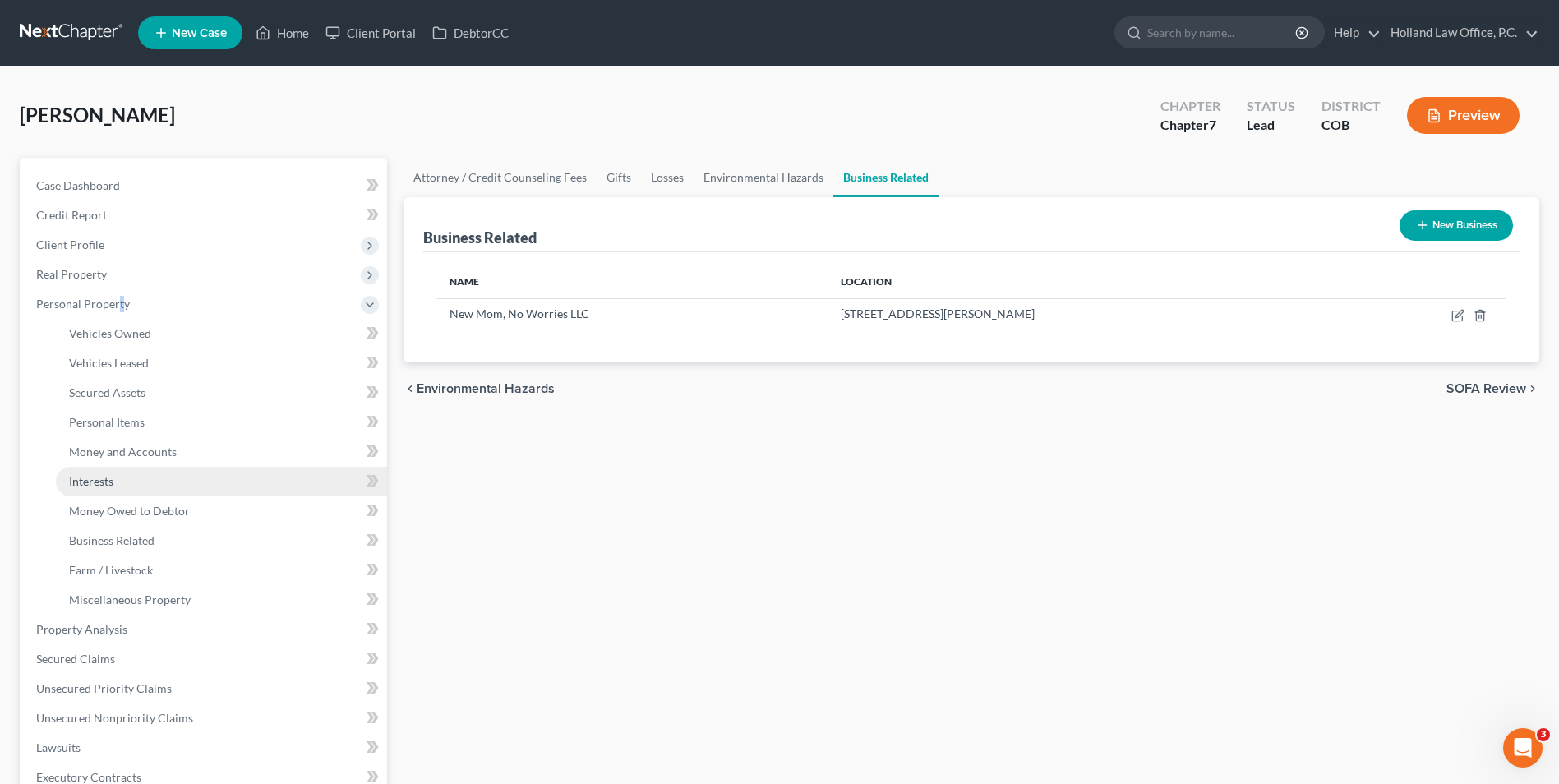
click at [103, 487] on span "Interests" at bounding box center [92, 481] width 44 height 14
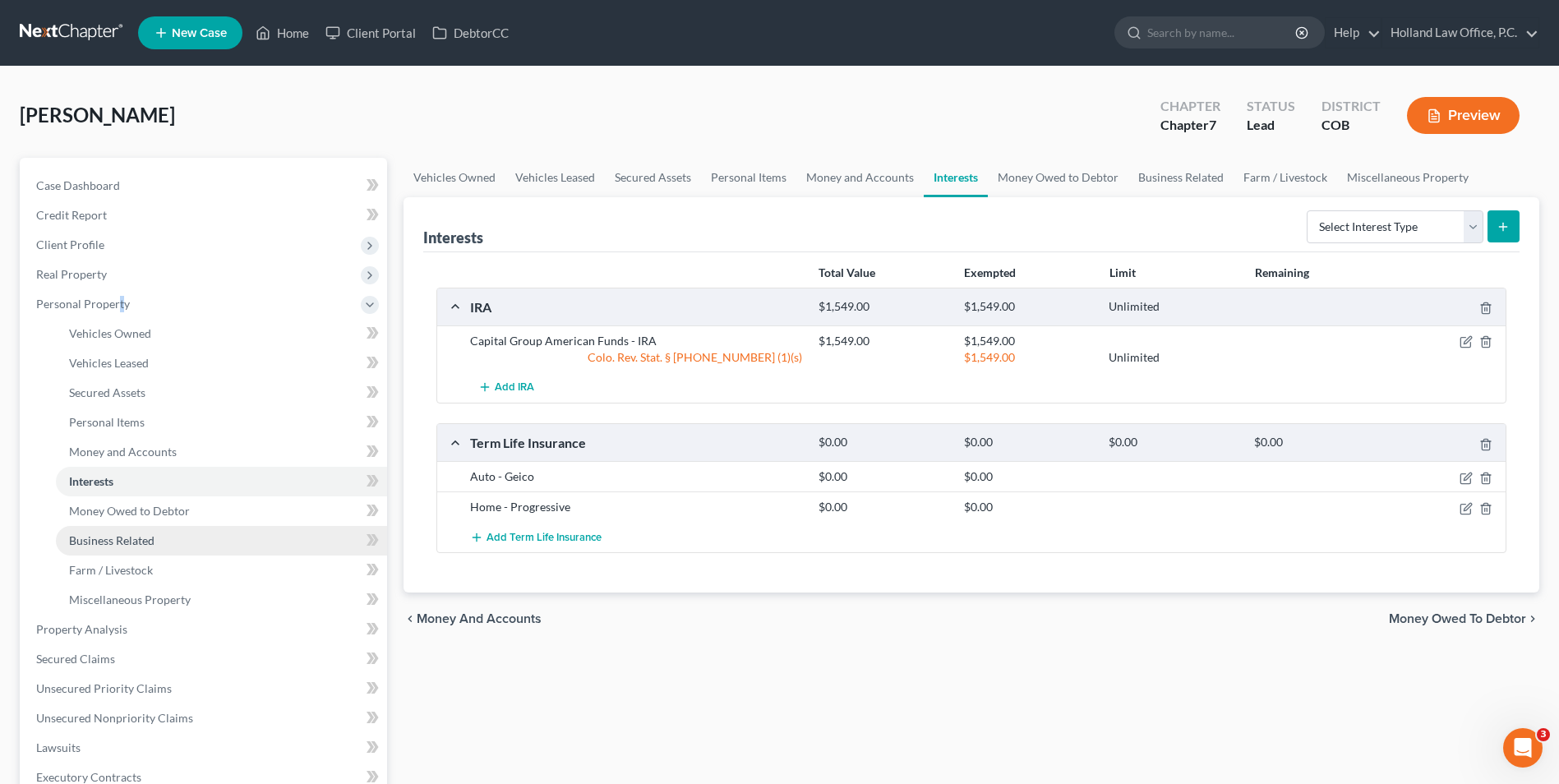
click at [131, 533] on span "Business Related" at bounding box center [112, 540] width 85 height 14
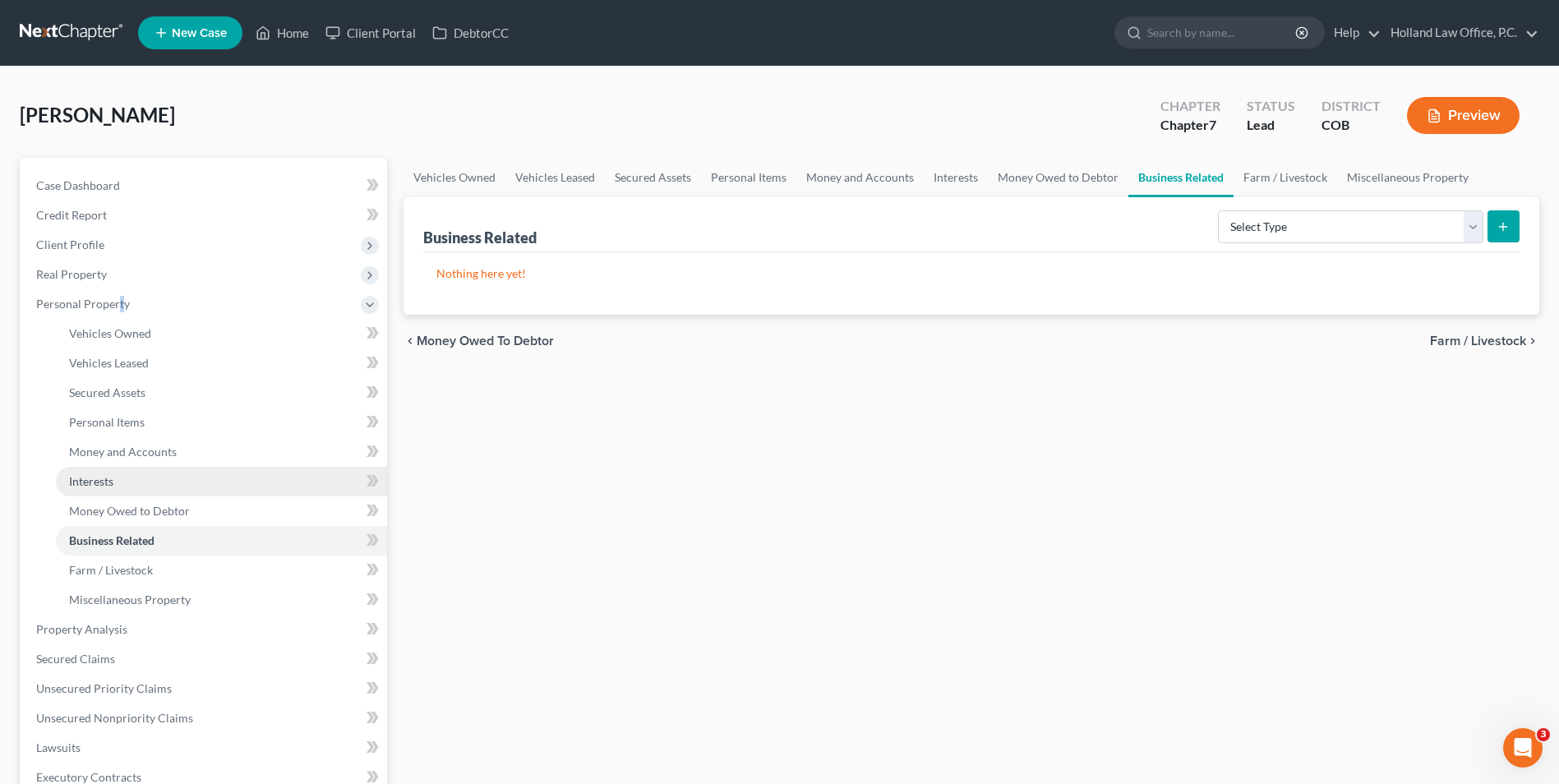
click at [139, 478] on link "Interests" at bounding box center [221, 481] width 331 height 29
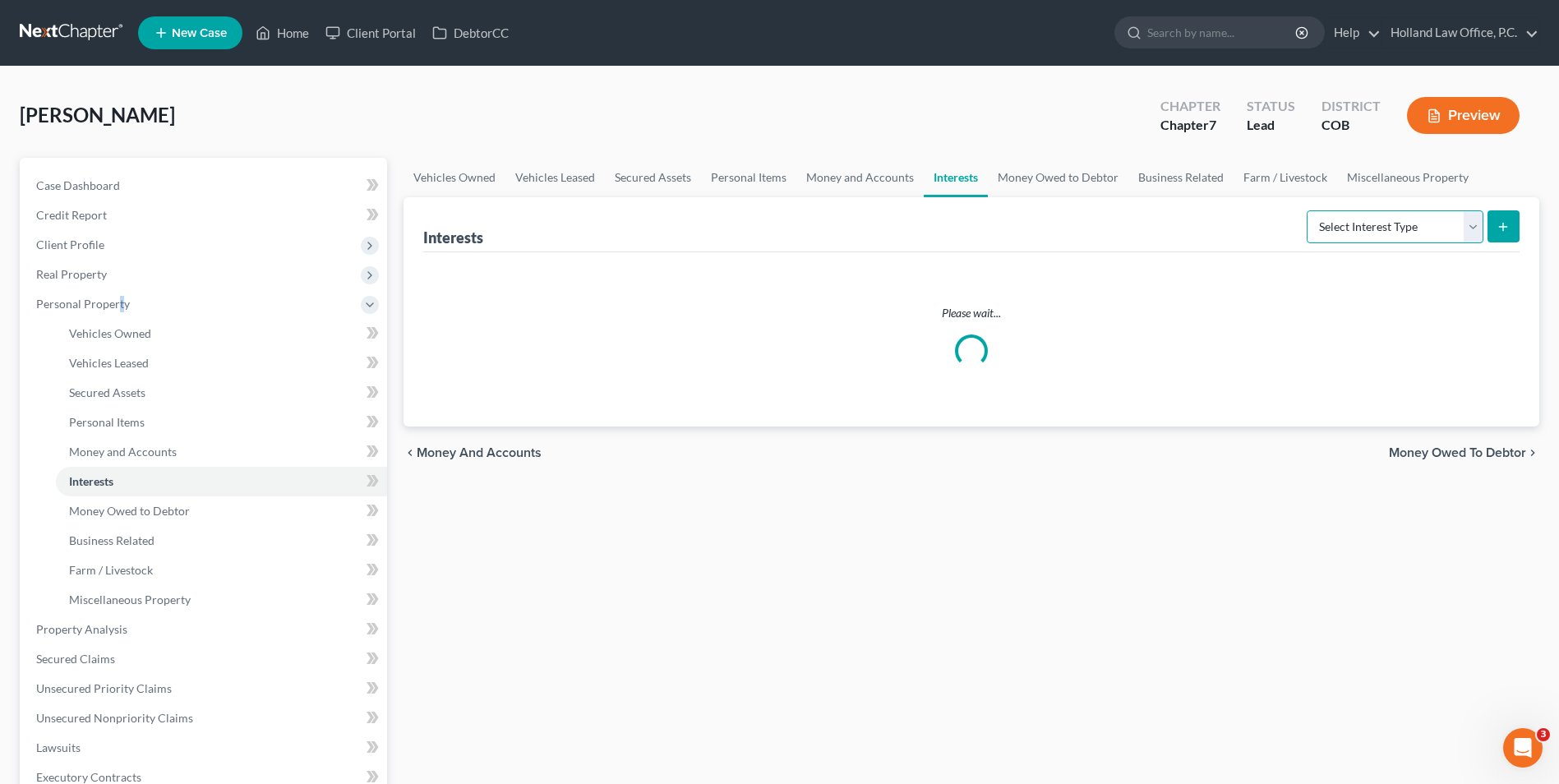
click at [1415, 226] on select "Select Interest Type 401K Annuity Bond Education IRA Government Bond Government…" at bounding box center [1395, 227] width 177 height 33
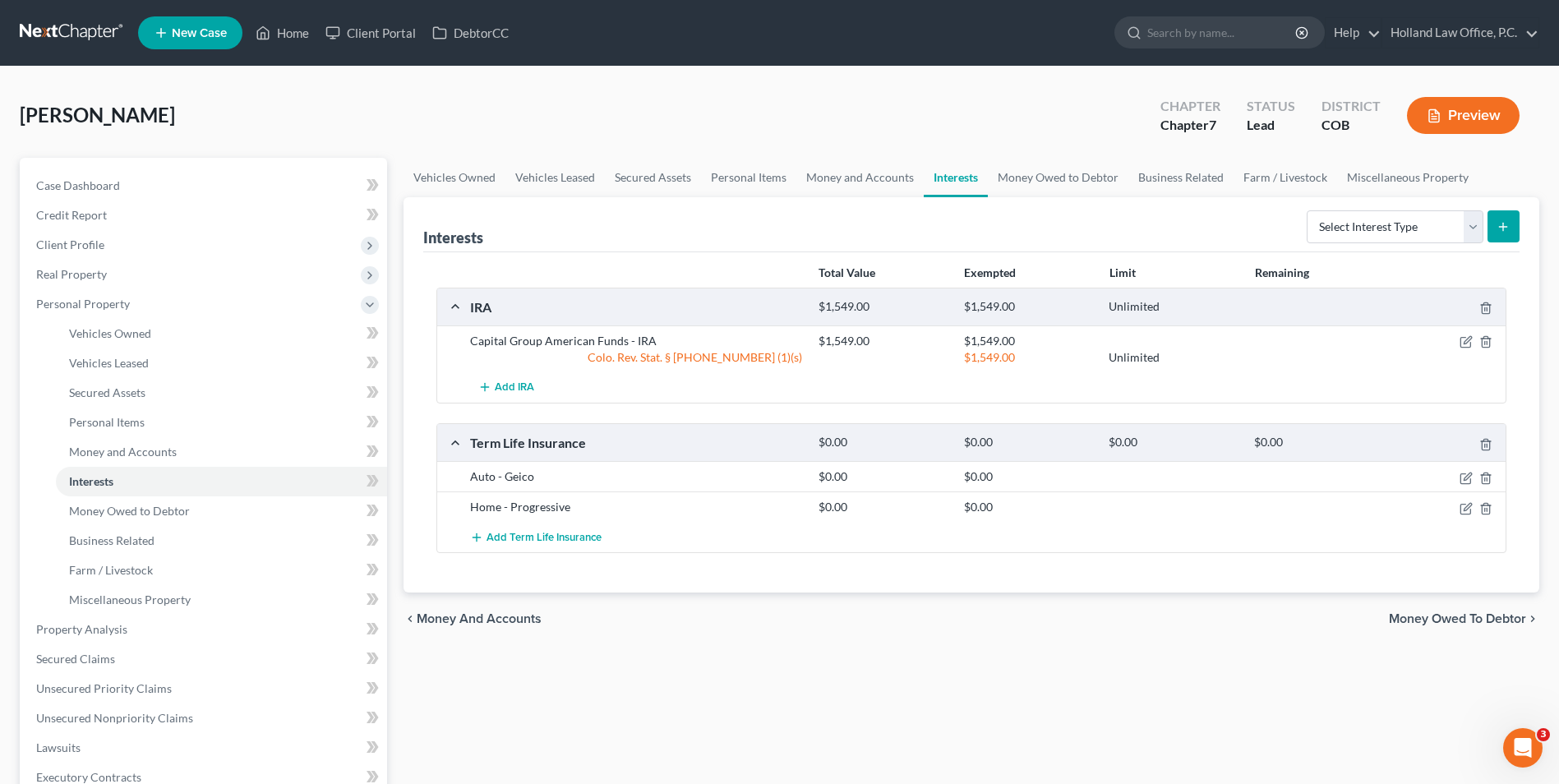
click at [1521, 249] on div "Interests Select Interest Type 401K Annuity Bond Education IRA Government Bond …" at bounding box center [971, 395] width 1136 height 396
drag, startPoint x: 1155, startPoint y: 180, endPoint x: 1189, endPoint y: 190, distance: 35.4
click at [1155, 180] on link "Business Related" at bounding box center [1181, 177] width 105 height 39
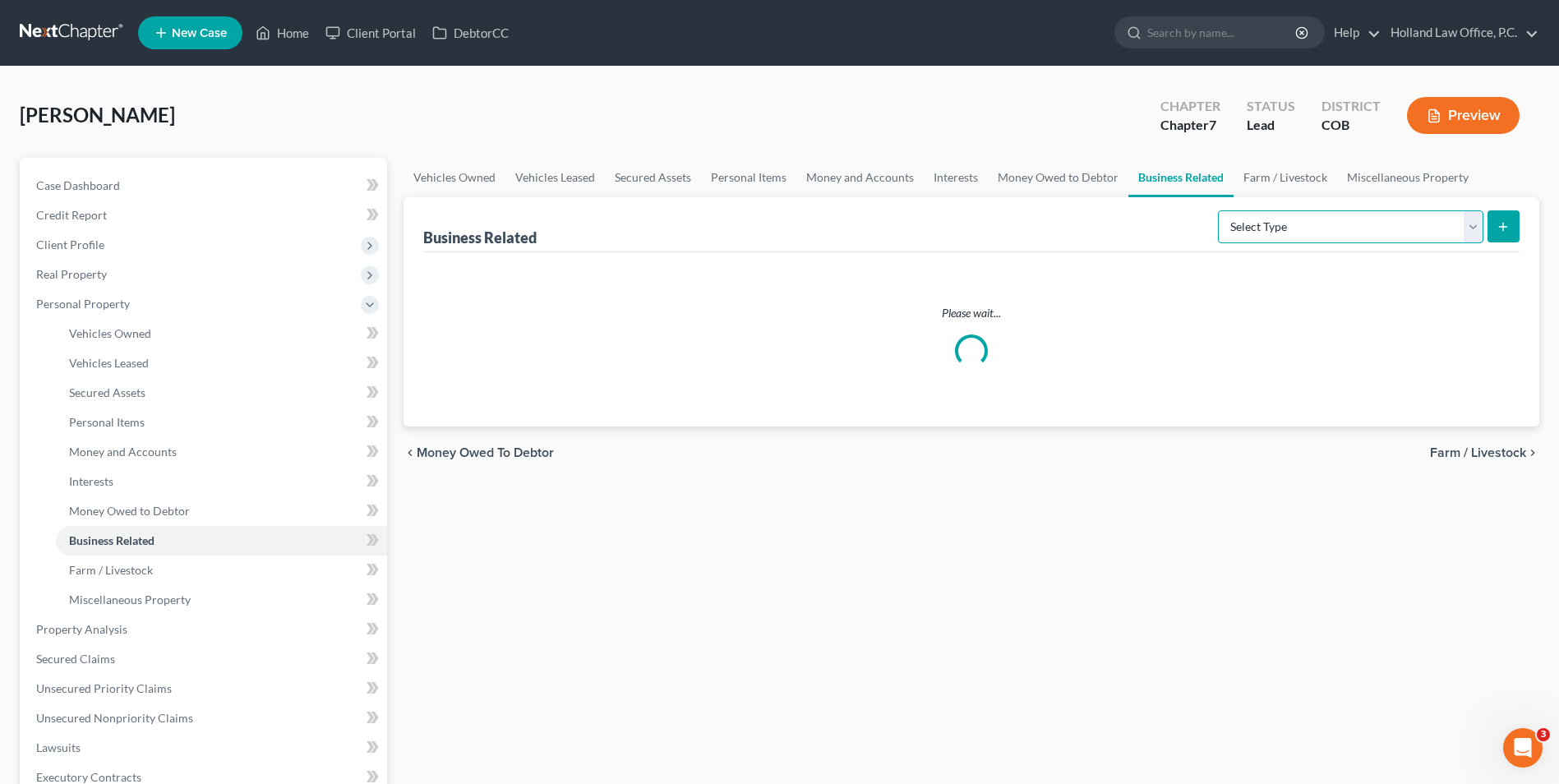
click at [1365, 230] on select "Select Type Customer Lists Franchises Inventory Licenses Machinery Office Equip…" at bounding box center [1351, 227] width 266 height 33
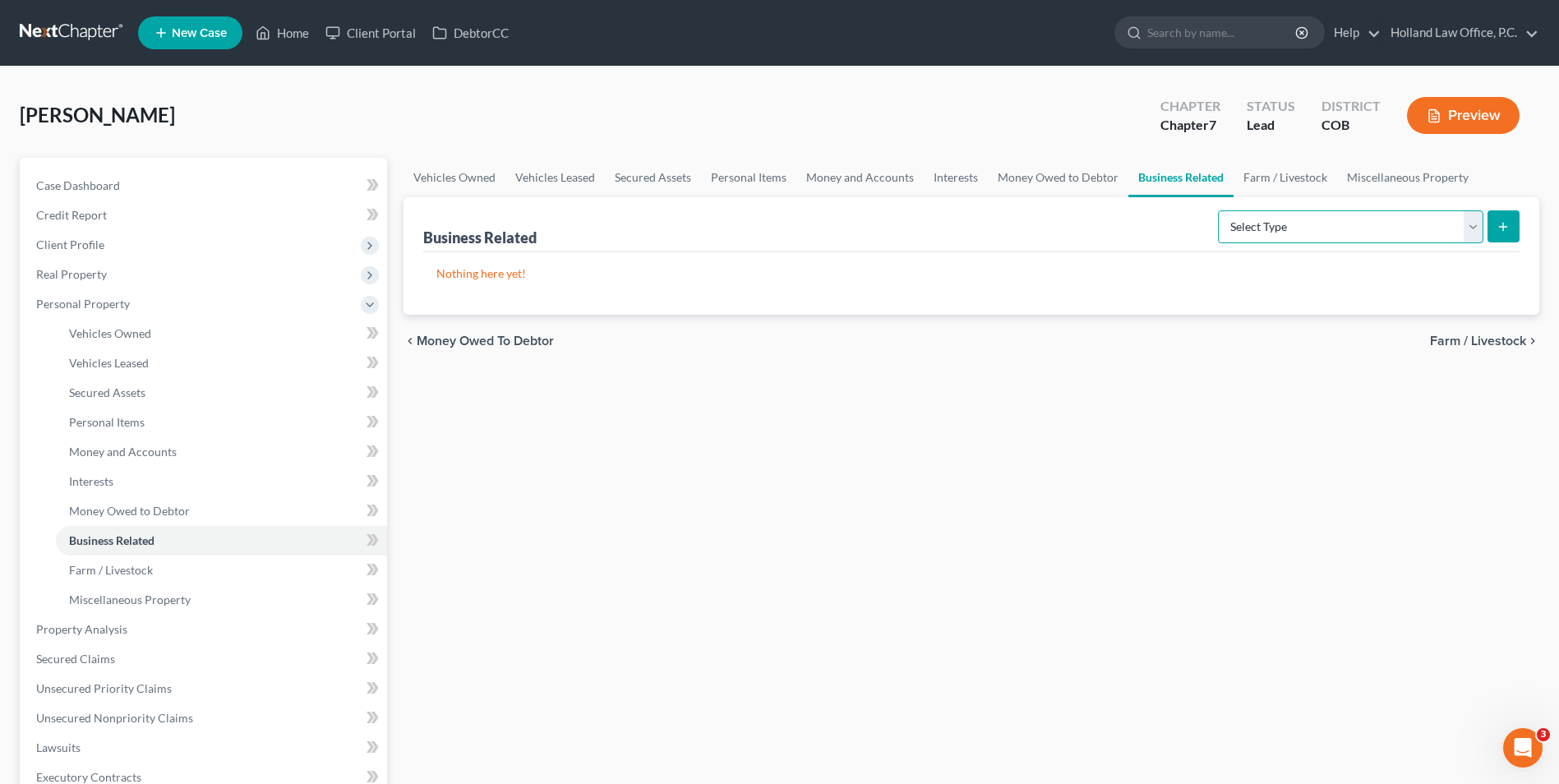
select select "patent"
click at [1219, 211] on select "Select Type Customer Lists Franchises Inventory Licenses Machinery Office Equip…" at bounding box center [1351, 227] width 266 height 33
click at [1510, 227] on icon "submit" at bounding box center [1503, 227] width 13 height 13
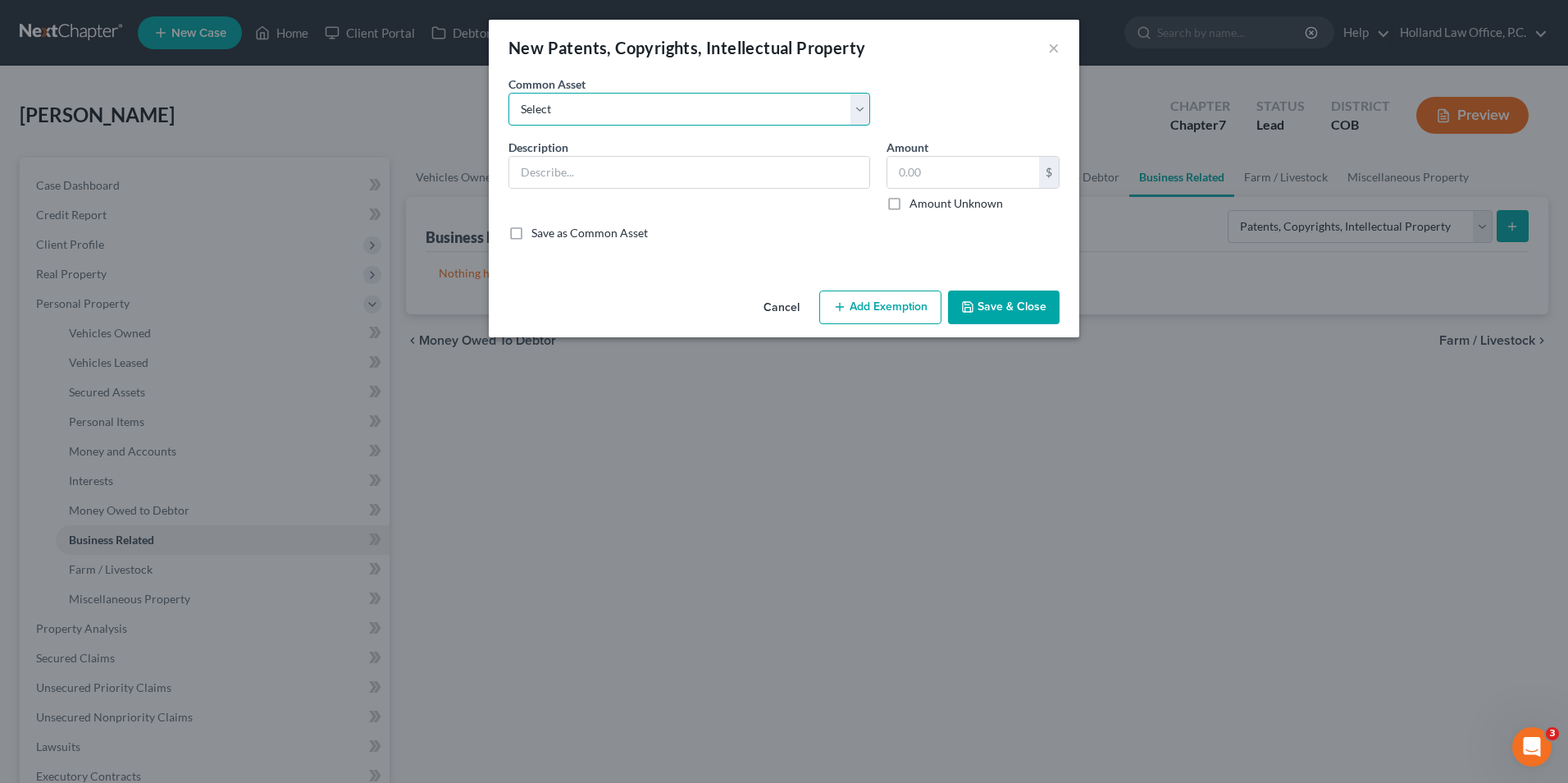
click at [577, 115] on select "Select Domains with GoDaddy - [DOMAIN_NAME]" at bounding box center [689, 108] width 362 height 33
click at [617, 96] on select "Select Domains with GoDaddy - [DOMAIN_NAME]" at bounding box center [689, 108] width 362 height 33
click at [551, 181] on input "text" at bounding box center [689, 172] width 360 height 31
type input "w"
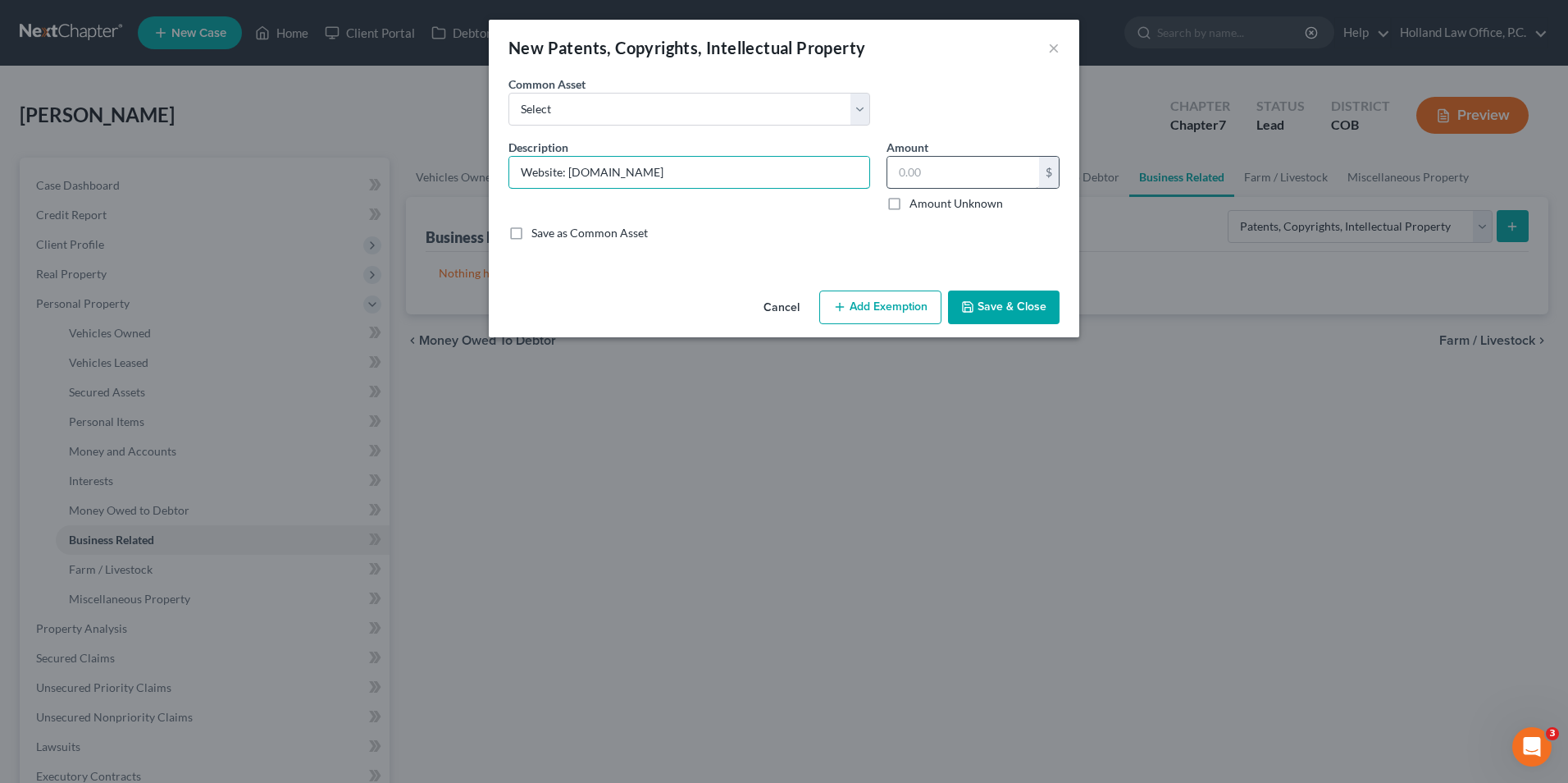
type input "Website: [DOMAIN_NAME]"
click at [983, 169] on input "text" at bounding box center [963, 172] width 152 height 31
type input "0.00"
click at [982, 308] on button "Save & Close" at bounding box center [1005, 307] width 112 height 35
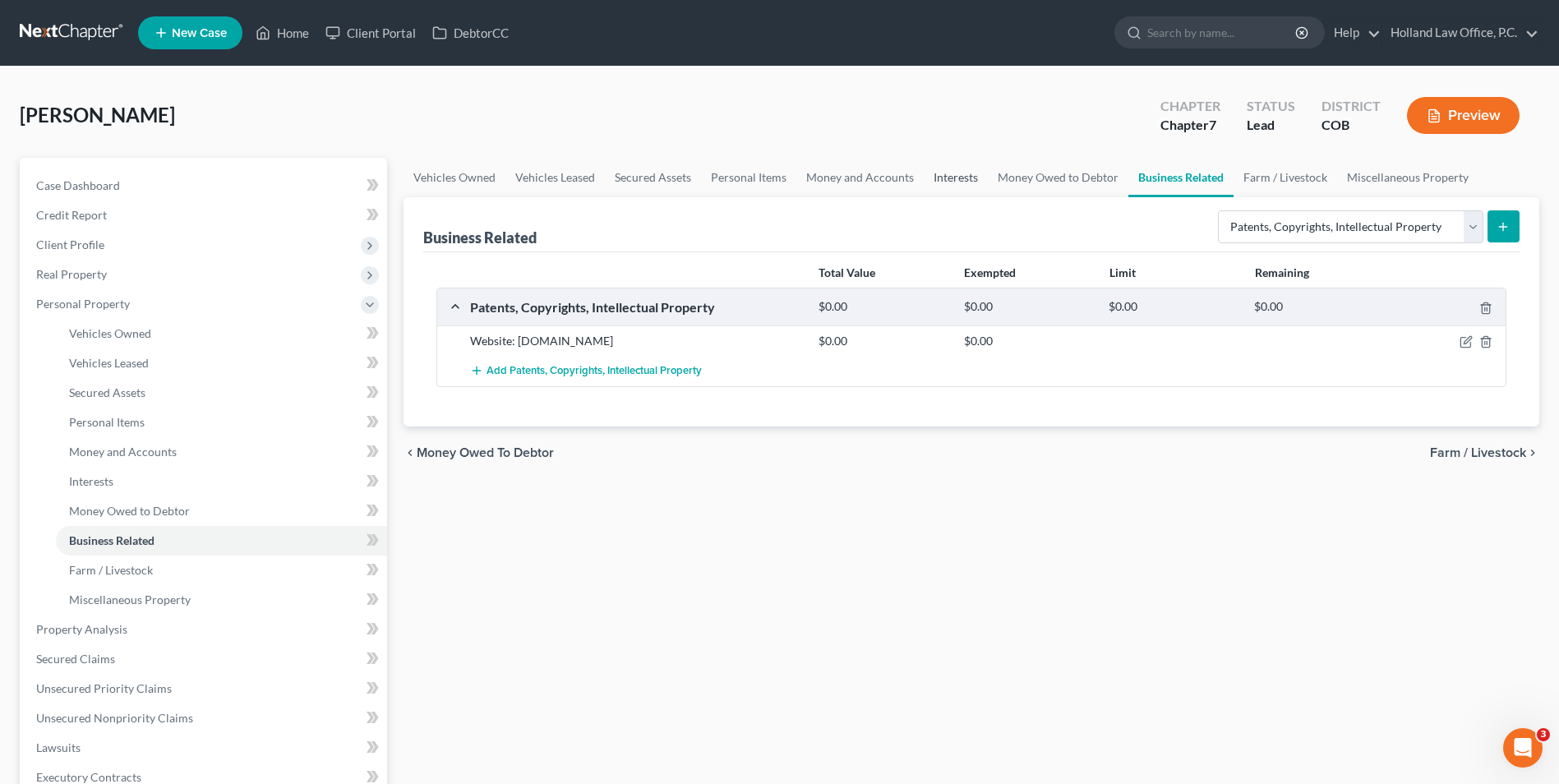
click at [941, 179] on link "Interests" at bounding box center [956, 177] width 64 height 39
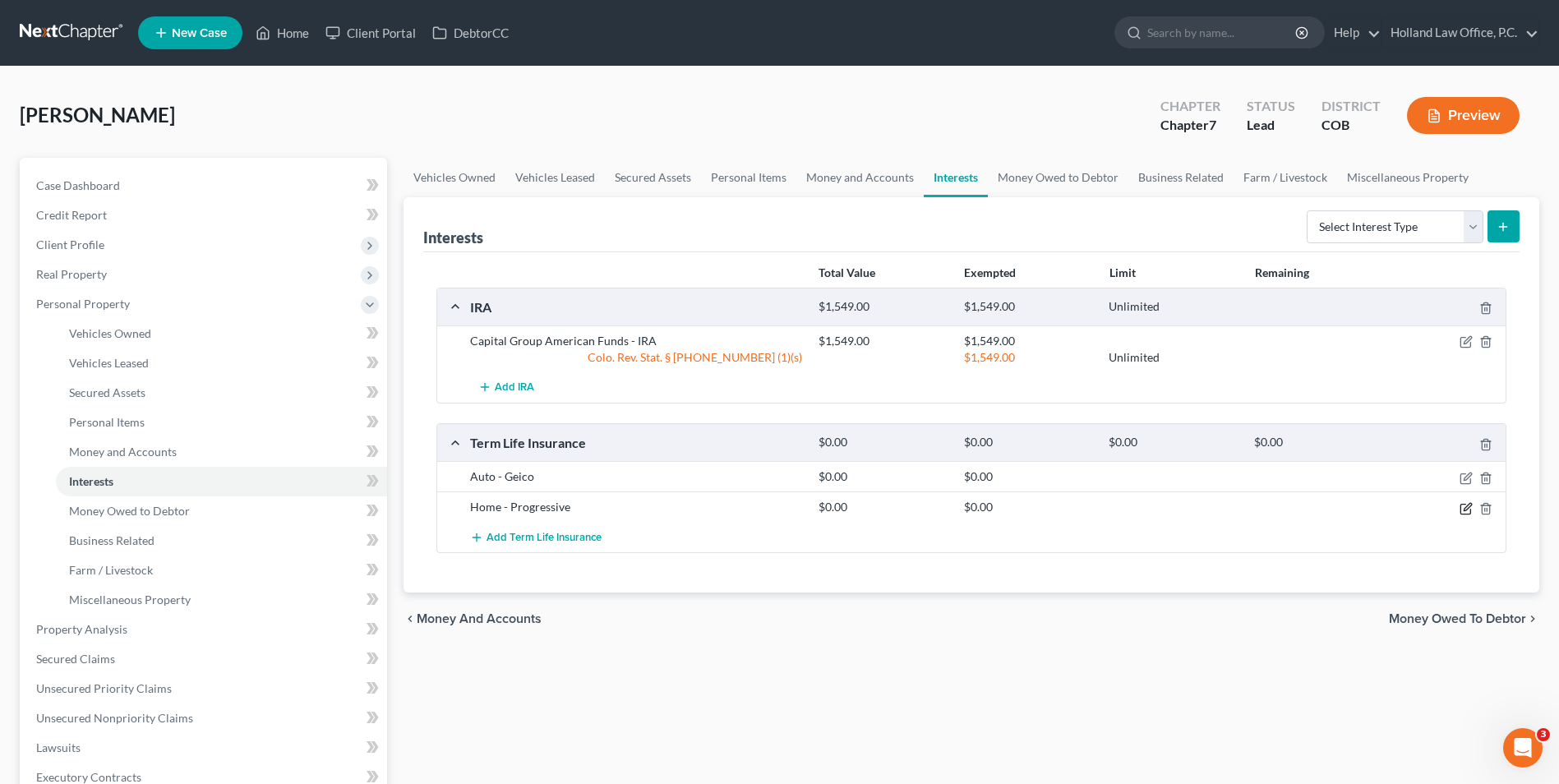
click at [1460, 508] on icon "button" at bounding box center [1467, 508] width 13 height 13
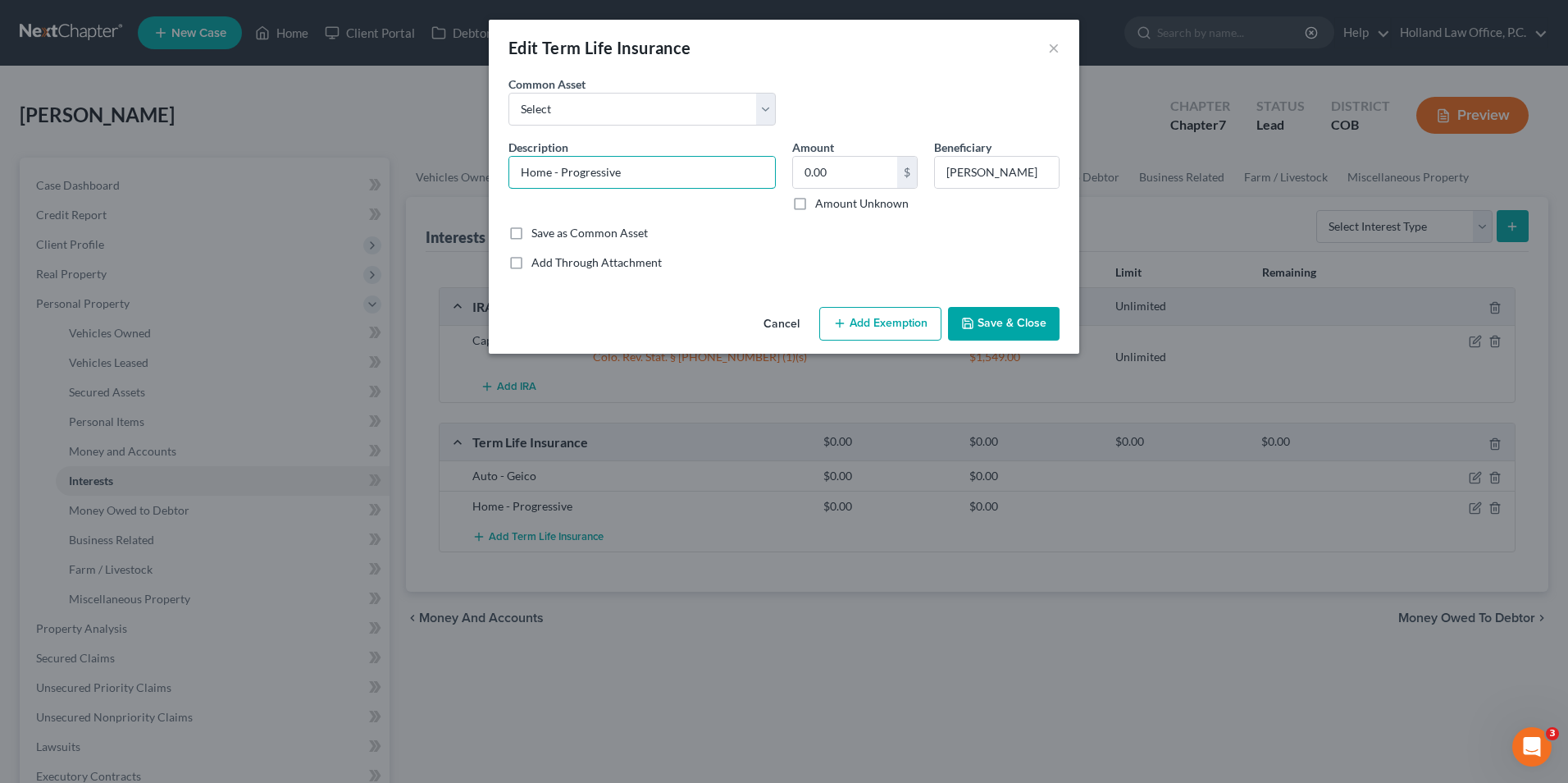
drag, startPoint x: 552, startPoint y: 173, endPoint x: 456, endPoint y: 157, distance: 97.3
click at [493, 174] on div "An exemption set must first be selected from the Filing Information section. Co…" at bounding box center [784, 187] width 591 height 225
type input "Renters - Progressive"
click at [1001, 320] on button "Save & Close" at bounding box center [1005, 324] width 112 height 35
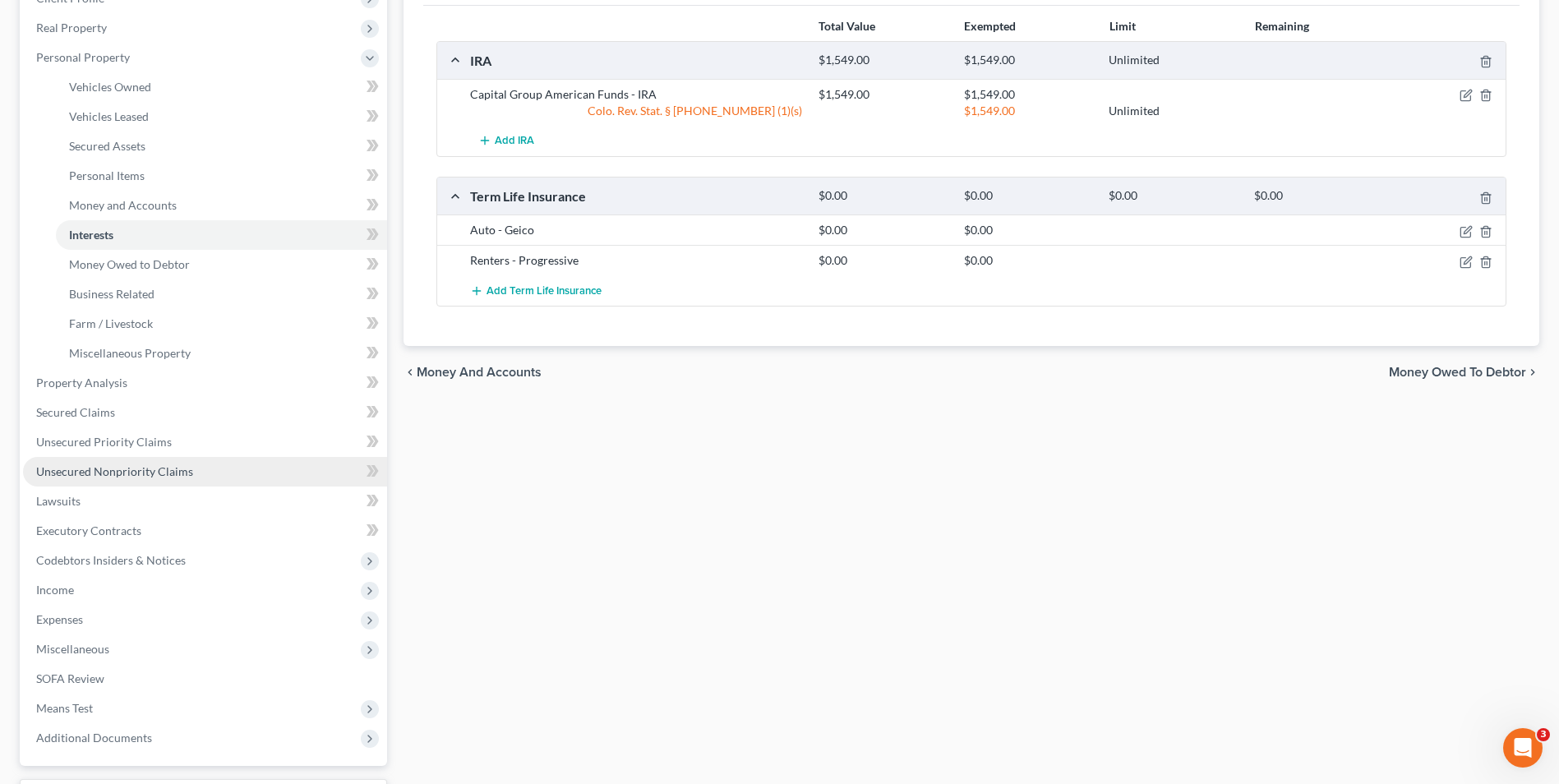
click at [184, 467] on span "Unsecured Nonpriority Claims" at bounding box center [115, 471] width 157 height 14
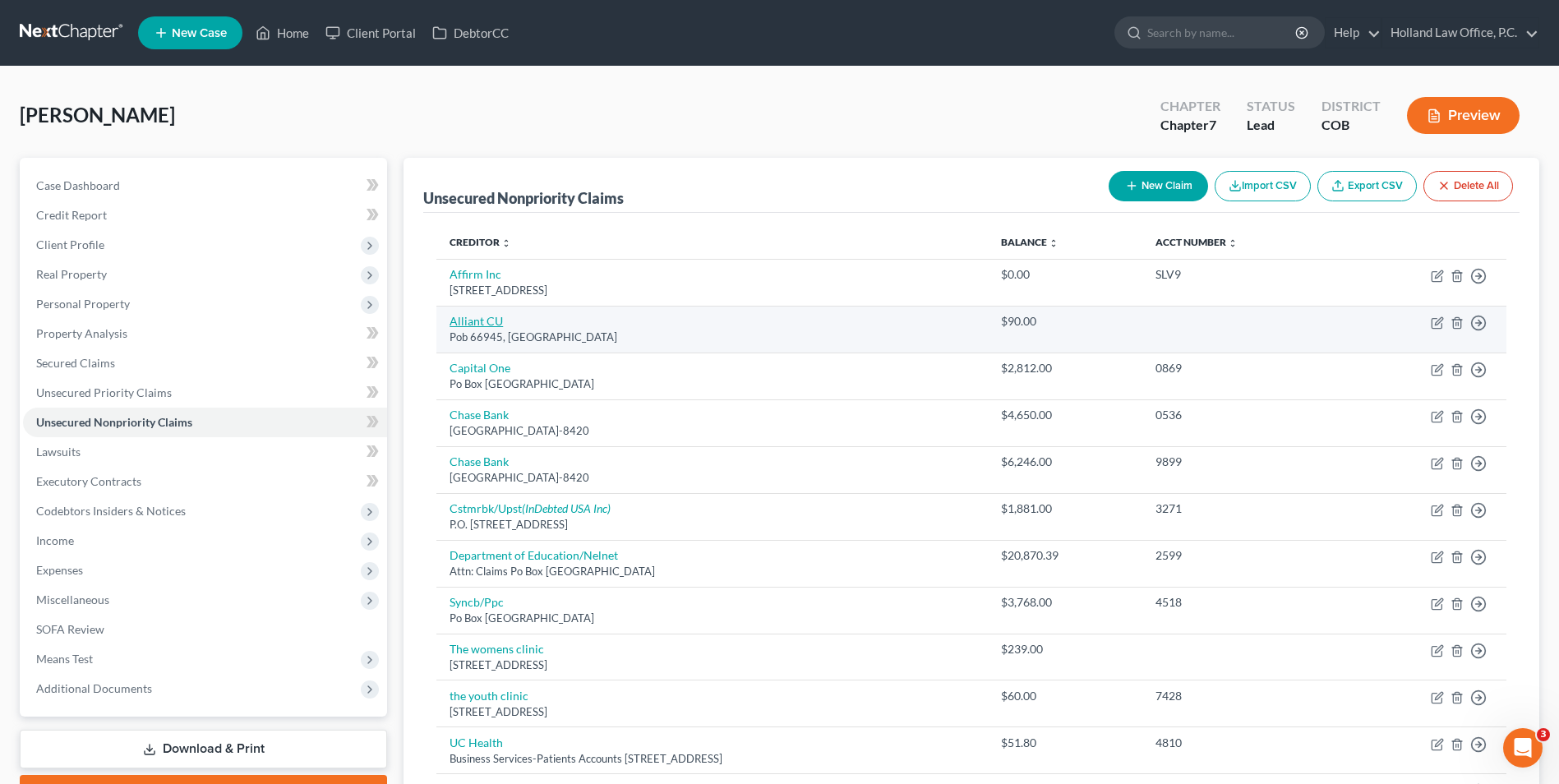
click at [490, 322] on link "Alliant CU" at bounding box center [477, 321] width 53 height 14
select select "14"
select select "0"
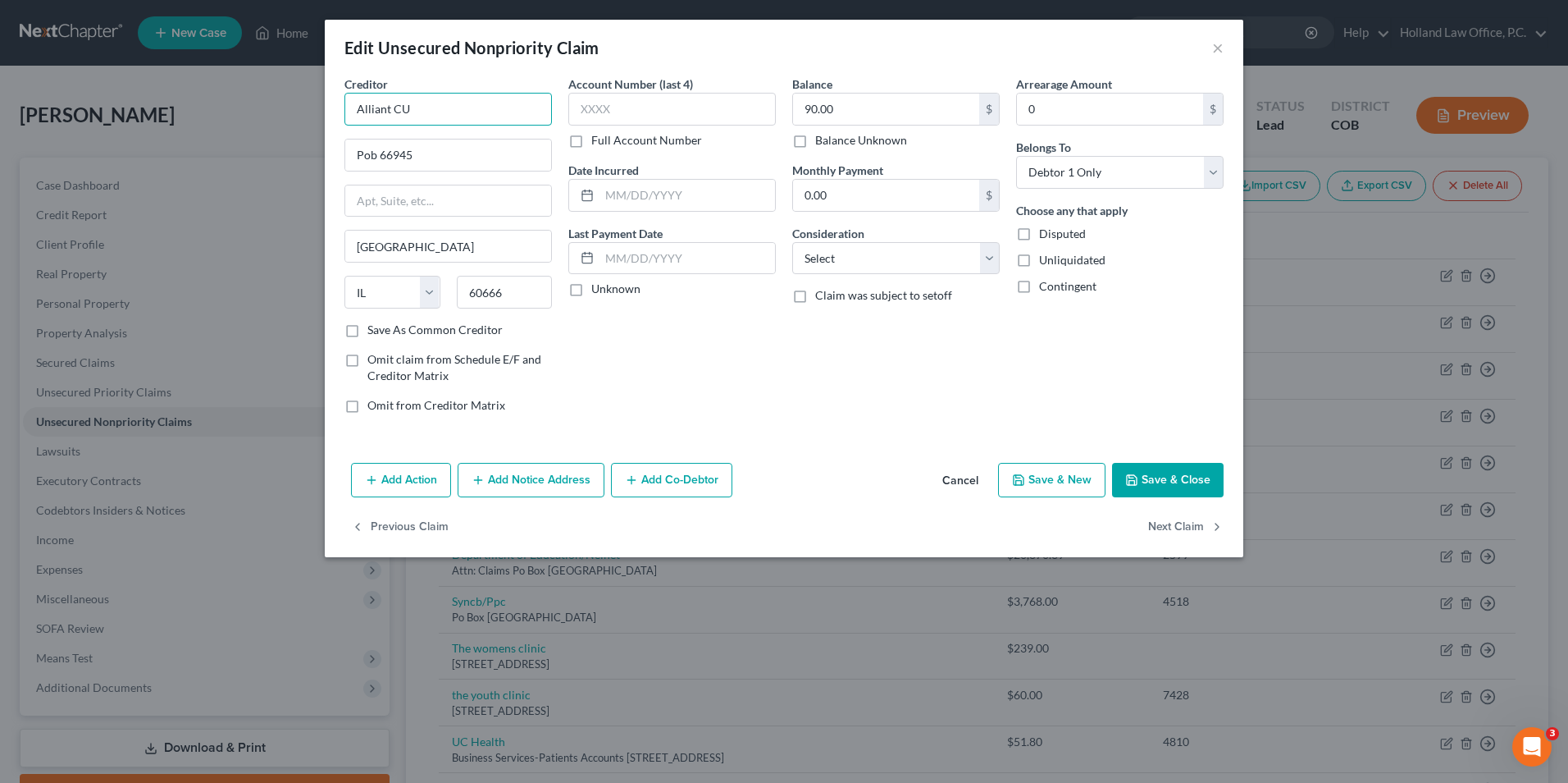
click at [474, 115] on input "Alliant CU" at bounding box center [448, 108] width 208 height 33
drag, startPoint x: 452, startPoint y: 109, endPoint x: 180, endPoint y: 59, distance: 276.6
click at [180, 67] on div "Edit Unsecured Nonpriority Claim × Creditor * Alliant CU Pob 66945 [GEOGRAPHIC_…" at bounding box center [784, 392] width 1568 height 783
type input "Shop Pay (Shopify Inc)"
drag, startPoint x: 455, startPoint y: 157, endPoint x: 323, endPoint y: 155, distance: 132.0
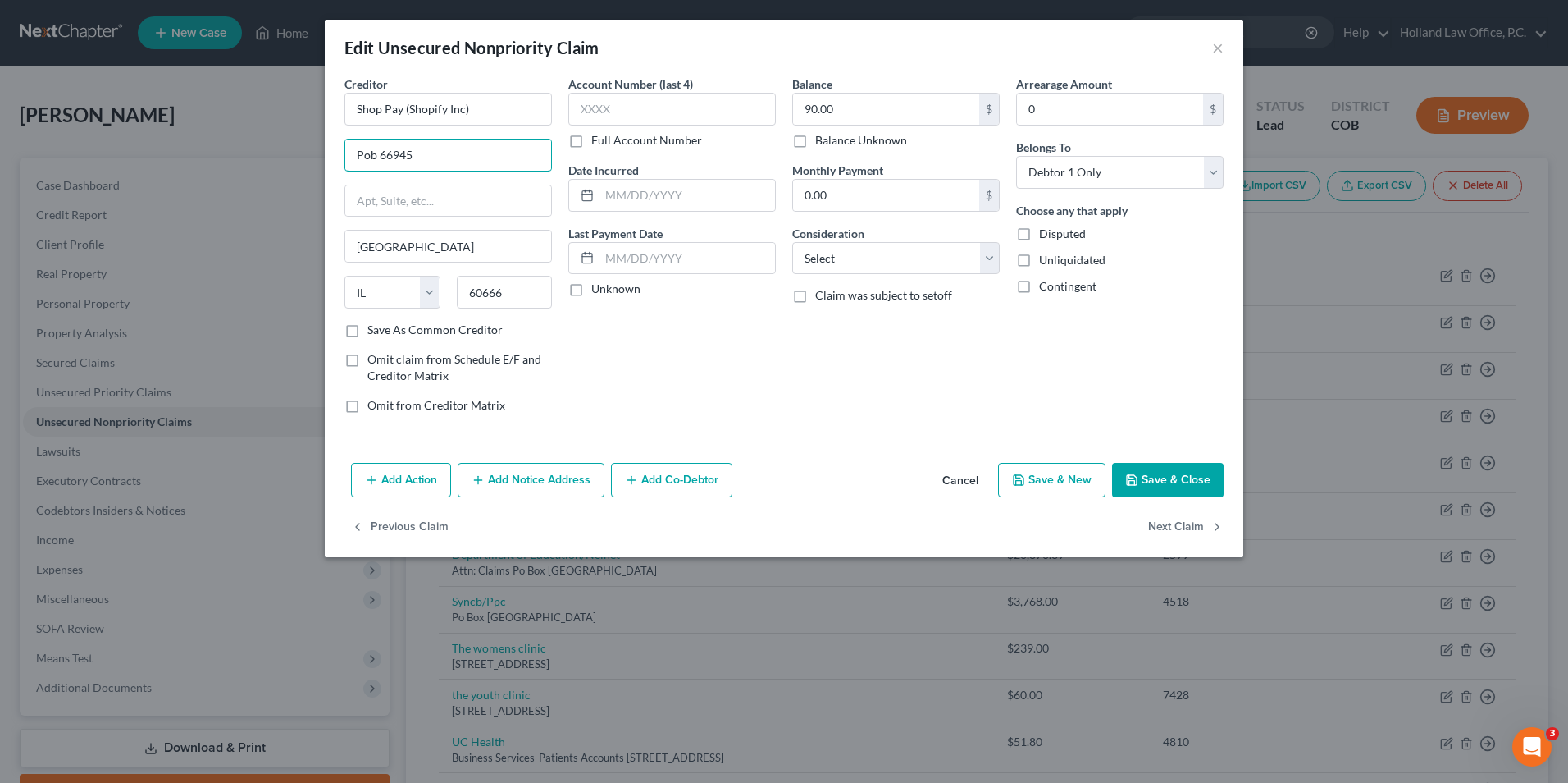
click at [326, 155] on div "Creditor * Shop Pay (Shopify Inc) Pob 66945 [GEOGRAPHIC_DATA] [US_STATE][GEOGRA…" at bounding box center [784, 265] width 918 height 381
drag, startPoint x: 427, startPoint y: 242, endPoint x: 362, endPoint y: 275, distance: 72.9
click at [252, 244] on div "Edit Unsecured Nonpriority Claim × Creditor * Shop Pay (Shopify Inc) [GEOGRAPHI…" at bounding box center [784, 392] width 1568 height 783
drag, startPoint x: 392, startPoint y: 284, endPoint x: 301, endPoint y: 277, distance: 91.3
click at [303, 279] on div "Edit Unsecured Nonpriority Claim × Creditor * Shop Pay (Shopify Inc) State [US_…" at bounding box center [784, 392] width 1568 height 783
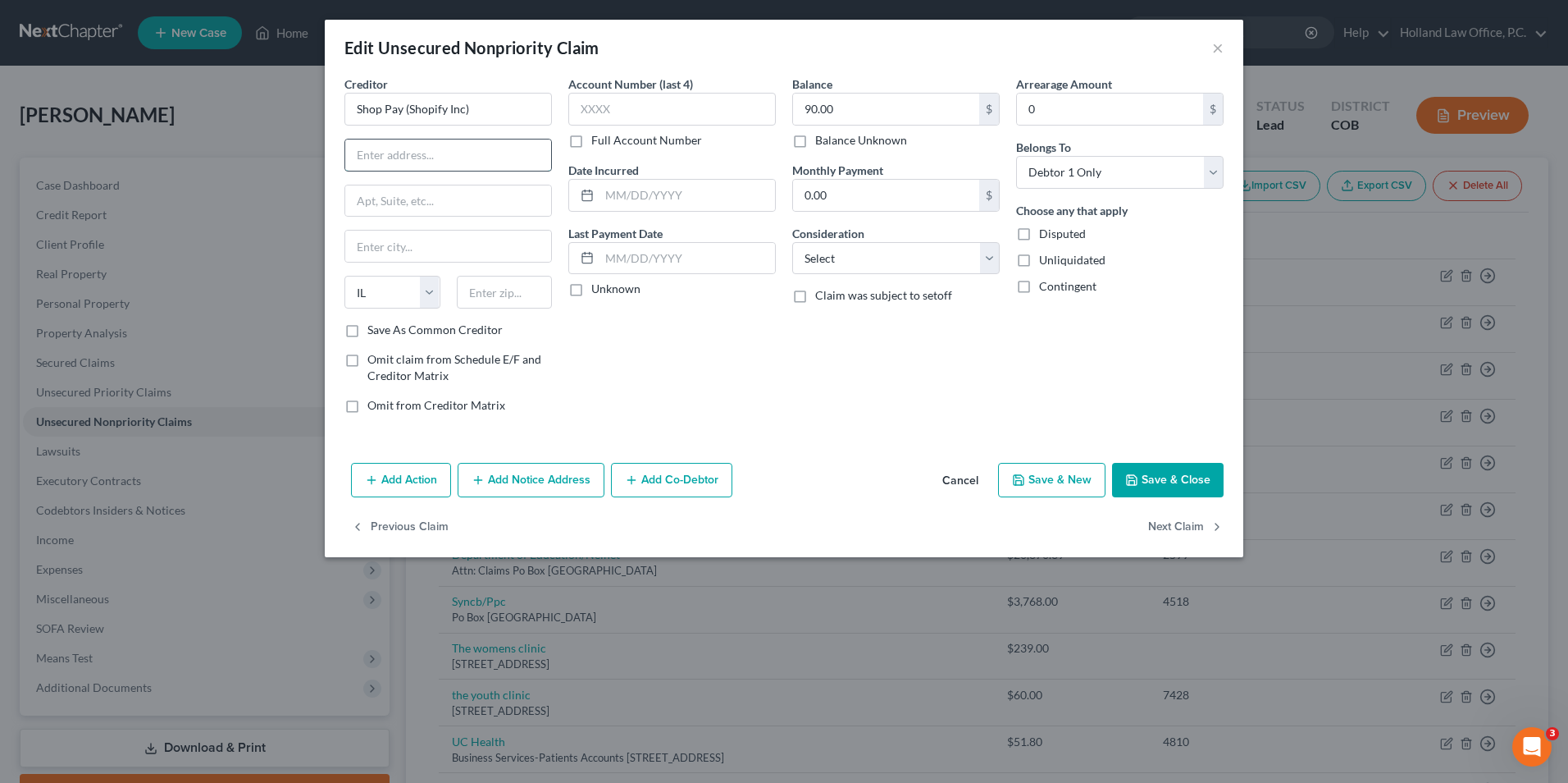
click at [430, 157] on input "text" at bounding box center [448, 154] width 206 height 31
type input "[STREET_ADDRESS][PERSON_NAME]"
click at [386, 215] on input "text" at bounding box center [448, 201] width 206 height 31
type input "Ground Fl"
drag, startPoint x: 395, startPoint y: 217, endPoint x: 386, endPoint y: 240, distance: 24.7
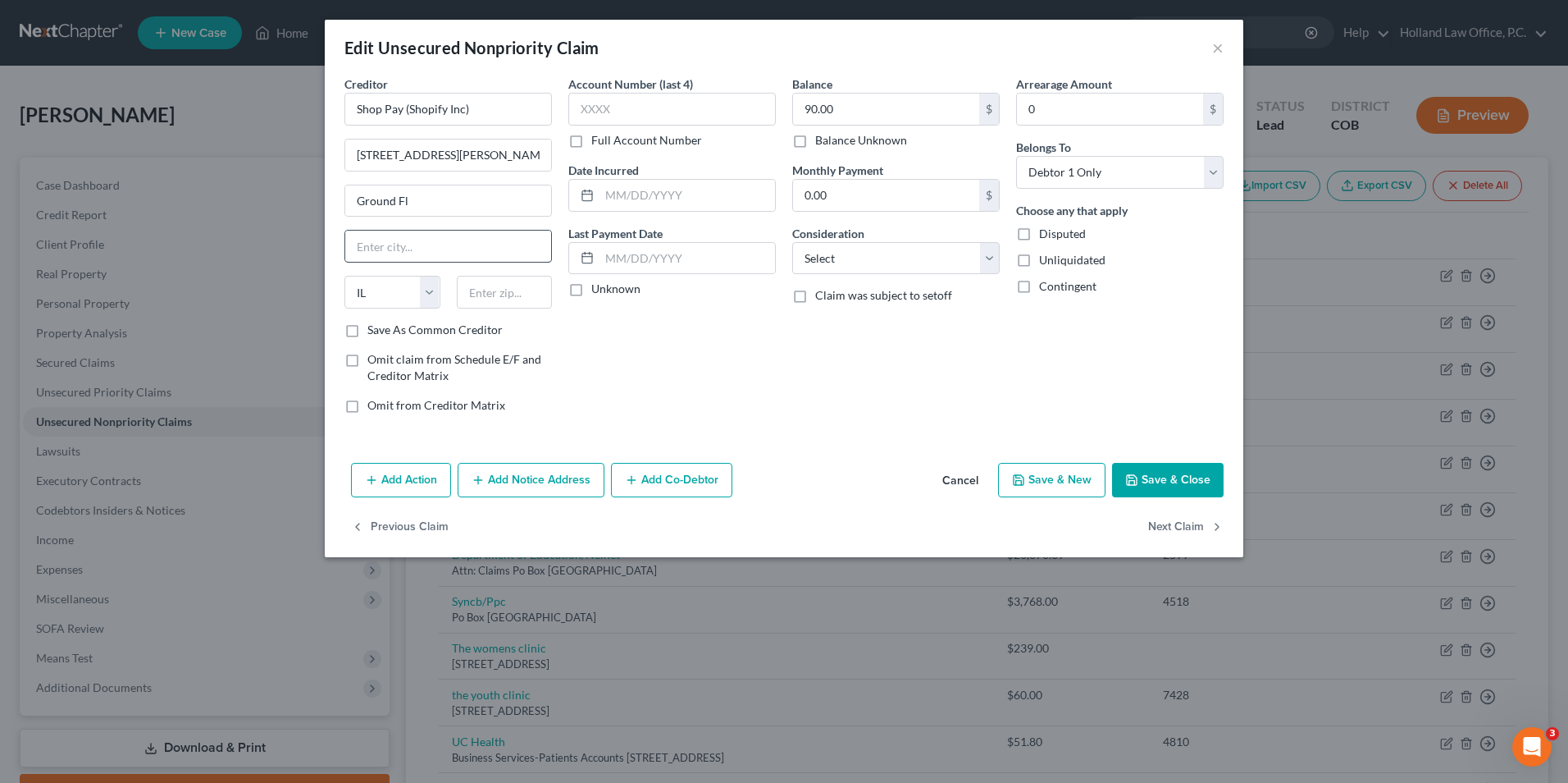
click at [394, 225] on div "Creditor * Shop Pay (Shopify Inc) [GEOGRAPHIC_DATA][PERSON_NAME] [US_STATE] AK …" at bounding box center [448, 198] width 208 height 246
click at [384, 241] on input "text" at bounding box center [448, 246] width 206 height 31
type input "[GEOGRAPHIC_DATA]"
click at [384, 283] on select "State [US_STATE] AK AR AZ CA CO CT DE DC [GEOGRAPHIC_DATA] [GEOGRAPHIC_DATA] GU…" at bounding box center [392, 292] width 96 height 33
click at [485, 230] on div "[GEOGRAPHIC_DATA]" at bounding box center [448, 246] width 208 height 33
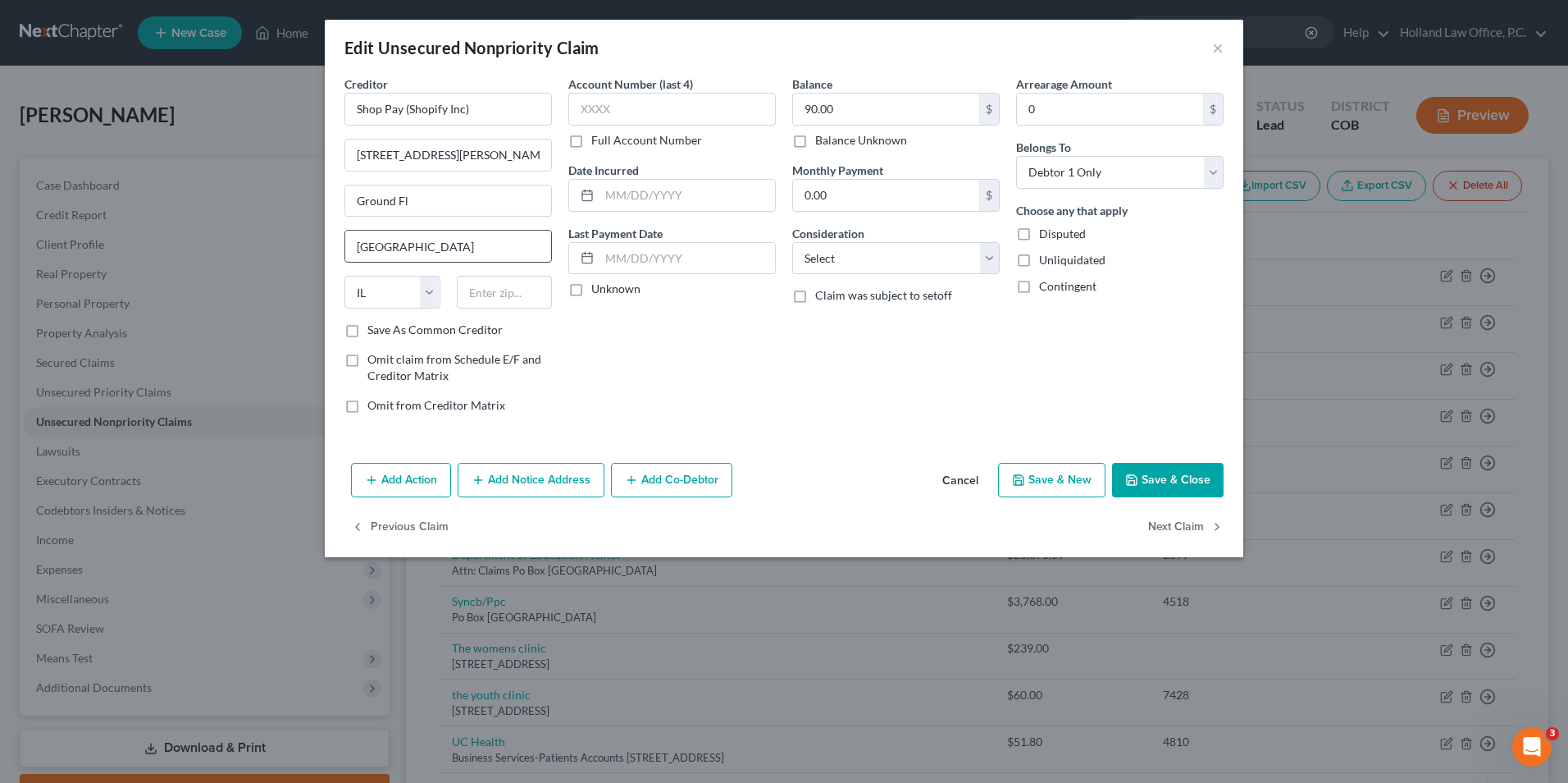
click at [465, 247] on input "[GEOGRAPHIC_DATA]" at bounding box center [448, 246] width 206 height 31
click at [374, 306] on select "State [US_STATE] AK AR AZ CA CO CT DE DC [GEOGRAPHIC_DATA] [GEOGRAPHIC_DATA] GU…" at bounding box center [392, 292] width 96 height 33
select select
click at [344, 276] on select "State [US_STATE] AK AR AZ CA CO CT DE DC [GEOGRAPHIC_DATA] [GEOGRAPHIC_DATA] GU…" at bounding box center [392, 292] width 96 height 33
click at [429, 246] on input "[GEOGRAPHIC_DATA]" at bounding box center [448, 246] width 206 height 31
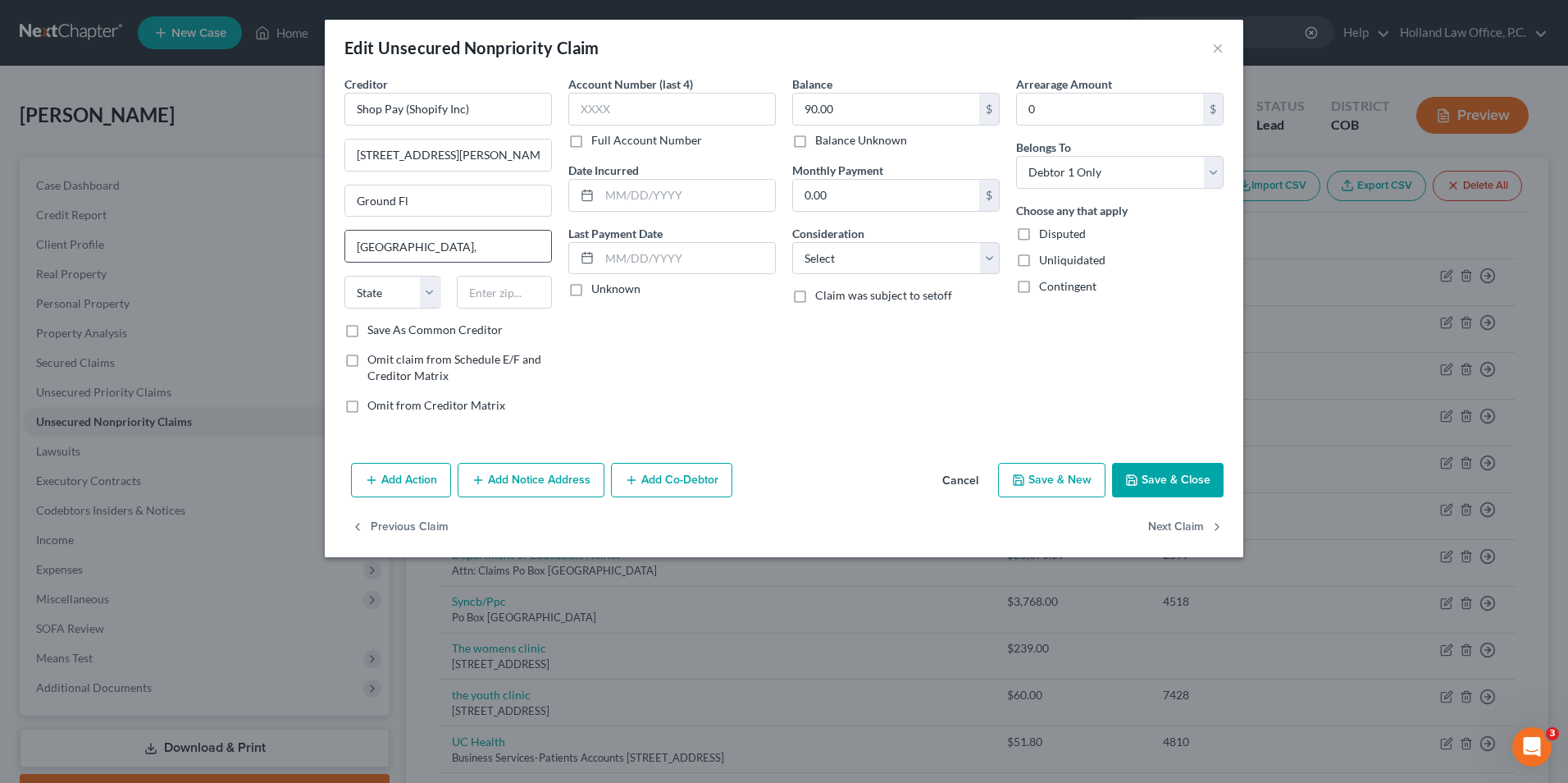
type input "[GEOGRAPHIC_DATA]"
click at [528, 287] on input "text" at bounding box center [505, 292] width 96 height 33
type input "K2P2L8"
click at [692, 480] on button "Add Co-Debtor" at bounding box center [672, 479] width 122 height 35
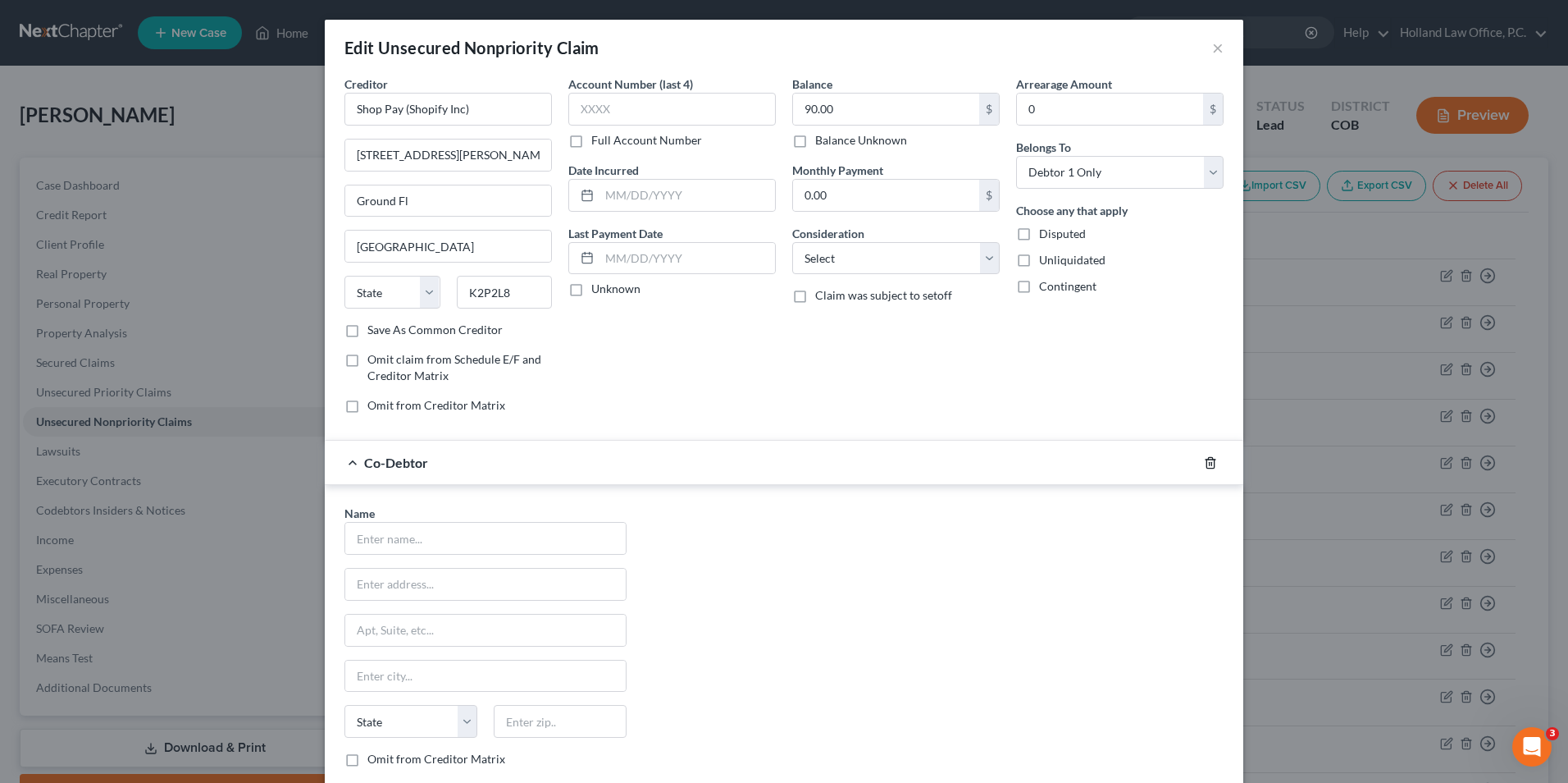
click at [1204, 463] on icon "button" at bounding box center [1210, 463] width 13 height 13
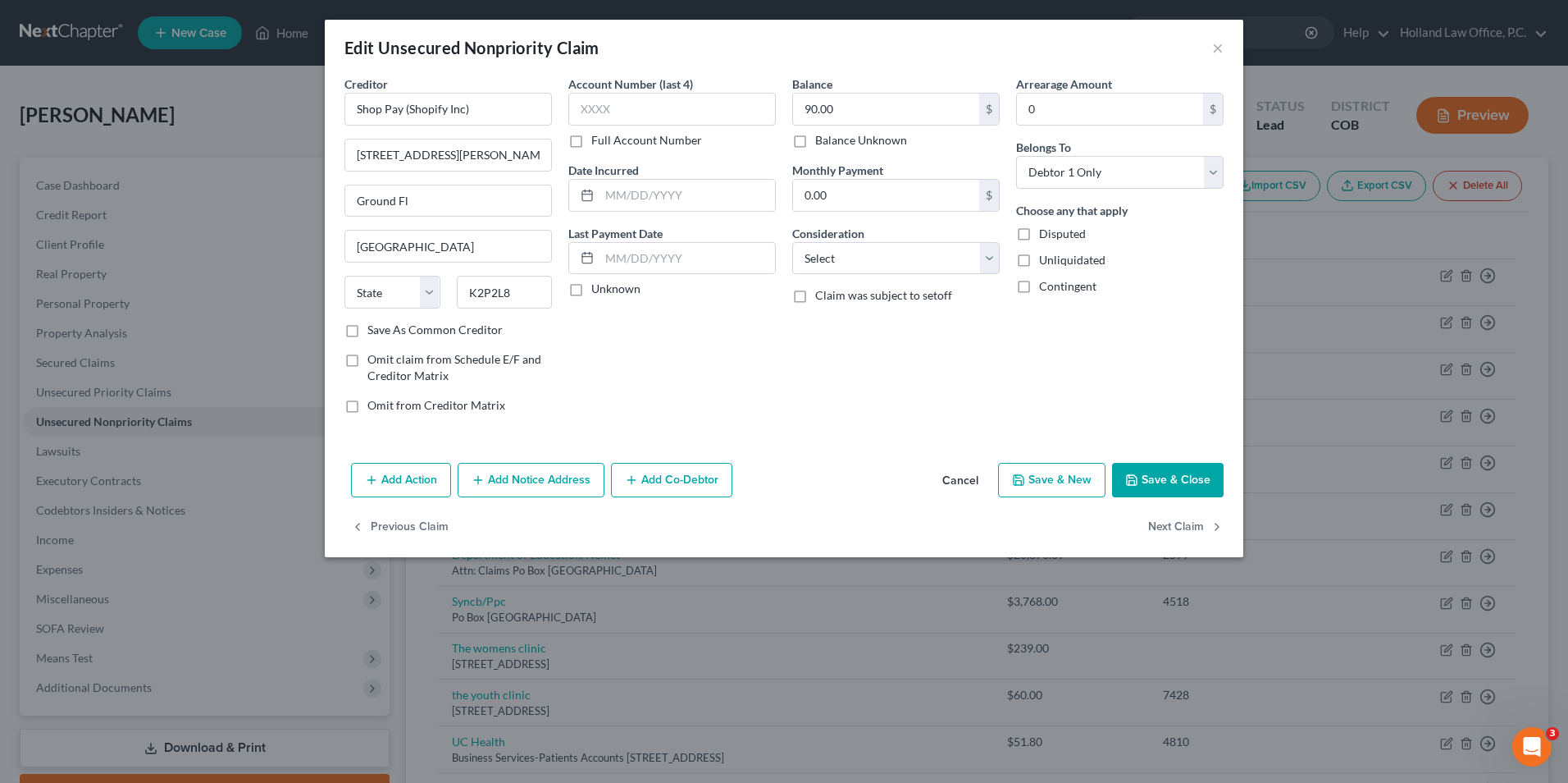
click at [646, 399] on div "Account Number (last 4) Full Account Number Date Incurred Last Payment Date Unk…" at bounding box center [672, 251] width 224 height 352
click at [437, 252] on input "[GEOGRAPHIC_DATA]" at bounding box center [448, 246] width 206 height 31
type input "[GEOGRAPHIC_DATA], [GEOGRAPHIC_DATA]"
click at [1150, 482] on button "Save & Close" at bounding box center [1168, 479] width 112 height 35
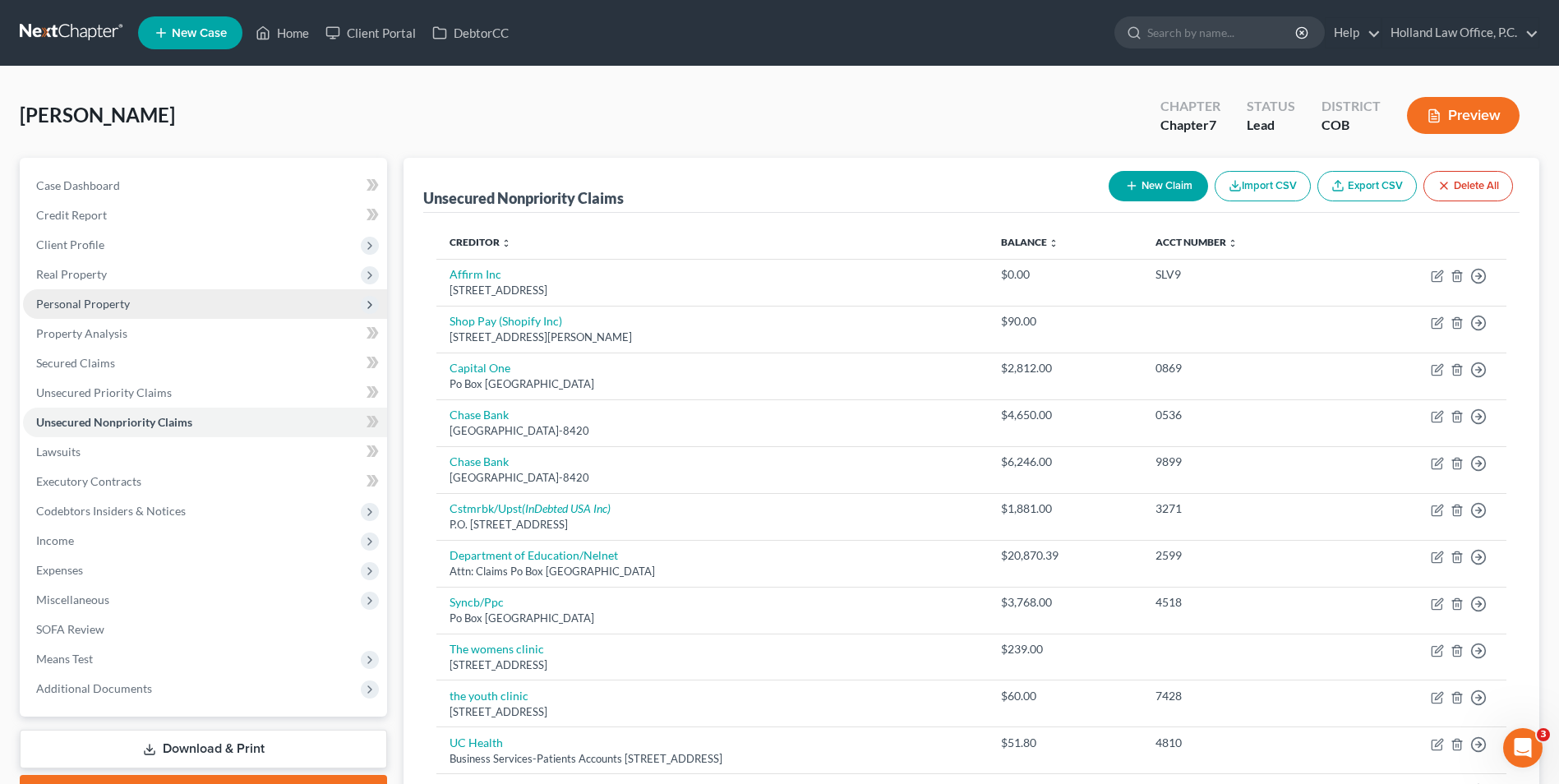
drag, startPoint x: 96, startPoint y: 302, endPoint x: 101, endPoint y: 316, distance: 14.9
click at [96, 302] on span "Personal Property" at bounding box center [83, 304] width 93 height 14
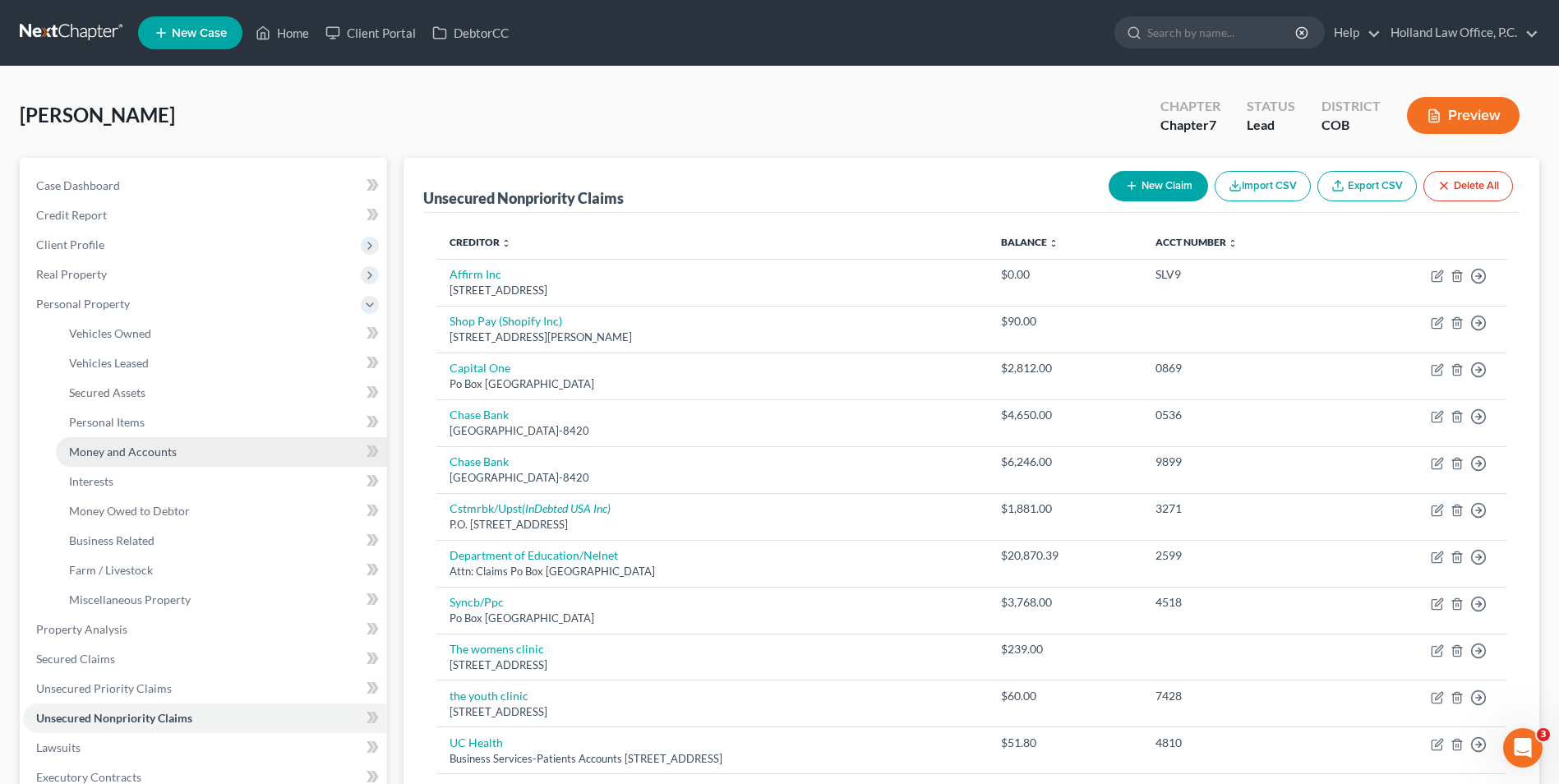
click at [138, 451] on span "Money and Accounts" at bounding box center [123, 452] width 108 height 14
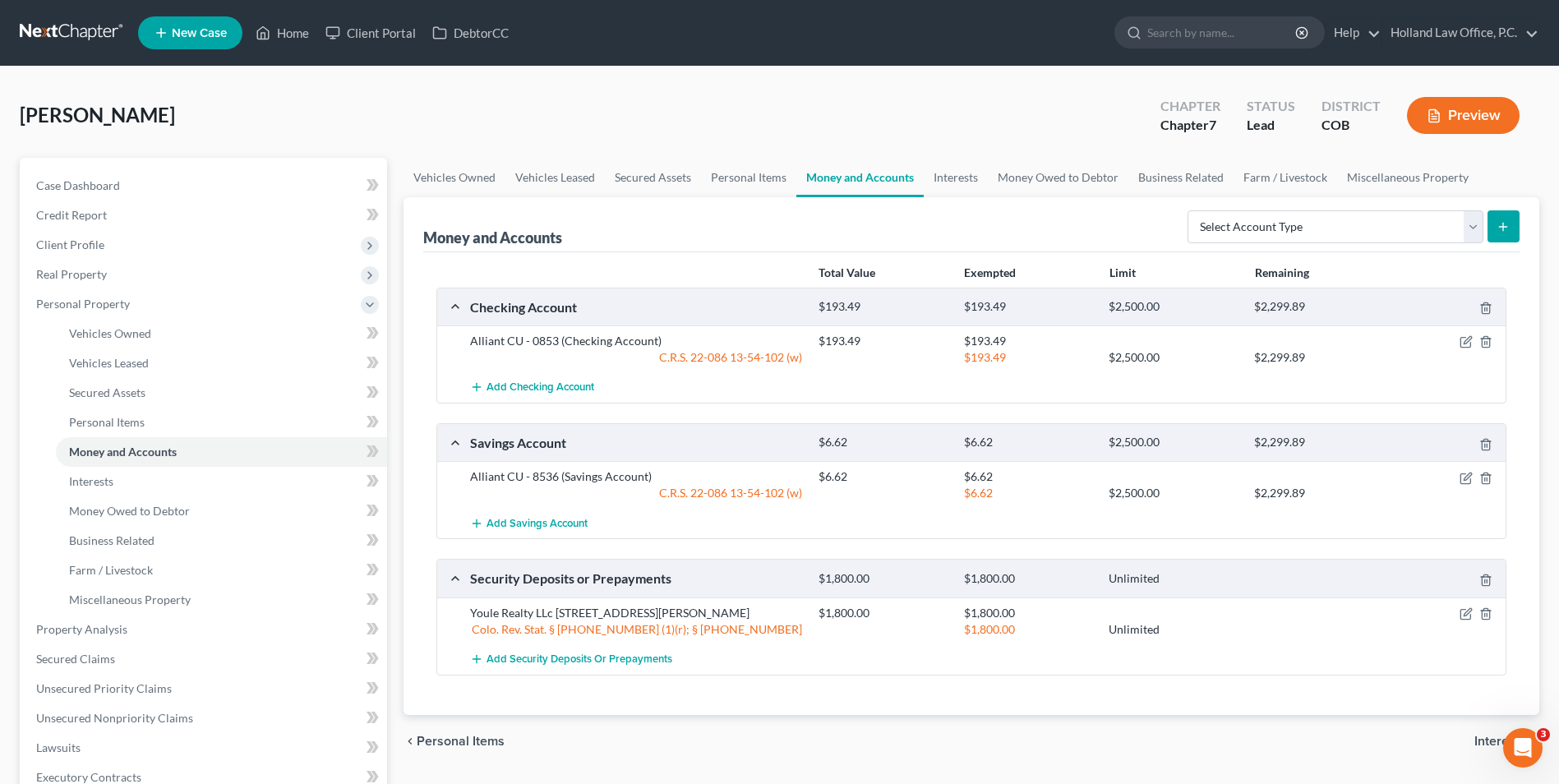
click at [1507, 224] on icon "submit" at bounding box center [1503, 227] width 13 height 13
click at [1507, 222] on icon "submit" at bounding box center [1503, 227] width 13 height 13
click at [1433, 222] on select "Select Account Type Brokerage Cash on Hand Certificates of Deposit Checking Acc…" at bounding box center [1336, 227] width 296 height 33
click at [1241, 221] on select "Select Account Type Brokerage Cash on Hand Certificates of Deposit Checking Acc…" at bounding box center [1336, 227] width 296 height 33
click at [963, 182] on link "Interests" at bounding box center [956, 177] width 64 height 39
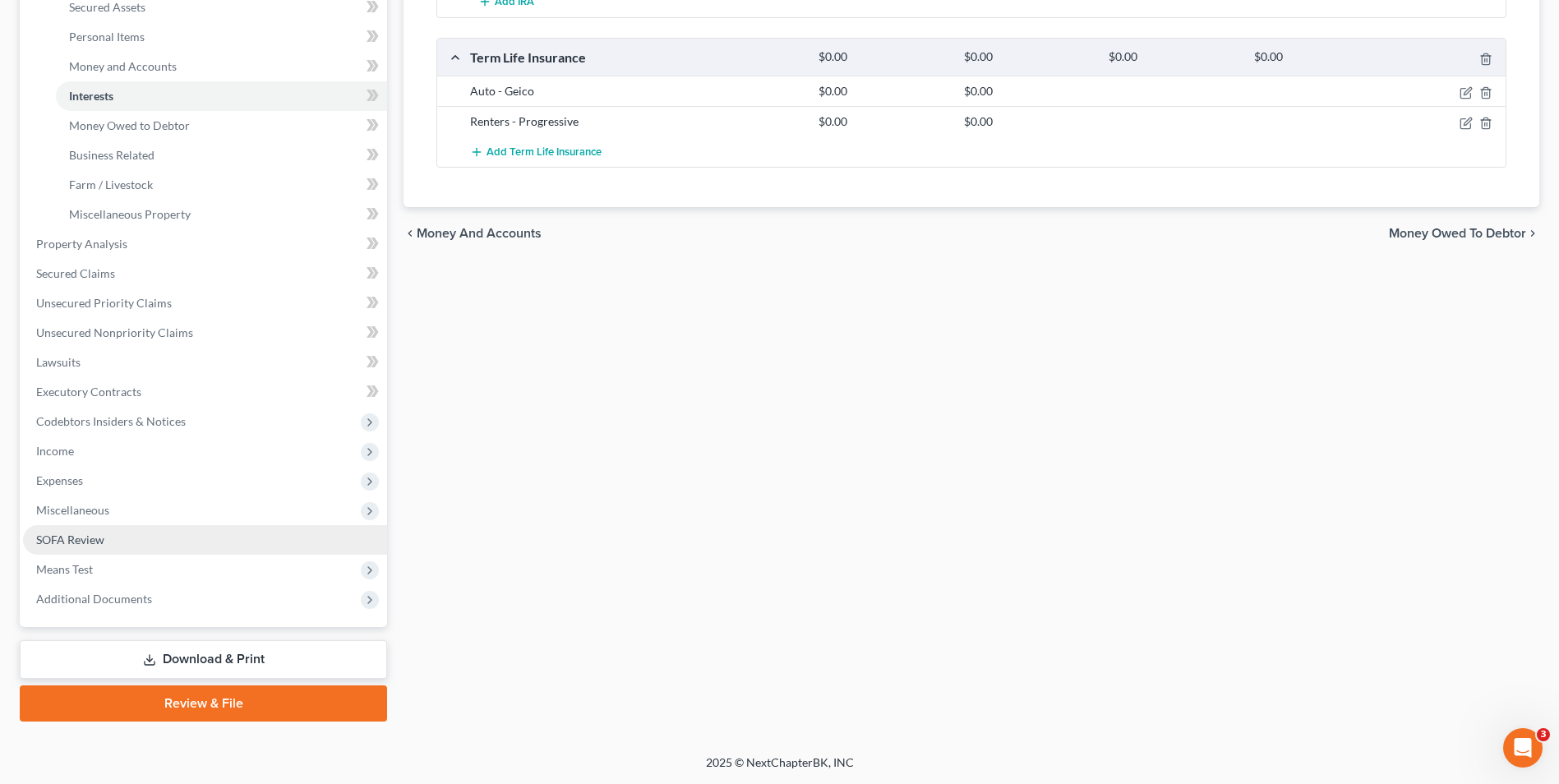
click at [105, 550] on link "SOFA Review" at bounding box center [205, 540] width 364 height 29
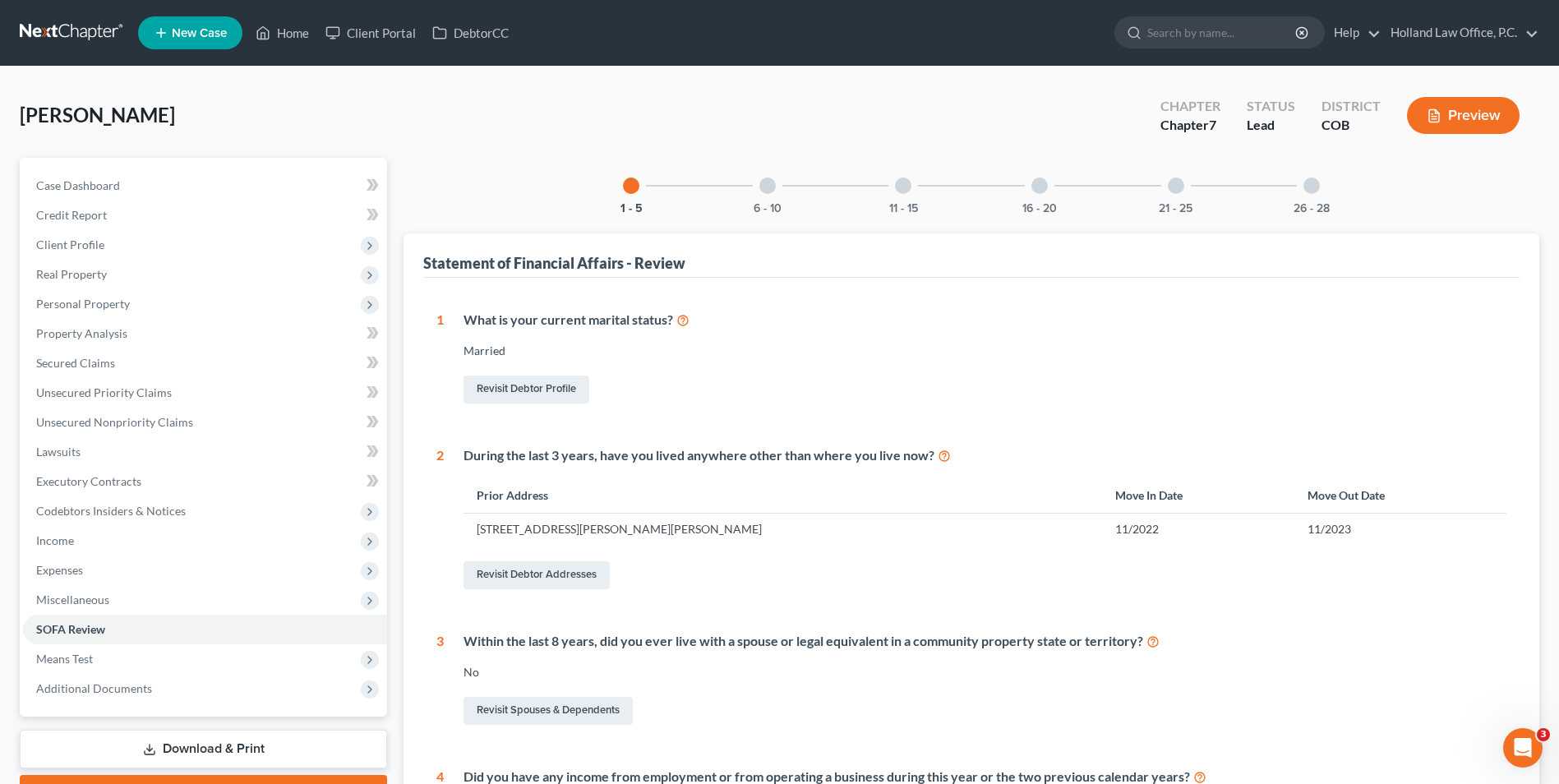
click at [1041, 179] on div at bounding box center [1040, 186] width 16 height 16
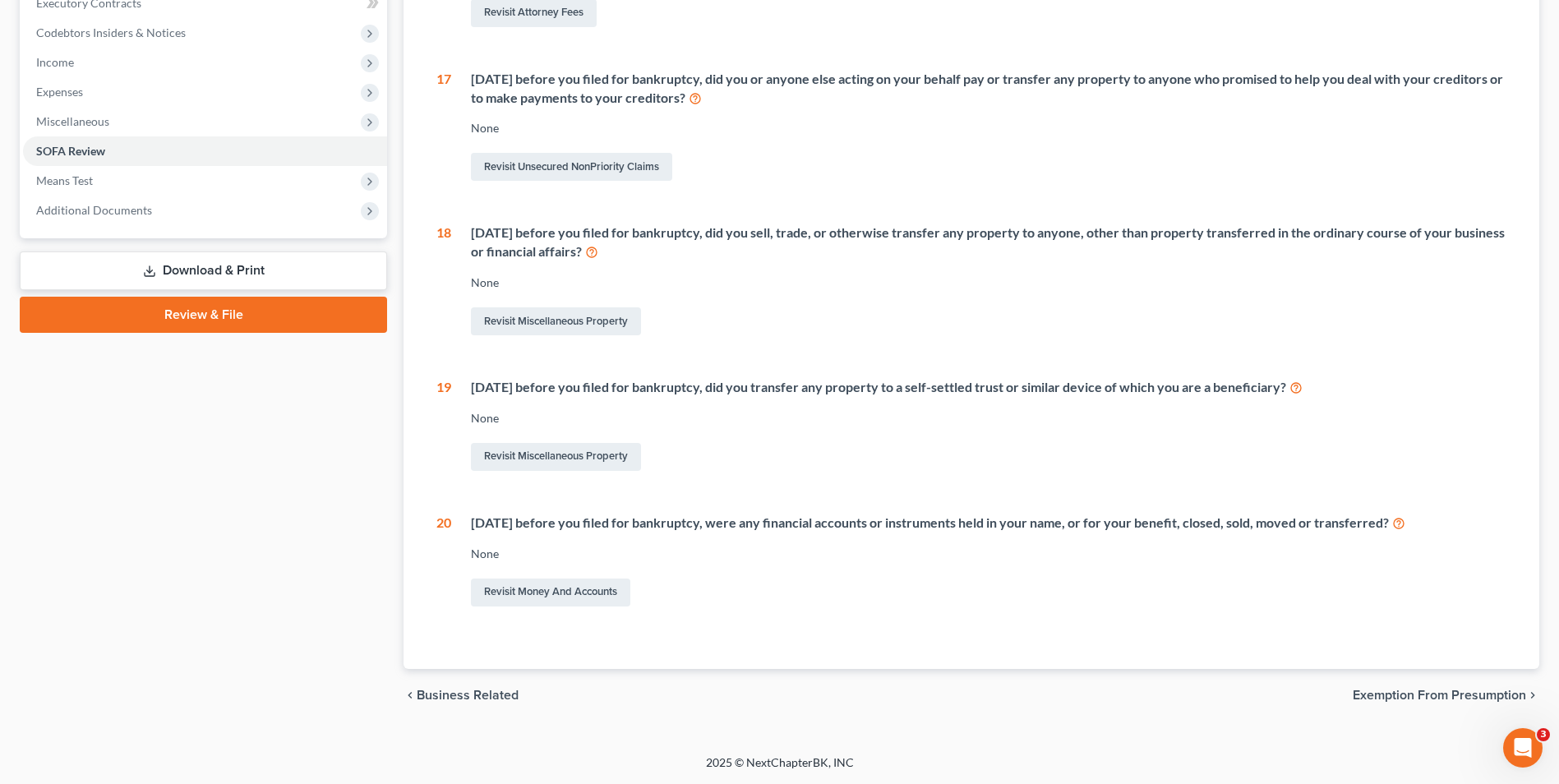
scroll to position [494, 0]
click at [615, 589] on link "Revisit Money and Accounts" at bounding box center [550, 592] width 159 height 28
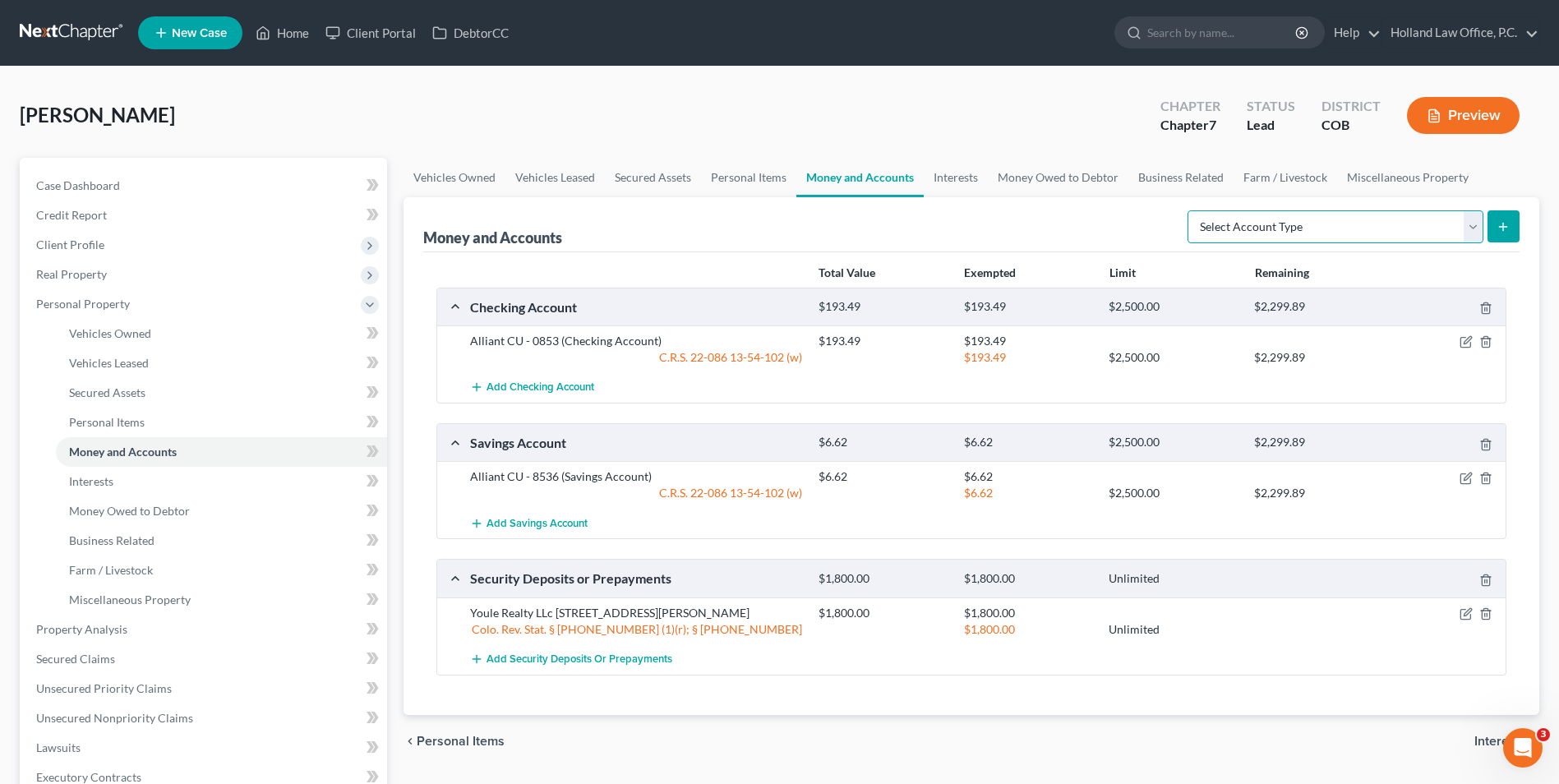
click at [1337, 219] on select "Select Account Type Brokerage Cash on Hand Certificates of Deposit Checking Acc…" at bounding box center [1336, 227] width 296 height 33
select select "other"
click at [1191, 211] on select "Select Account Type Brokerage Cash on Hand Certificates of Deposit Checking Acc…" at bounding box center [1336, 227] width 296 height 33
click at [1499, 219] on button "submit" at bounding box center [1504, 227] width 32 height 32
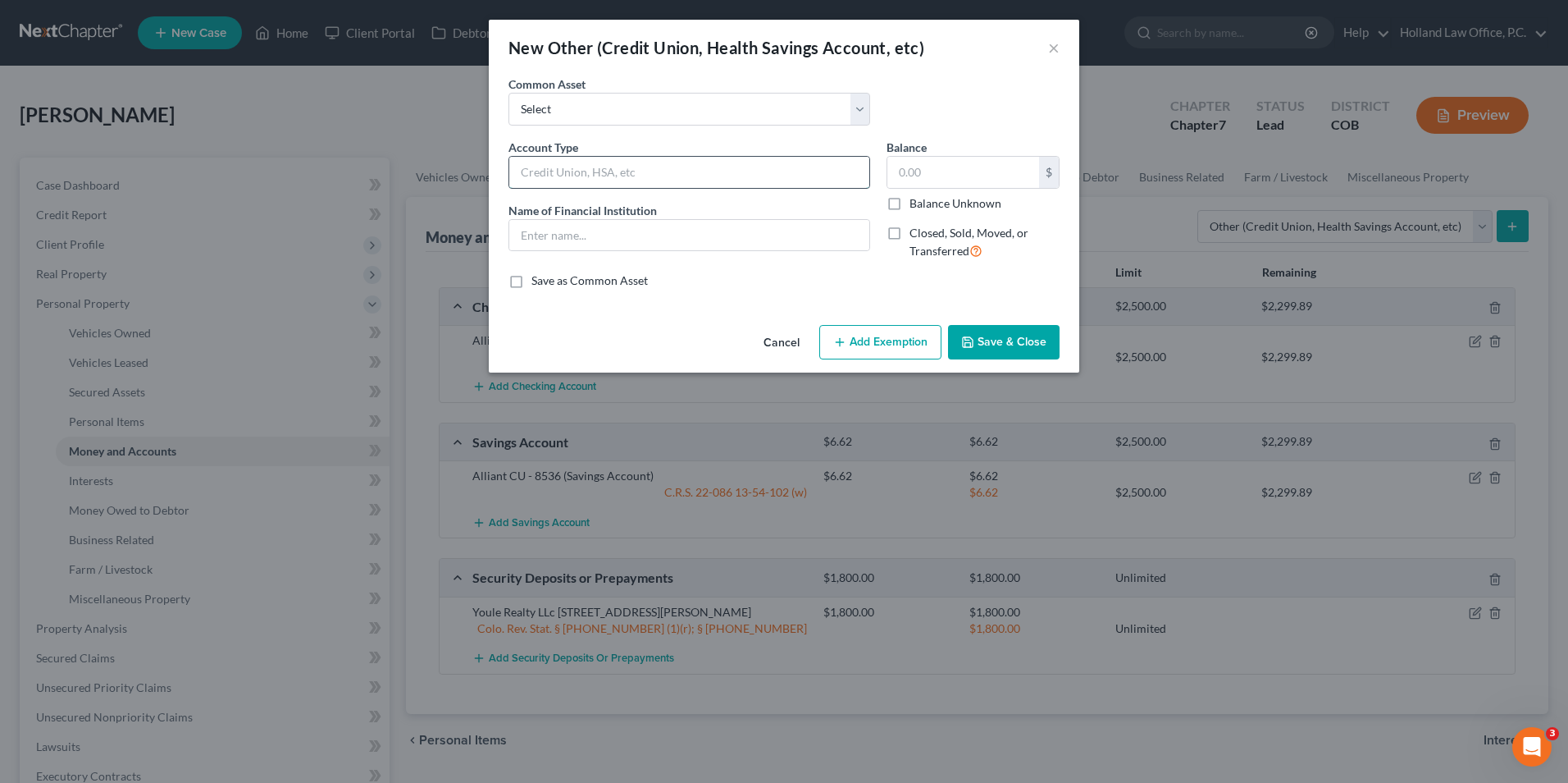
click at [596, 187] on input "text" at bounding box center [689, 172] width 360 height 31
click at [532, 214] on span "Name of Financial Institution" at bounding box center [582, 210] width 148 height 14
click at [532, 228] on input "text" at bounding box center [689, 235] width 360 height 31
type input "Fidelity"
click at [965, 240] on label "Closed, Sold, Moved, or Transferred" at bounding box center [984, 242] width 150 height 36
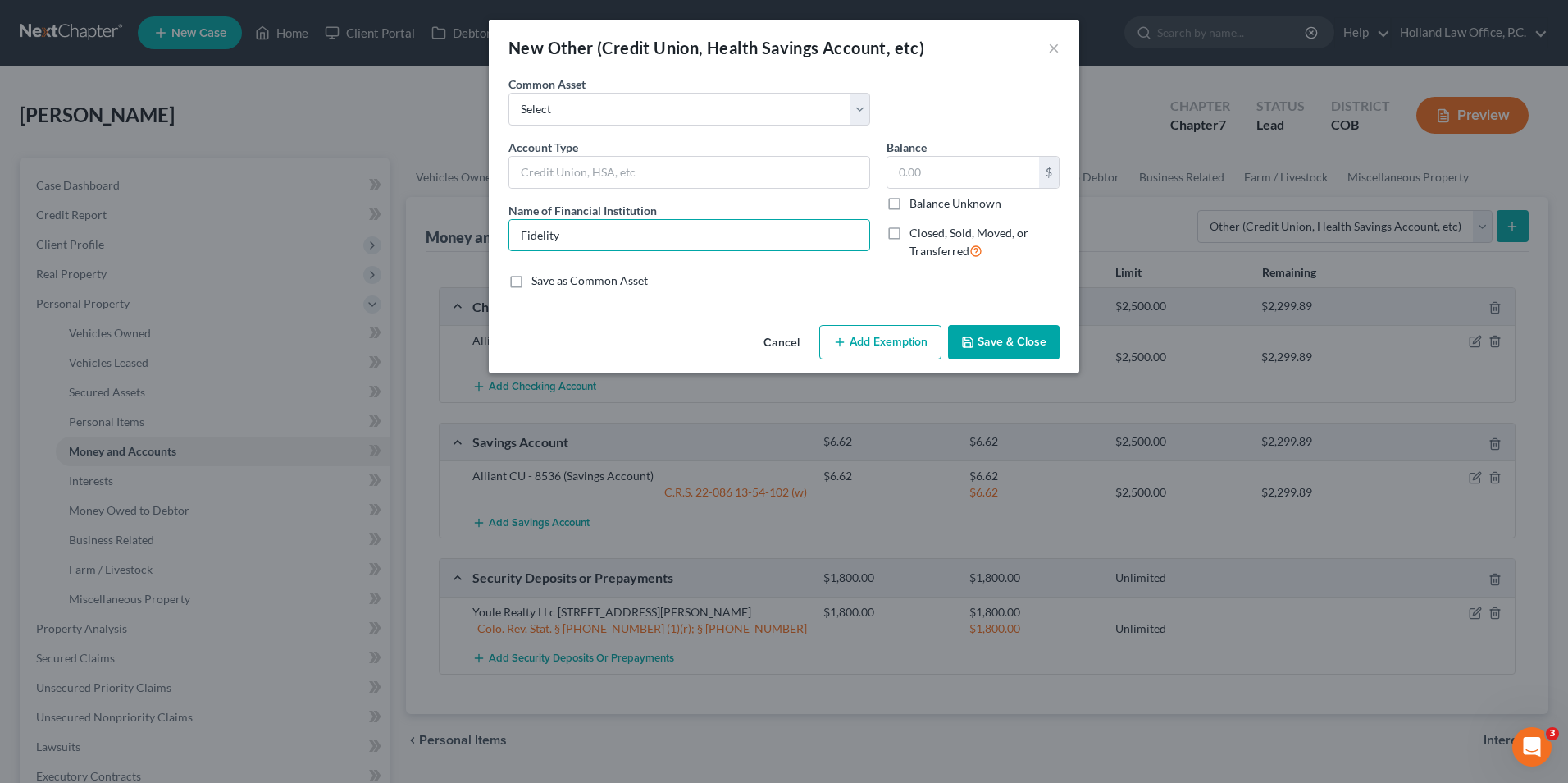
click at [926, 235] on input "Closed, Sold, Moved, or Transferred" at bounding box center [921, 230] width 11 height 11
checkbox input "true"
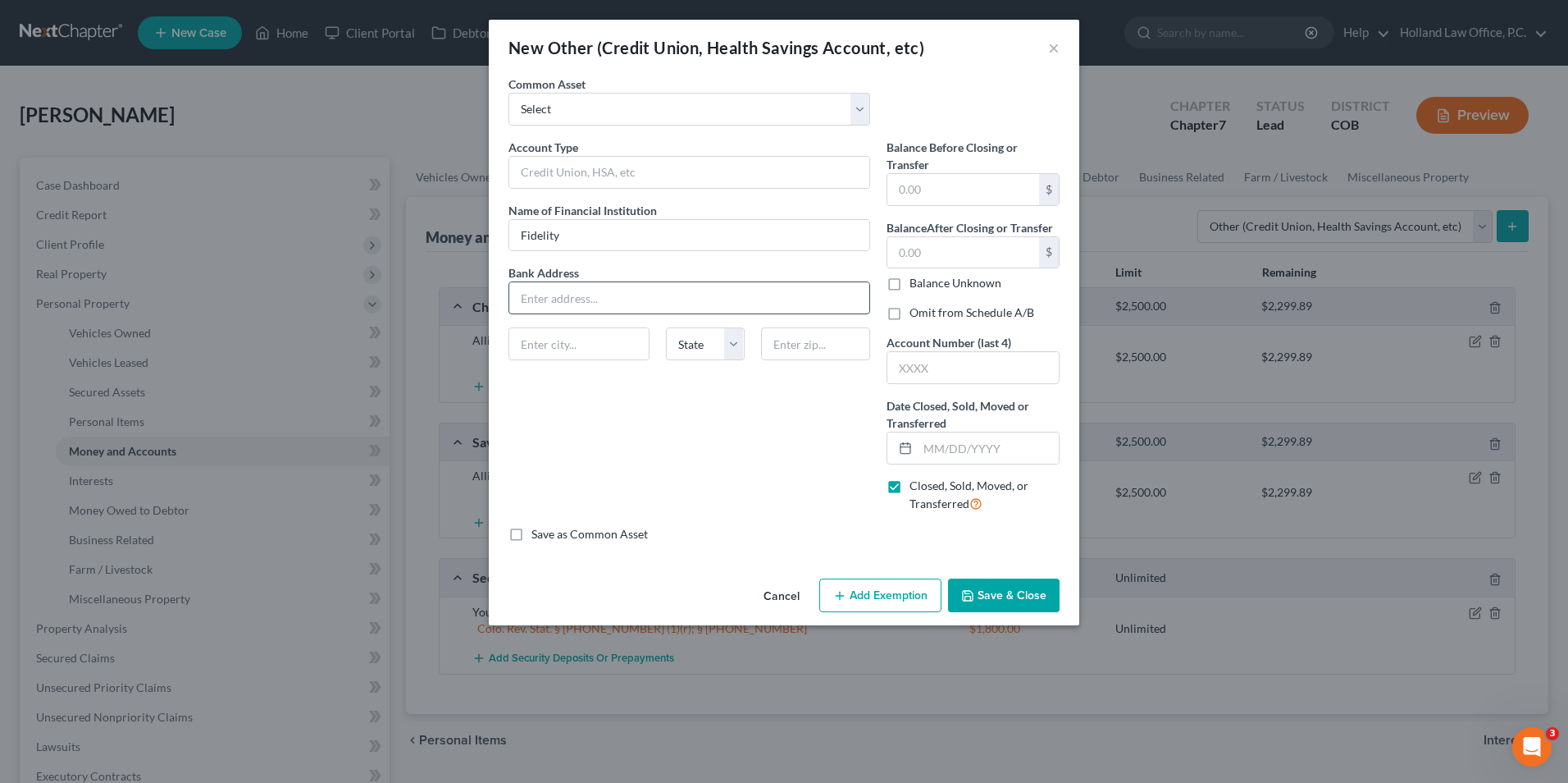
click at [599, 297] on input "text" at bounding box center [689, 297] width 360 height 31
type input "PO Box 770001"
click at [563, 344] on input "text" at bounding box center [579, 344] width 139 height 31
type input "[GEOGRAPHIC_DATA]"
click at [686, 345] on select "State [US_STATE] AK AR AZ CA CO CT DE DC [GEOGRAPHIC_DATA] [GEOGRAPHIC_DATA] GU…" at bounding box center [705, 344] width 78 height 33
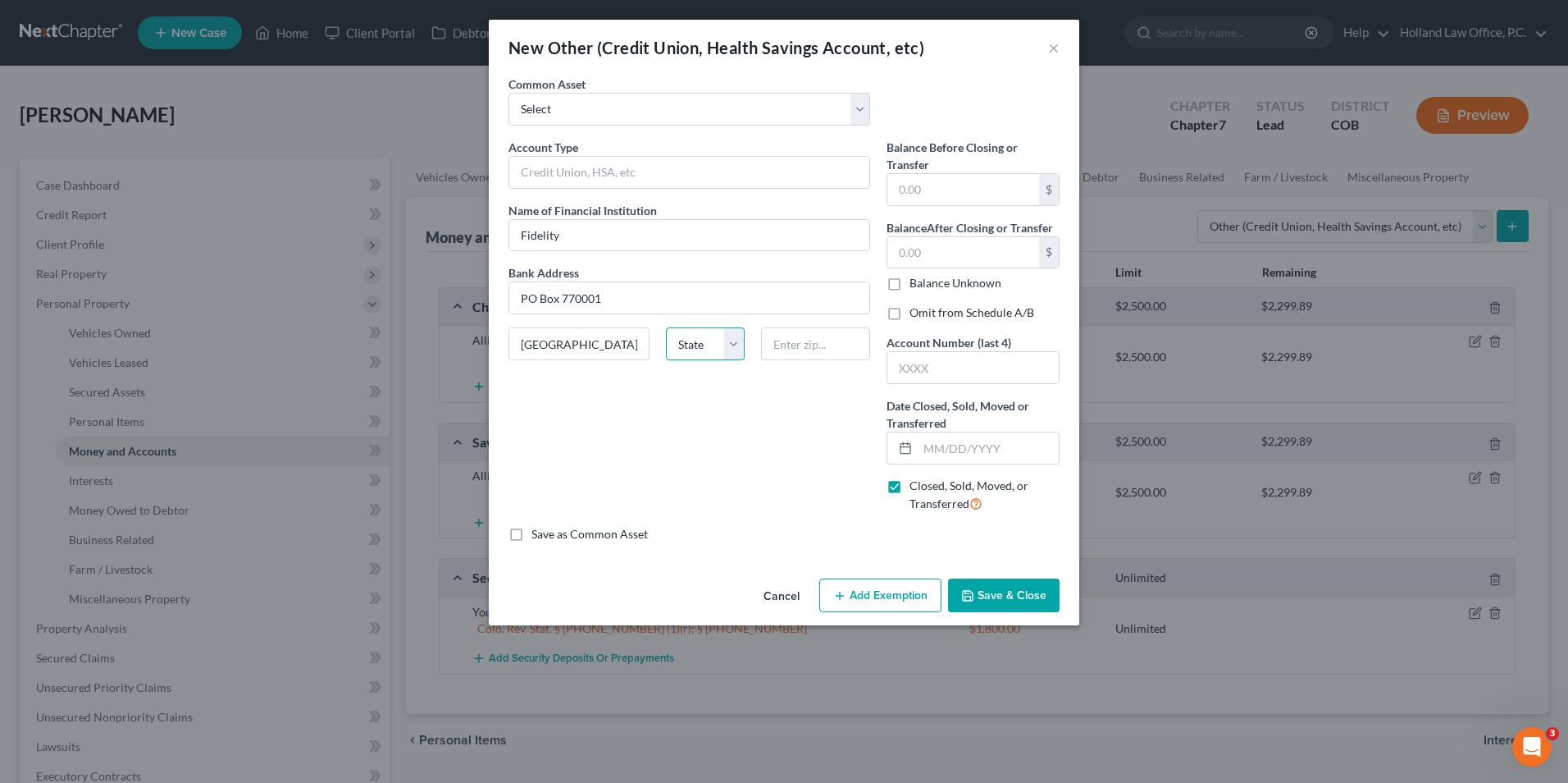
select select "36"
click at [666, 328] on select "State [US_STATE] AK AR AZ CA CO CT DE DC [GEOGRAPHIC_DATA] [GEOGRAPHIC_DATA] GU…" at bounding box center [705, 344] width 78 height 33
click at [813, 342] on input "text" at bounding box center [816, 344] width 110 height 33
type input "45273"
click at [743, 461] on div "Account Type Name of Financial Institution * Fidelity Bank Address [GEOGRAPHIC_…" at bounding box center [689, 332] width 378 height 387
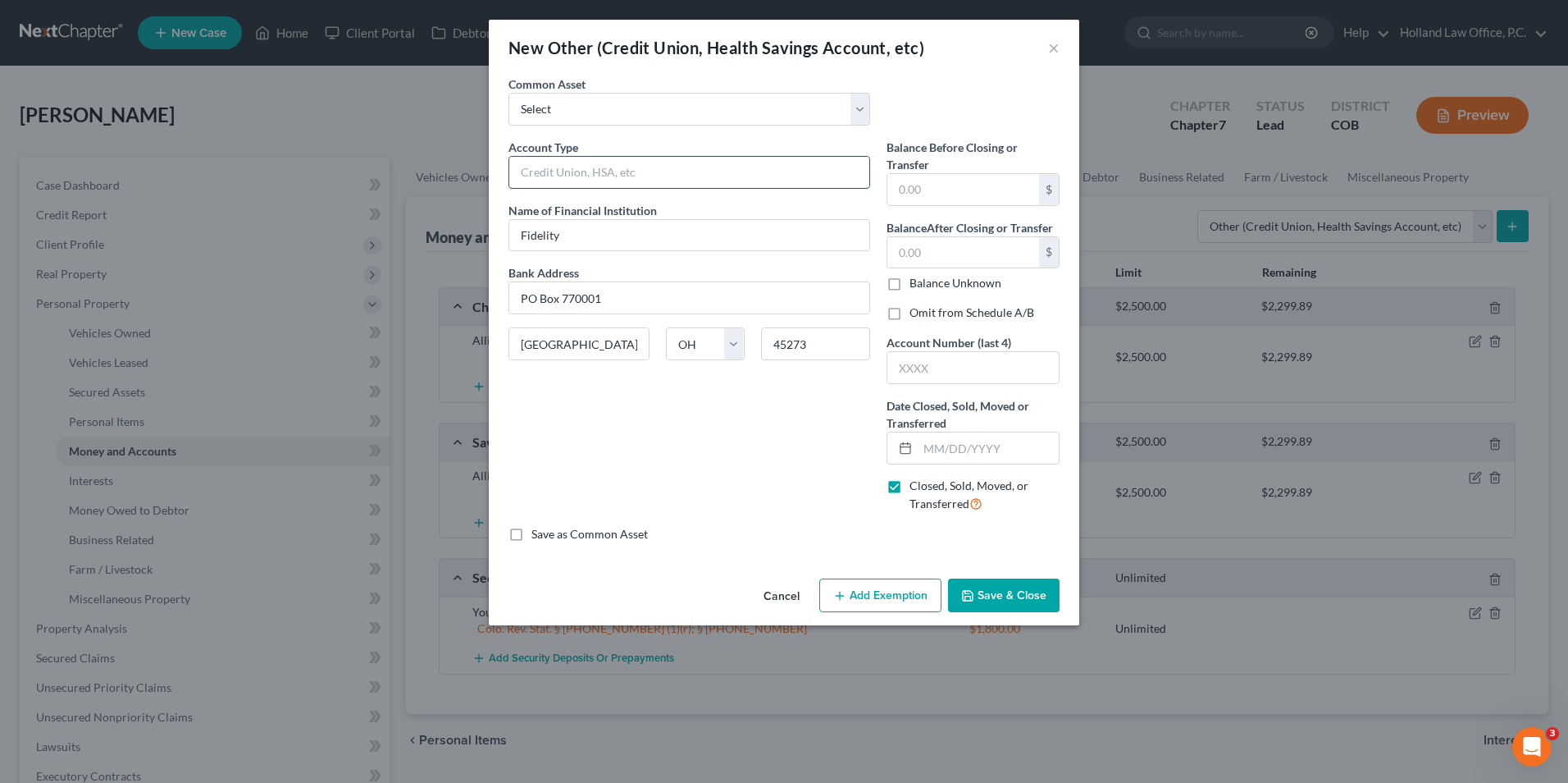
click at [588, 169] on input "text" at bounding box center [689, 172] width 360 height 31
type input "Retirement Account"
click at [983, 586] on button "Save & Close" at bounding box center [1005, 596] width 112 height 35
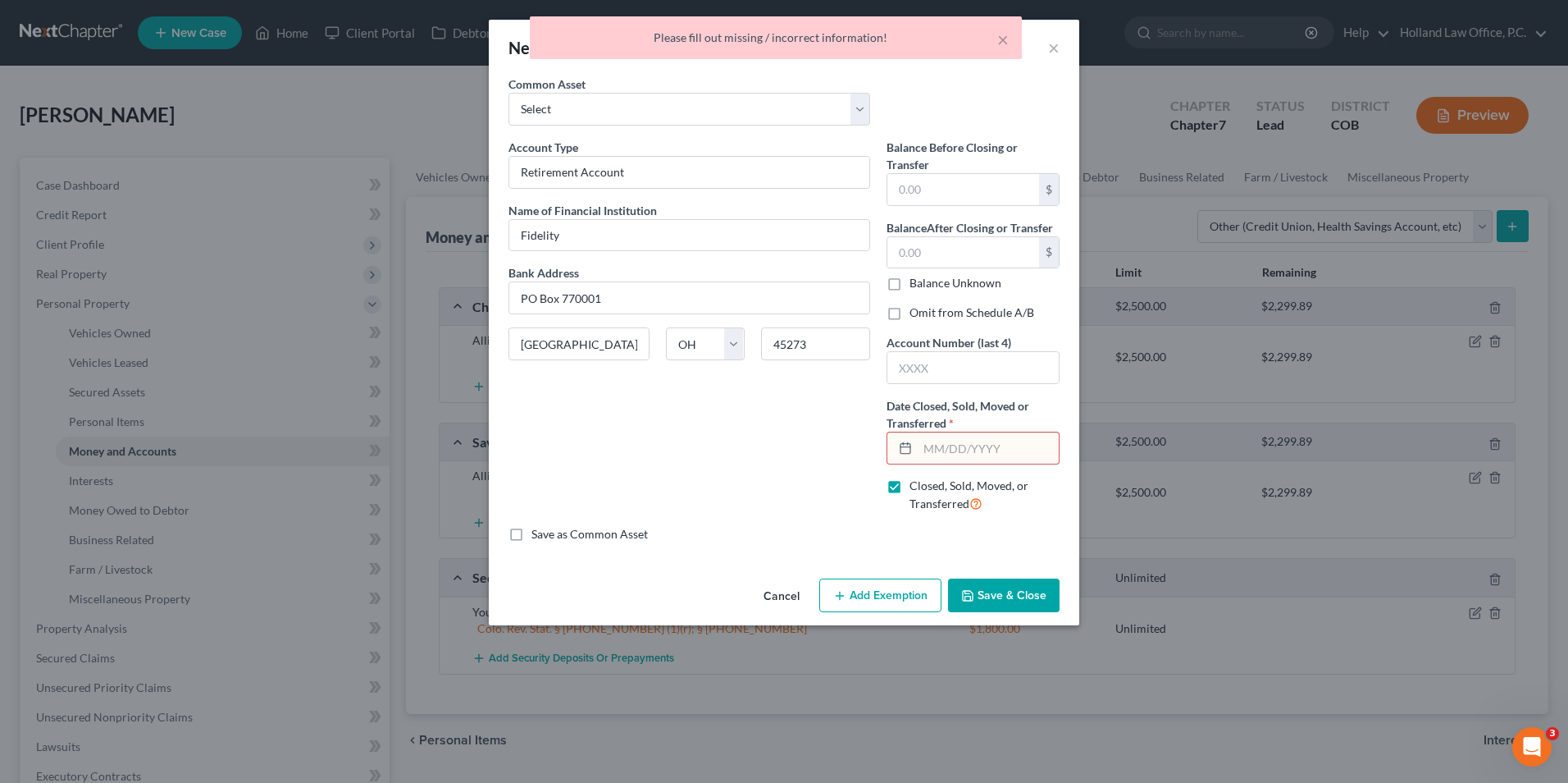
click at [981, 443] on input "text" at bounding box center [988, 447] width 141 height 31
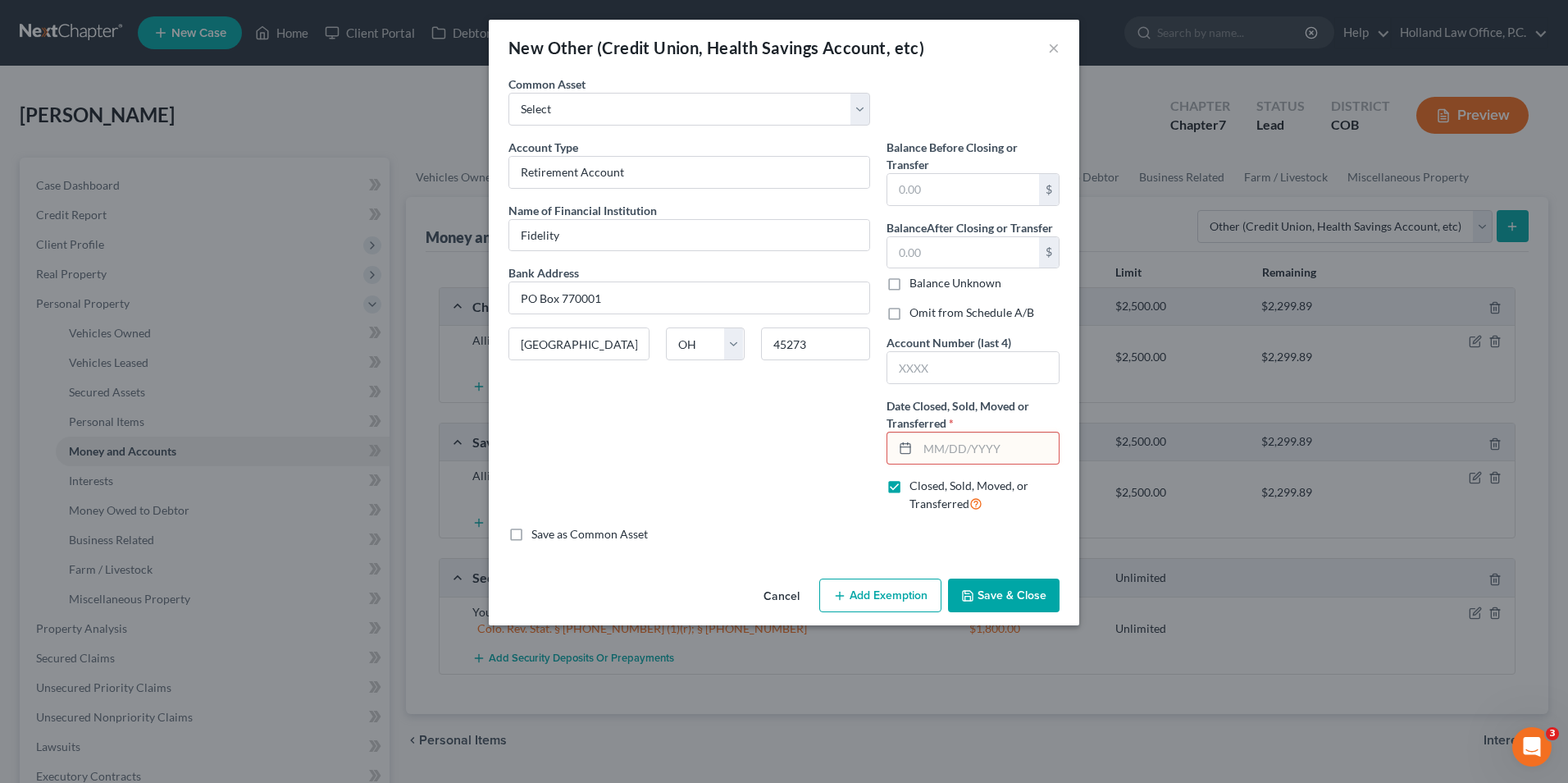
click at [940, 538] on div "Save as Common Asset" at bounding box center [784, 534] width 551 height 16
drag, startPoint x: 973, startPoint y: 488, endPoint x: 959, endPoint y: 565, distance: 78.3
click at [973, 491] on span "Closed, Sold, Moved, or Transferred" at bounding box center [969, 494] width 119 height 32
click at [926, 488] on input "Closed, Sold, Moved, or Transferred" at bounding box center [921, 483] width 11 height 11
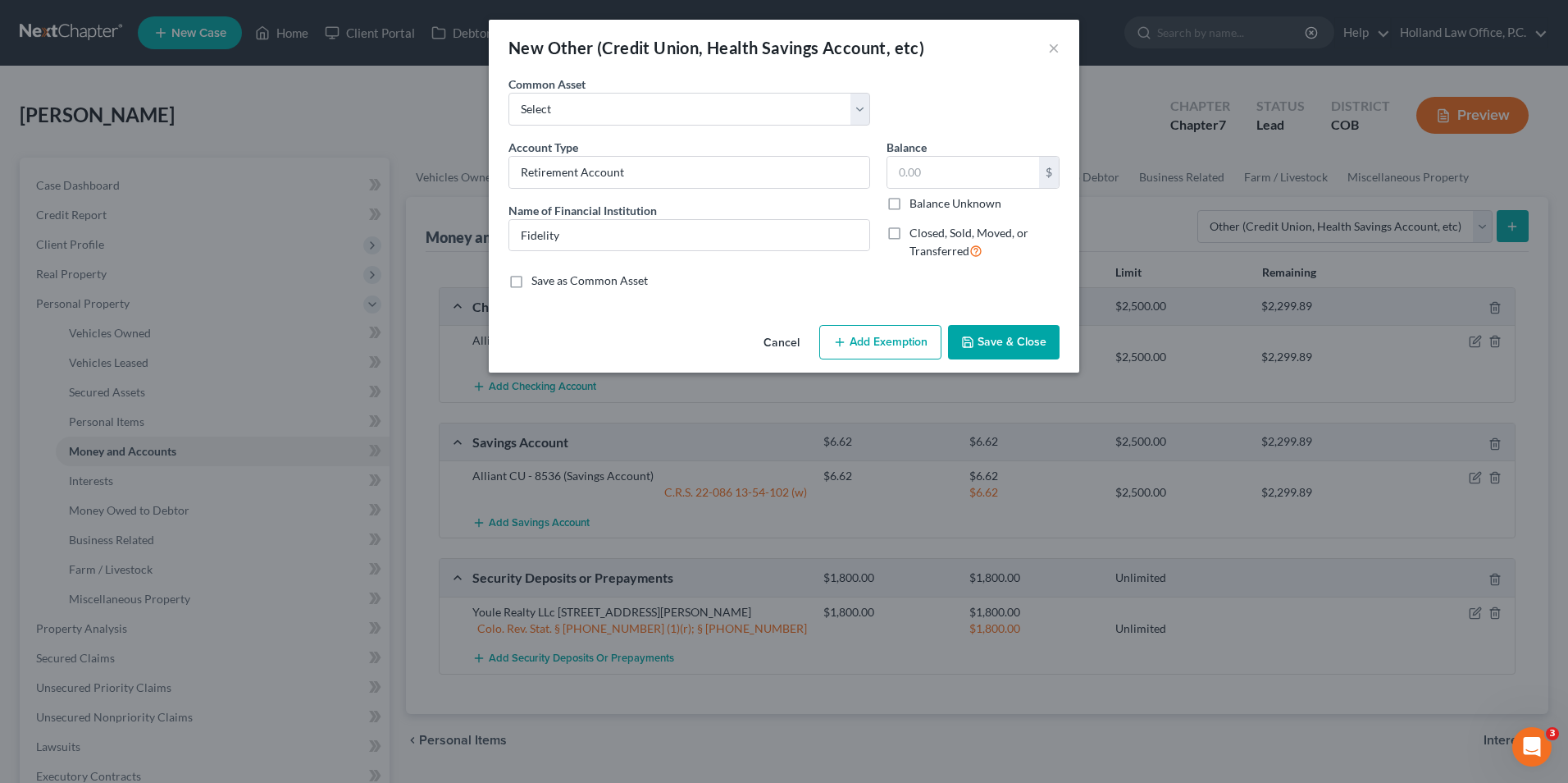
click at [957, 226] on span "Closed, Sold, Moved, or Transferred" at bounding box center [969, 241] width 119 height 32
click at [926, 226] on input "Closed, Sold, Moved, or Transferred" at bounding box center [921, 230] width 11 height 11
checkbox input "true"
select select "36"
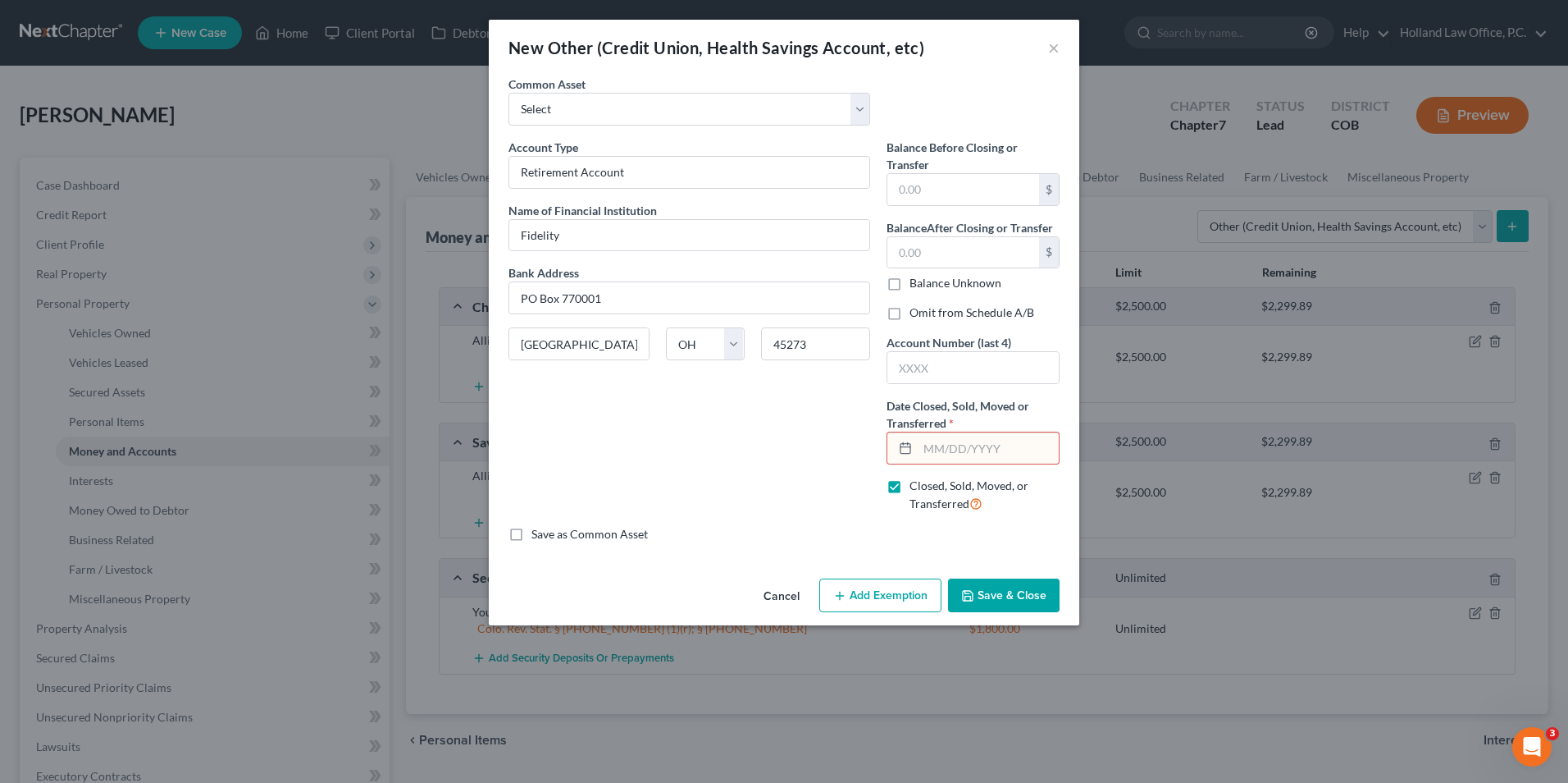
click at [972, 437] on input "text" at bounding box center [988, 447] width 141 height 31
type input "?"
click at [1026, 589] on button "Save & Close" at bounding box center [1005, 596] width 112 height 35
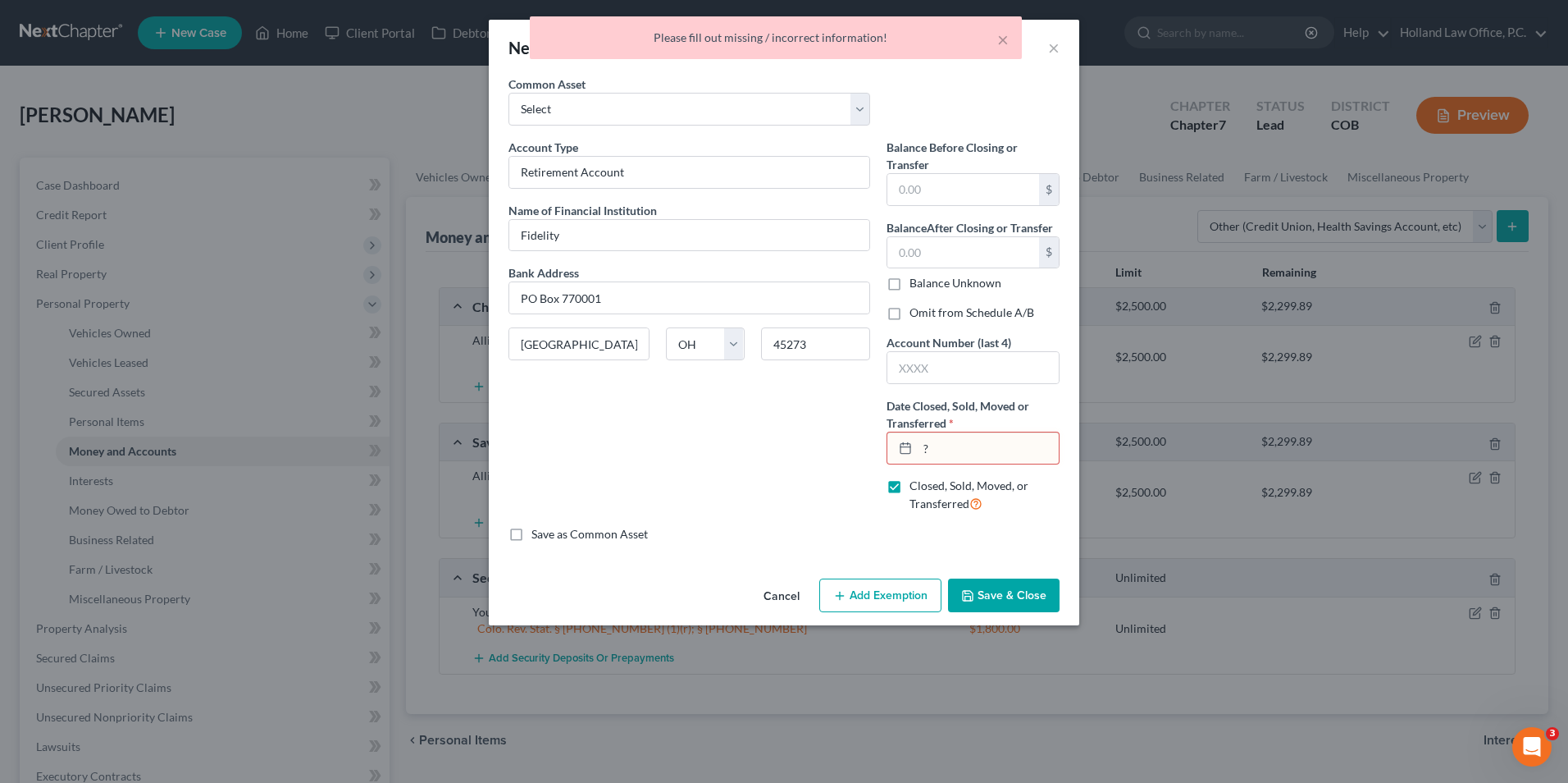
click at [989, 445] on input "?" at bounding box center [988, 447] width 141 height 31
type input "Unknown"
click at [997, 613] on button "Save & Close" at bounding box center [1005, 596] width 112 height 35
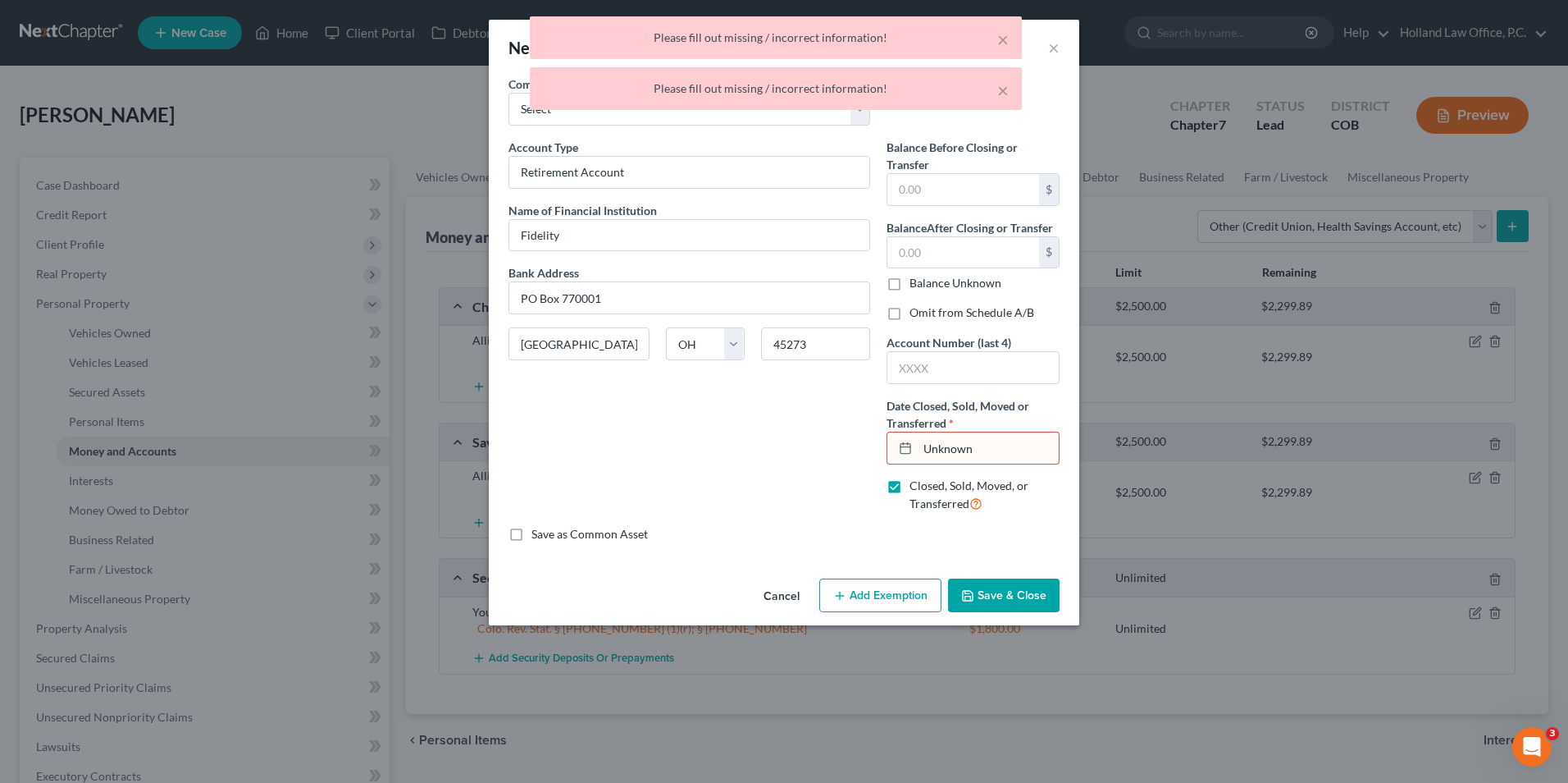
drag, startPoint x: 986, startPoint y: 460, endPoint x: 857, endPoint y: 446, distance: 129.8
click at [857, 446] on div "Account Type Retirement Account Name of Financial Institution * Fidelity Bank A…" at bounding box center [784, 332] width 568 height 387
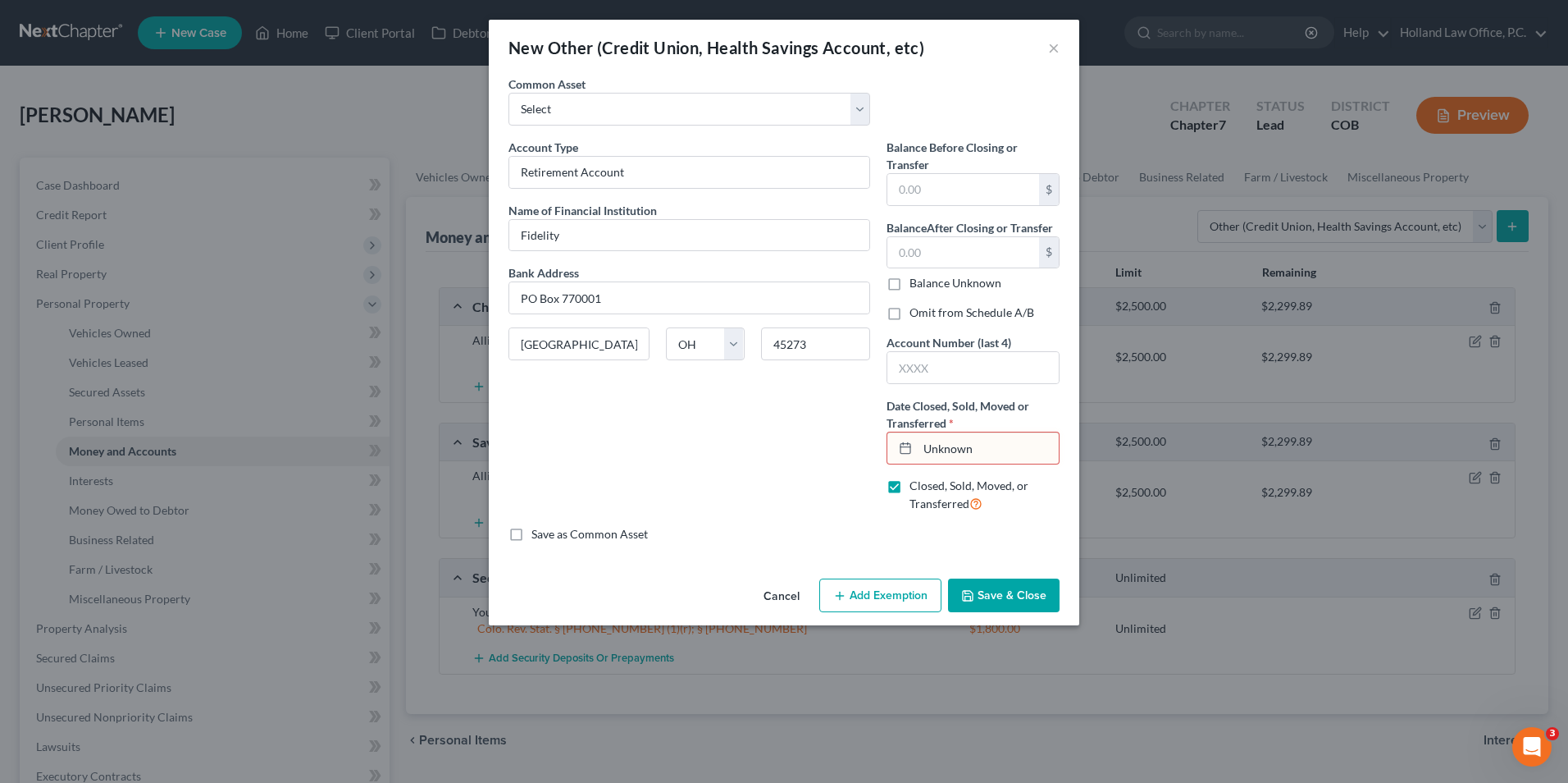
click at [980, 458] on input "Unknown" at bounding box center [988, 447] width 141 height 31
drag, startPoint x: 980, startPoint y: 457, endPoint x: 839, endPoint y: 444, distance: 141.6
click at [839, 444] on div "Account Type Retirement Account Name of Financial Institution * Fidelity Bank A…" at bounding box center [784, 332] width 568 height 387
click at [1057, 41] on button "×" at bounding box center [1053, 48] width 12 height 20
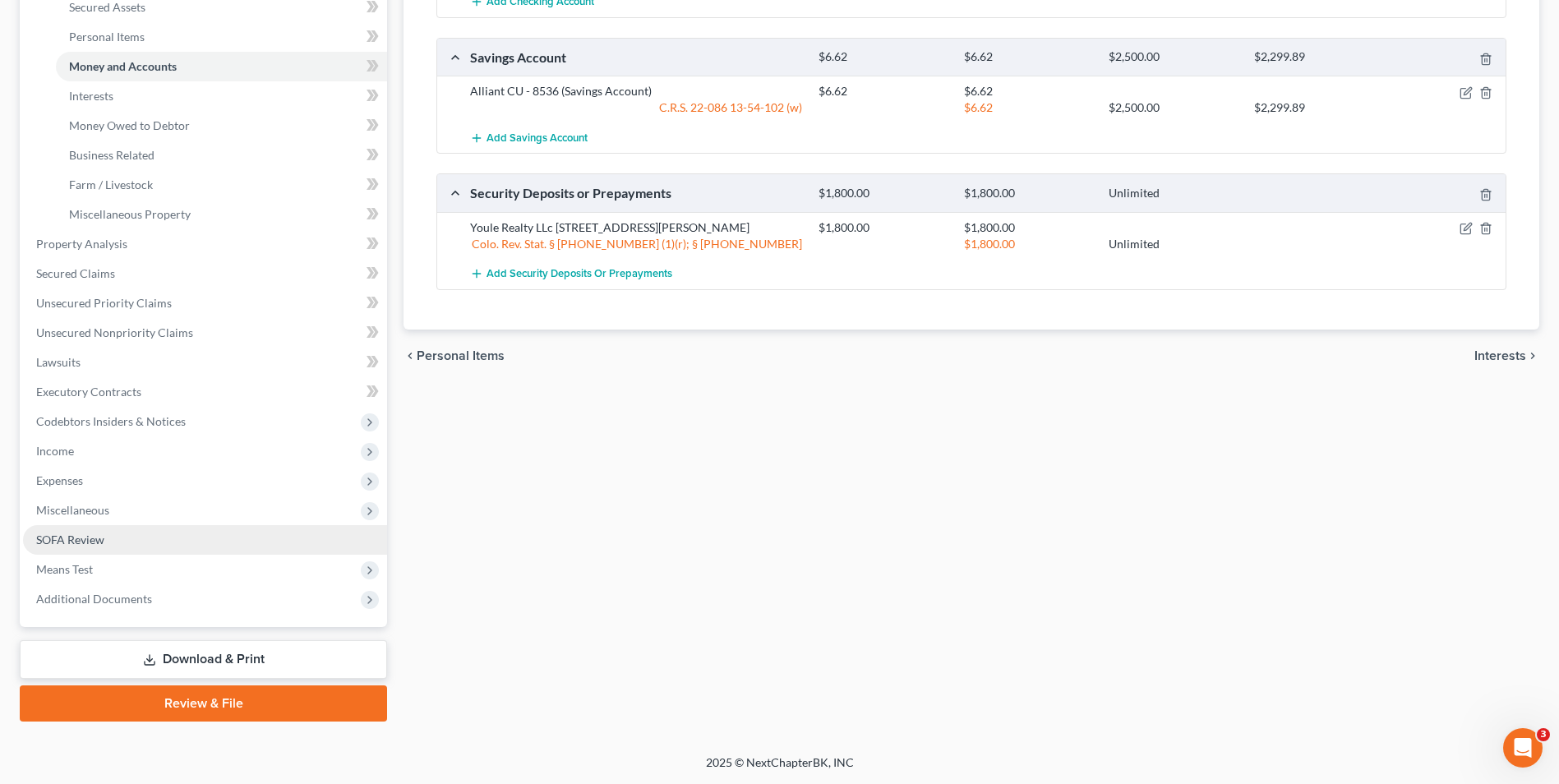
click at [71, 541] on span "SOFA Review" at bounding box center [70, 540] width 68 height 14
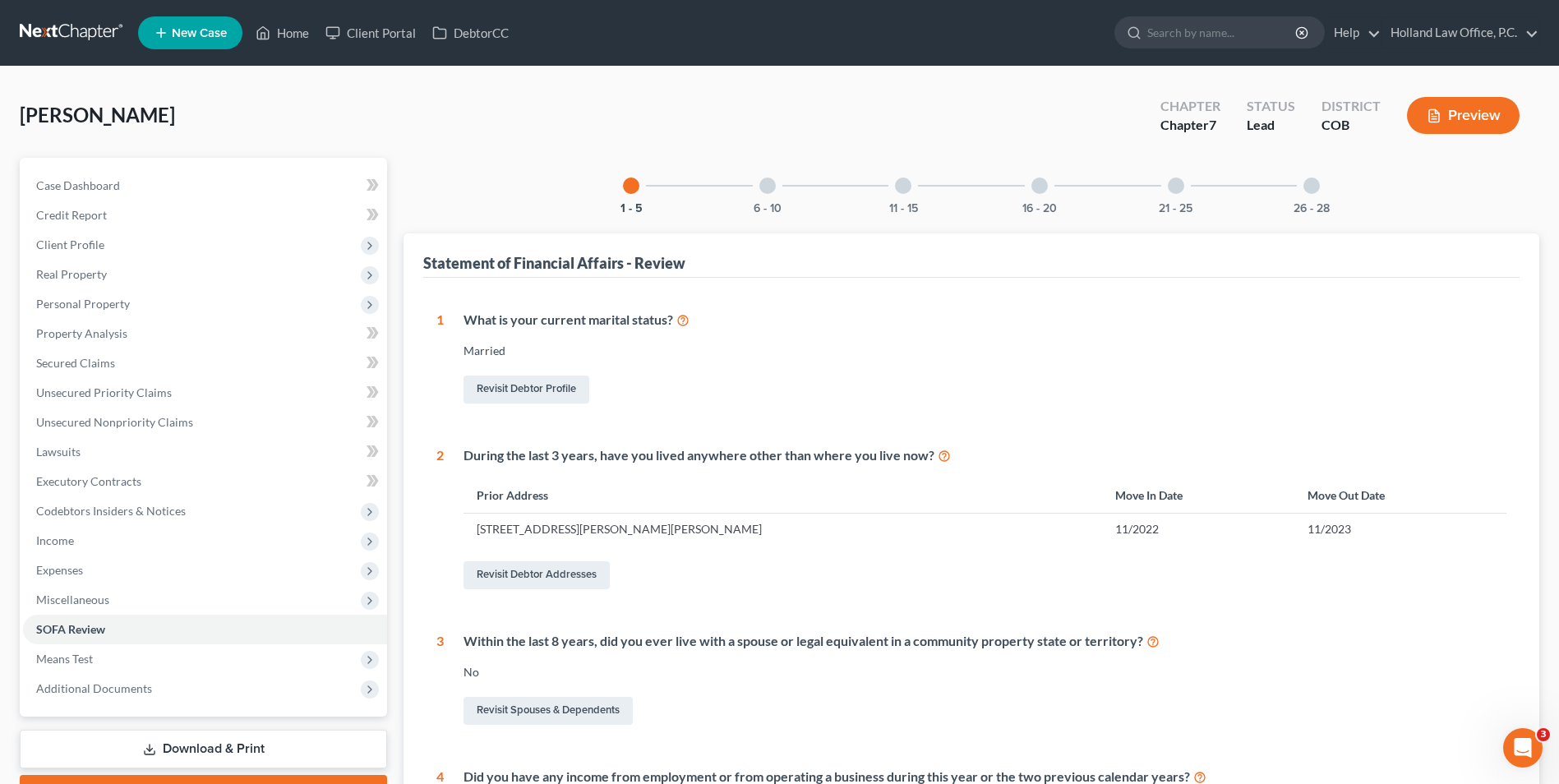
click at [1039, 188] on div at bounding box center [1040, 186] width 16 height 16
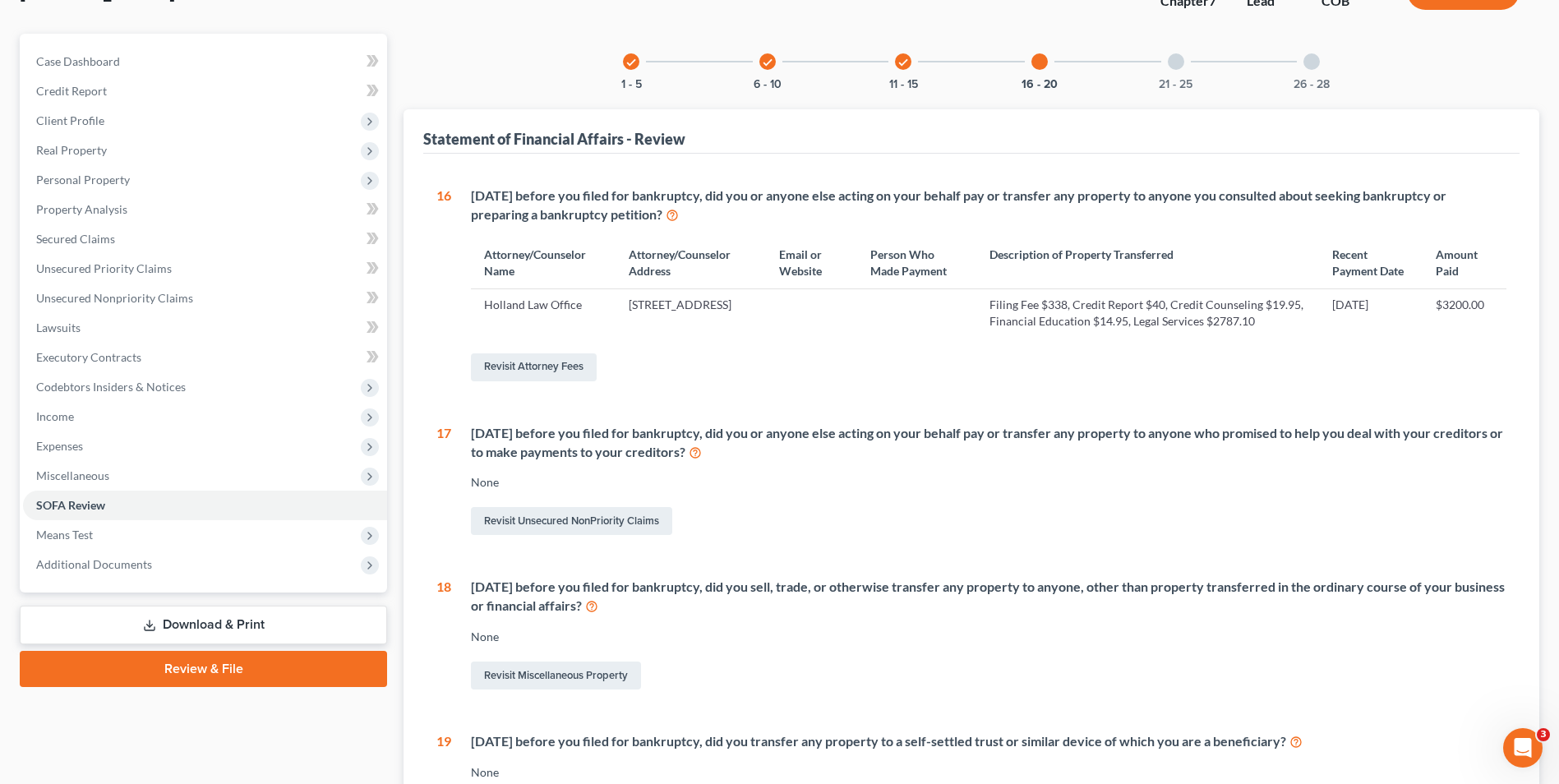
scroll to position [82, 0]
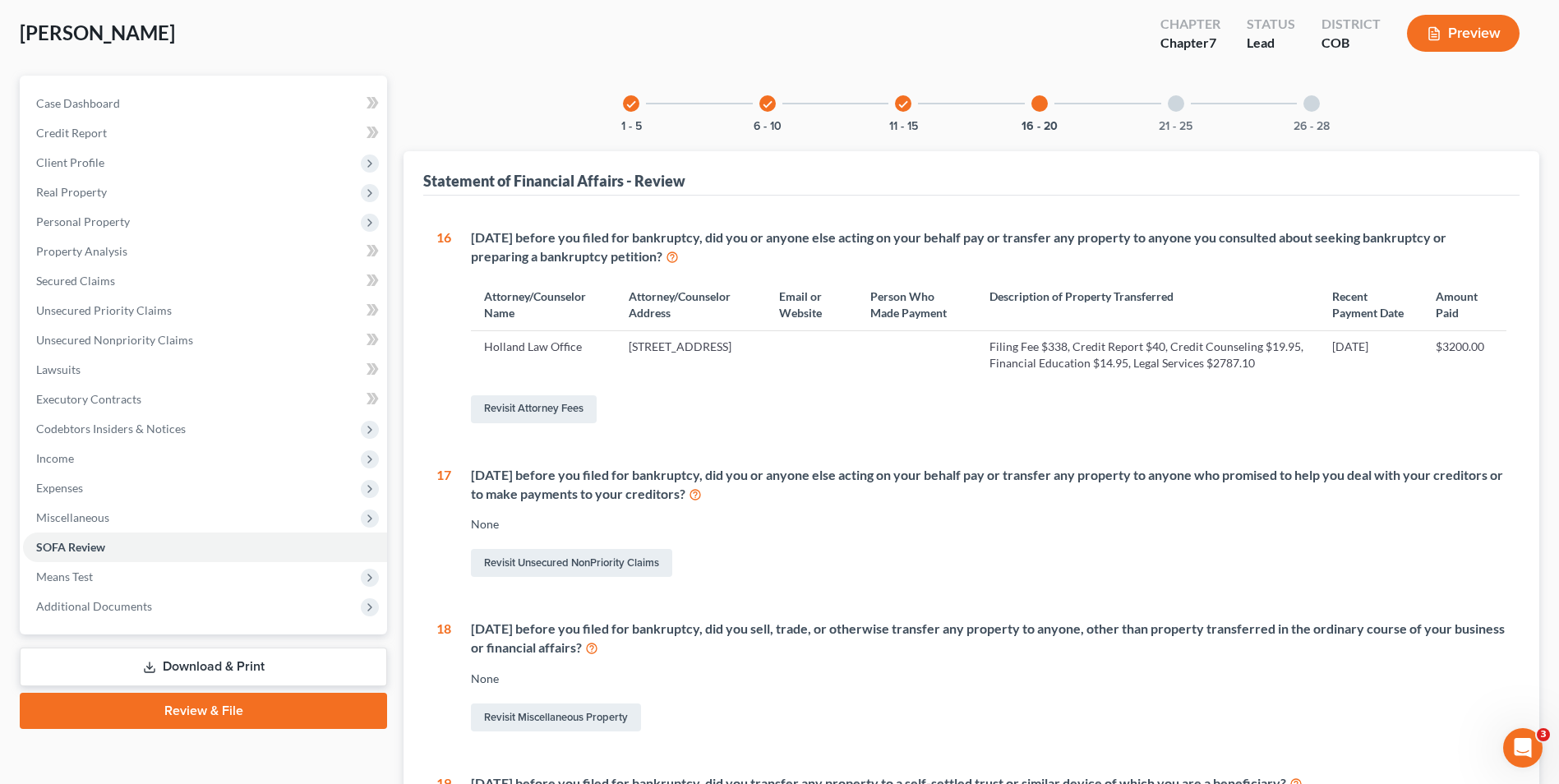
click at [1297, 99] on div "26 - 28" at bounding box center [1312, 103] width 56 height 56
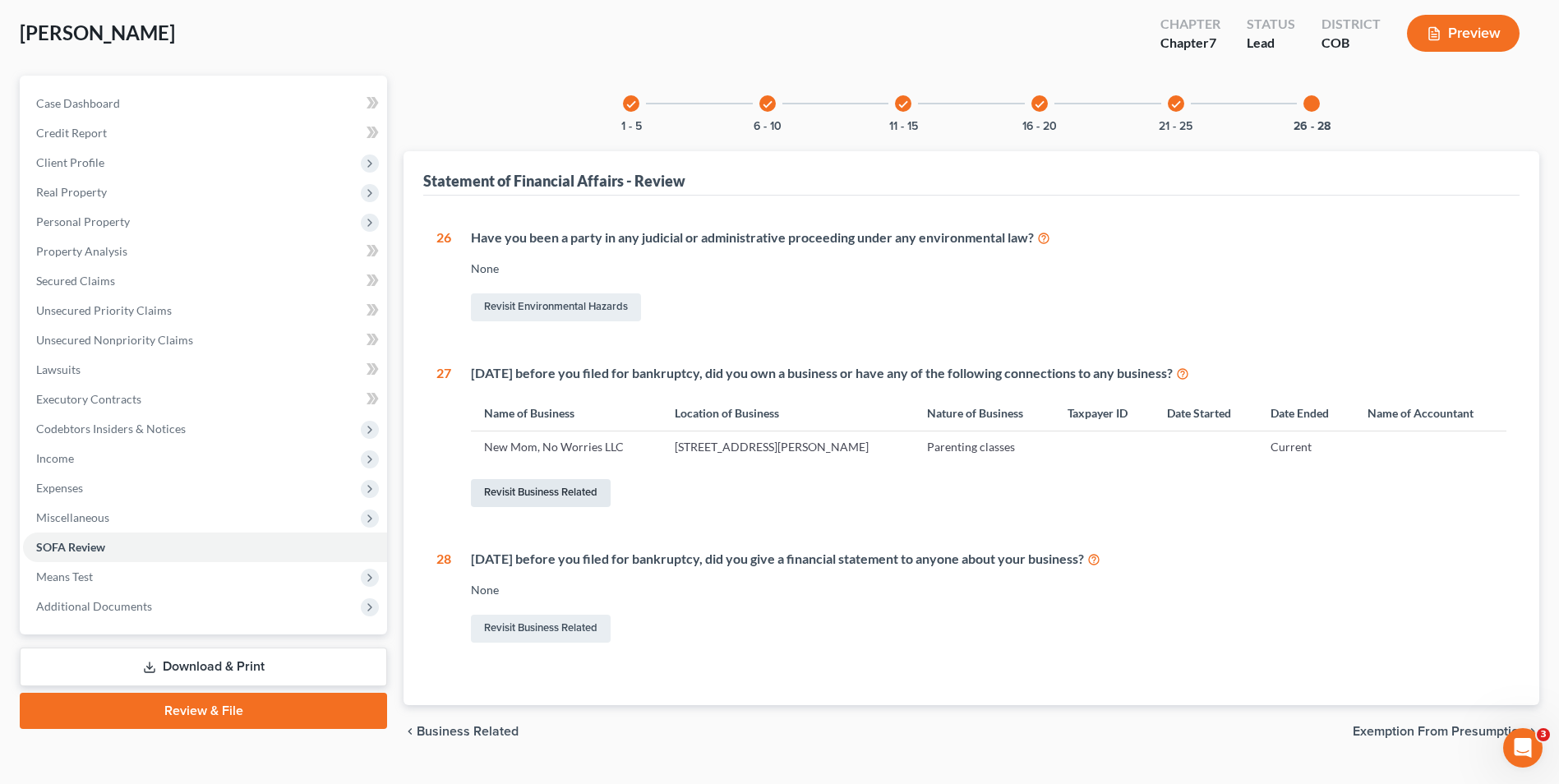
click at [567, 498] on link "Revisit Business Related" at bounding box center [541, 492] width 140 height 28
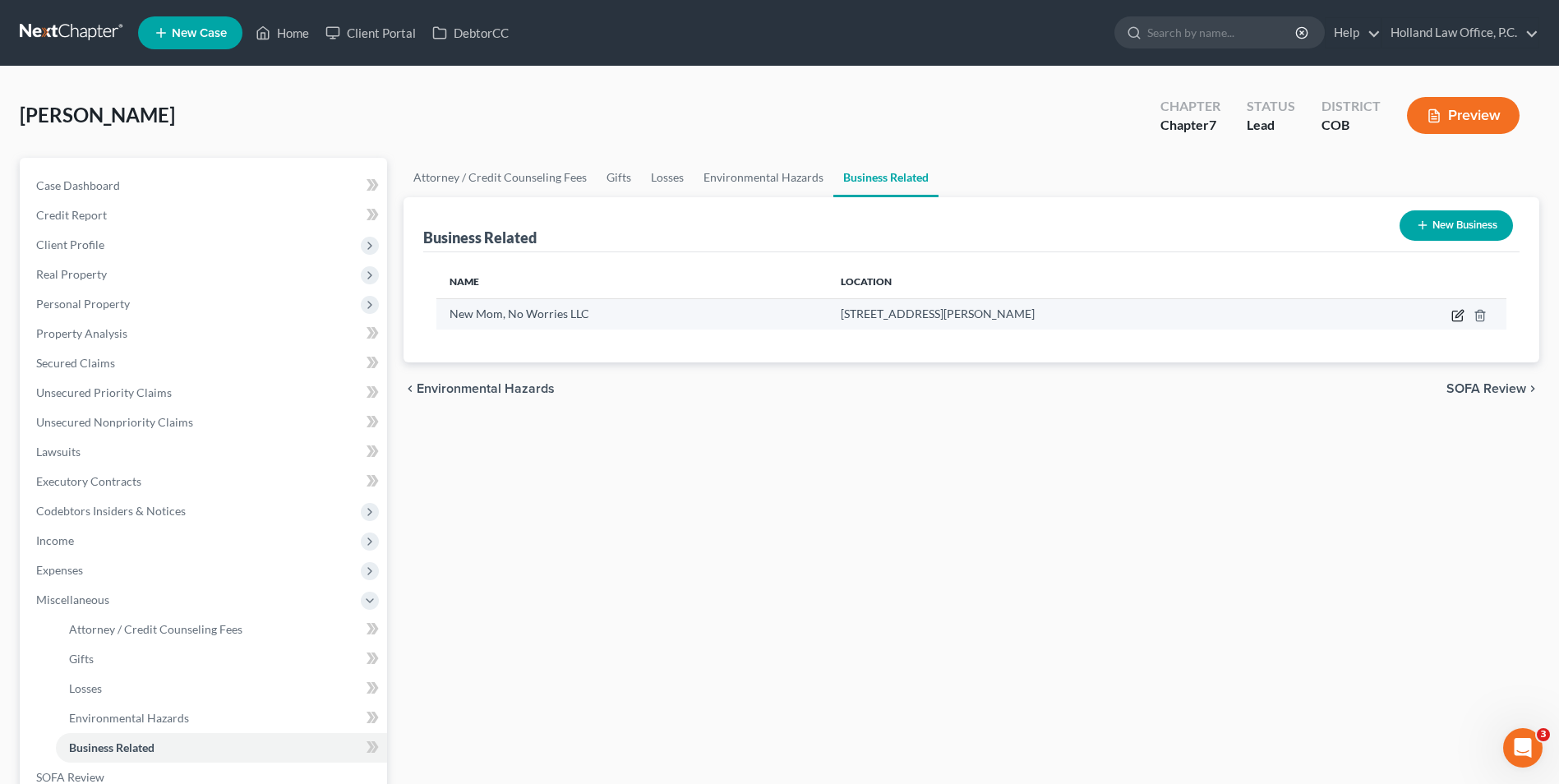
click at [1460, 320] on icon "button" at bounding box center [1458, 316] width 13 height 13
select select "member"
select select "5"
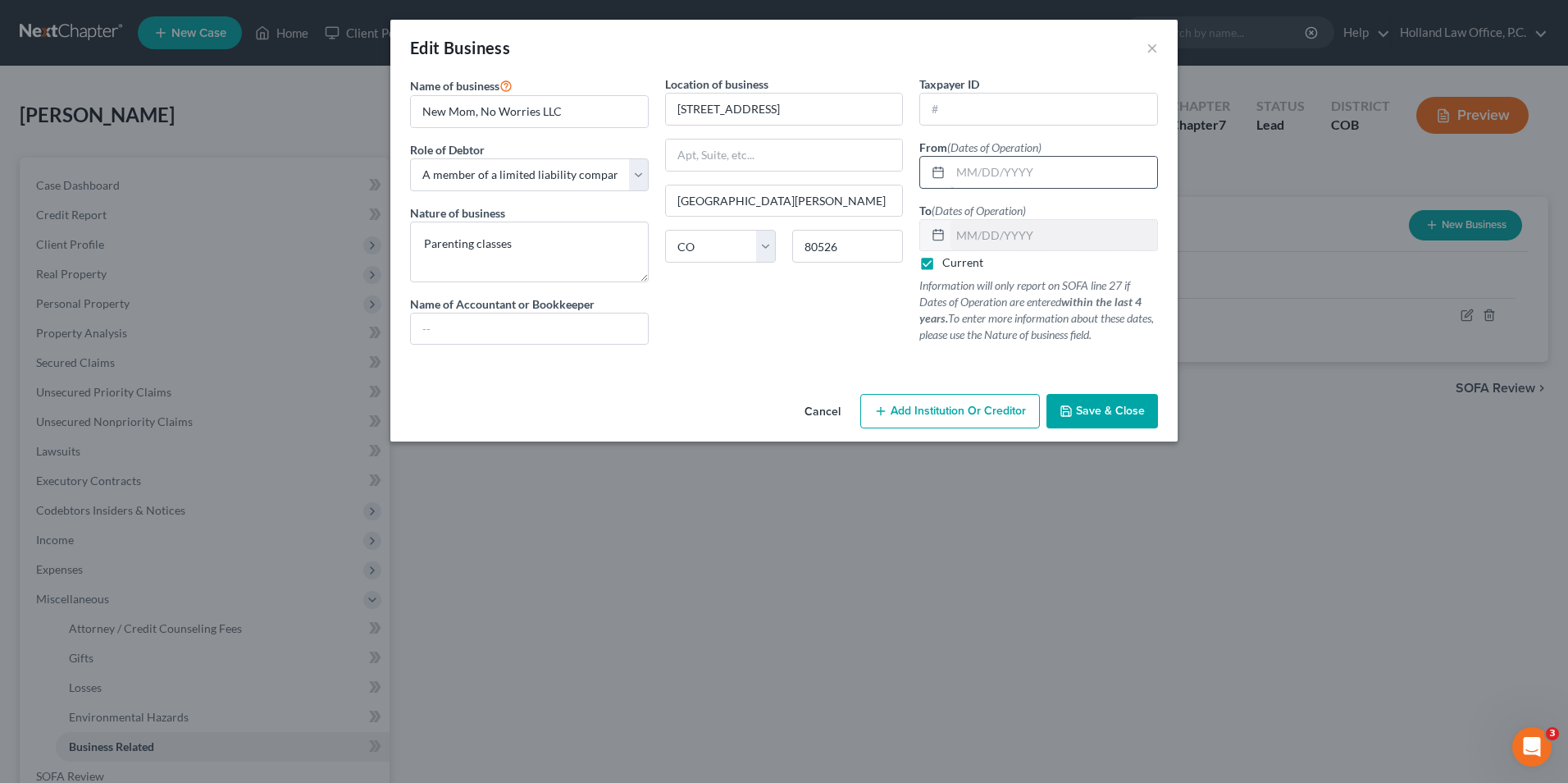
click at [973, 162] on input "text" at bounding box center [1053, 172] width 207 height 31
click at [1108, 415] on span "Save & Close" at bounding box center [1111, 411] width 69 height 14
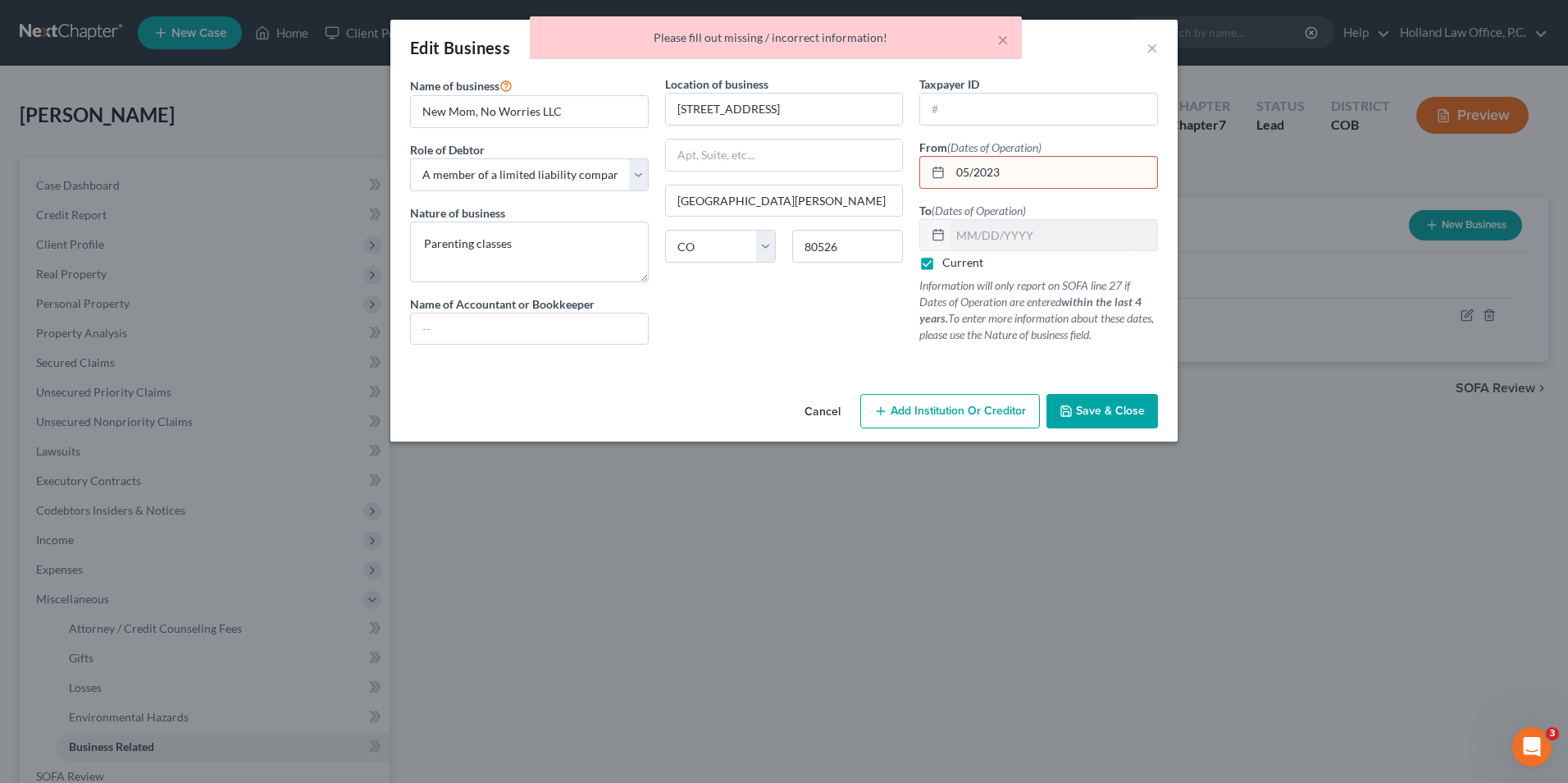
drag, startPoint x: 978, startPoint y: 171, endPoint x: 994, endPoint y: 182, distance: 19.4
click at [978, 172] on input "05/2023" at bounding box center [1053, 172] width 207 height 31
type input "[DATE]"
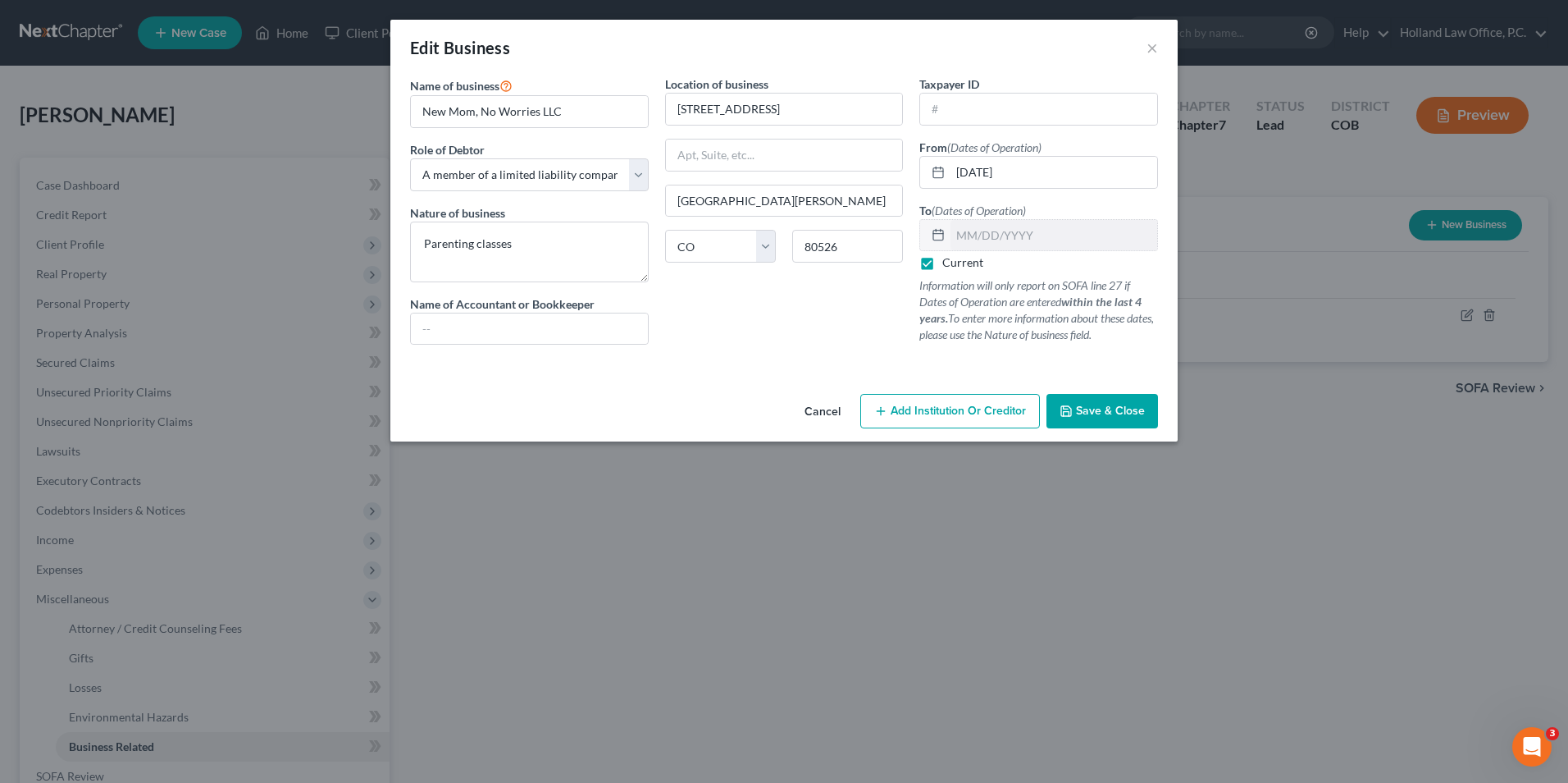
click at [1091, 409] on span "Save & Close" at bounding box center [1111, 411] width 69 height 14
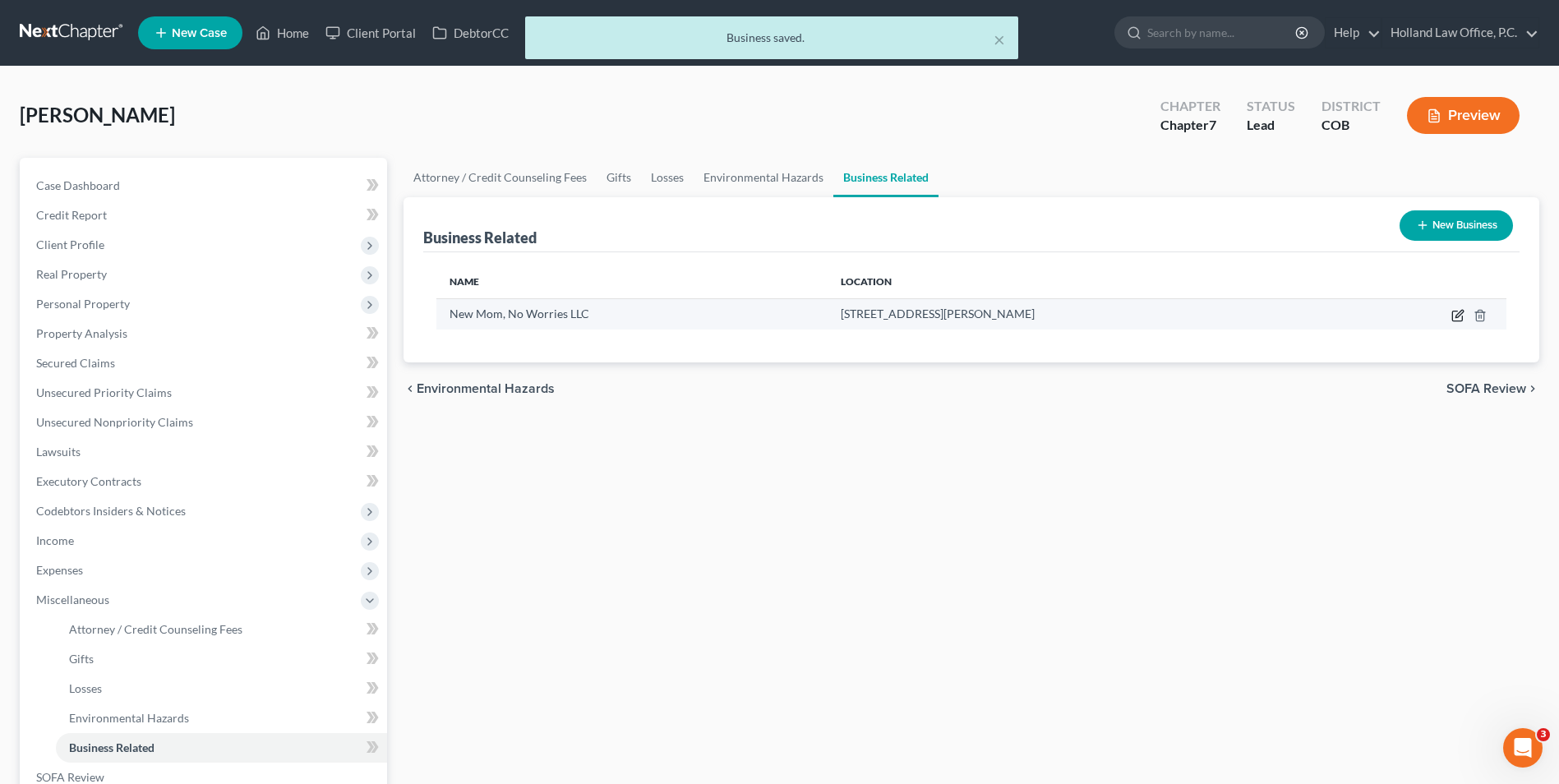
click at [1459, 313] on icon "button" at bounding box center [1458, 316] width 13 height 13
select select "member"
select select "5"
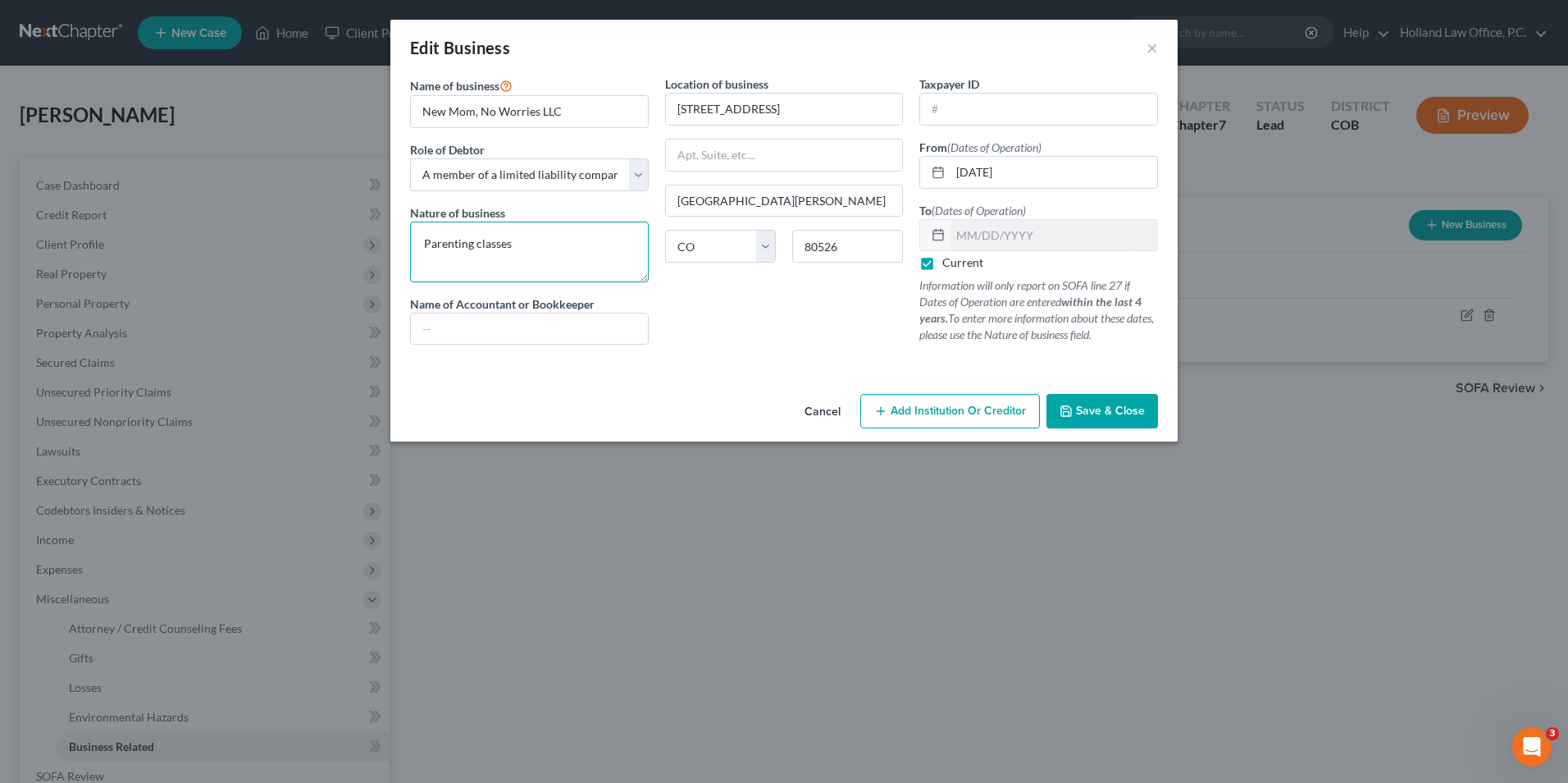
click at [350, 233] on div "Edit Business × Name of business * New Mom, No Worries LLC Role of Debtor * Sel…" at bounding box center [784, 392] width 1568 height 783
type textarea "Blog/Digital Marketing"
click at [1107, 409] on span "Save & Close" at bounding box center [1111, 411] width 69 height 14
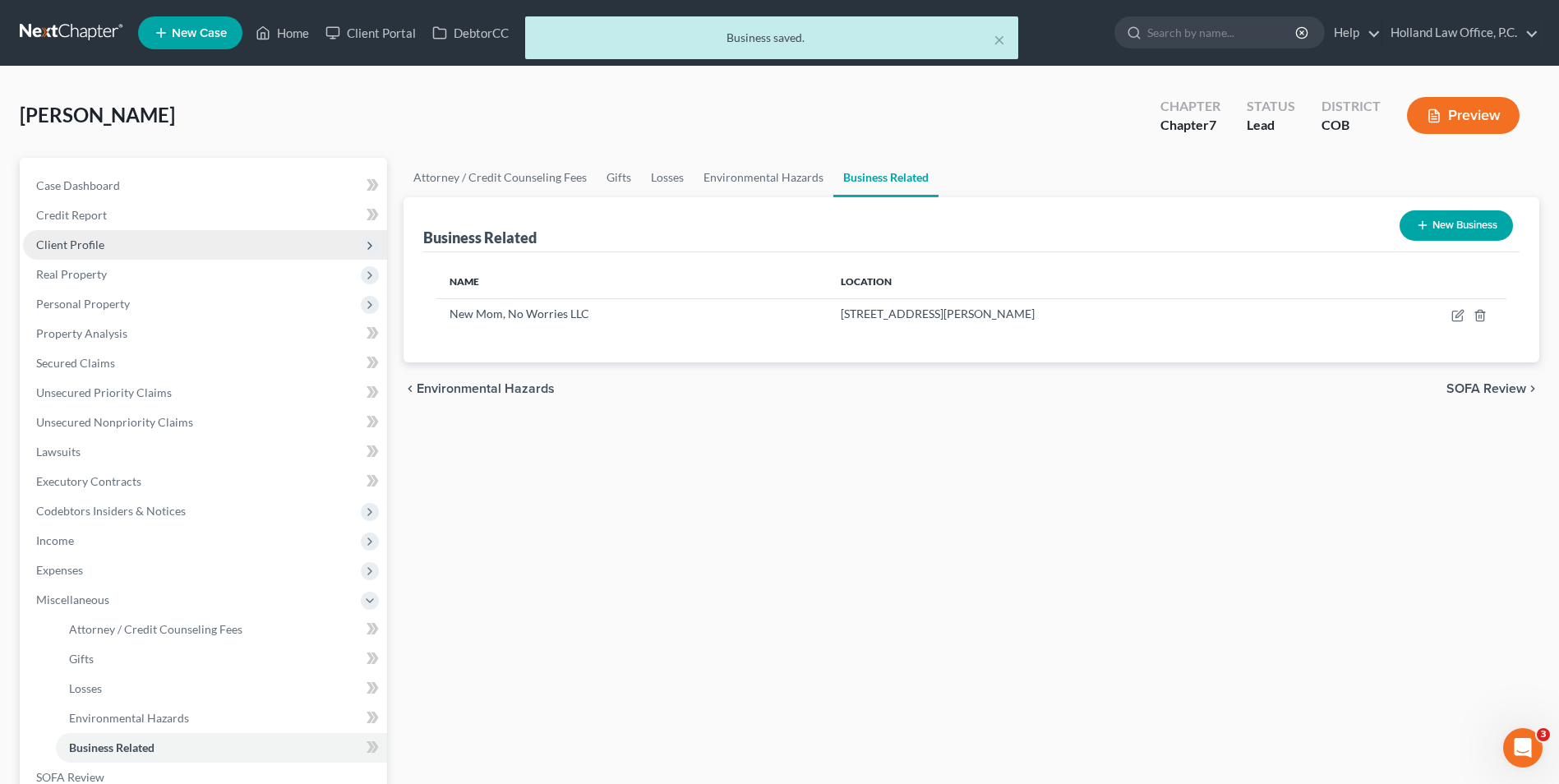
click at [83, 243] on span "Client Profile" at bounding box center [70, 244] width 68 height 14
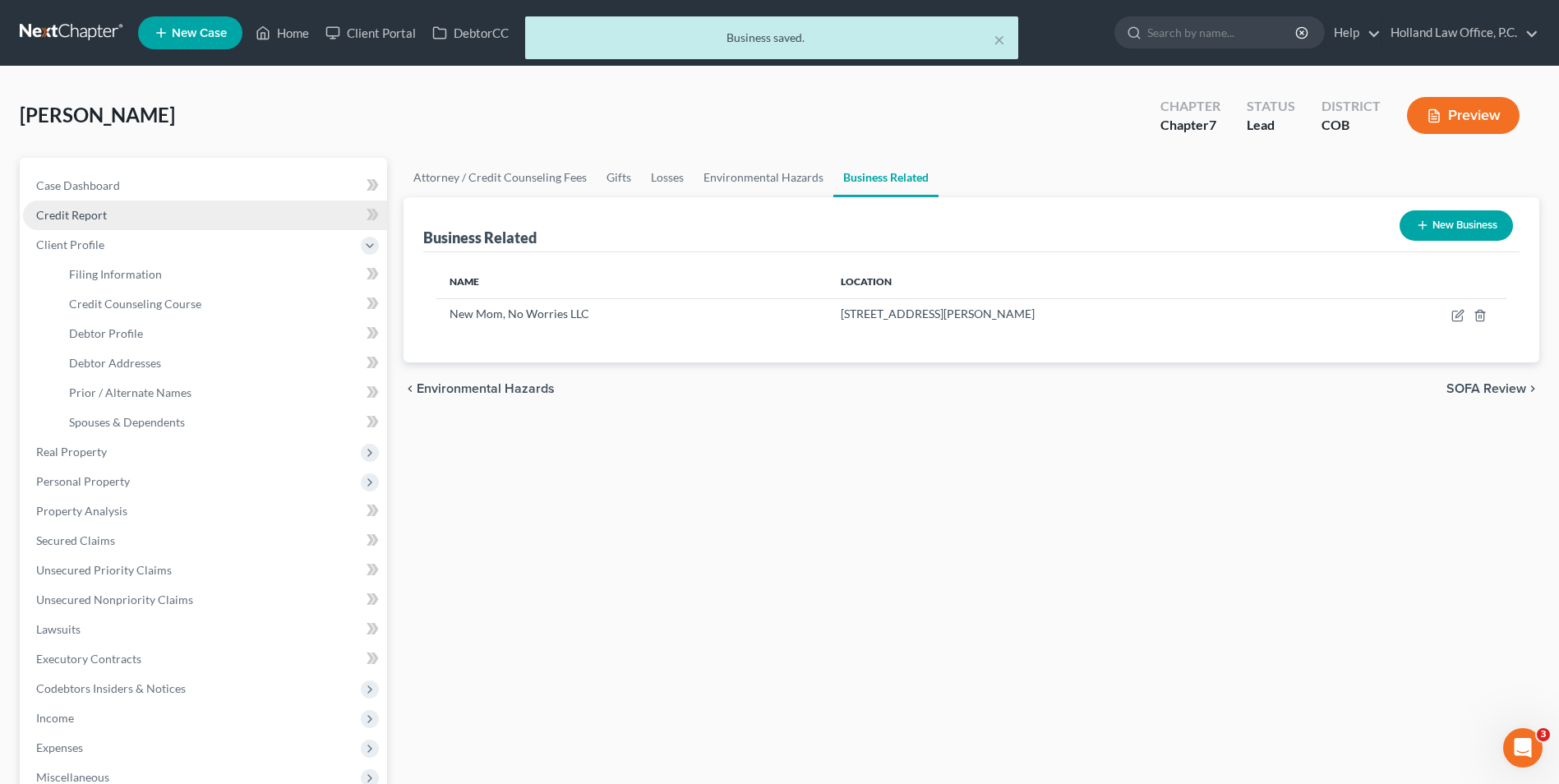
click at [84, 218] on span "Credit Report" at bounding box center [71, 215] width 70 height 14
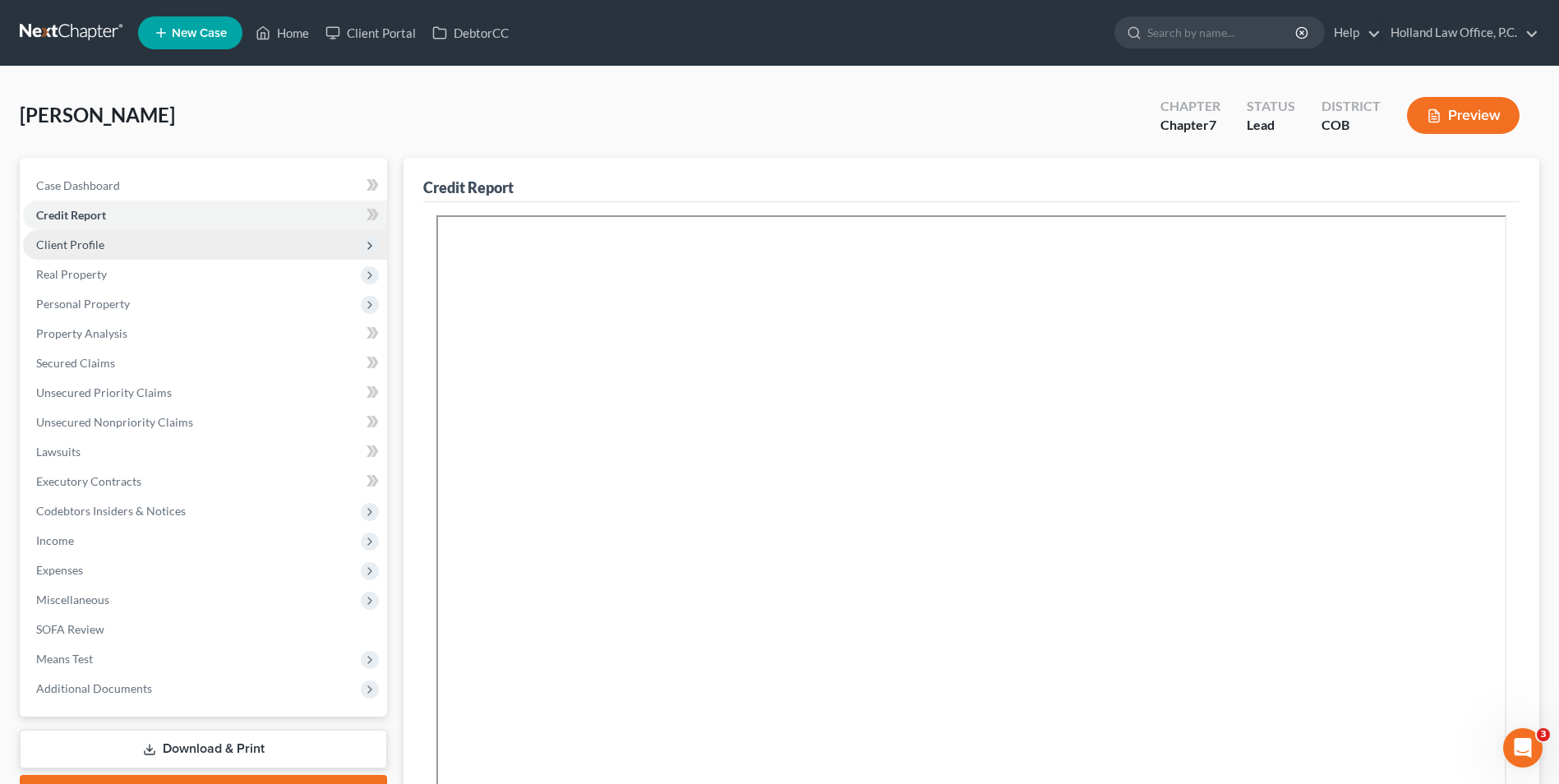
click at [102, 244] on span "Client Profile" at bounding box center [70, 244] width 68 height 14
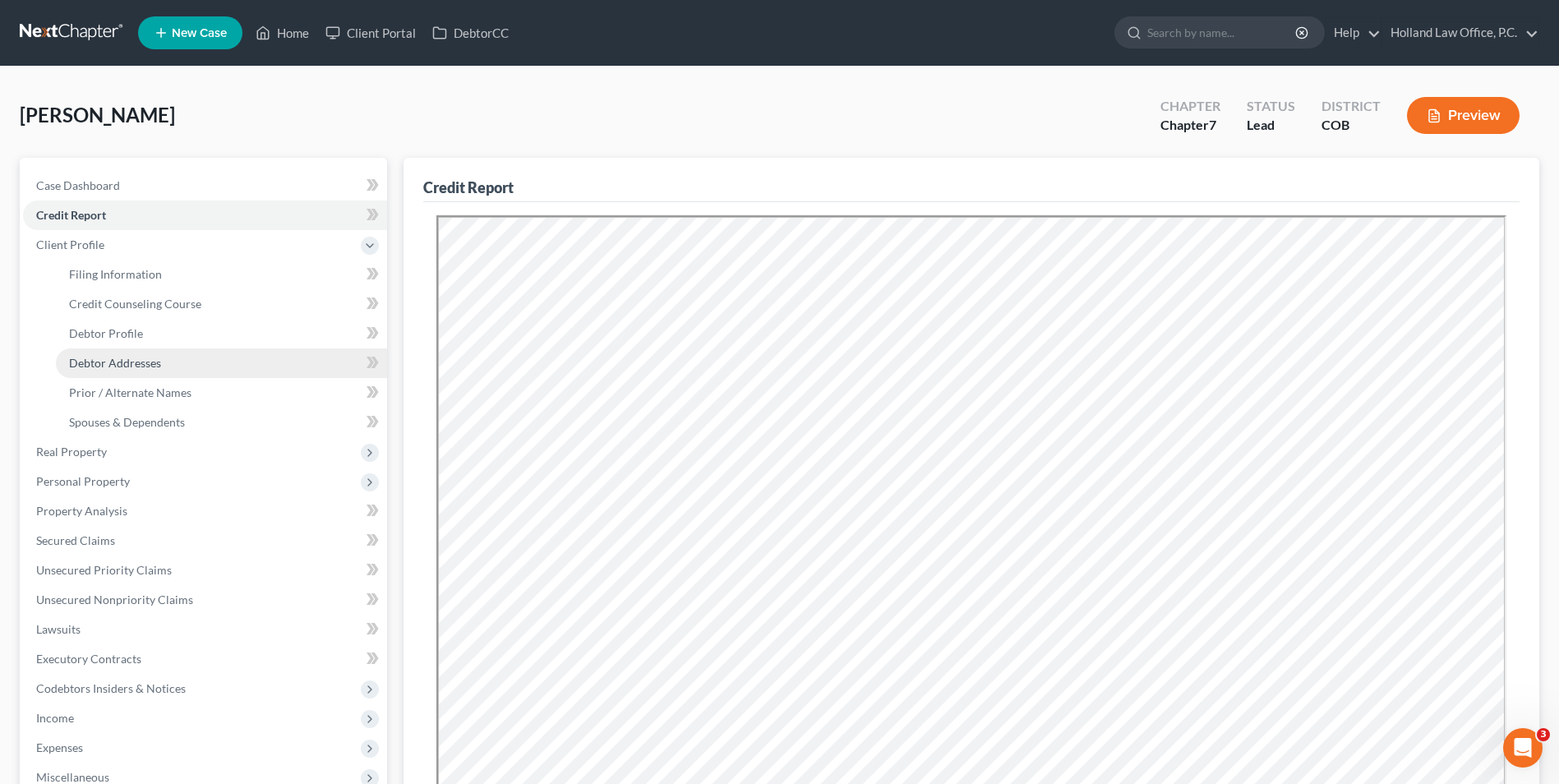
click at [160, 360] on link "Debtor Addresses" at bounding box center [221, 363] width 331 height 29
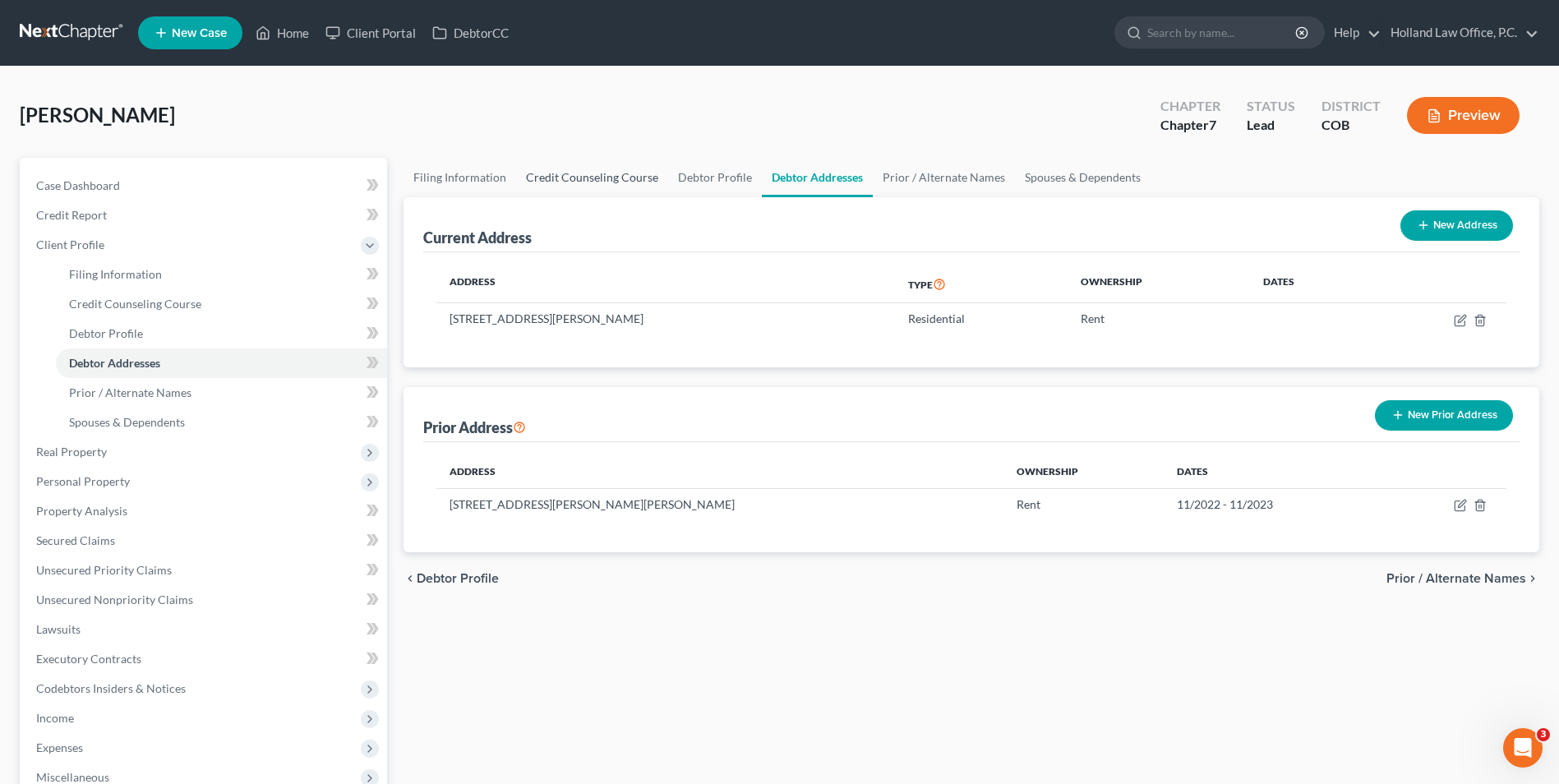
click at [598, 179] on link "Credit Counseling Course" at bounding box center [591, 177] width 152 height 39
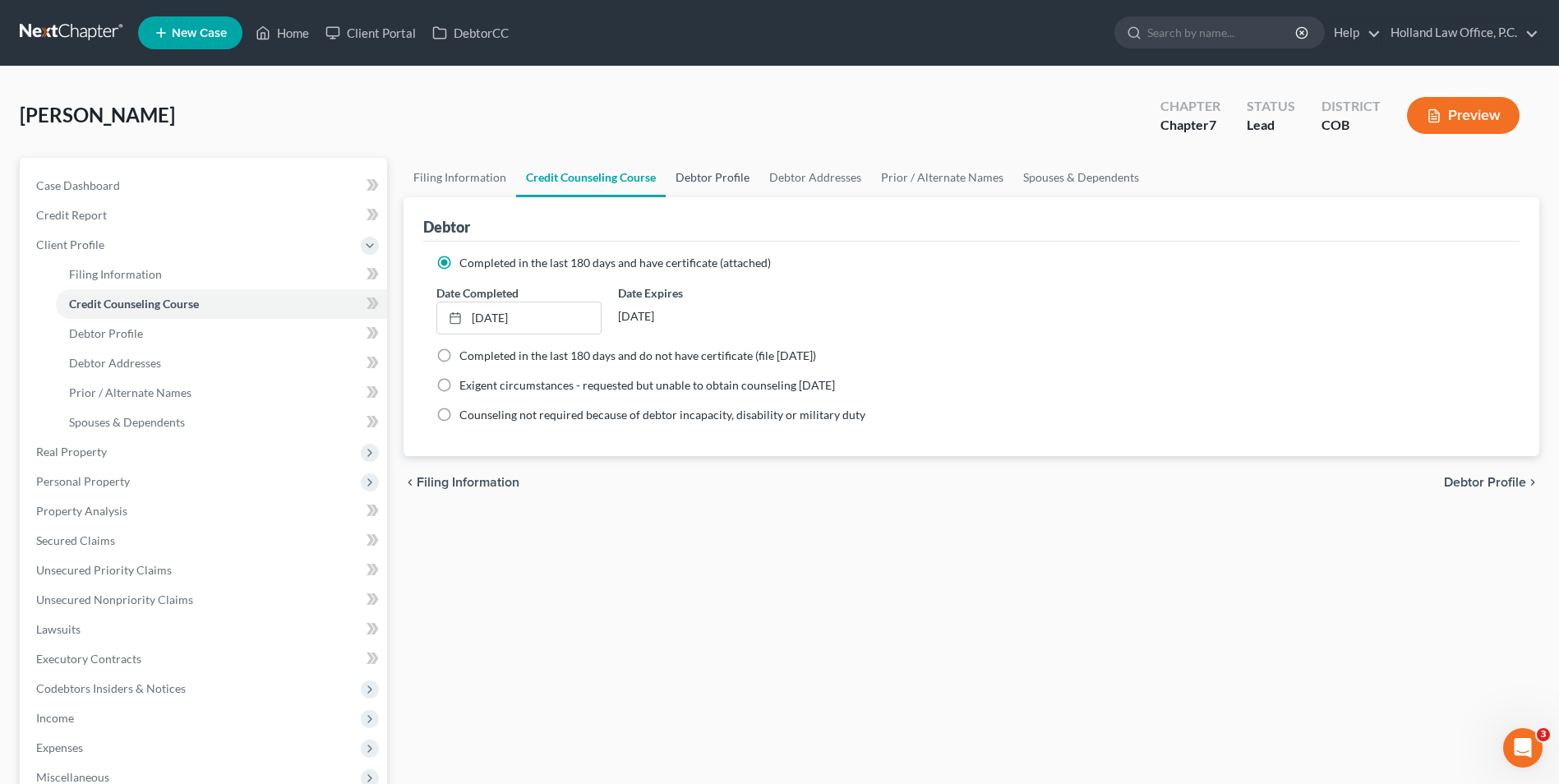
click at [682, 168] on link "Debtor Profile" at bounding box center [712, 177] width 93 height 39
select select "1"
select select "2"
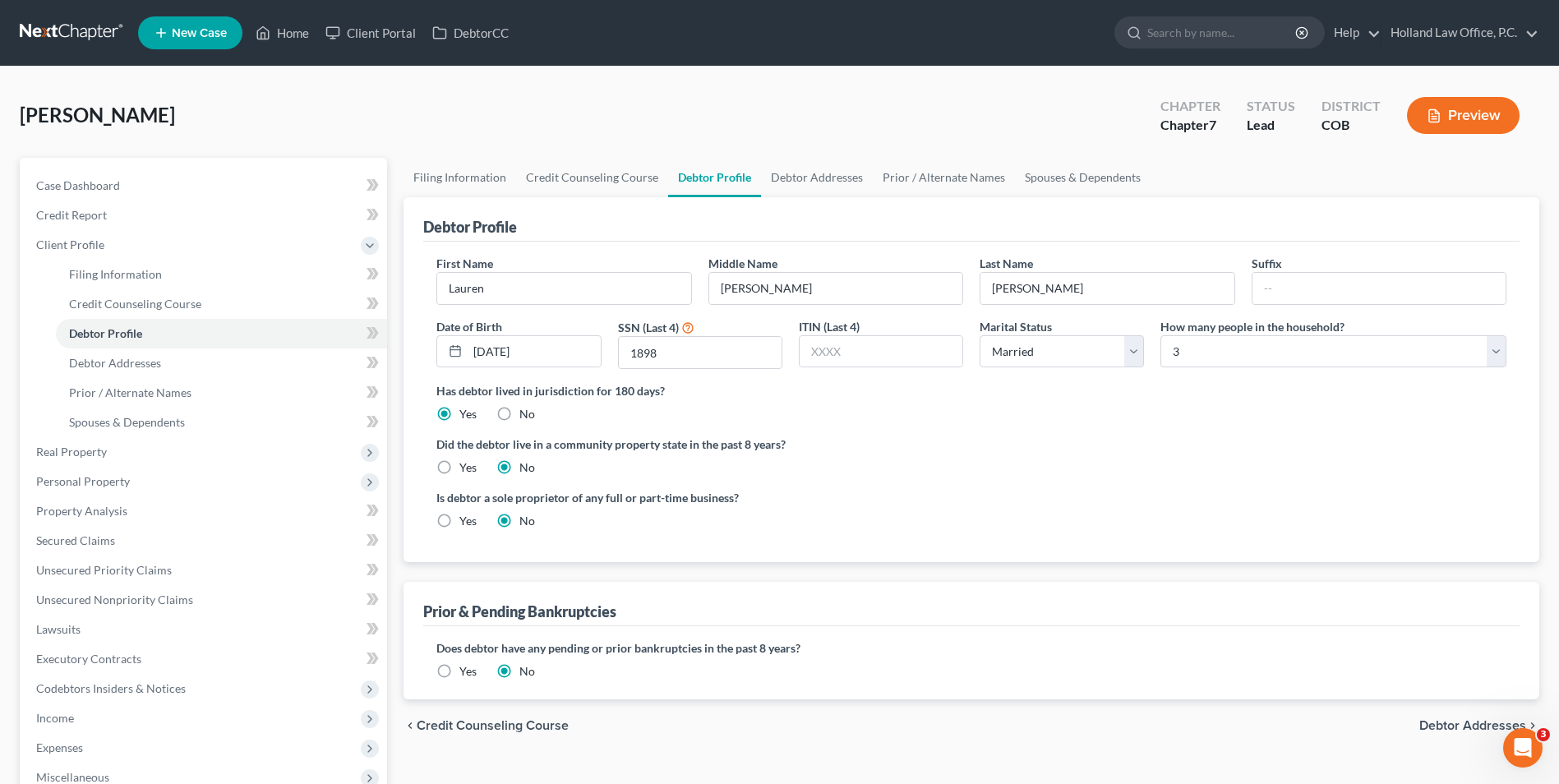
scroll to position [82, 0]
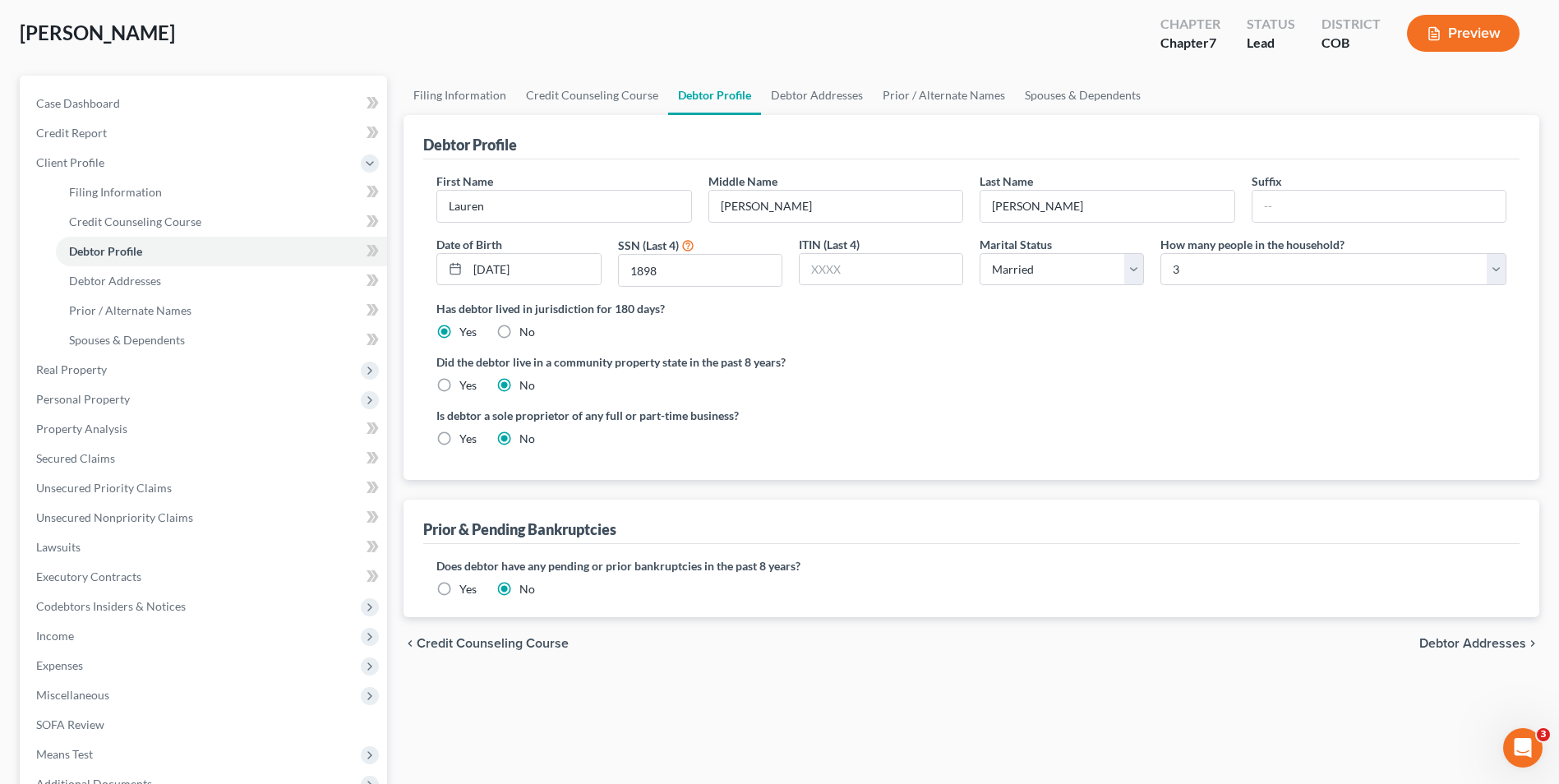
click at [444, 73] on div "[PERSON_NAME] Upgraded Chapter Chapter 7 Status Lead District COB Preview" at bounding box center [779, 40] width 1520 height 71
click at [448, 99] on link "Filing Information" at bounding box center [460, 95] width 113 height 39
select select "1"
select select "0"
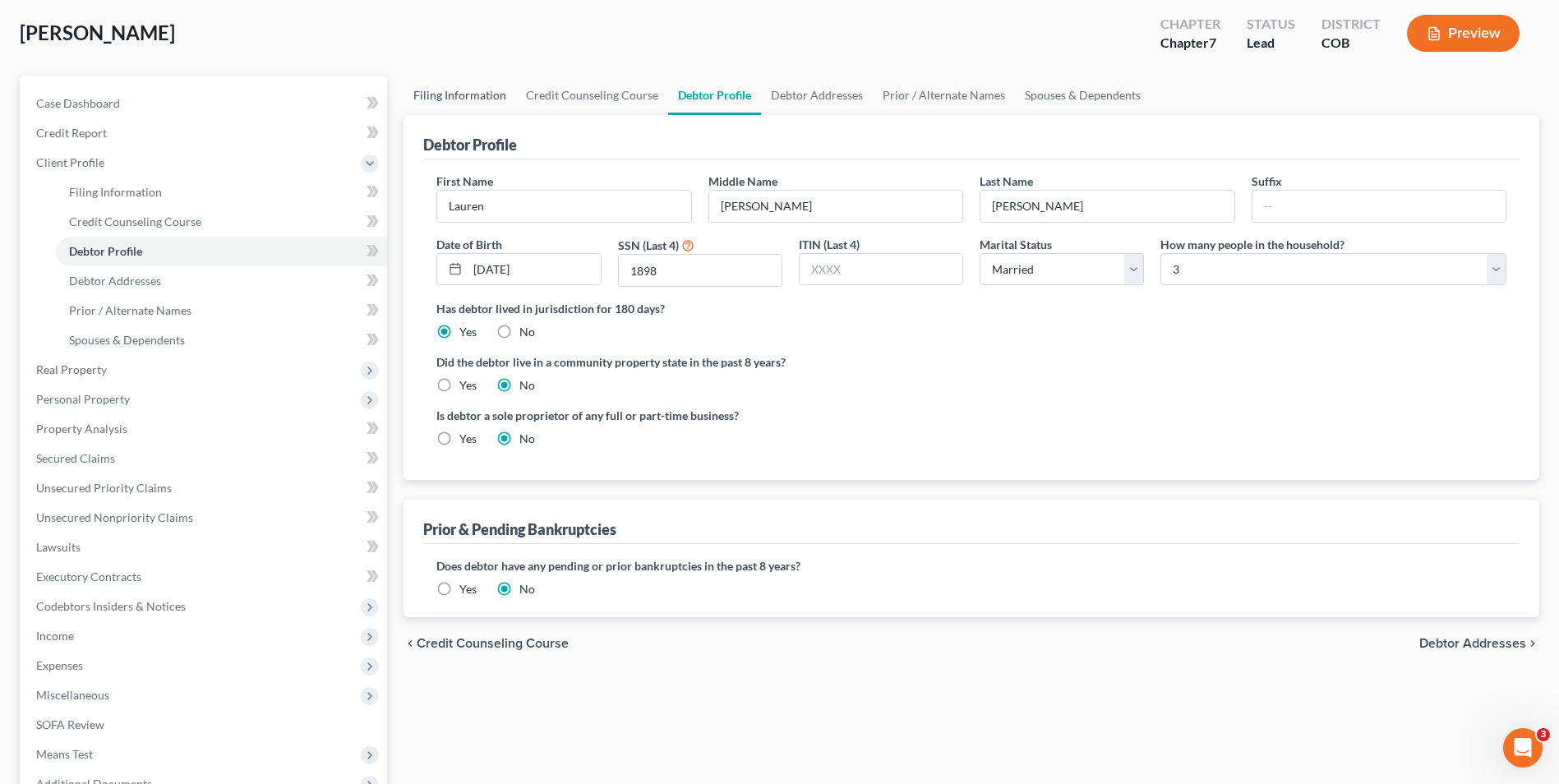
select select "5"
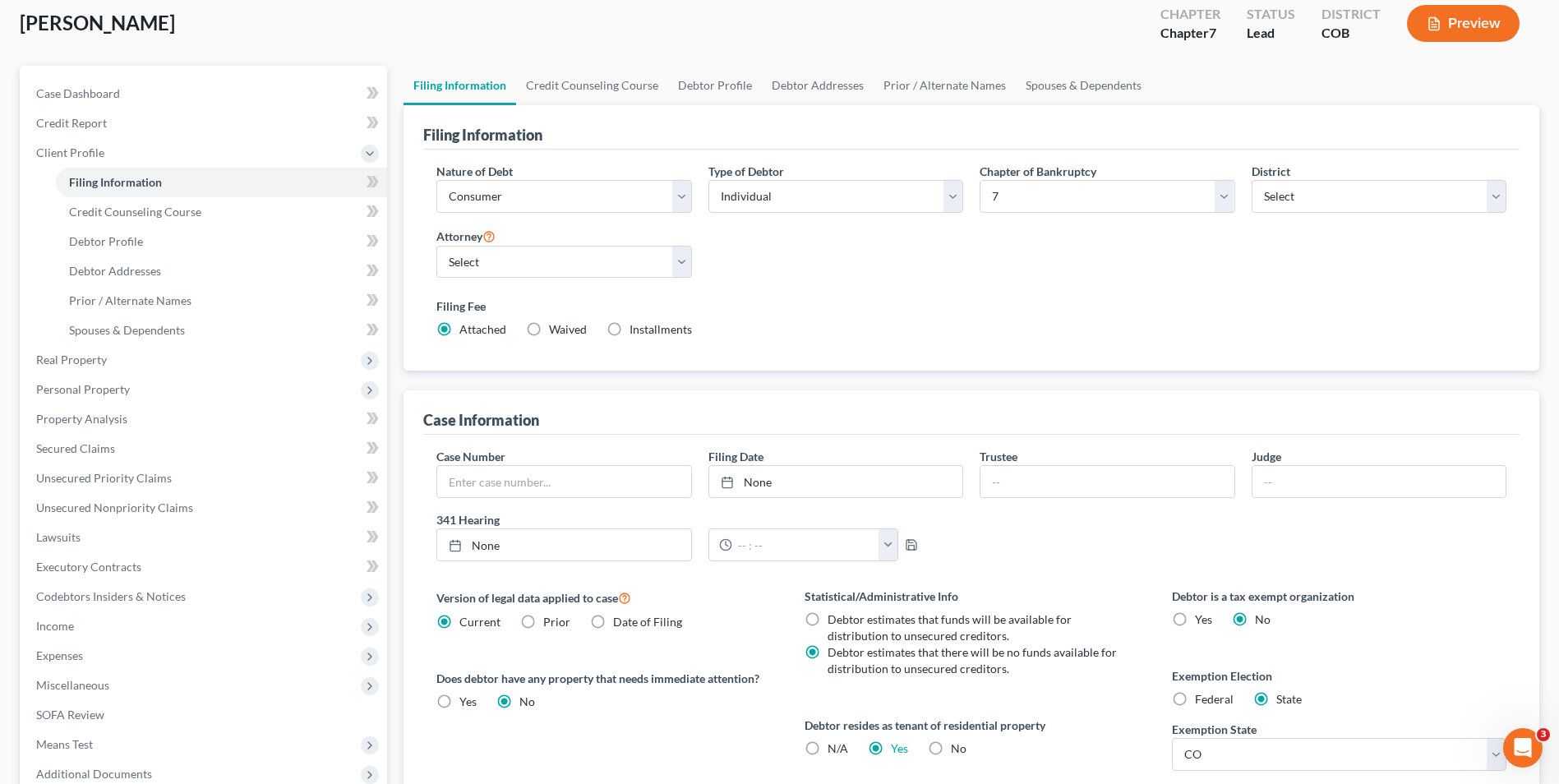
scroll to position [52, 0]
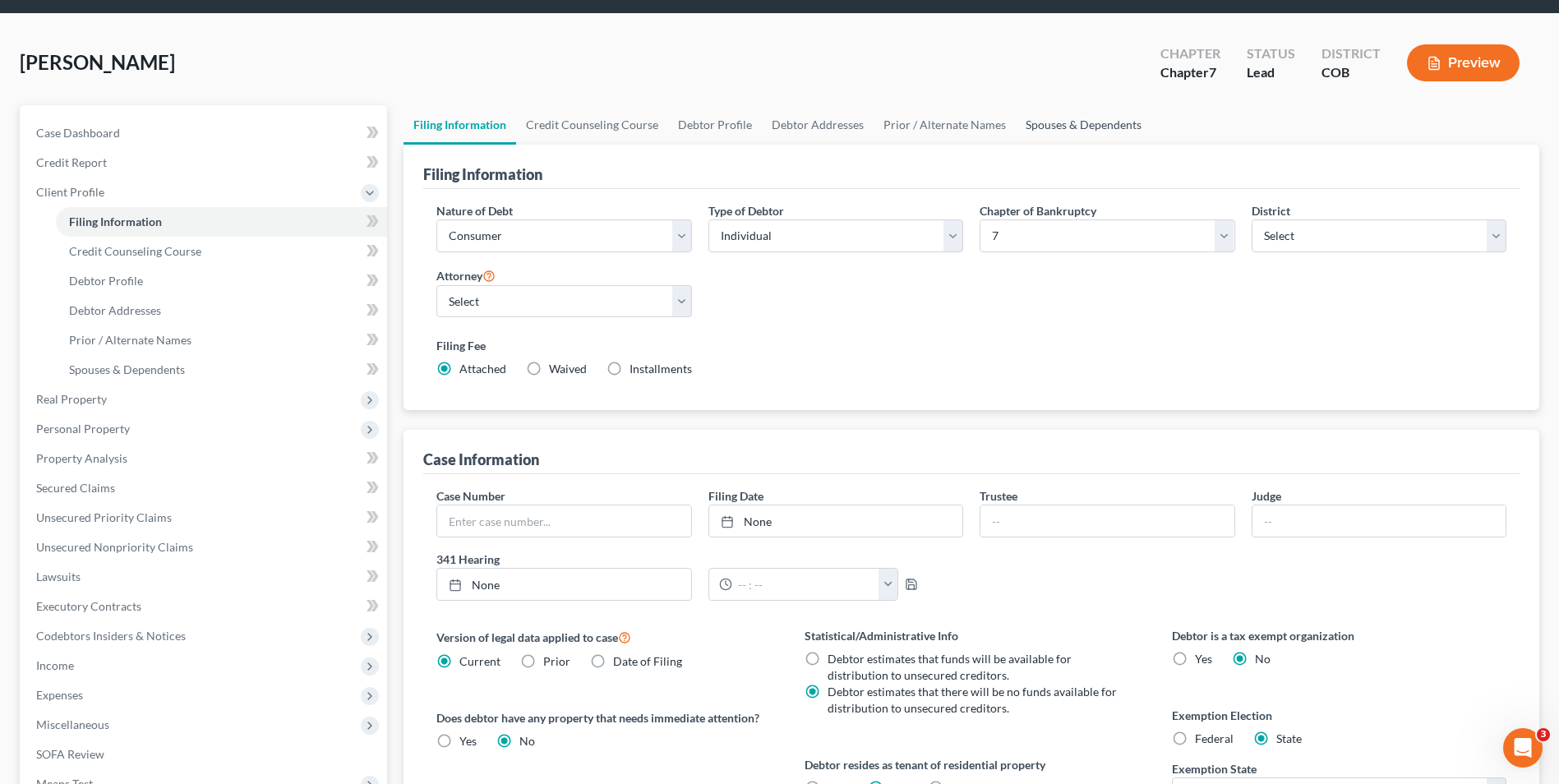
click at [1077, 113] on link "Spouses & Dependents" at bounding box center [1083, 124] width 136 height 39
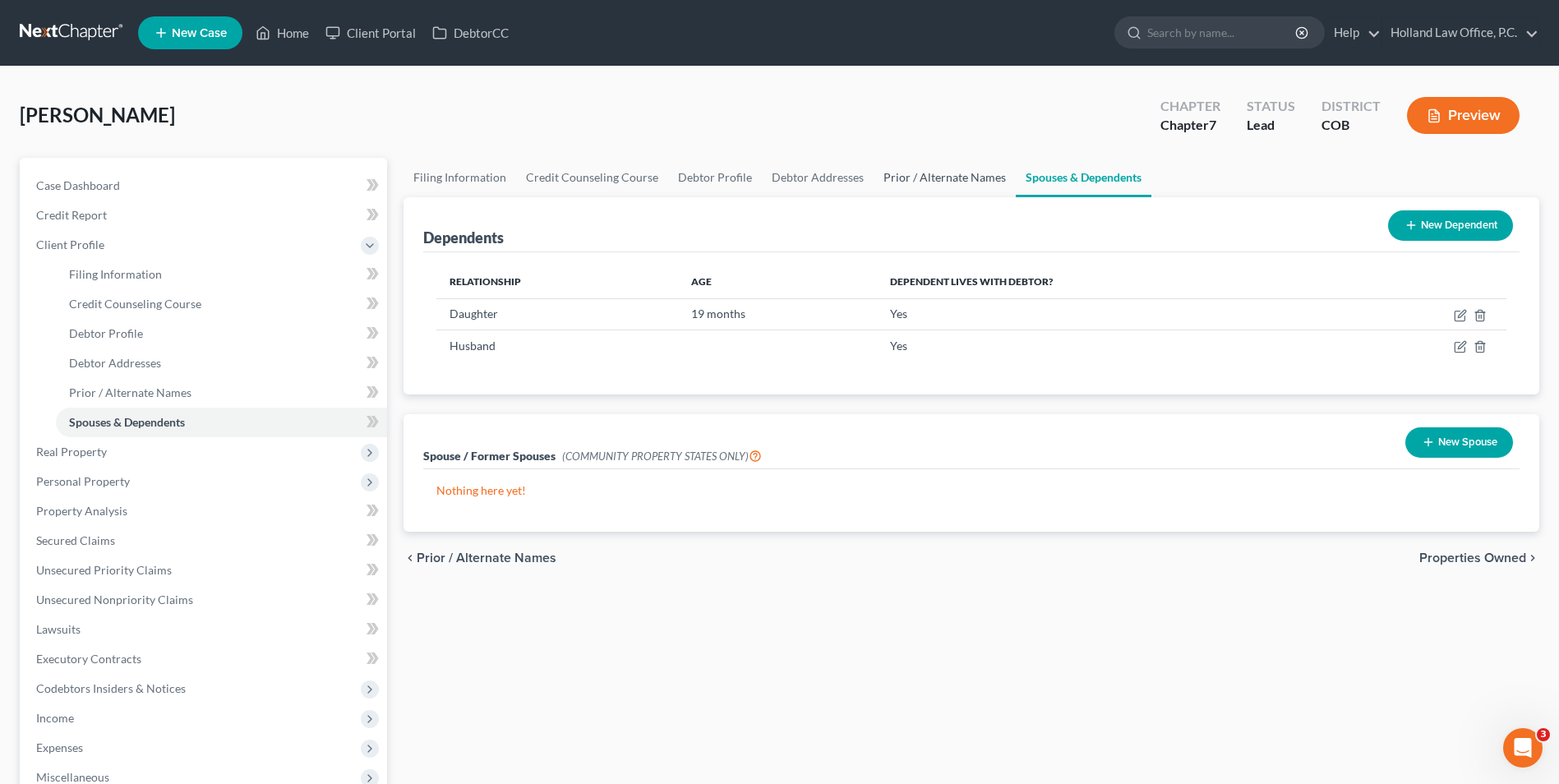
click at [915, 174] on link "Prior / Alternate Names" at bounding box center [945, 177] width 142 height 39
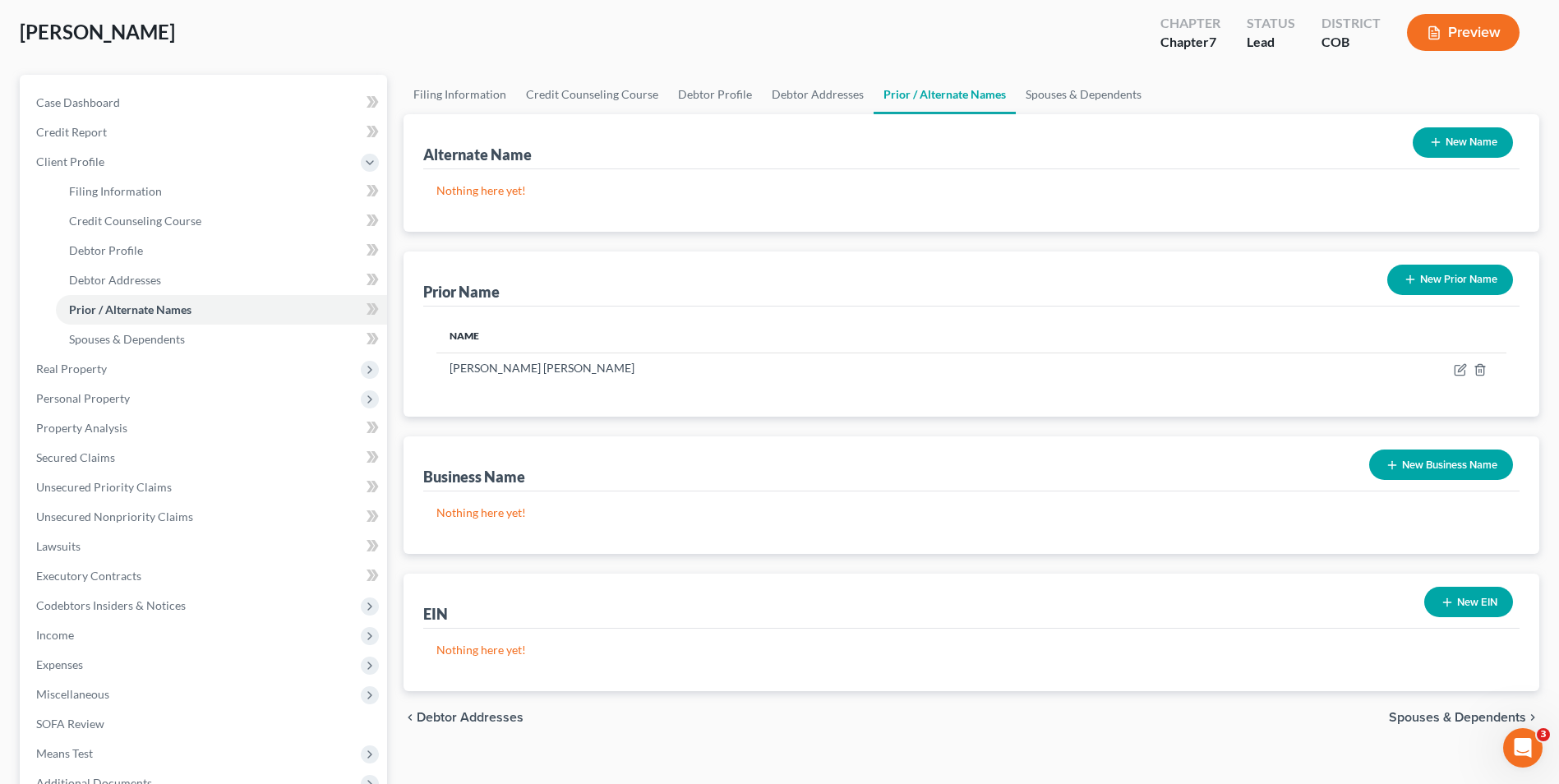
scroll to position [82, 0]
click at [1392, 462] on icon "button" at bounding box center [1392, 466] width 13 height 13
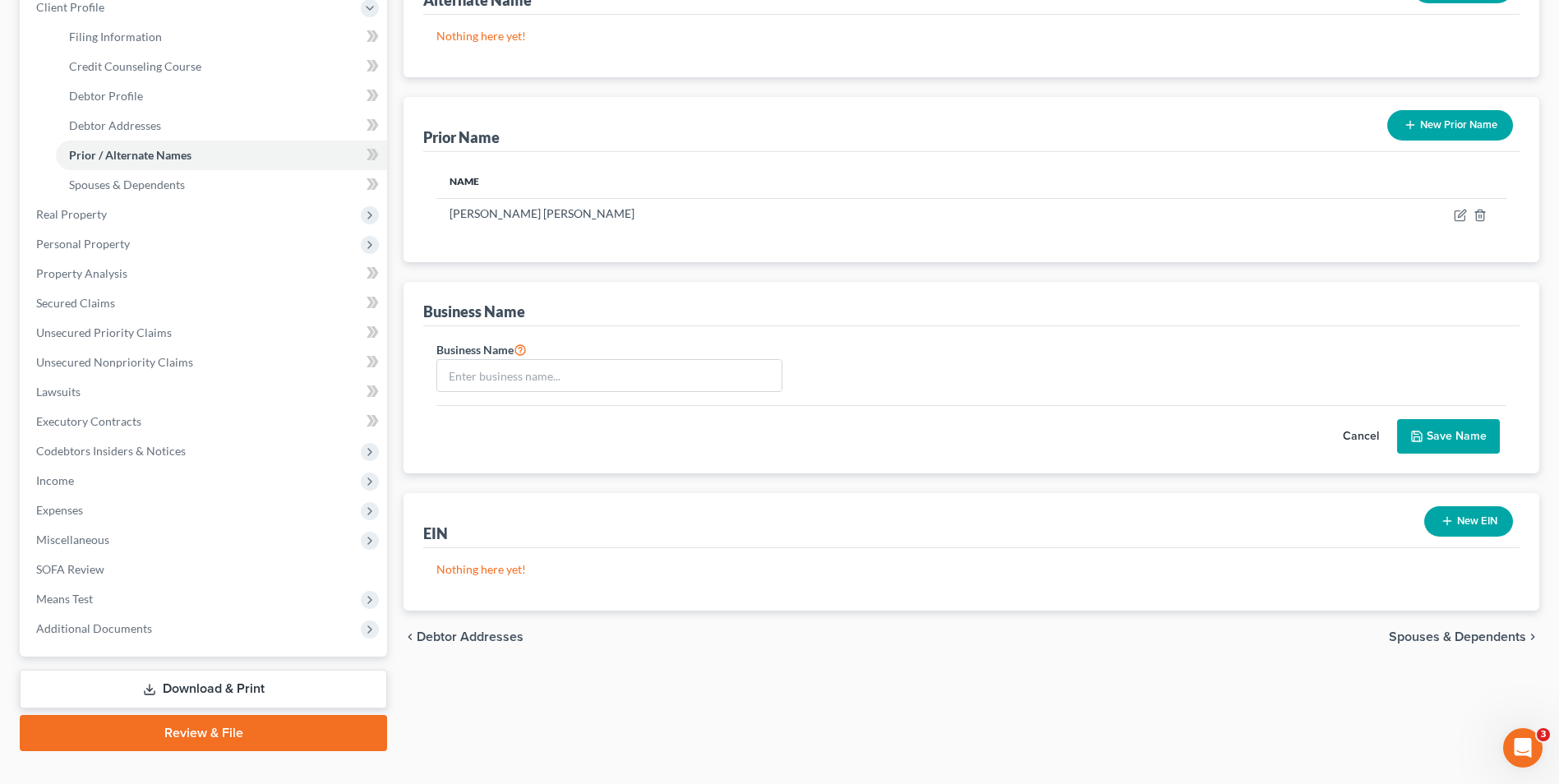
scroll to position [267, 0]
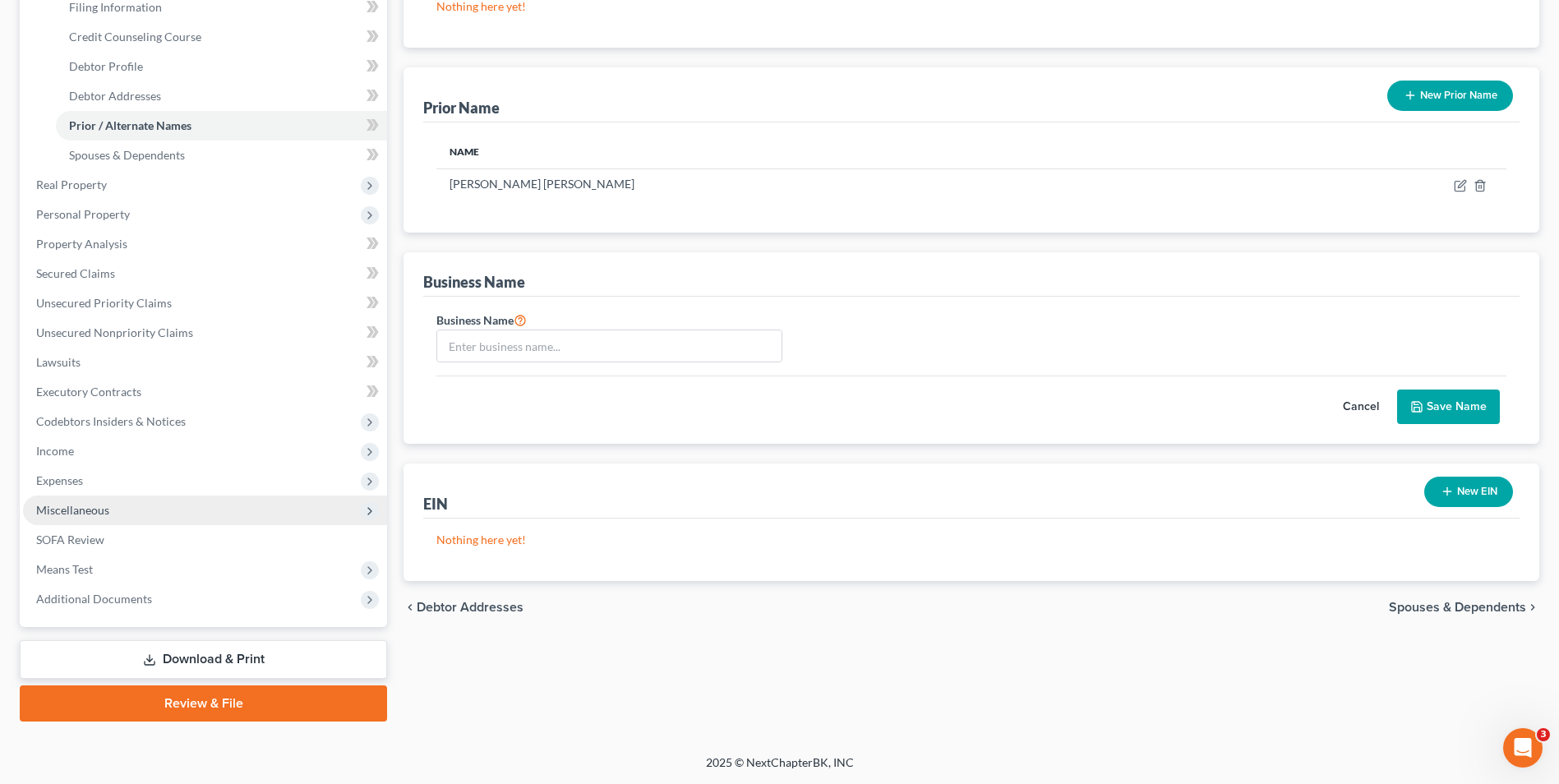
click at [76, 504] on span "Miscellaneous" at bounding box center [73, 510] width 73 height 14
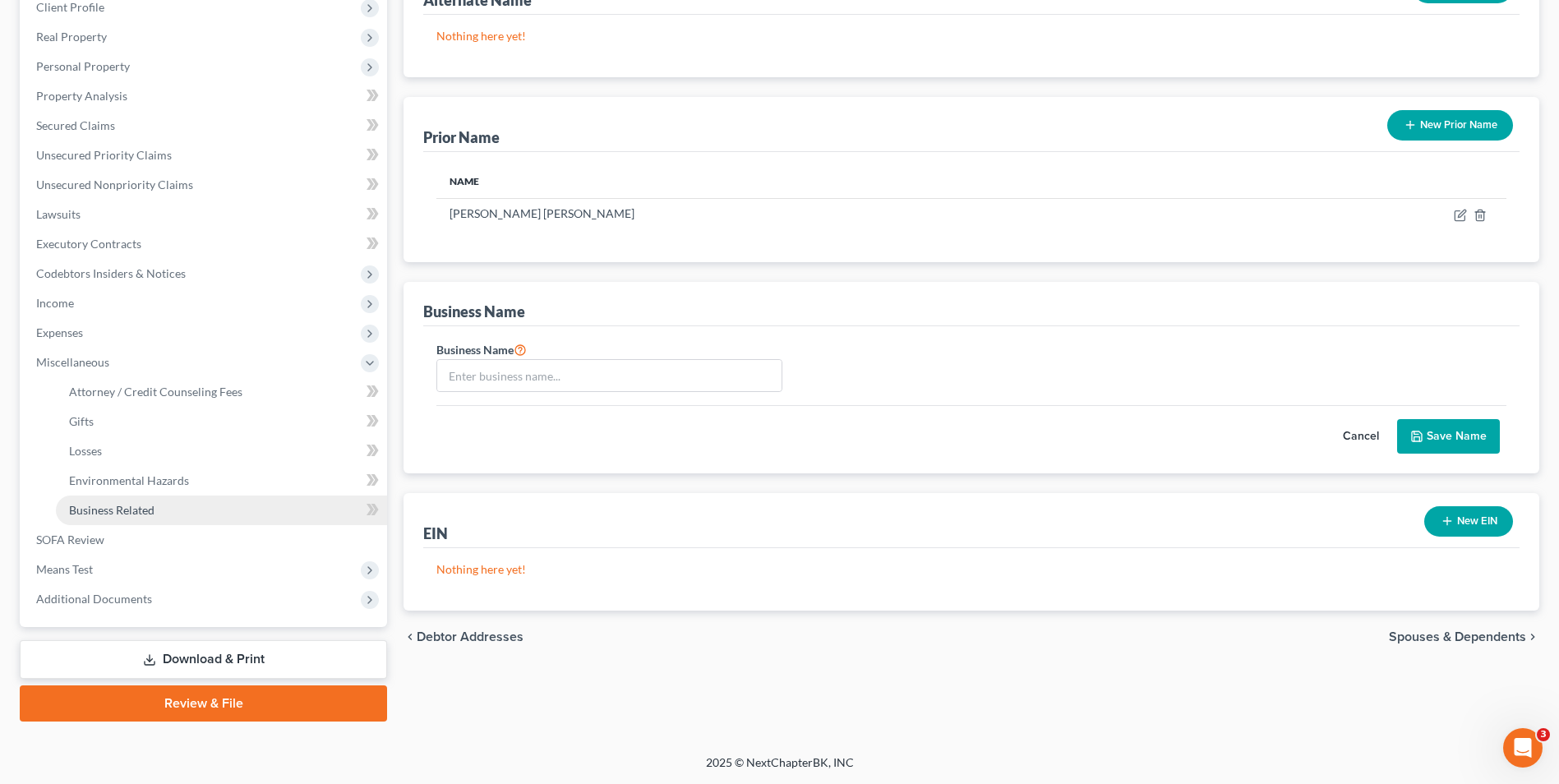
click at [116, 511] on span "Business Related" at bounding box center [112, 510] width 85 height 14
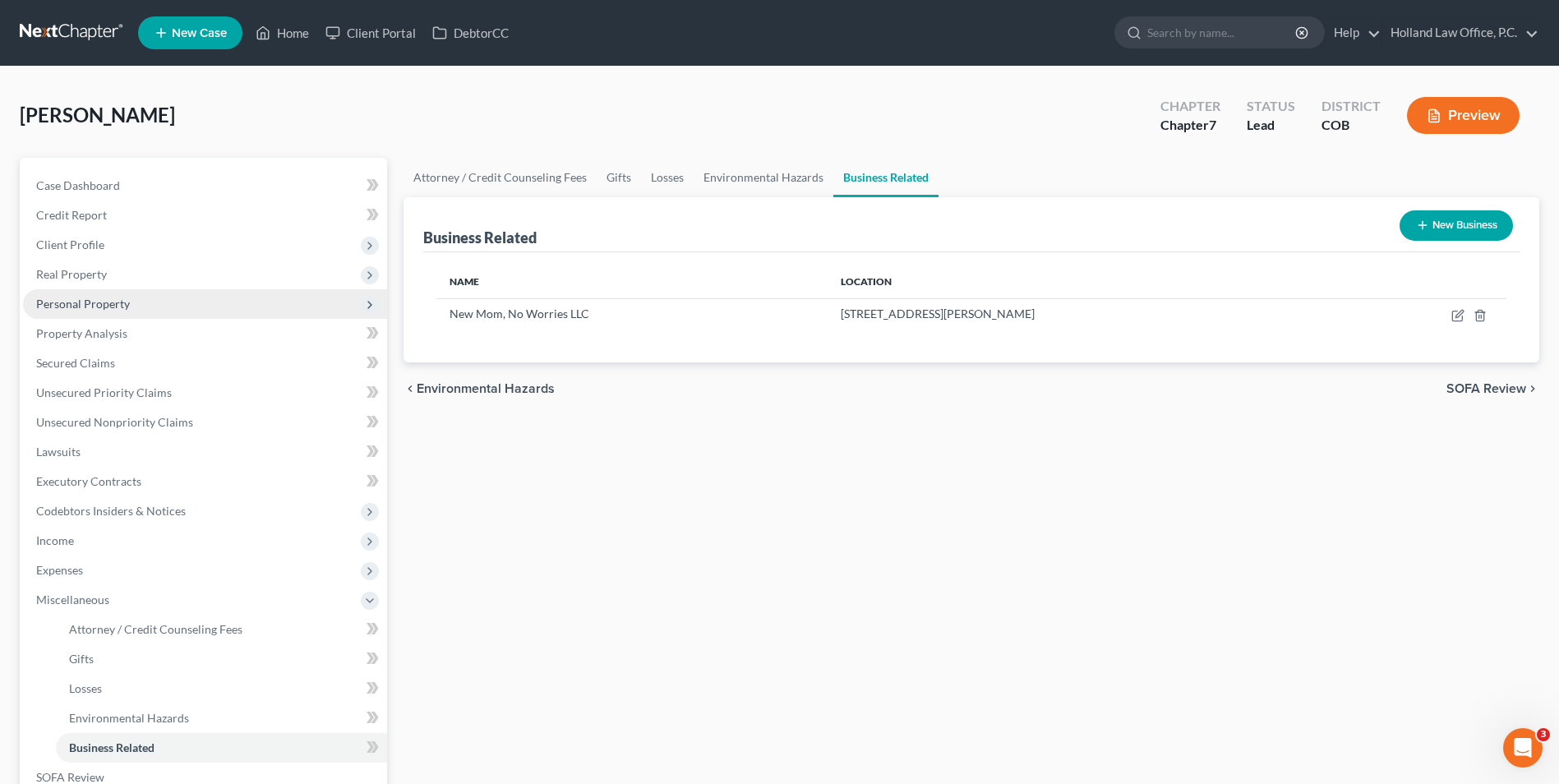
click at [107, 299] on span "Personal Property" at bounding box center [83, 304] width 93 height 14
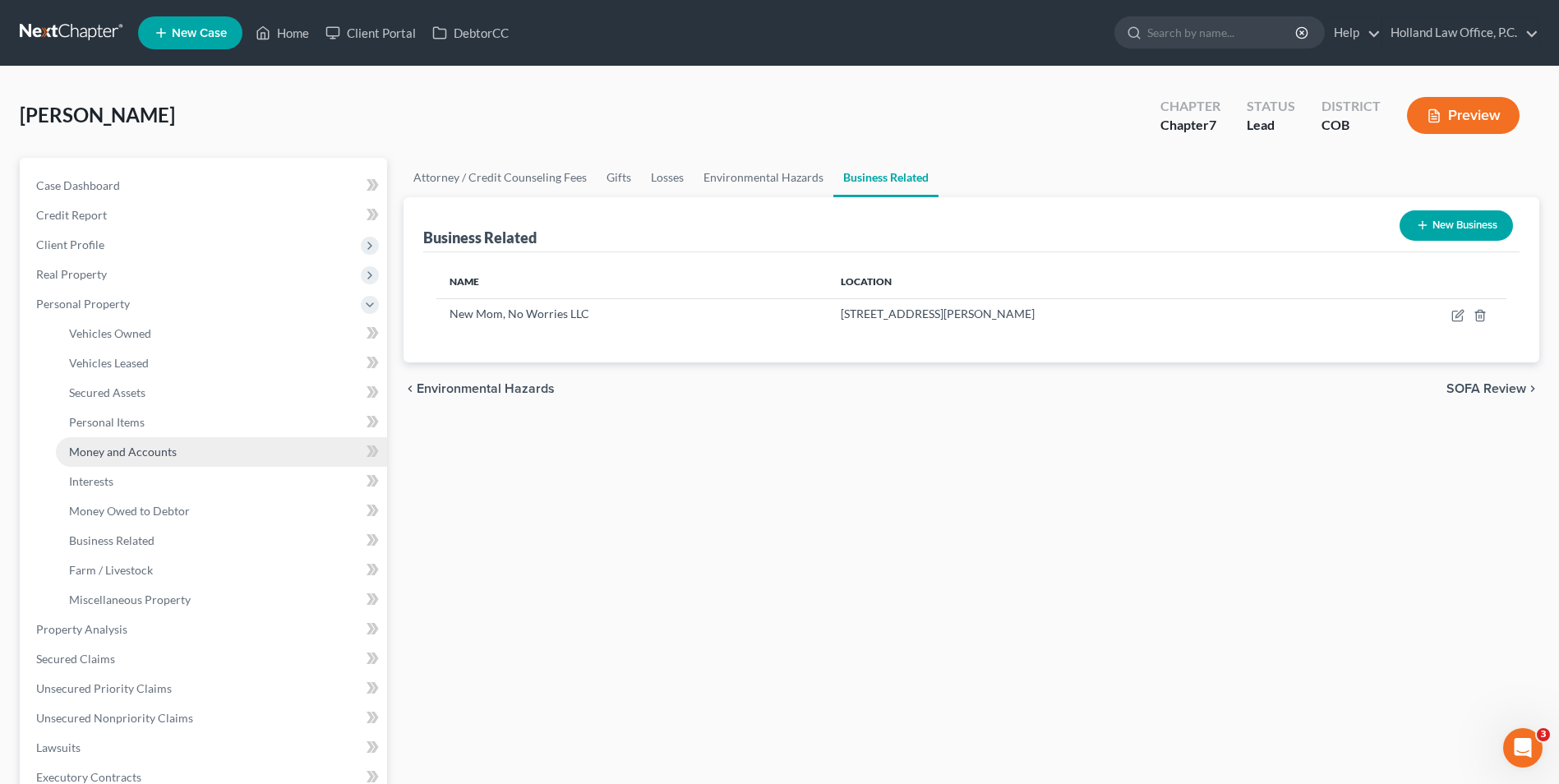
click at [130, 451] on span "Money and Accounts" at bounding box center [123, 452] width 108 height 14
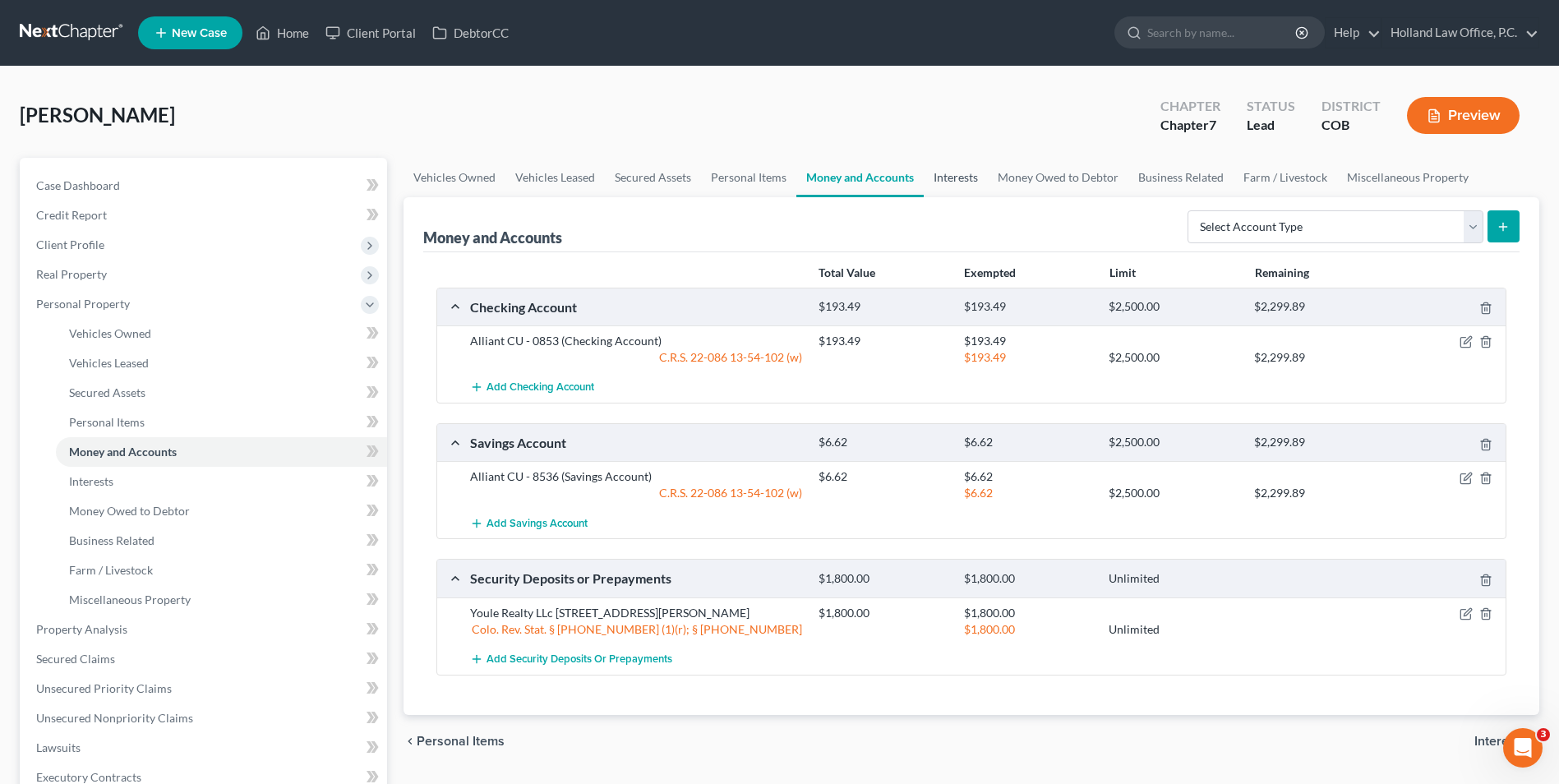
click at [959, 186] on link "Interests" at bounding box center [956, 177] width 64 height 39
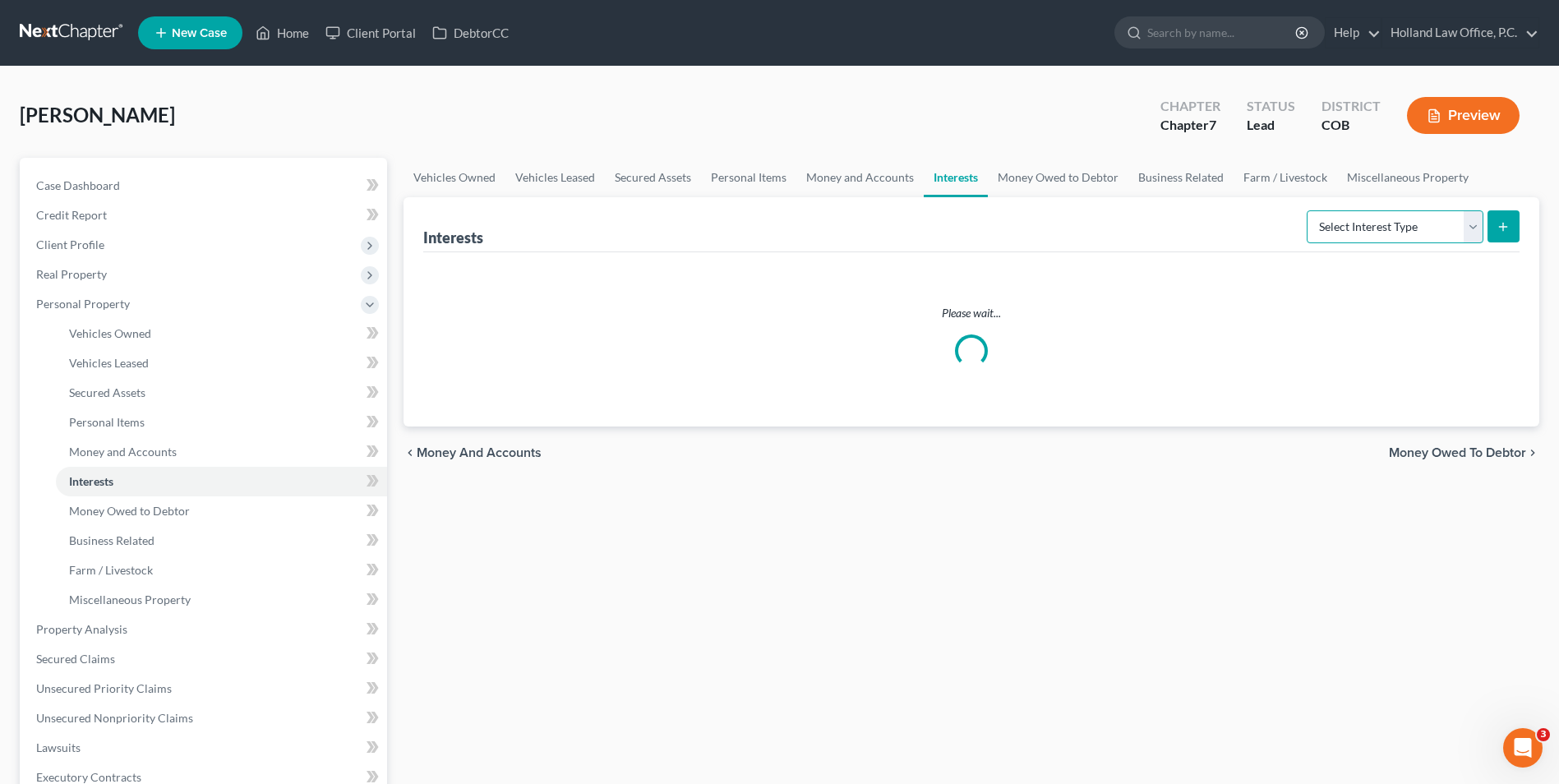
drag, startPoint x: 1330, startPoint y: 222, endPoint x: 1329, endPoint y: 237, distance: 15.0
click at [1330, 222] on select "Select Interest Type 401K Annuity Bond Education IRA Government Bond Government…" at bounding box center [1395, 227] width 177 height 33
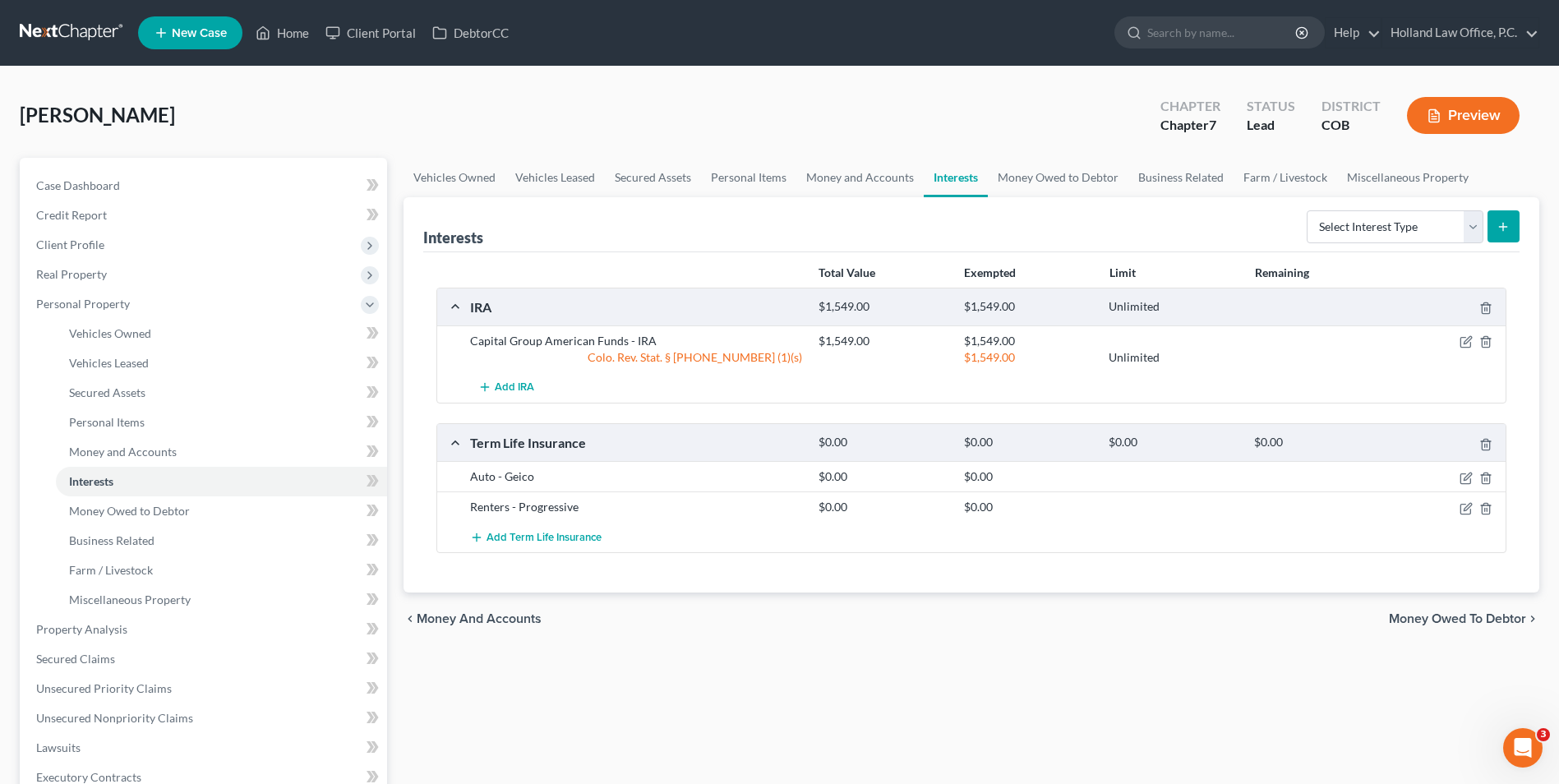
click at [1139, 654] on div "Vehicles Owned Vehicles Leased Secured Assets Personal Items Money and Accounts…" at bounding box center [972, 632] width 1153 height 949
click at [1365, 218] on select "Select Interest Type 401K Annuity Bond Education IRA Government Bond Government…" at bounding box center [1395, 227] width 177 height 33
select select "incorporated_business"
click at [1309, 211] on select "Select Interest Type 401K Annuity Bond Education IRA Government Bond Government…" at bounding box center [1395, 227] width 177 height 33
click at [1493, 216] on button "submit" at bounding box center [1504, 227] width 32 height 32
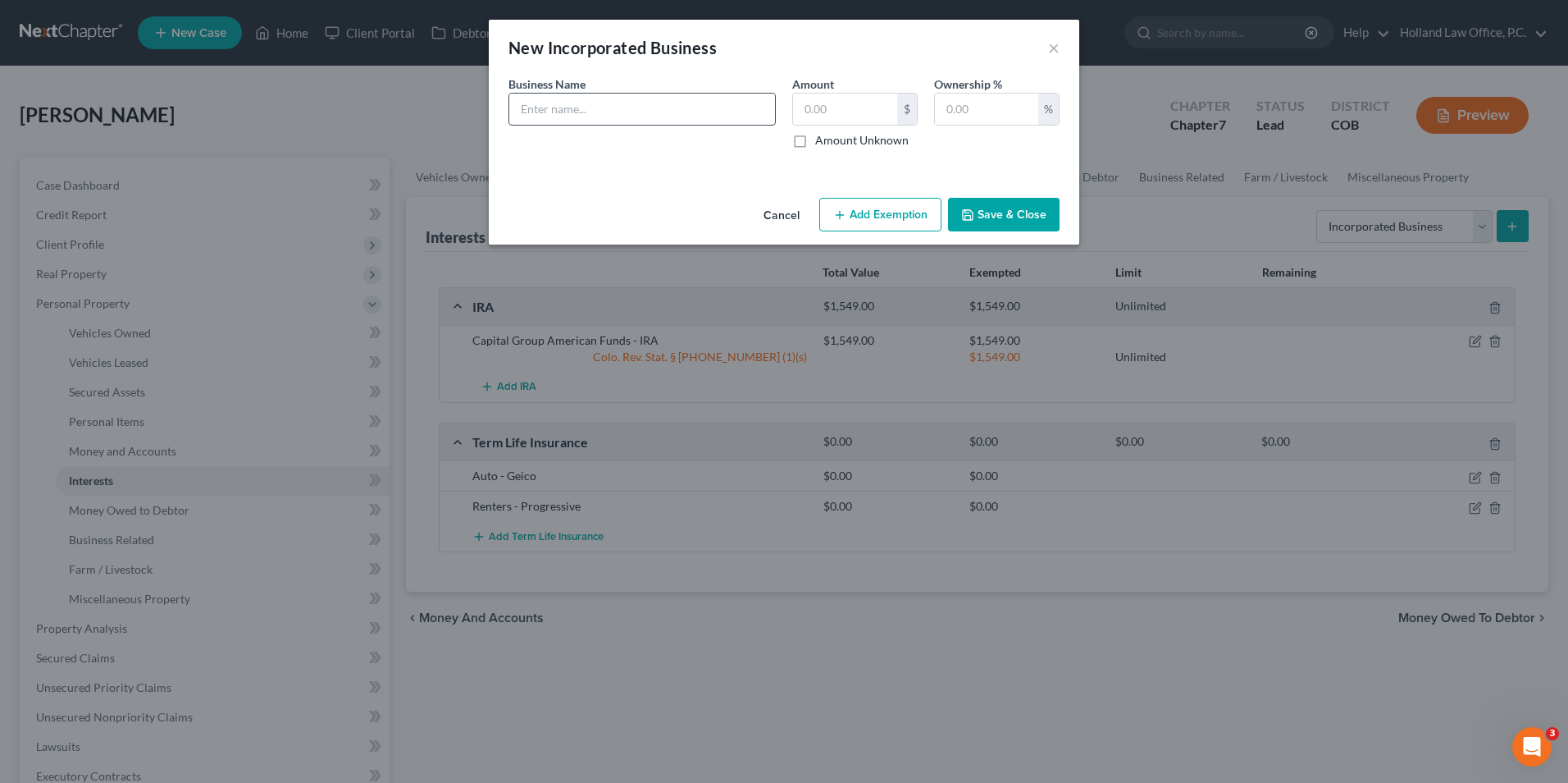
click at [652, 102] on input "text" at bounding box center [642, 108] width 265 height 31
type input "New Mom, No Worries LLC"
click at [854, 111] on input "text" at bounding box center [845, 108] width 104 height 31
type input "0.00"
click at [981, 114] on input "text" at bounding box center [987, 108] width 103 height 31
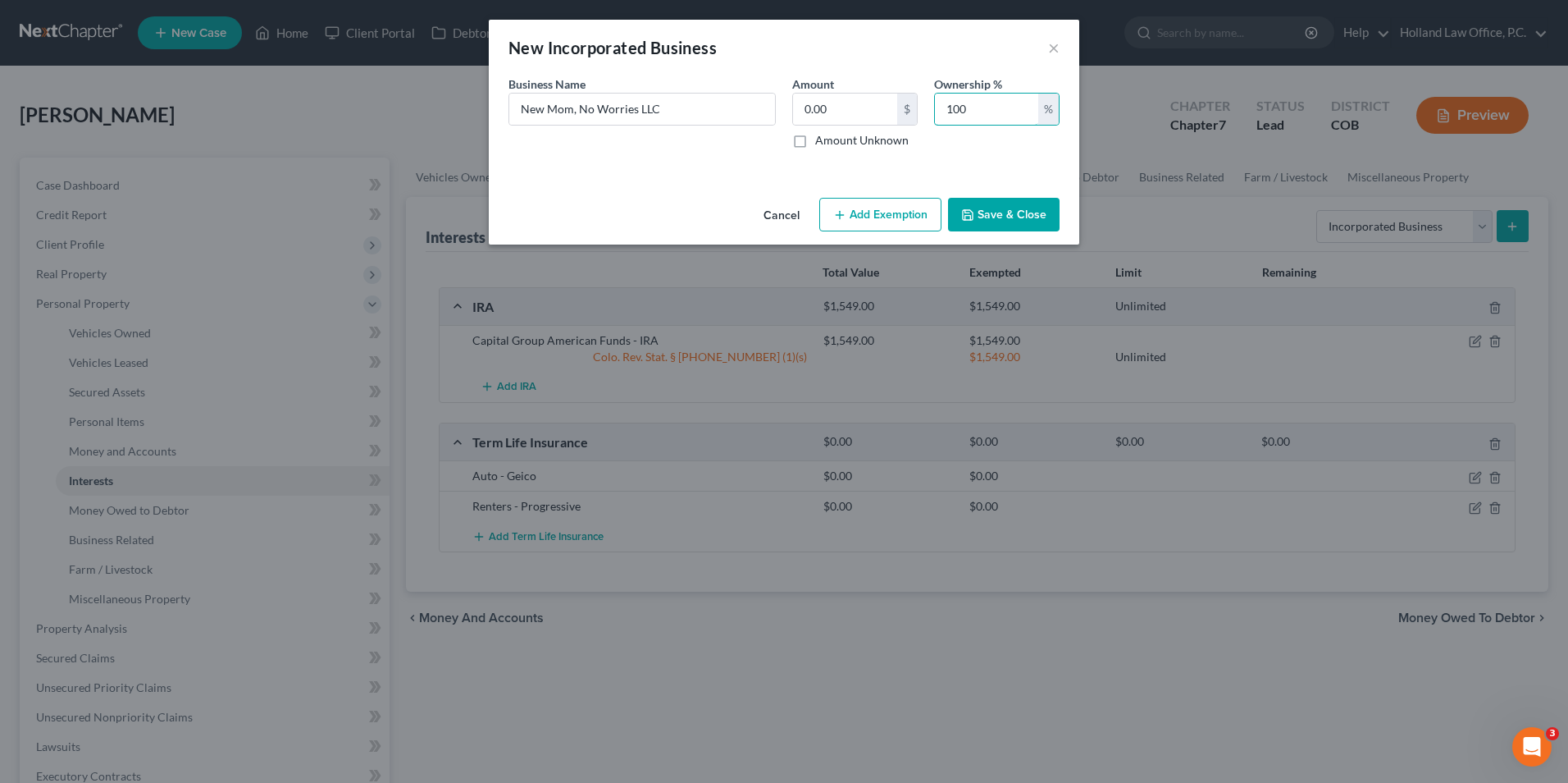
type input "100"
click at [1035, 214] on button "Save & Close" at bounding box center [1005, 215] width 112 height 35
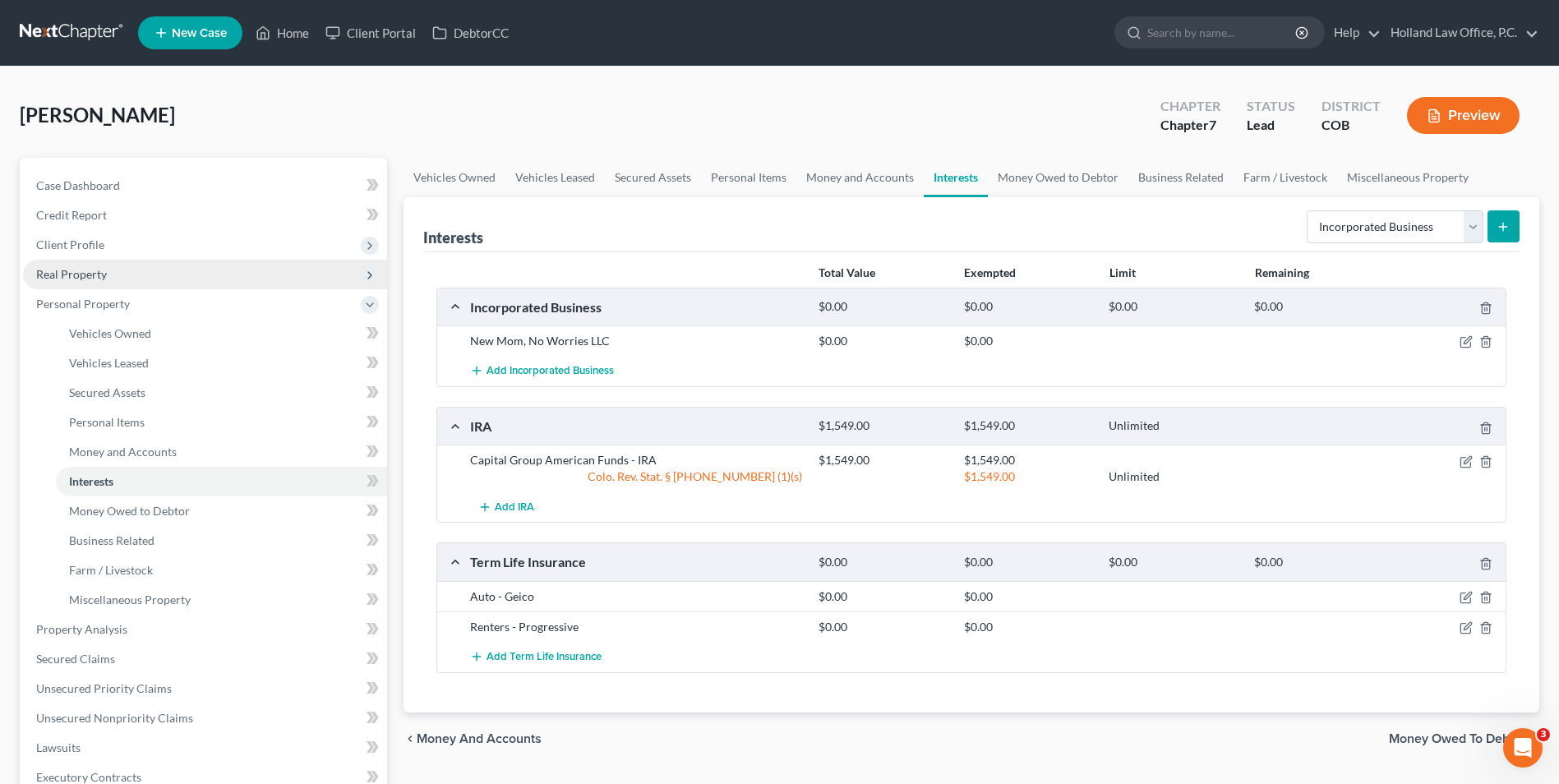
click at [92, 267] on span "Real Property" at bounding box center [71, 274] width 70 height 14
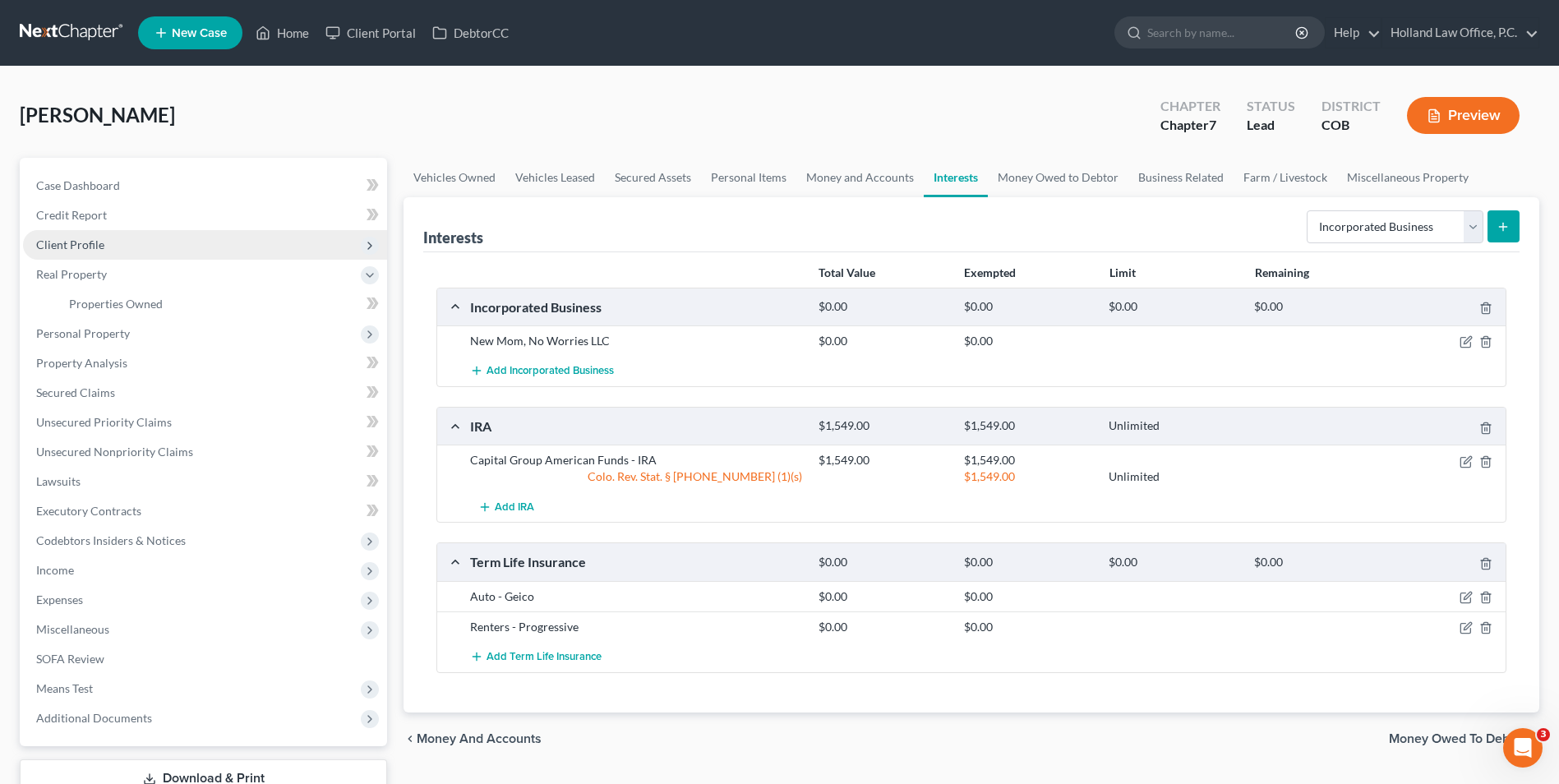
click at [76, 235] on span "Client Profile" at bounding box center [205, 244] width 364 height 29
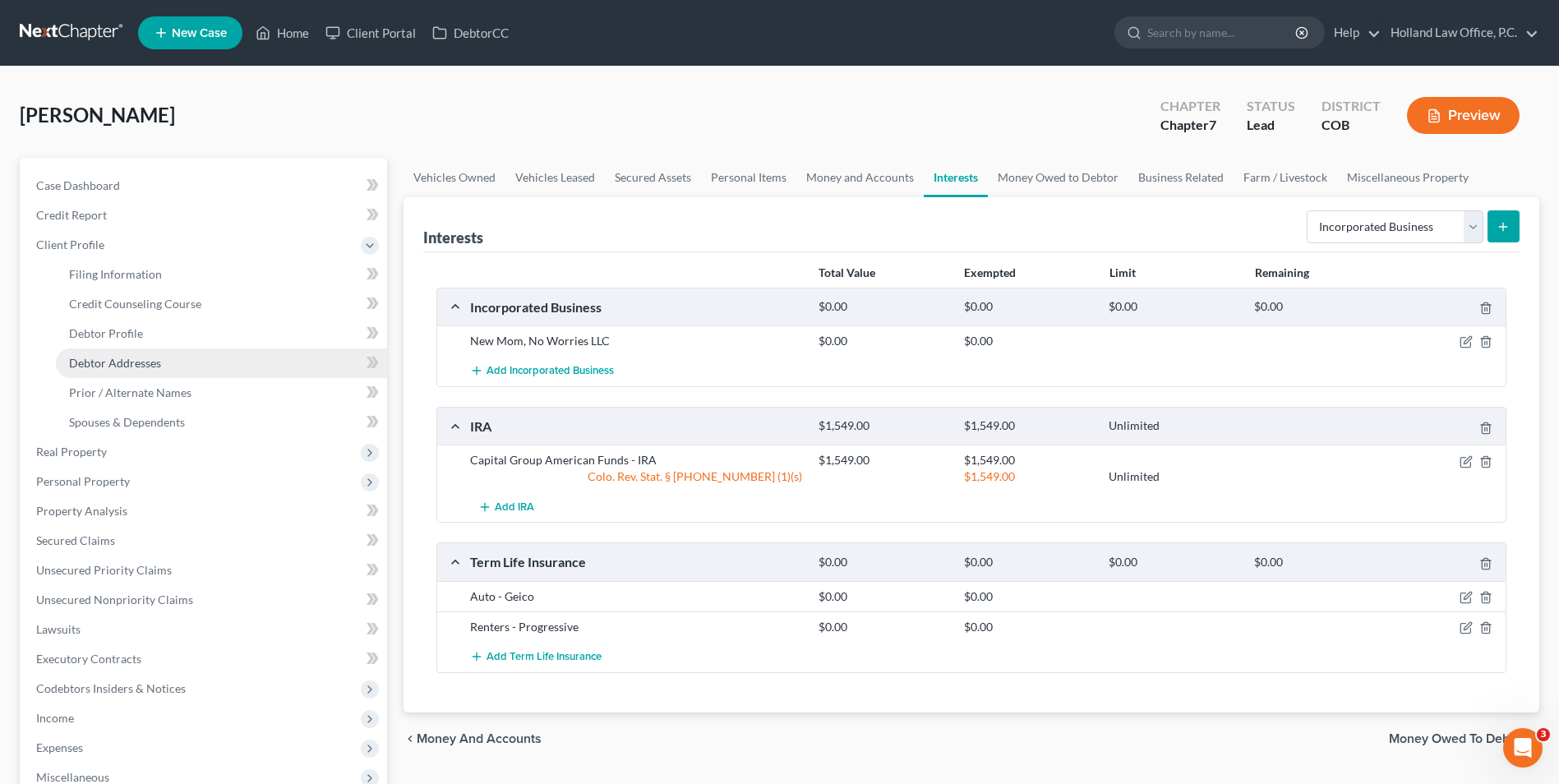
click at [134, 363] on span "Debtor Addresses" at bounding box center [116, 363] width 92 height 14
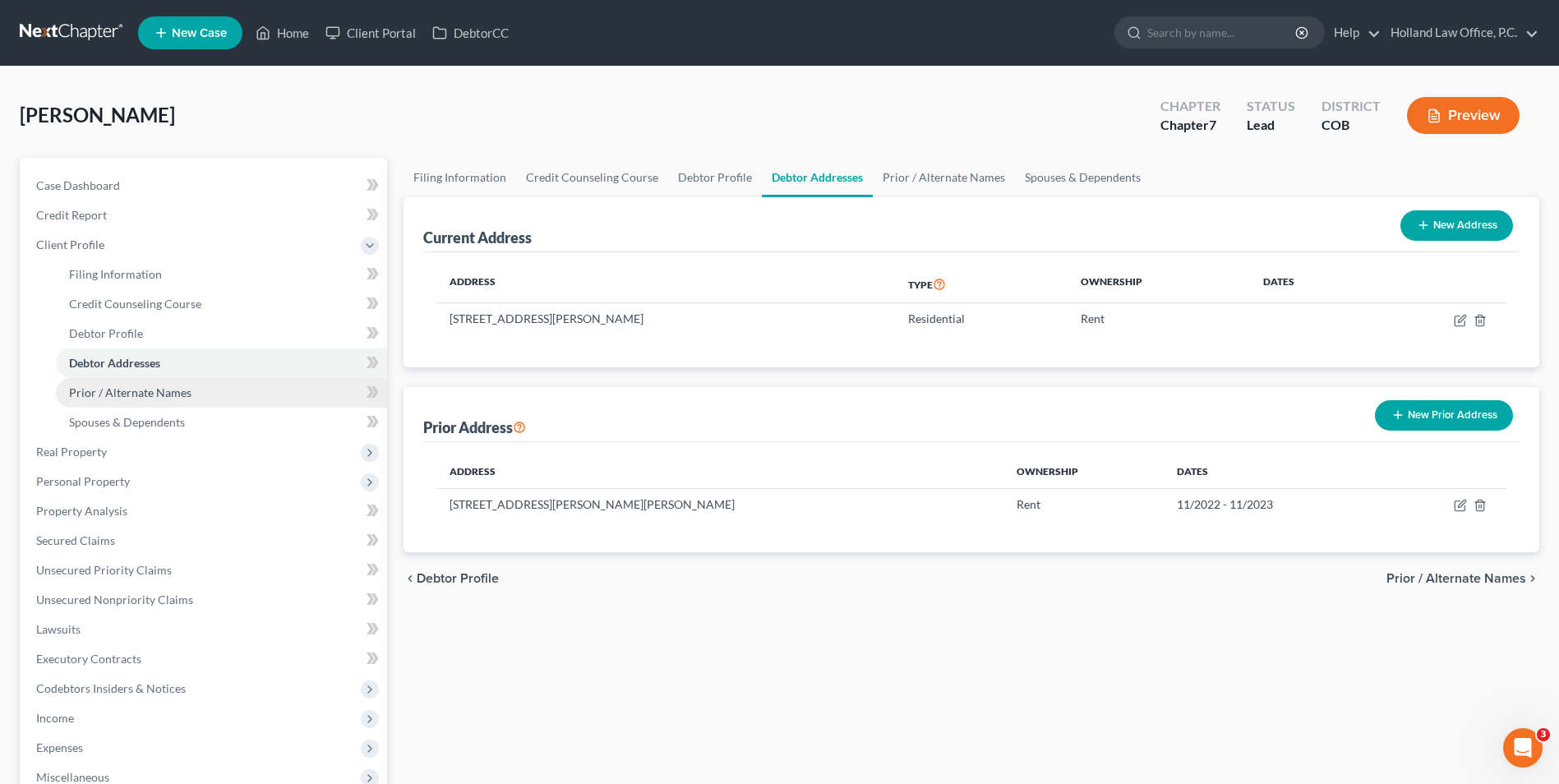
click at [149, 387] on span "Prior / Alternate Names" at bounding box center [131, 393] width 123 height 14
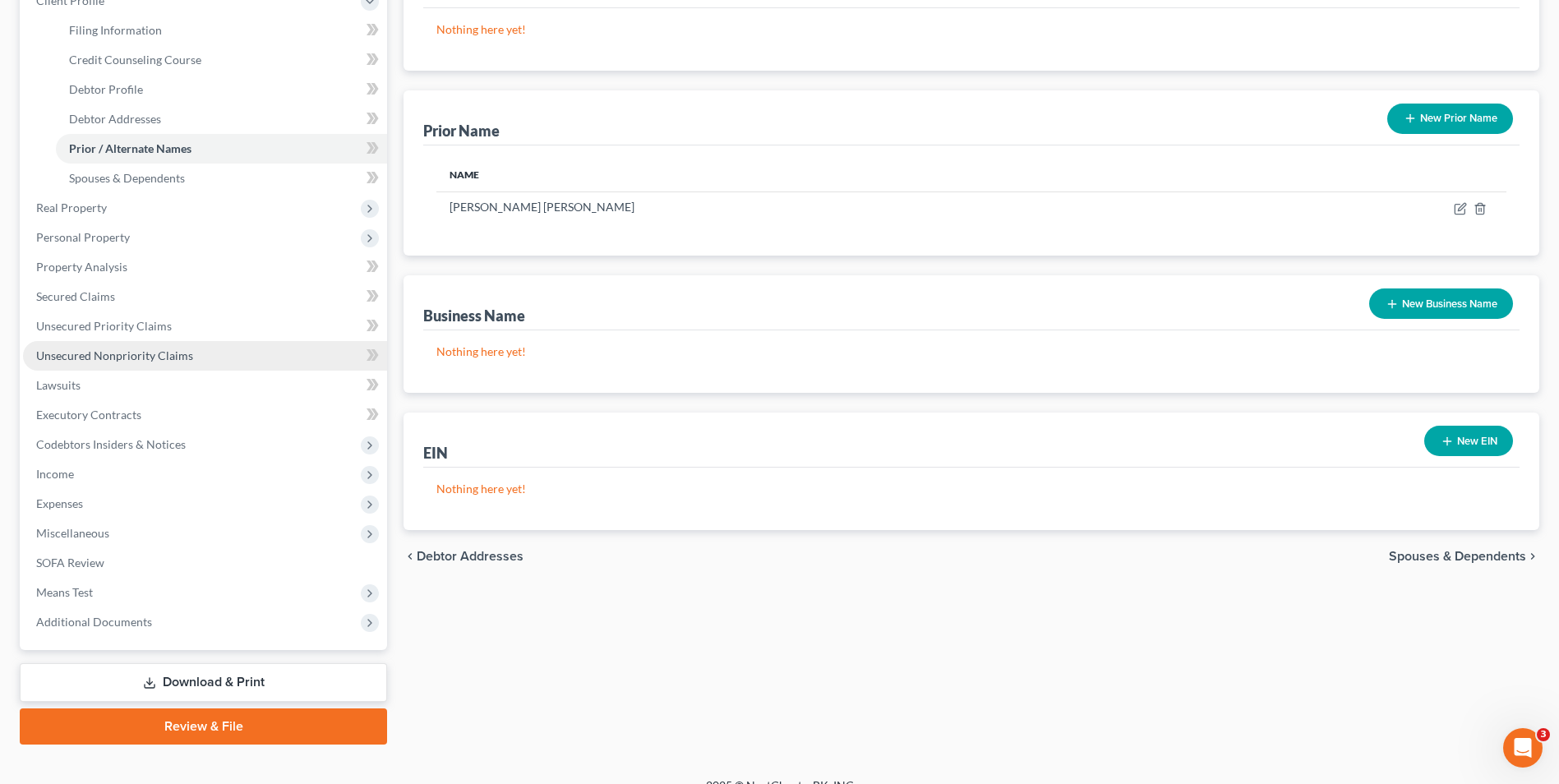
scroll to position [246, 0]
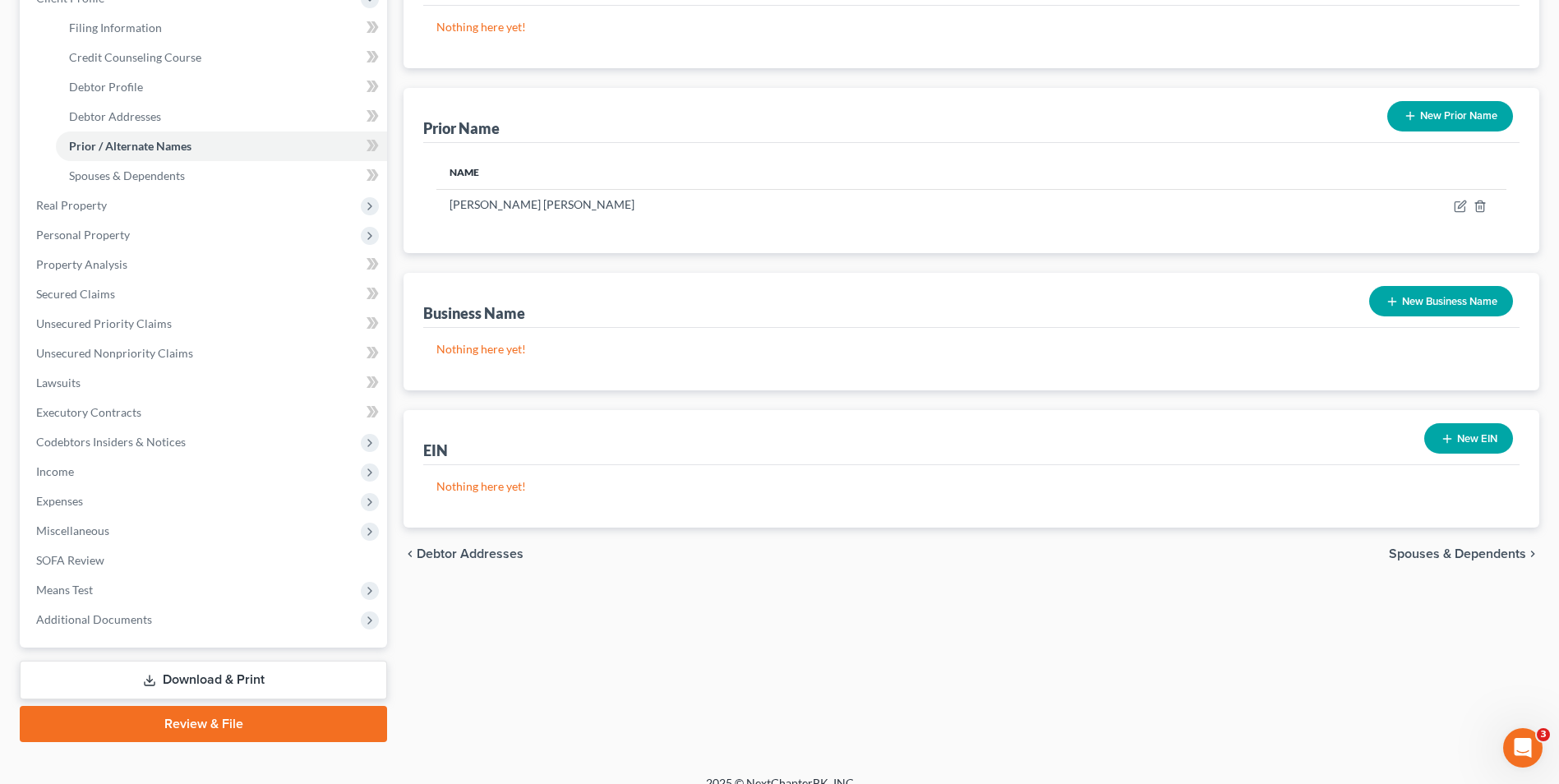
click at [1456, 300] on button "New Business Name" at bounding box center [1442, 301] width 144 height 30
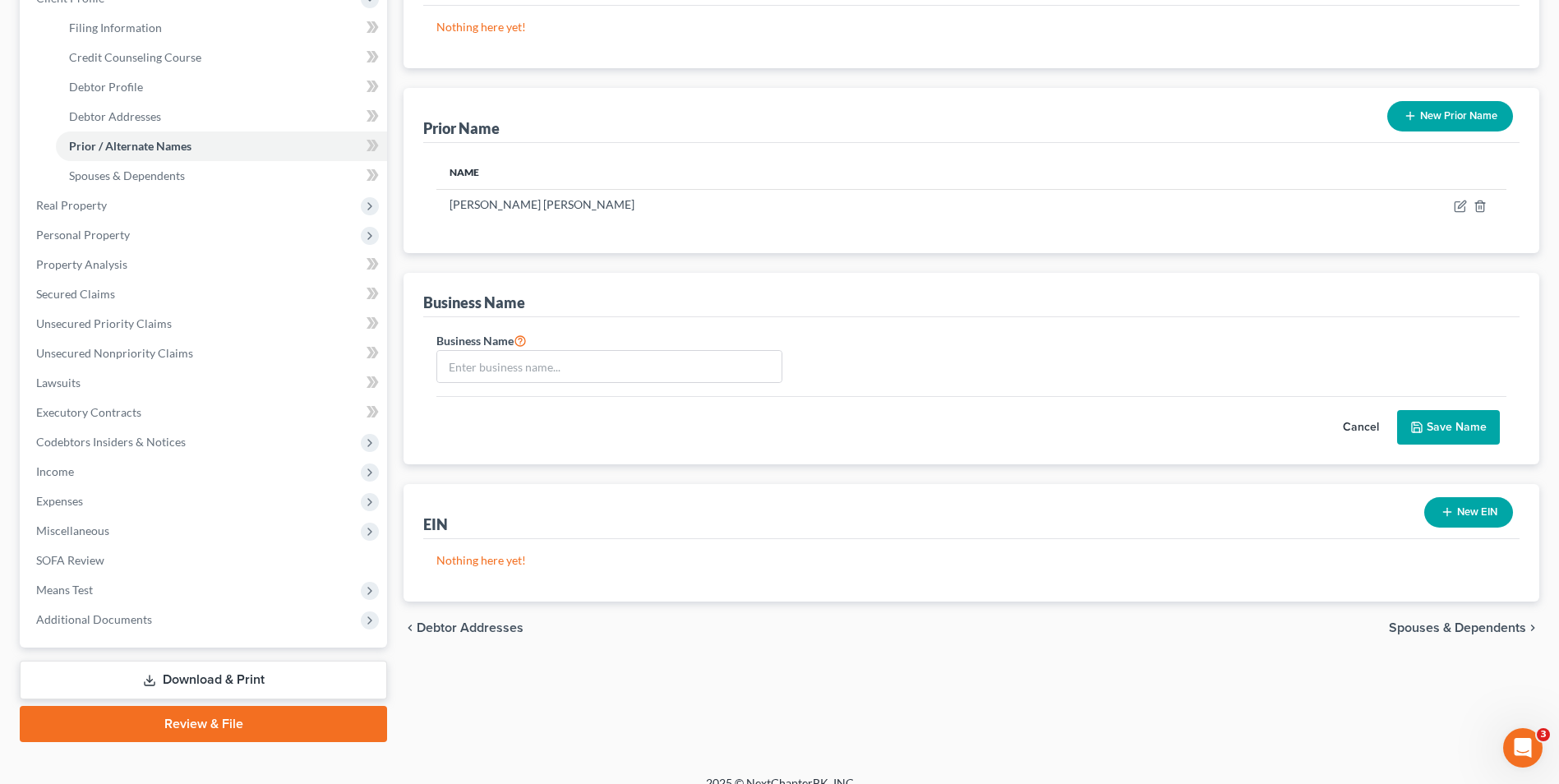
click at [1472, 528] on div "New EIN" at bounding box center [1468, 512] width 102 height 44
click at [1472, 517] on button "New EIN" at bounding box center [1469, 512] width 89 height 30
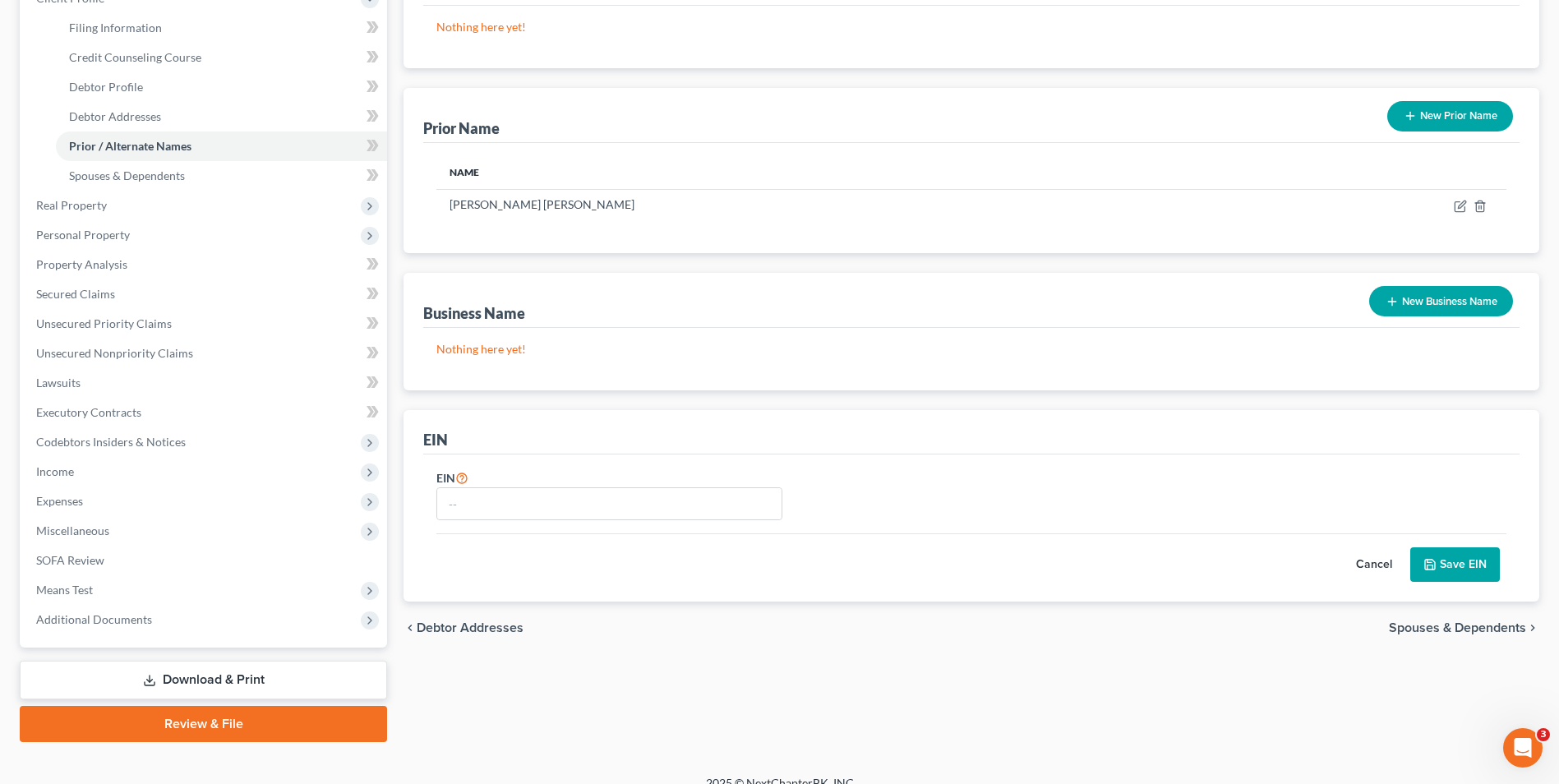
click at [1378, 564] on button "Cancel" at bounding box center [1374, 564] width 72 height 33
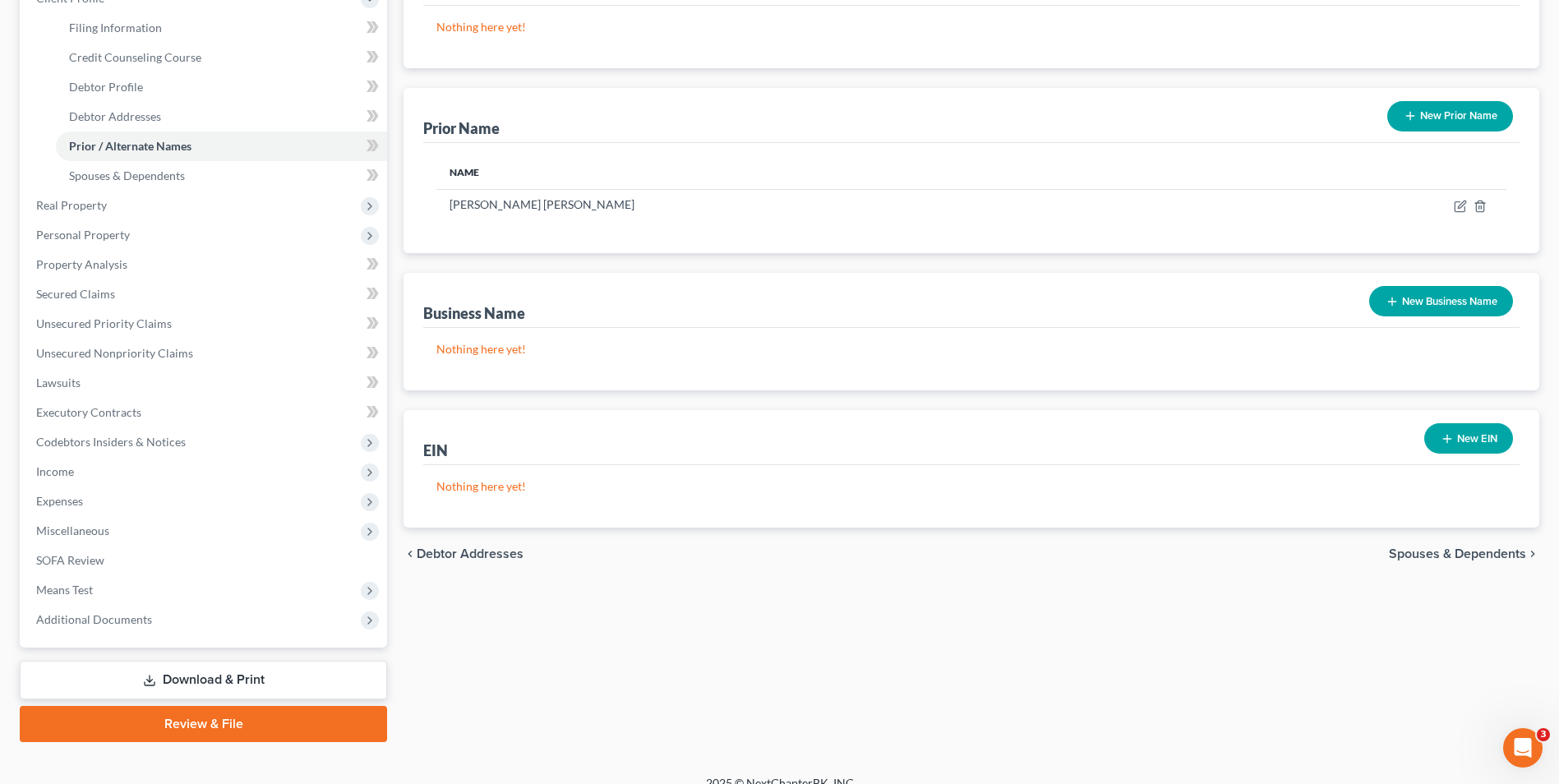
click at [1440, 310] on button "New Business Name" at bounding box center [1442, 301] width 144 height 30
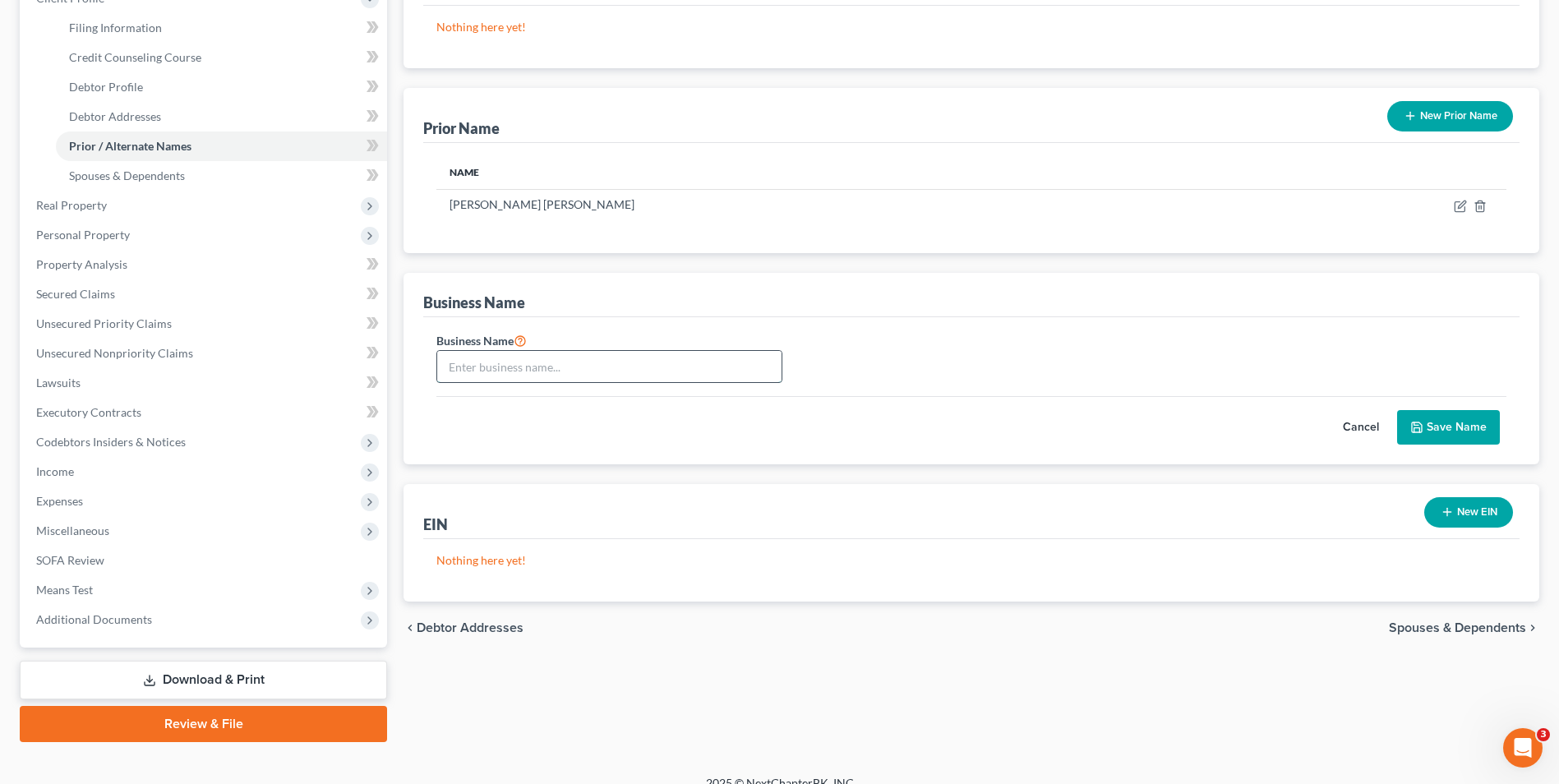
drag, startPoint x: 517, startPoint y: 363, endPoint x: 515, endPoint y: 381, distance: 18.1
click at [517, 376] on input "text" at bounding box center [609, 366] width 344 height 31
type input "New Mom,"
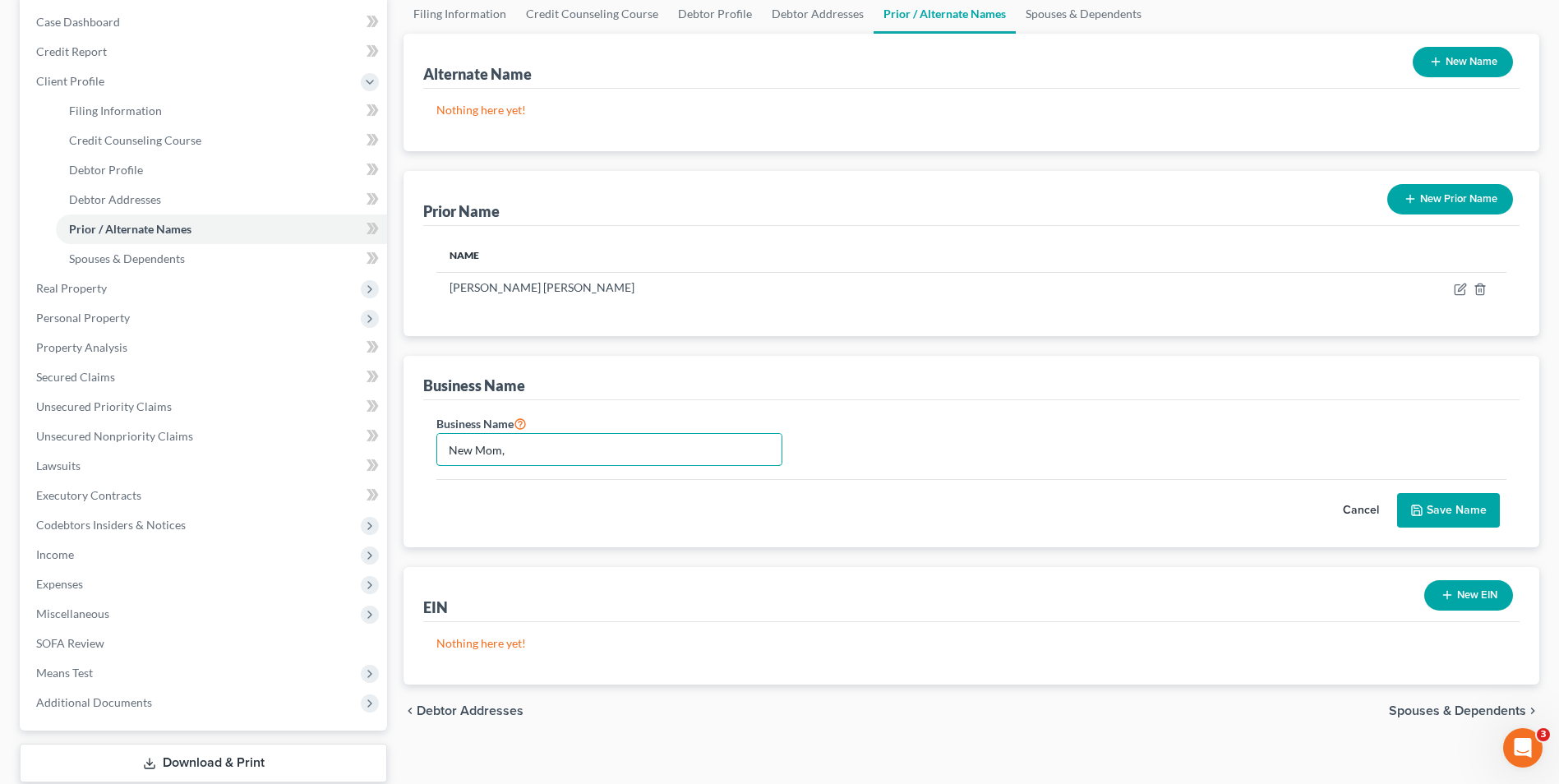
scroll to position [164, 0]
drag, startPoint x: 614, startPoint y: 446, endPoint x: 559, endPoint y: 444, distance: 55.0
click at [559, 444] on input "New Mom," at bounding box center [609, 448] width 344 height 31
drag, startPoint x: 545, startPoint y: 443, endPoint x: 228, endPoint y: 431, distance: 317.2
click at [228, 431] on div "Petition Navigation Case Dashboard Payments Invoices Payments Payments Credit R…" at bounding box center [780, 409] width 1537 height 830
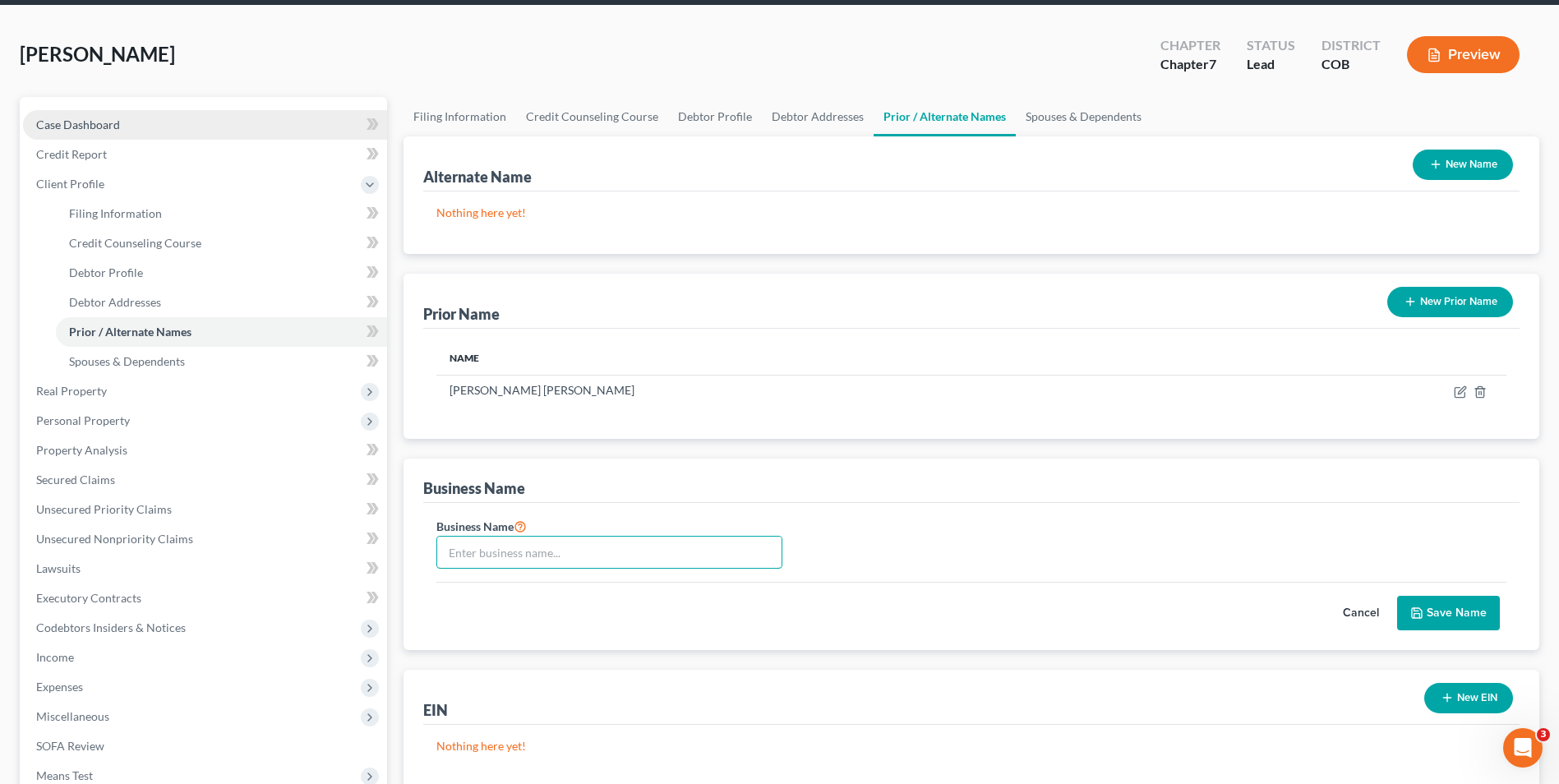
scroll to position [0, 0]
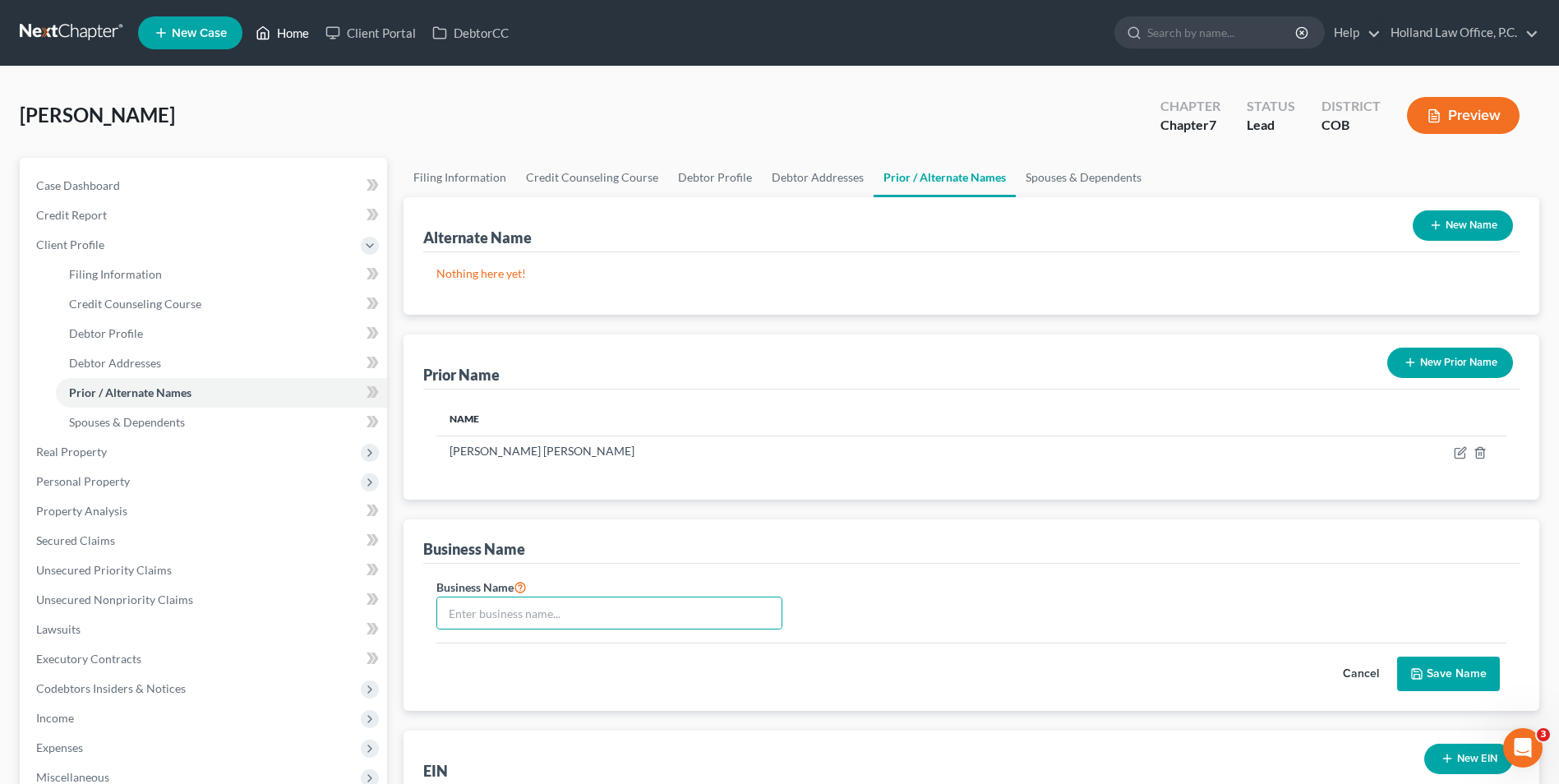
click at [297, 36] on link "Home" at bounding box center [282, 32] width 70 height 29
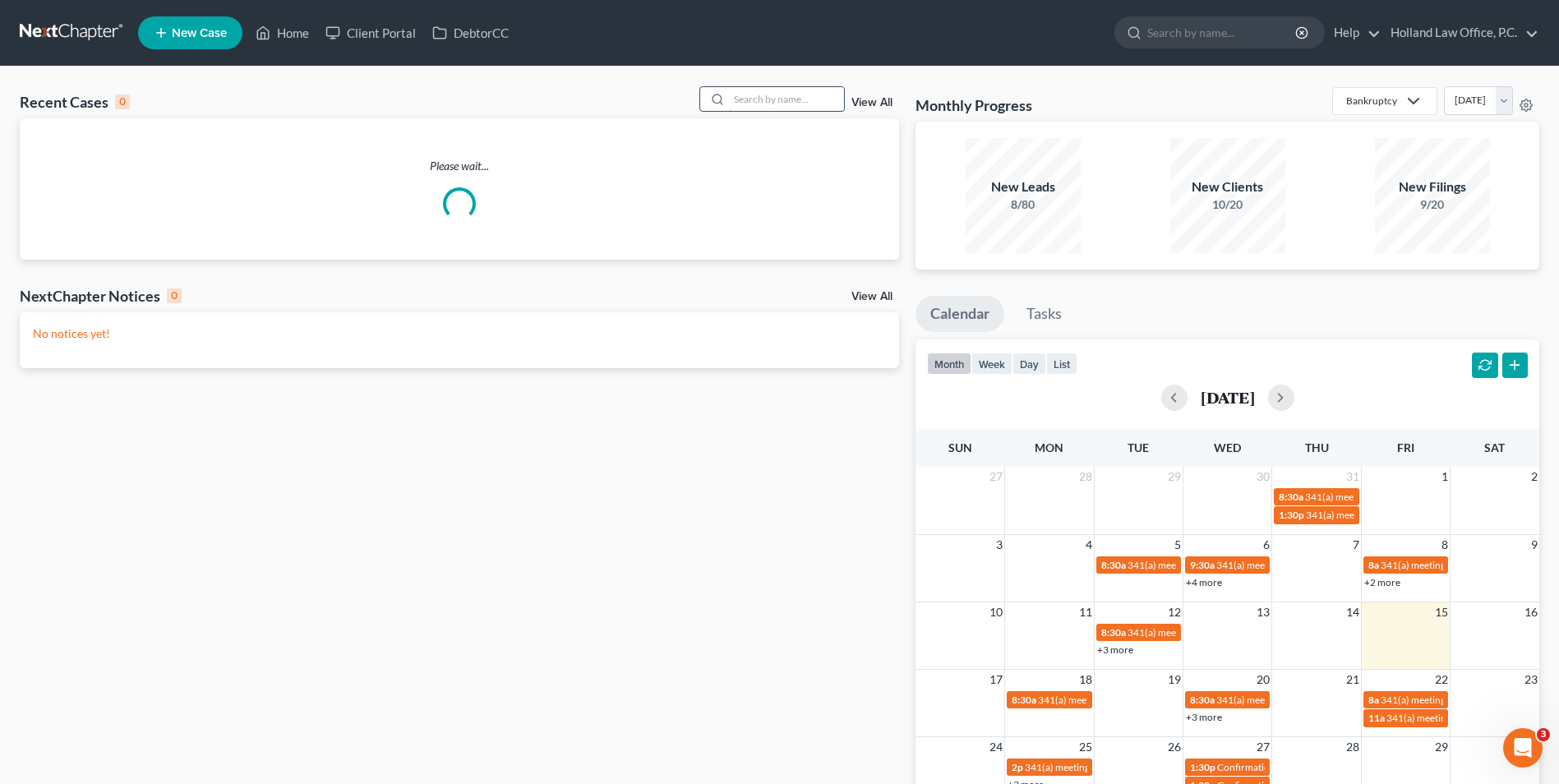
click at [760, 100] on input "search" at bounding box center [786, 99] width 115 height 24
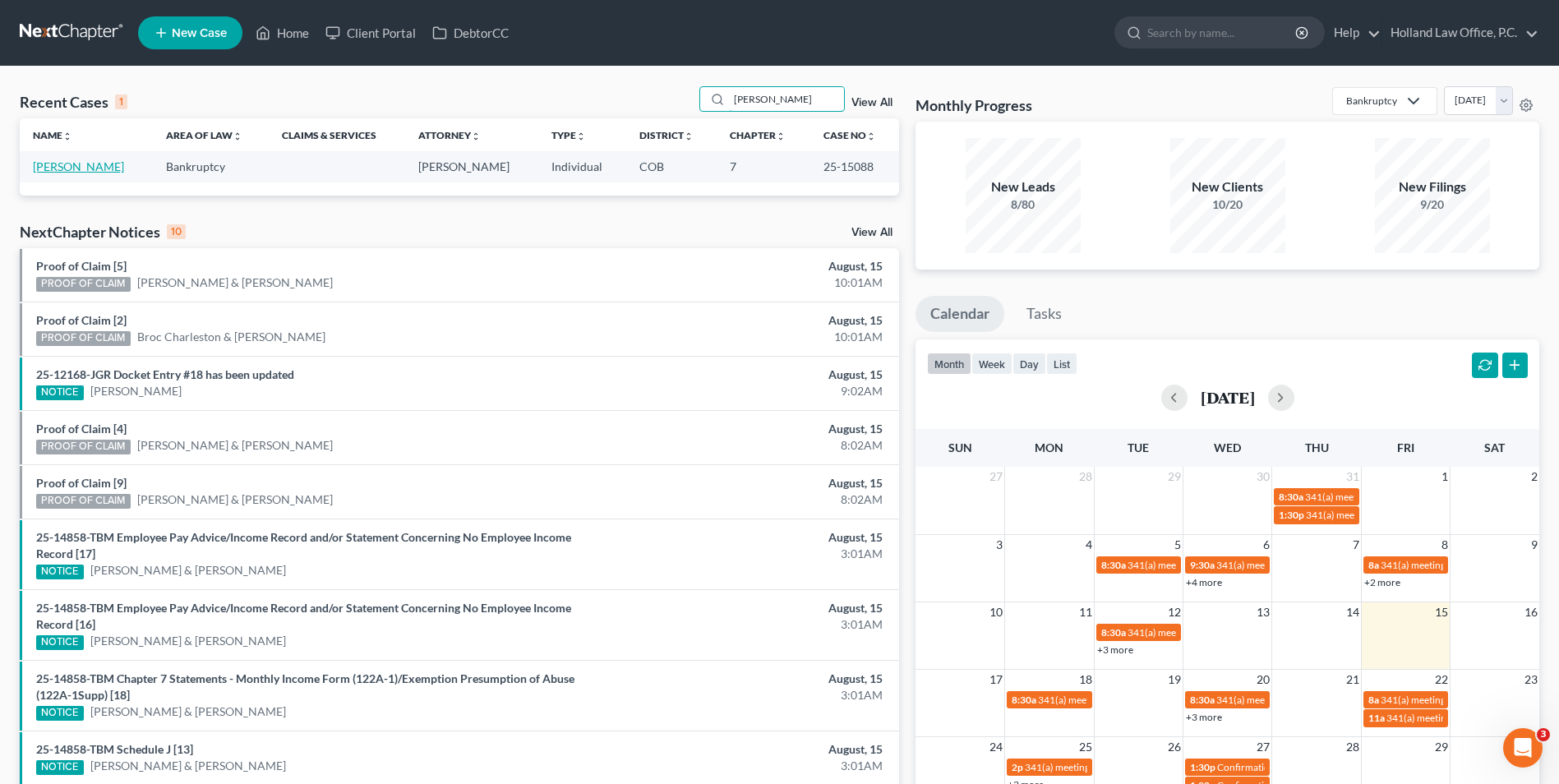
type input "[PERSON_NAME]"
click at [88, 167] on link "[PERSON_NAME]" at bounding box center [78, 166] width 92 height 14
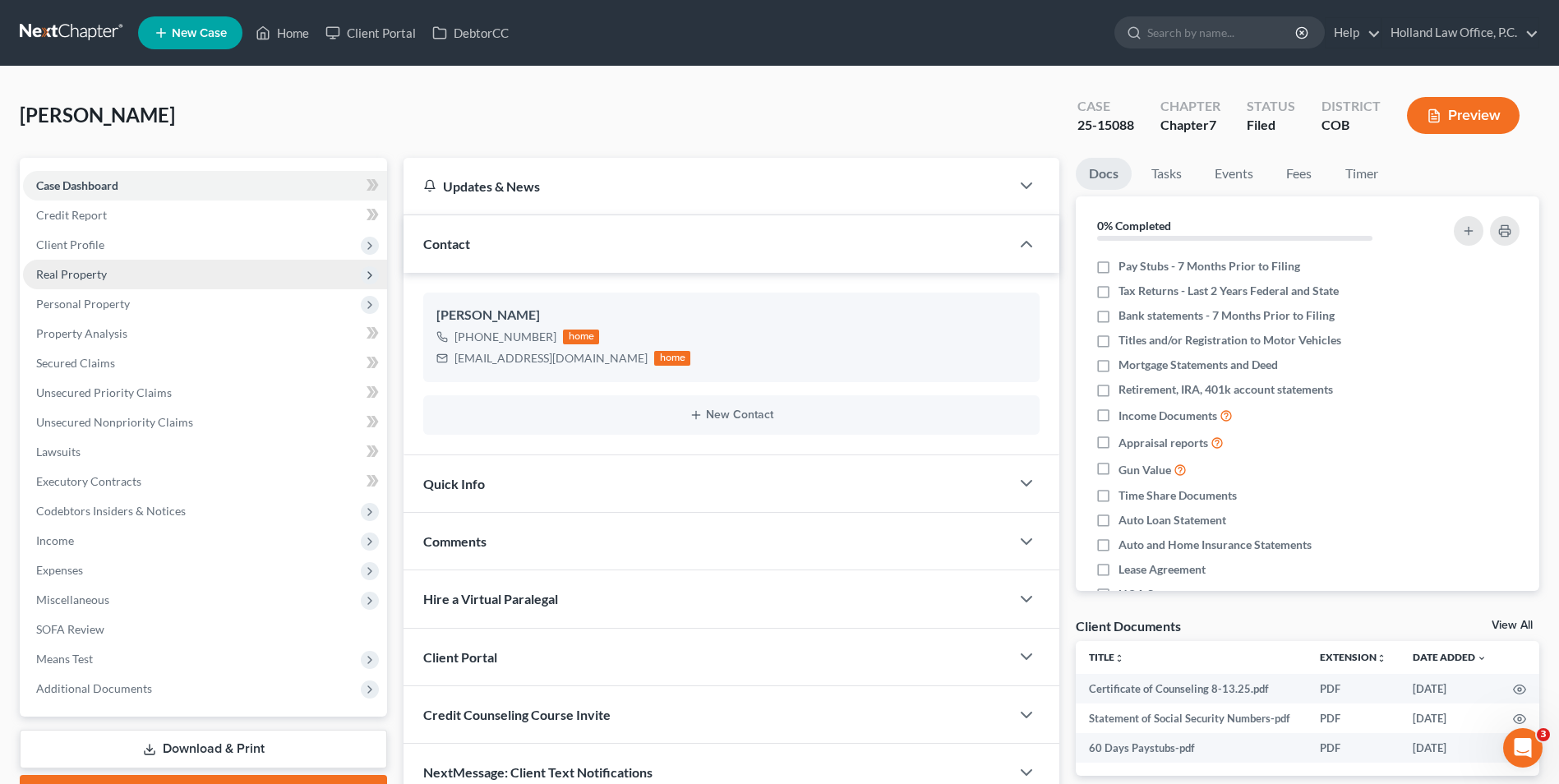
click at [99, 276] on span "Real Property" at bounding box center [71, 274] width 70 height 14
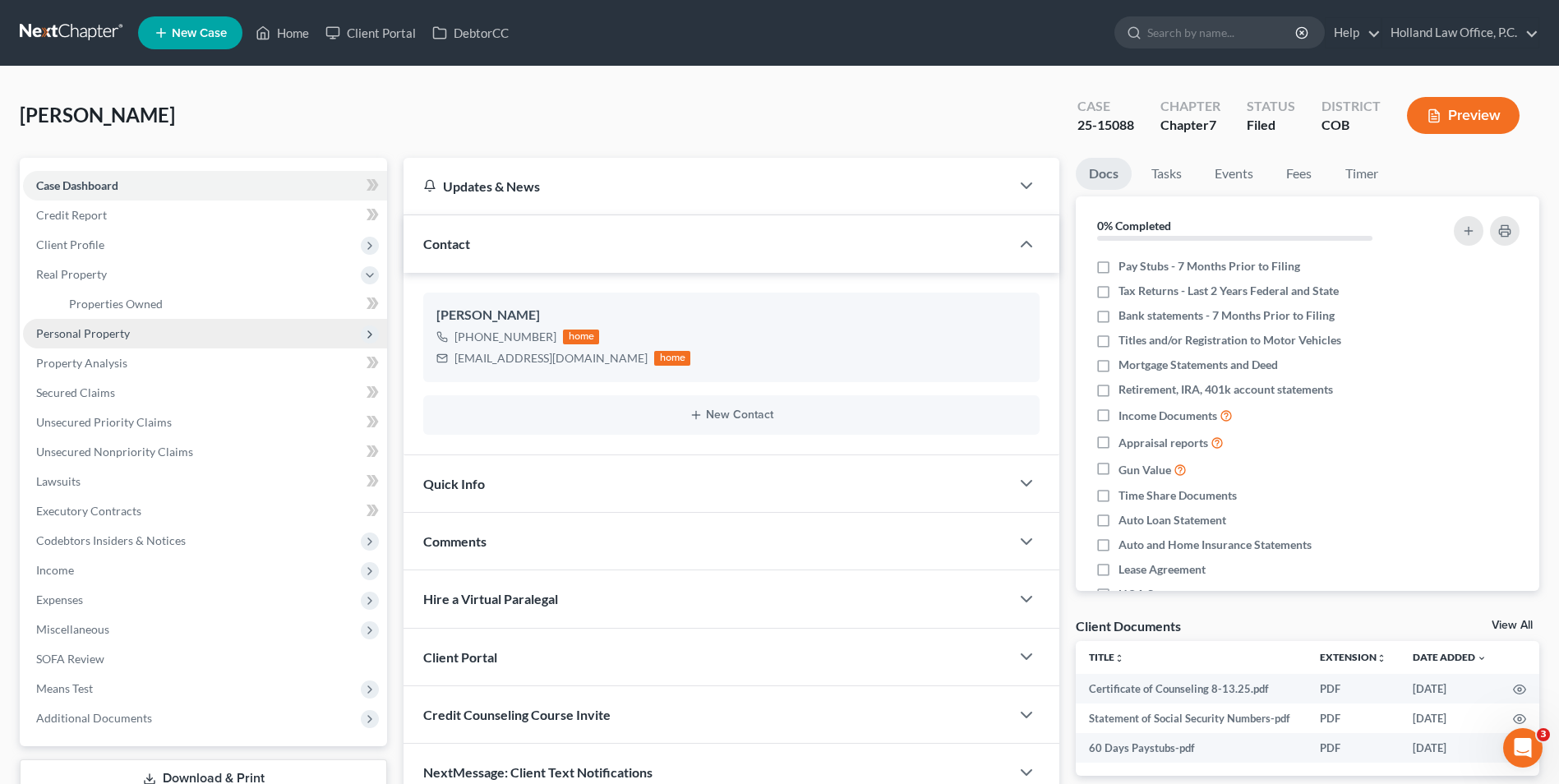
click at [83, 328] on span "Personal Property" at bounding box center [83, 333] width 93 height 14
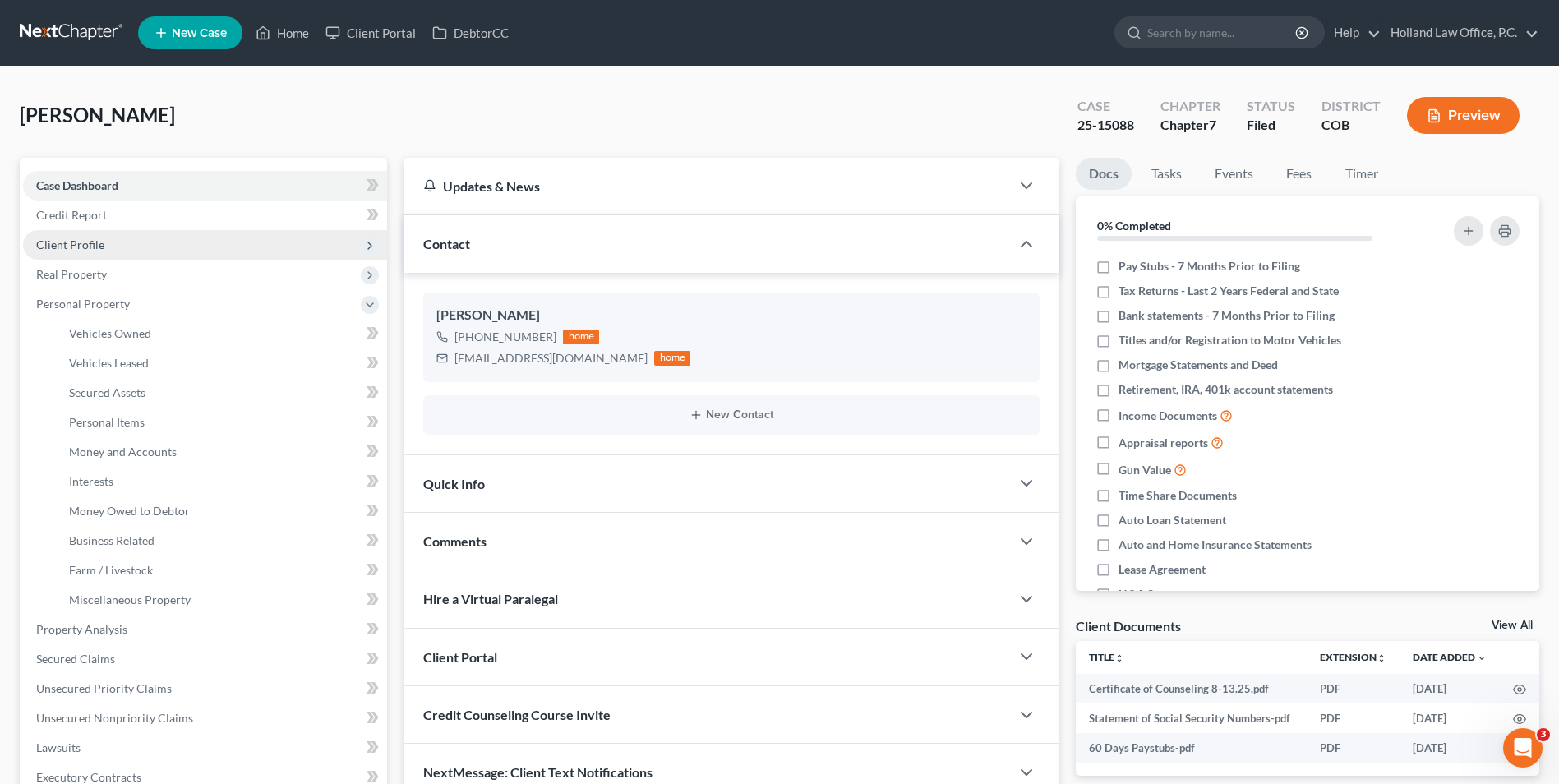
click at [92, 235] on span "Client Profile" at bounding box center [205, 244] width 364 height 29
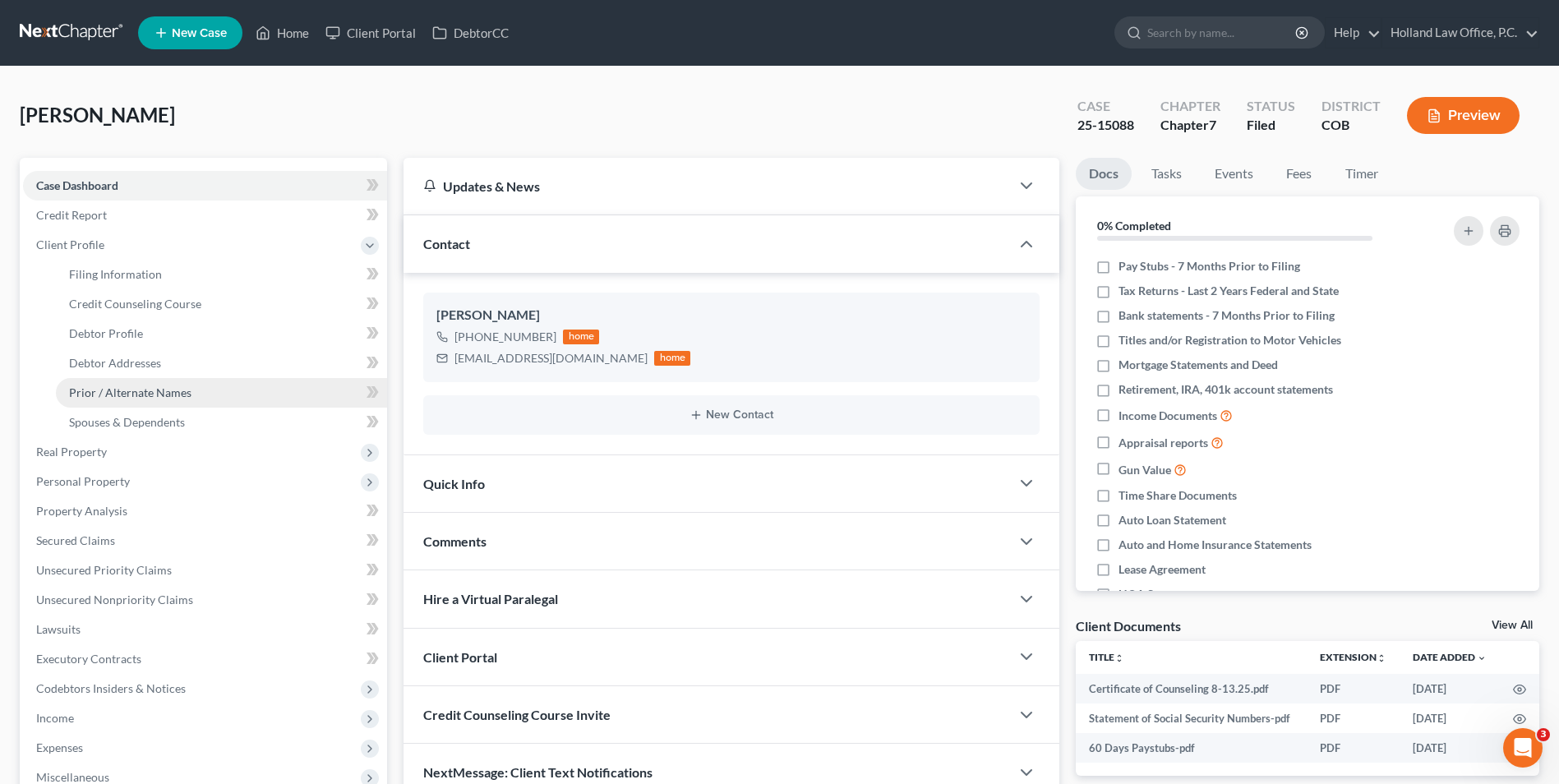
click at [130, 390] on span "Prior / Alternate Names" at bounding box center [131, 393] width 123 height 14
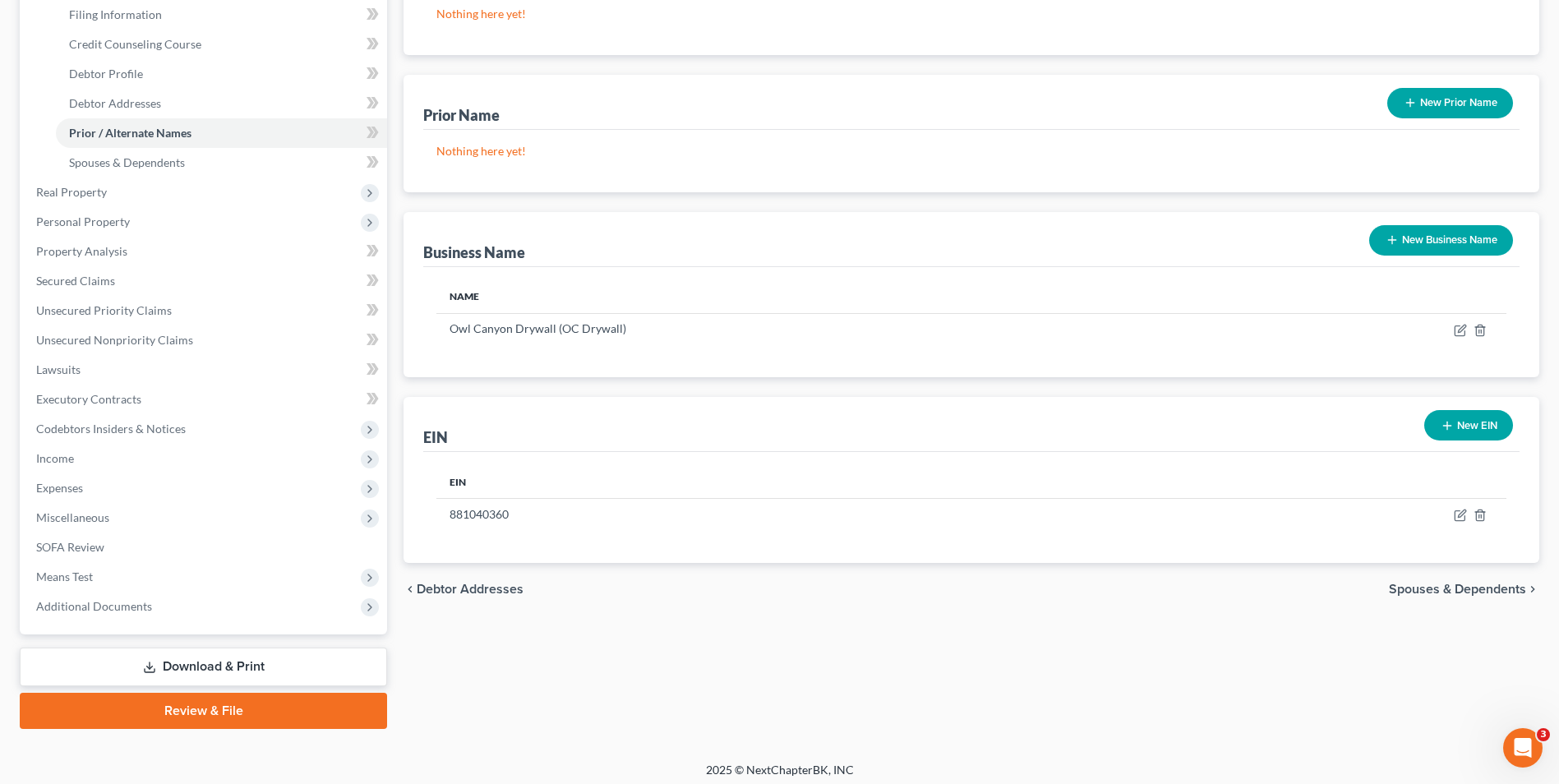
scroll to position [267, 0]
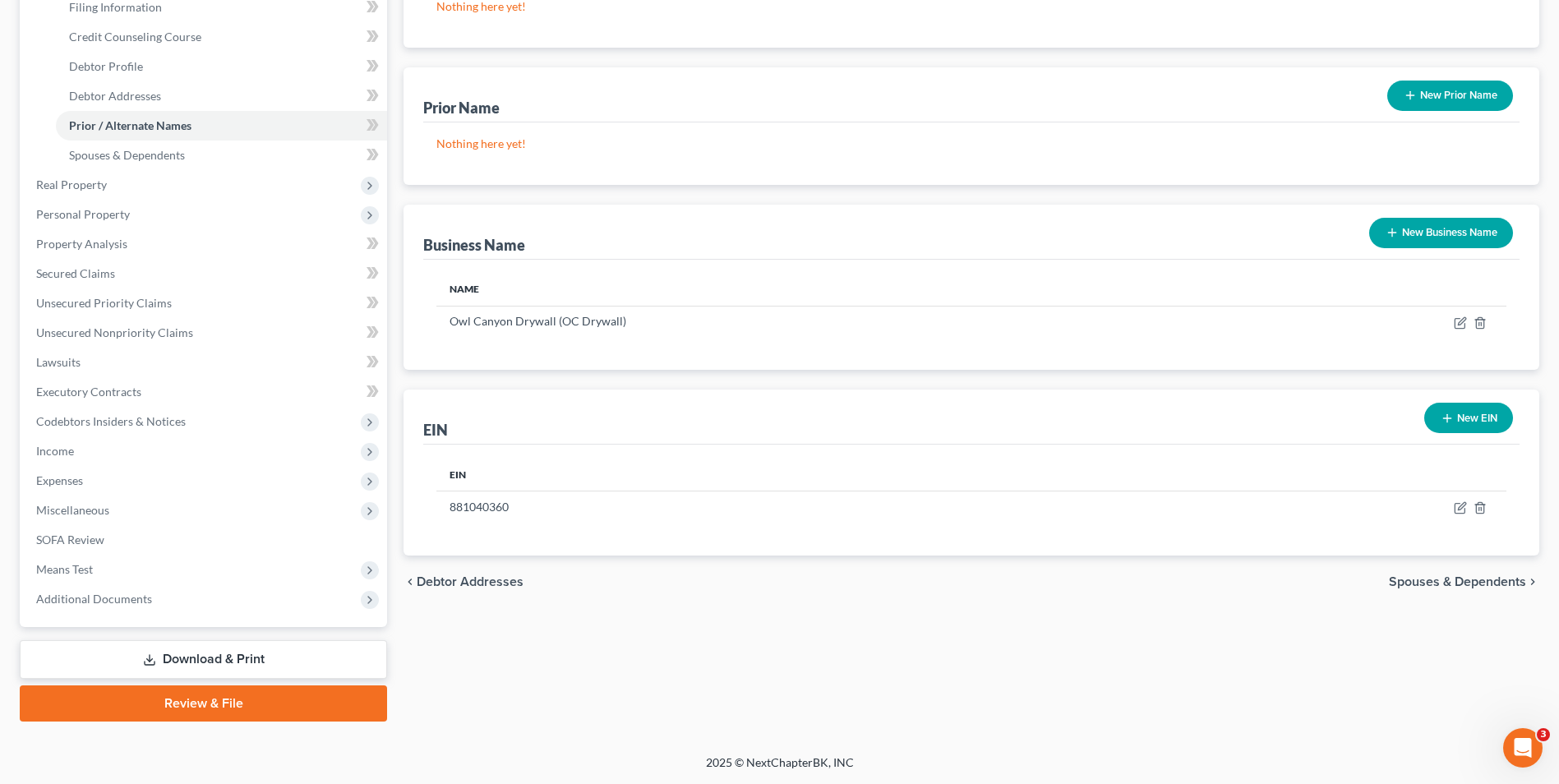
click at [1459, 236] on button "New Business Name" at bounding box center [1442, 233] width 144 height 30
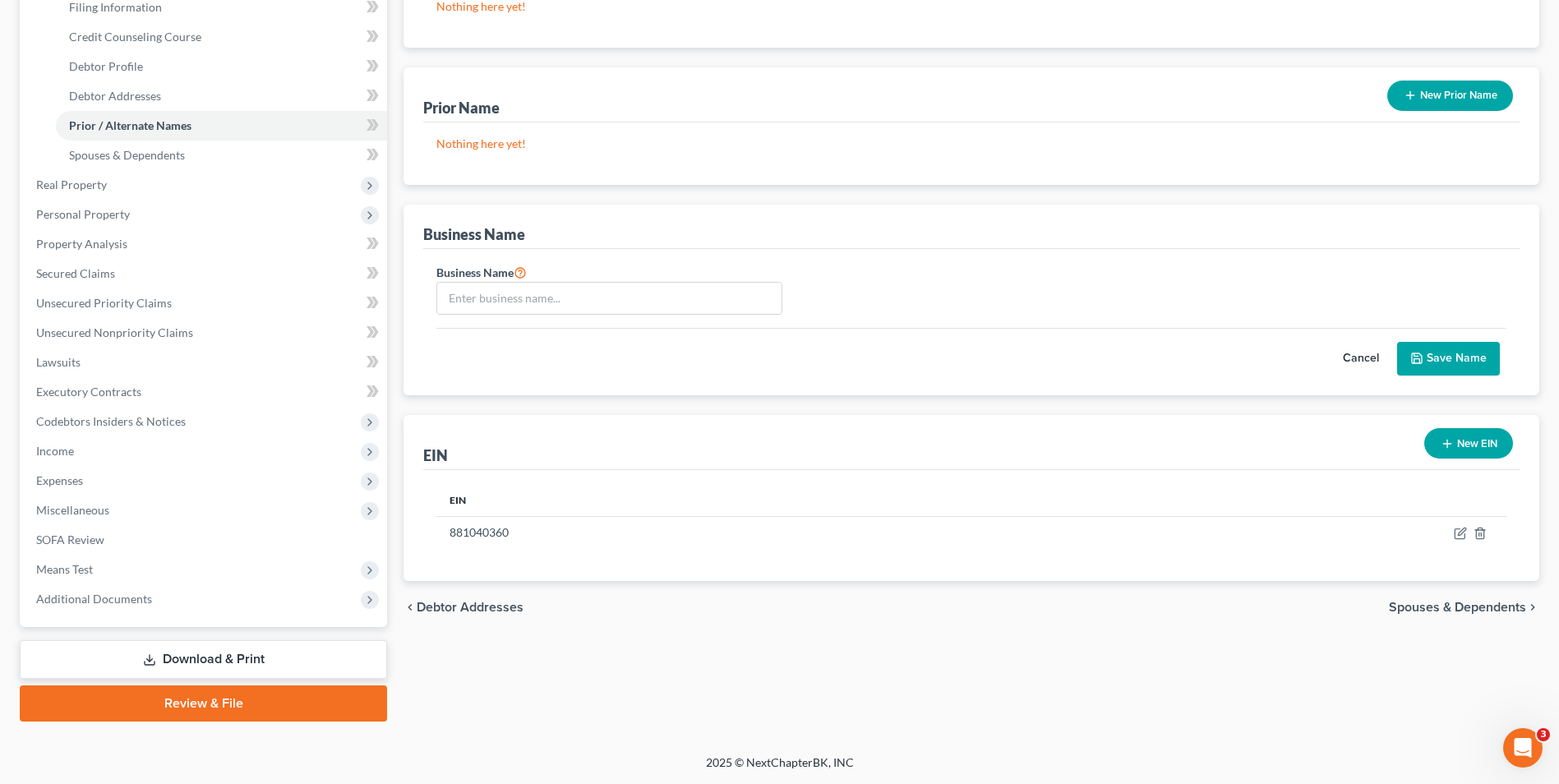
click at [1354, 354] on button "Cancel" at bounding box center [1361, 358] width 72 height 33
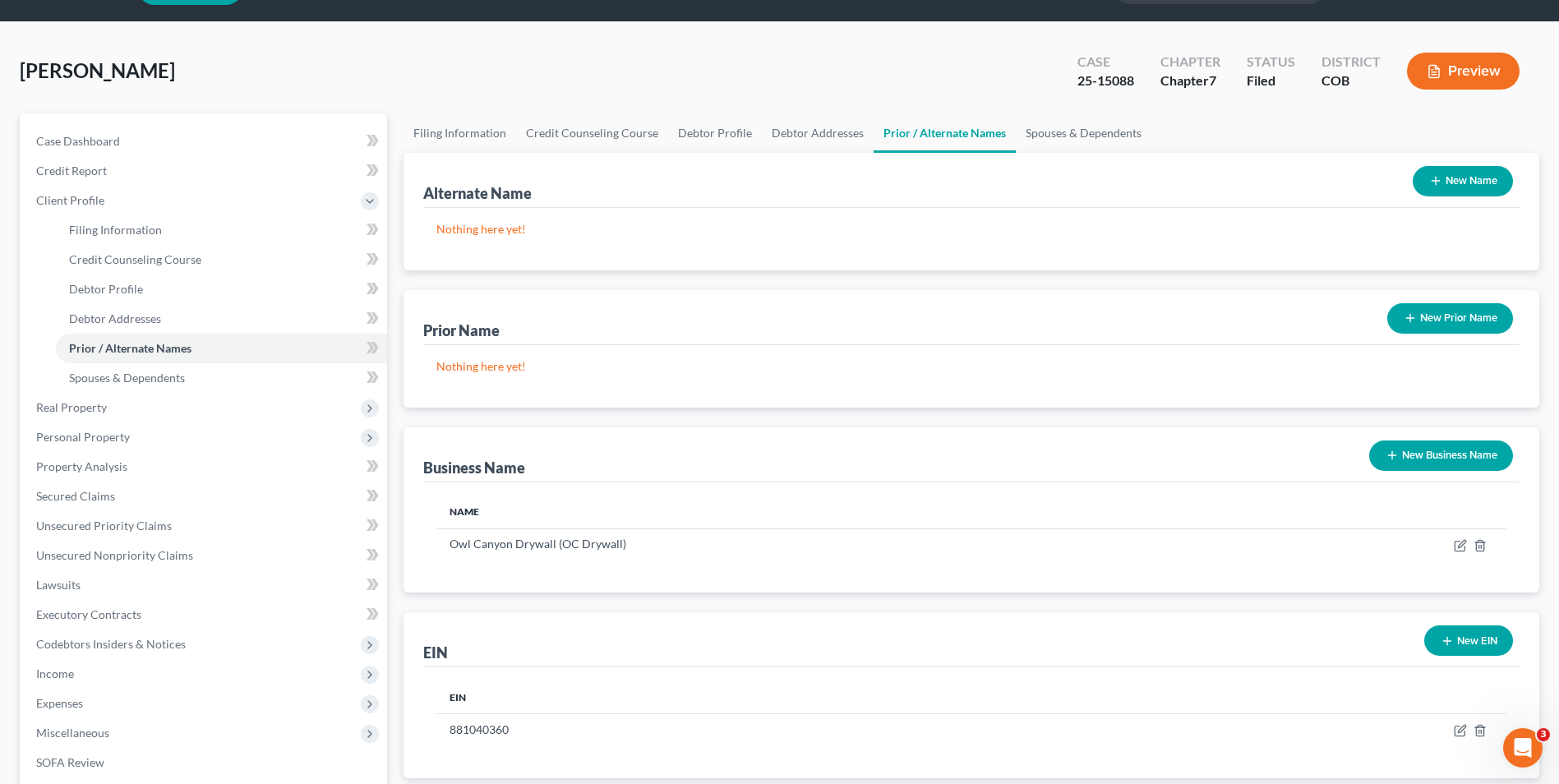
scroll to position [20, 0]
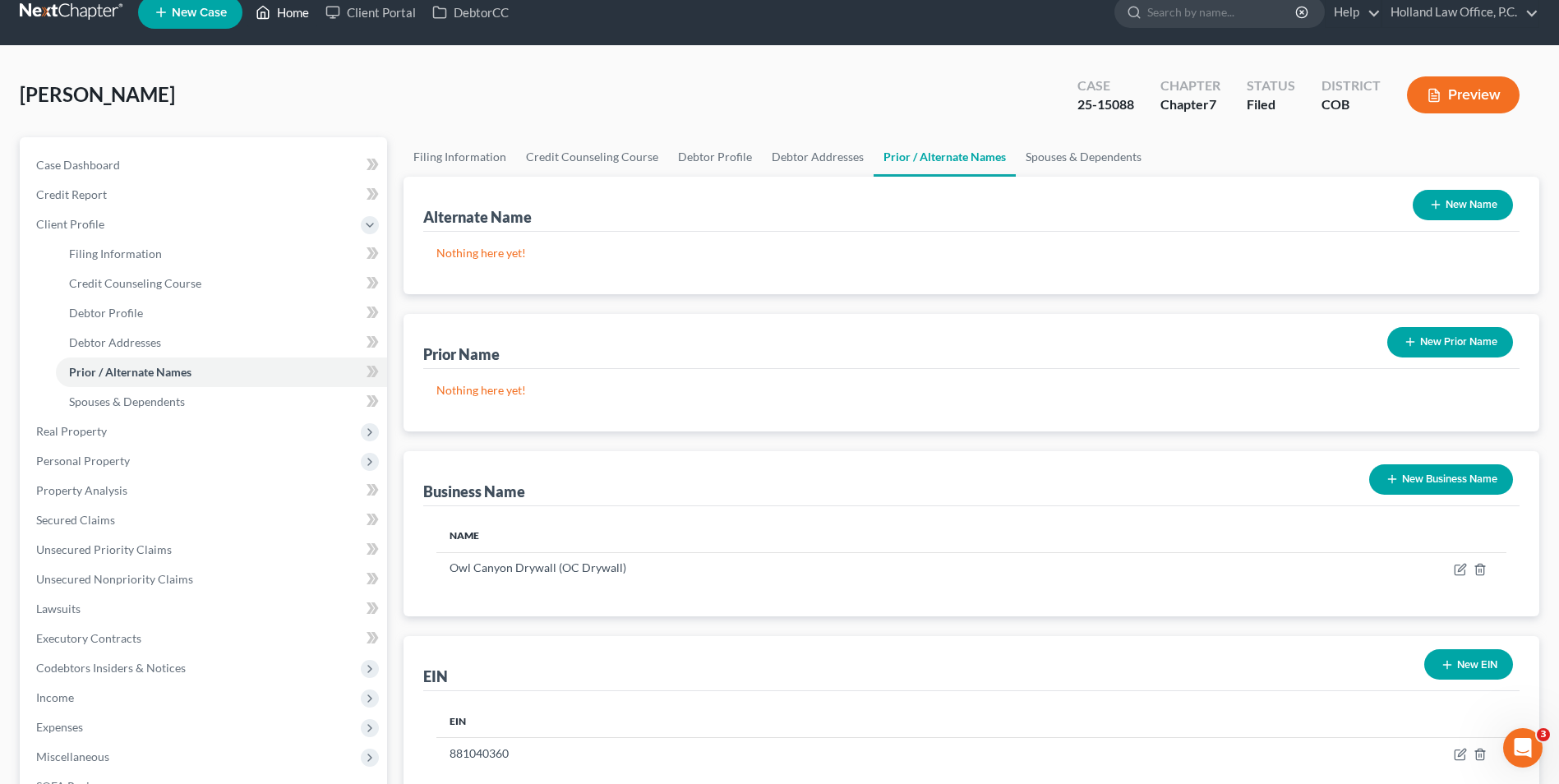
click at [281, 18] on link "Home" at bounding box center [282, 12] width 70 height 29
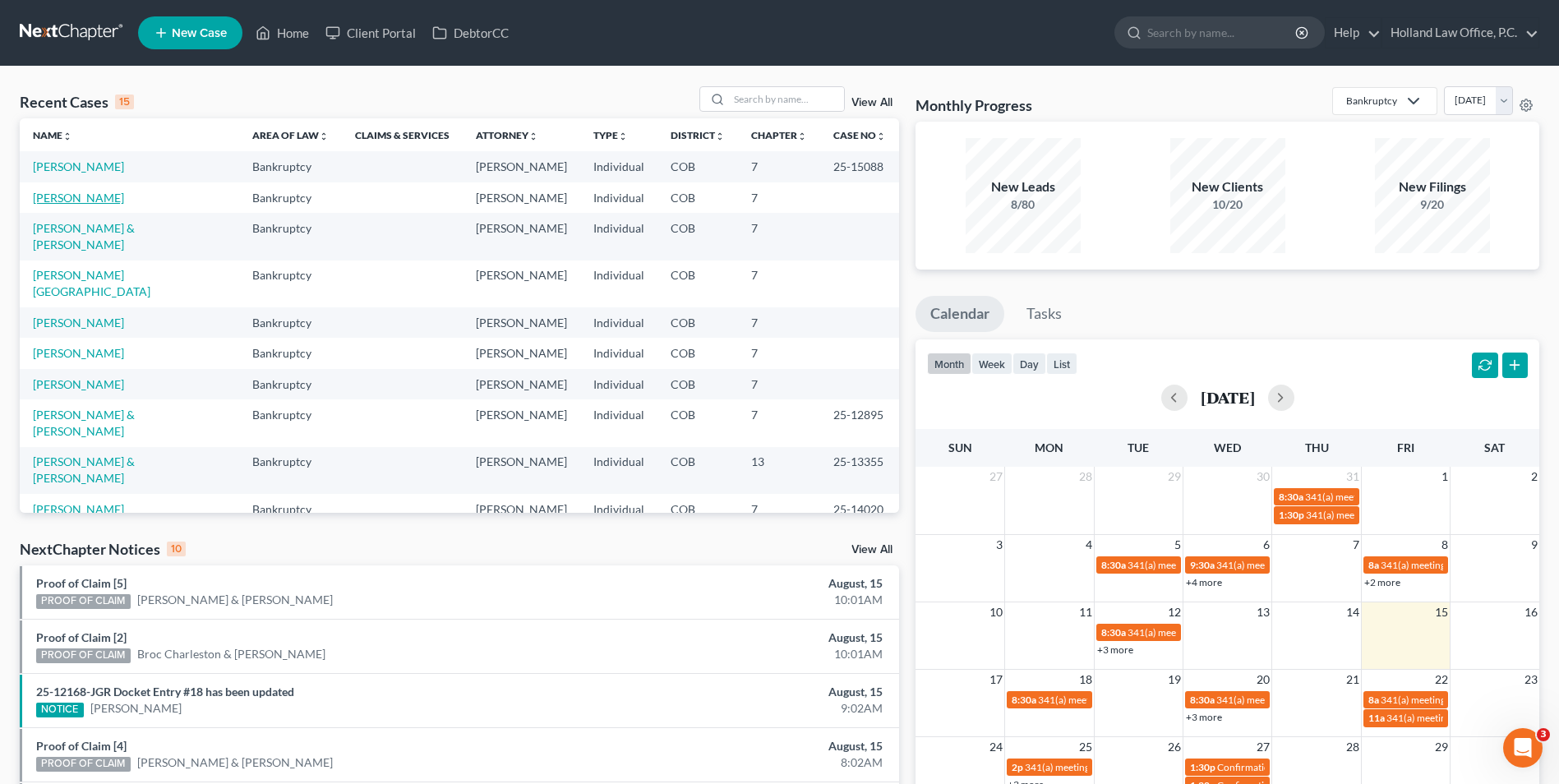
click at [78, 196] on link "[PERSON_NAME]" at bounding box center [78, 197] width 92 height 14
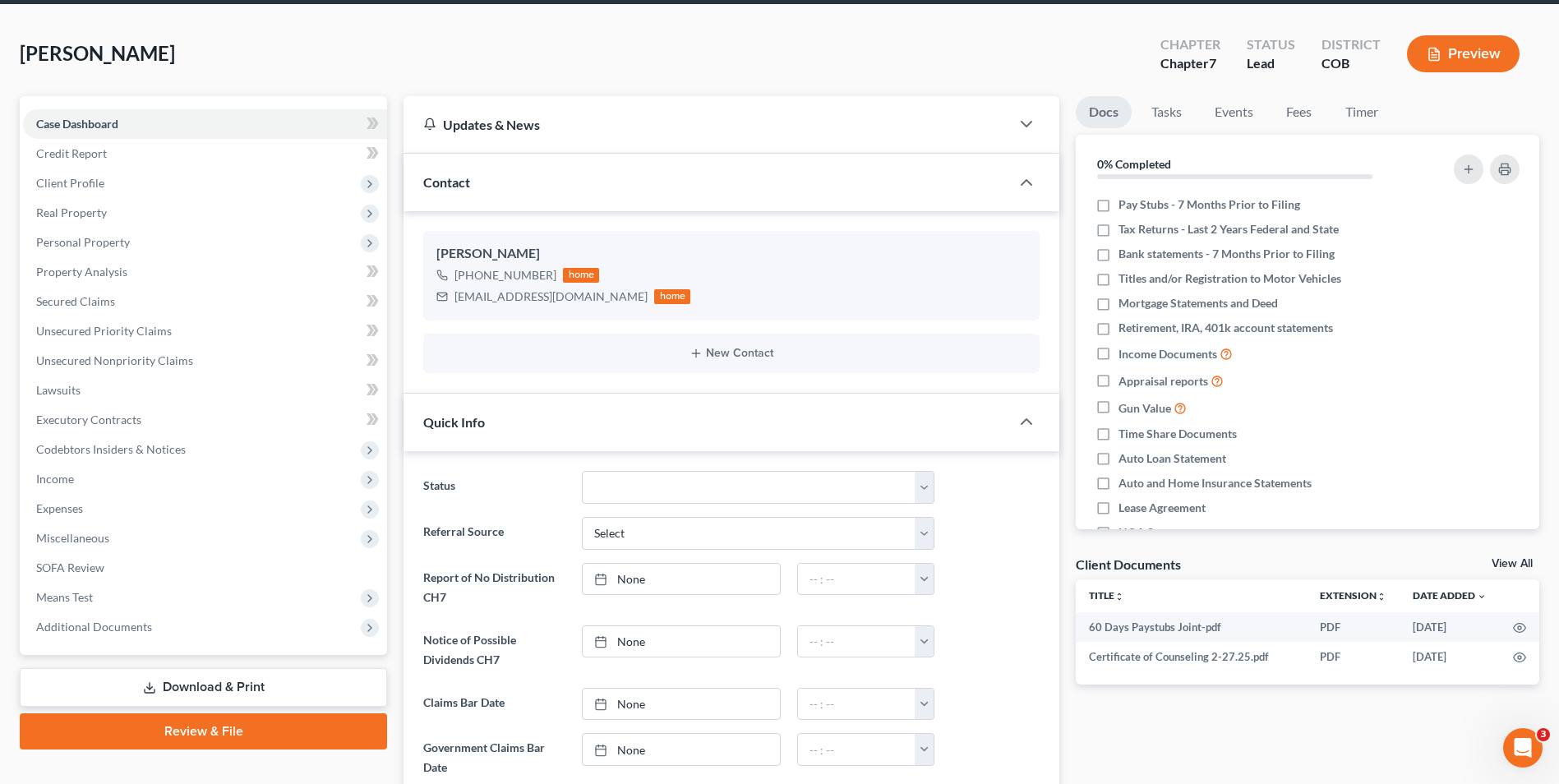
scroll to position [82, 0]
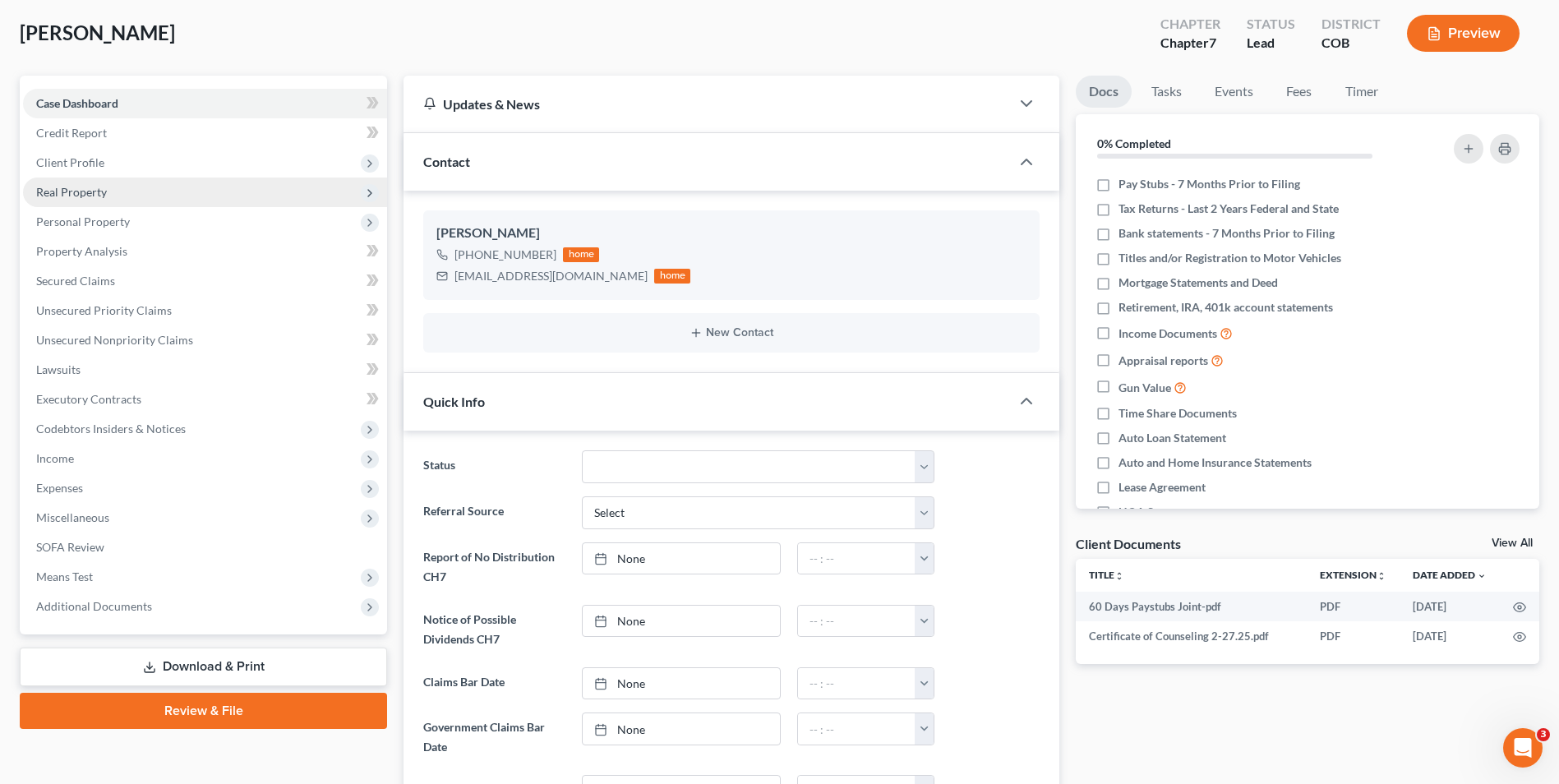
click at [119, 190] on span "Real Property" at bounding box center [205, 192] width 364 height 29
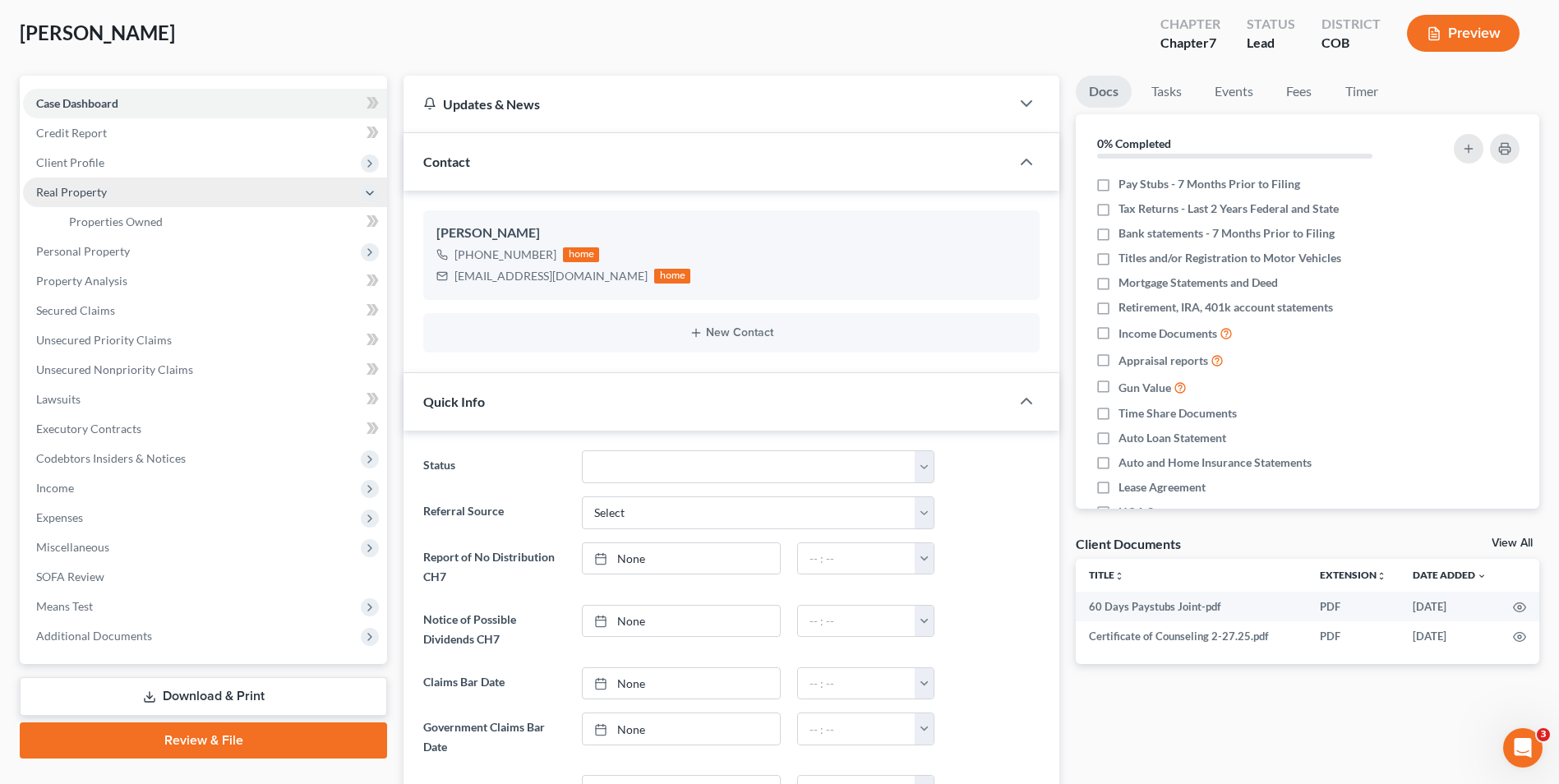
click at [118, 180] on span "Real Property" at bounding box center [205, 192] width 364 height 29
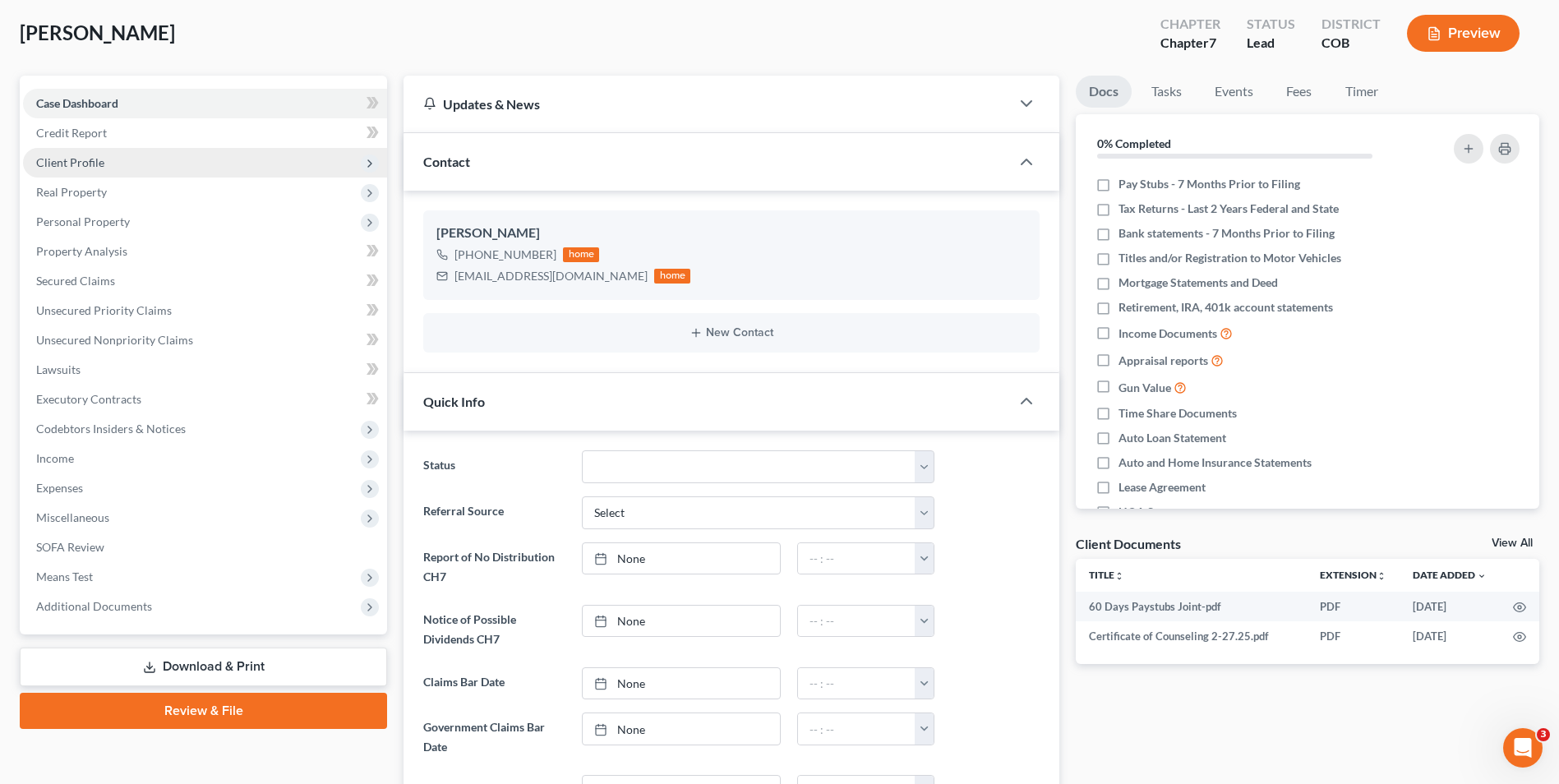
click at [125, 163] on span "Client Profile" at bounding box center [205, 162] width 364 height 29
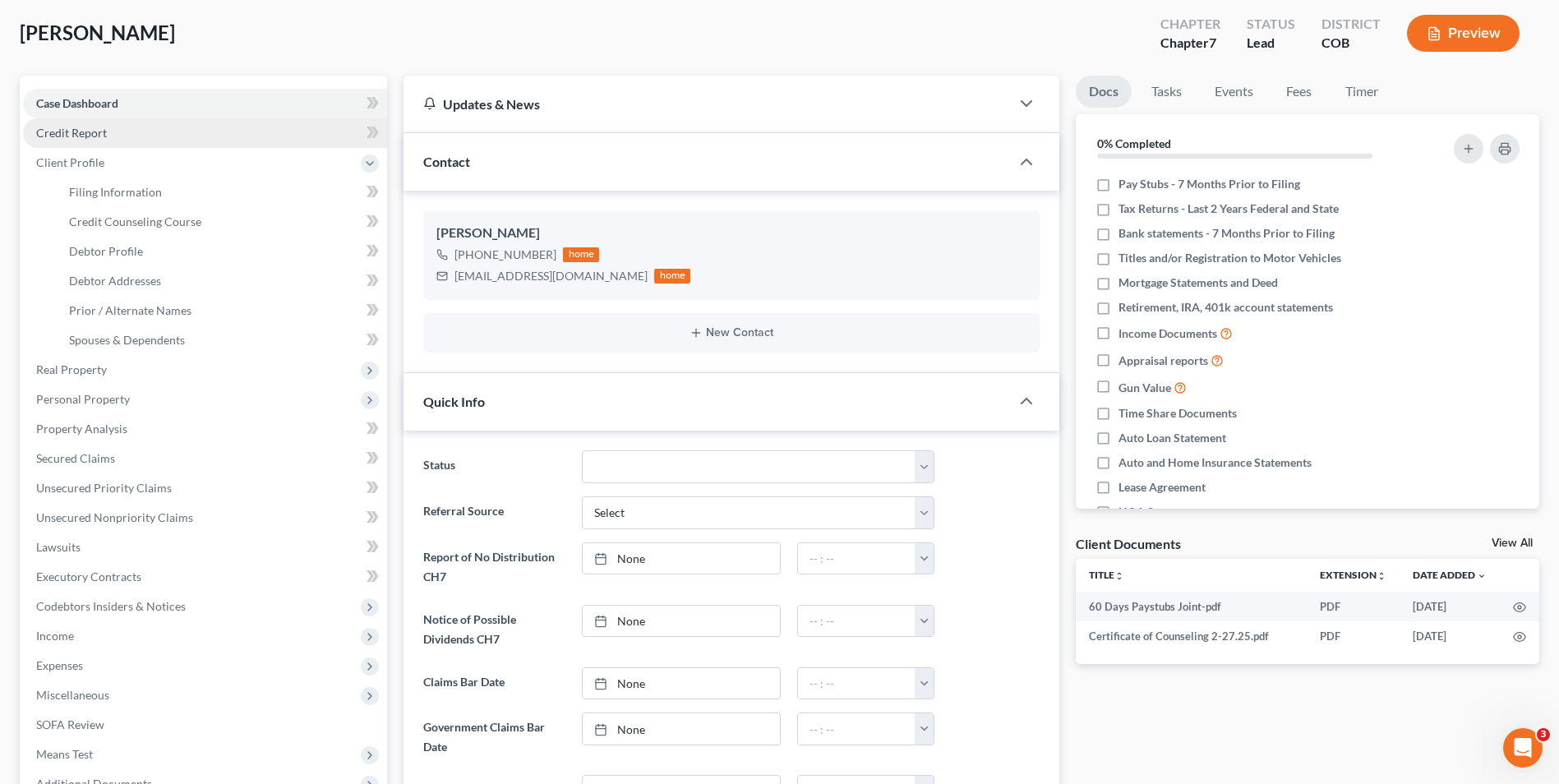
click at [126, 134] on link "Credit Report" at bounding box center [205, 132] width 364 height 29
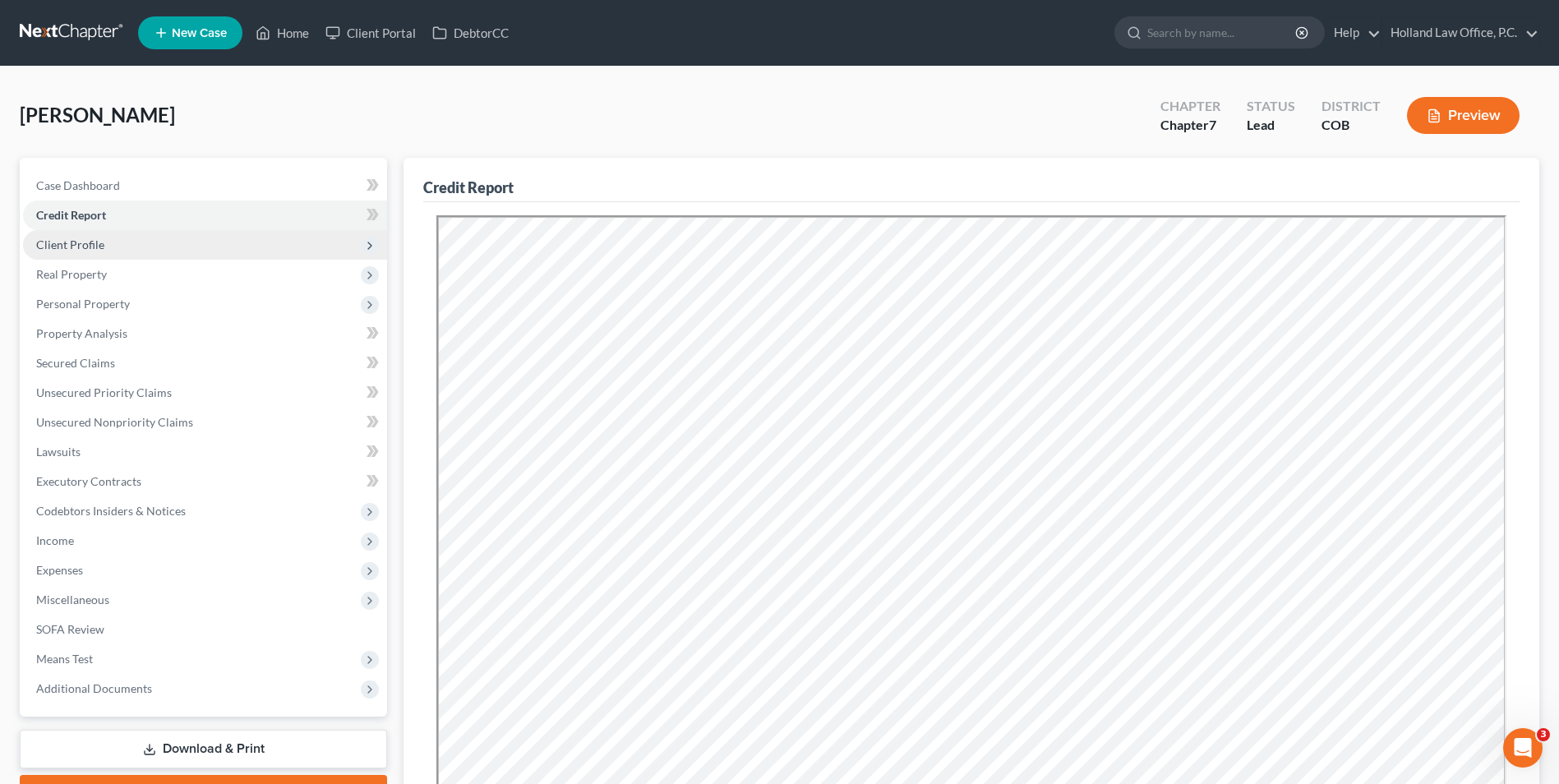
click at [69, 238] on span "Client Profile" at bounding box center [70, 244] width 68 height 14
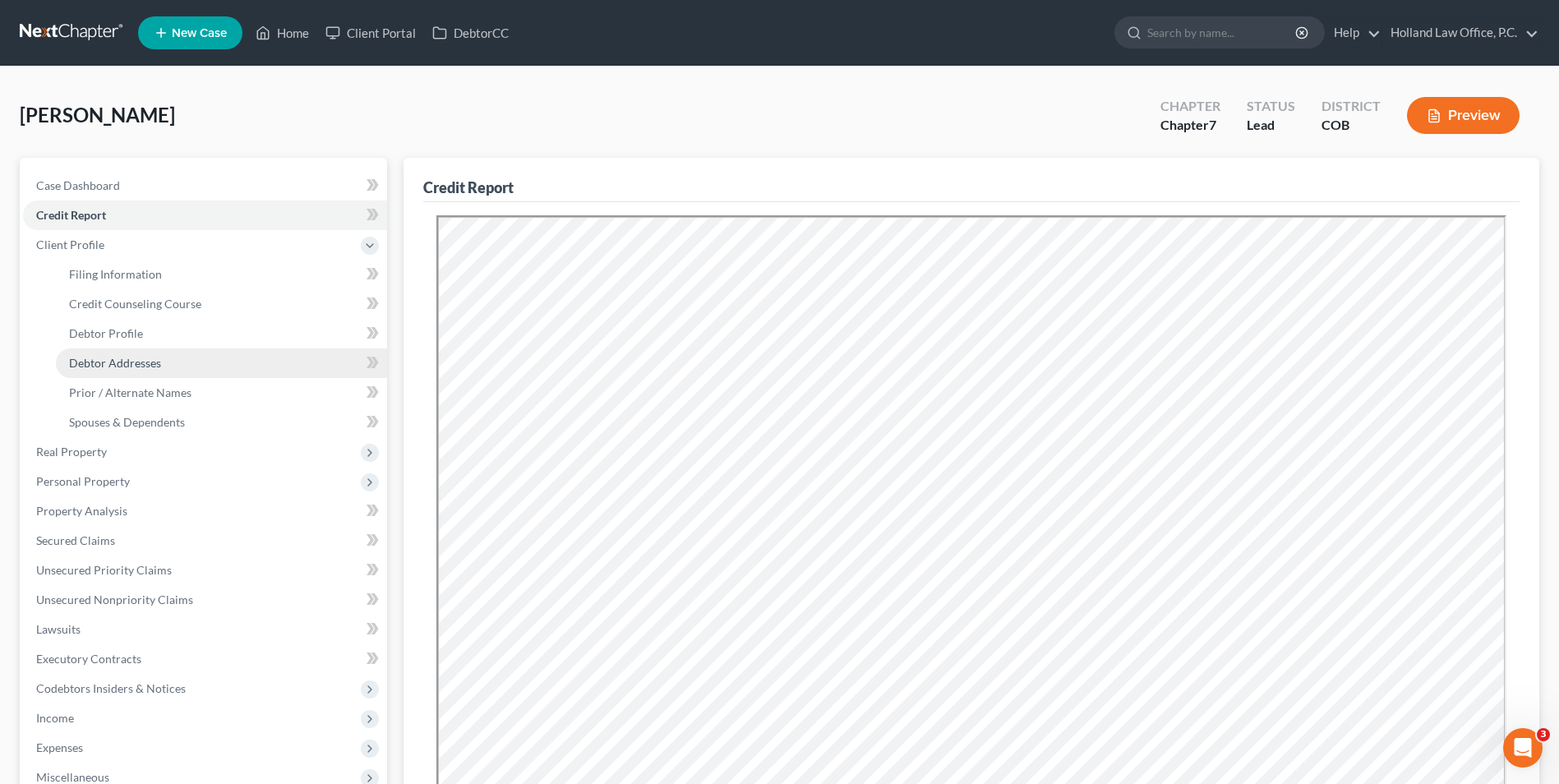
click at [147, 356] on span "Debtor Addresses" at bounding box center [116, 363] width 92 height 14
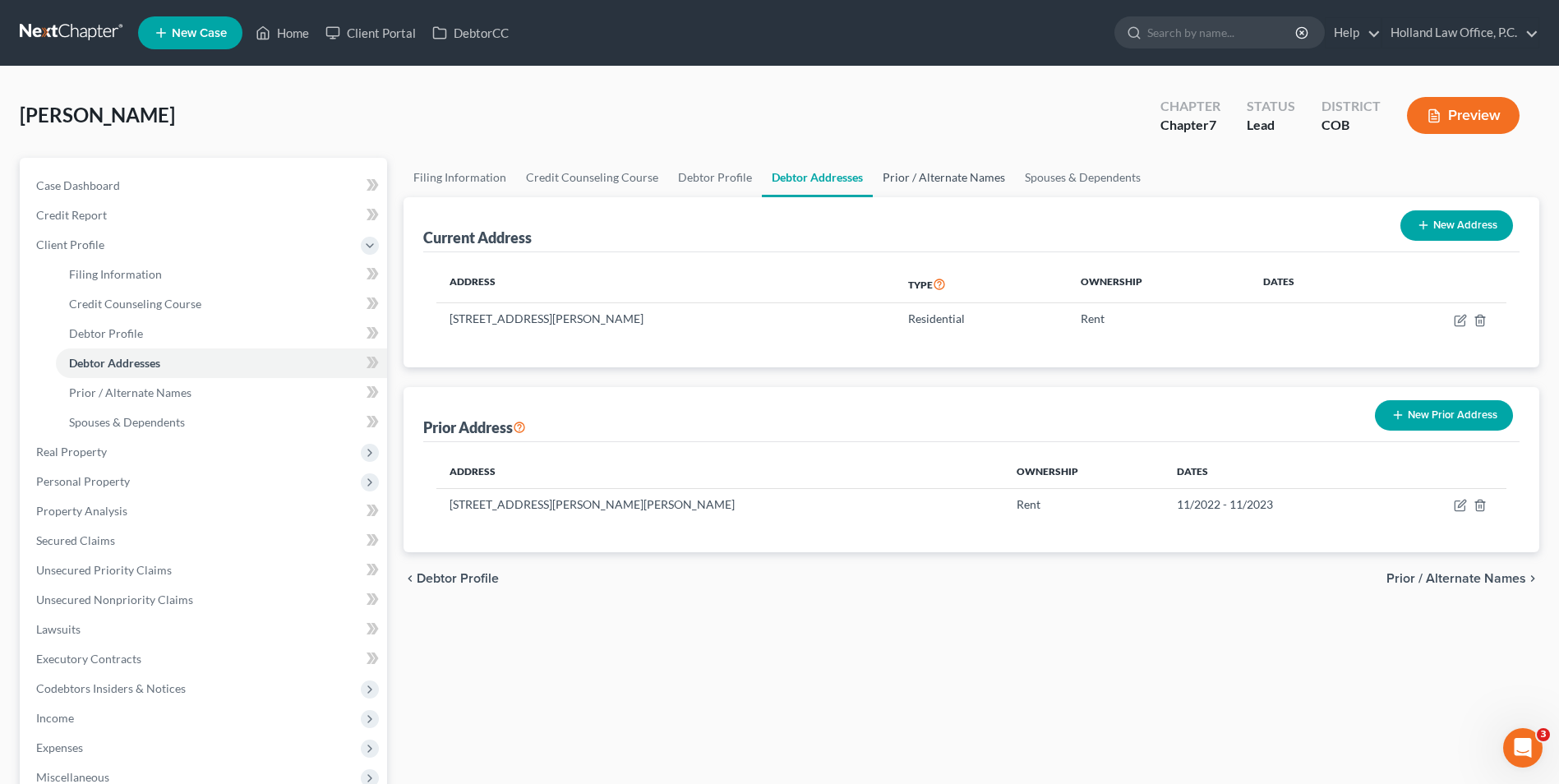
click at [983, 188] on link "Prior / Alternate Names" at bounding box center [944, 177] width 142 height 39
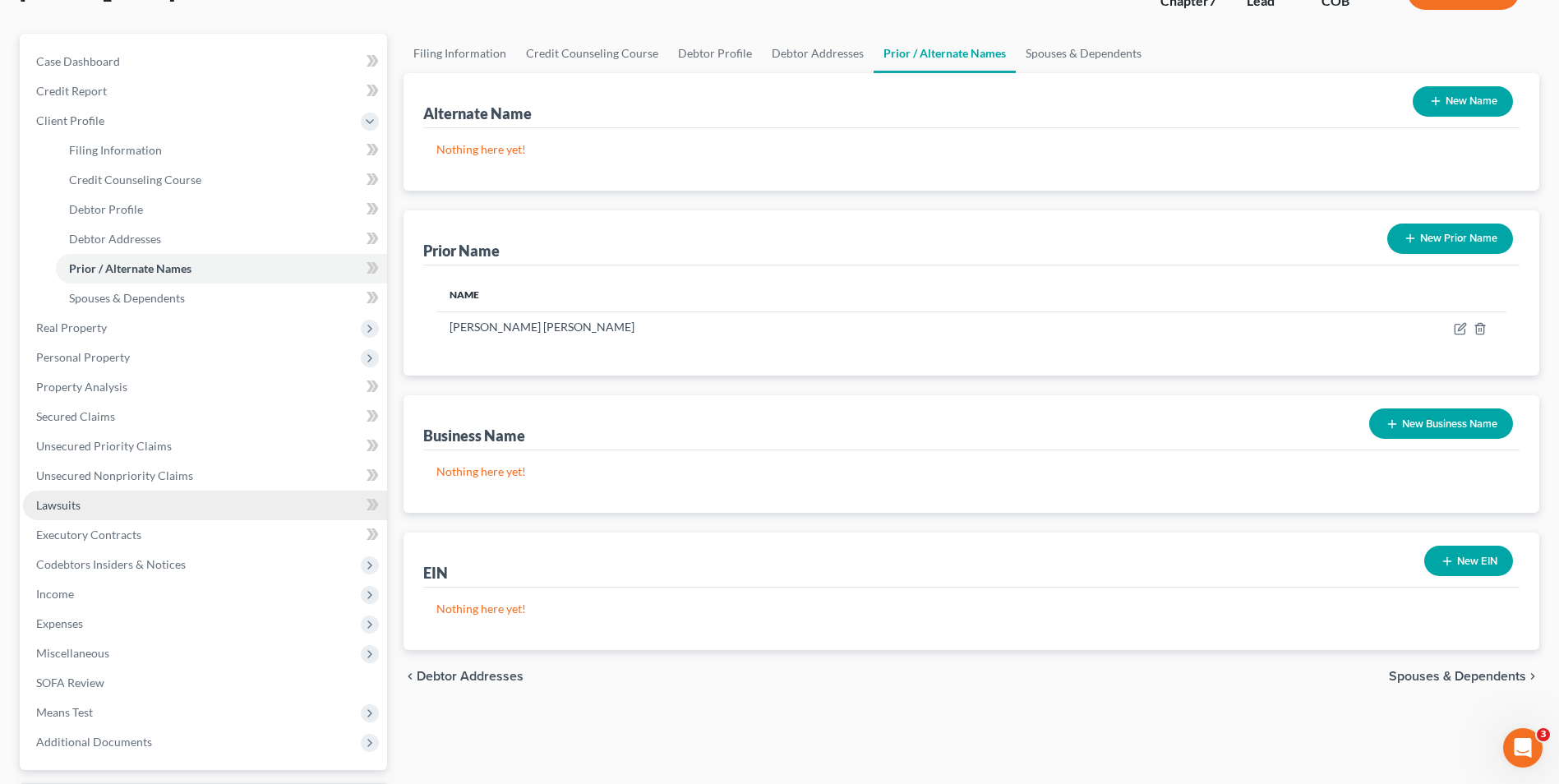
scroll to position [164, 0]
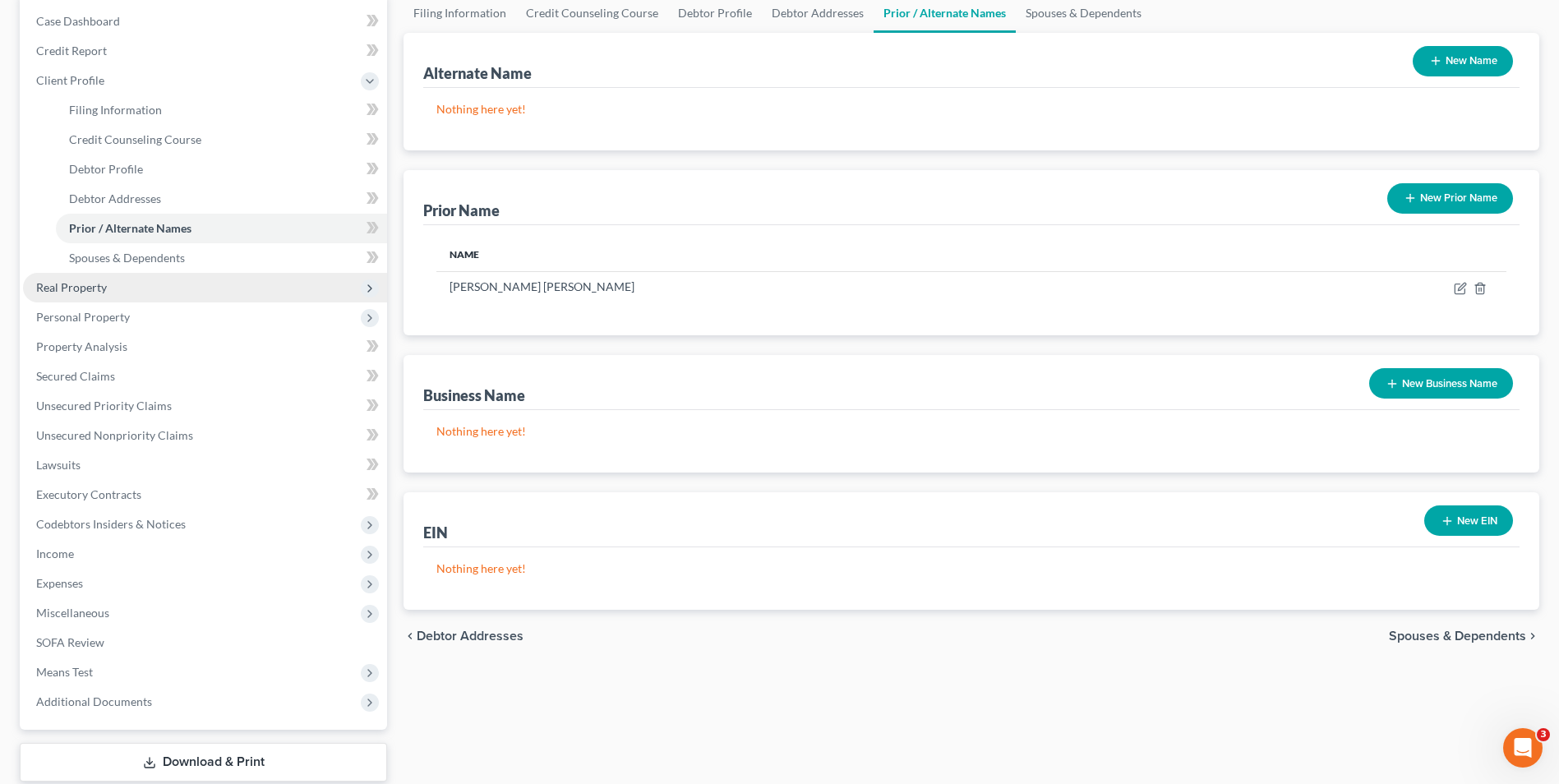
click at [80, 292] on span "Real Property" at bounding box center [71, 287] width 70 height 14
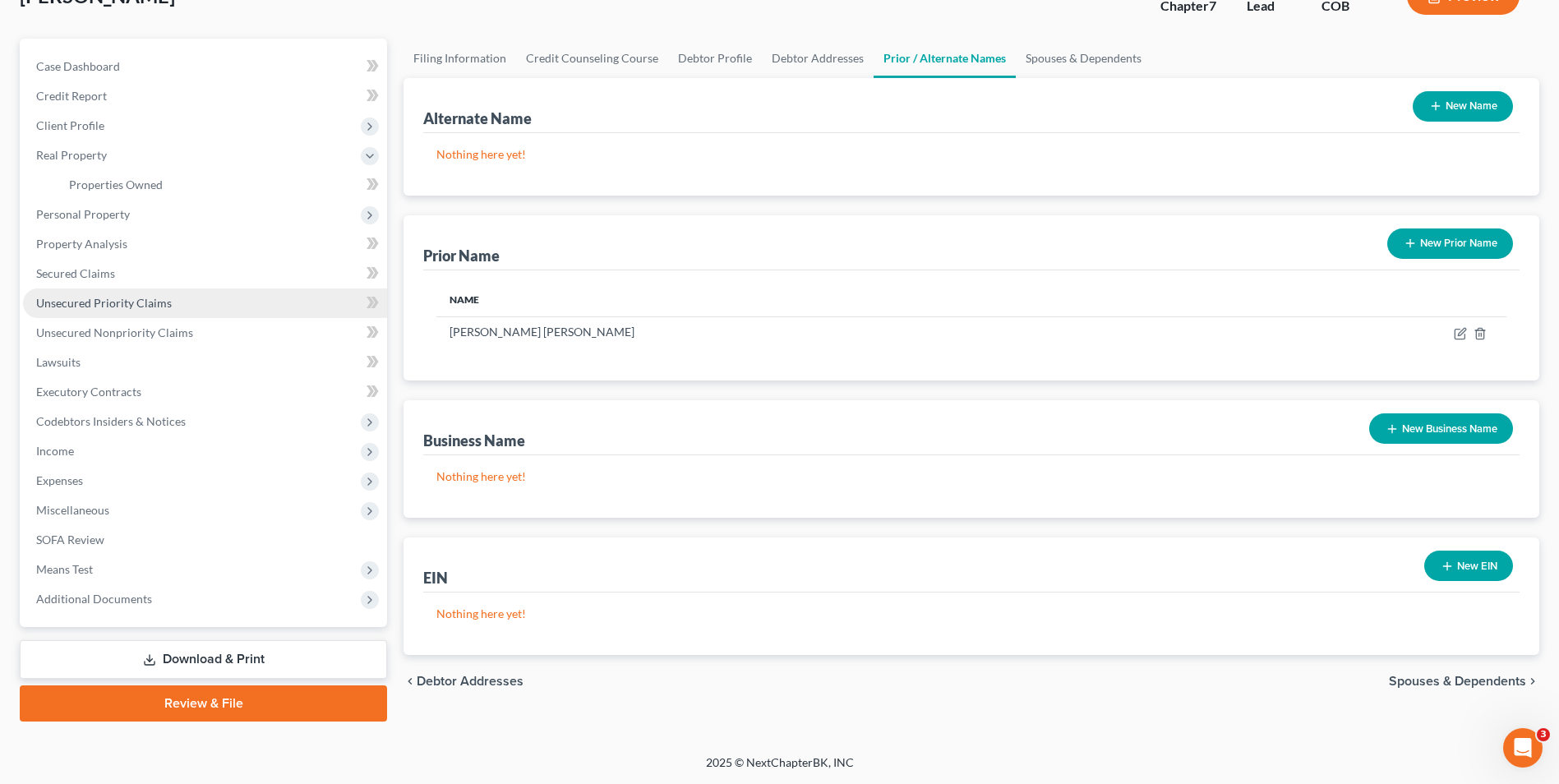
scroll to position [119, 0]
click at [102, 159] on span "Real Property" at bounding box center [71, 155] width 70 height 14
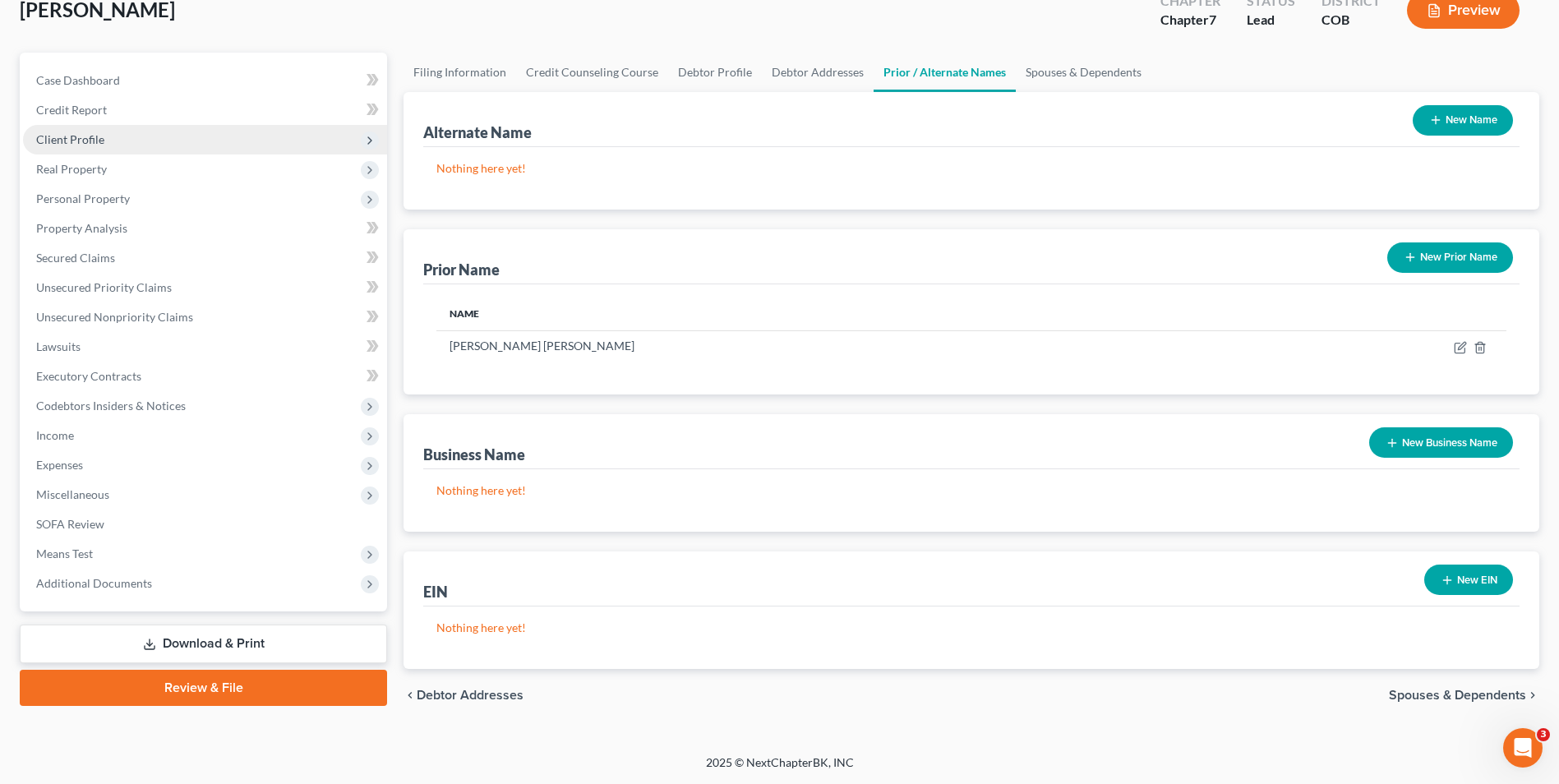
click at [125, 136] on span "Client Profile" at bounding box center [205, 139] width 364 height 29
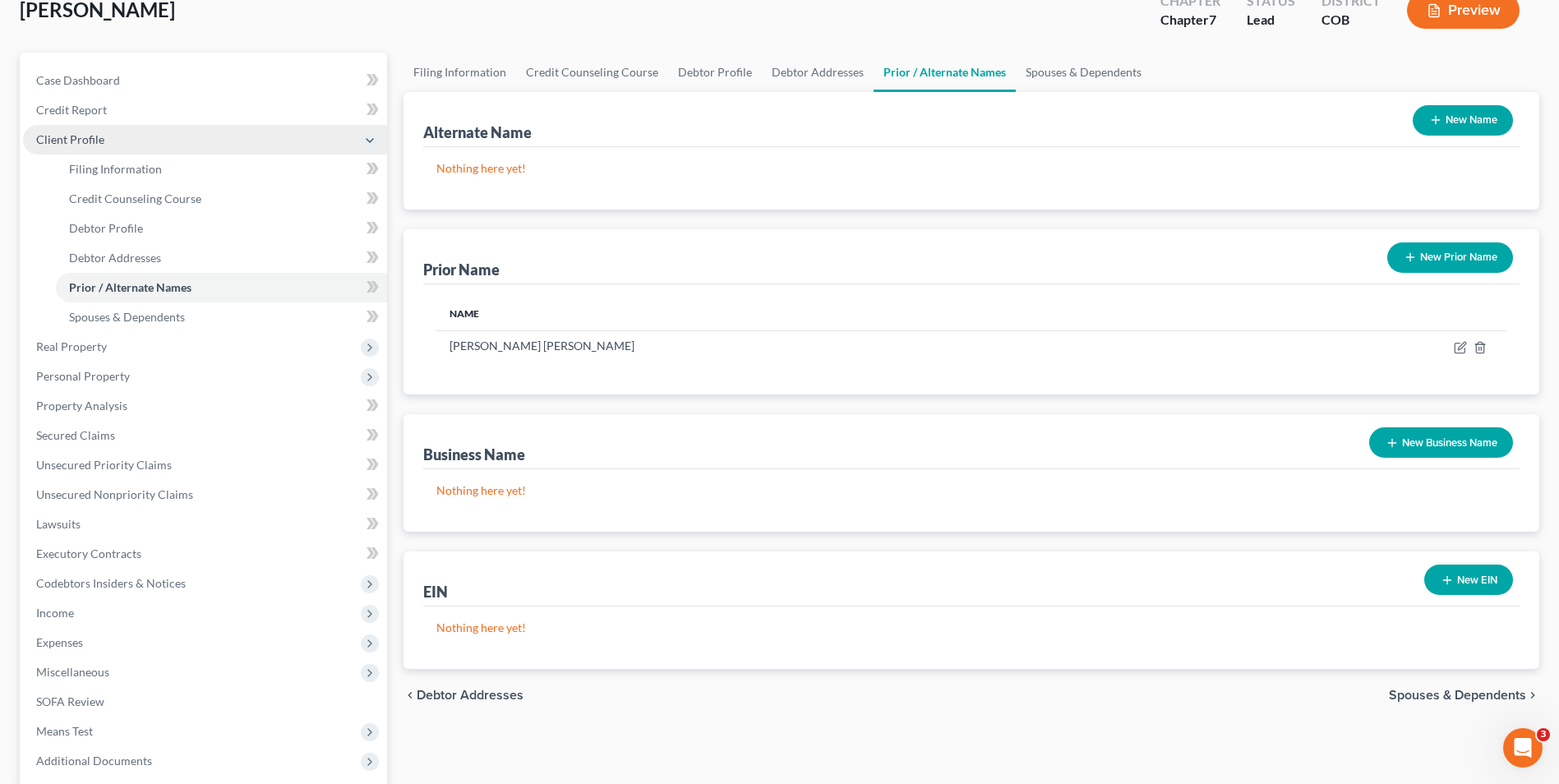
scroll to position [164, 0]
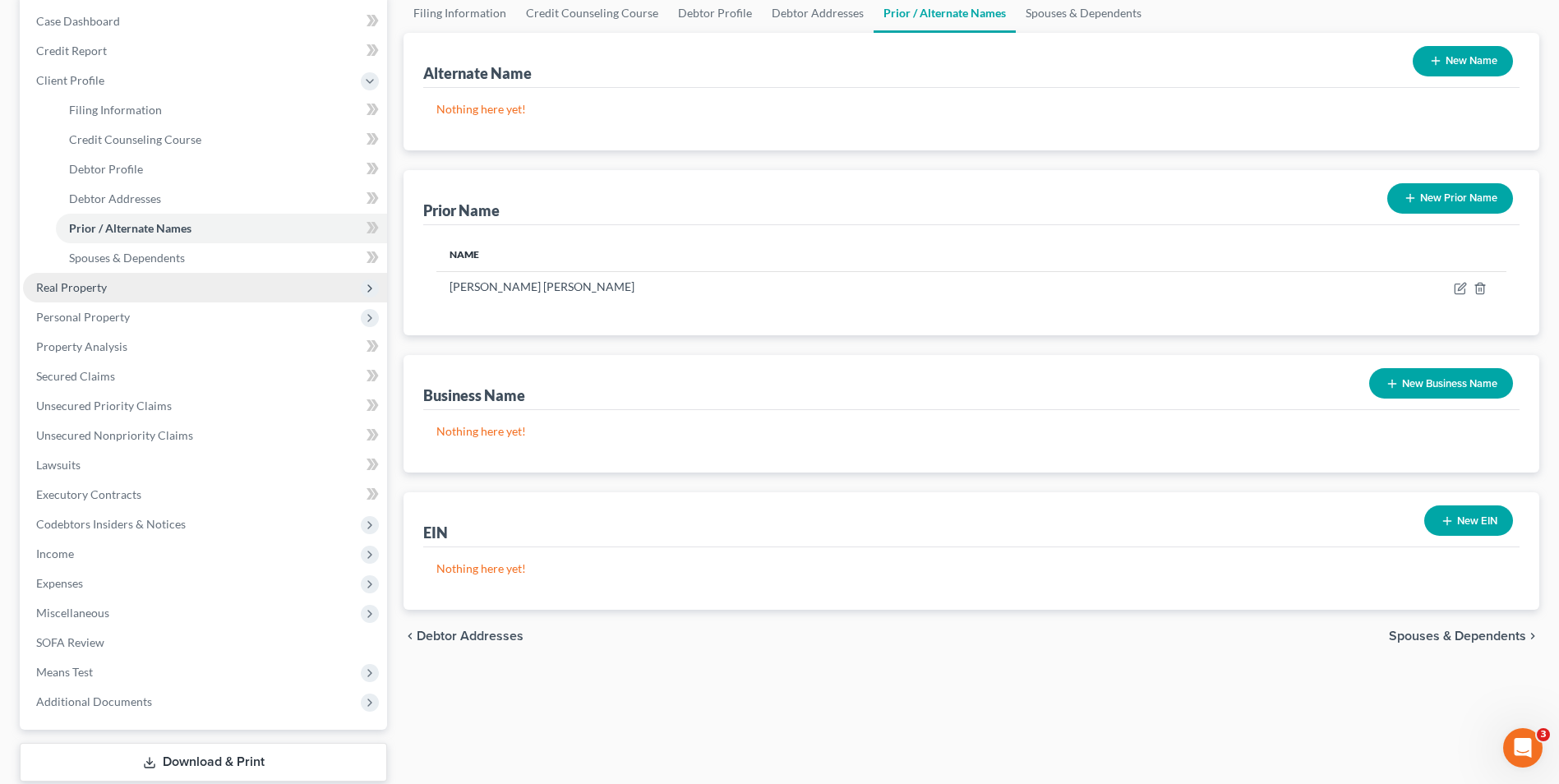
click at [97, 282] on span "Real Property" at bounding box center [71, 287] width 70 height 14
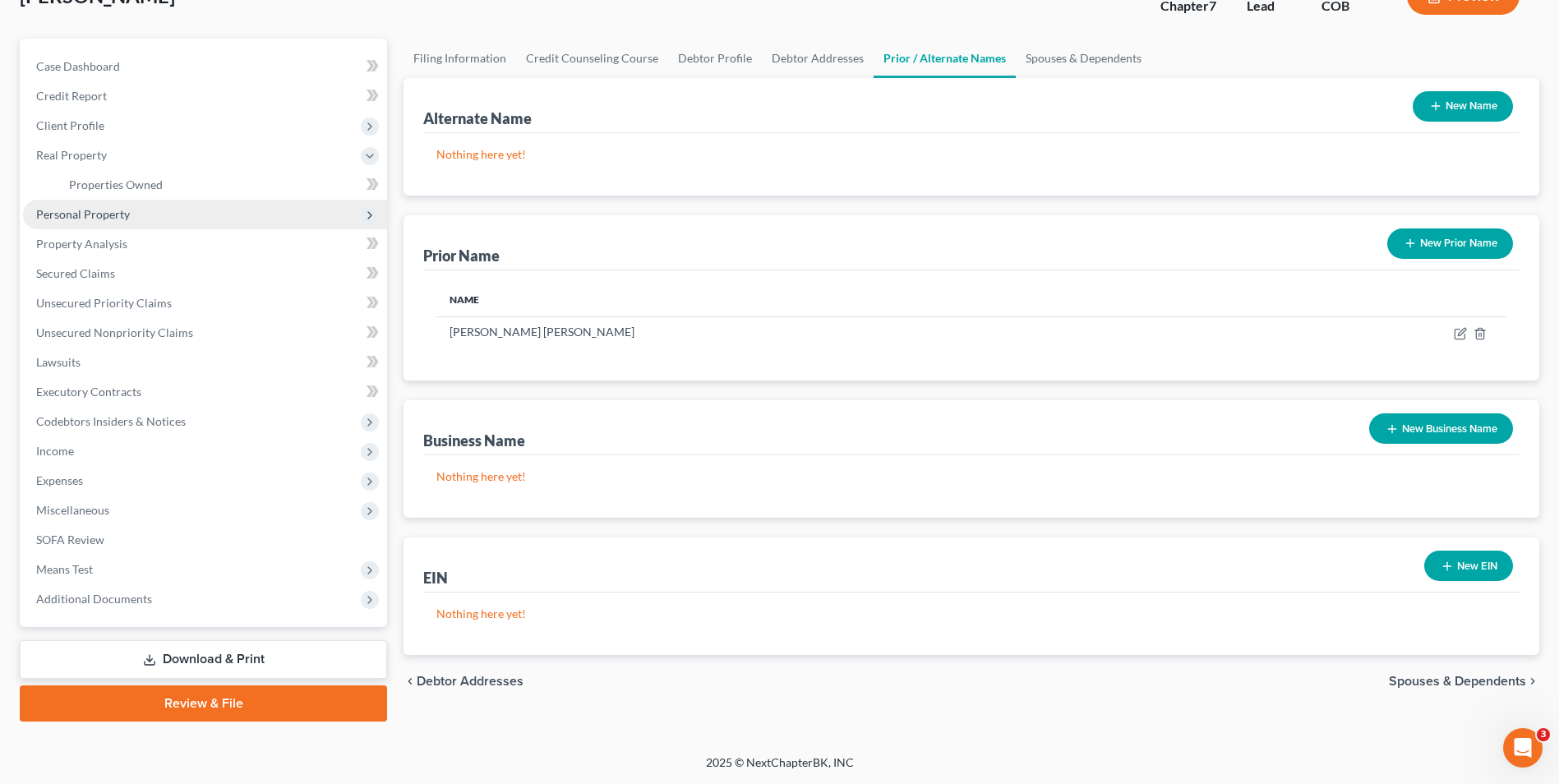
click at [101, 219] on span "Personal Property" at bounding box center [83, 214] width 93 height 14
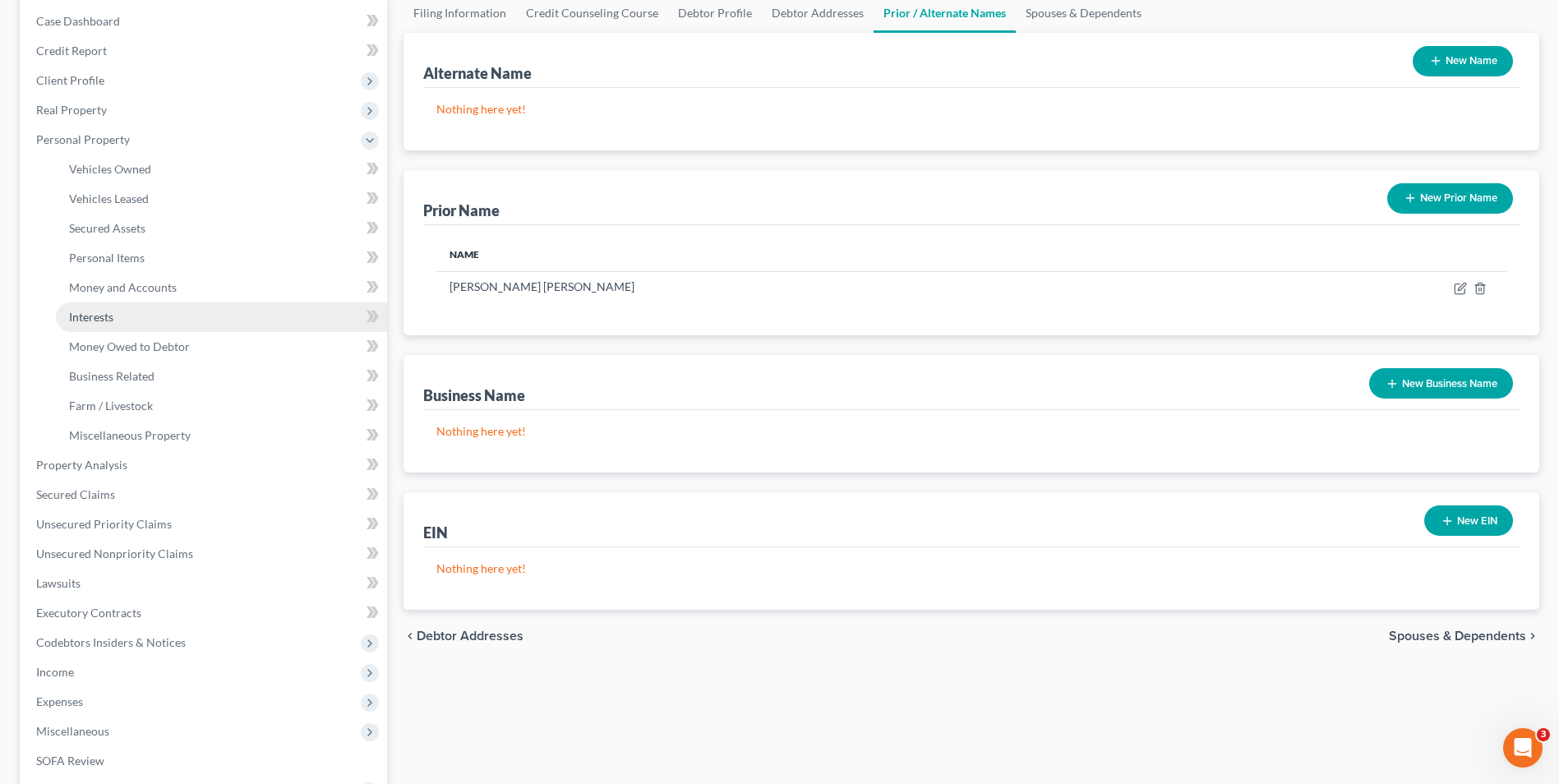
click at [96, 316] on span "Interests" at bounding box center [92, 316] width 44 height 14
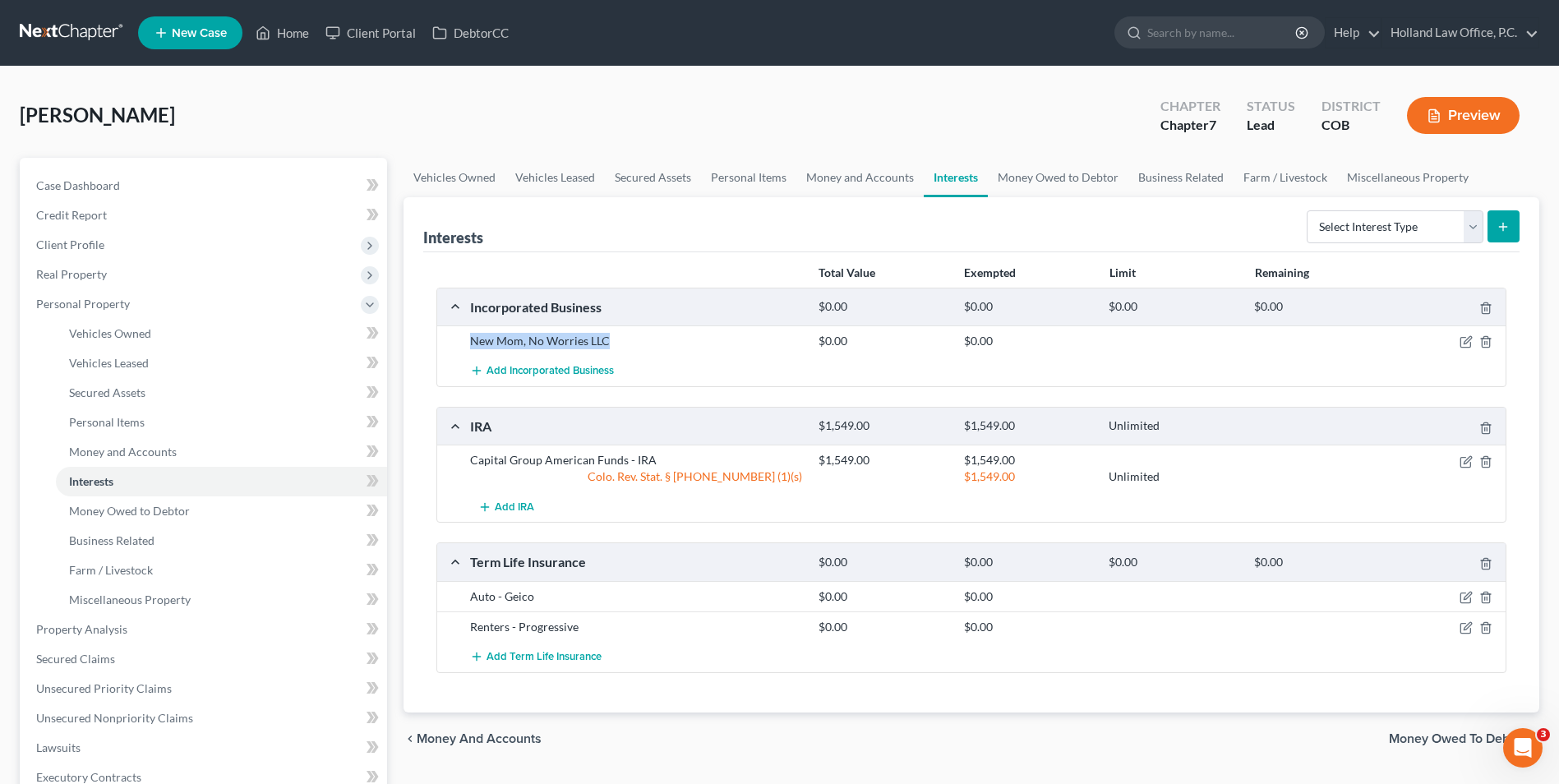
drag, startPoint x: 553, startPoint y: 340, endPoint x: 468, endPoint y: 349, distance: 85.5
click at [468, 349] on div "New Mom, No Worries LLC $0.00 $0.00" at bounding box center [972, 340] width 1069 height 30
drag, startPoint x: 481, startPoint y: 347, endPoint x: 533, endPoint y: 346, distance: 52.0
click at [125, 342] on link "Vehicles Owned" at bounding box center [221, 333] width 331 height 29
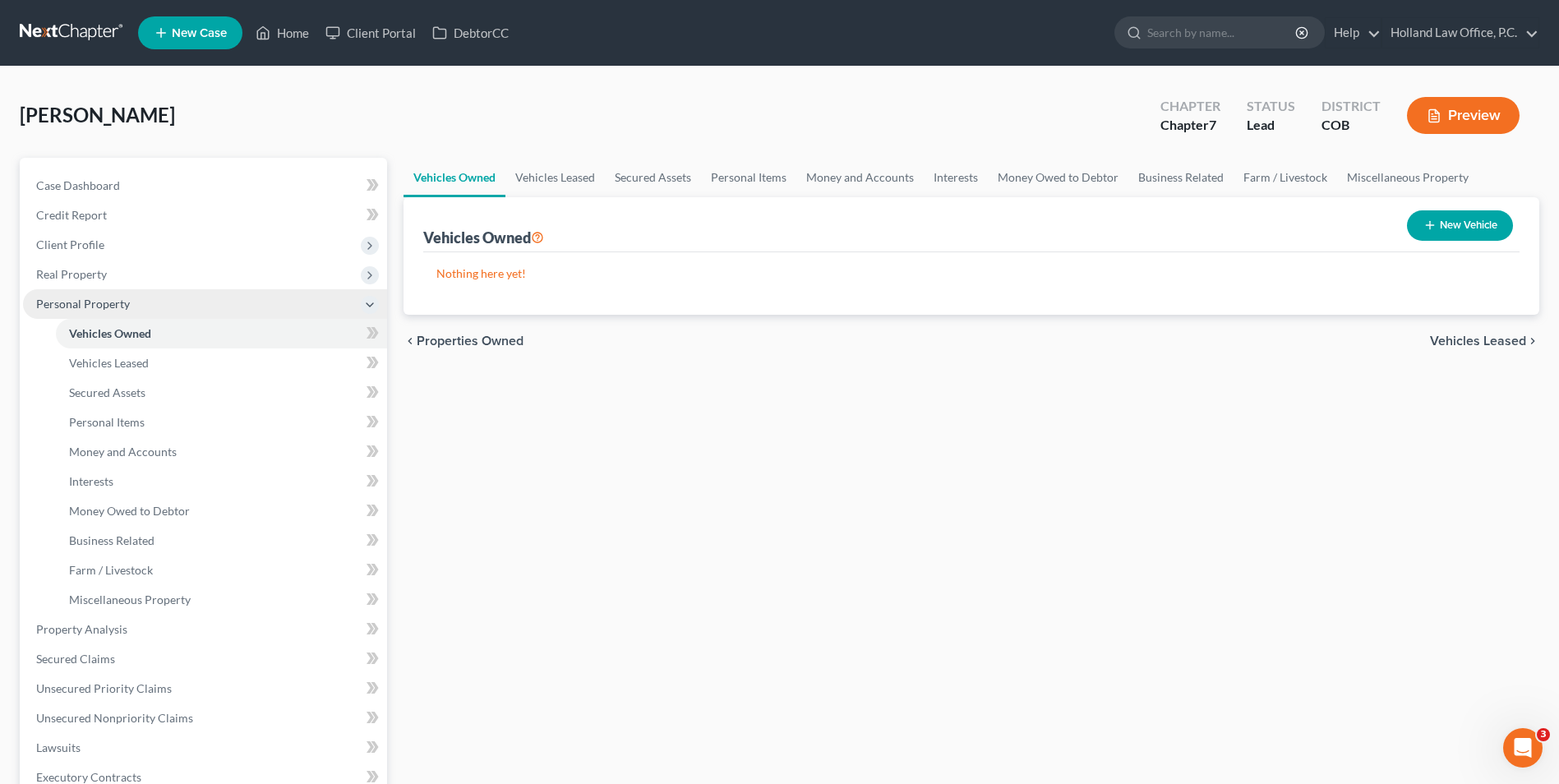
click at [137, 303] on span "Personal Property" at bounding box center [205, 303] width 364 height 29
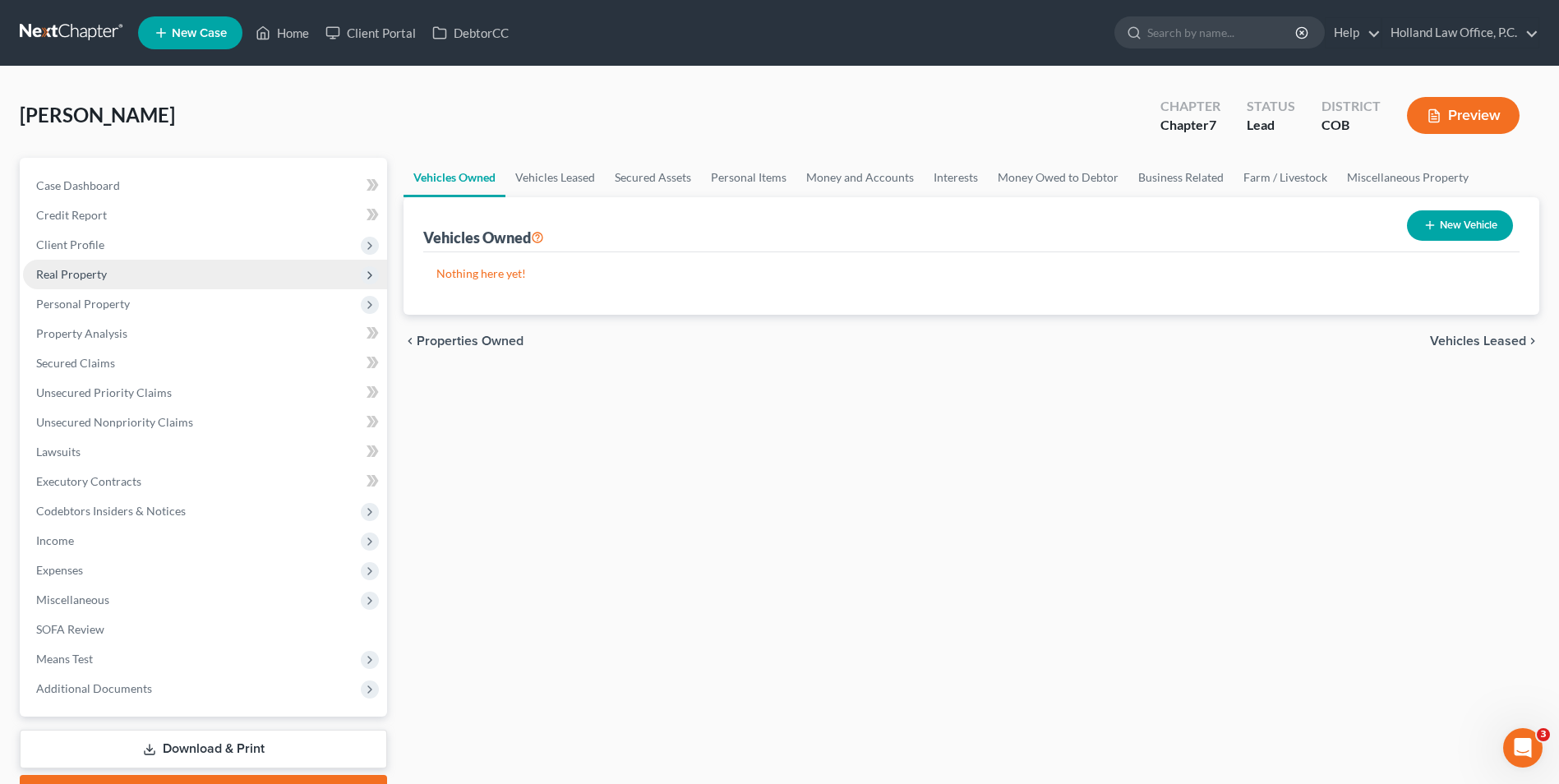
click at [157, 271] on span "Real Property" at bounding box center [205, 274] width 364 height 29
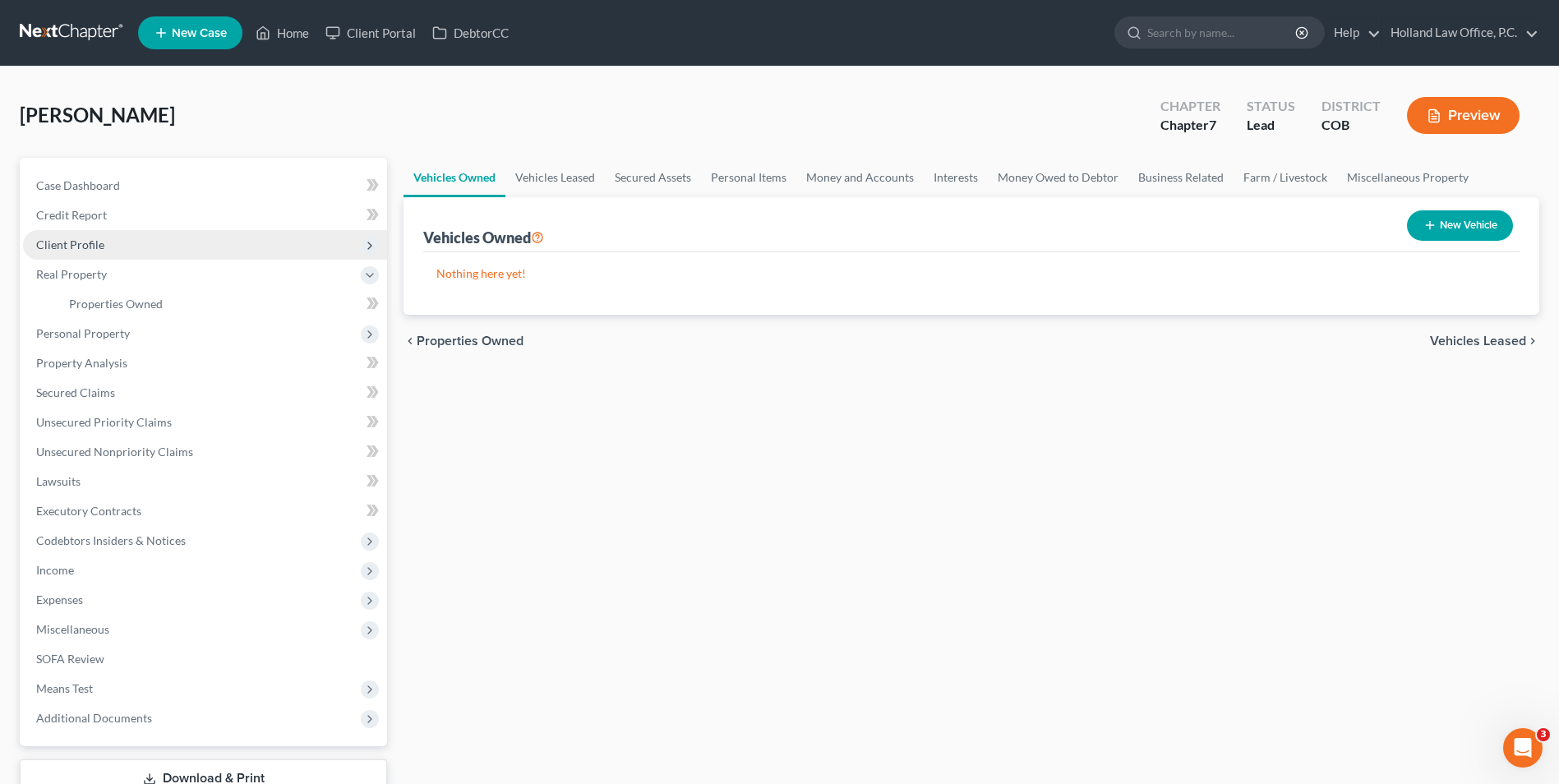
click at [167, 245] on span "Client Profile" at bounding box center [205, 244] width 364 height 29
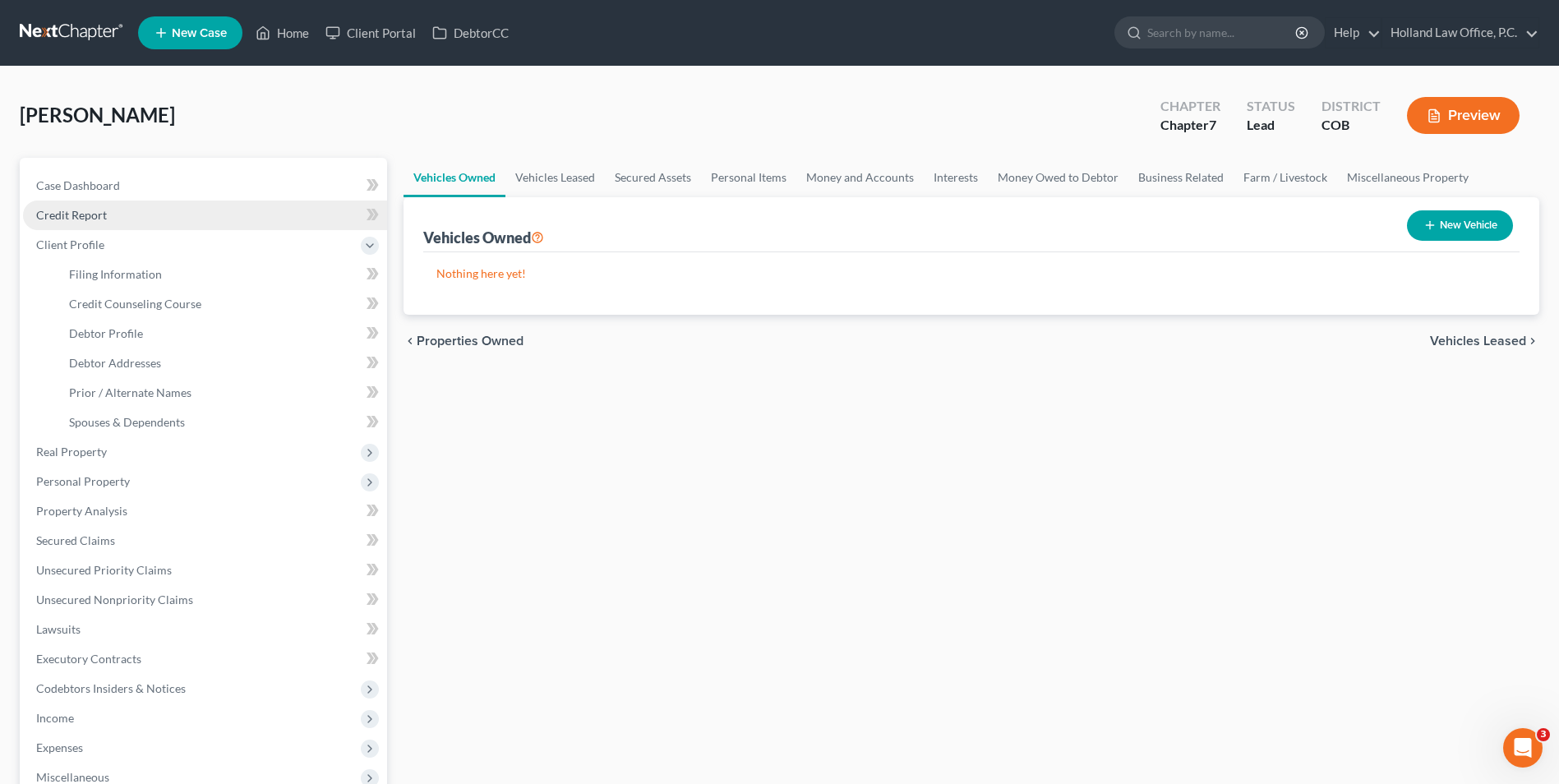
click at [175, 222] on link "Credit Report" at bounding box center [205, 215] width 364 height 29
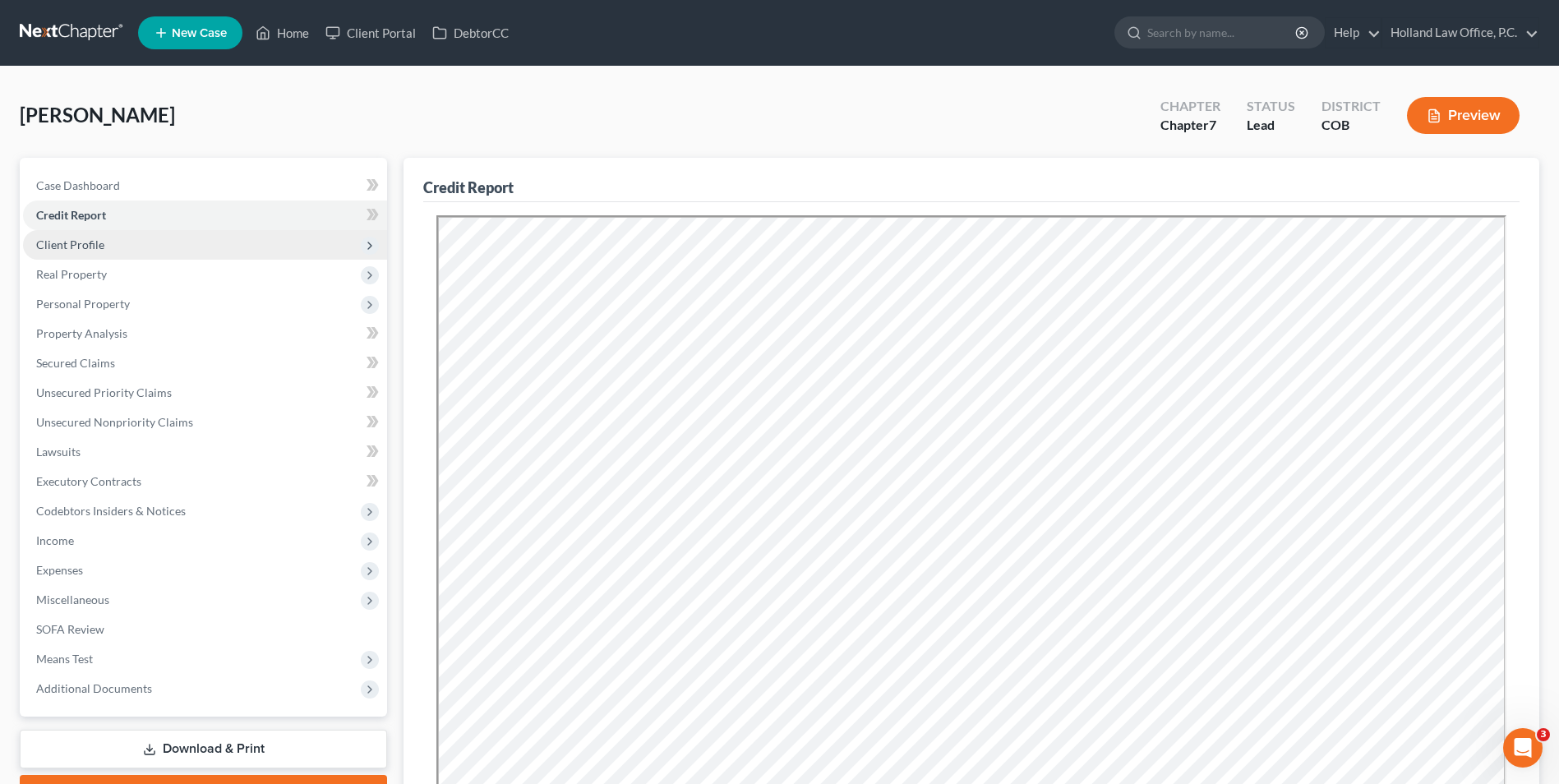
click at [111, 248] on span "Client Profile" at bounding box center [205, 244] width 364 height 29
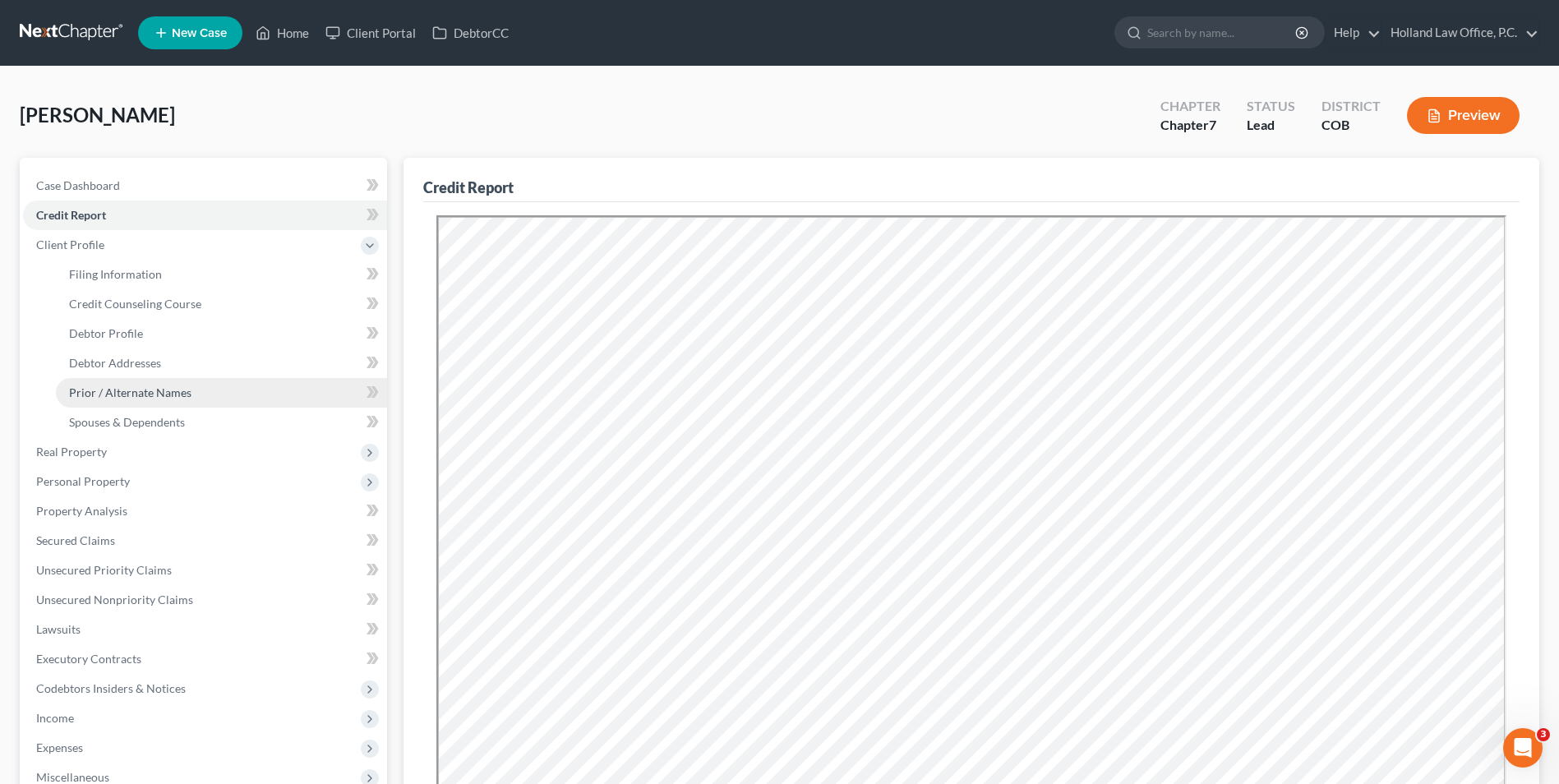
click at [149, 392] on span "Prior / Alternate Names" at bounding box center [131, 393] width 123 height 14
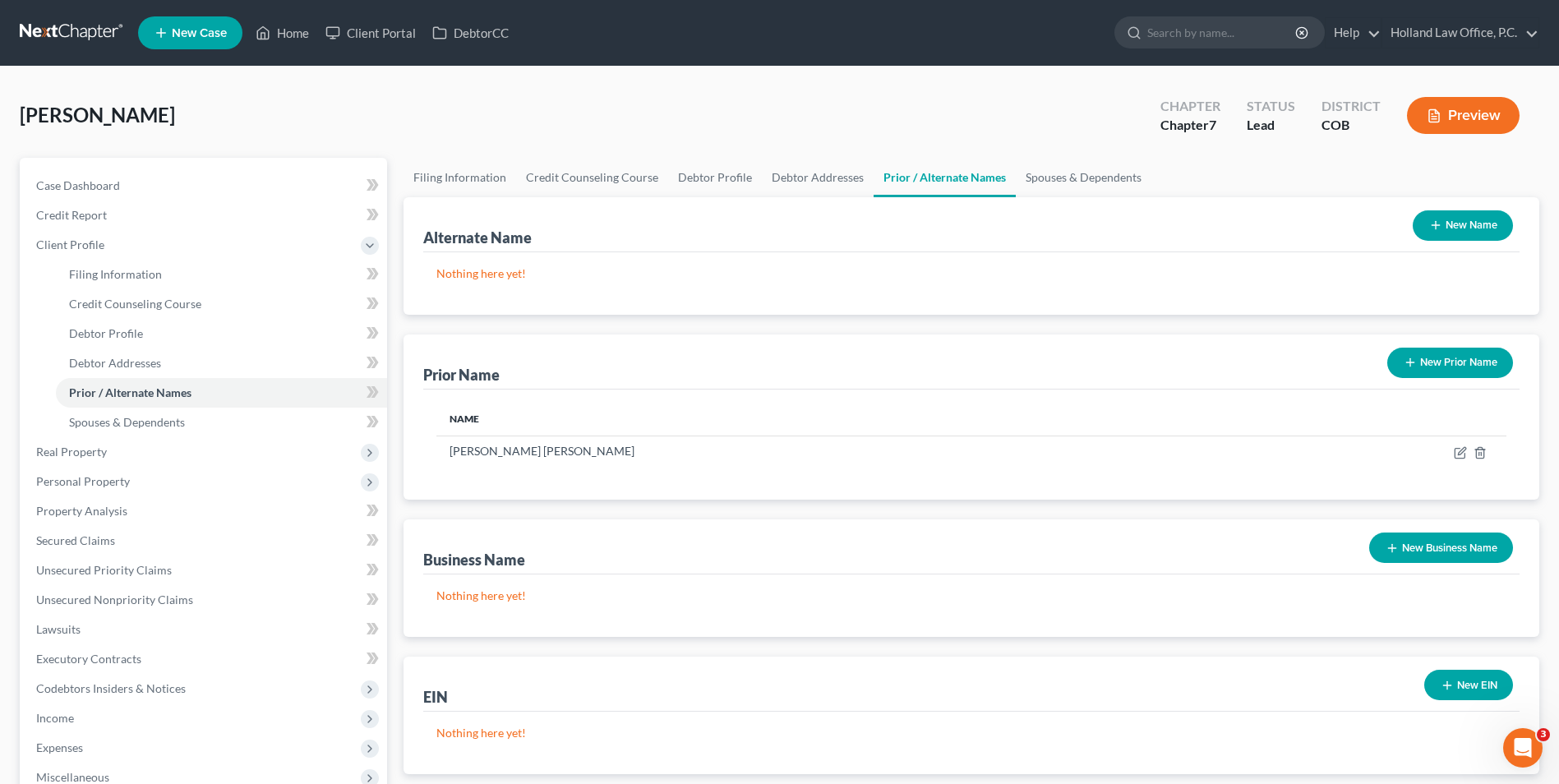
click at [1432, 549] on button "New Business Name" at bounding box center [1442, 548] width 144 height 30
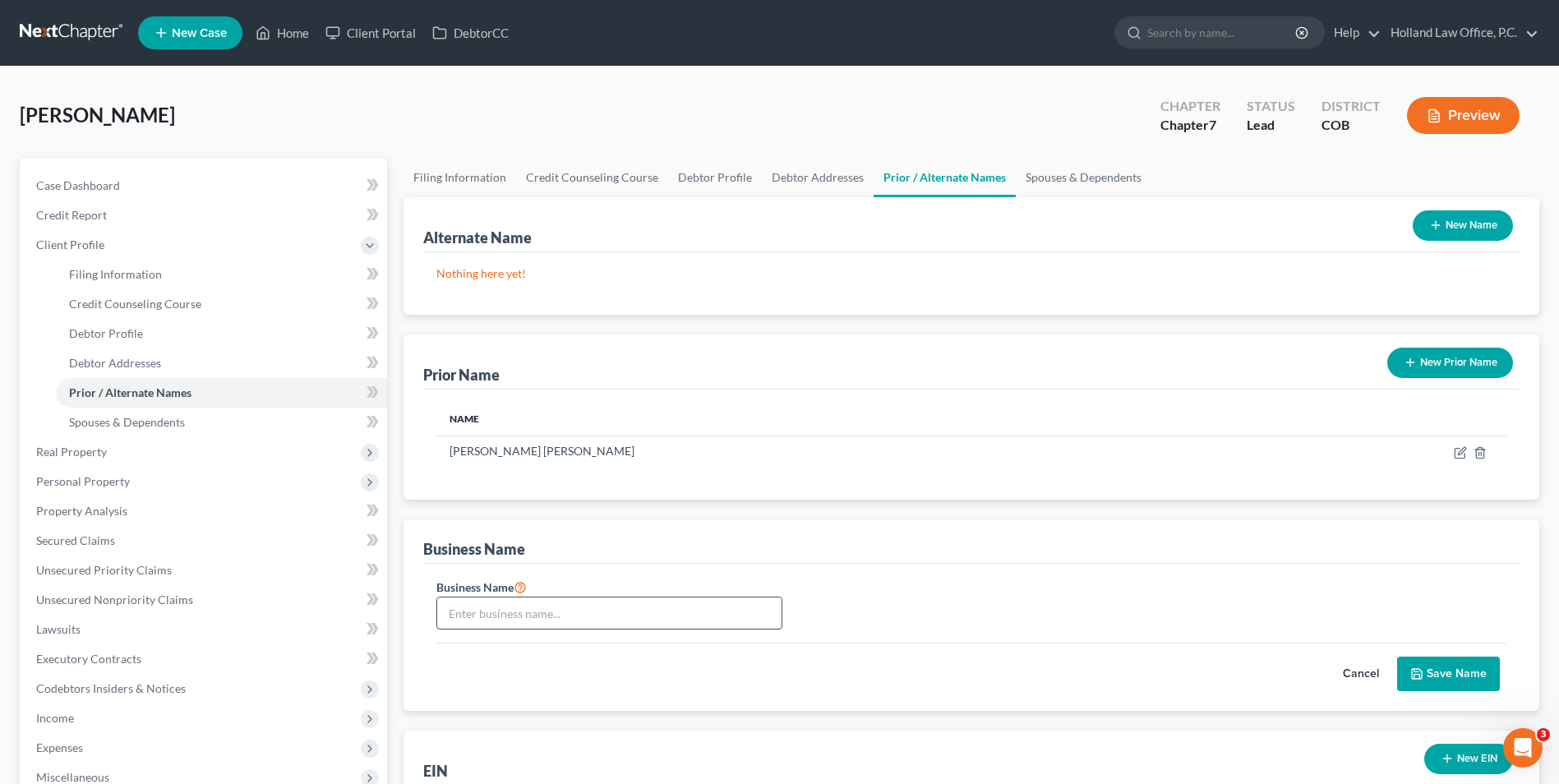
paste input "New Mom, No Worries LLC"
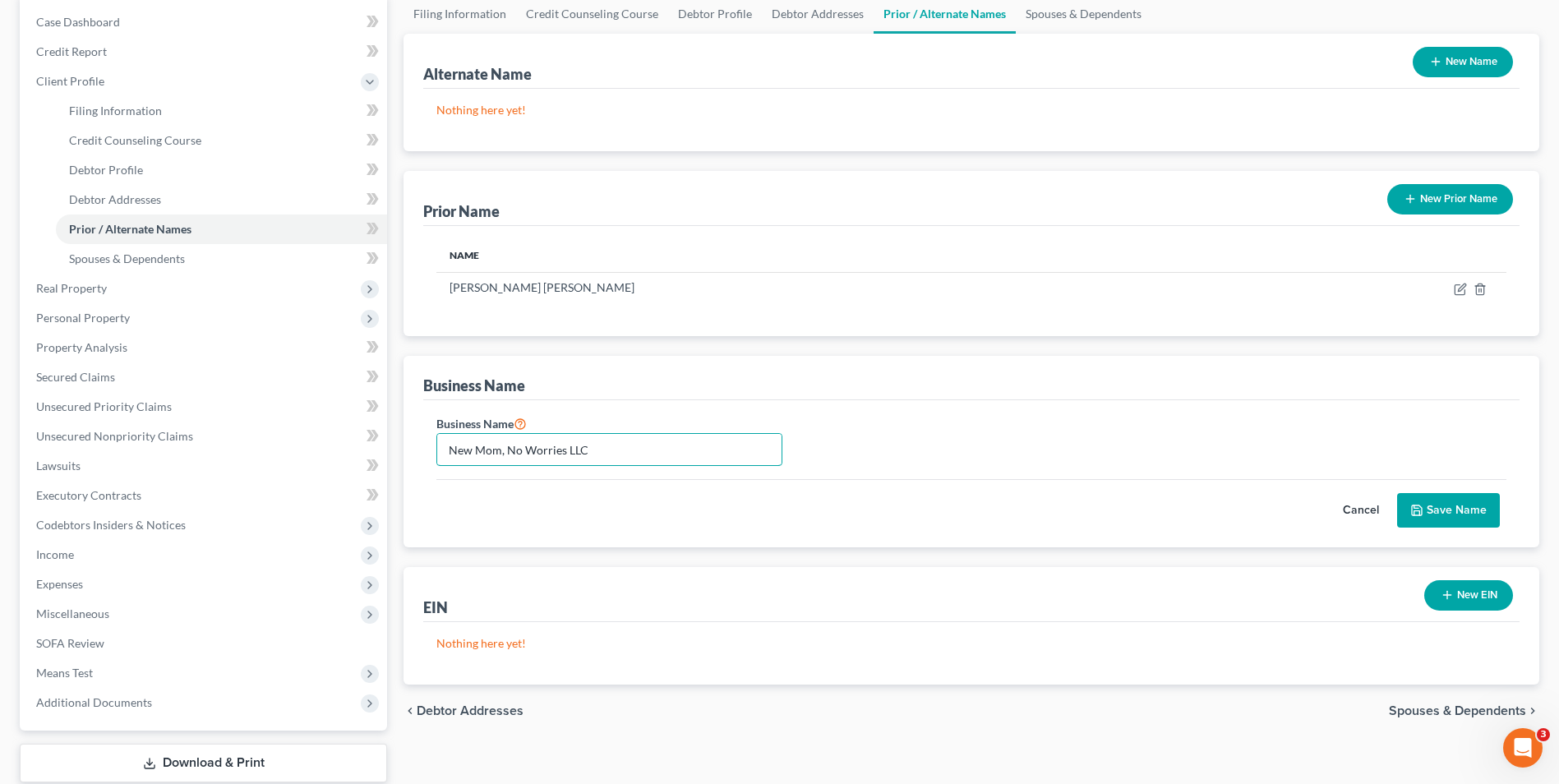
scroll to position [164, 0]
type input "New Mom, No Worries LLC"
click at [1450, 491] on div "Cancel Save Name" at bounding box center [971, 502] width 1070 height 49
click at [1448, 504] on button "Save Name" at bounding box center [1449, 509] width 103 height 35
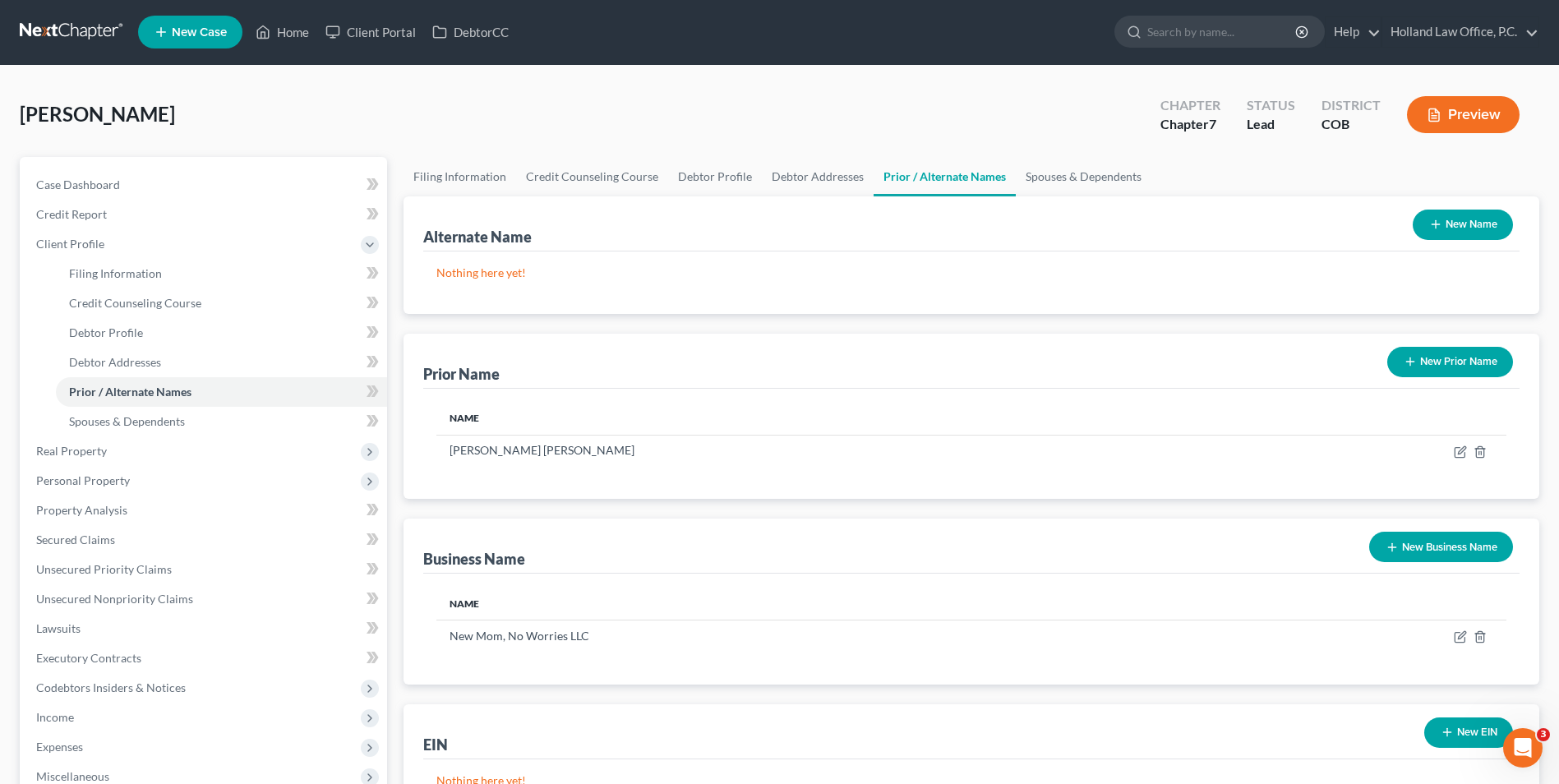
scroll to position [0, 0]
click at [277, 12] on ul "New Case Home Client Portal DebtorCC - No Result - See all results Or Press Ent…" at bounding box center [839, 33] width 1402 height 43
click at [286, 35] on link "Home" at bounding box center [282, 32] width 70 height 29
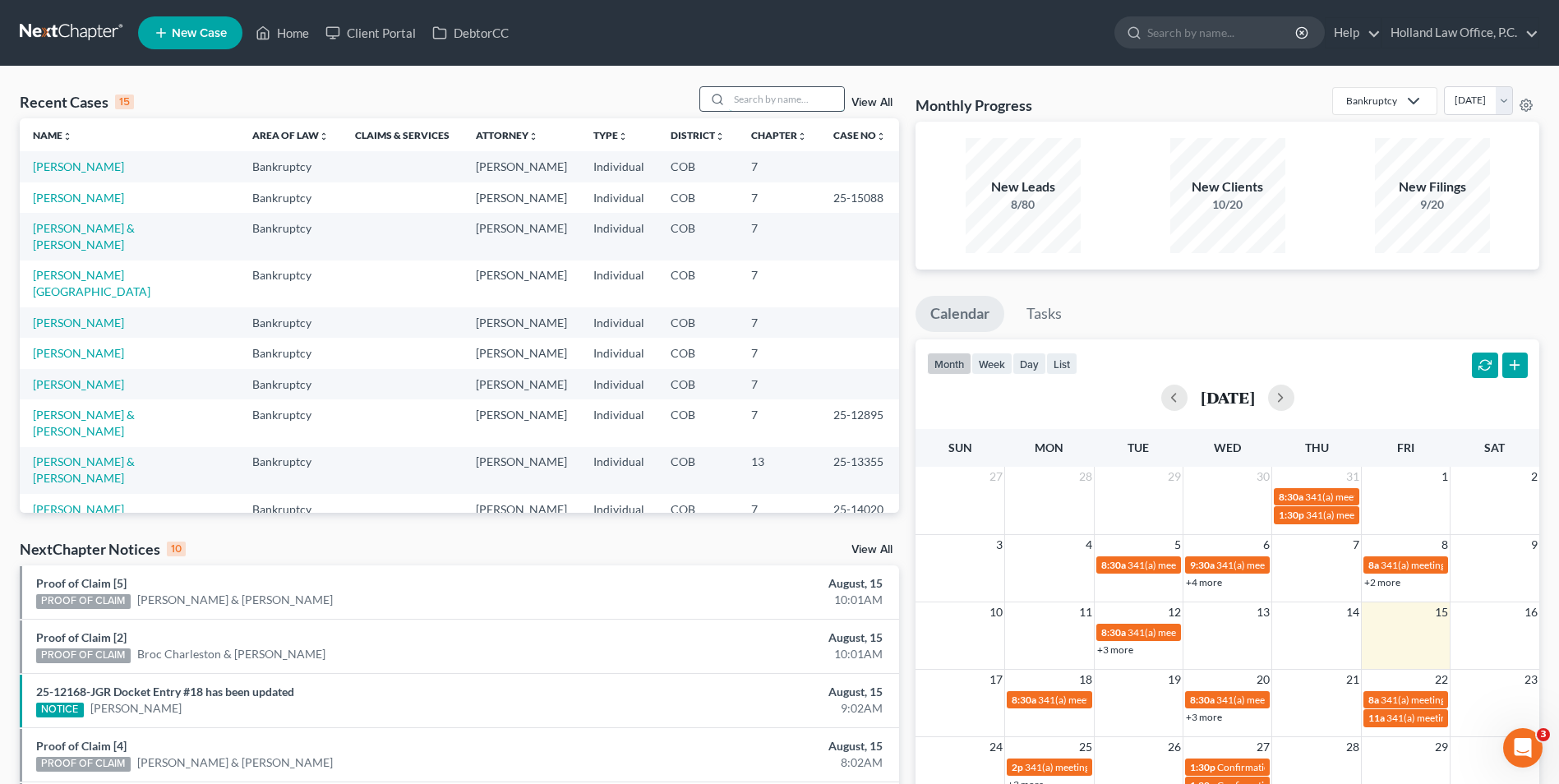
click at [763, 105] on input "search" at bounding box center [786, 99] width 115 height 24
click at [95, 170] on link "[PERSON_NAME]" at bounding box center [78, 166] width 92 height 14
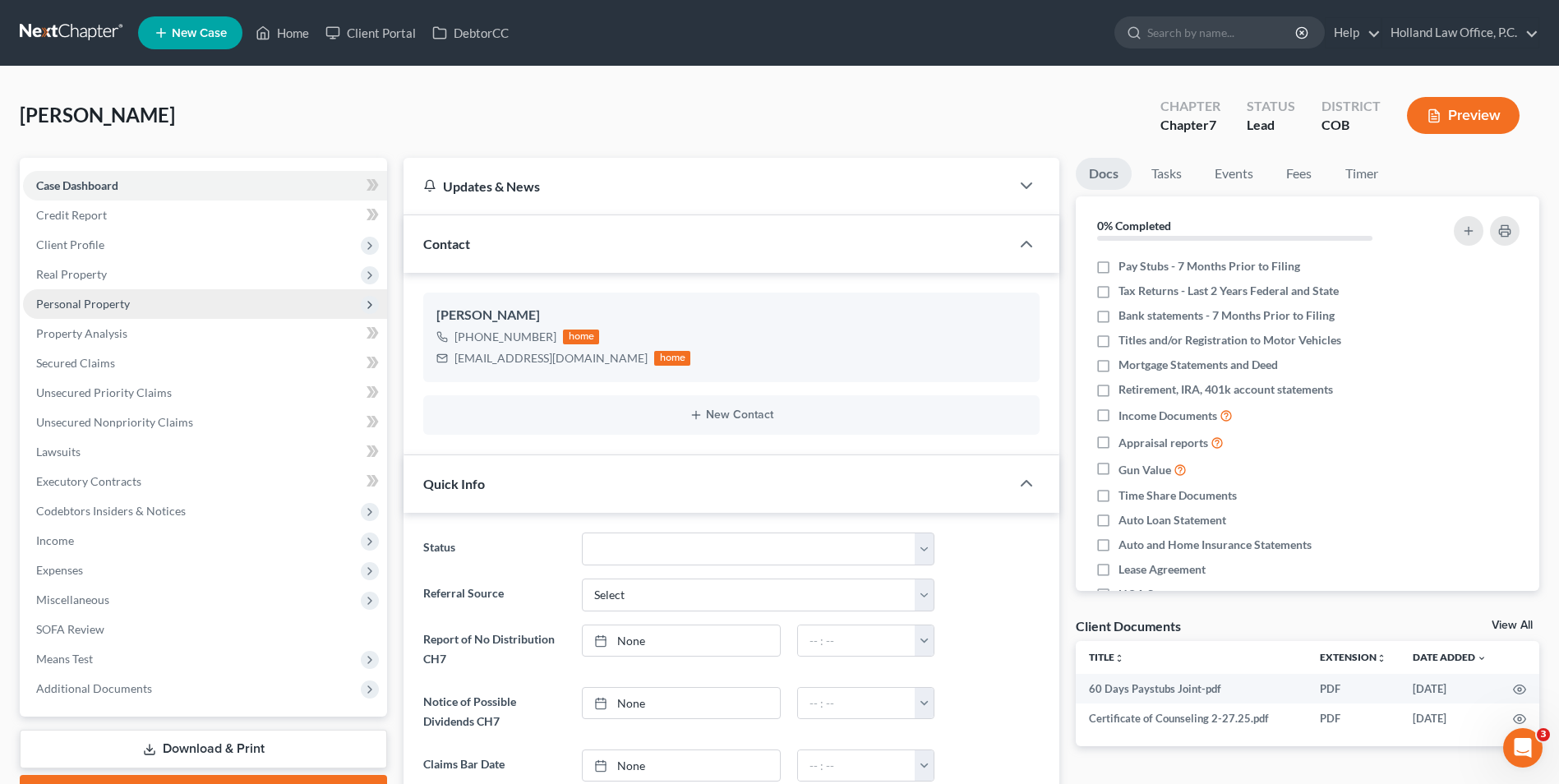
click at [92, 307] on span "Personal Property" at bounding box center [83, 304] width 93 height 14
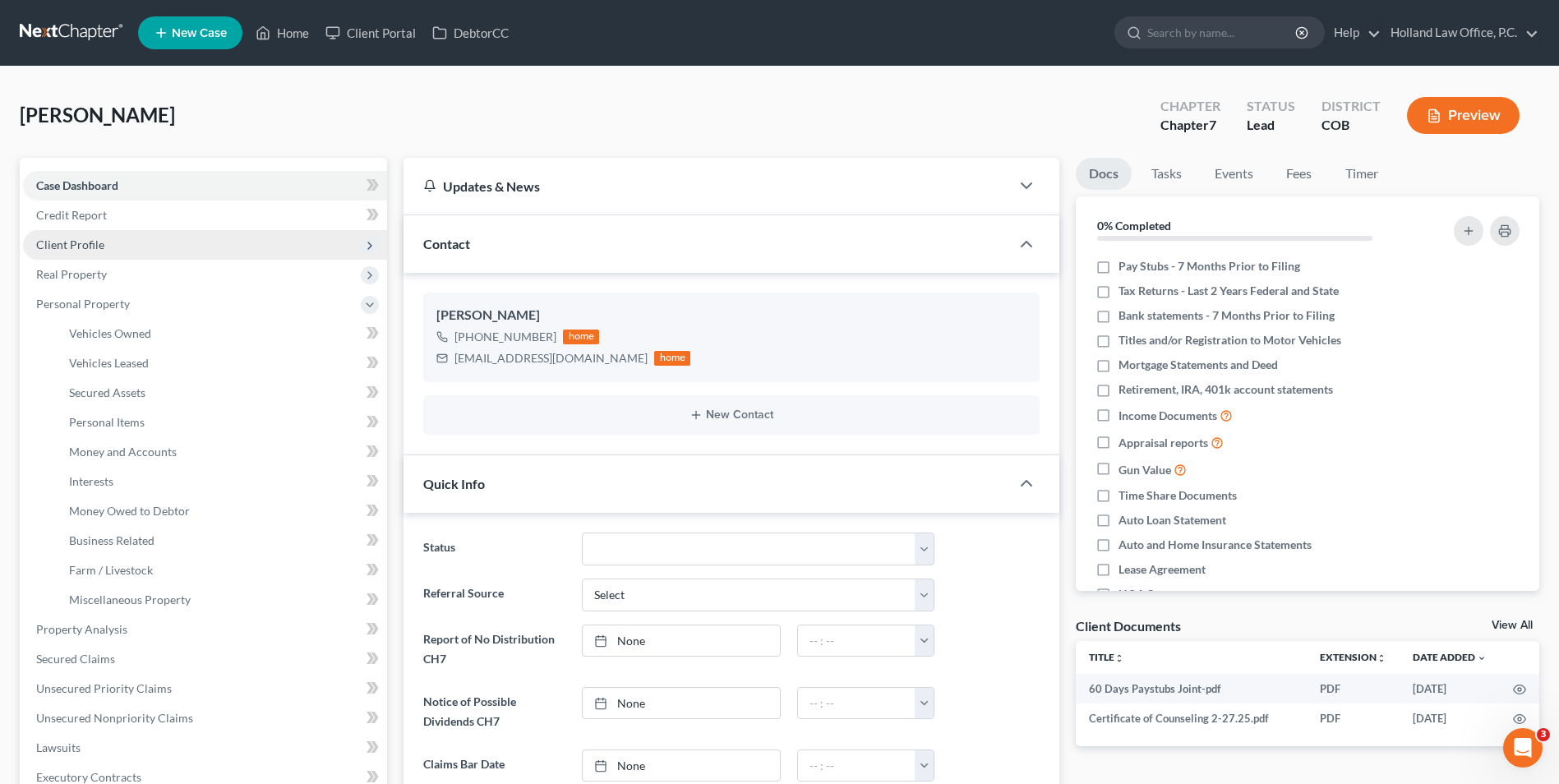
click at [117, 236] on span "Client Profile" at bounding box center [205, 244] width 364 height 29
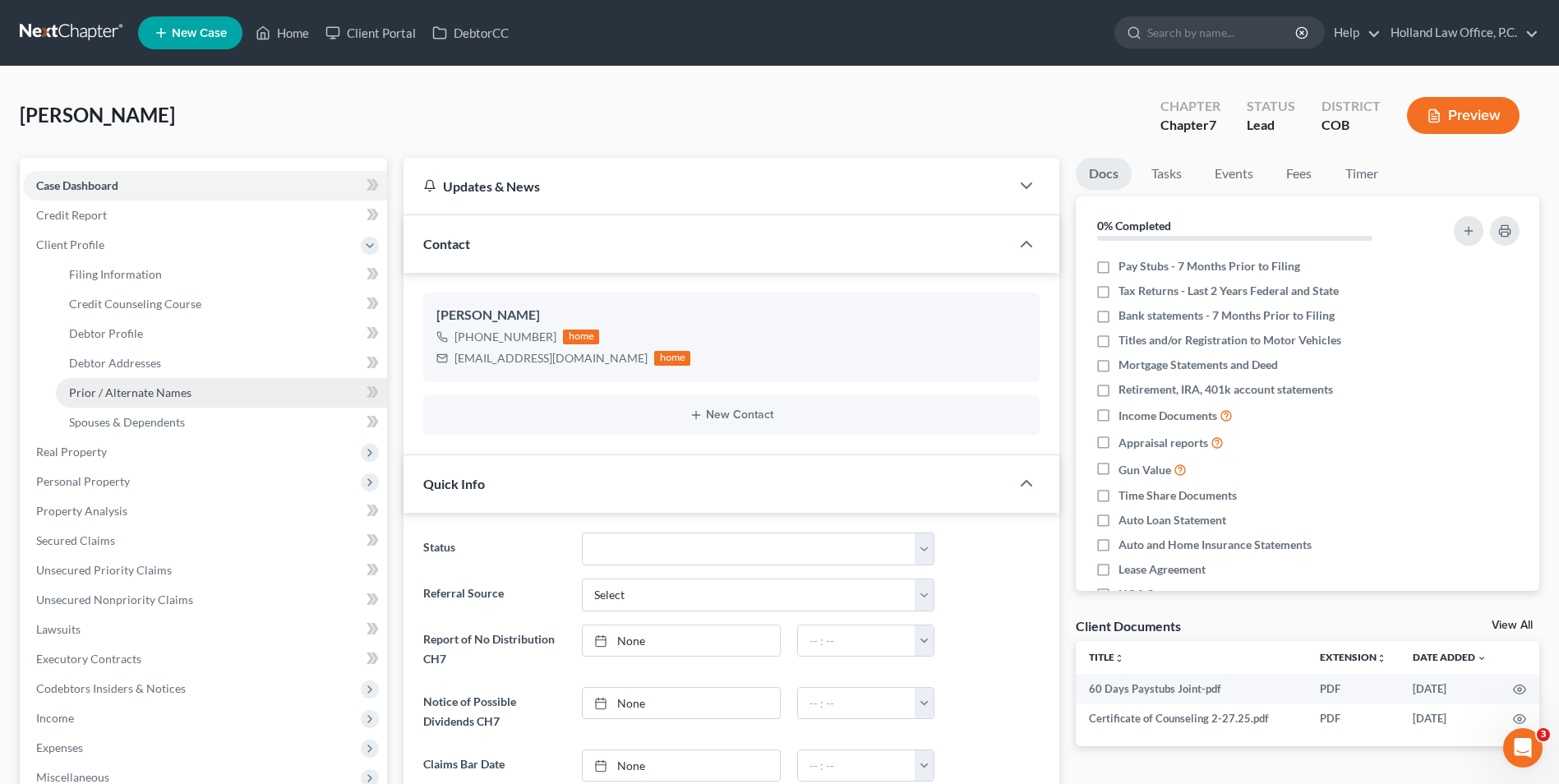
click at [136, 402] on link "Prior / Alternate Names" at bounding box center [221, 392] width 331 height 29
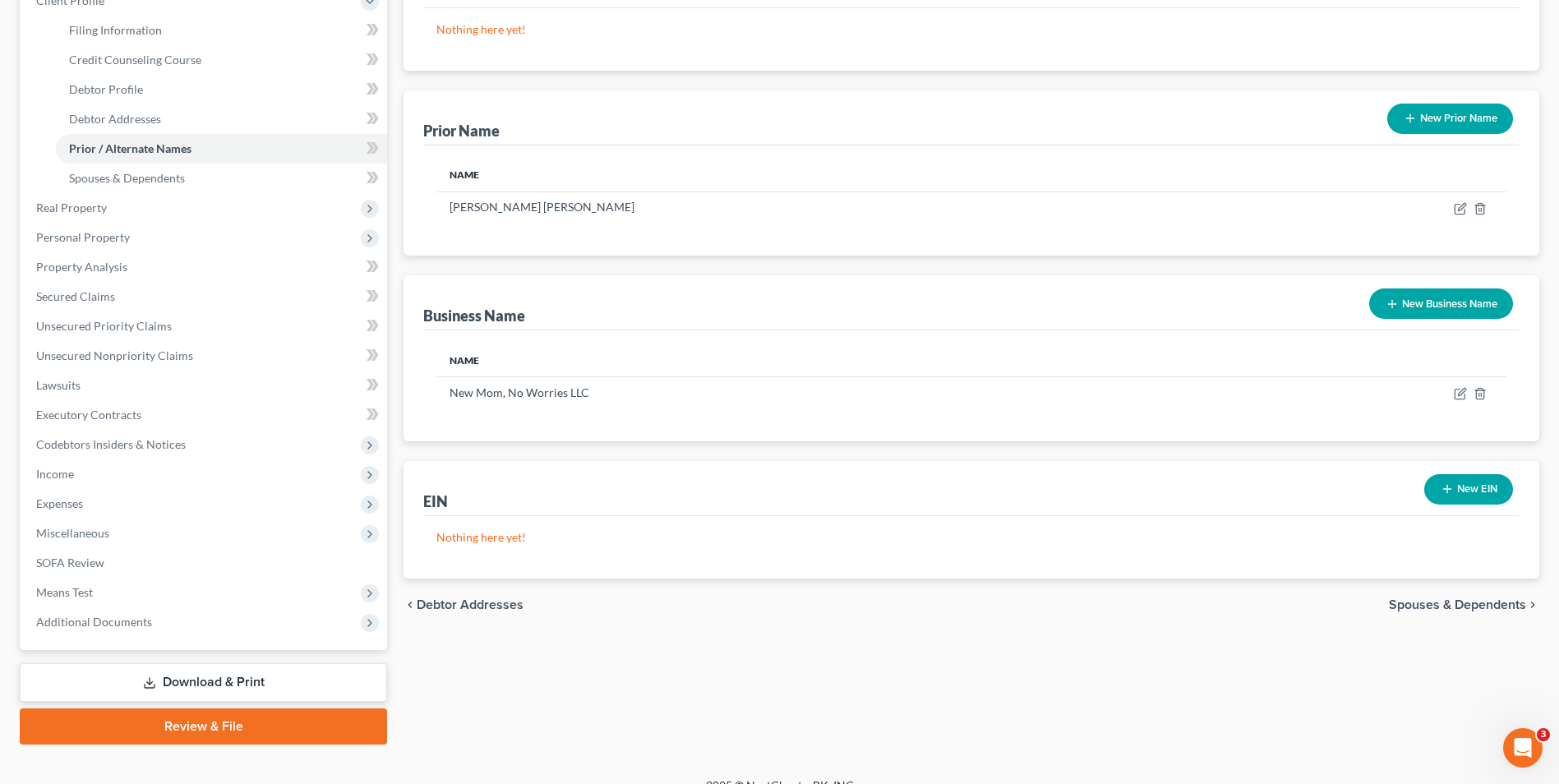
scroll to position [267, 0]
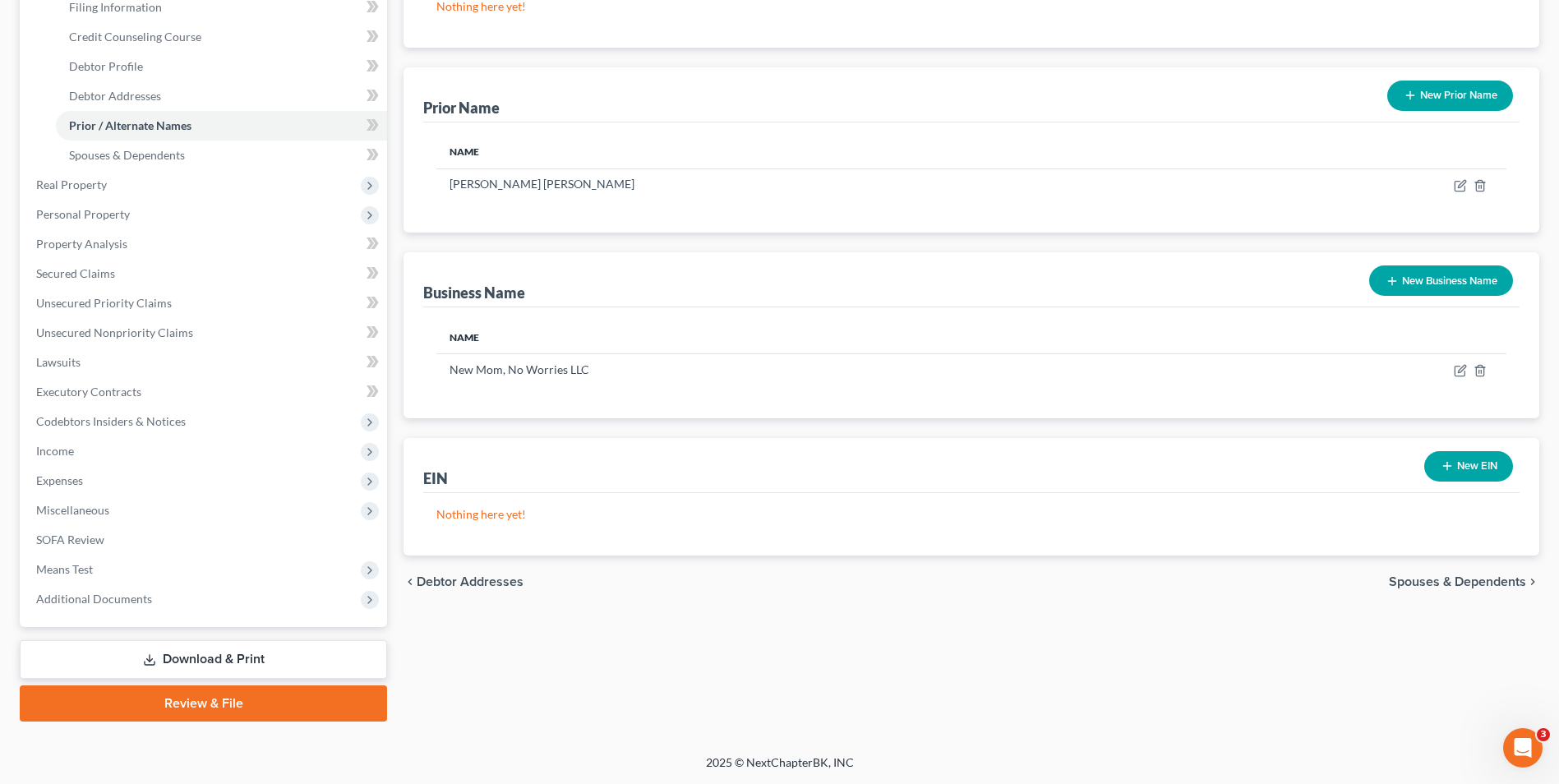
click at [1452, 466] on icon "button" at bounding box center [1447, 466] width 13 height 13
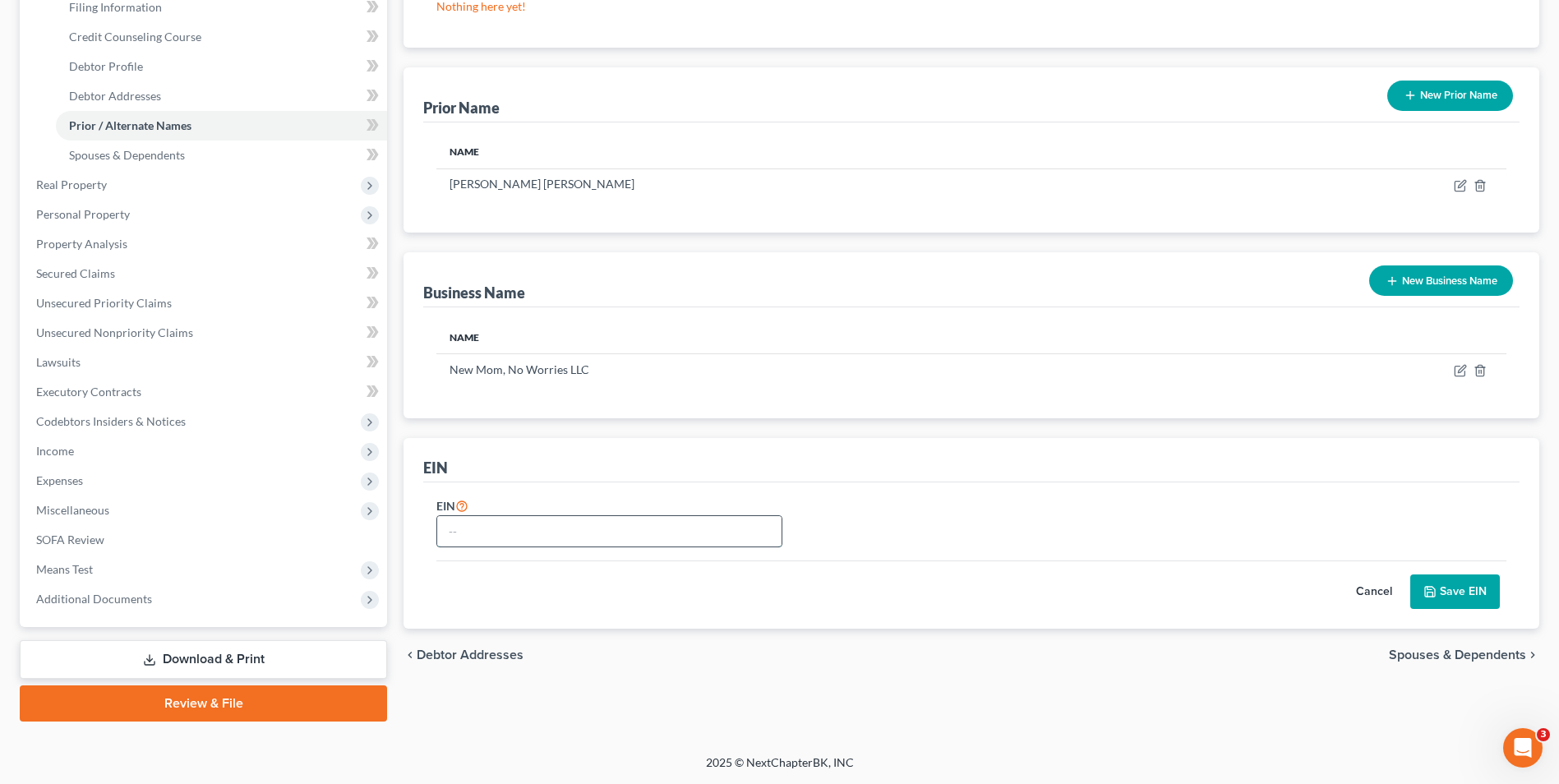
click at [490, 522] on input "text" at bounding box center [609, 531] width 344 height 31
paste input "20231714209"
click at [462, 537] on input "20231714209" at bounding box center [609, 531] width 344 height 31
type input "20-231714209"
click at [637, 506] on div "EIN 20-231714209" at bounding box center [610, 521] width 363 height 52
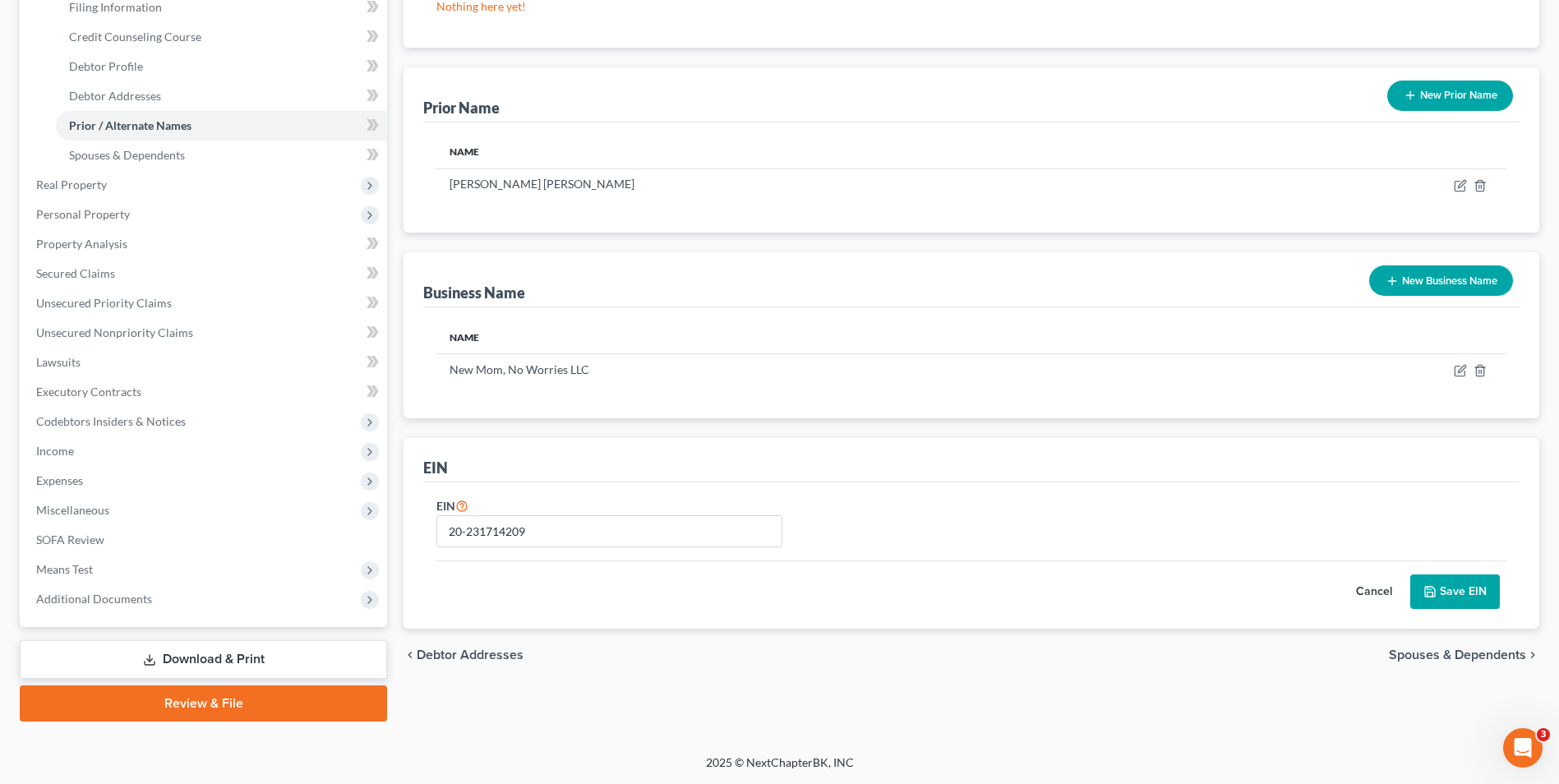
click at [1427, 582] on button "Save EIN" at bounding box center [1455, 591] width 90 height 35
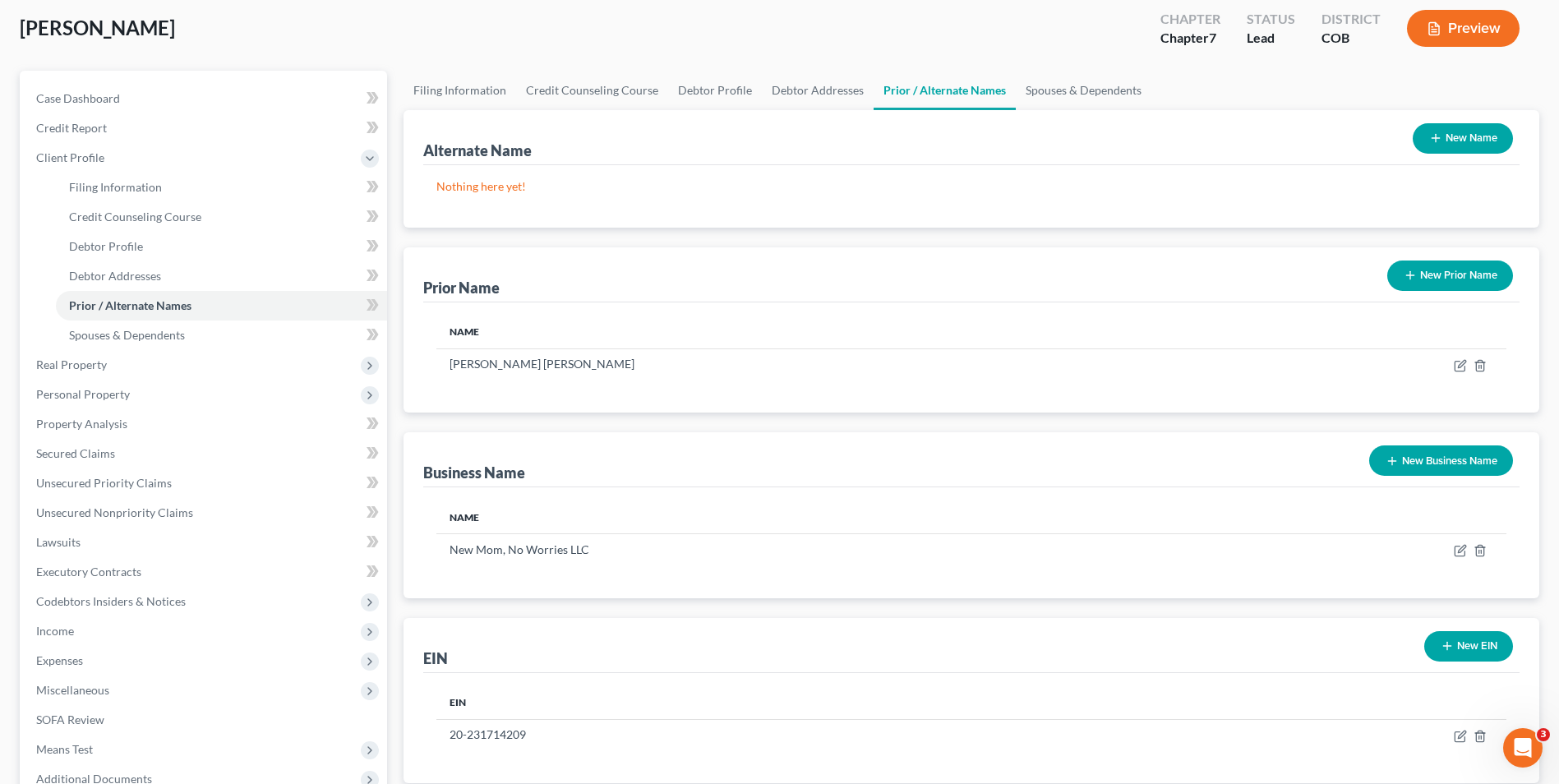
scroll to position [164, 0]
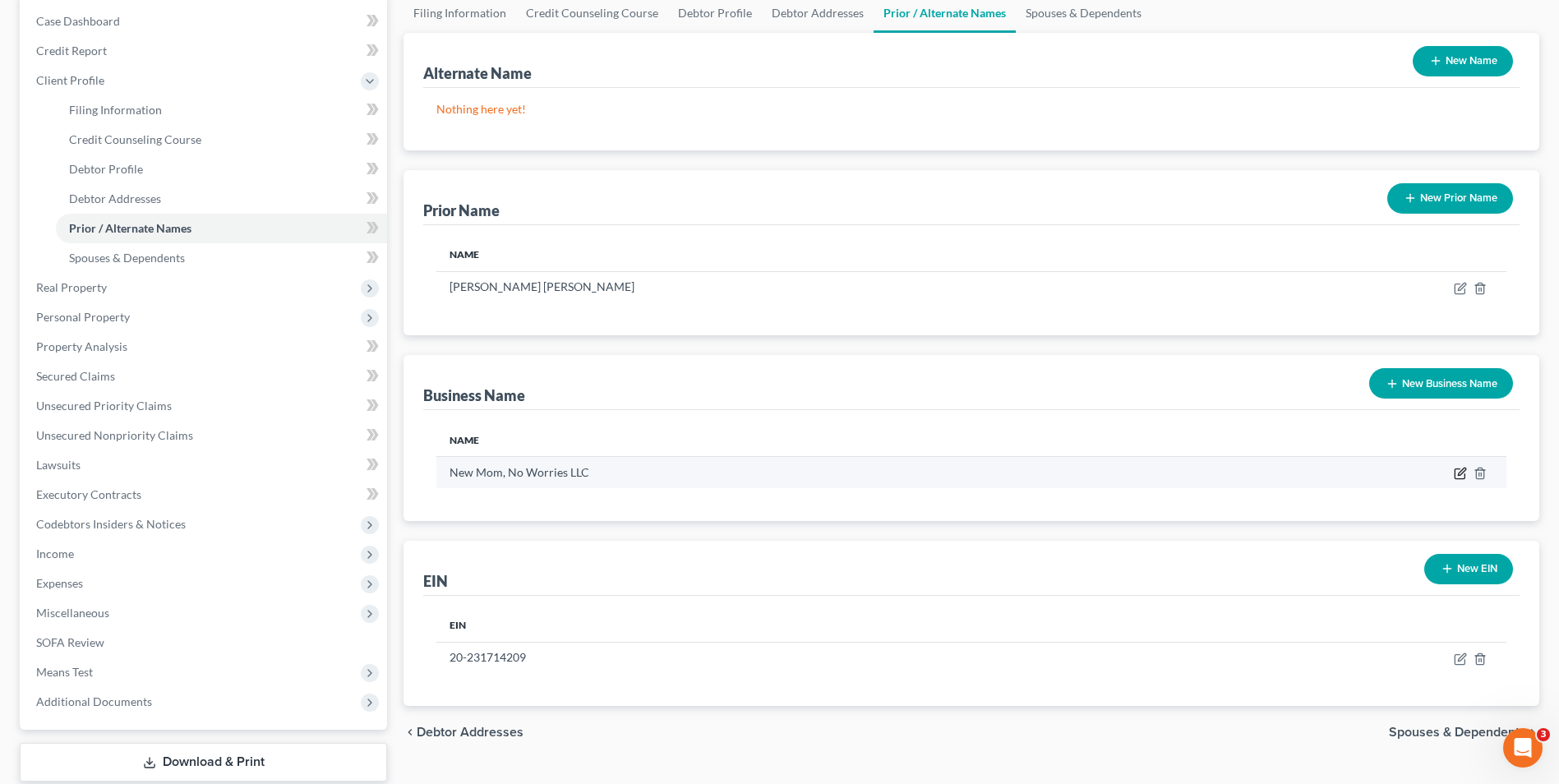
click at [1460, 471] on icon "button" at bounding box center [1460, 473] width 13 height 13
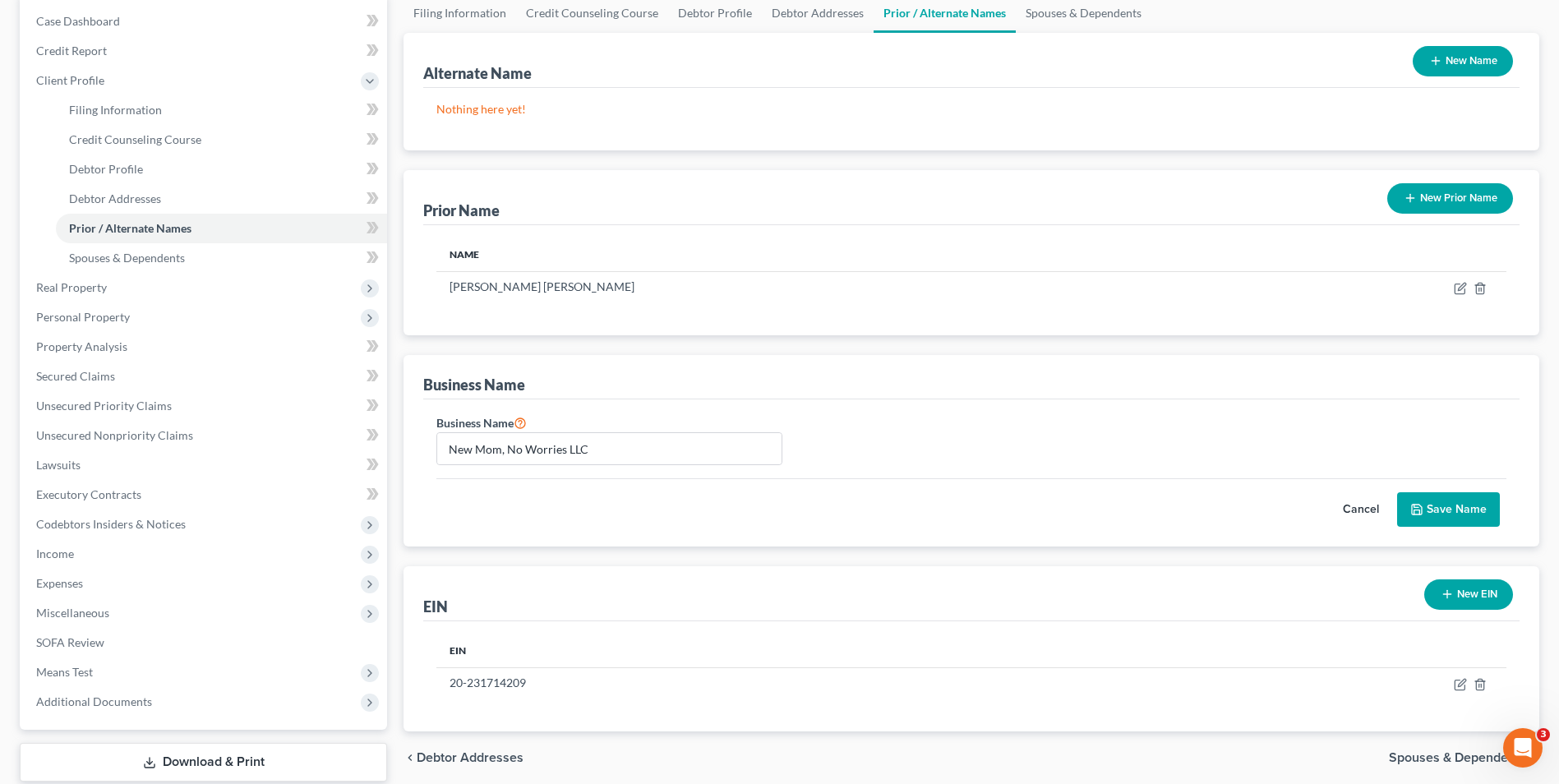
click at [1445, 499] on button "Save Name" at bounding box center [1449, 509] width 103 height 35
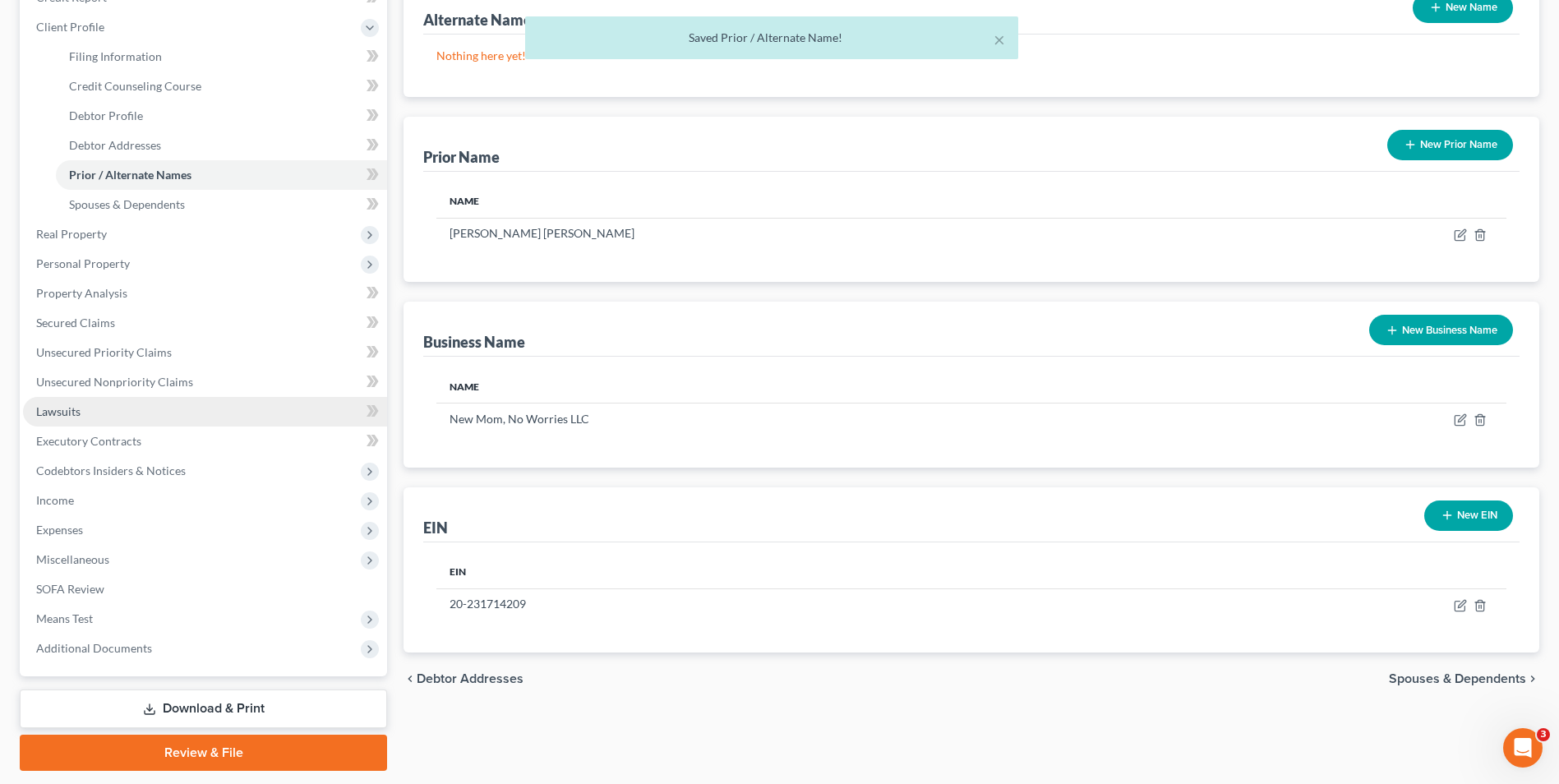
scroll to position [246, 0]
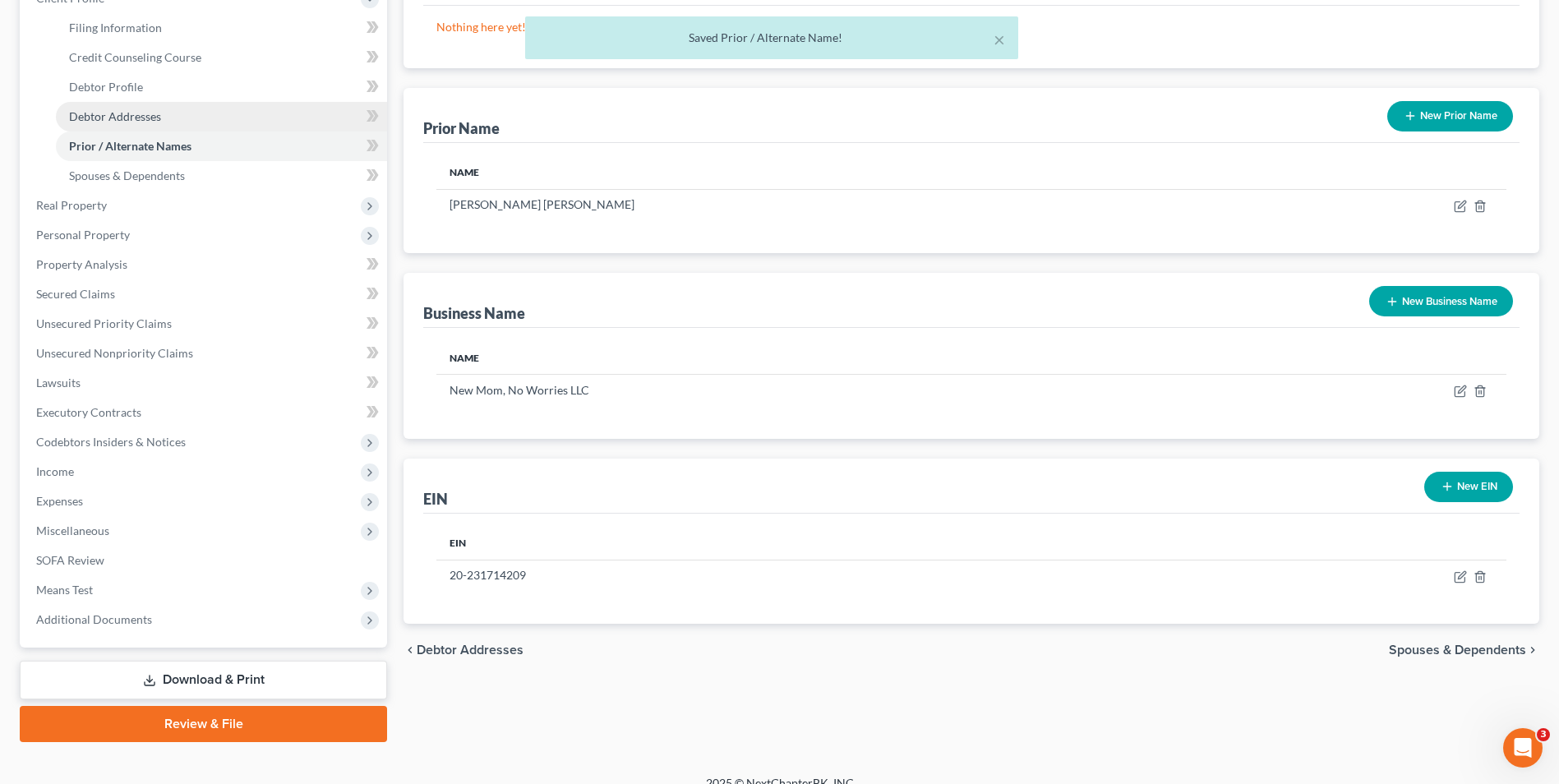
click at [151, 110] on span "Debtor Addresses" at bounding box center [116, 116] width 92 height 14
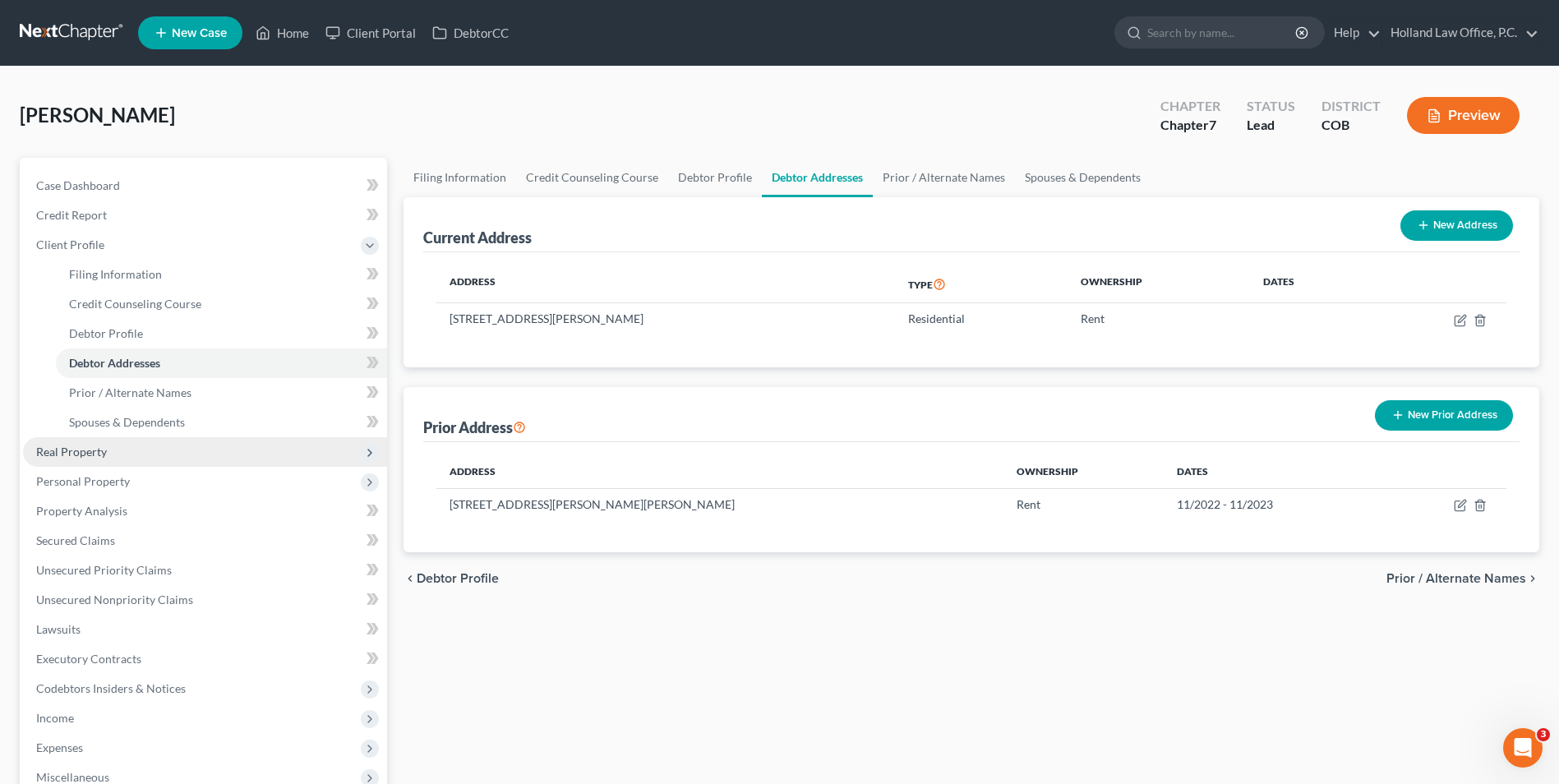
click at [92, 460] on span "Real Property" at bounding box center [205, 452] width 364 height 29
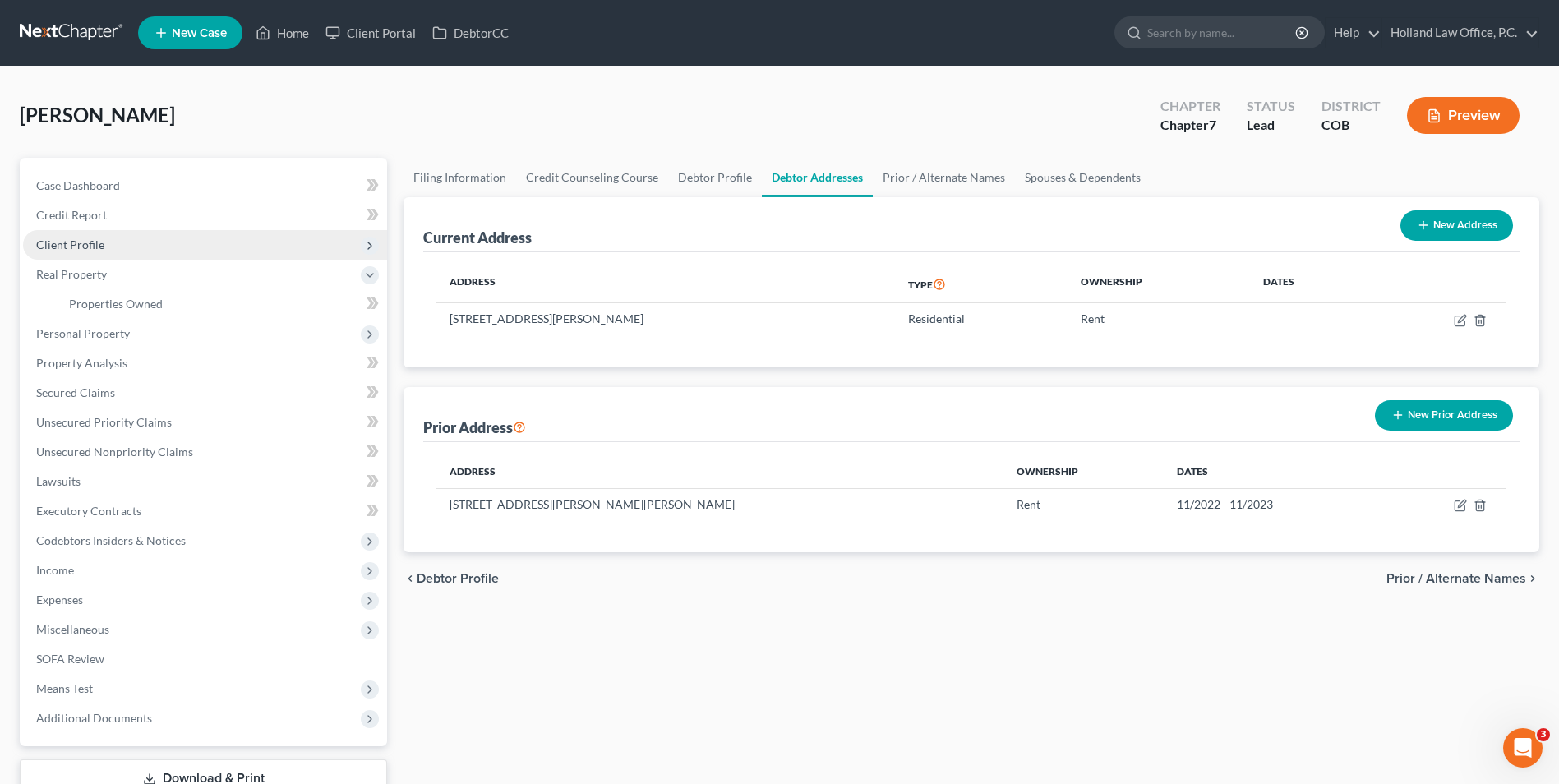
click at [99, 242] on span "Client Profile" at bounding box center [70, 244] width 68 height 14
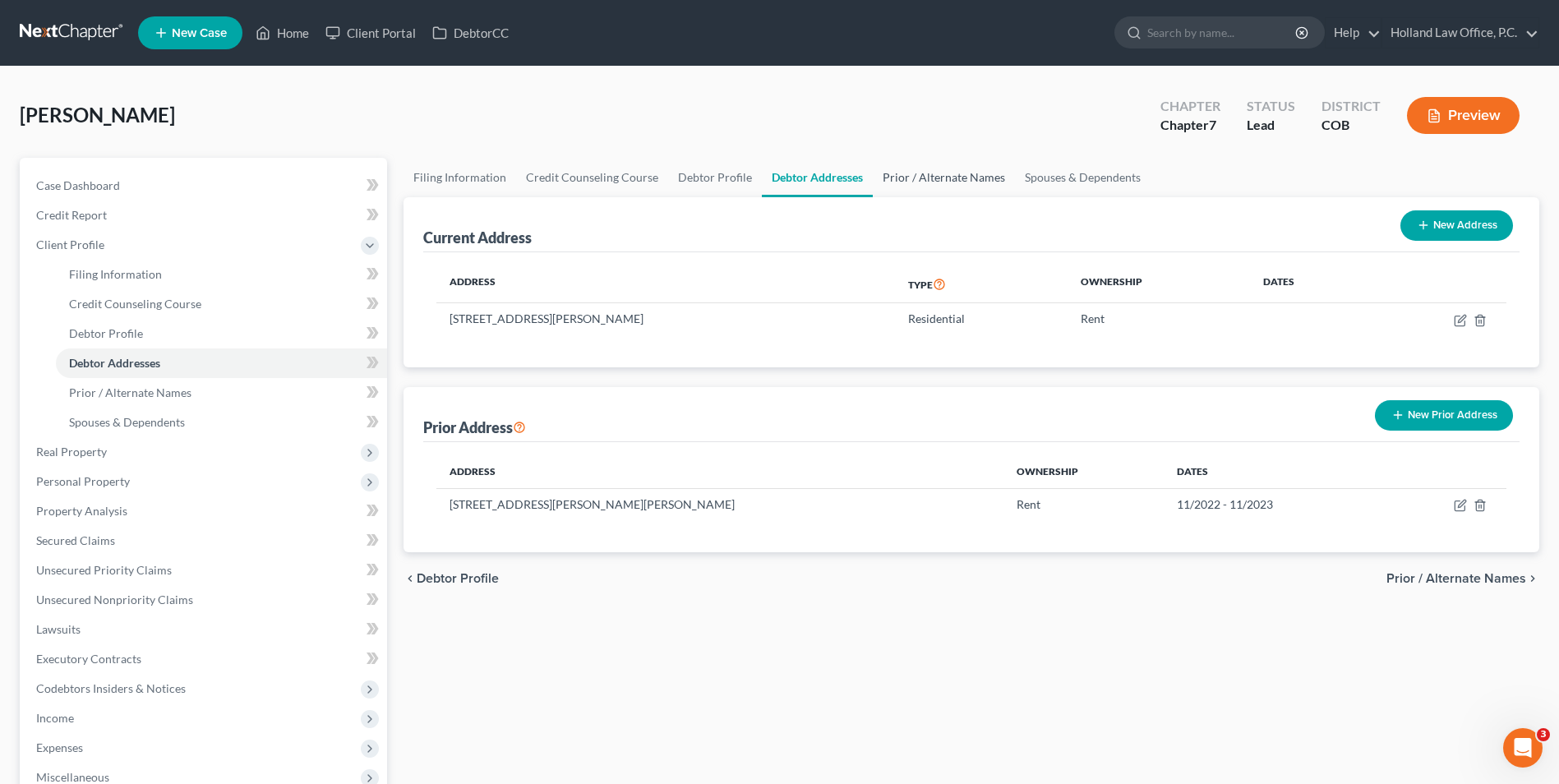
click at [890, 172] on link "Prior / Alternate Names" at bounding box center [944, 177] width 142 height 39
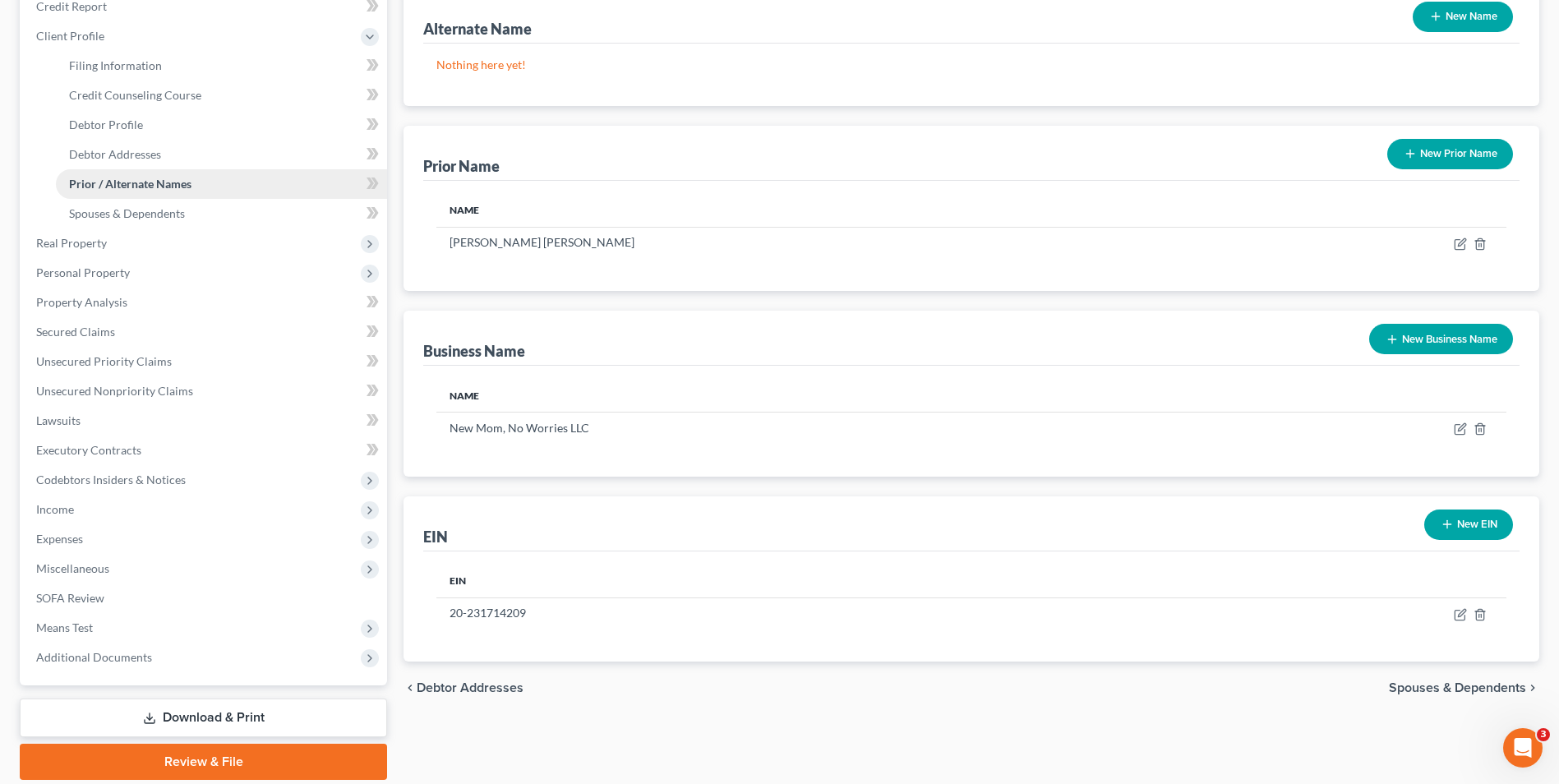
scroll to position [103, 0]
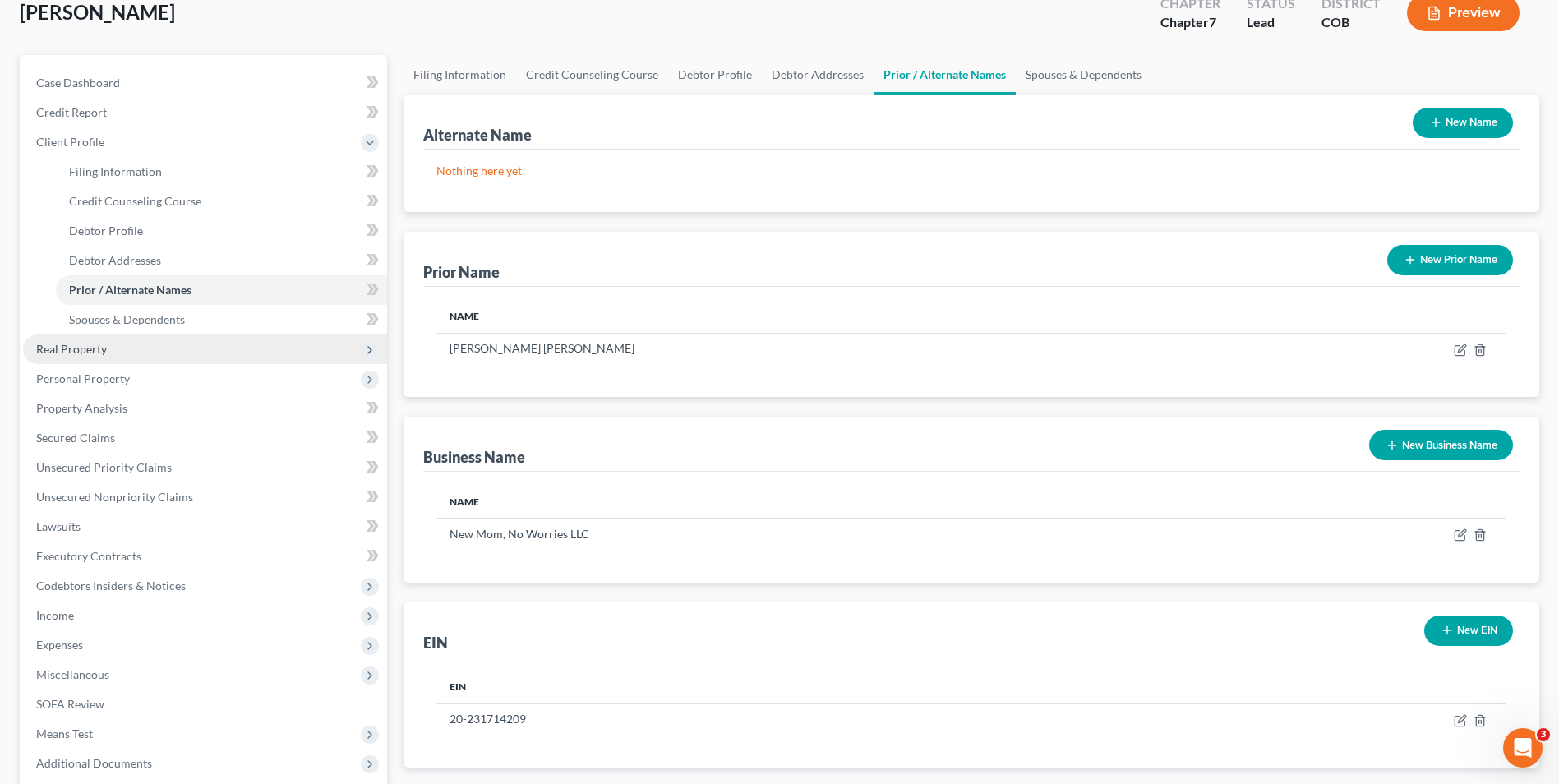
click at [113, 346] on span "Real Property" at bounding box center [205, 348] width 364 height 29
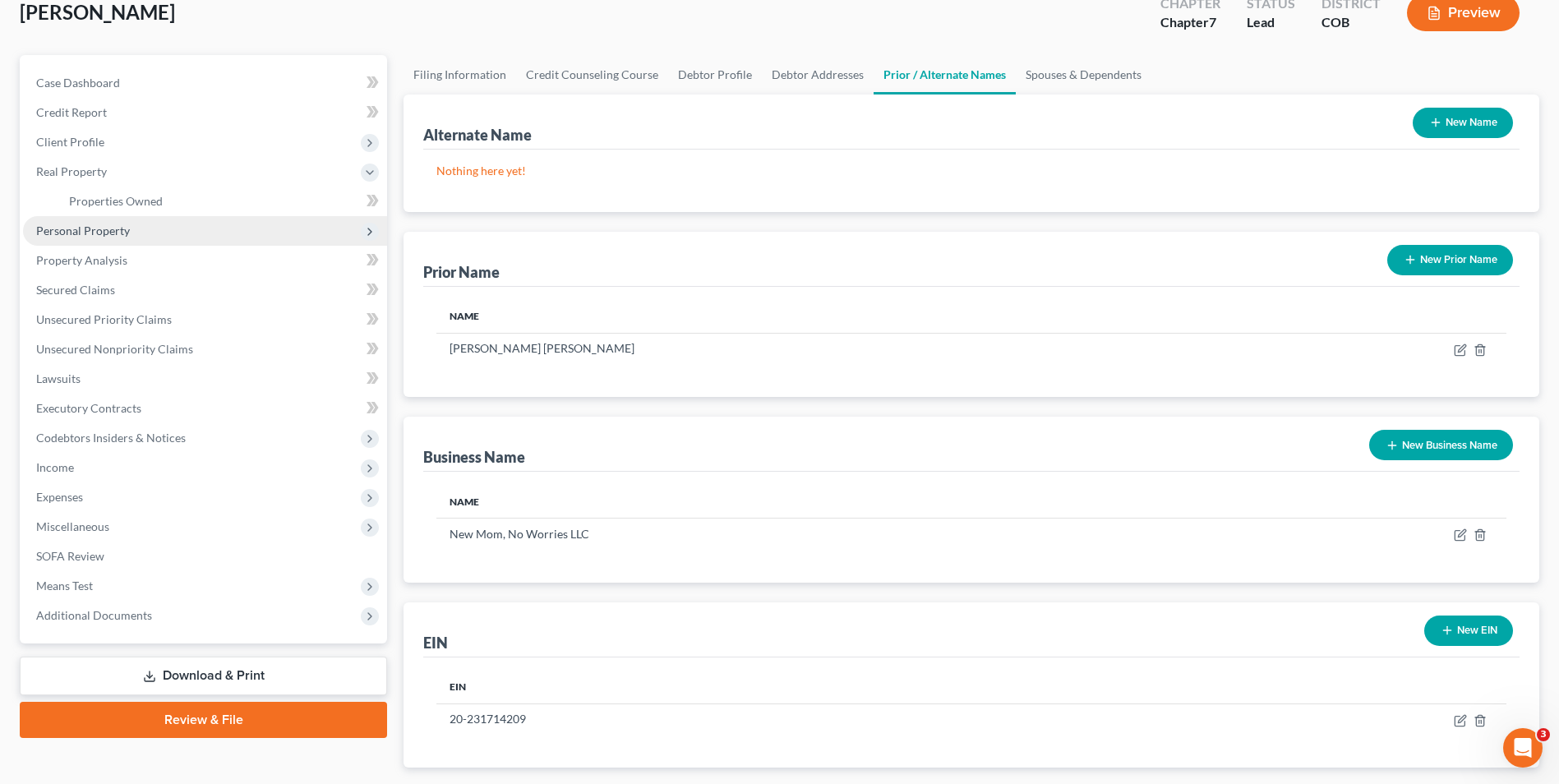
click at [105, 236] on span "Personal Property" at bounding box center [83, 230] width 93 height 14
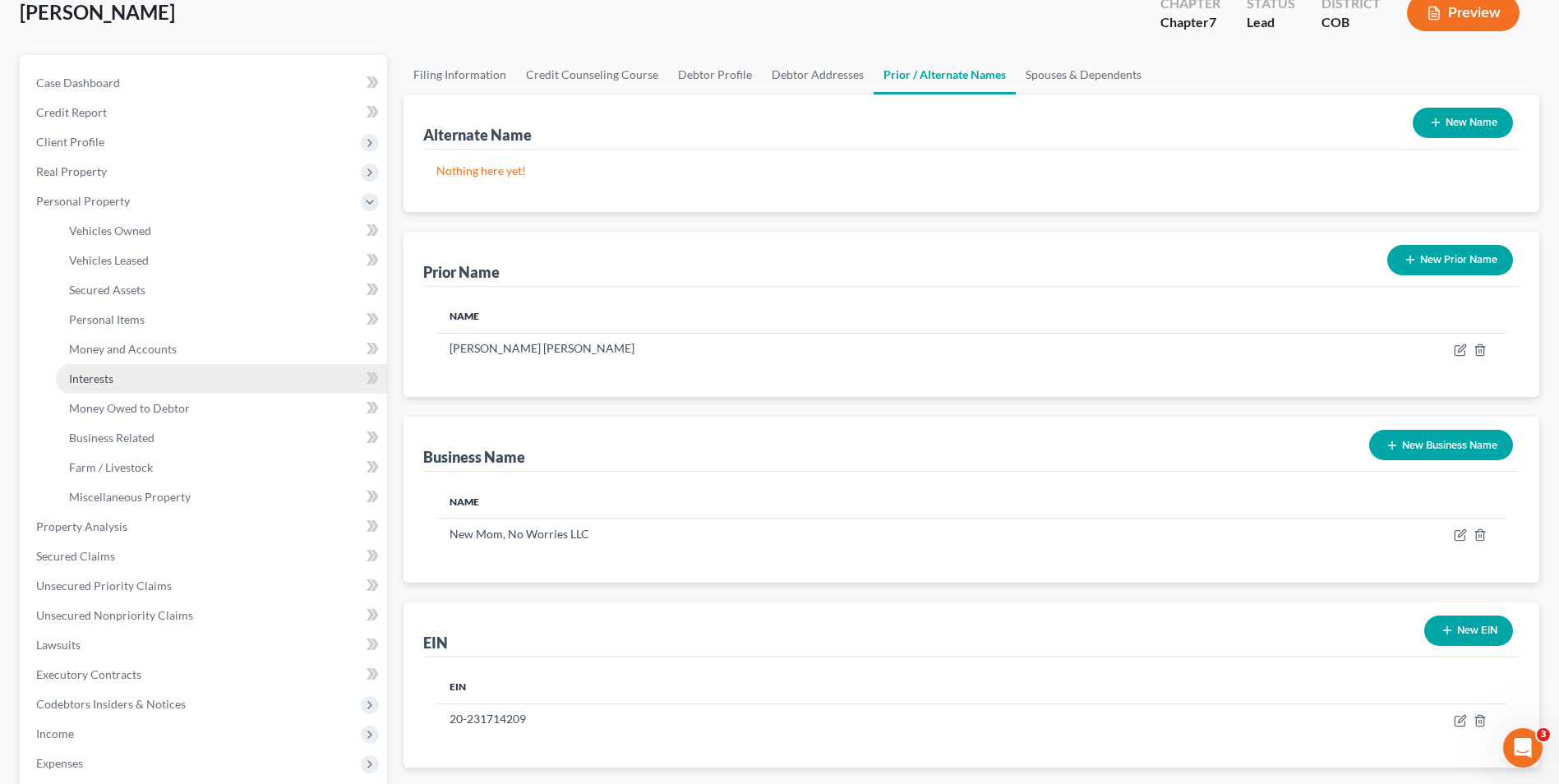
click at [124, 382] on link "Interests" at bounding box center [221, 378] width 331 height 29
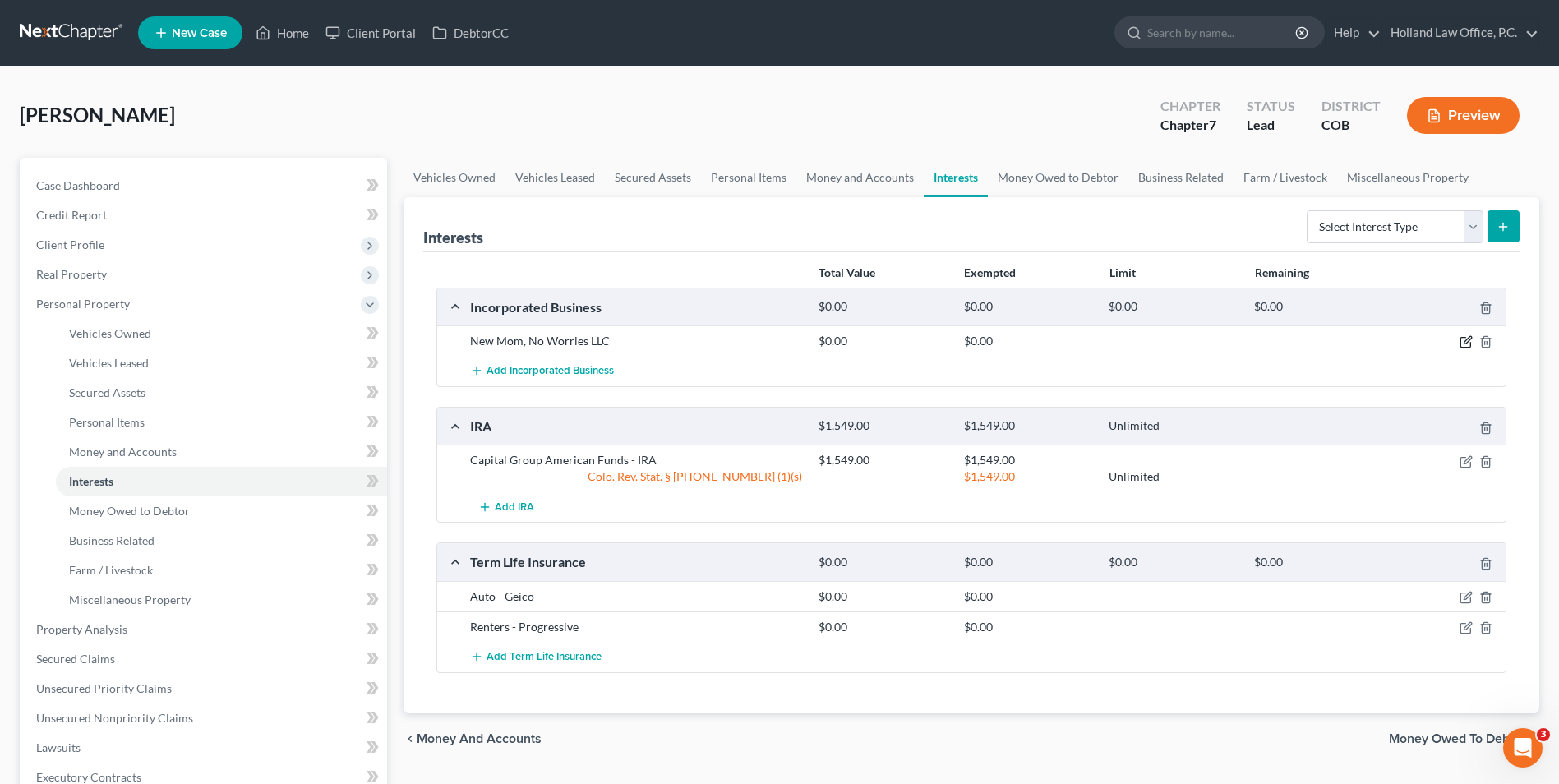
click at [1467, 341] on icon "button" at bounding box center [1467, 341] width 13 height 13
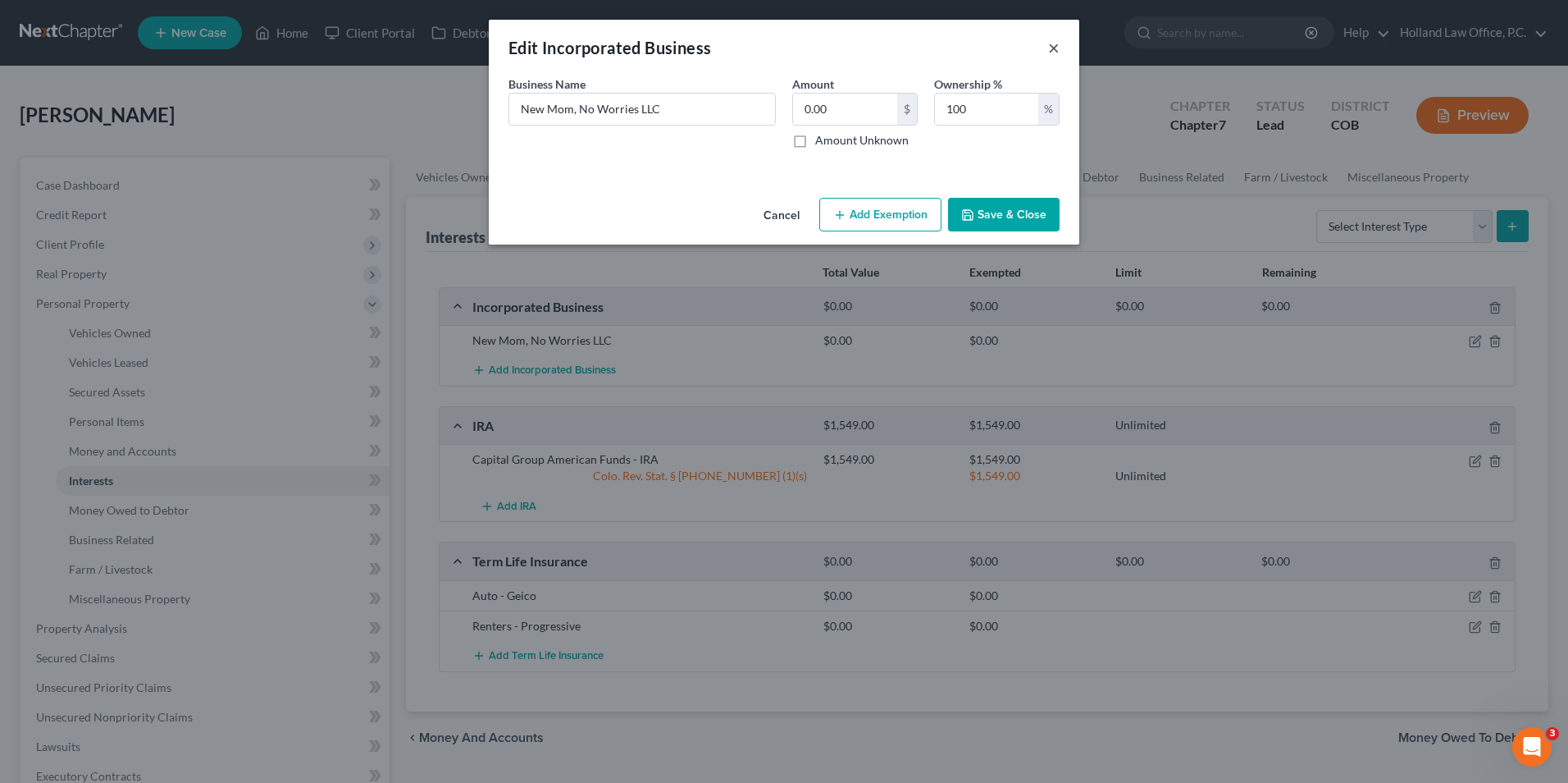
click at [1050, 51] on button "×" at bounding box center [1053, 48] width 12 height 20
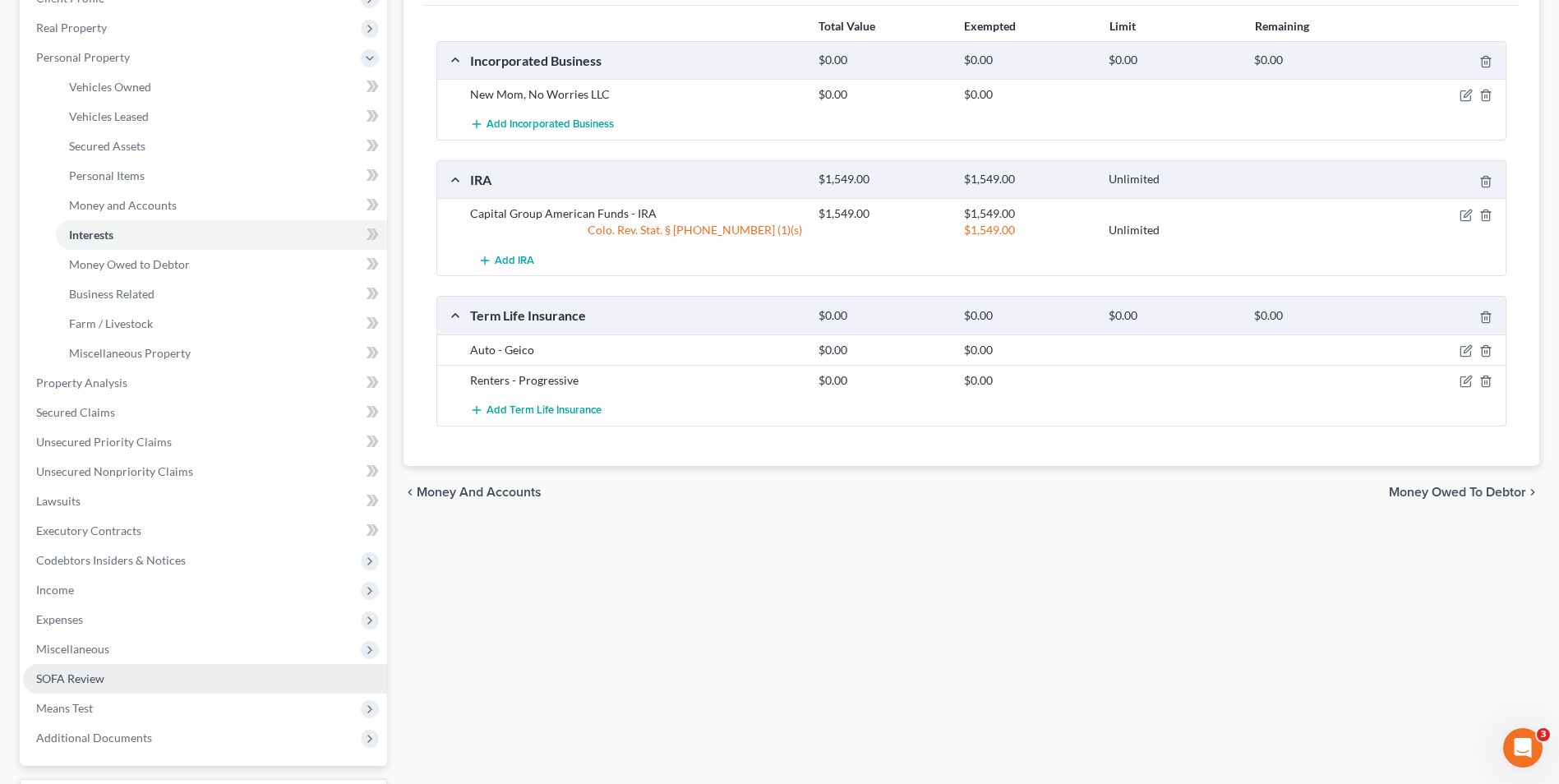
click at [86, 686] on link "SOFA Review" at bounding box center [205, 678] width 364 height 29
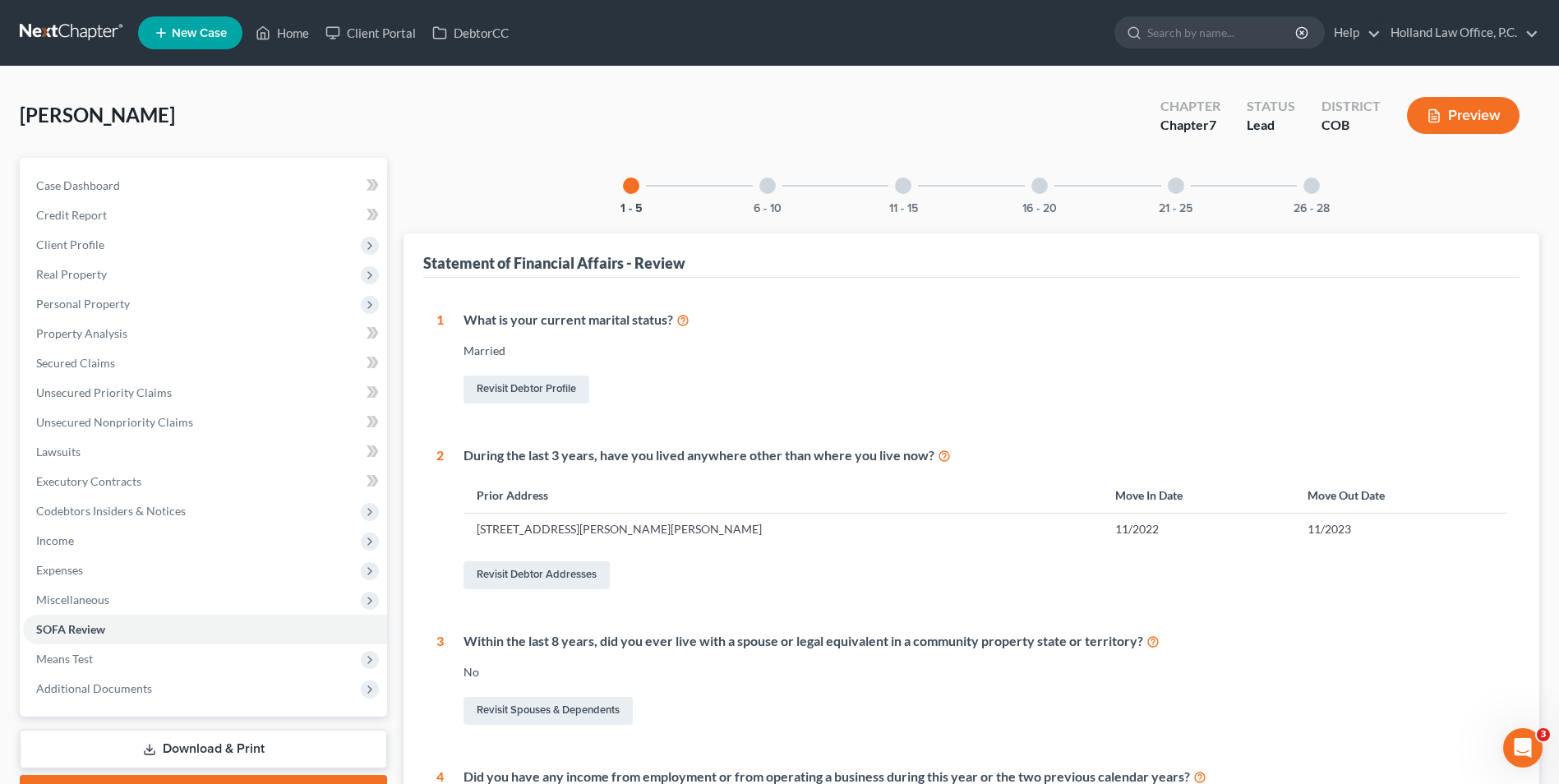
click at [1045, 193] on div "16 - 20" at bounding box center [1040, 185] width 56 height 56
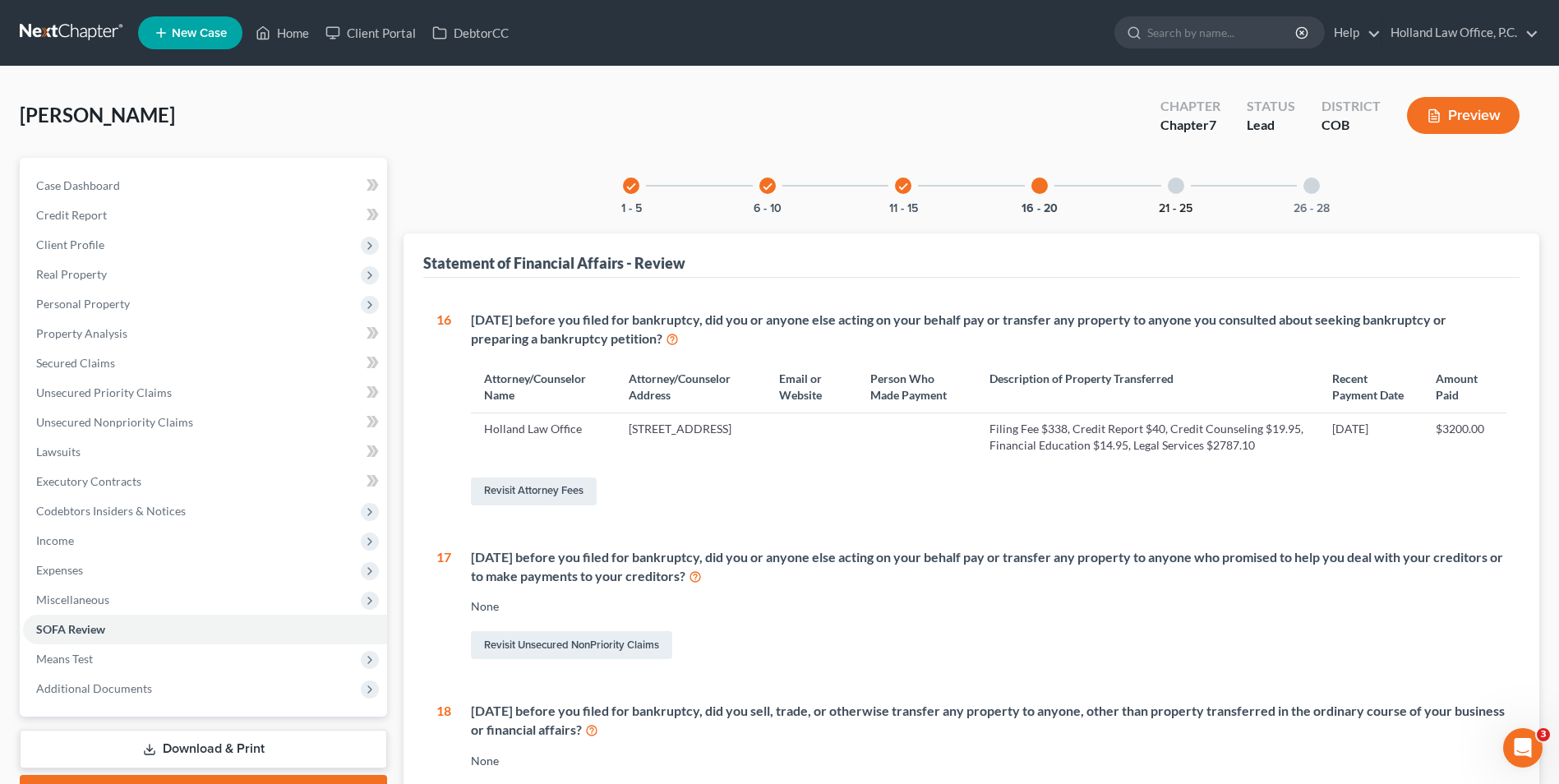
click at [1177, 203] on button "21 - 25" at bounding box center [1176, 208] width 34 height 12
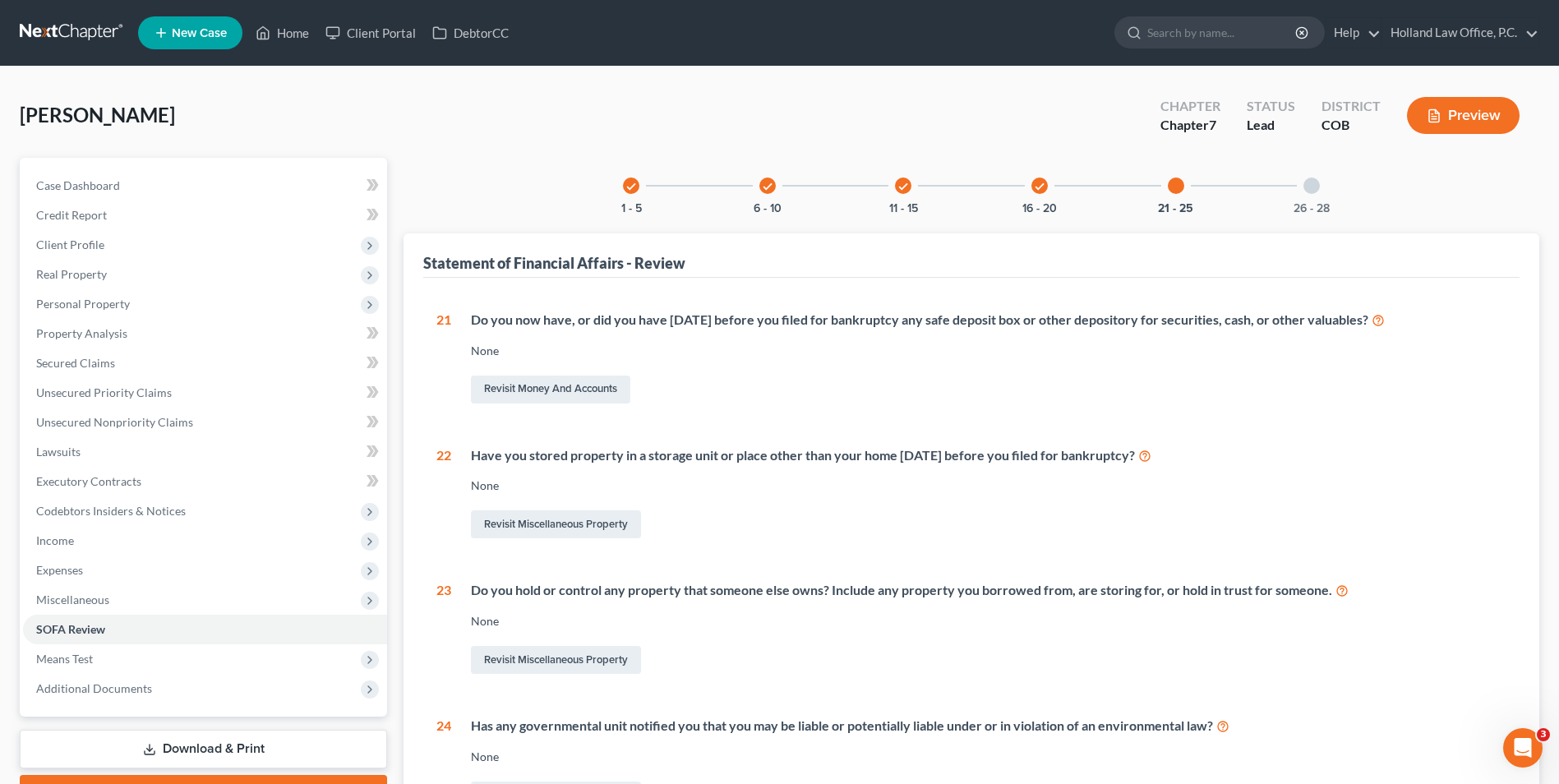
click at [1320, 191] on div "26 - 28" at bounding box center [1312, 185] width 56 height 56
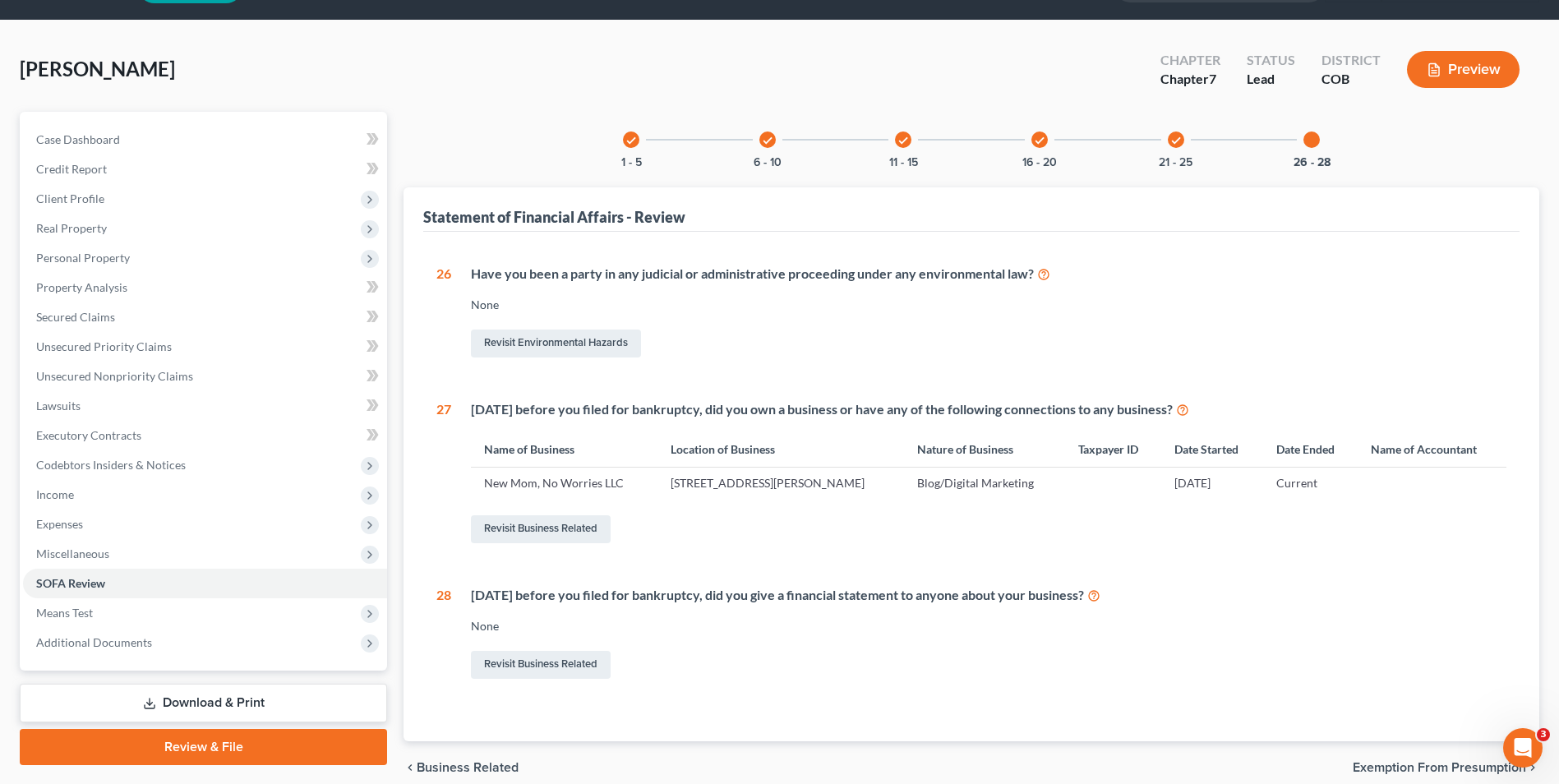
scroll to position [82, 0]
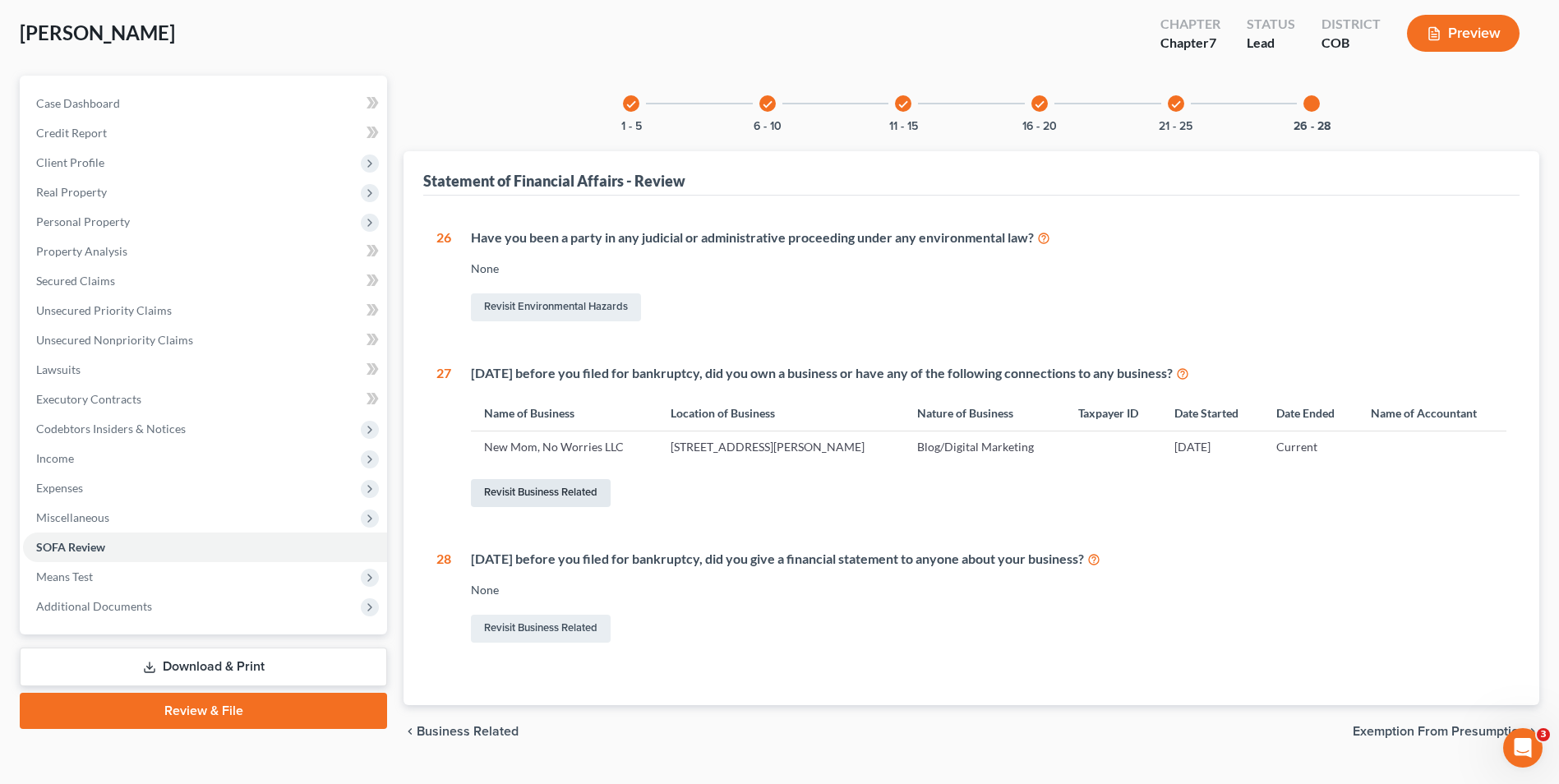
click at [591, 492] on link "Revisit Business Related" at bounding box center [541, 492] width 140 height 28
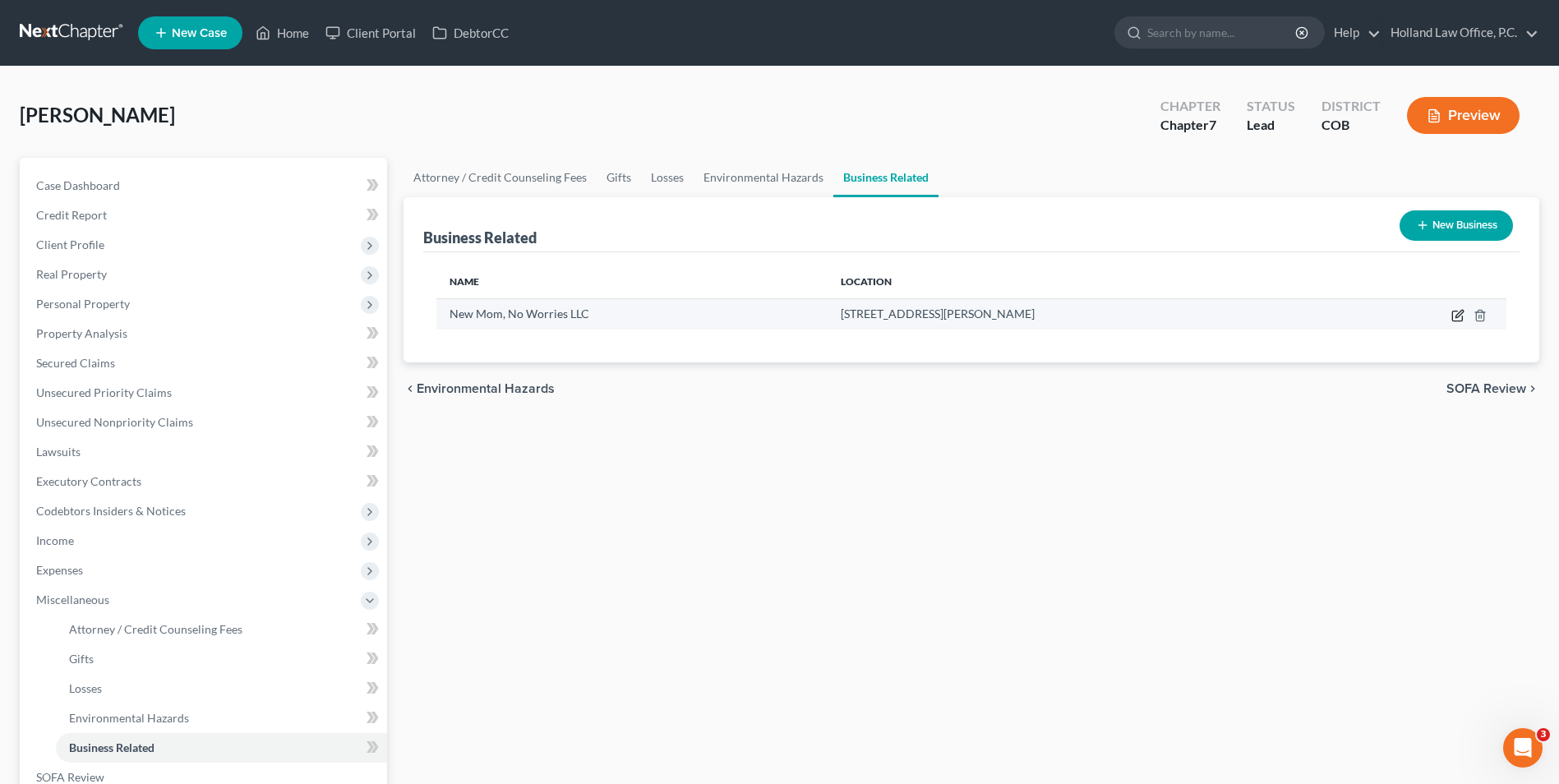
click at [1458, 318] on icon "button" at bounding box center [1458, 316] width 13 height 13
select select "member"
select select "5"
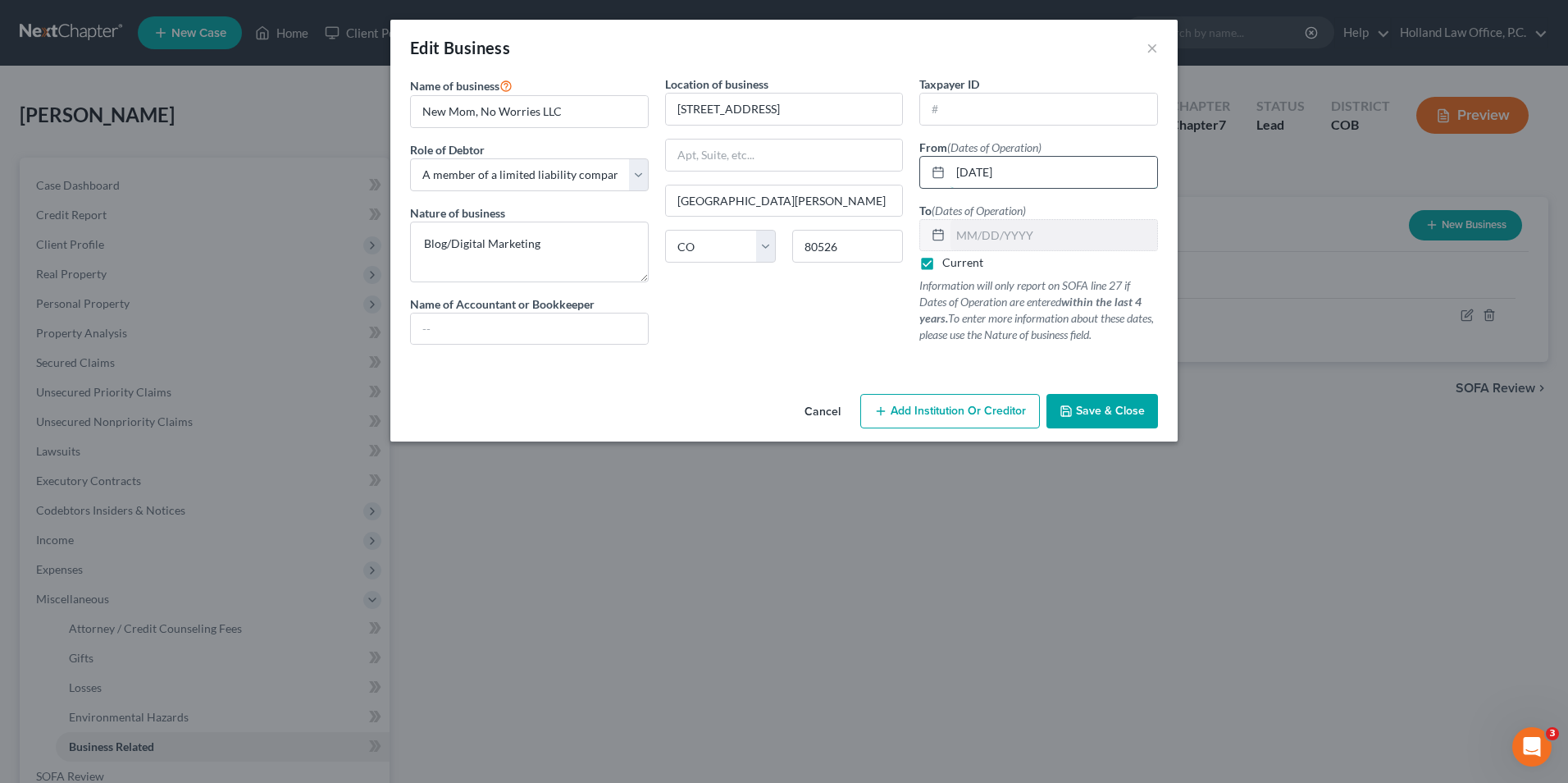
drag, startPoint x: 985, startPoint y: 171, endPoint x: 926, endPoint y: 171, distance: 59.0
click at [926, 171] on div "[DATE]" at bounding box center [1038, 172] width 239 height 33
type input "[DATE]"
click at [1118, 399] on button "Save & Close" at bounding box center [1102, 411] width 112 height 35
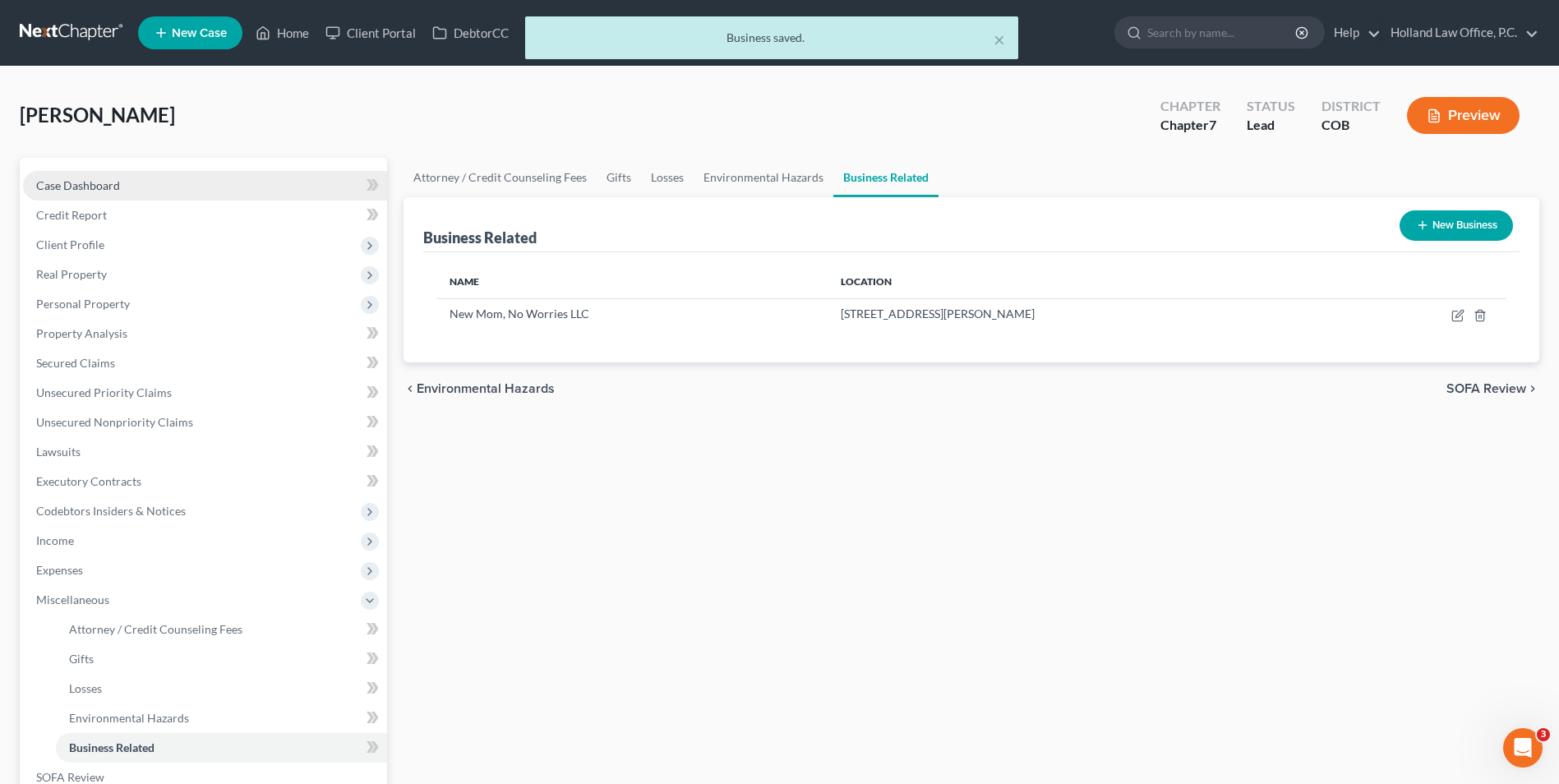
click at [76, 187] on span "Case Dashboard" at bounding box center [78, 186] width 84 height 14
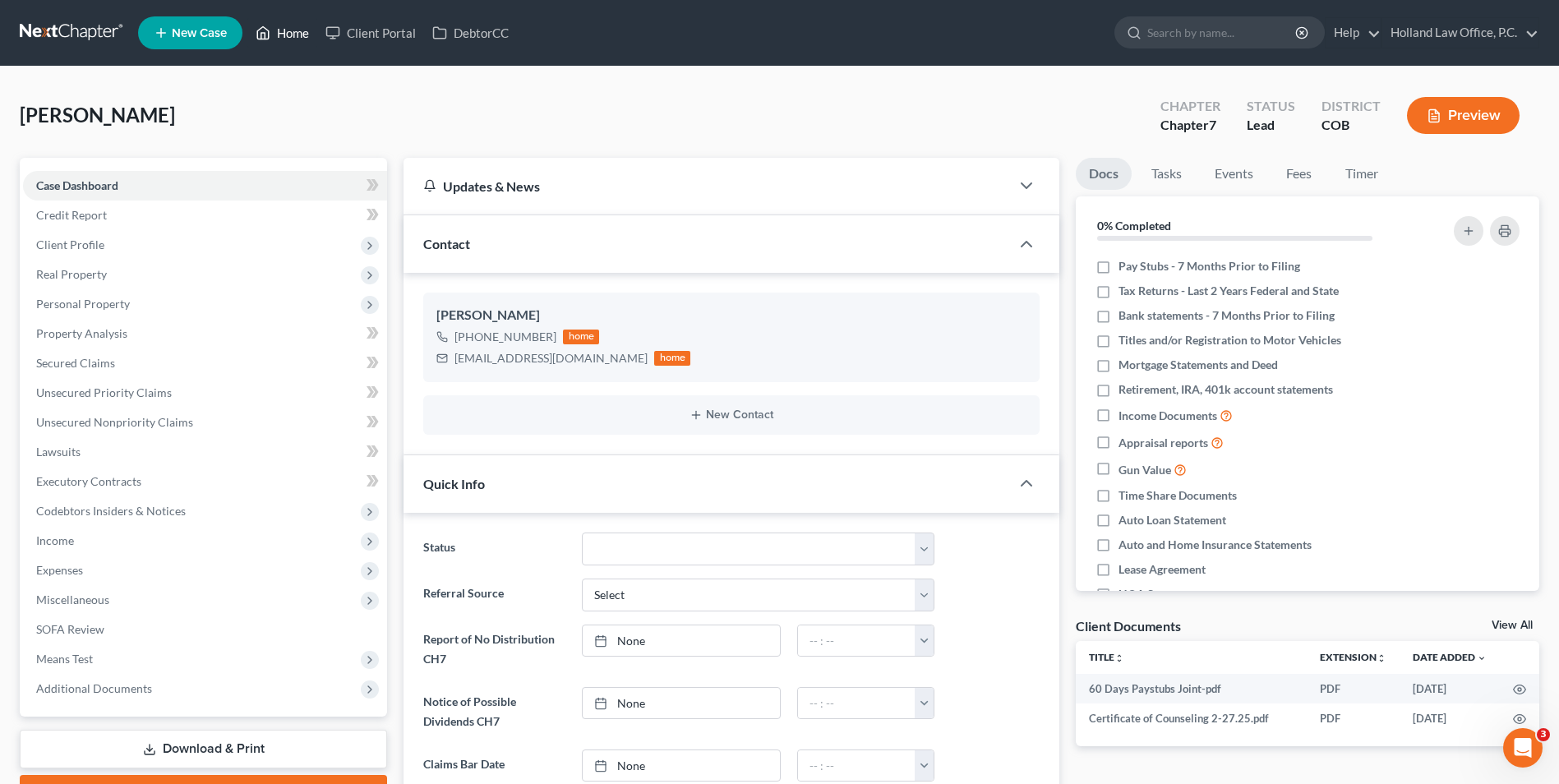
drag, startPoint x: 315, startPoint y: 25, endPoint x: 485, endPoint y: 3, distance: 171.4
click at [315, 25] on link "Home" at bounding box center [282, 32] width 70 height 29
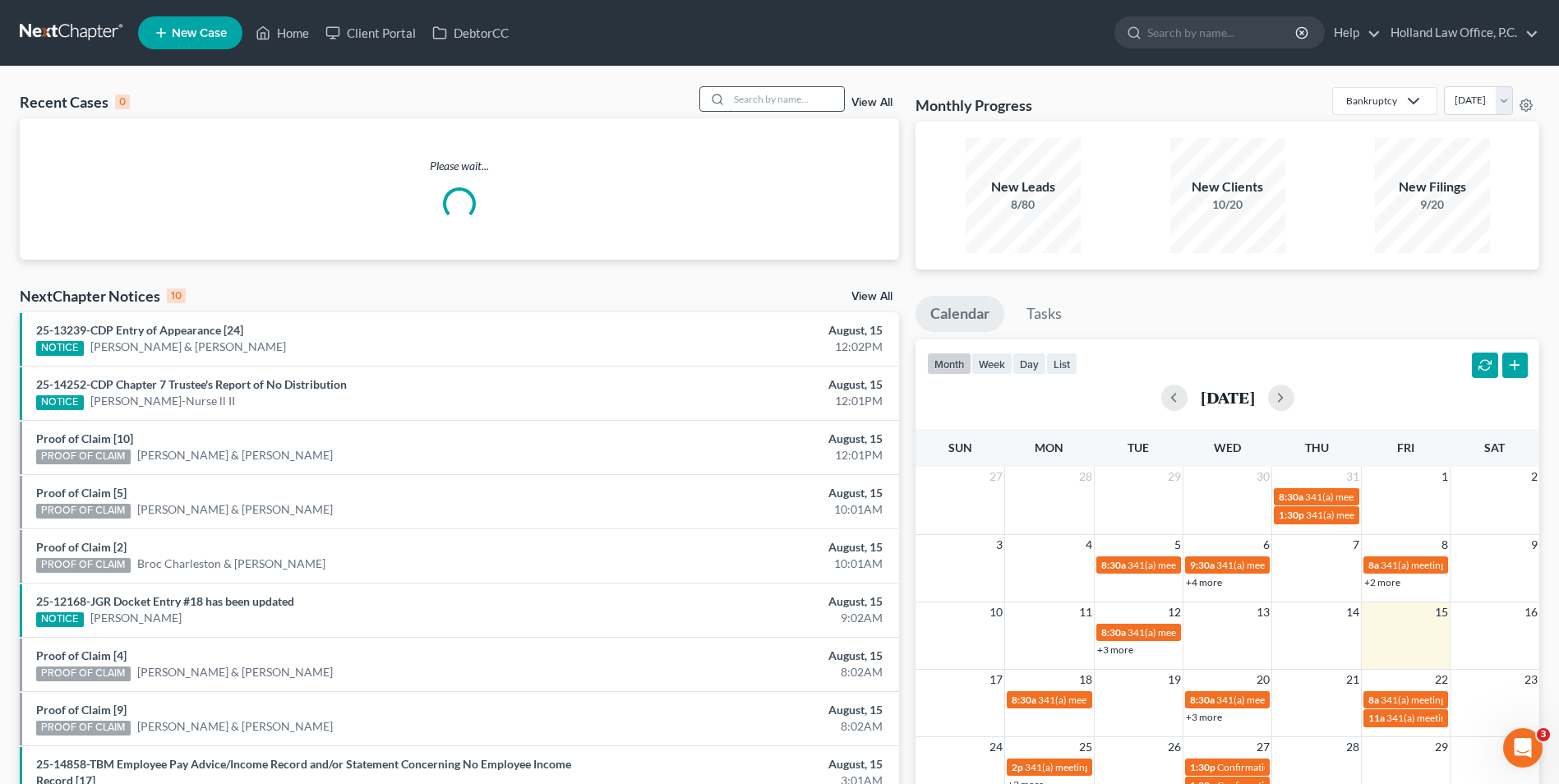
click at [791, 93] on input "search" at bounding box center [786, 99] width 115 height 24
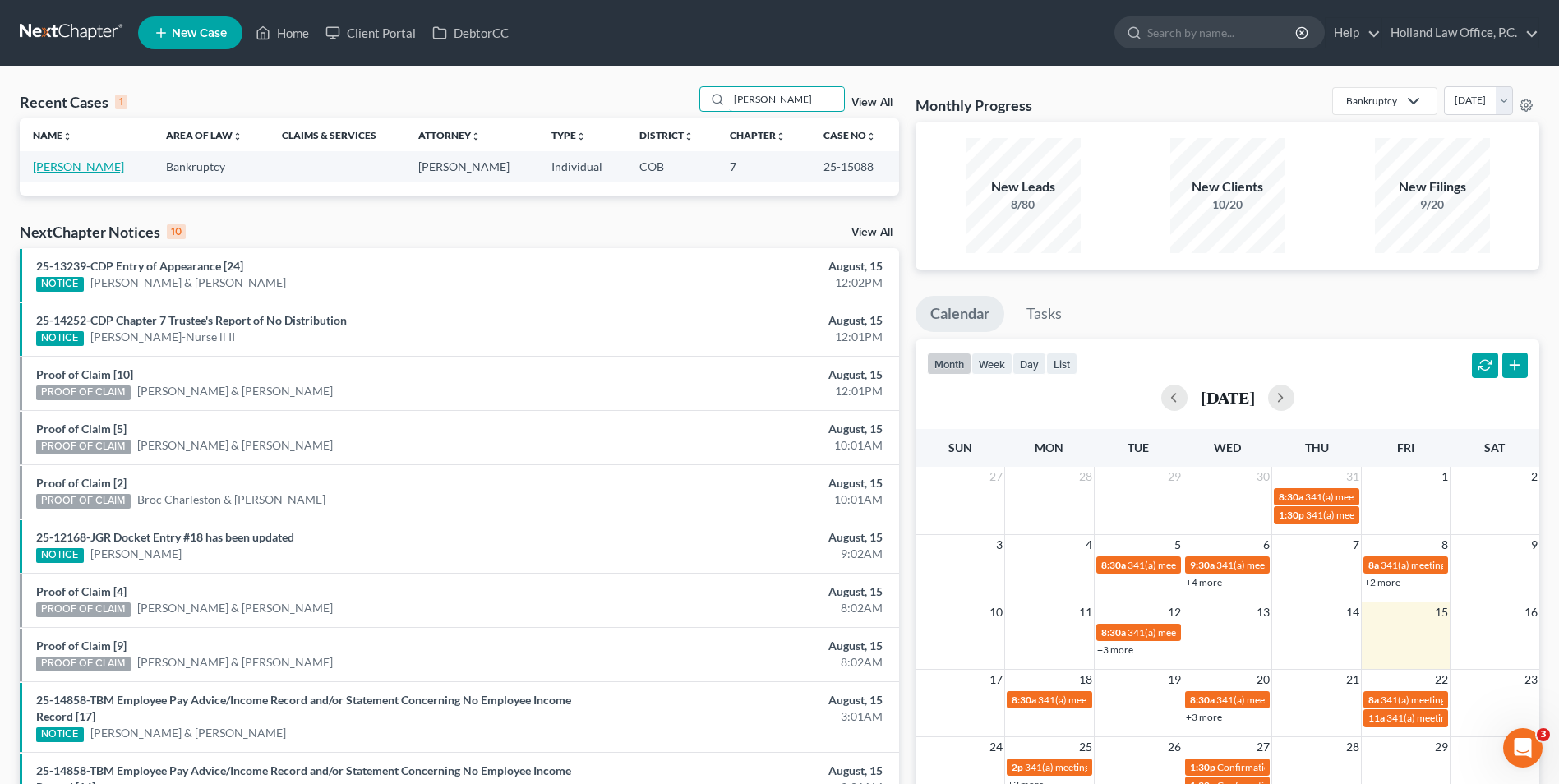
type input "[PERSON_NAME]"
click at [79, 168] on link "[PERSON_NAME]" at bounding box center [78, 166] width 92 height 14
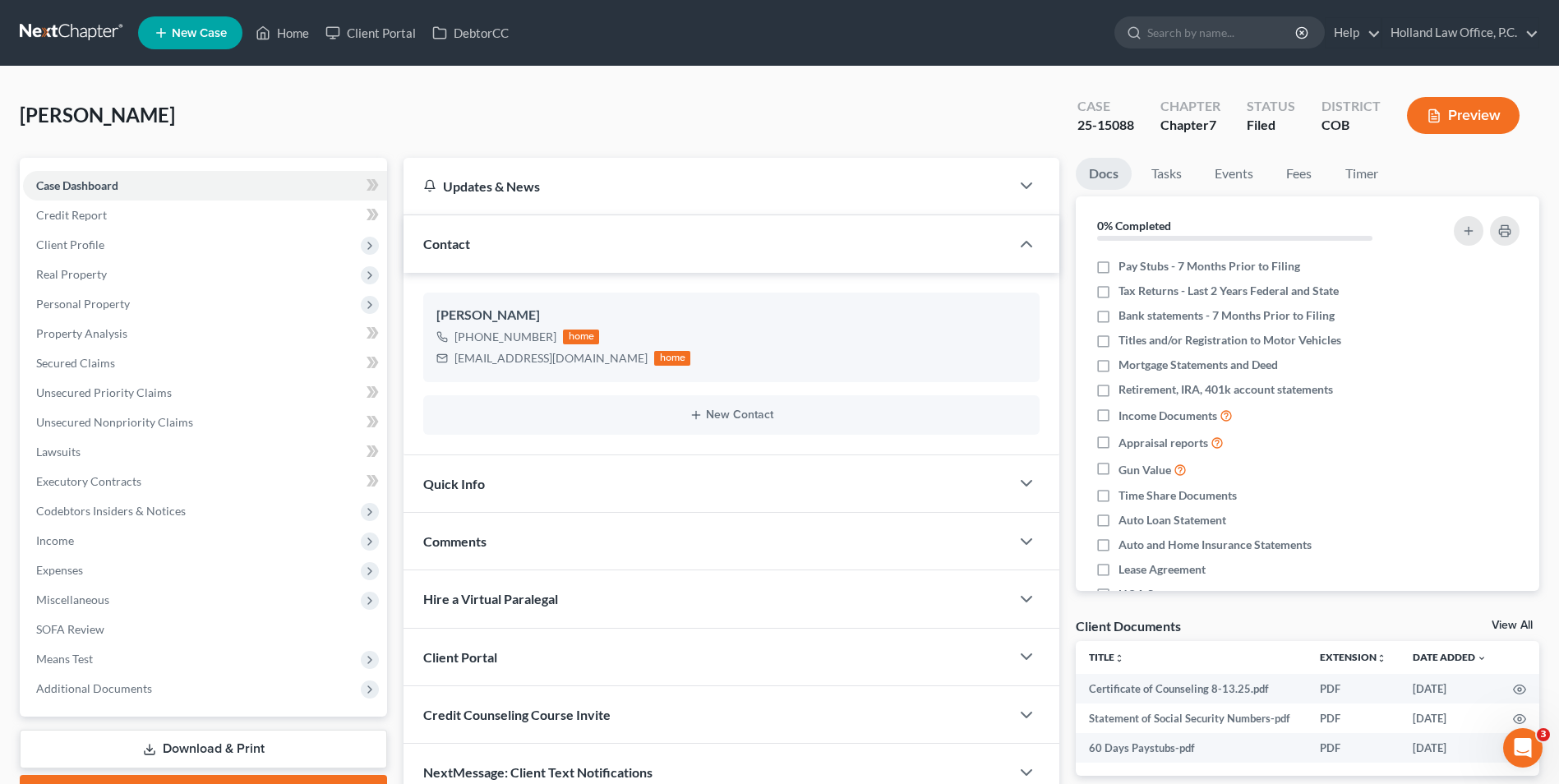
scroll to position [90, 0]
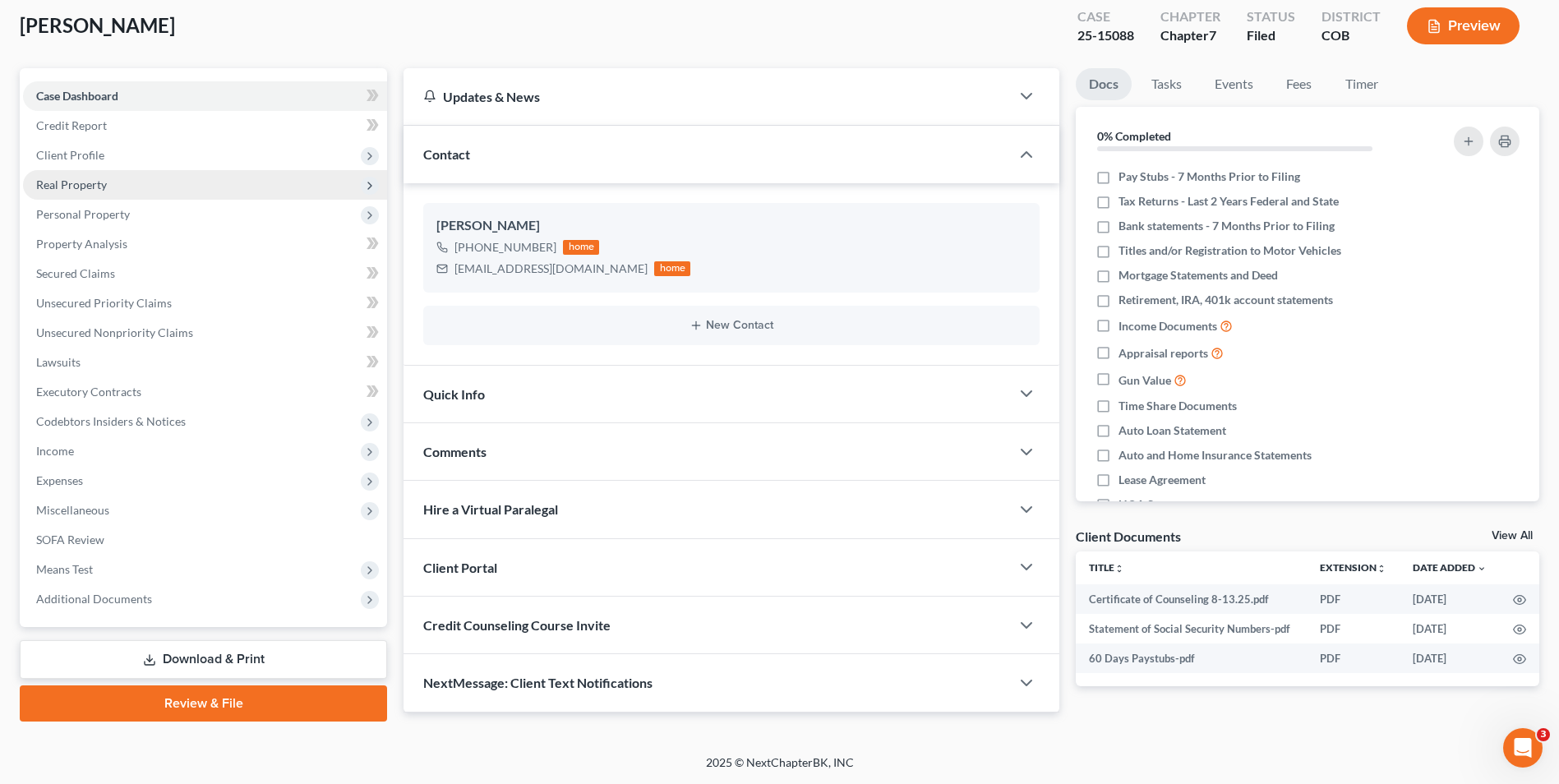
click at [125, 182] on span "Real Property" at bounding box center [205, 184] width 364 height 29
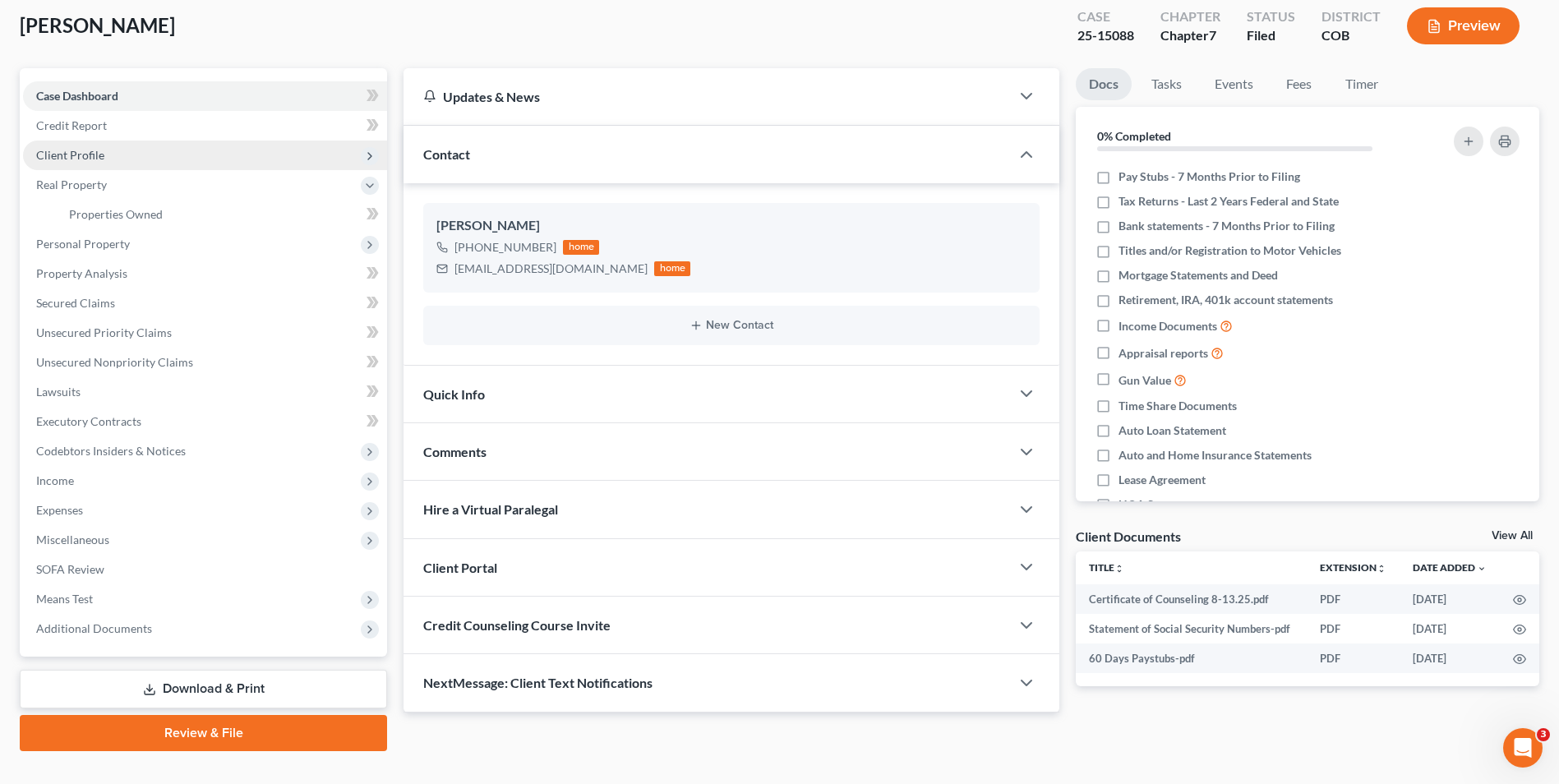
click at [127, 157] on span "Client Profile" at bounding box center [205, 155] width 364 height 29
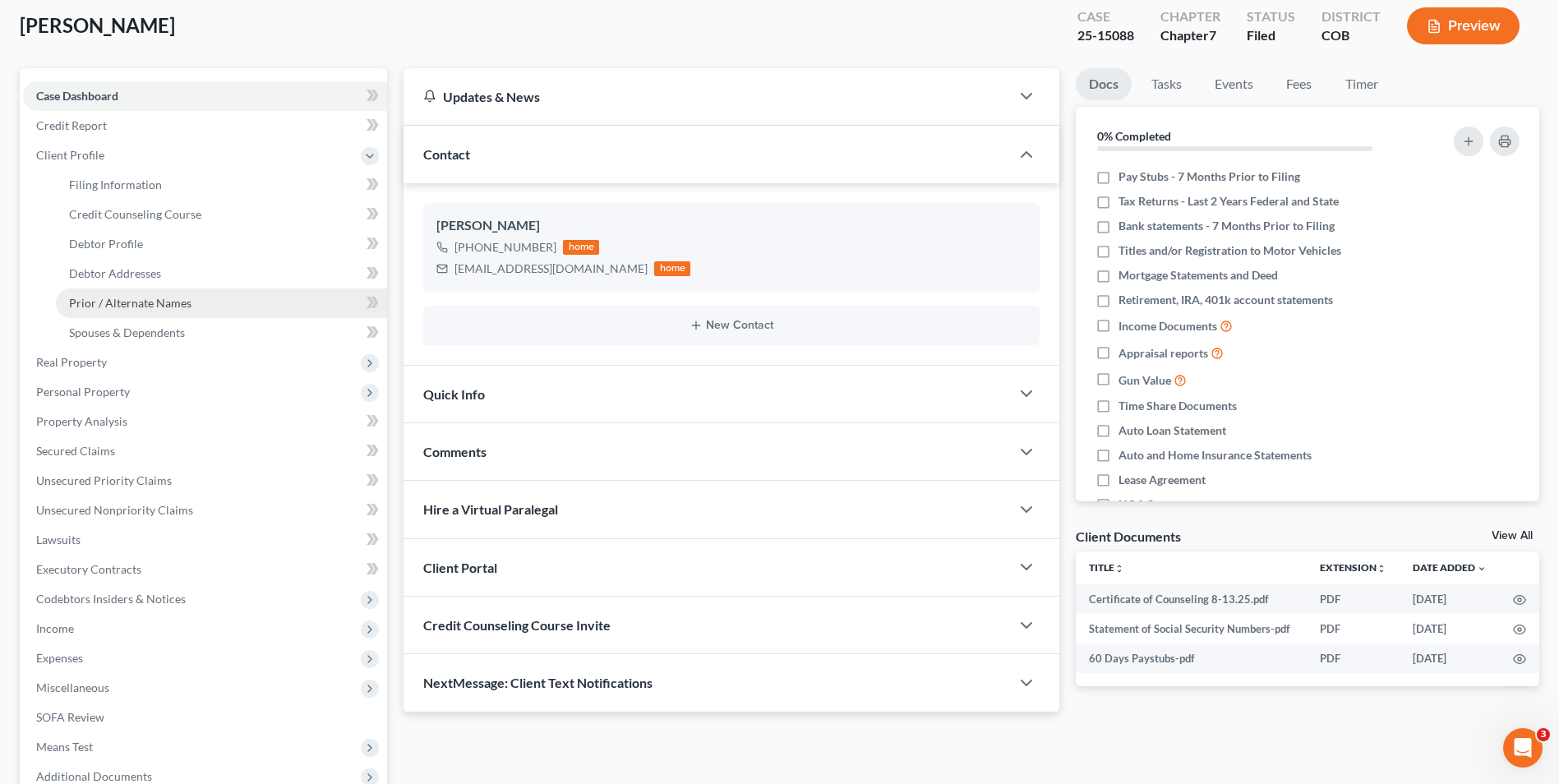
click at [147, 300] on span "Prior / Alternate Names" at bounding box center [131, 303] width 123 height 14
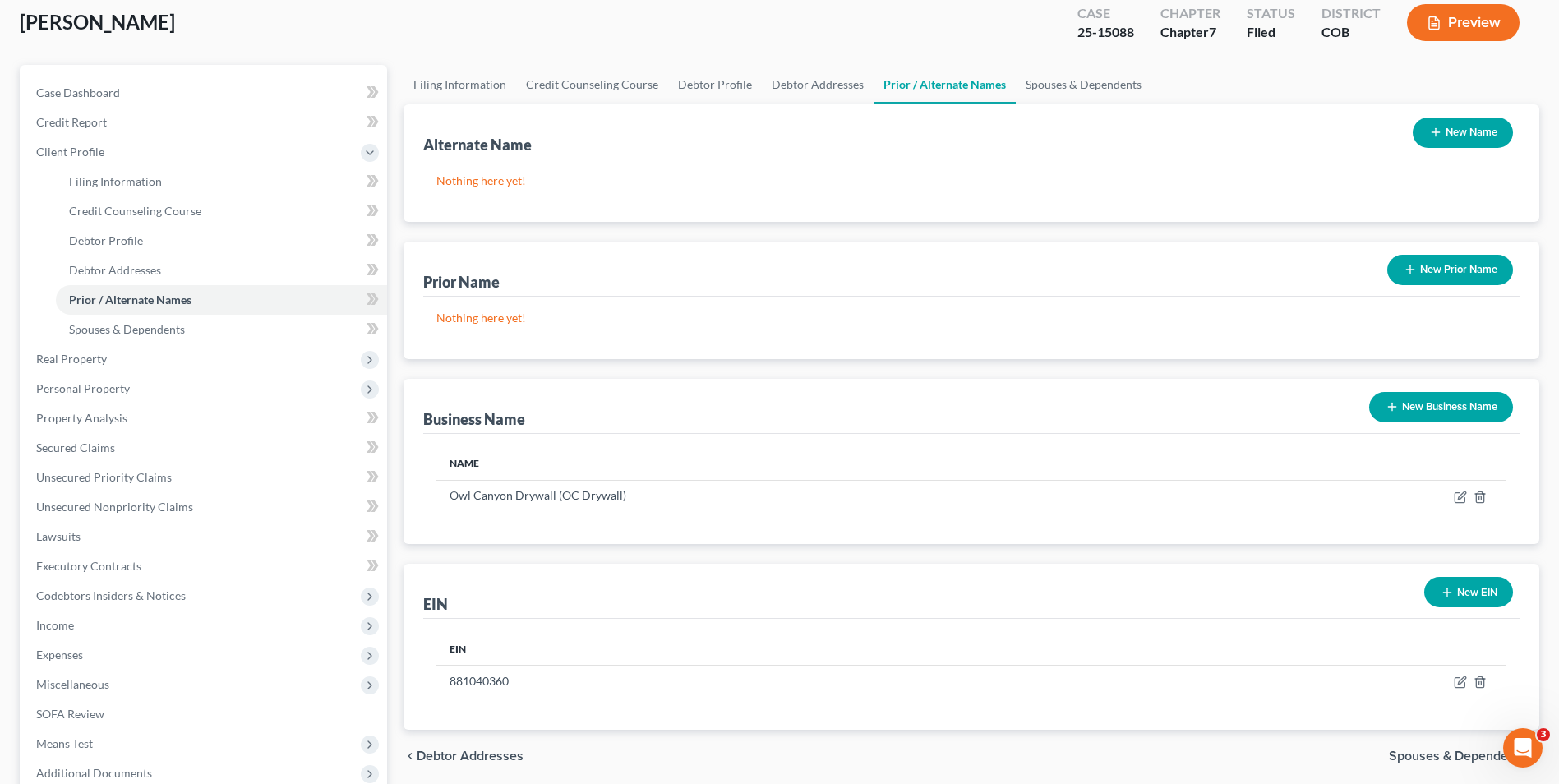
scroll to position [82, 0]
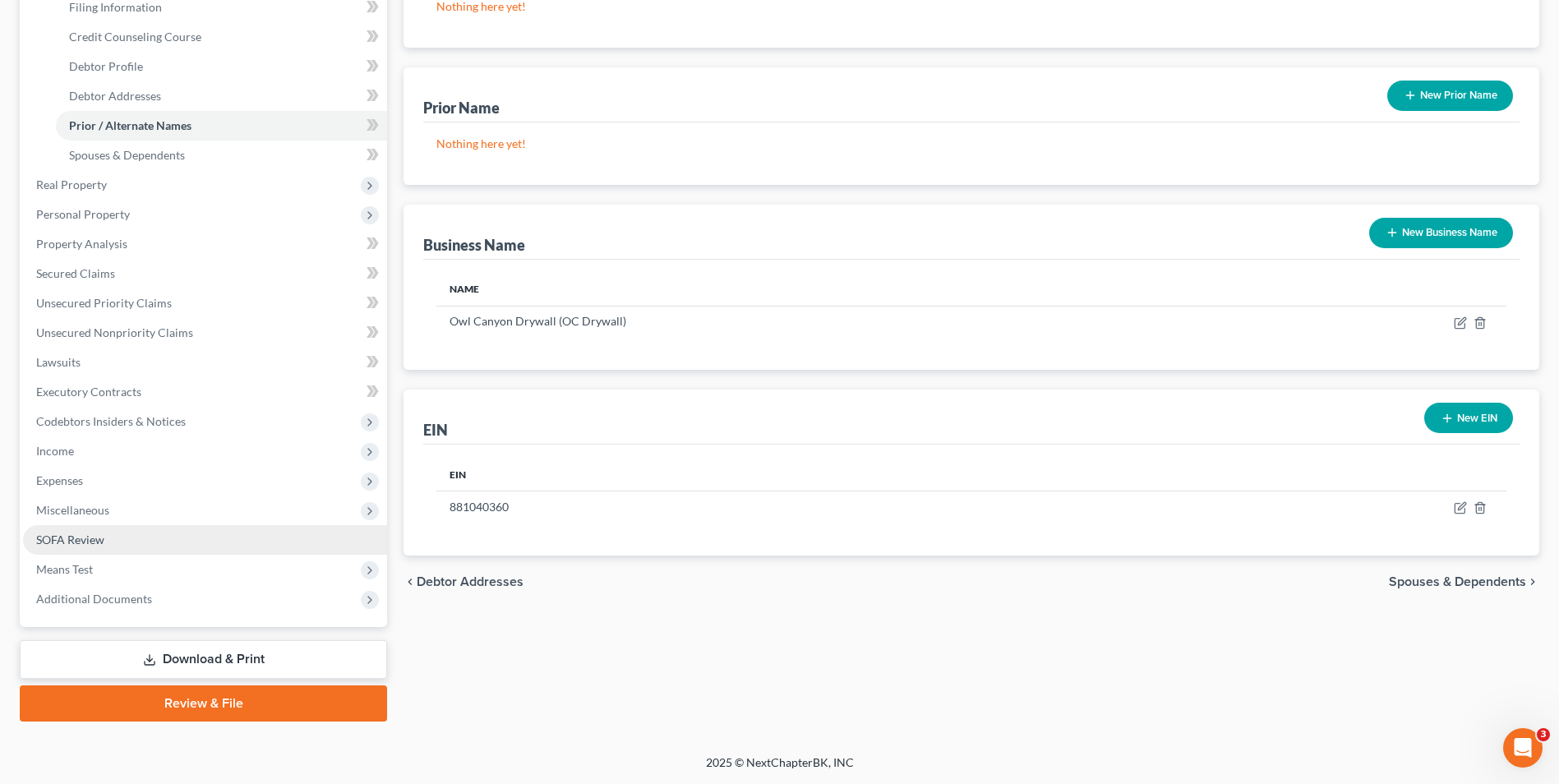
click at [92, 543] on span "SOFA Review" at bounding box center [70, 540] width 68 height 14
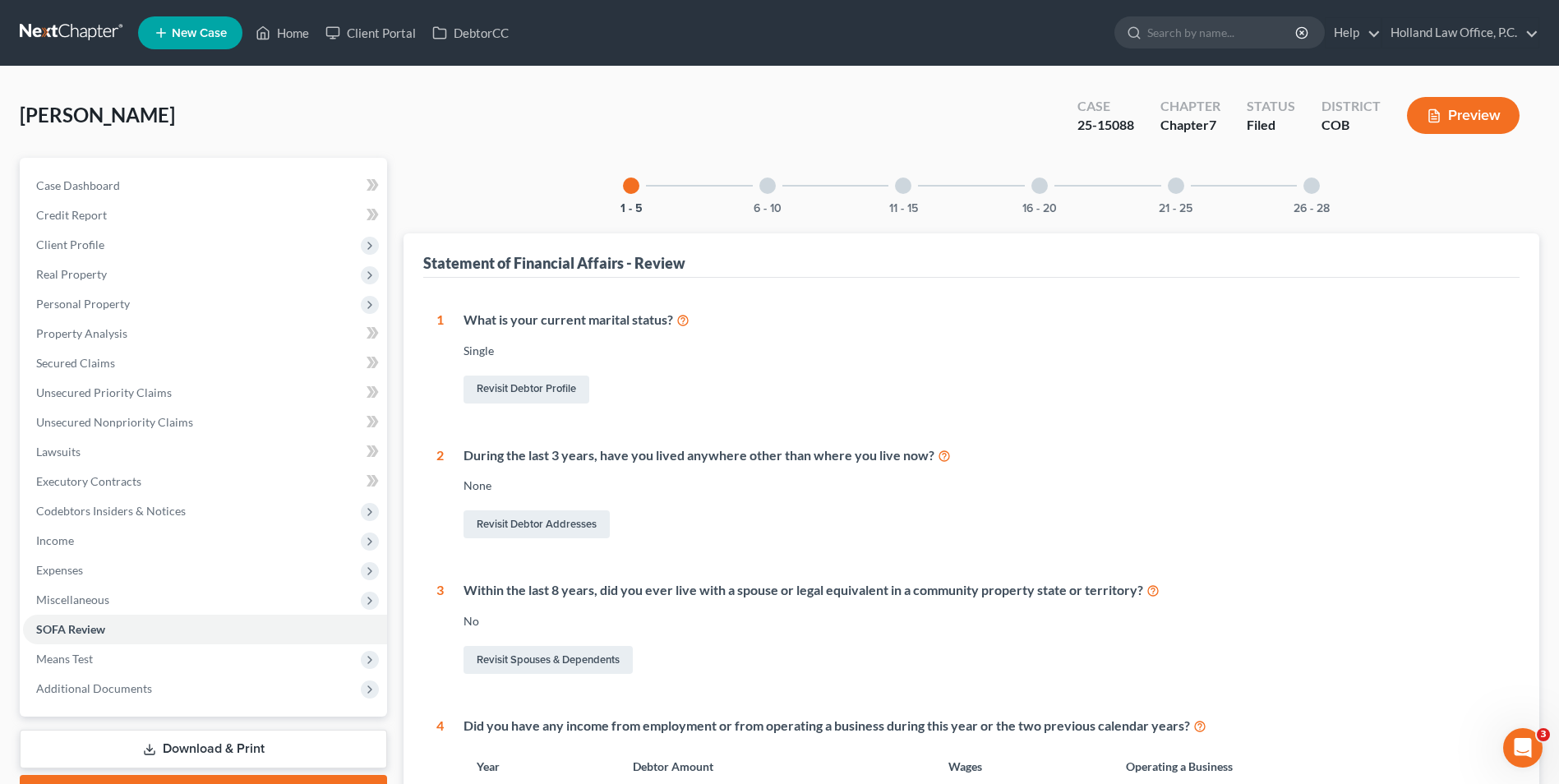
click at [1186, 187] on div "21 - 25" at bounding box center [1176, 185] width 56 height 56
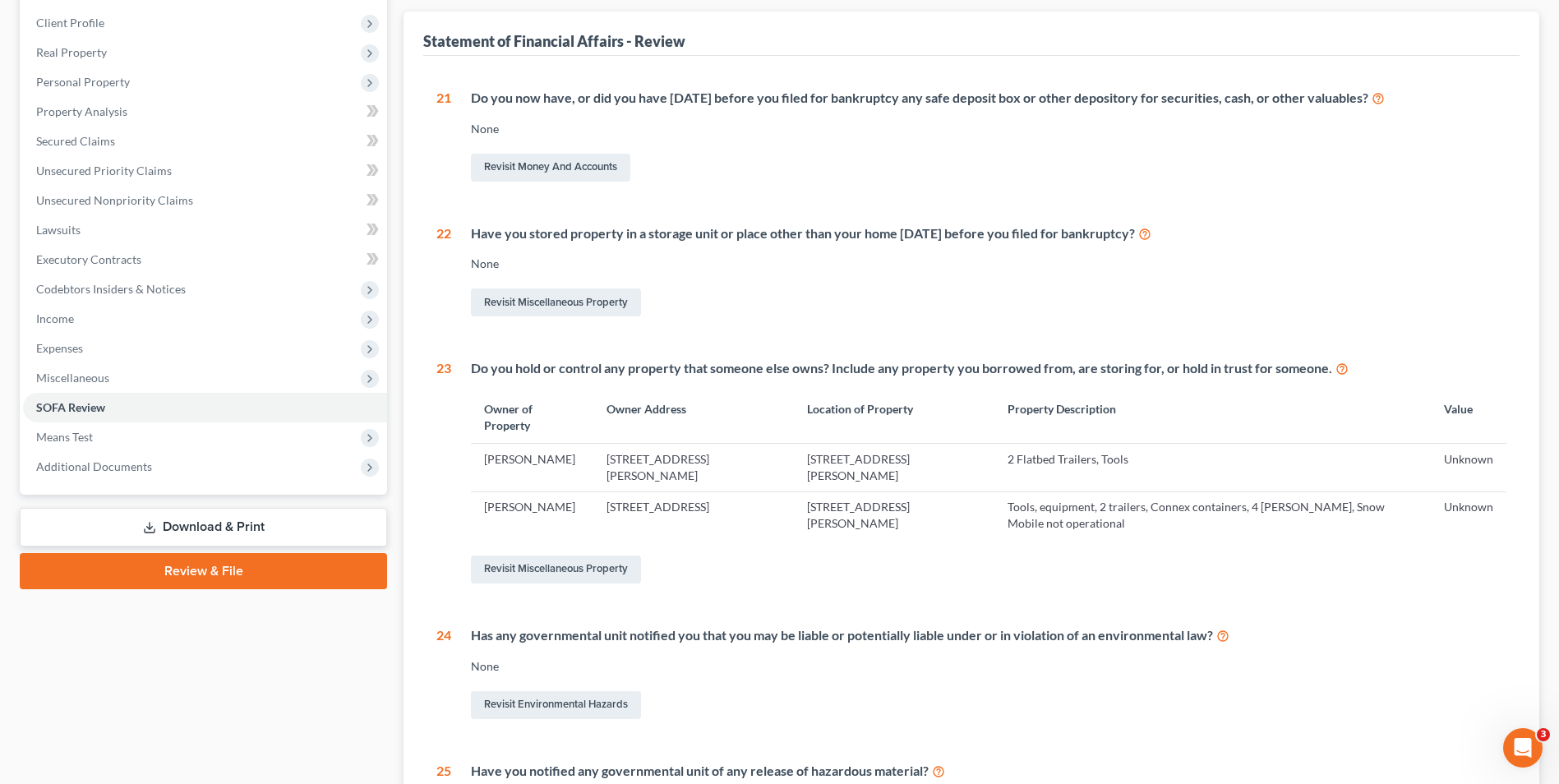
scroll to position [141, 0]
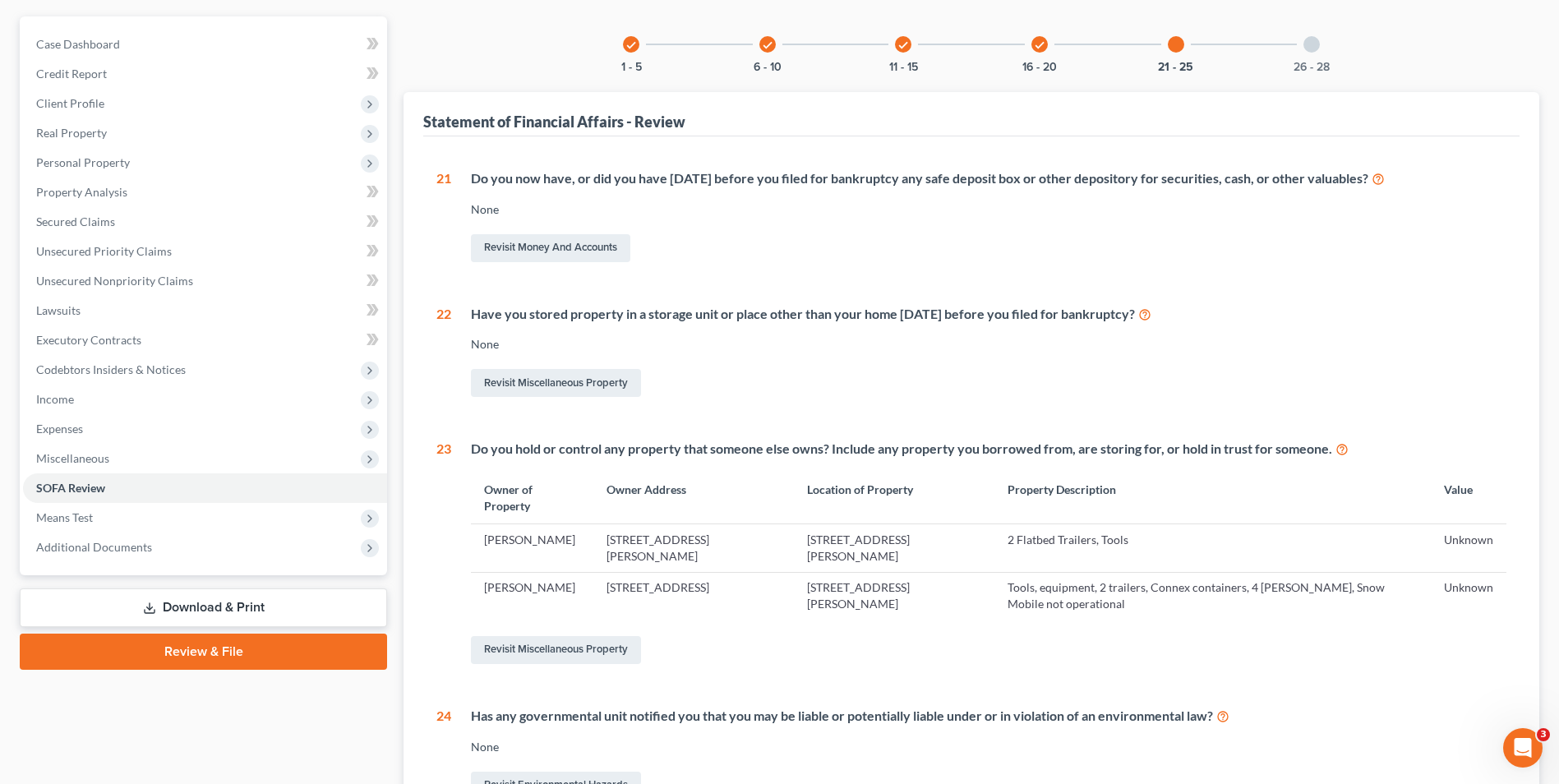
click at [1306, 41] on div at bounding box center [1312, 44] width 16 height 16
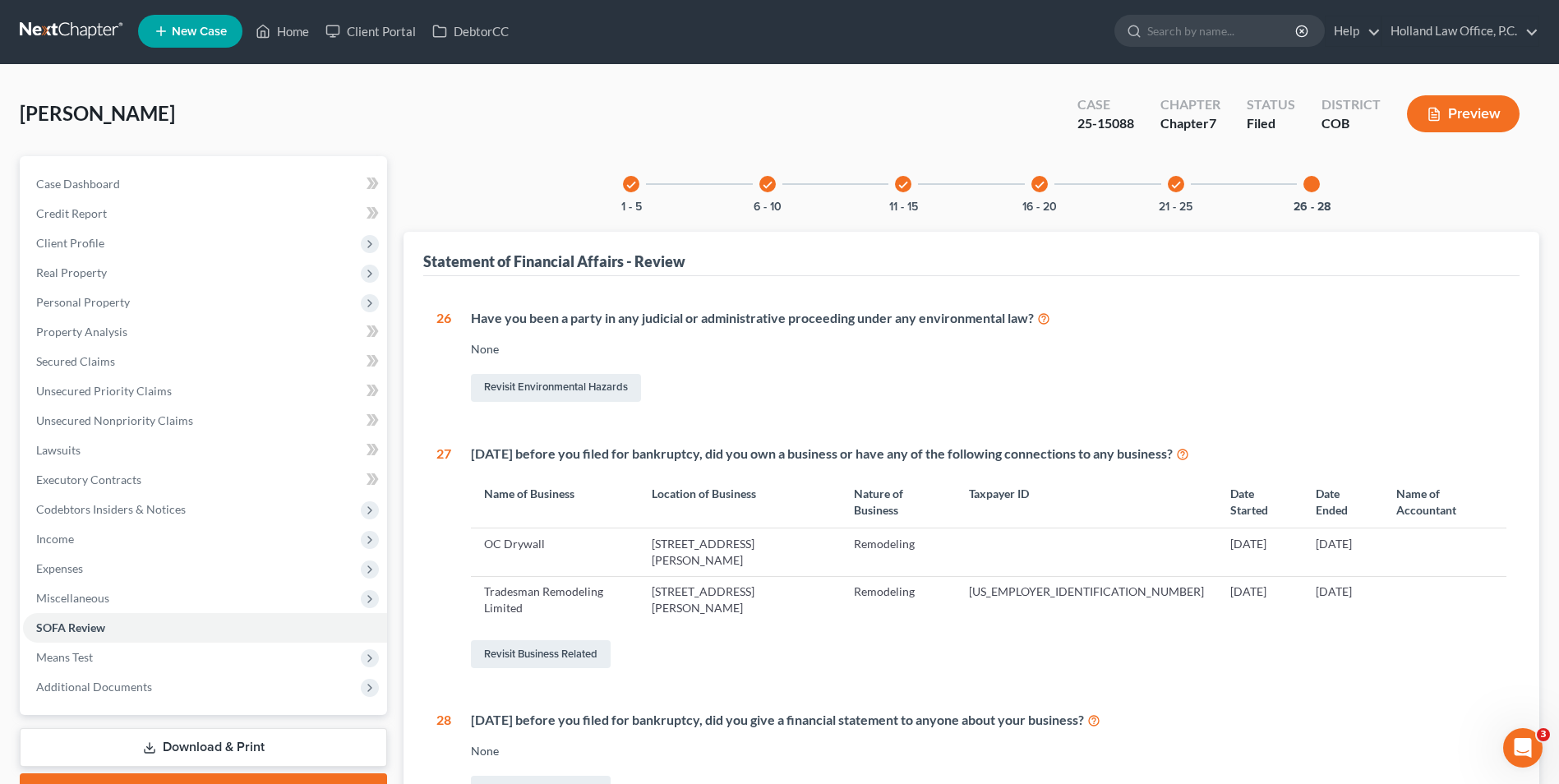
scroll to position [0, 0]
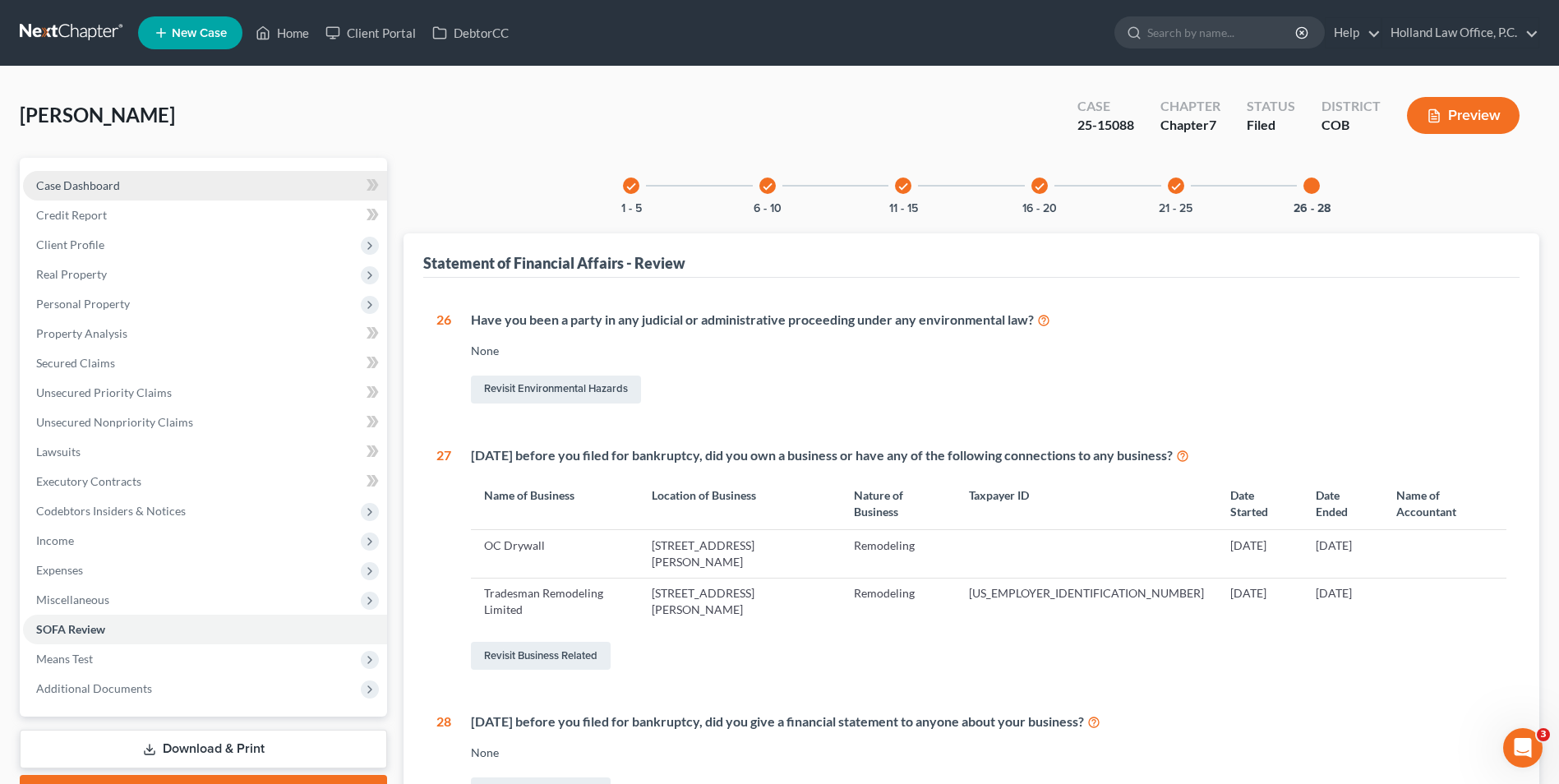
click at [182, 185] on link "Case Dashboard" at bounding box center [205, 185] width 364 height 29
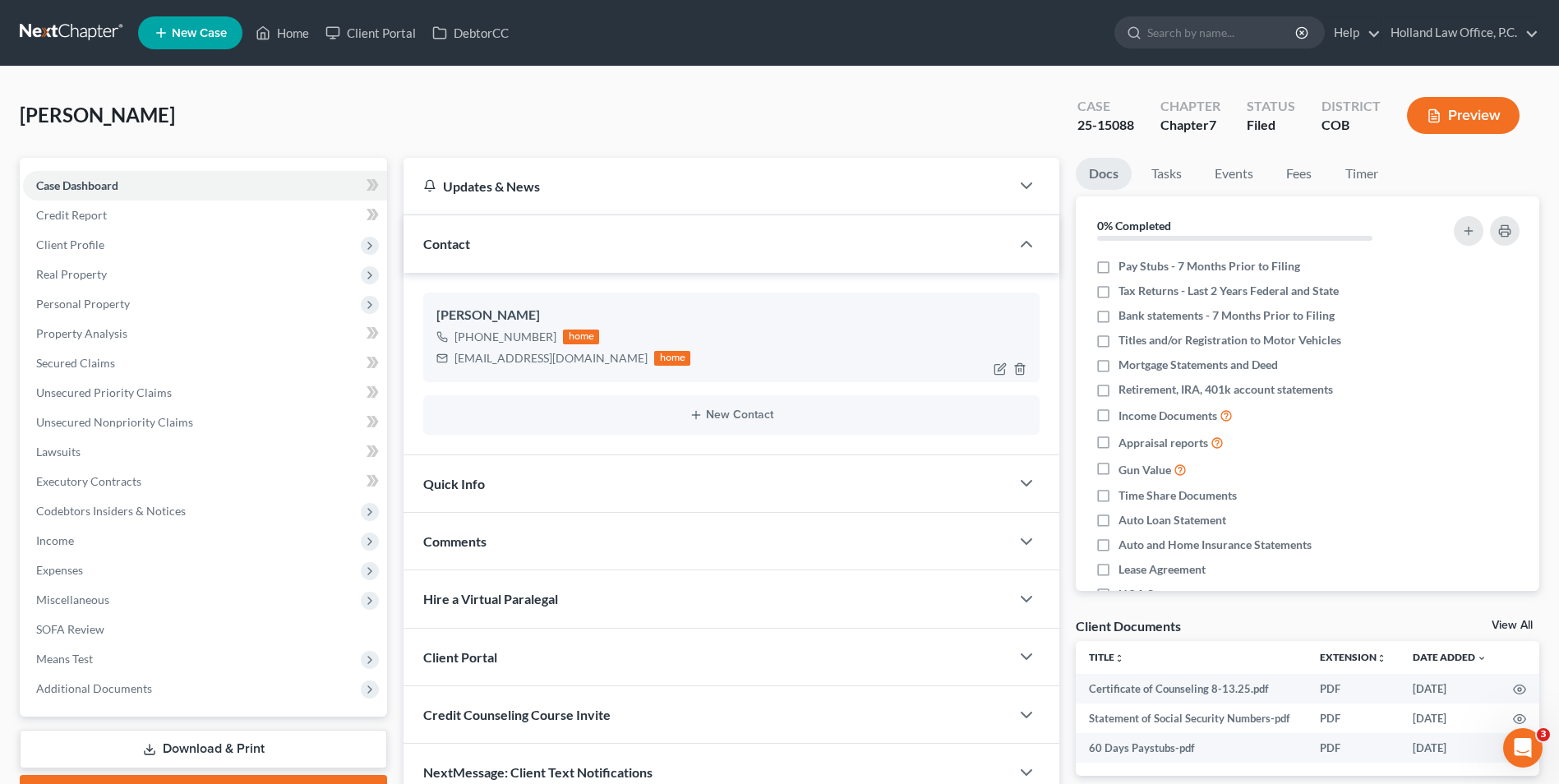
drag, startPoint x: 551, startPoint y: 339, endPoint x: 470, endPoint y: 342, distance: 81.1
click at [470, 342] on div "[PHONE_NUMBER] home" at bounding box center [564, 337] width 254 height 21
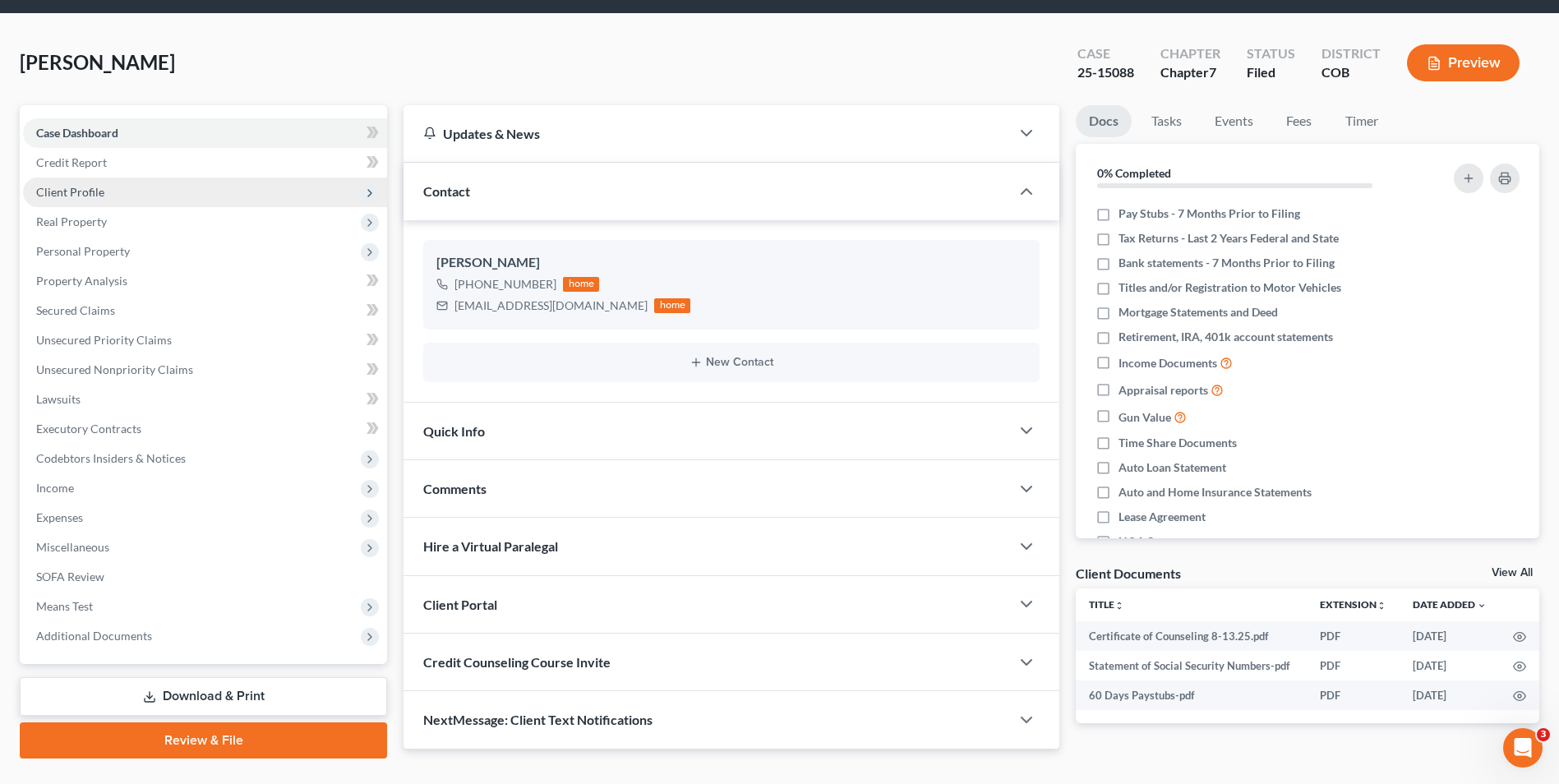
scroll to position [82, 0]
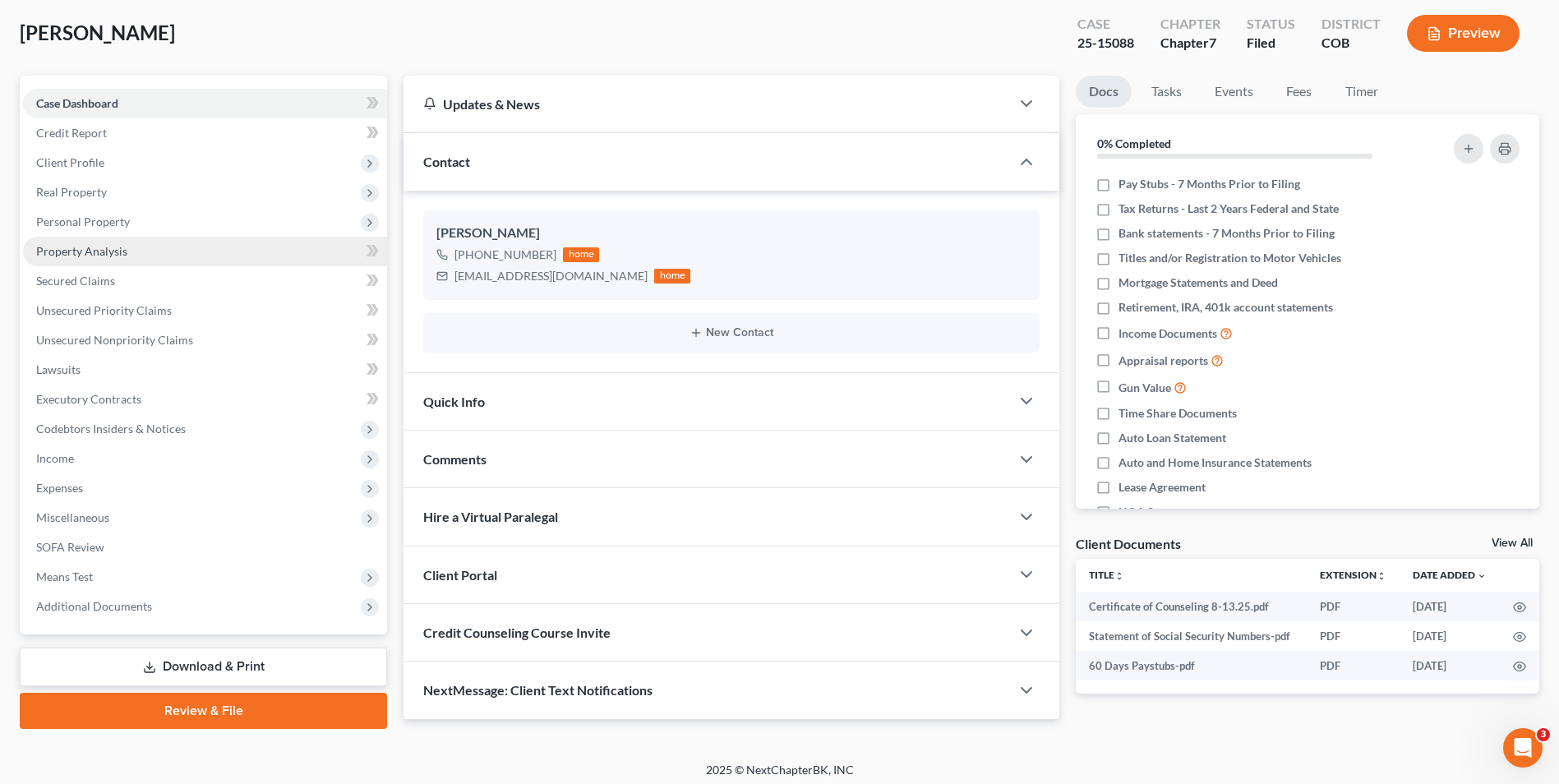
drag, startPoint x: 117, startPoint y: 228, endPoint x: 123, endPoint y: 256, distance: 28.6
click at [117, 228] on span "Personal Property" at bounding box center [205, 221] width 364 height 29
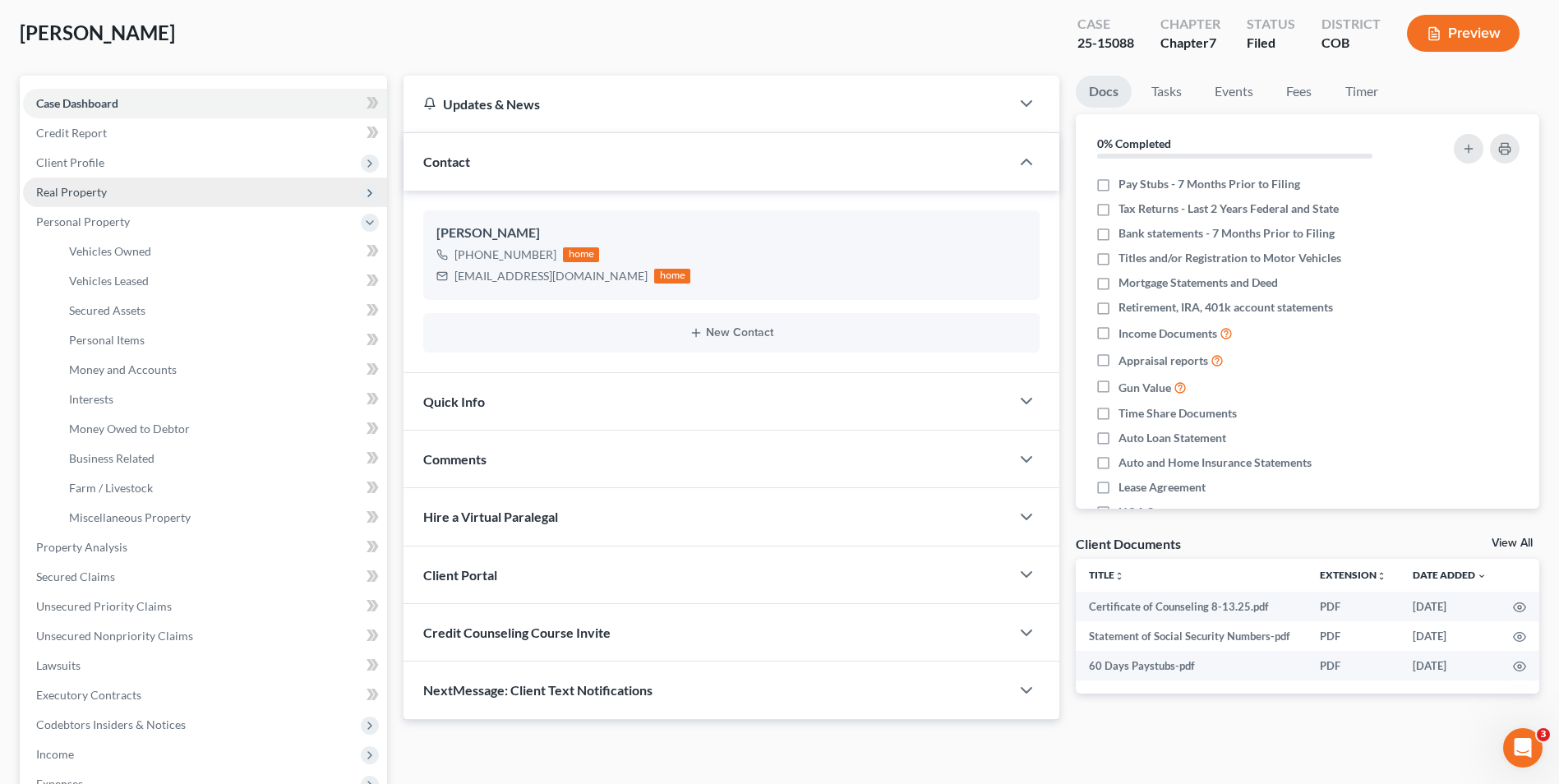
click at [99, 195] on span "Real Property" at bounding box center [71, 192] width 70 height 14
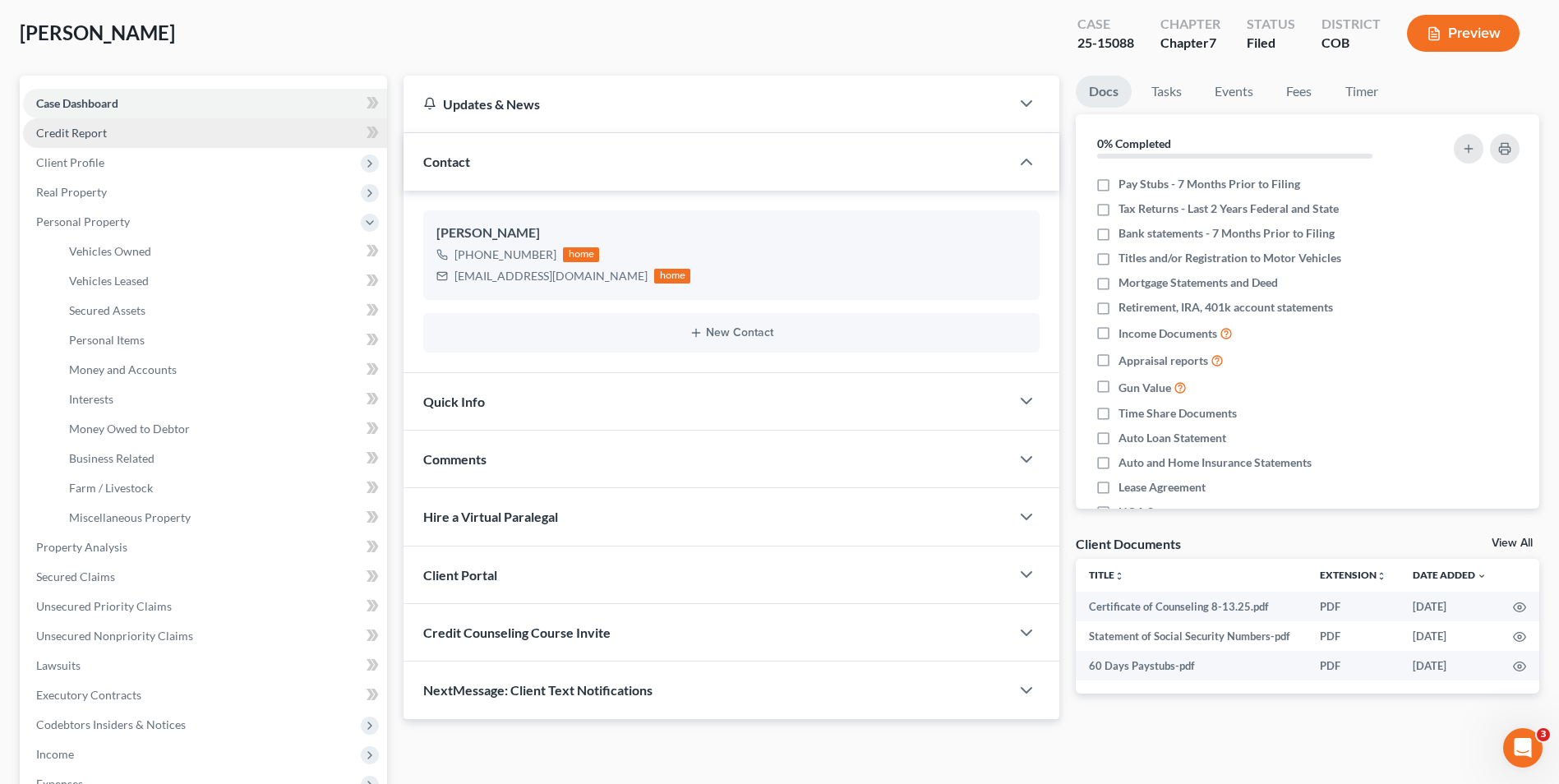
click at [97, 133] on span "Credit Report" at bounding box center [71, 132] width 70 height 14
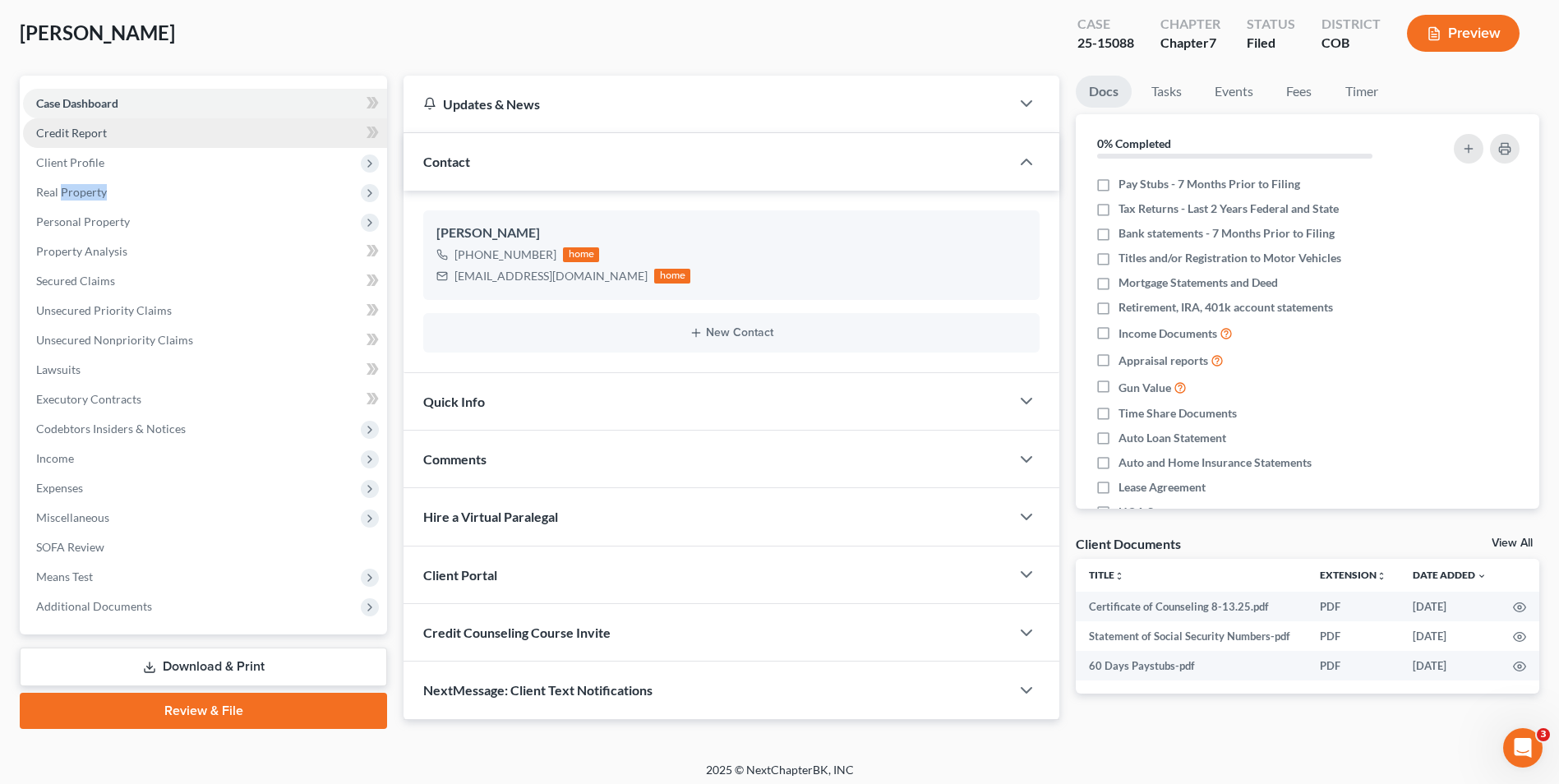
drag, startPoint x: 97, startPoint y: 133, endPoint x: 71, endPoint y: 133, distance: 26.0
click at [71, 133] on span "Credit Report" at bounding box center [71, 132] width 70 height 14
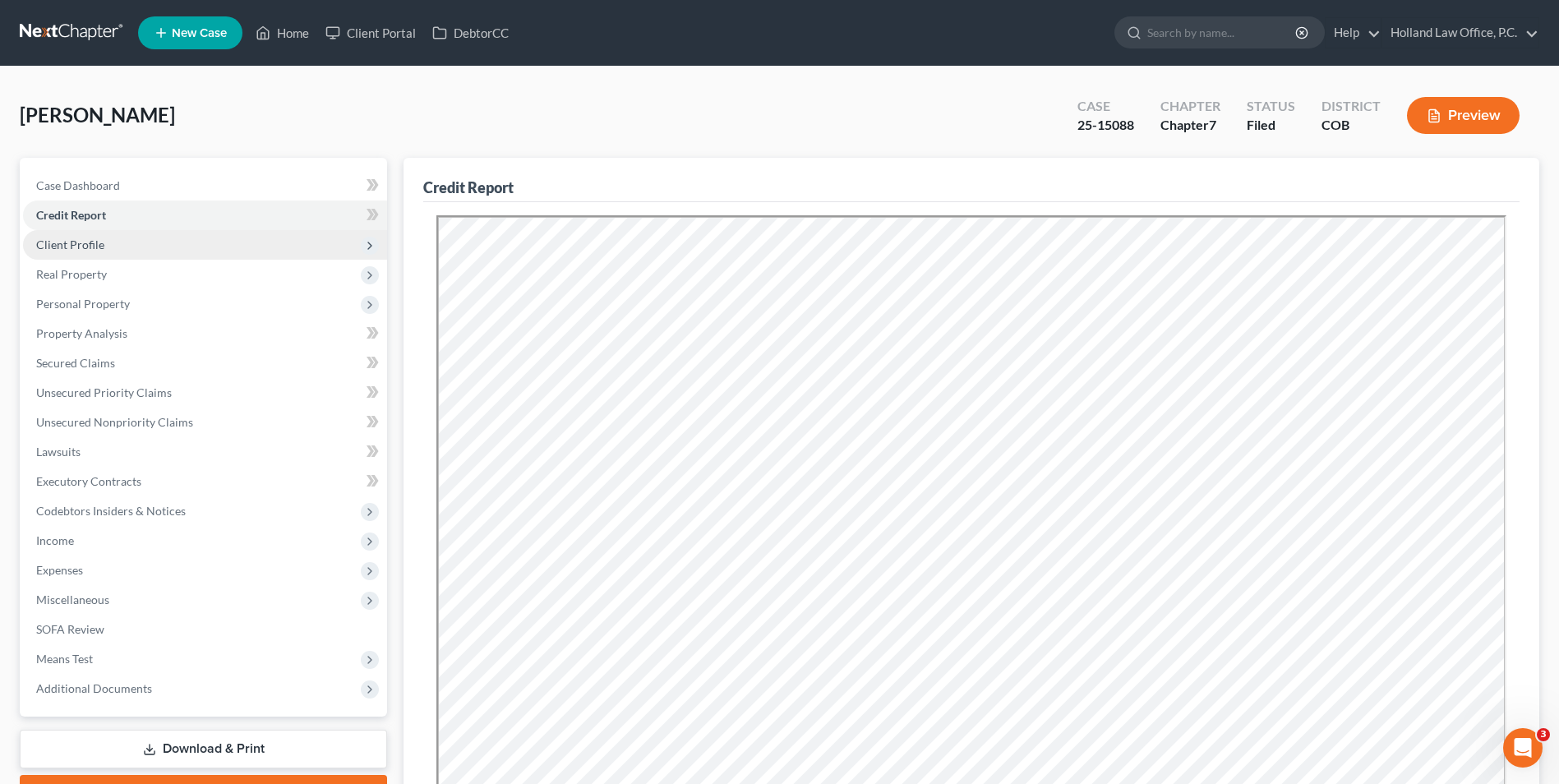
click at [101, 246] on span "Client Profile" at bounding box center [70, 244] width 68 height 14
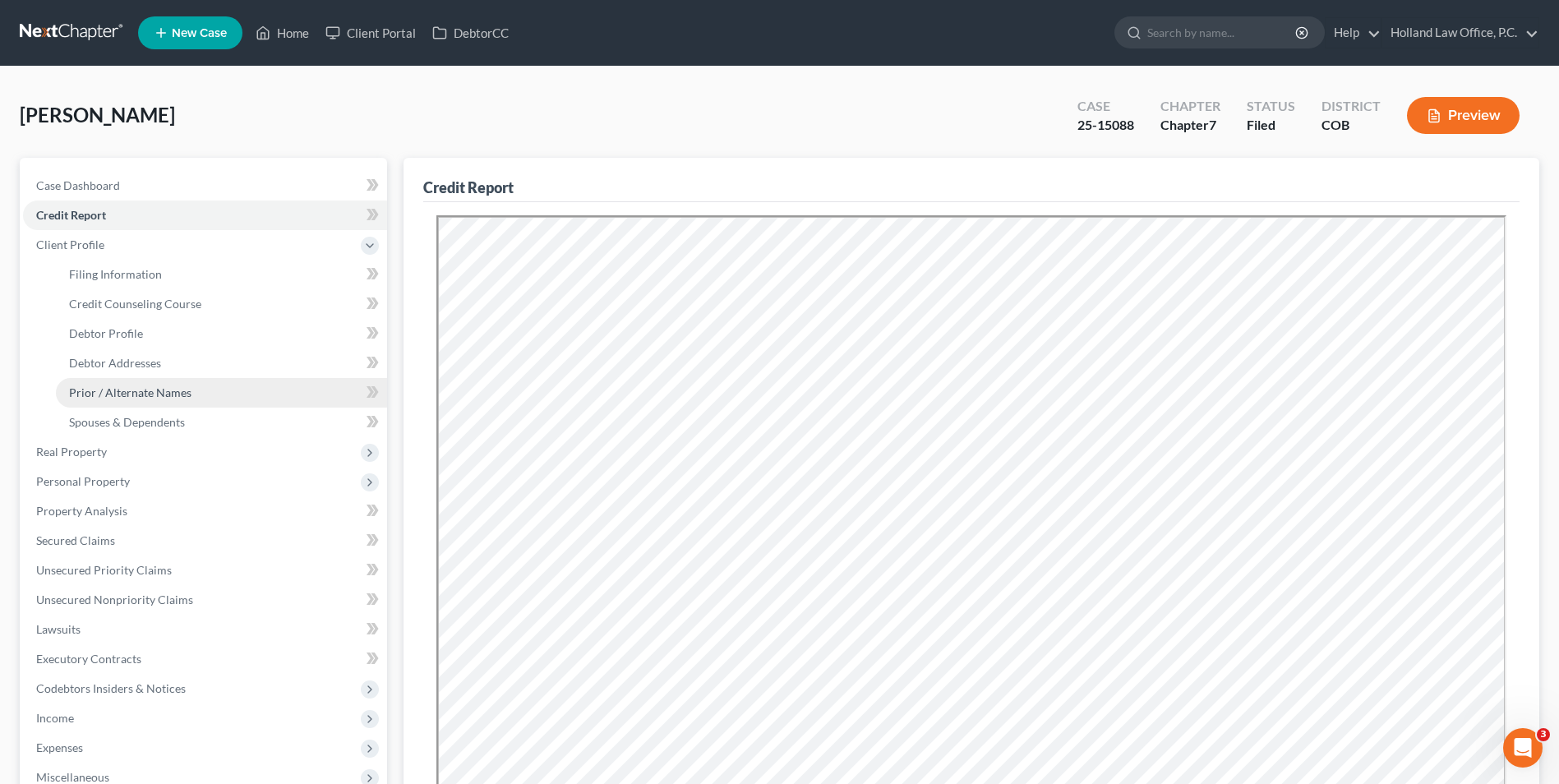
click at [164, 392] on span "Prior / Alternate Names" at bounding box center [131, 393] width 123 height 14
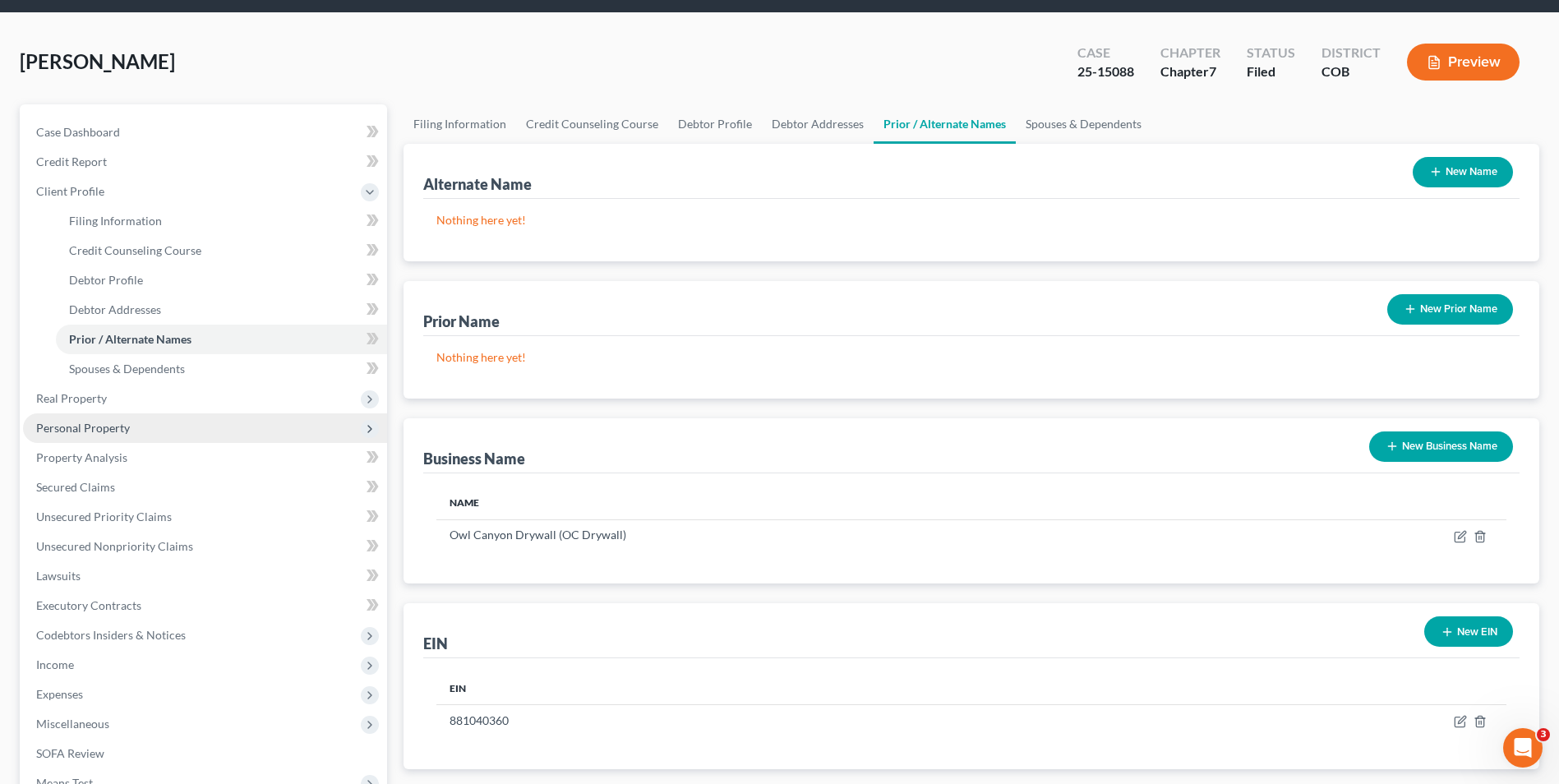
scroll to position [82, 0]
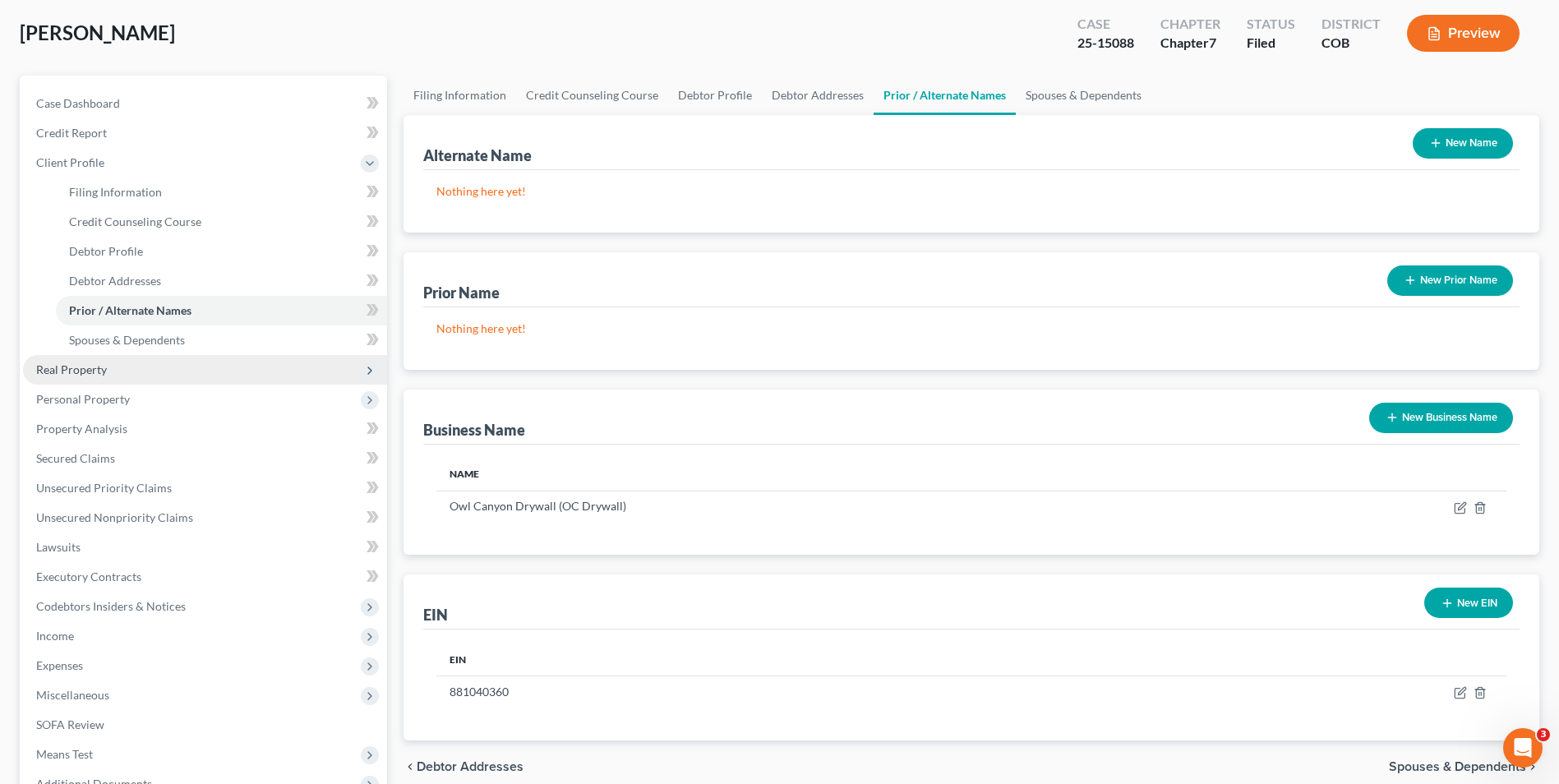
click at [109, 369] on span "Real Property" at bounding box center [205, 369] width 364 height 29
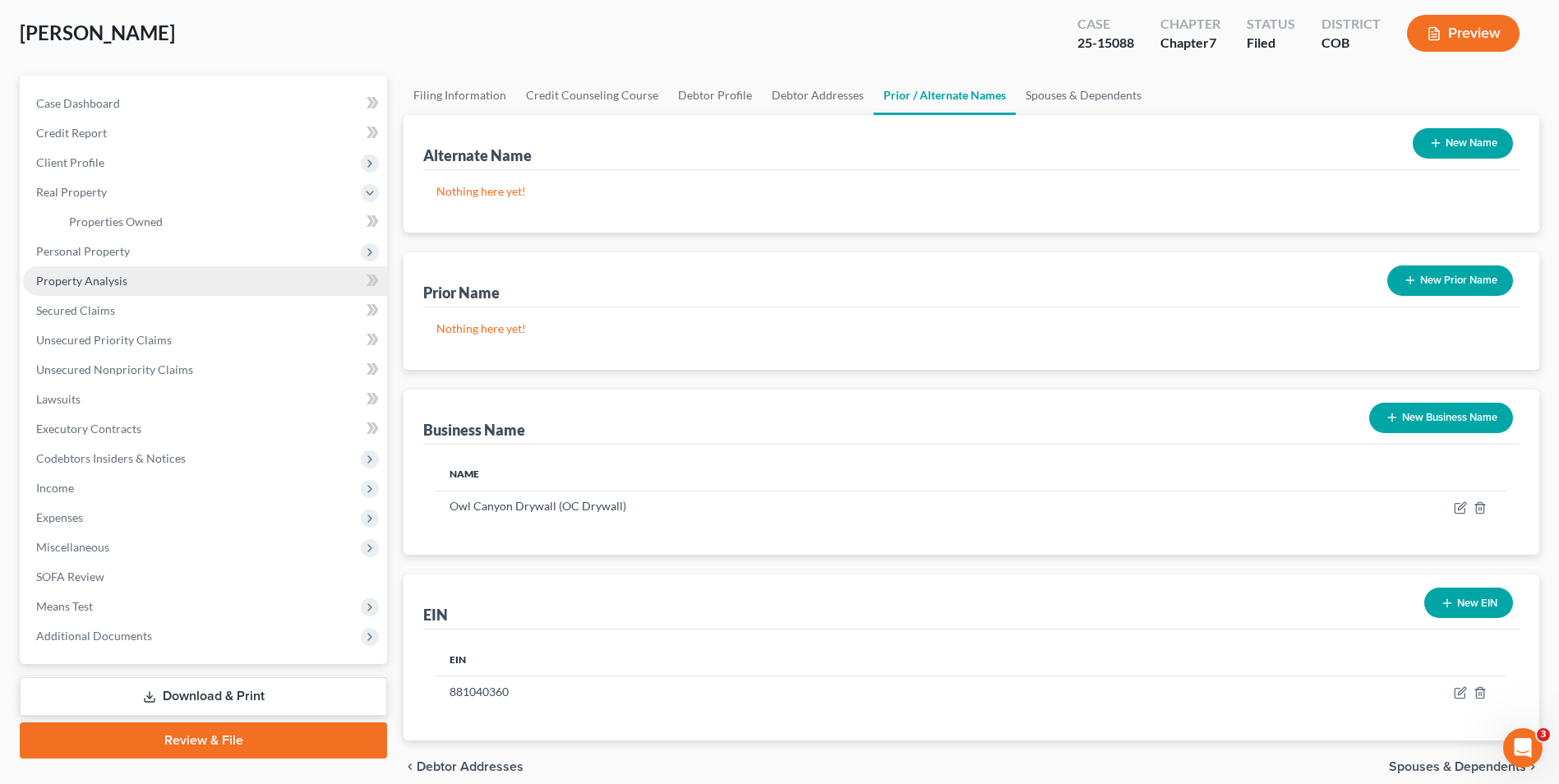
click at [110, 274] on span "Property Analysis" at bounding box center [82, 281] width 92 height 14
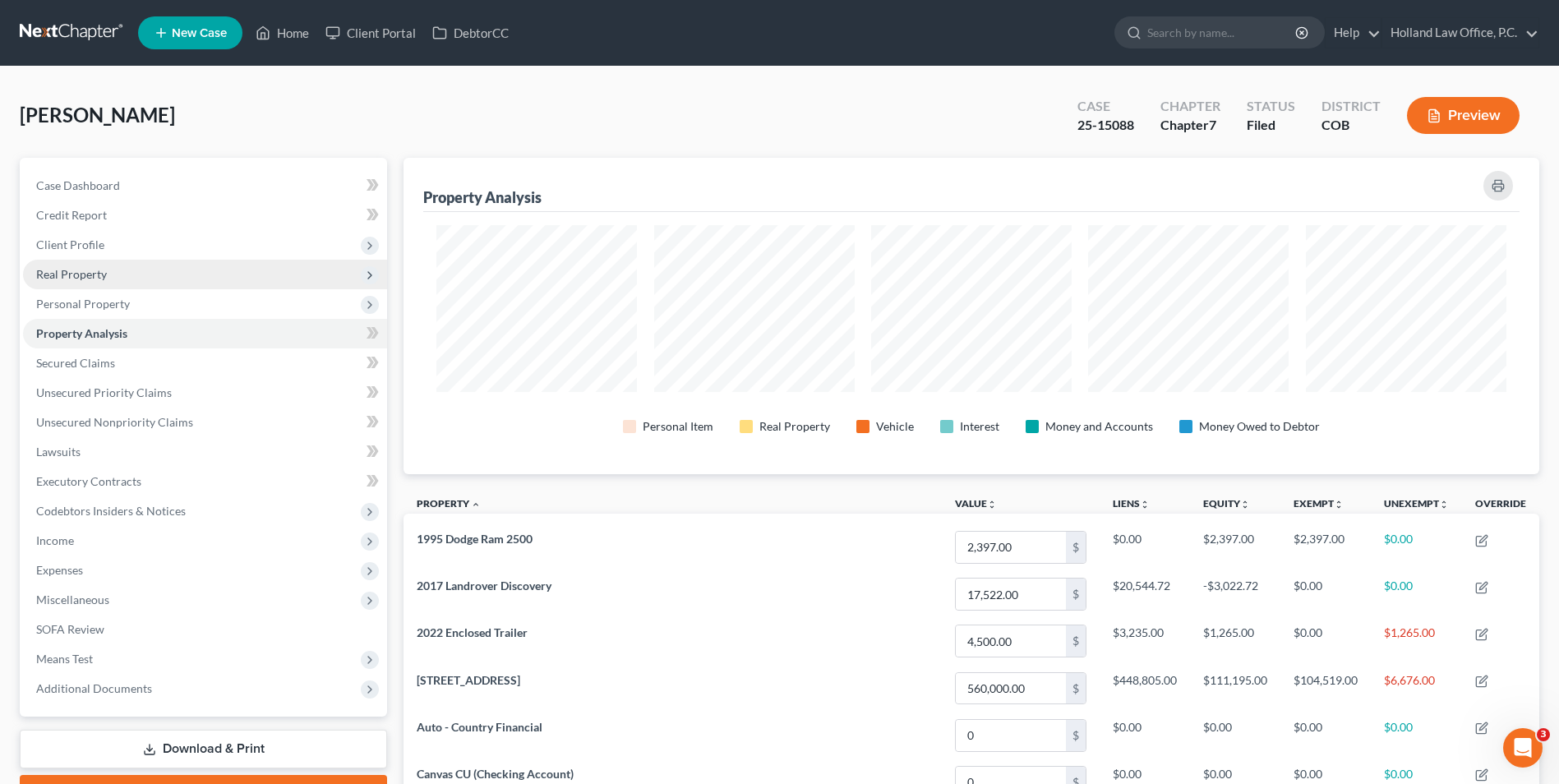
click at [98, 260] on span "Real Property" at bounding box center [205, 274] width 364 height 29
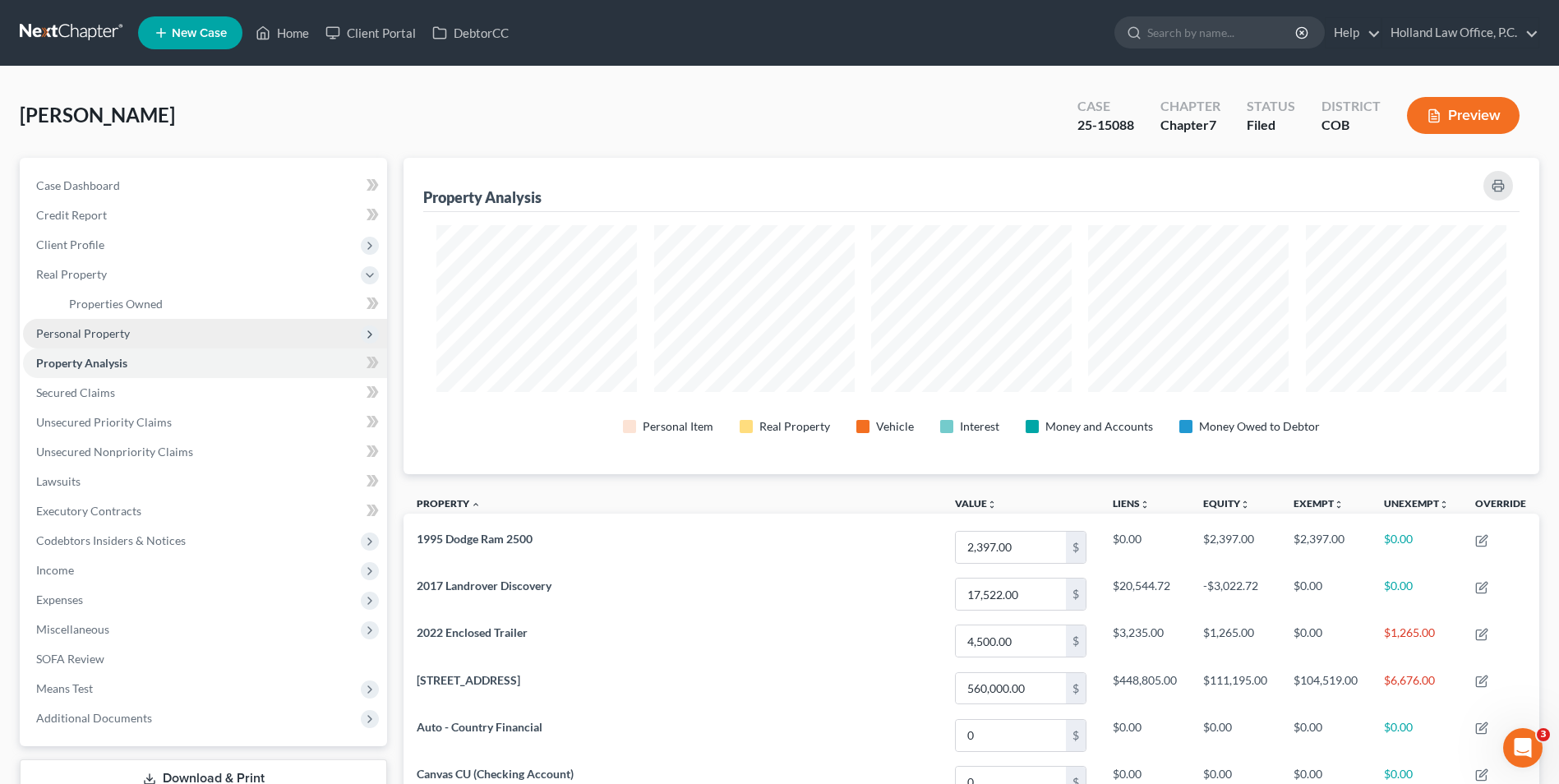
click at [107, 339] on span "Personal Property" at bounding box center [83, 333] width 93 height 14
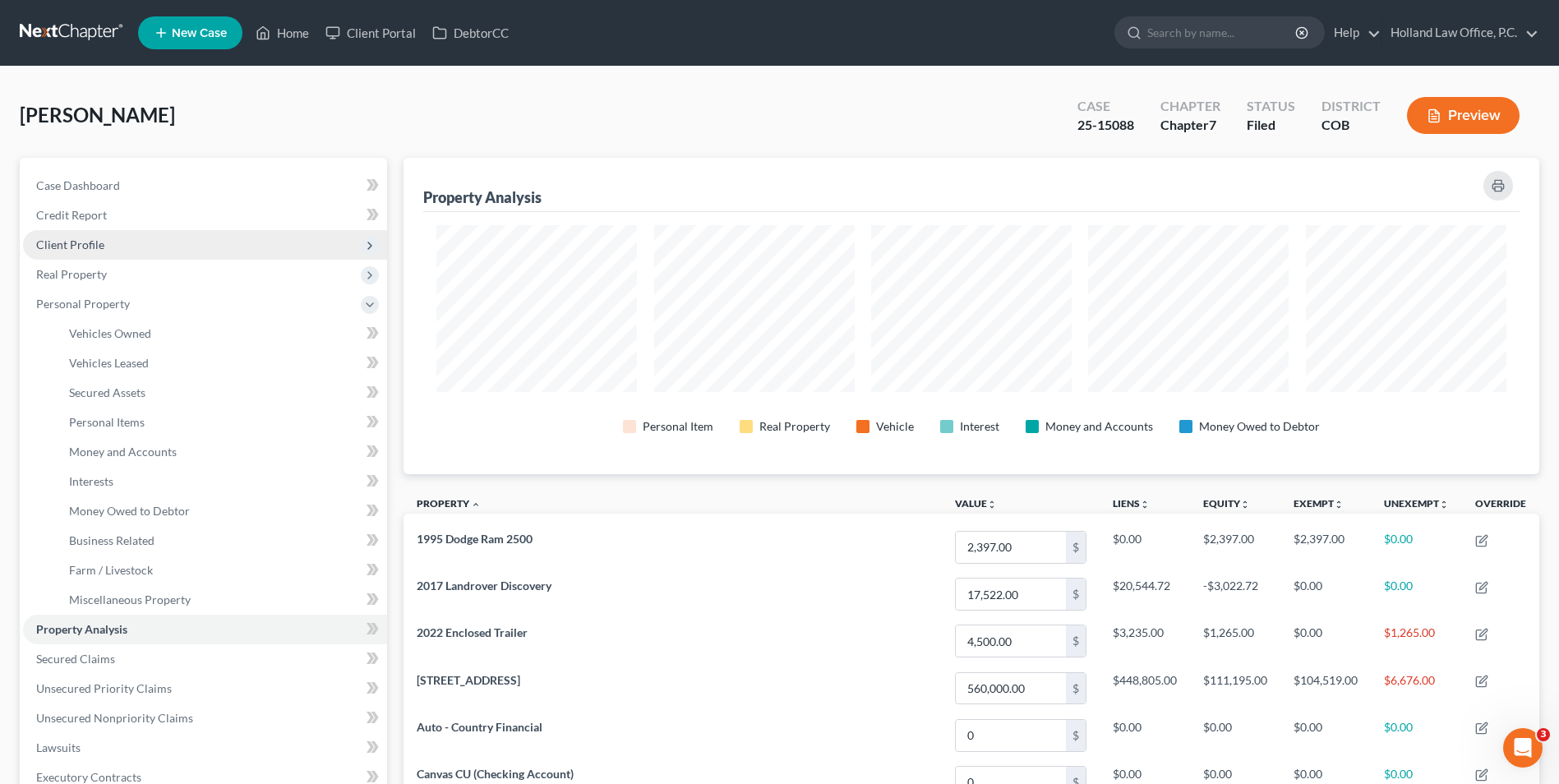
click at [143, 252] on span "Client Profile" at bounding box center [205, 244] width 364 height 29
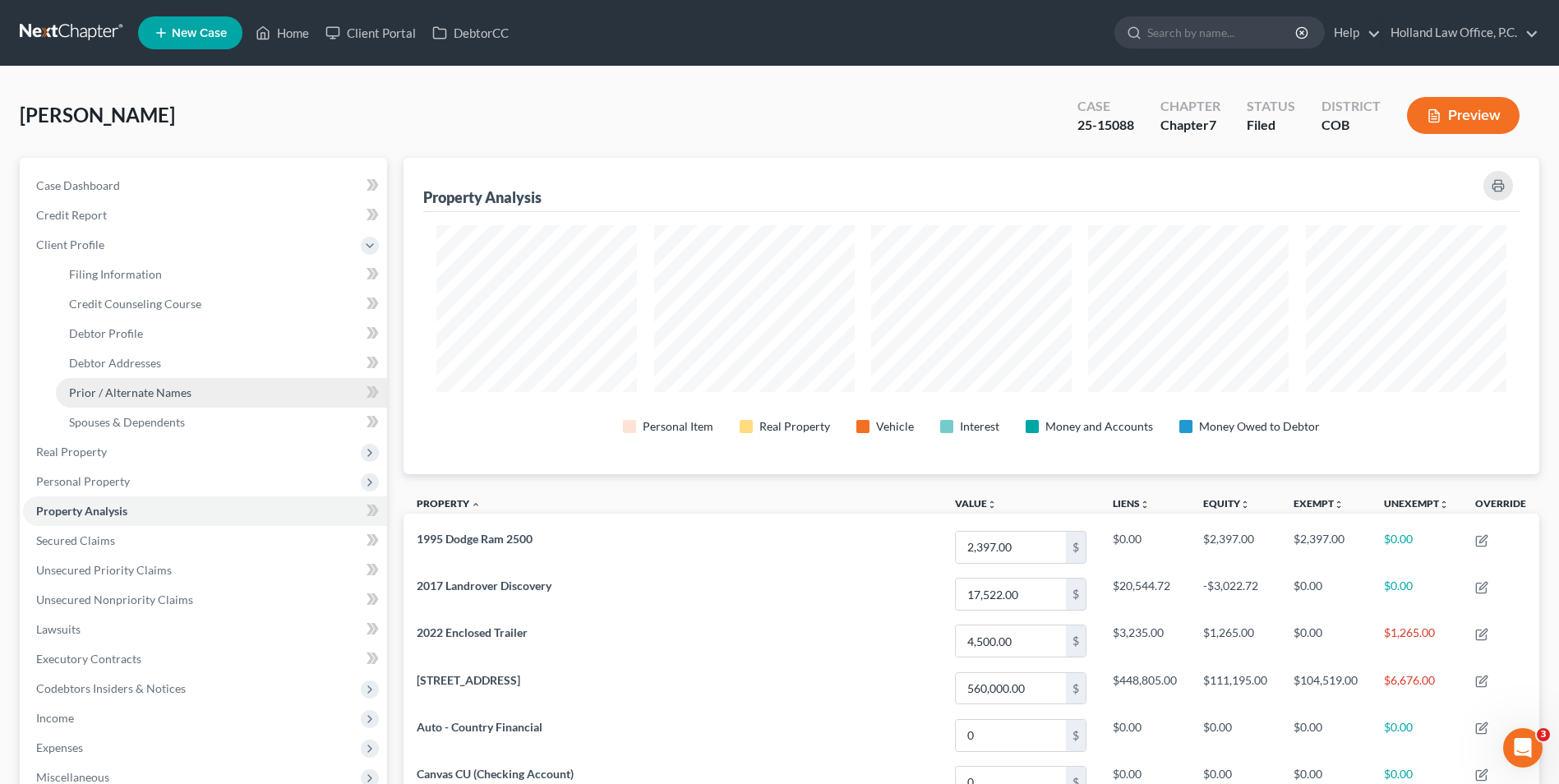
click at [134, 396] on span "Prior / Alternate Names" at bounding box center [131, 393] width 123 height 14
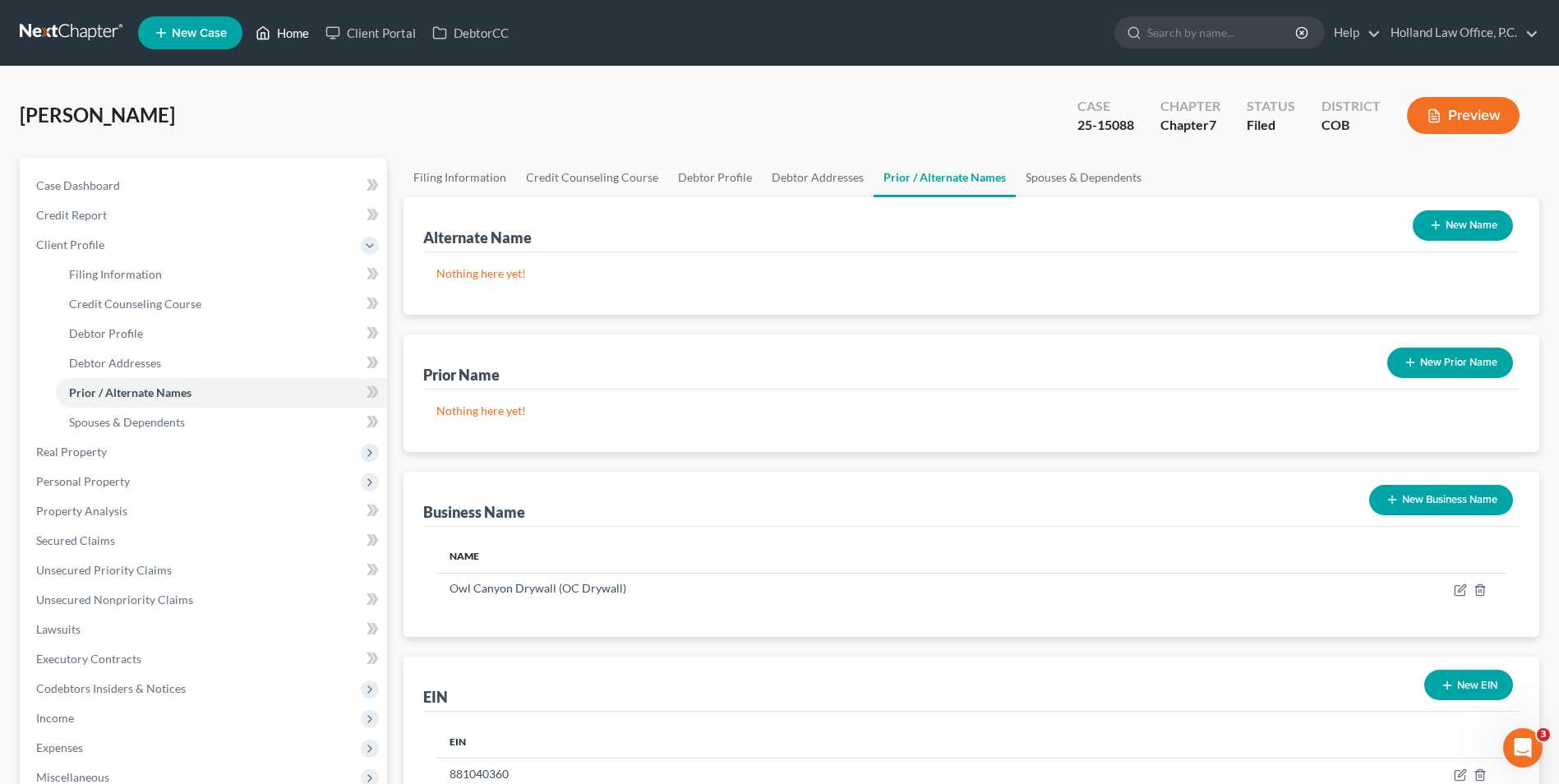
drag, startPoint x: 256, startPoint y: 24, endPoint x: 277, endPoint y: 17, distance: 22.1
click at [256, 24] on icon at bounding box center [262, 33] width 15 height 20
